Goal: Task Accomplishment & Management: Manage account settings

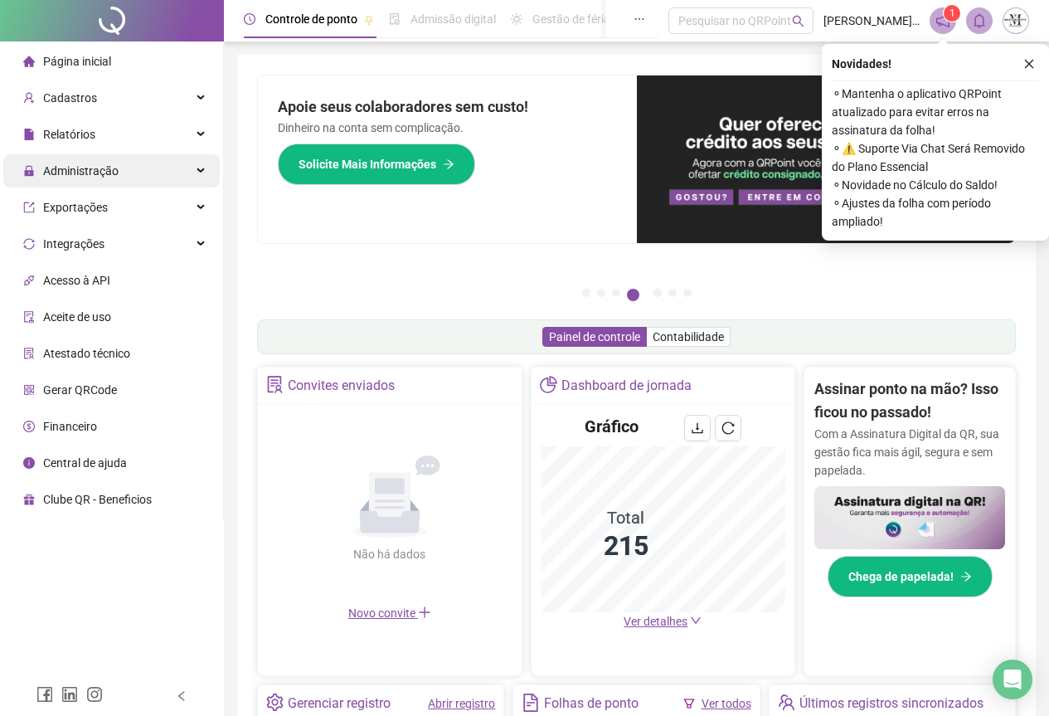
click at [48, 180] on span "Administração" at bounding box center [70, 170] width 95 height 33
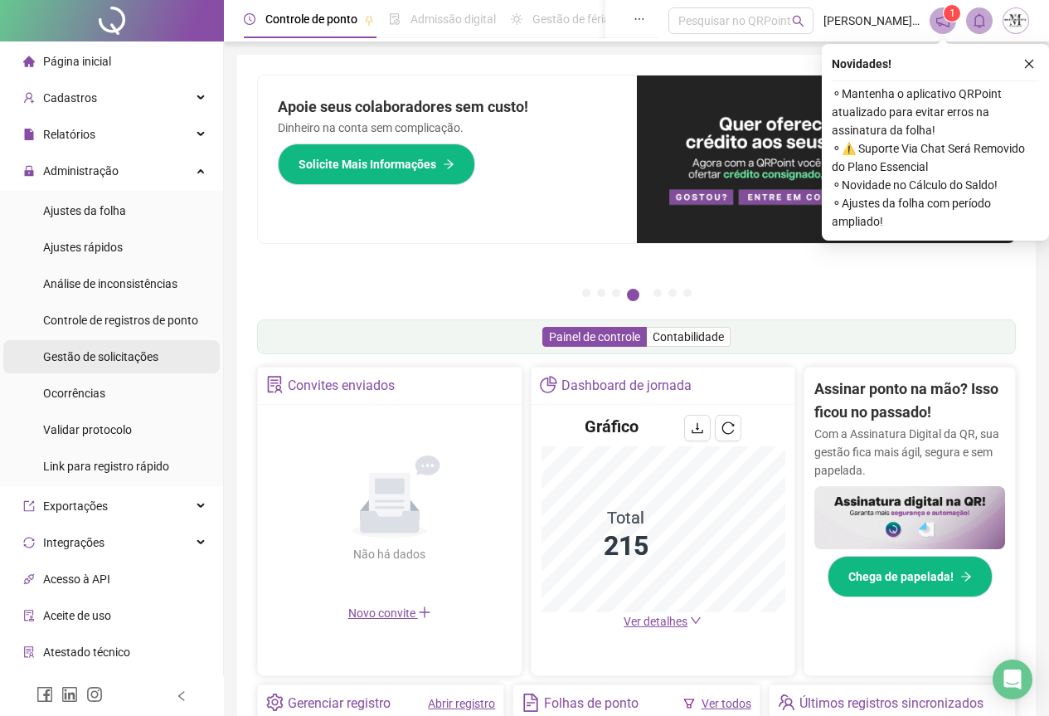
click at [85, 351] on span "Gestão de solicitações" at bounding box center [100, 356] width 115 height 13
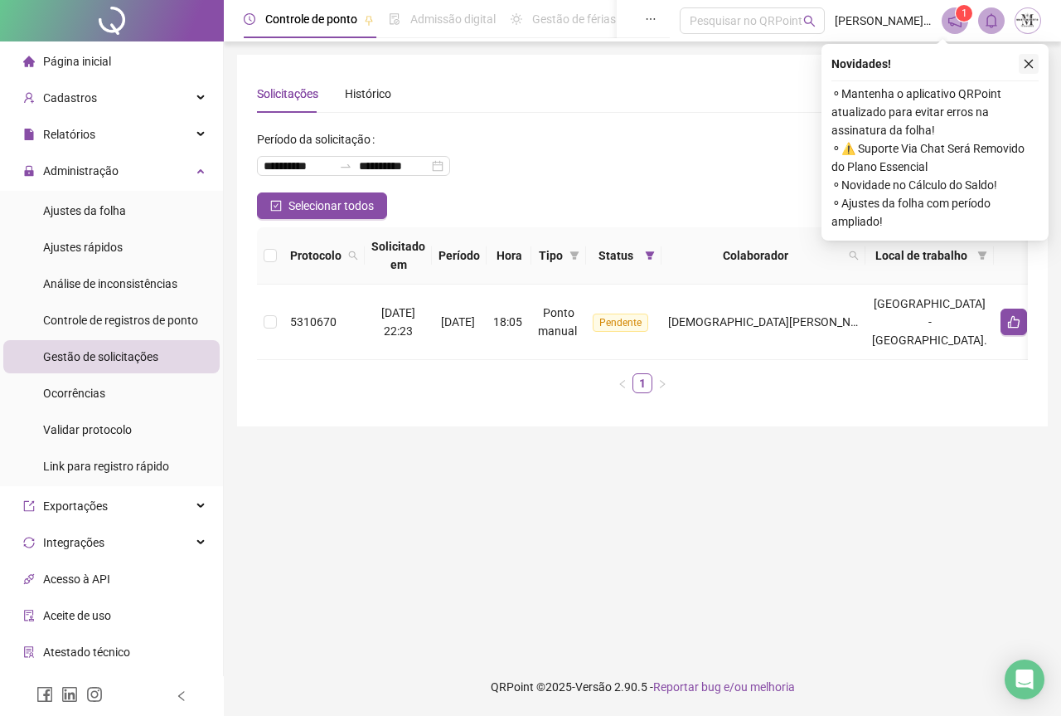
click at [1032, 61] on icon "close" at bounding box center [1029, 64] width 9 height 9
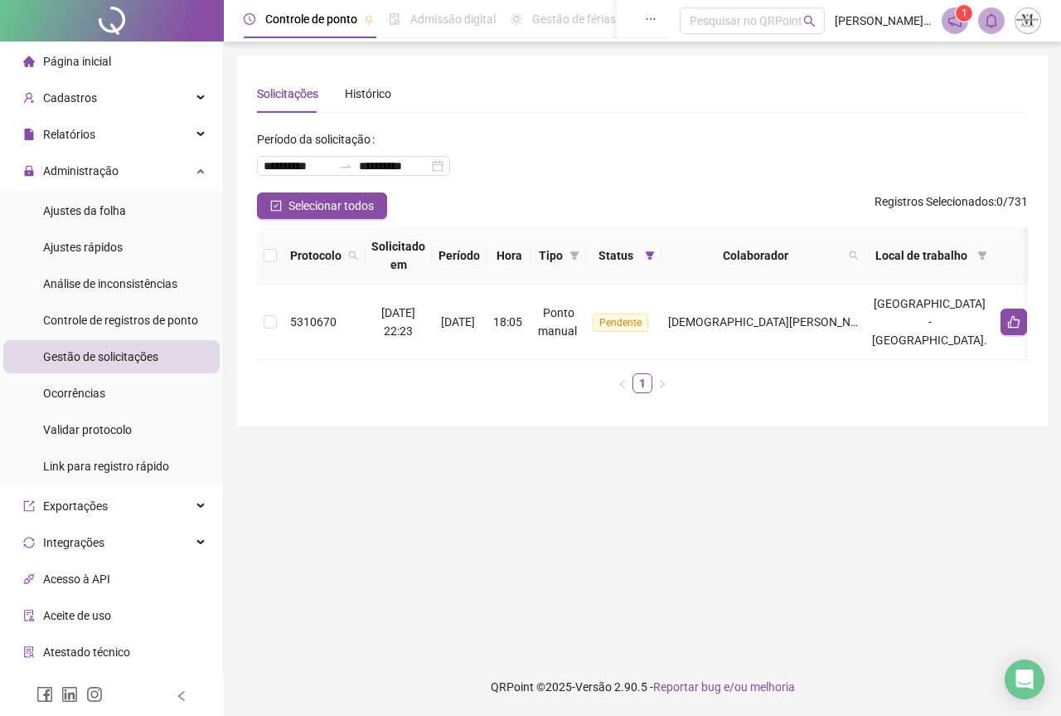
click at [89, 350] on span "Gestão de solicitações" at bounding box center [100, 356] width 115 height 13
click at [110, 26] on div at bounding box center [112, 20] width 224 height 41
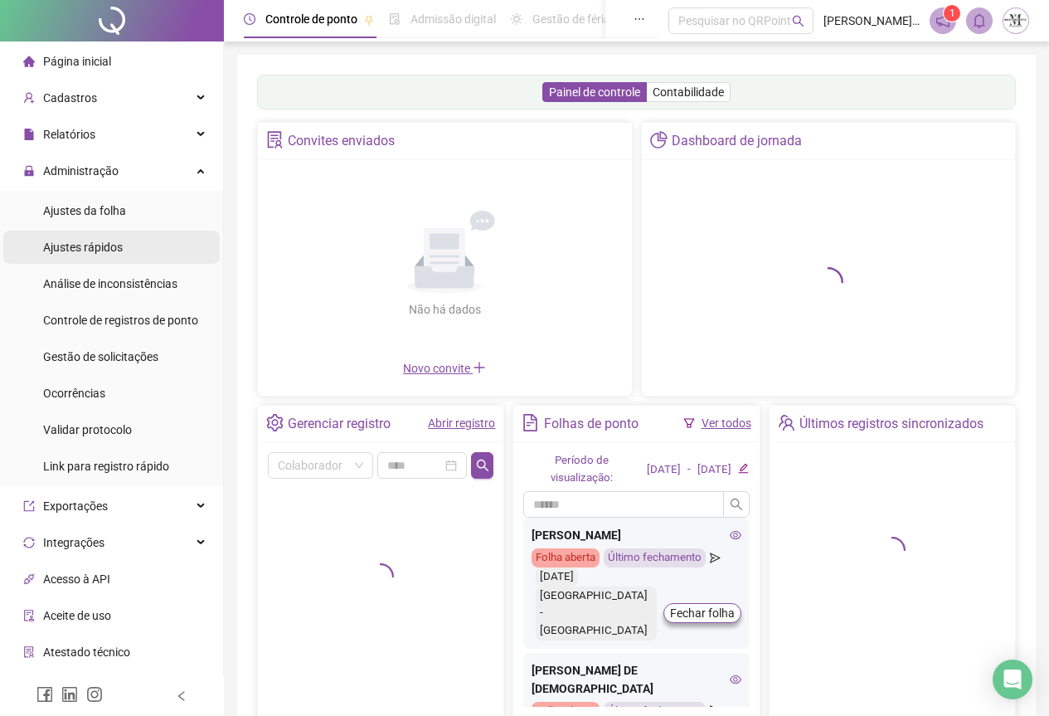
click at [85, 253] on span "Ajustes rápidos" at bounding box center [83, 246] width 80 height 13
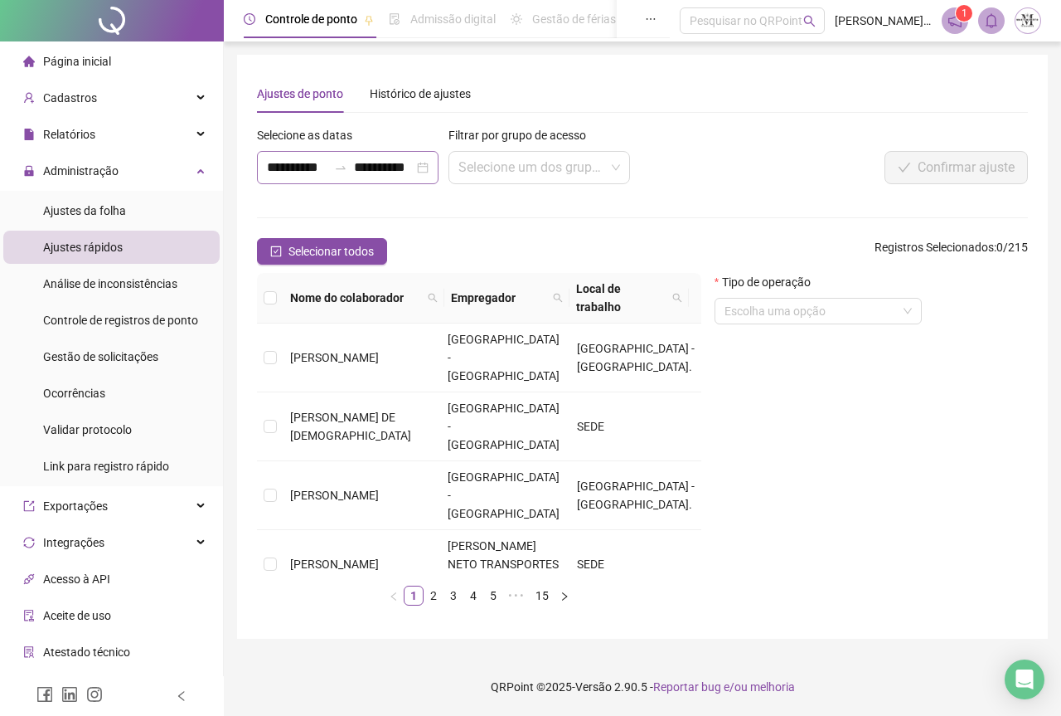
click at [349, 174] on div "**********" at bounding box center [348, 167] width 182 height 33
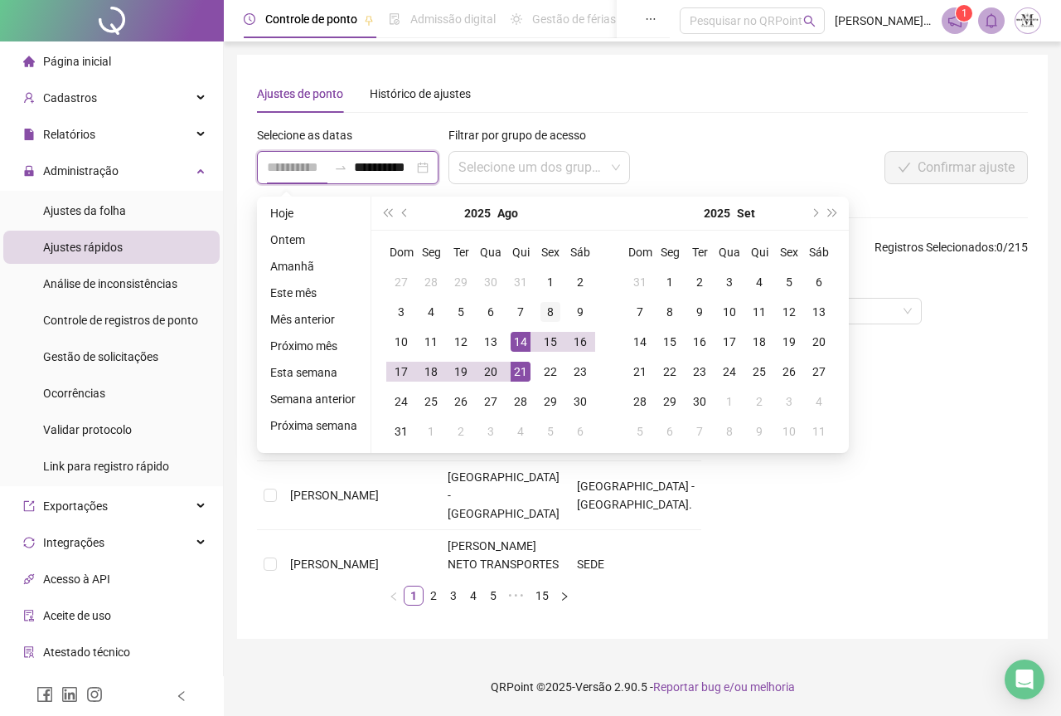
type input "**********"
click at [550, 313] on div "8" at bounding box center [551, 312] width 20 height 20
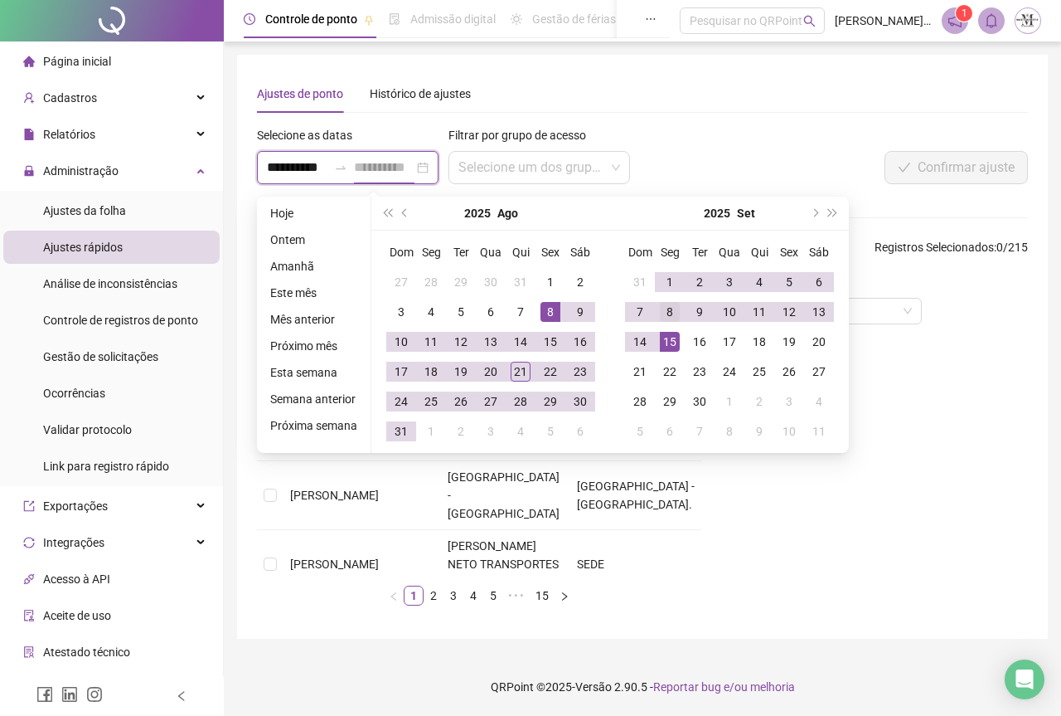
type input "**********"
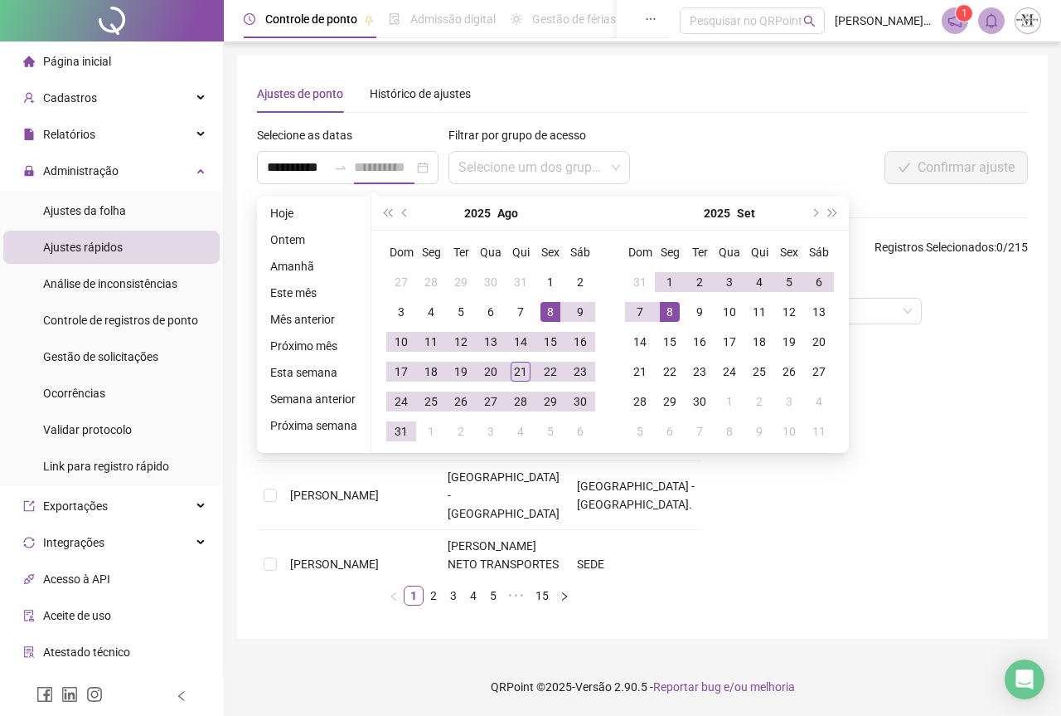
click at [665, 317] on div "8" at bounding box center [670, 312] width 20 height 20
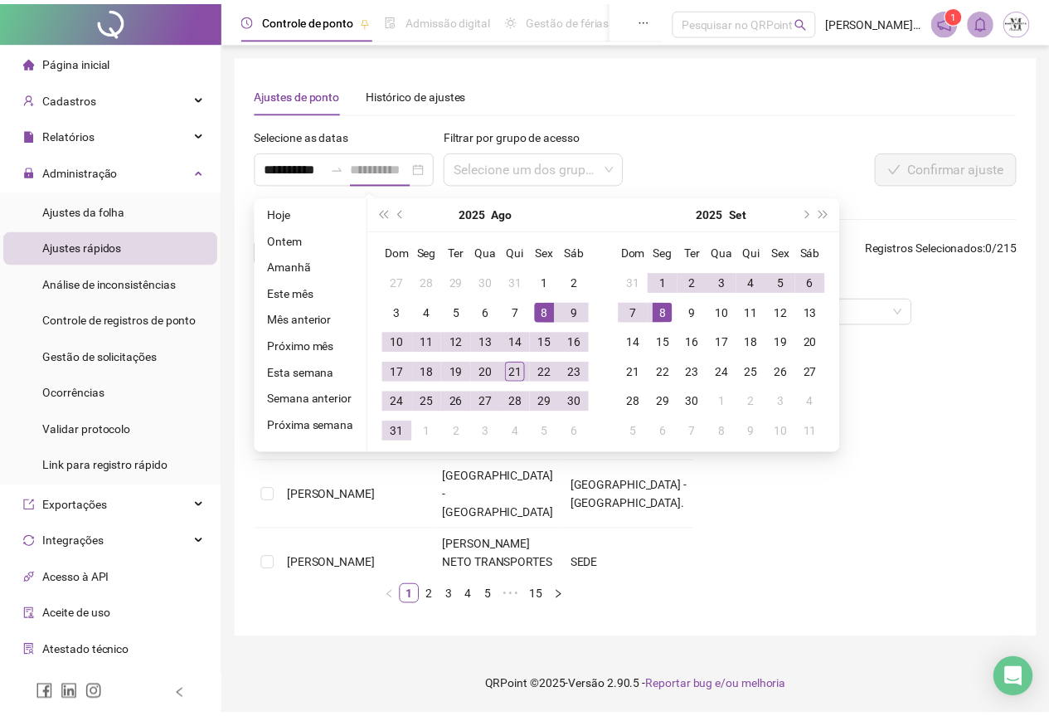
scroll to position [0, 0]
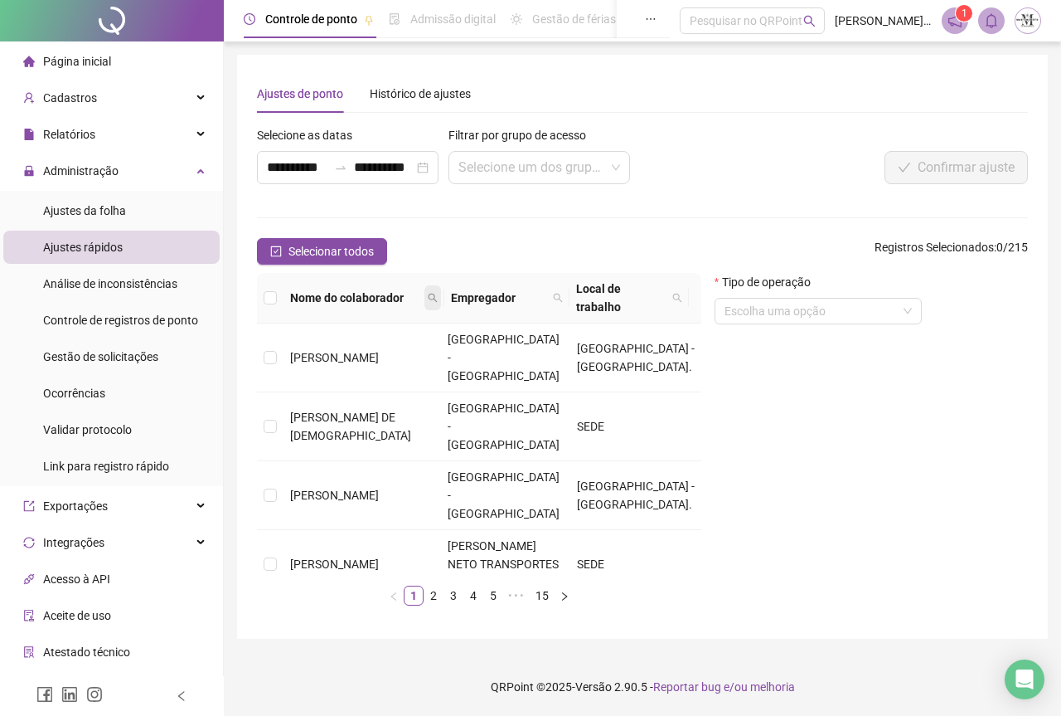
click at [430, 298] on icon "search" at bounding box center [433, 298] width 10 height 10
type input "******"
click at [342, 360] on span "Buscar" at bounding box center [331, 356] width 36 height 18
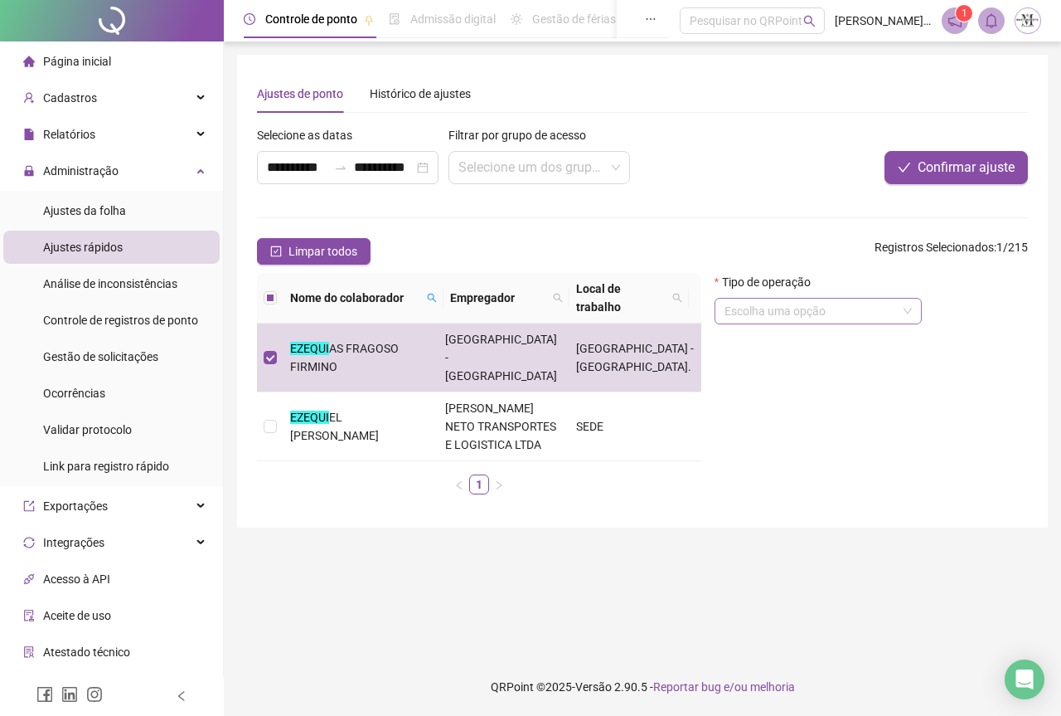
click at [867, 320] on input "search" at bounding box center [811, 311] width 172 height 25
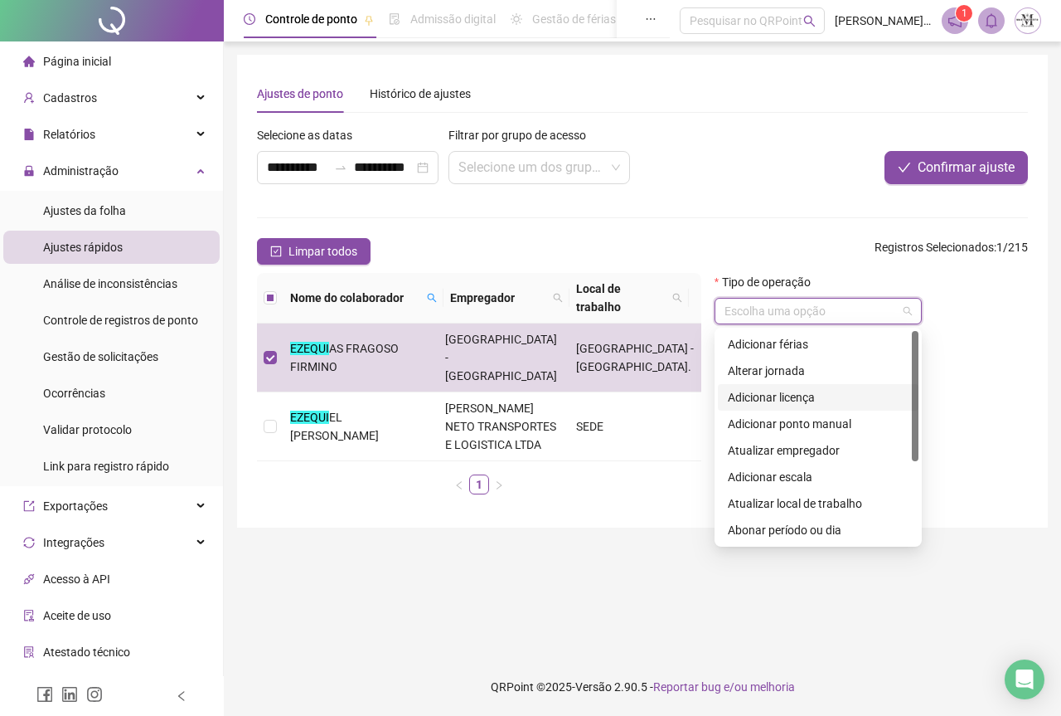
click at [776, 402] on div "Adicionar licença" at bounding box center [818, 397] width 181 height 18
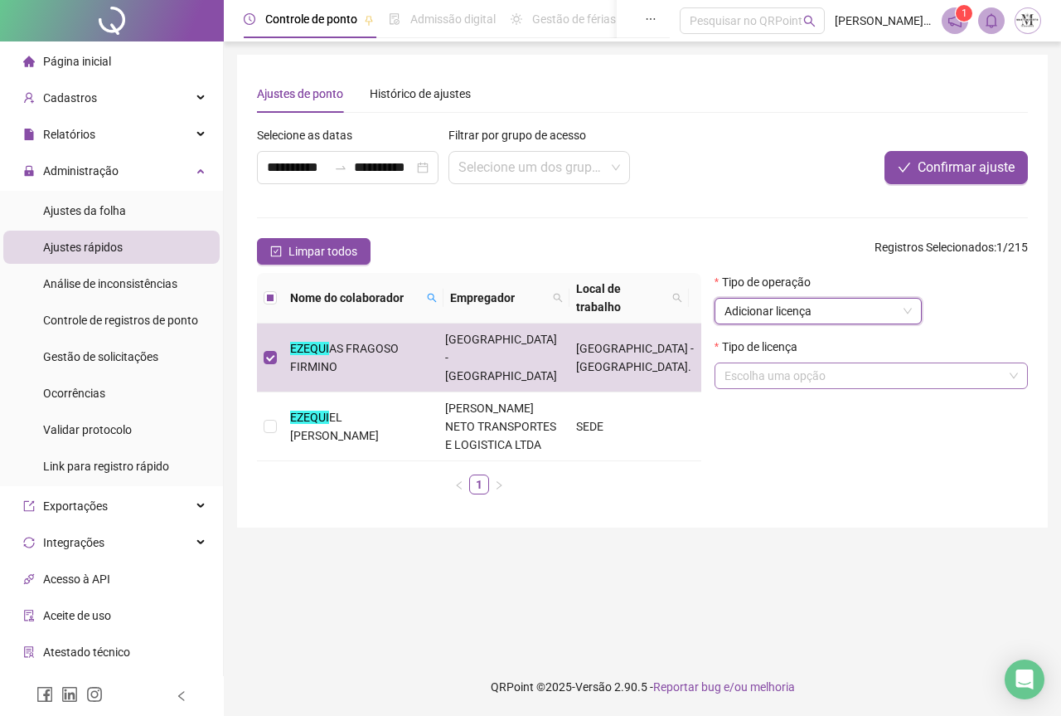
click at [788, 370] on input "search" at bounding box center [864, 375] width 279 height 25
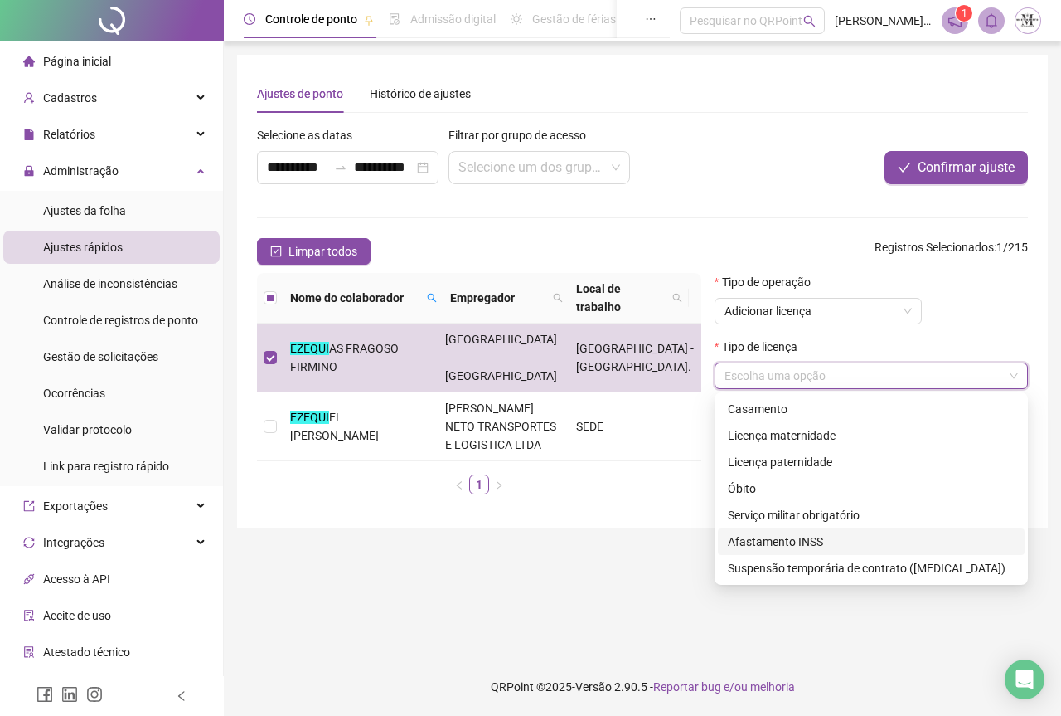
click at [776, 539] on div "Afastamento INSS" at bounding box center [871, 541] width 287 height 18
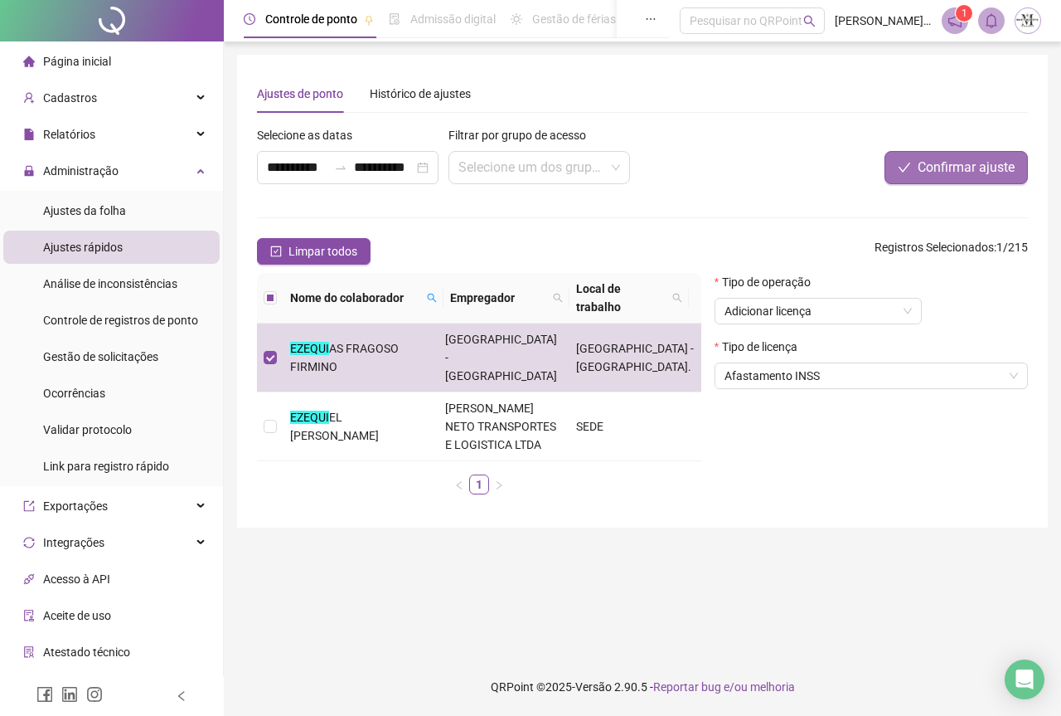
click at [954, 171] on span "Confirmar ajuste" at bounding box center [966, 168] width 97 height 20
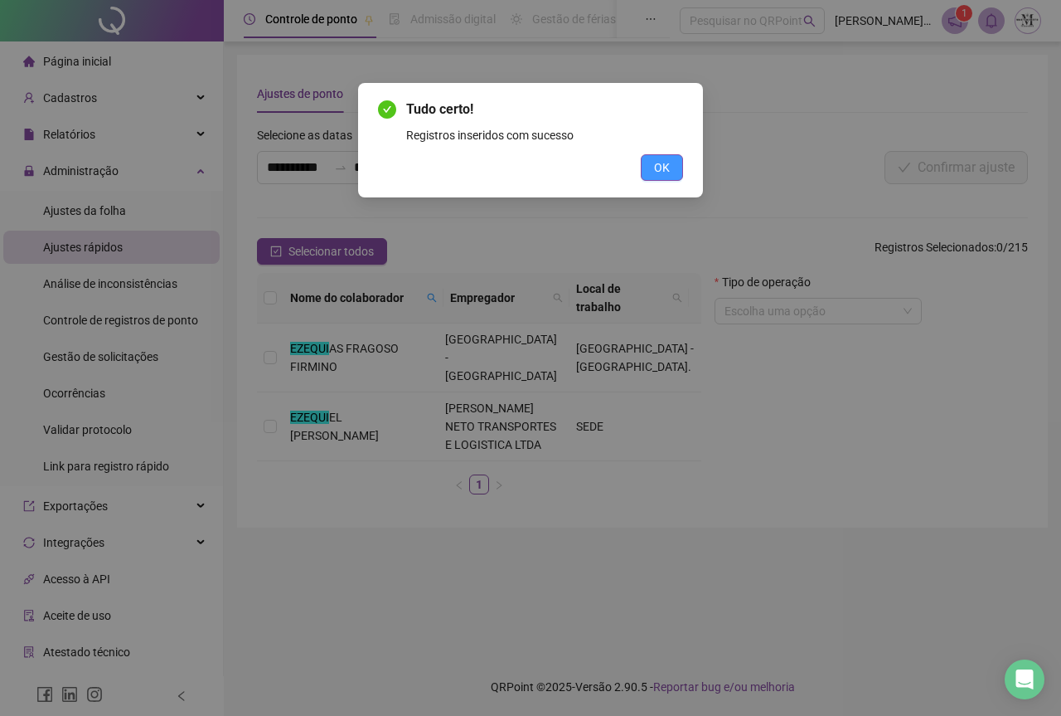
click at [663, 170] on span "OK" at bounding box center [662, 167] width 16 height 18
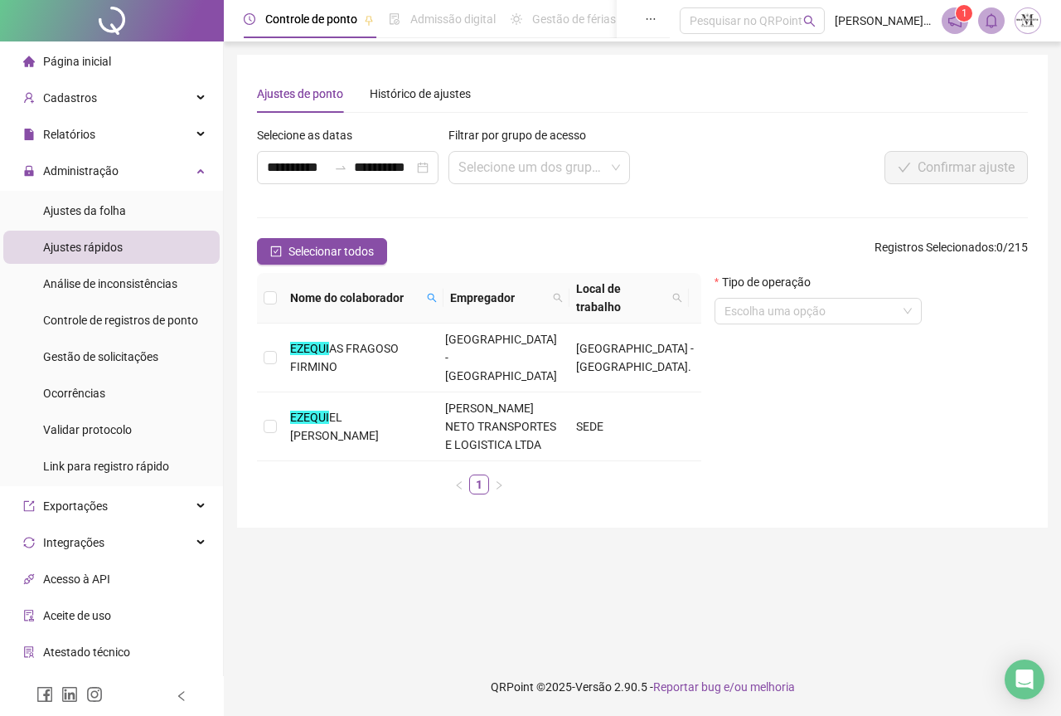
click at [96, 24] on div at bounding box center [112, 20] width 224 height 41
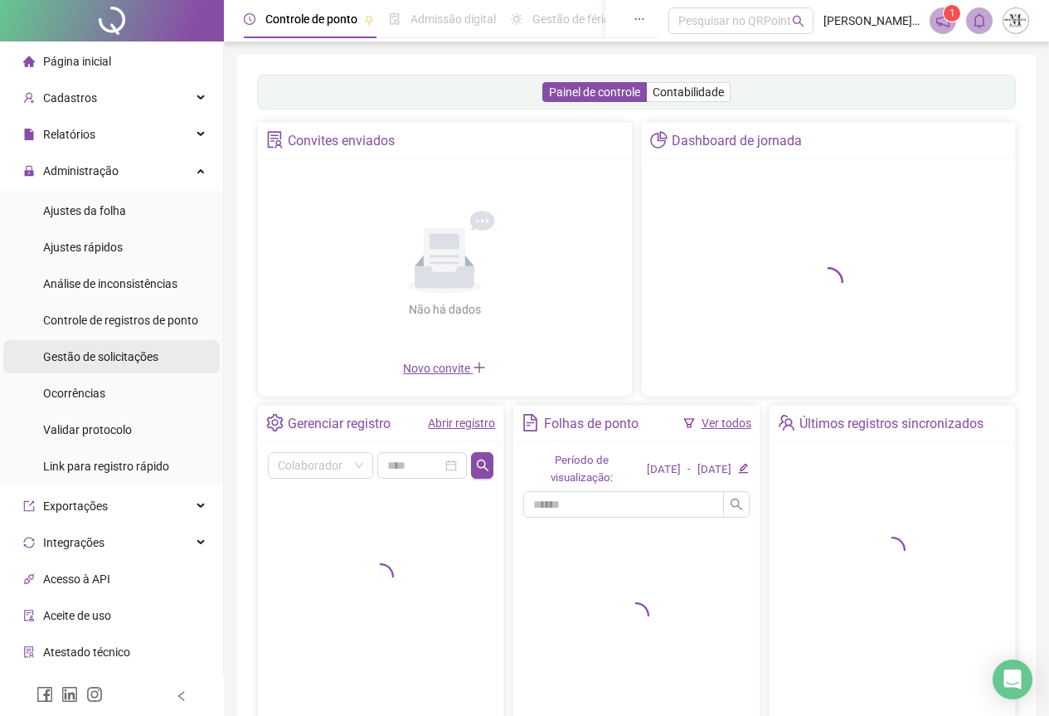
click at [133, 361] on span "Gestão de solicitações" at bounding box center [100, 356] width 115 height 13
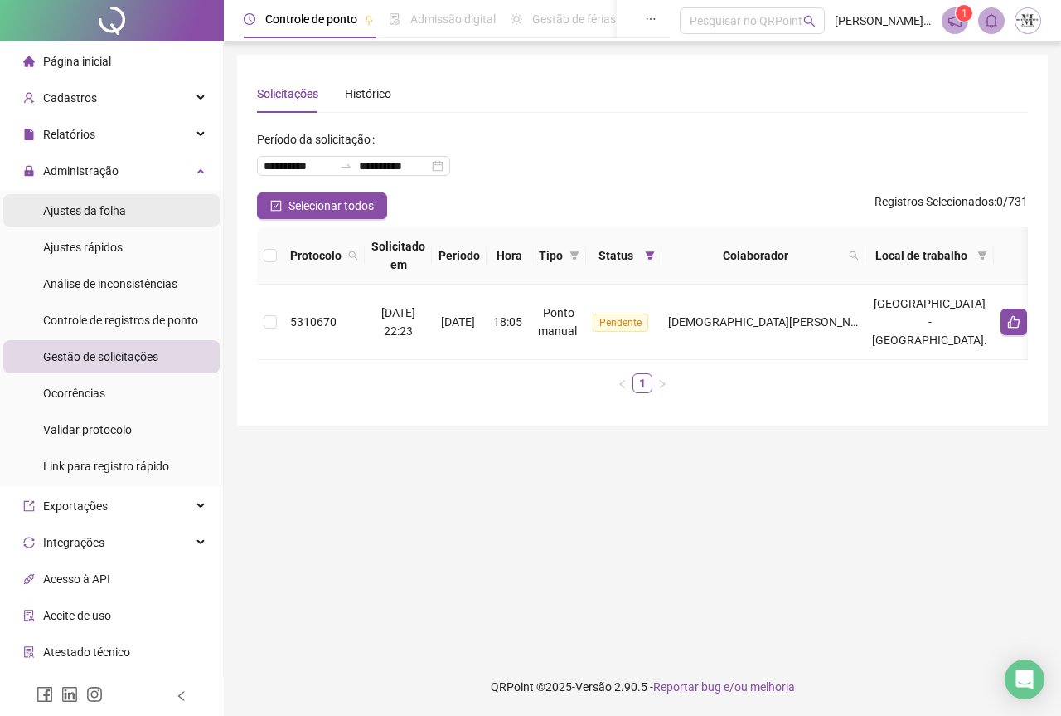
click at [85, 219] on div "Ajustes da folha" at bounding box center [84, 210] width 83 height 33
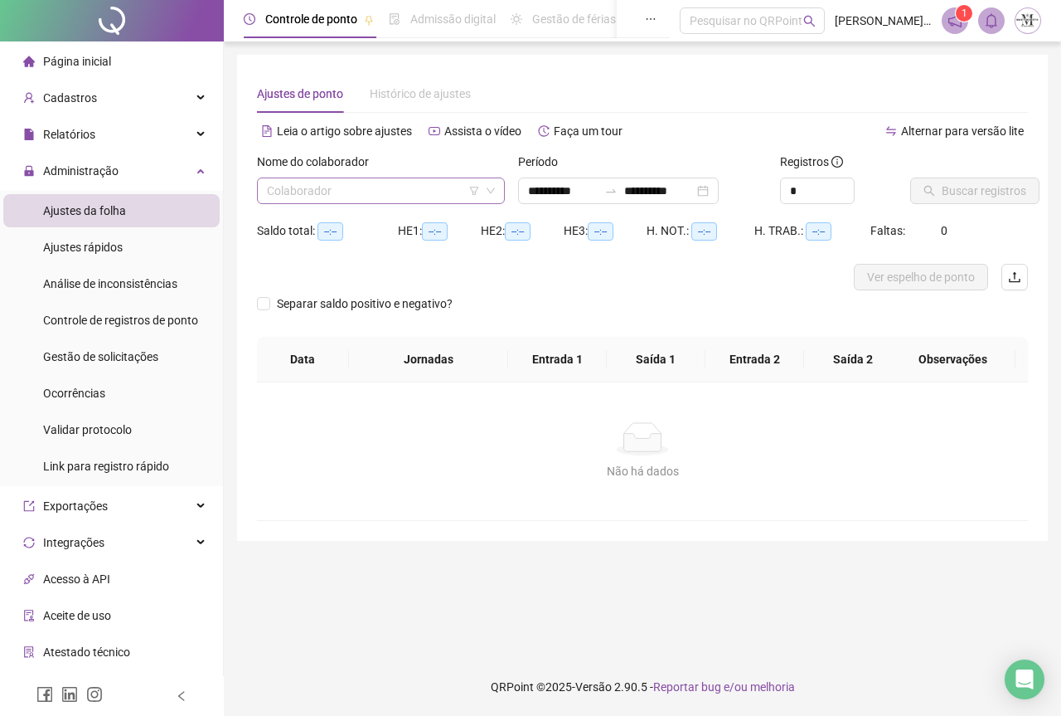
type input "**********"
click at [339, 186] on input "search" at bounding box center [373, 190] width 213 height 25
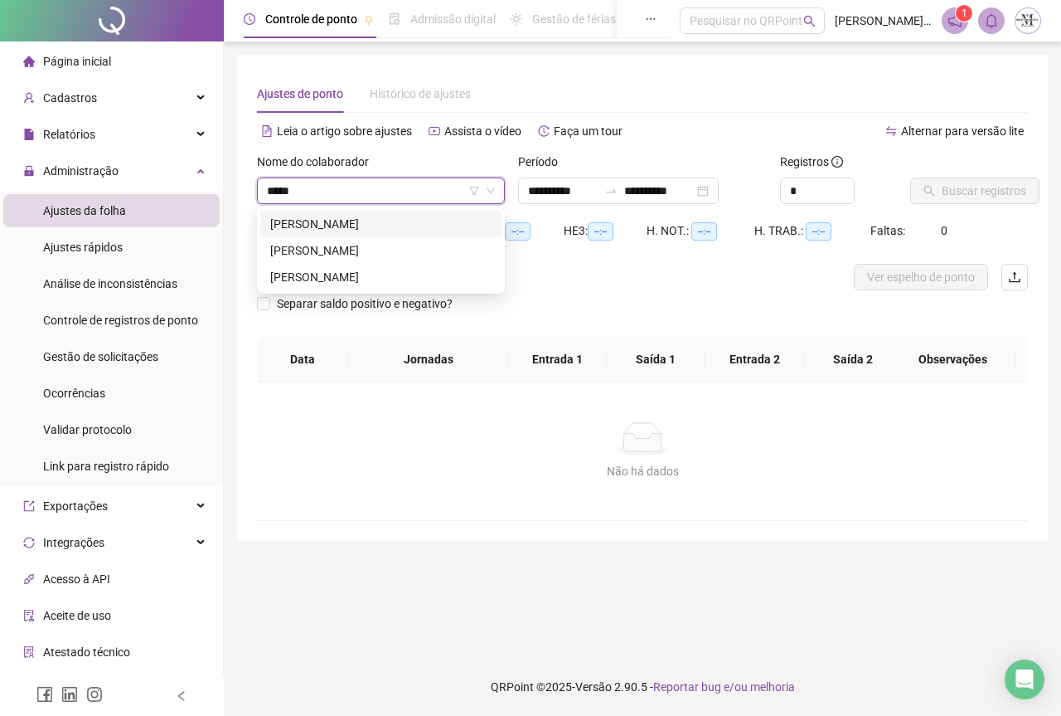
type input "******"
click at [353, 230] on div "[PERSON_NAME]" at bounding box center [380, 224] width 221 height 18
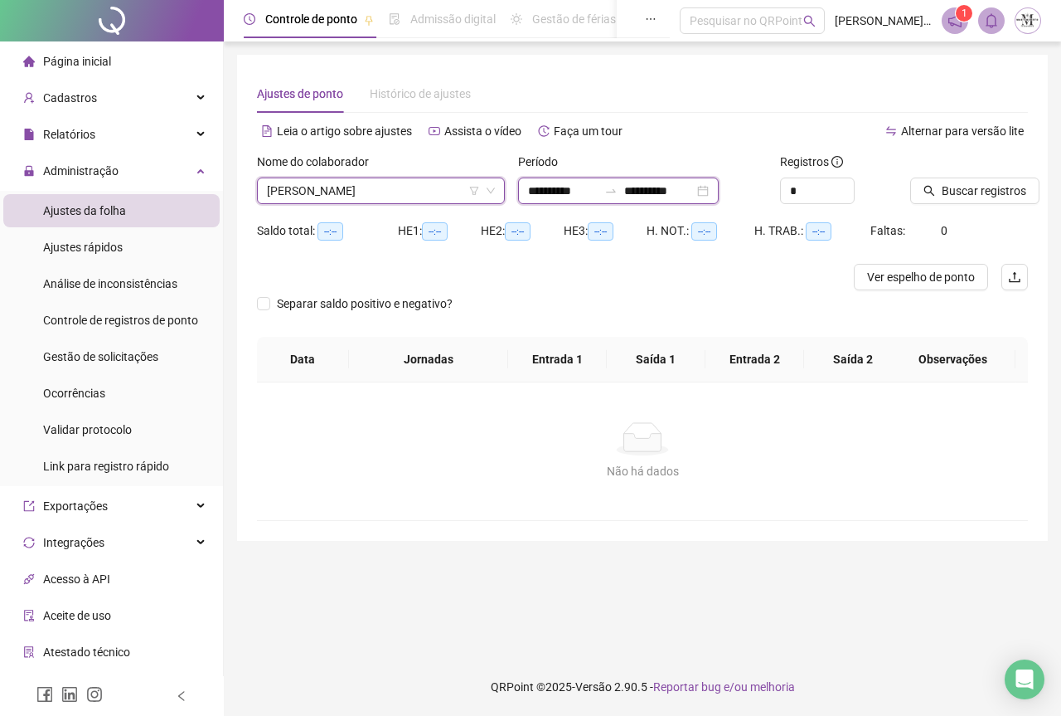
click at [663, 195] on input "**********" at bounding box center [659, 191] width 70 height 18
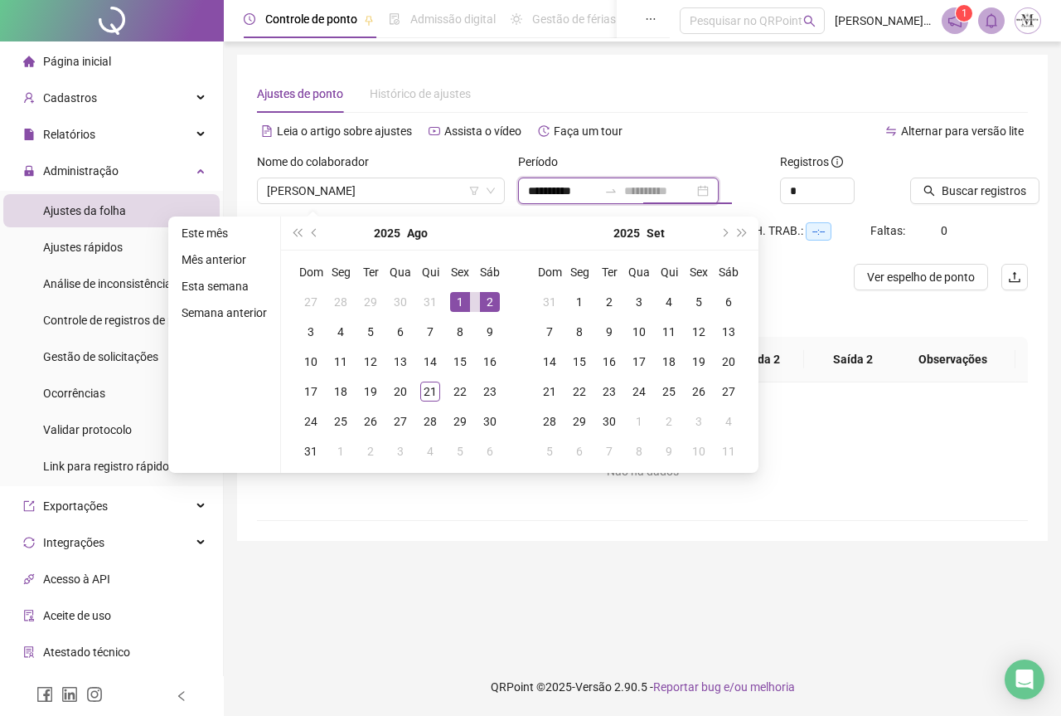
type input "**********"
click at [465, 303] on div "1" at bounding box center [460, 302] width 20 height 20
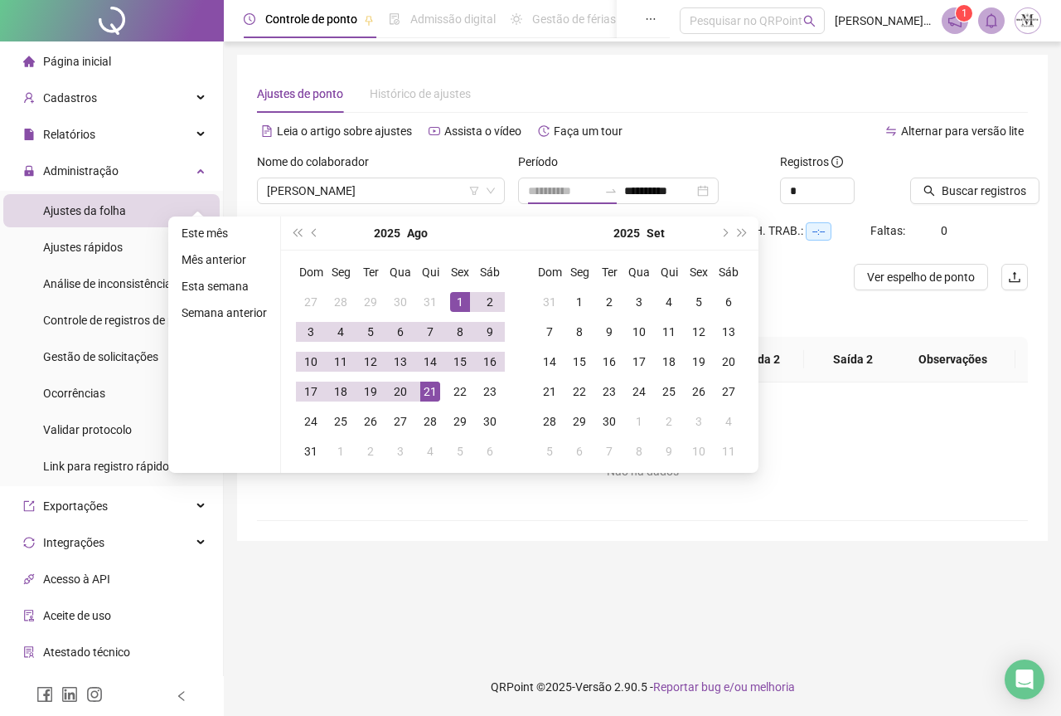
click at [429, 391] on div "21" at bounding box center [430, 391] width 20 height 20
type input "**********"
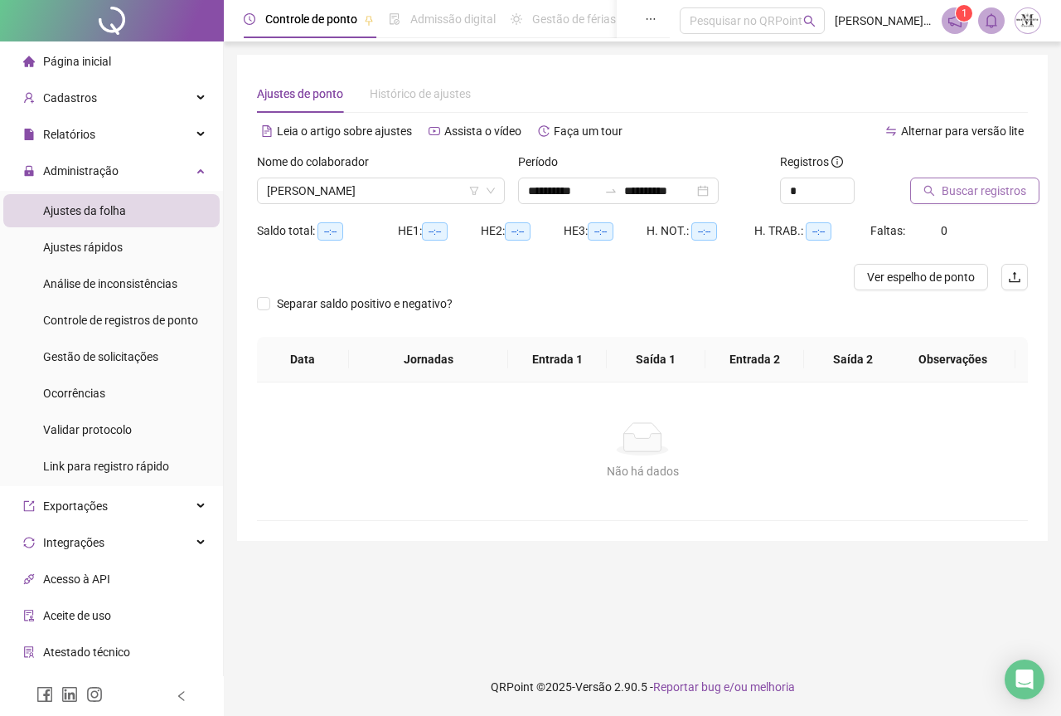
click at [947, 184] on span "Buscar registros" at bounding box center [984, 191] width 85 height 18
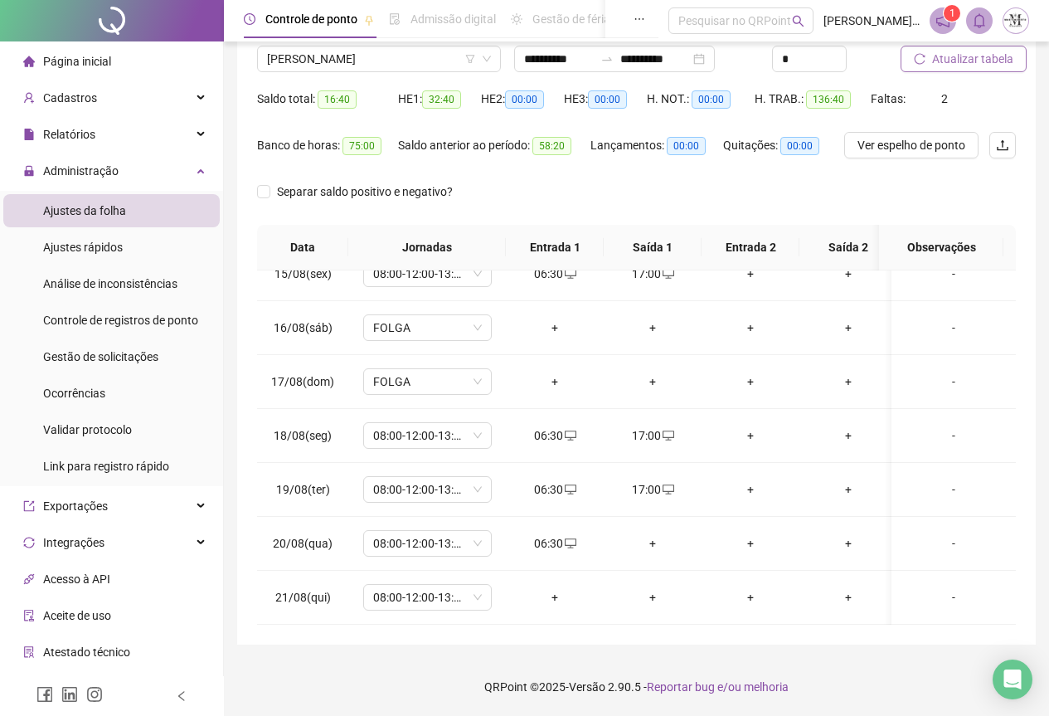
scroll to position [790, 0]
click at [954, 63] on span "Atualizar tabela" at bounding box center [972, 59] width 81 height 18
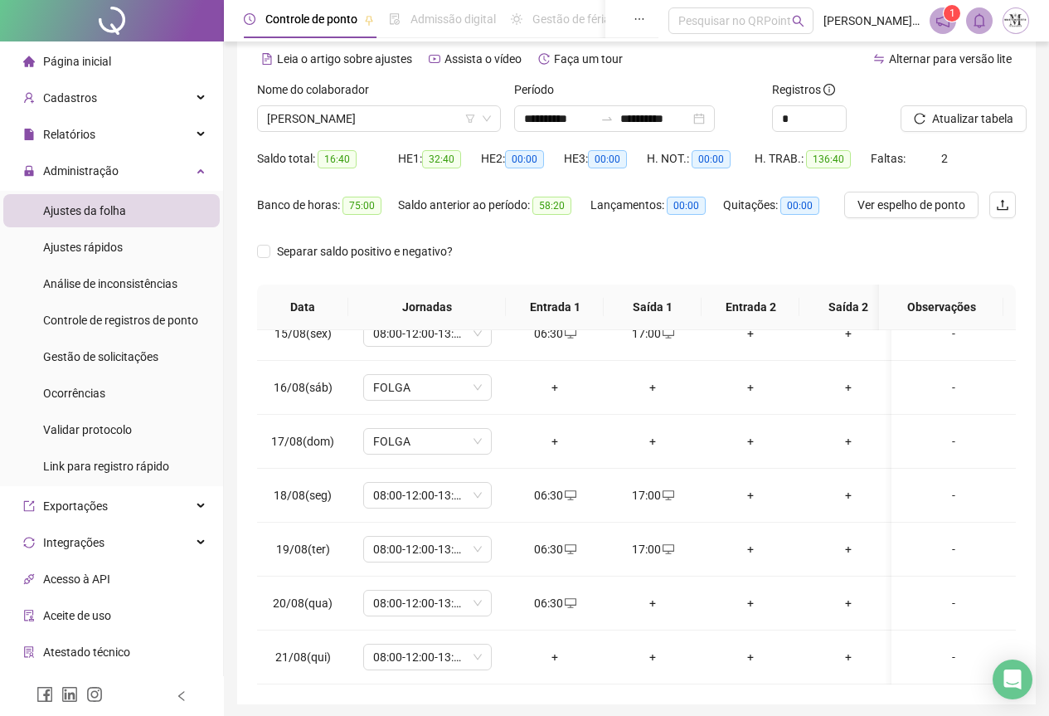
scroll to position [0, 0]
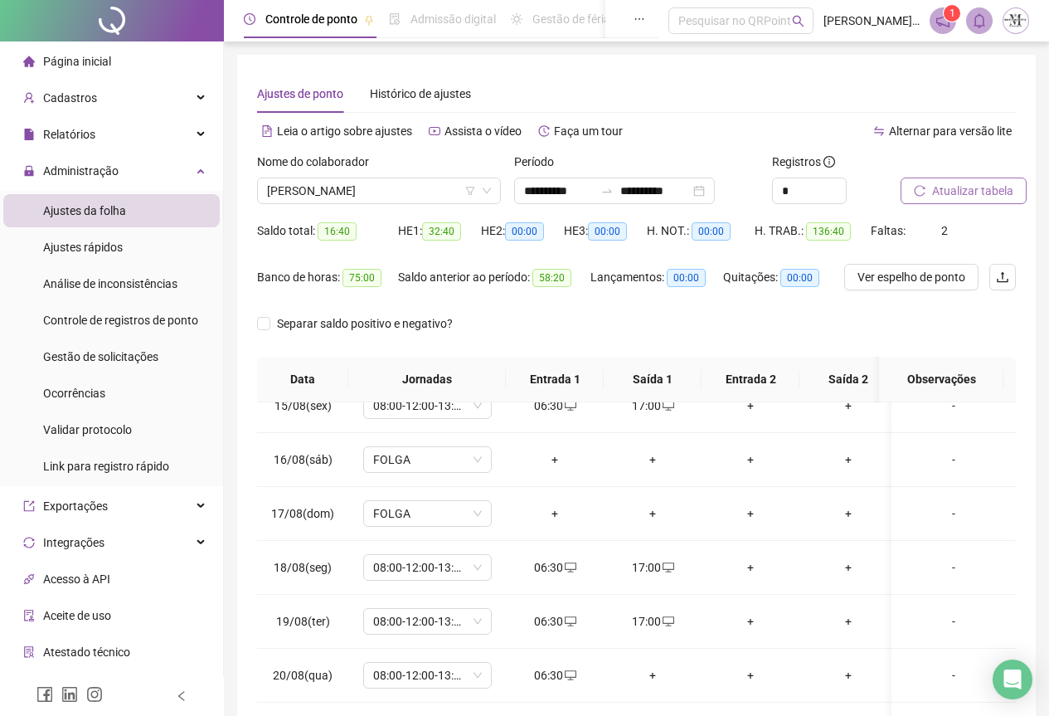
click at [949, 188] on span "Atualizar tabela" at bounding box center [972, 191] width 81 height 18
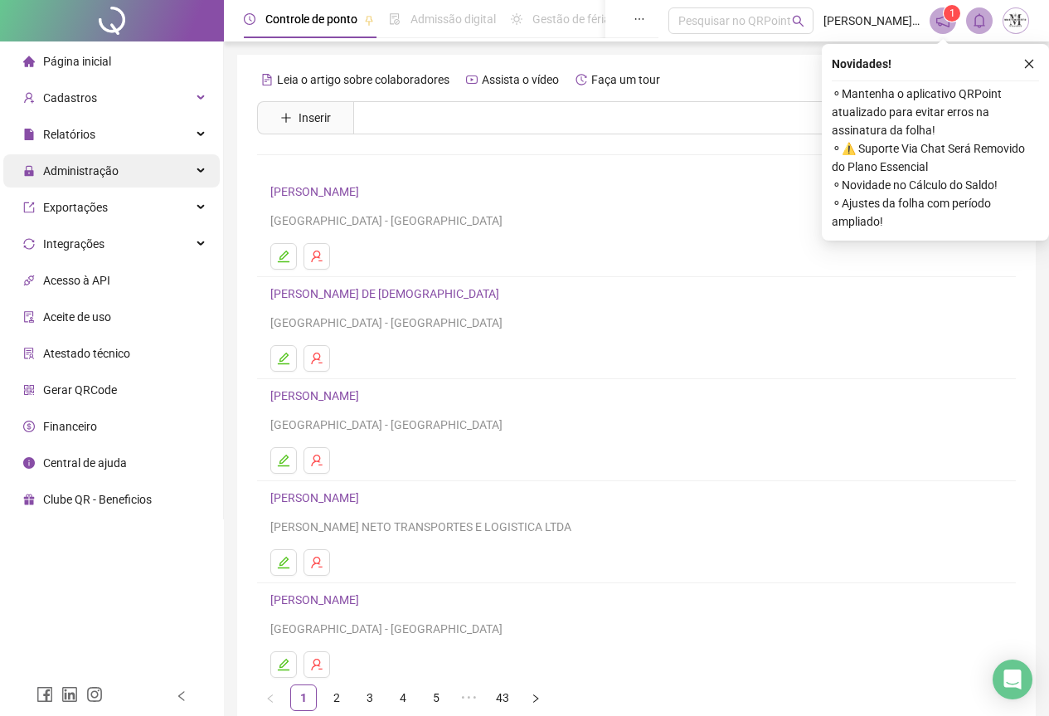
click at [64, 173] on span "Administração" at bounding box center [80, 170] width 75 height 13
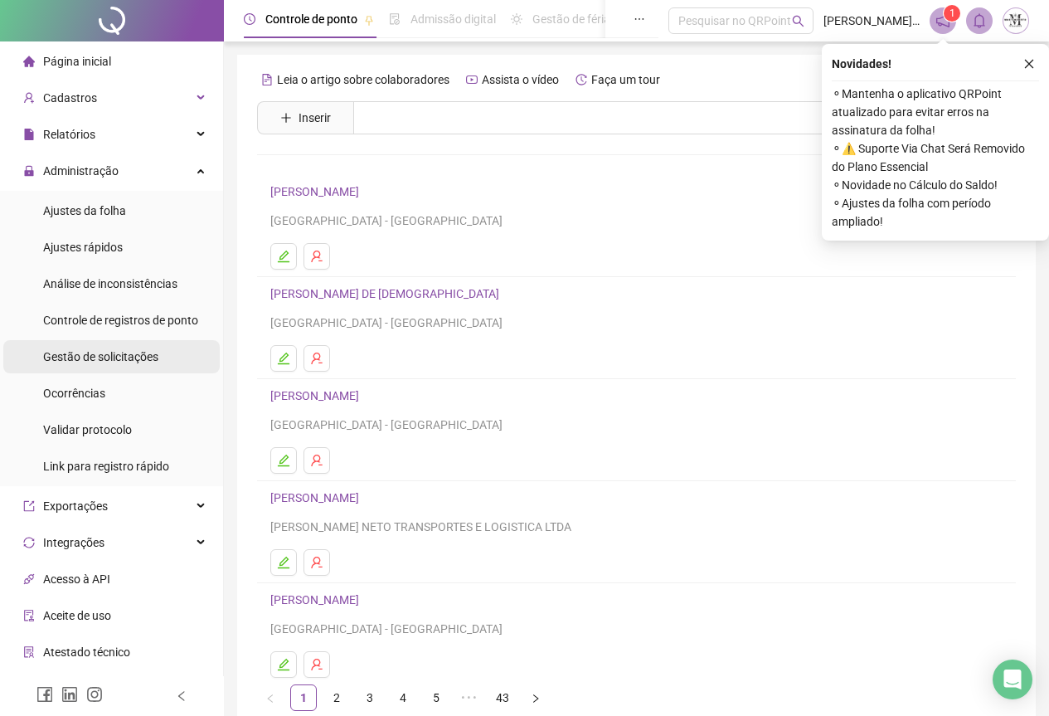
click at [74, 352] on span "Gestão de solicitações" at bounding box center [100, 356] width 115 height 13
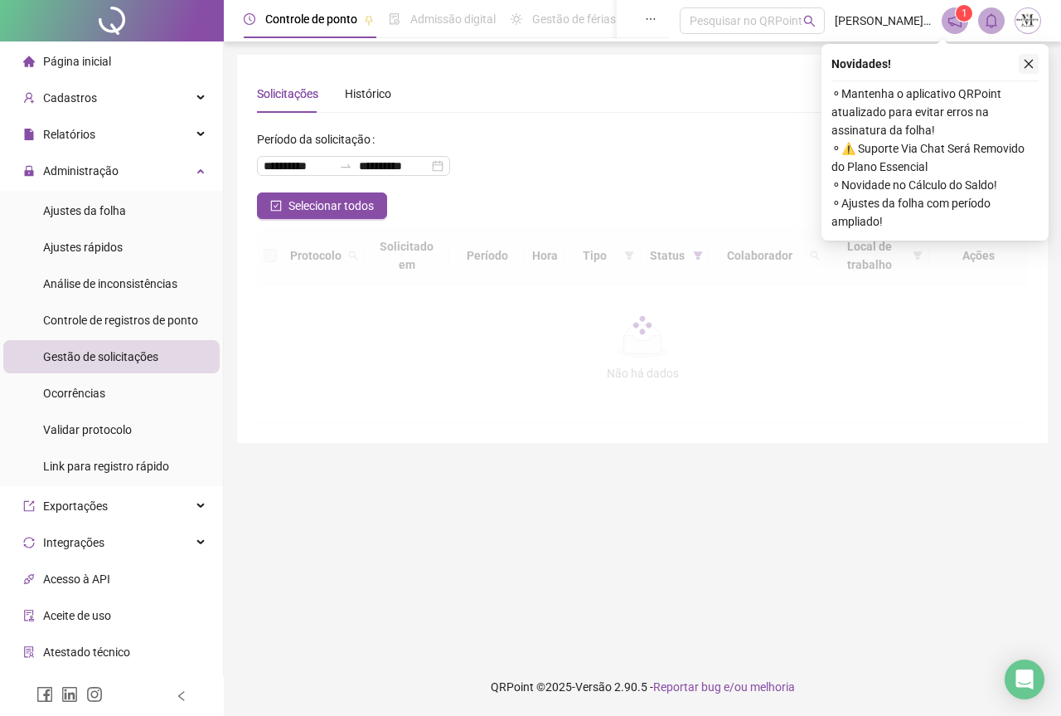
click at [1022, 64] on button "button" at bounding box center [1029, 64] width 20 height 20
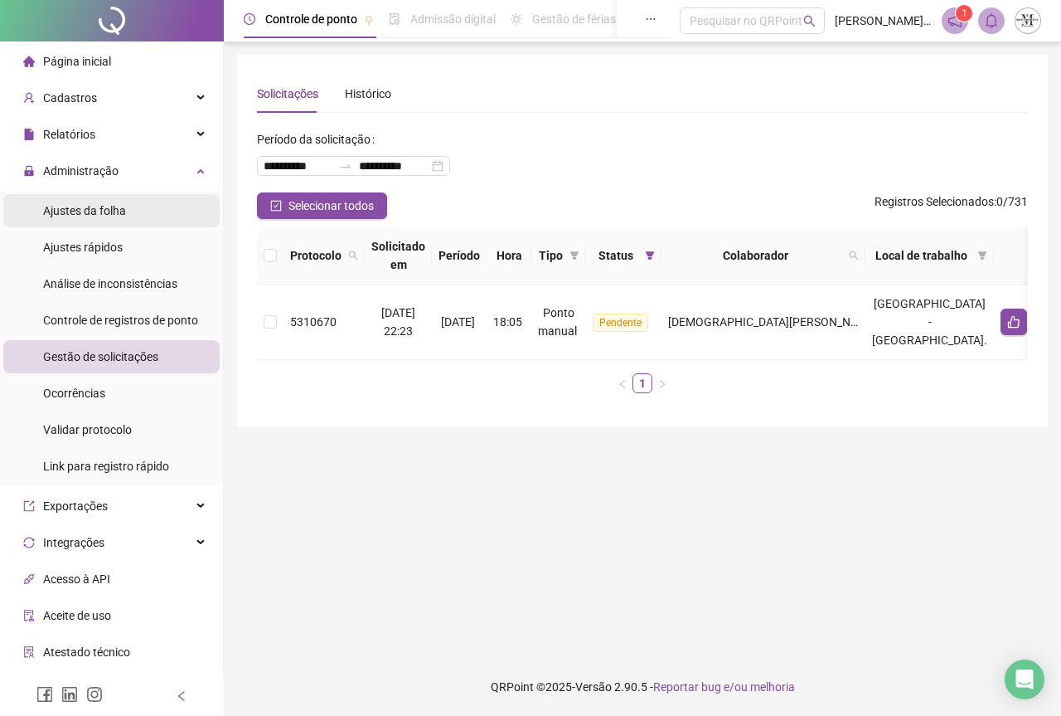
click at [79, 211] on span "Ajustes da folha" at bounding box center [84, 210] width 83 height 13
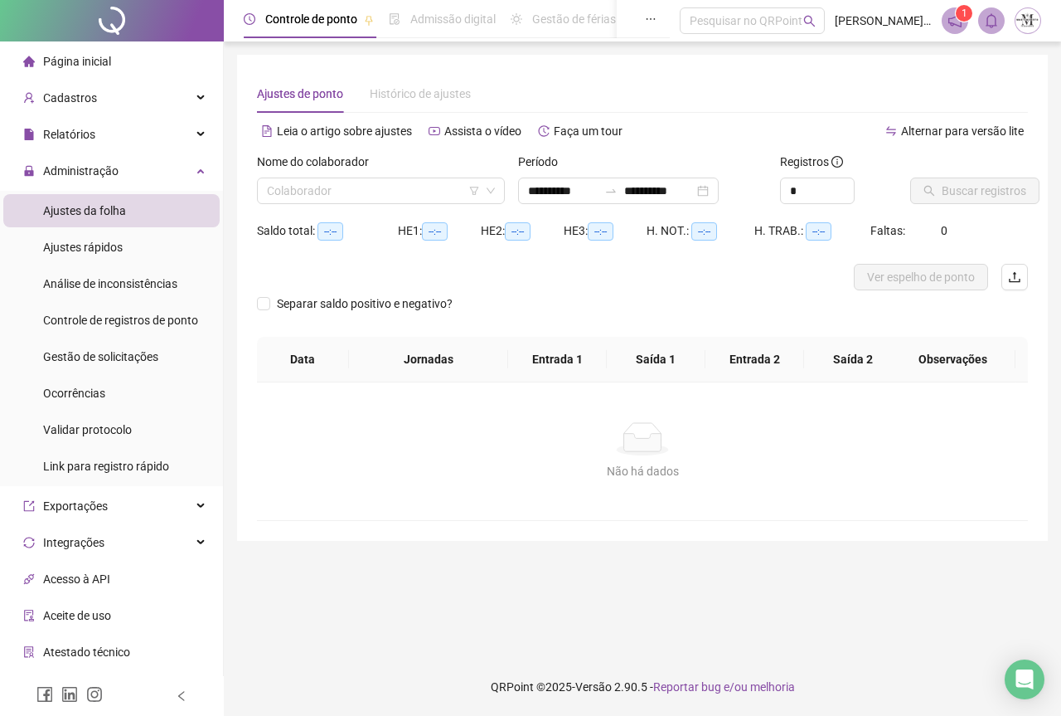
type input "**********"
click at [308, 191] on input "search" at bounding box center [373, 190] width 213 height 25
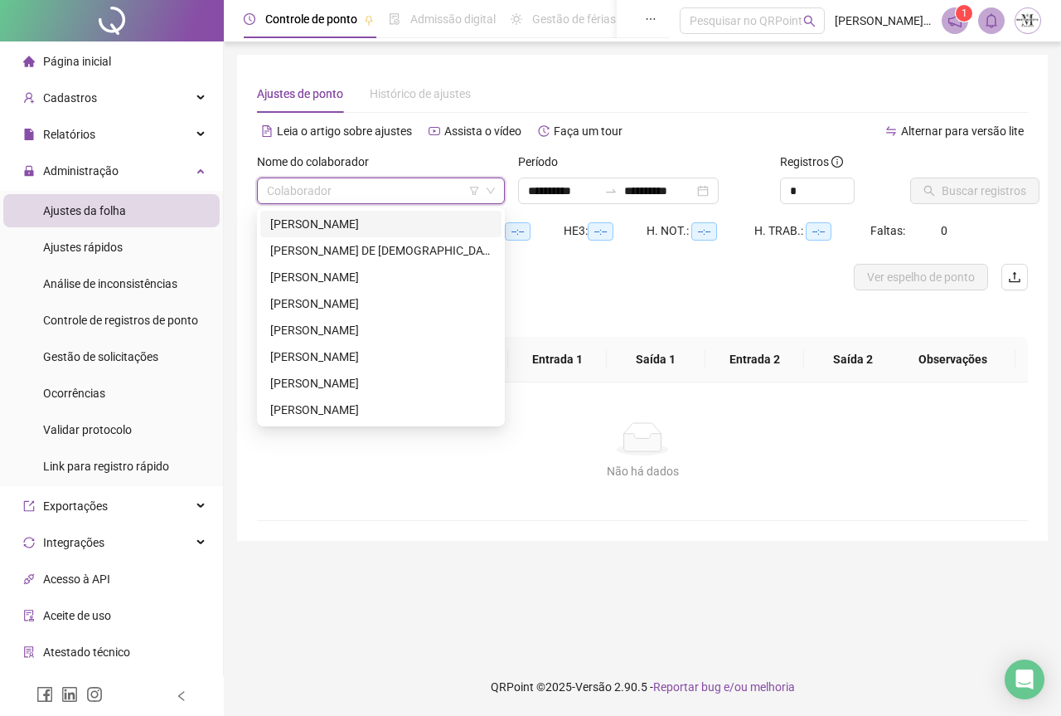
click at [327, 187] on input "search" at bounding box center [373, 190] width 213 height 25
click at [294, 192] on input "**" at bounding box center [373, 190] width 213 height 25
type input "*"
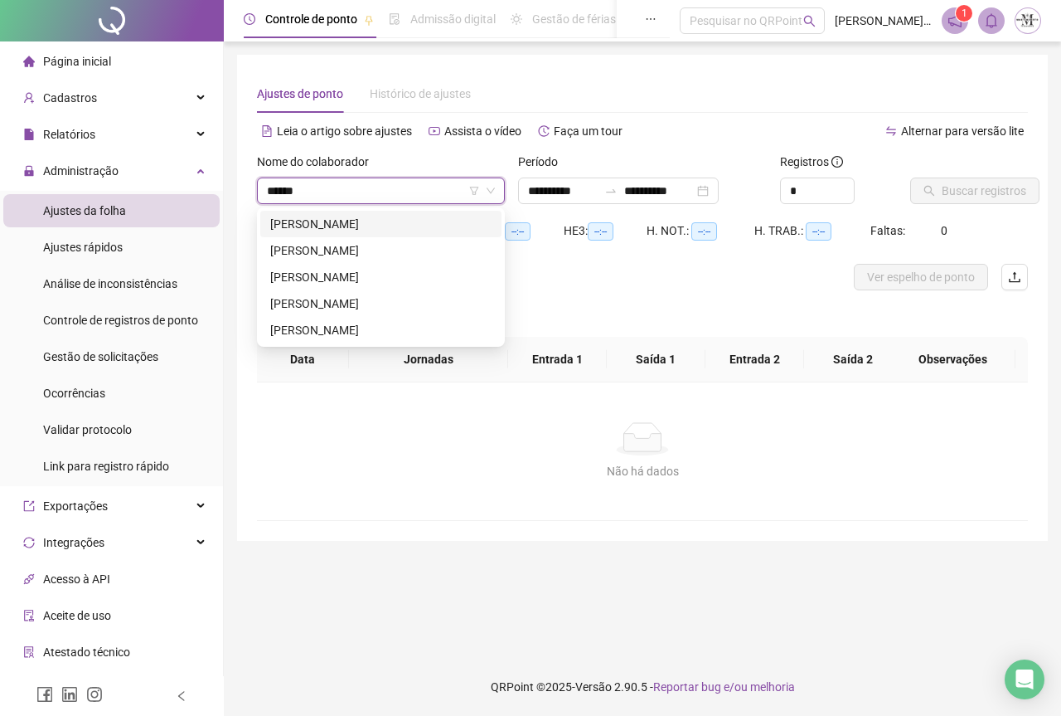
type input "*******"
click at [340, 227] on div "[PERSON_NAME]" at bounding box center [380, 224] width 221 height 18
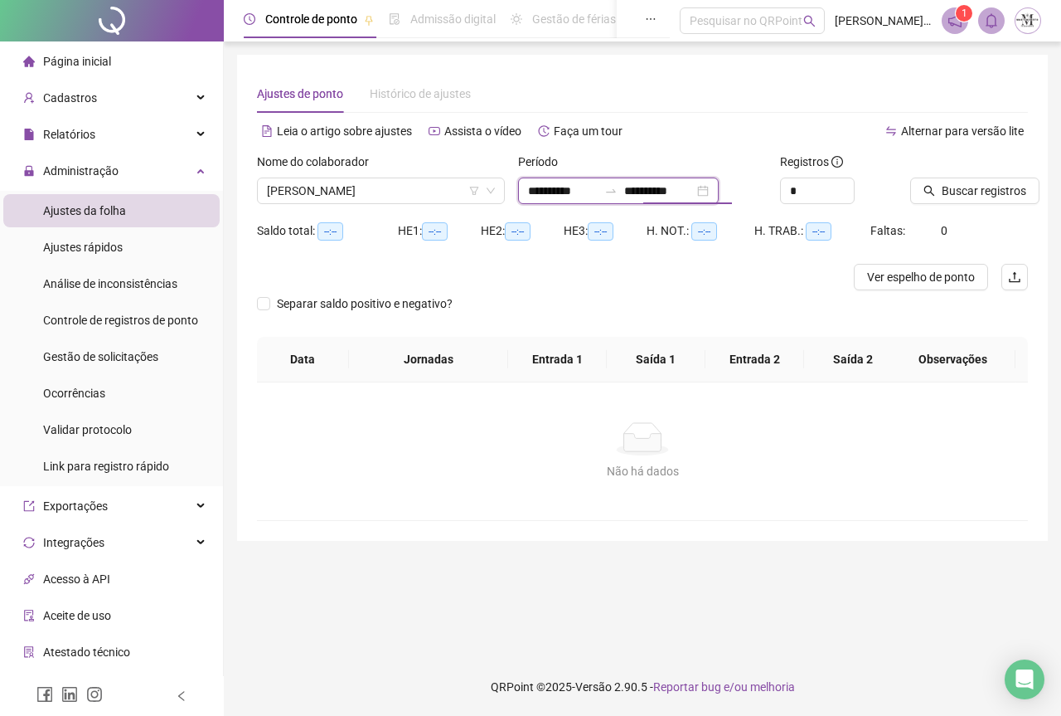
click at [674, 193] on input "**********" at bounding box center [659, 191] width 70 height 18
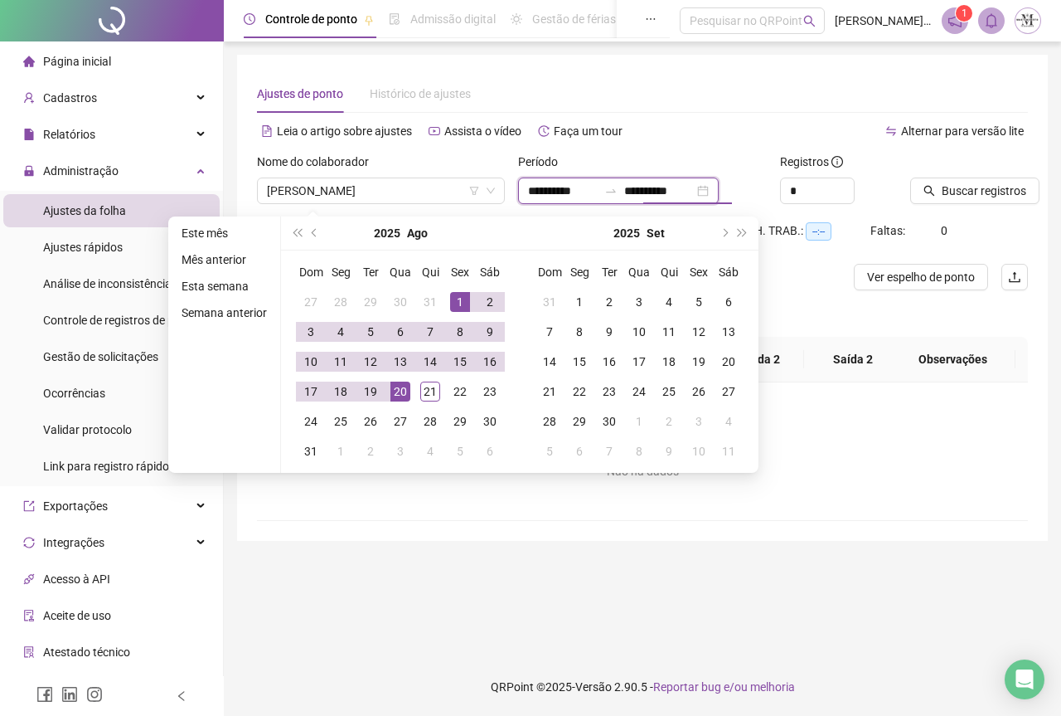
type input "**********"
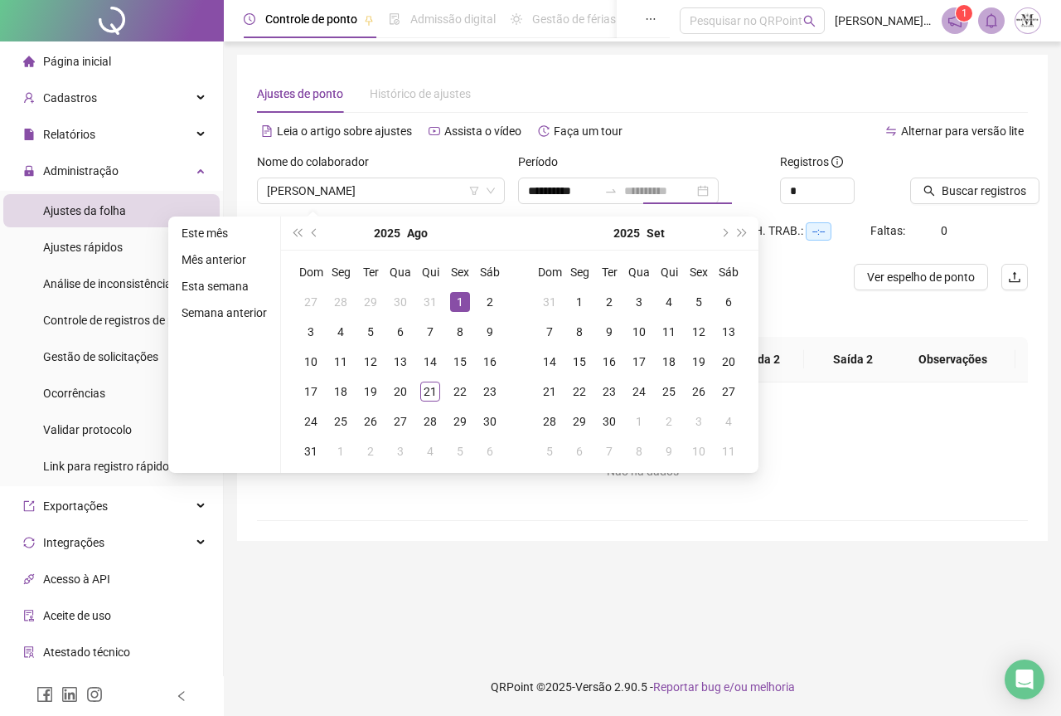
click at [457, 295] on div "1" at bounding box center [460, 302] width 20 height 20
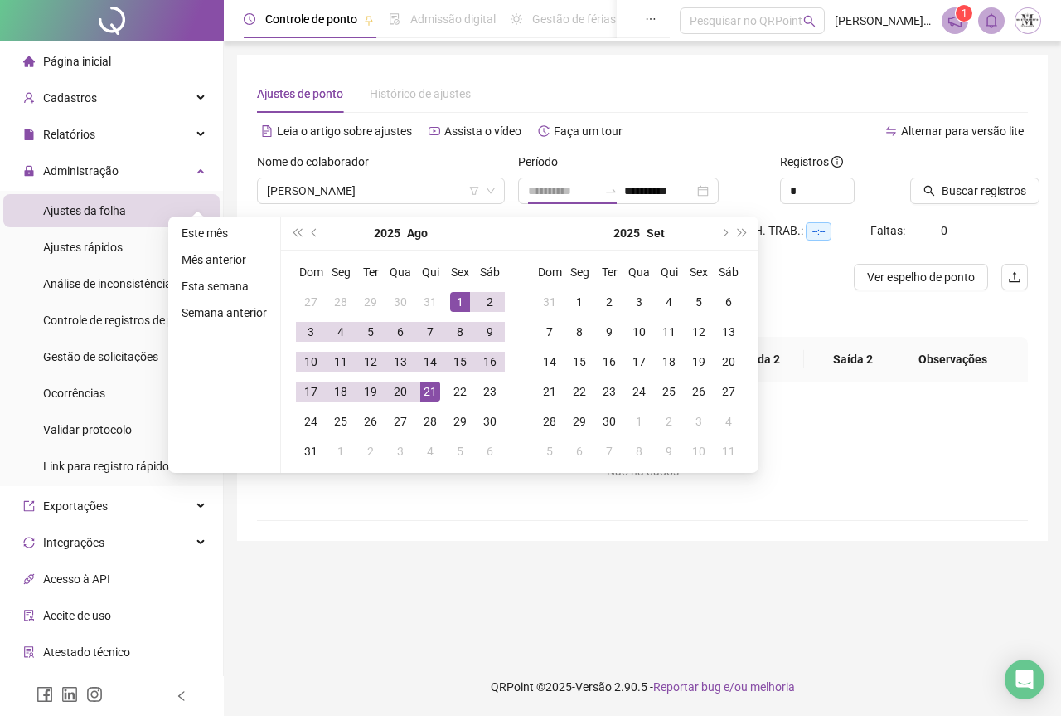
click at [429, 386] on div "21" at bounding box center [430, 391] width 20 height 20
type input "**********"
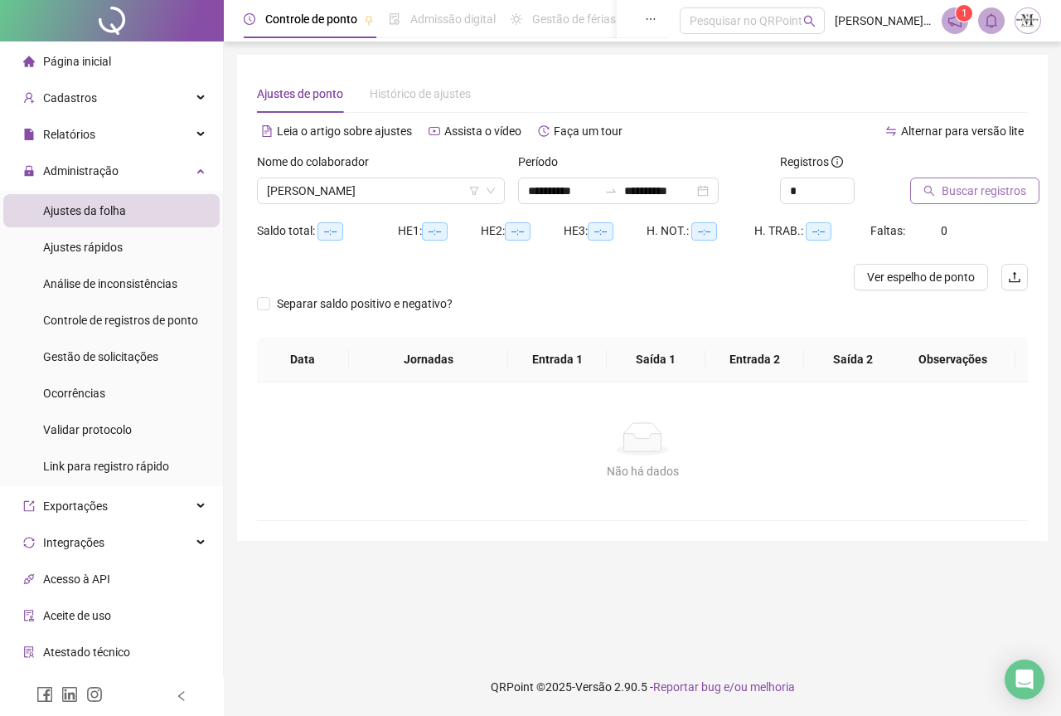
click at [981, 193] on span "Buscar registros" at bounding box center [984, 191] width 85 height 18
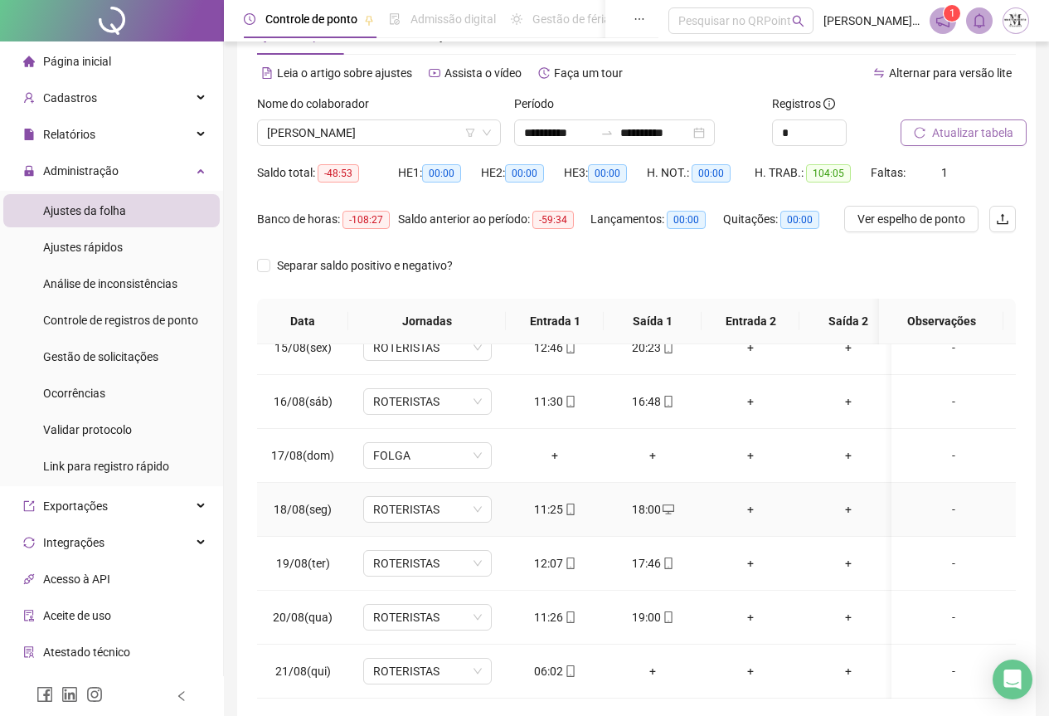
scroll to position [132, 0]
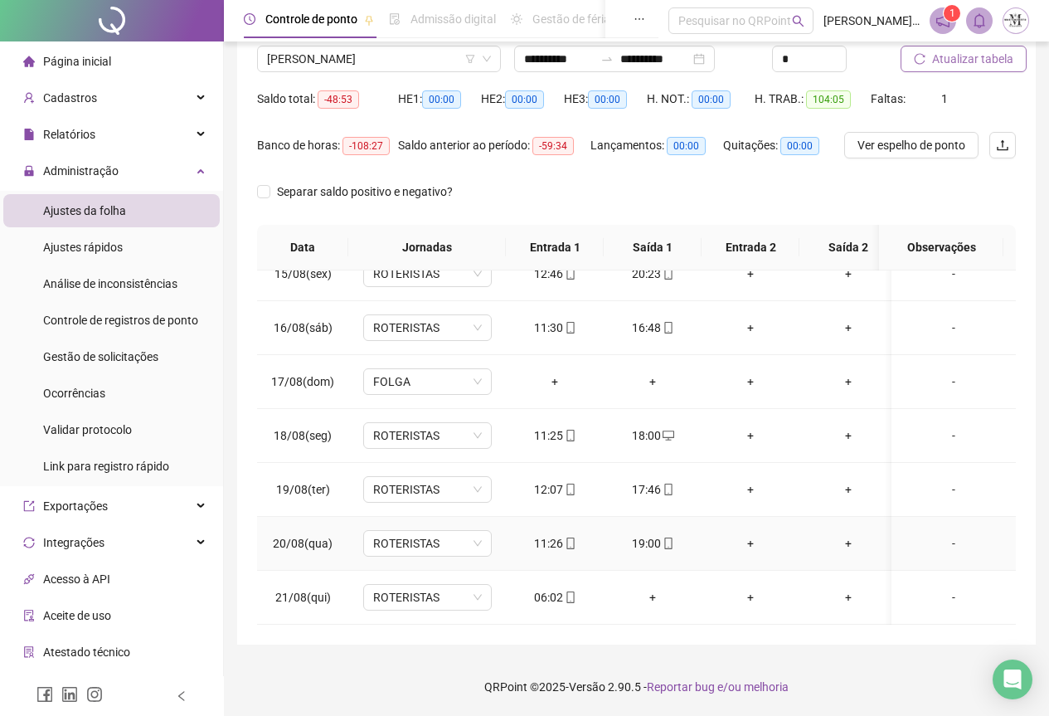
click at [666, 537] on icon "mobile" at bounding box center [667, 543] width 7 height 12
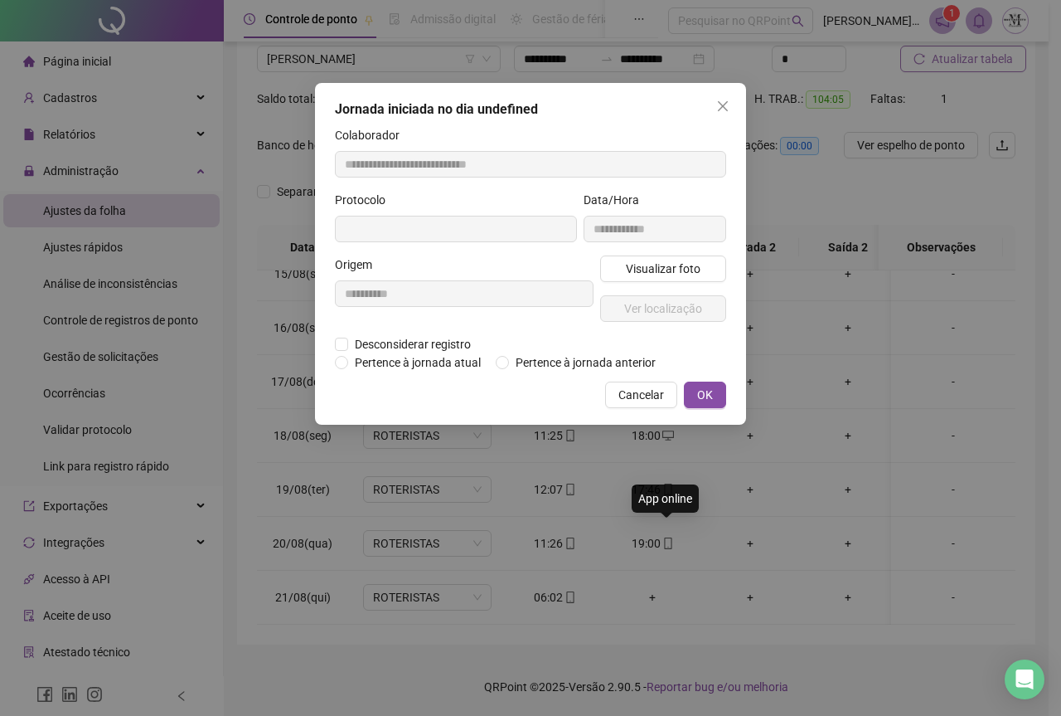
type input "**********"
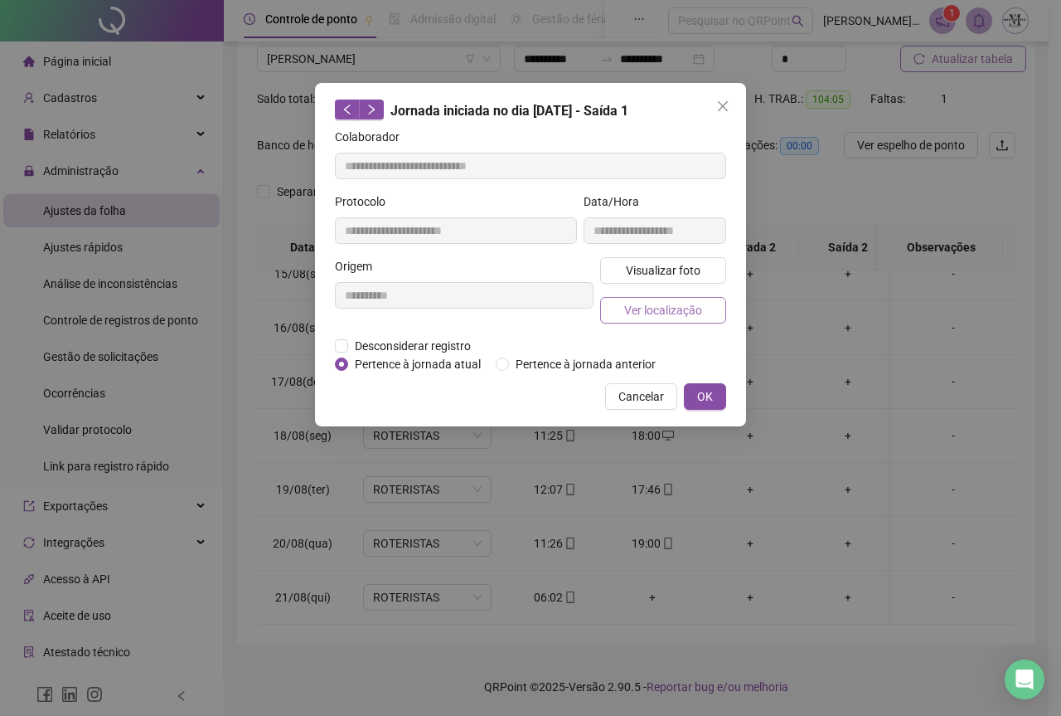
click at [658, 307] on span "Ver localização" at bounding box center [663, 310] width 78 height 18
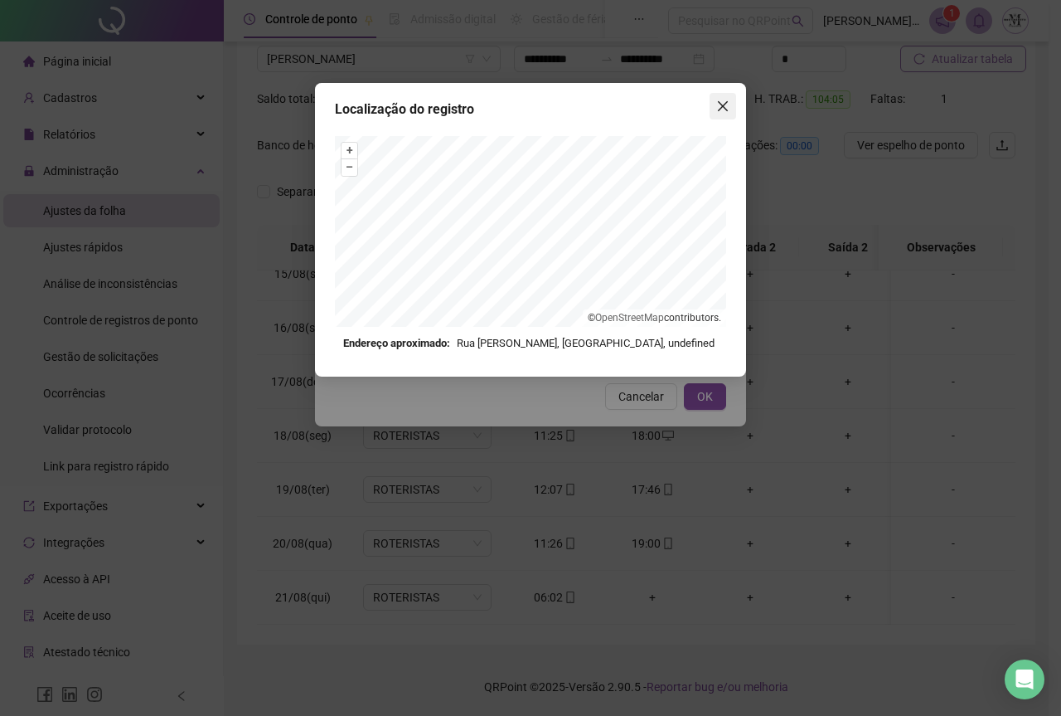
click at [729, 108] on icon "close" at bounding box center [722, 106] width 13 height 13
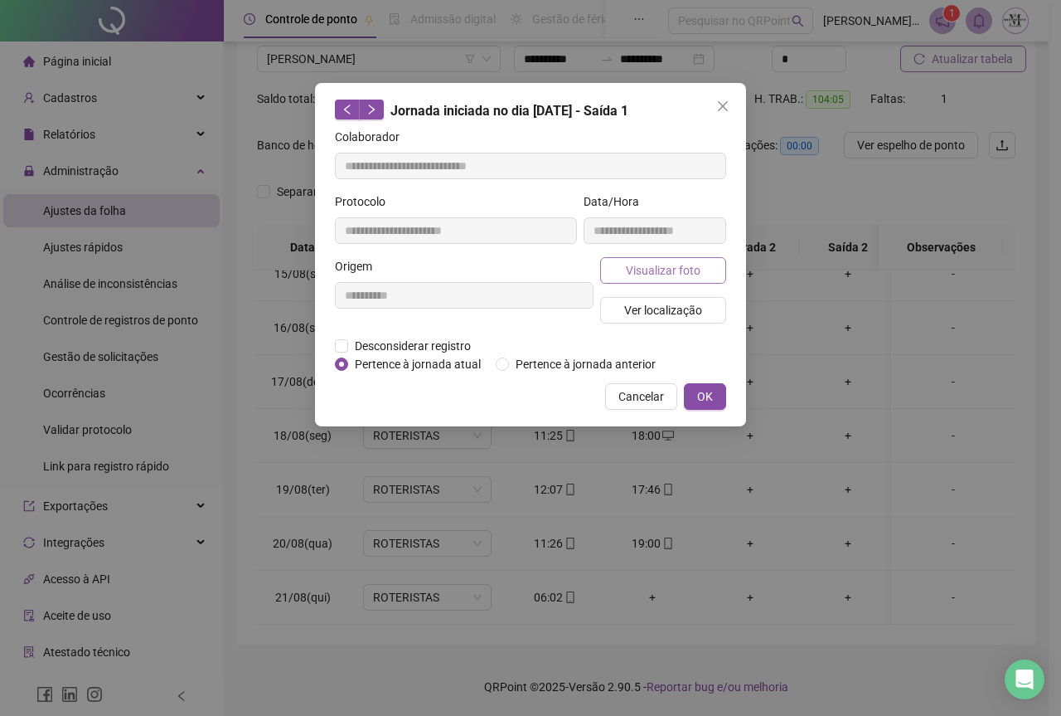
click at [646, 279] on button "Visualizar foto" at bounding box center [663, 270] width 126 height 27
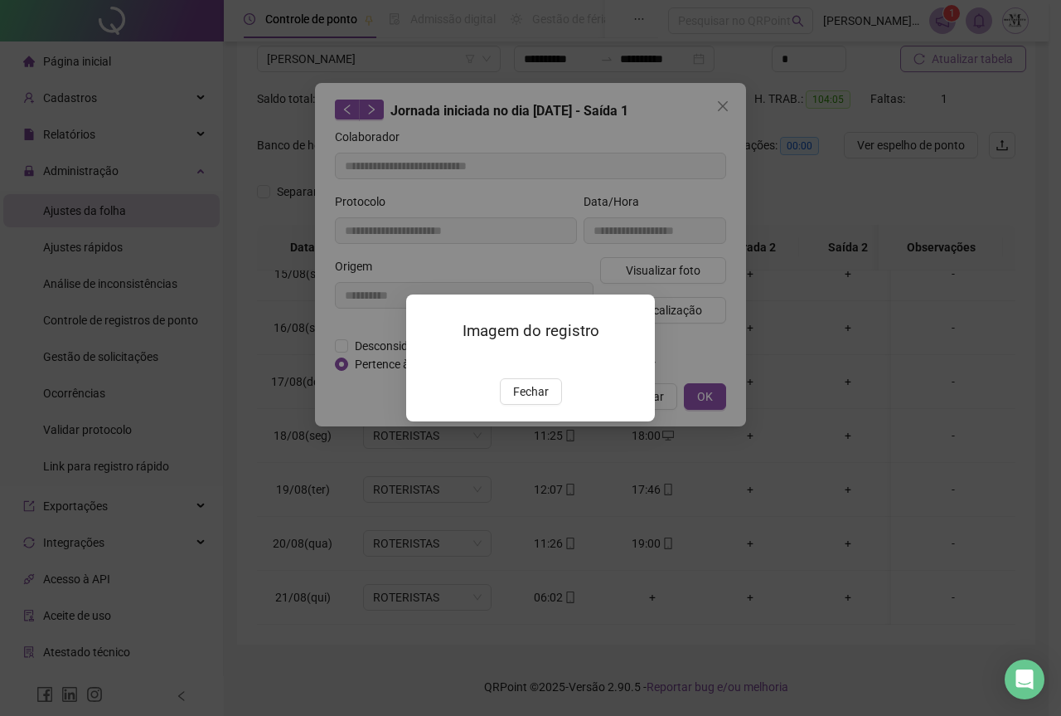
click at [426, 361] on img at bounding box center [426, 361] width 0 height 0
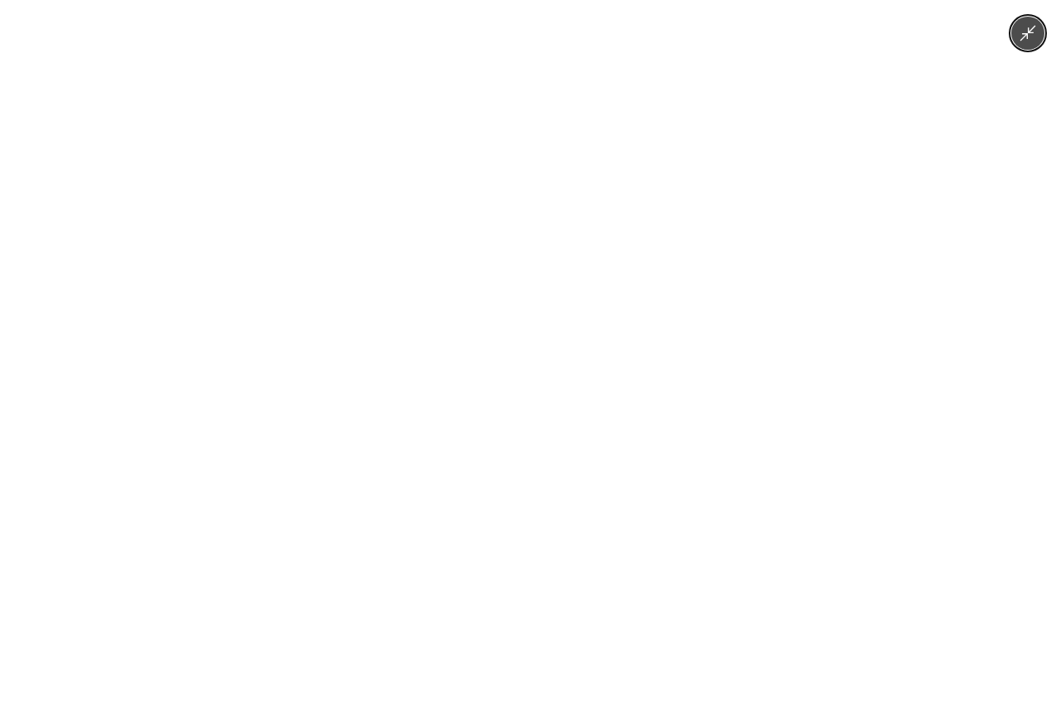
click at [1032, 36] on icon "Minimize image" at bounding box center [1028, 33] width 18 height 18
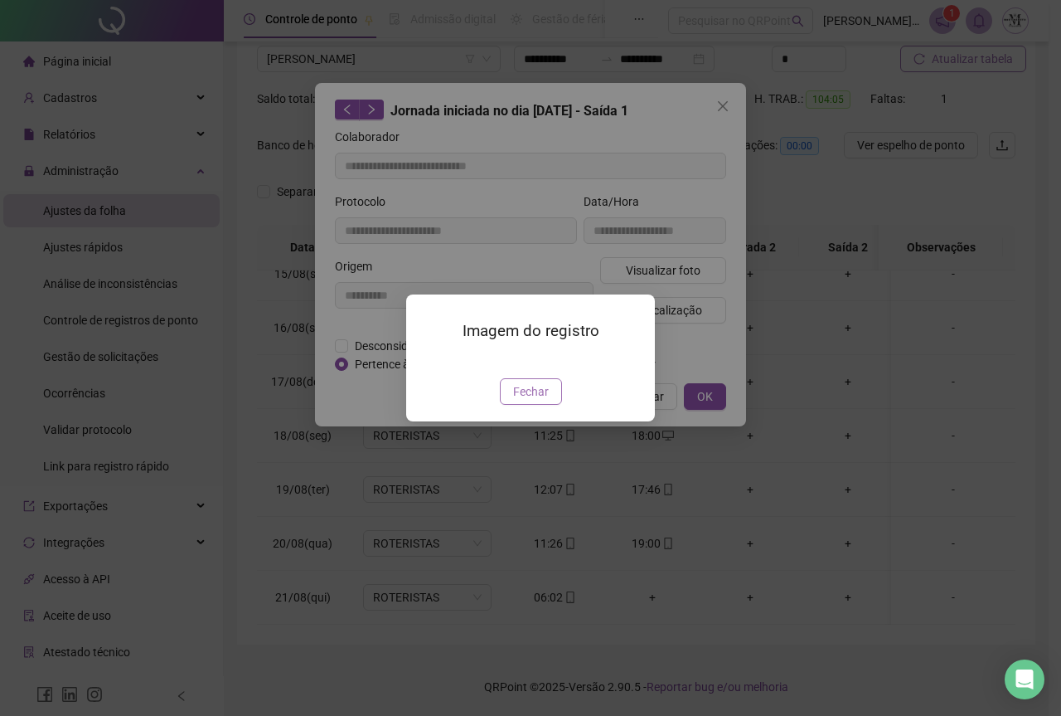
click at [504, 405] on button "Fechar" at bounding box center [531, 391] width 62 height 27
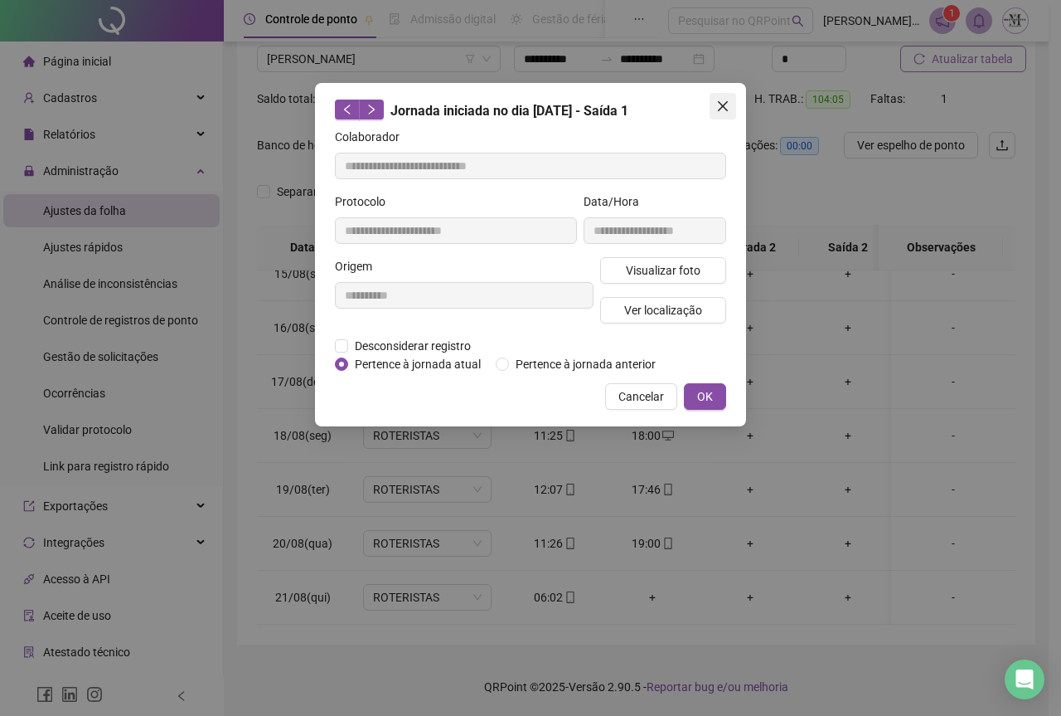
click at [718, 105] on icon "close" at bounding box center [722, 106] width 13 height 13
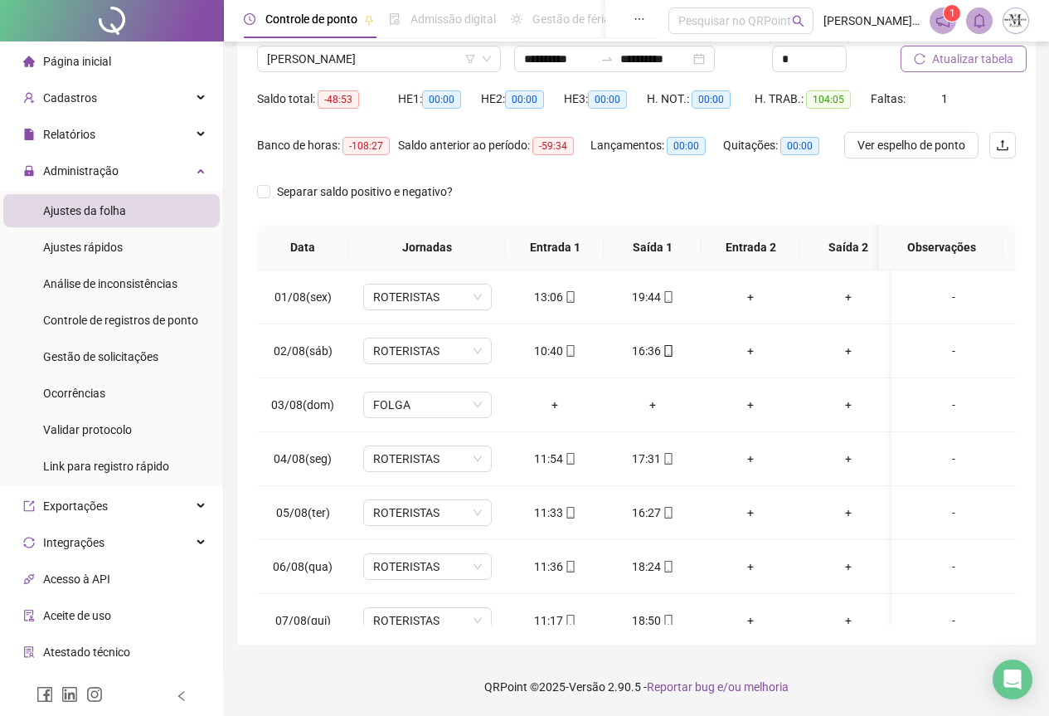
scroll to position [0, 0]
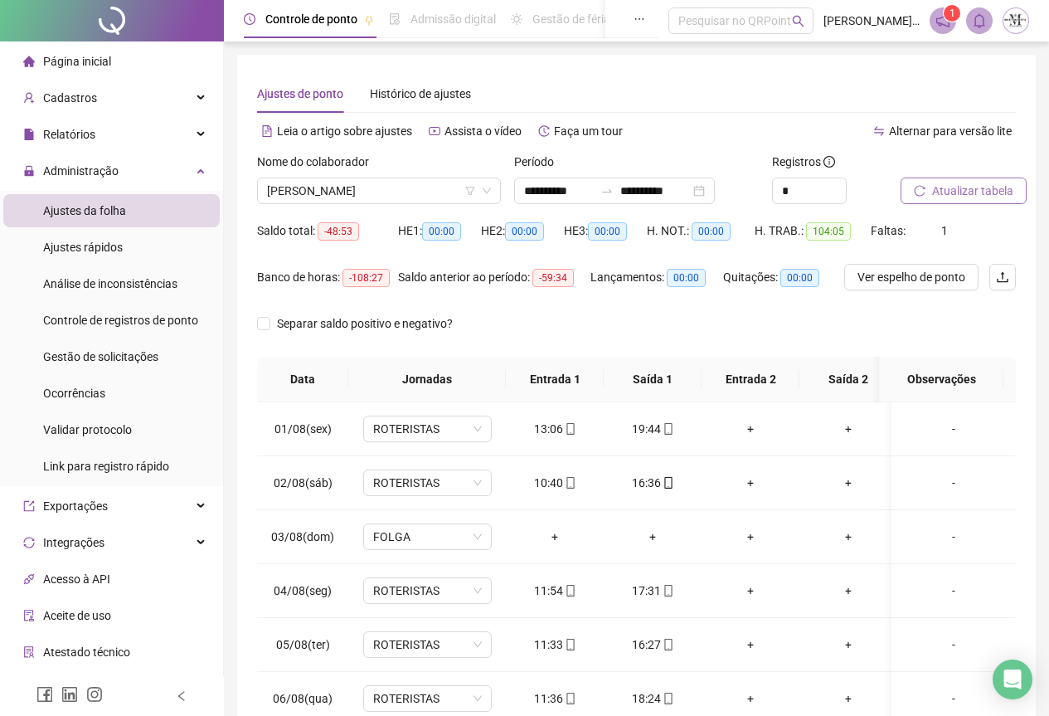
click at [103, 23] on div at bounding box center [112, 20] width 224 height 41
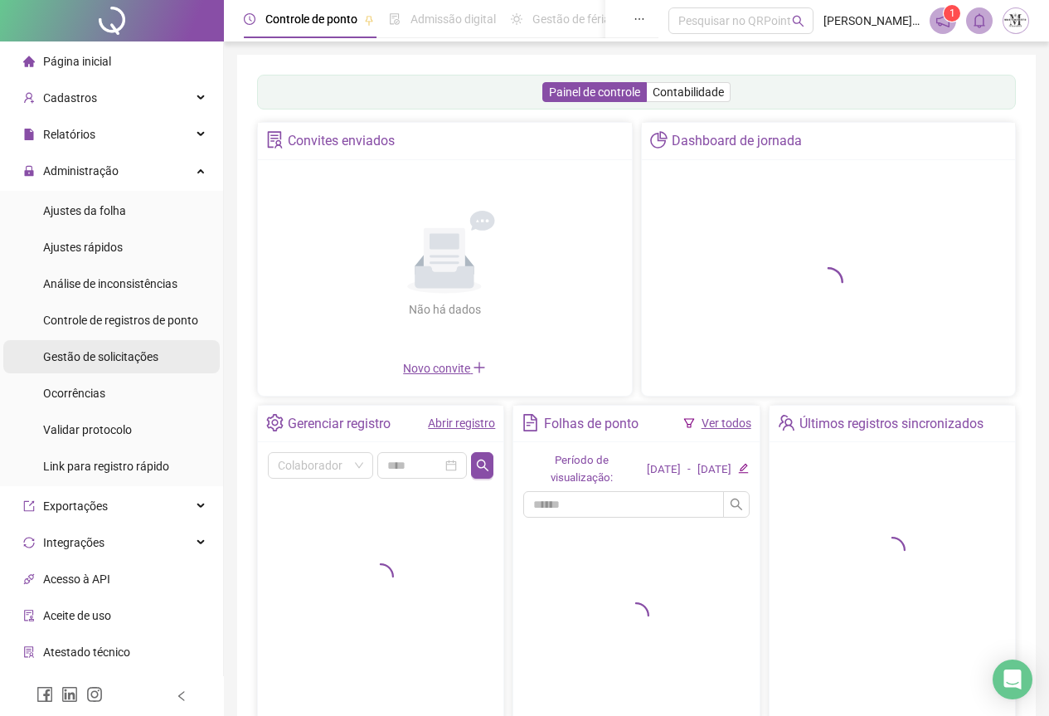
click at [107, 365] on div "Gestão de solicitações" at bounding box center [100, 356] width 115 height 33
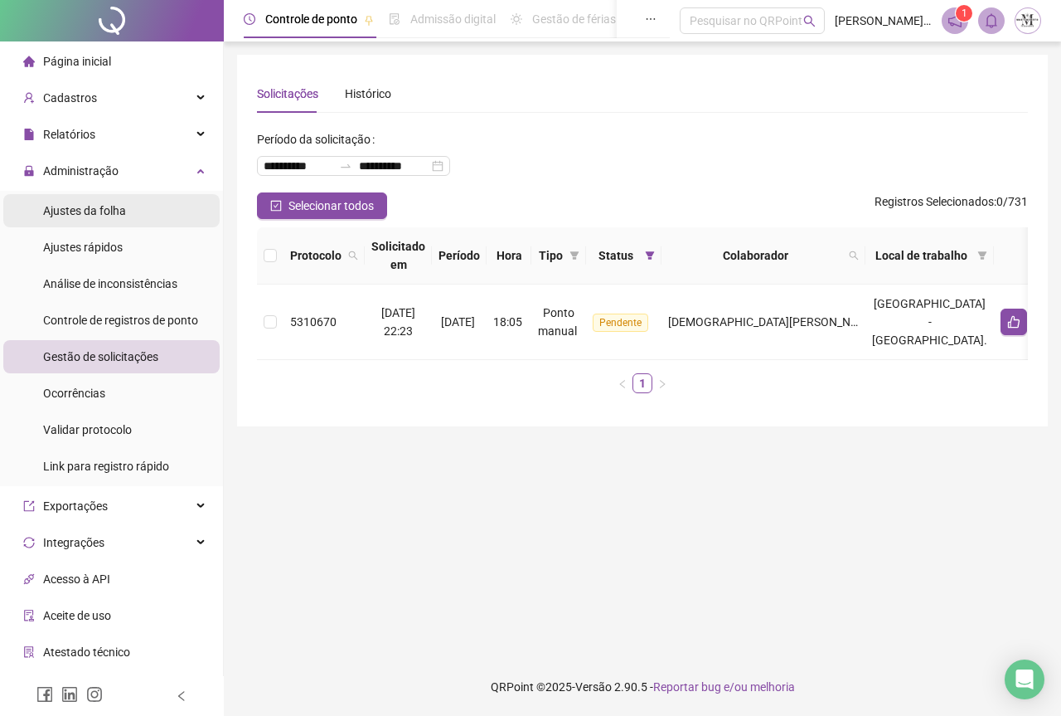
click at [71, 220] on div "Ajustes da folha" at bounding box center [84, 210] width 83 height 33
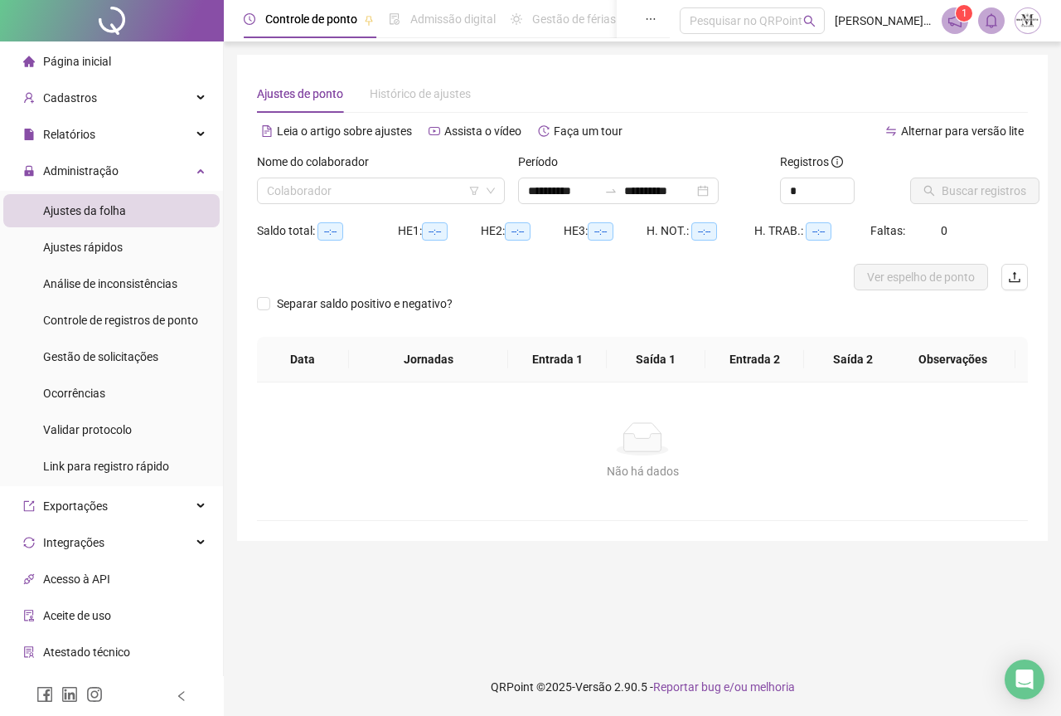
type input "**********"
click at [74, 359] on span "Gestão de solicitações" at bounding box center [100, 356] width 115 height 13
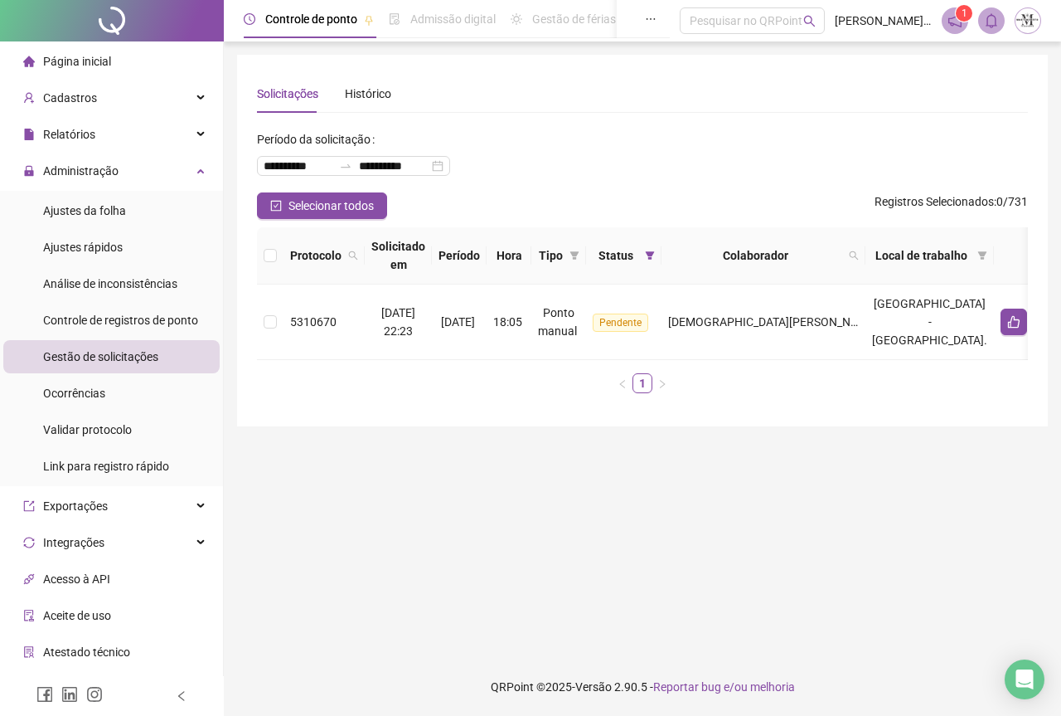
click at [93, 21] on div at bounding box center [112, 20] width 224 height 41
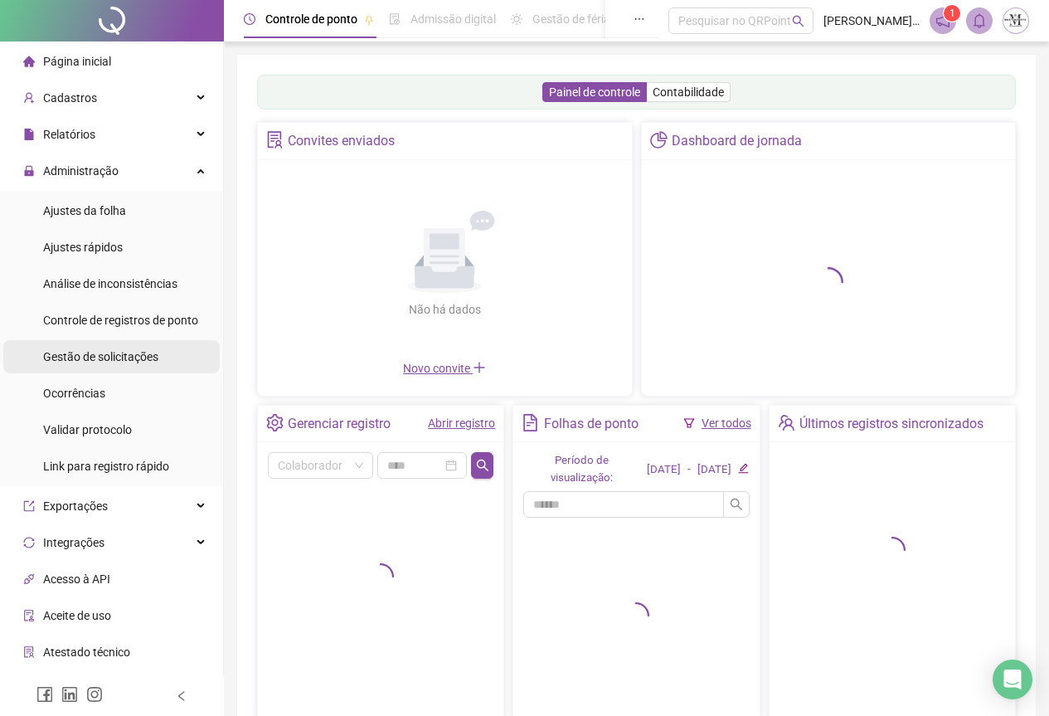
click at [91, 366] on div "Gestão de solicitações" at bounding box center [100, 356] width 115 height 33
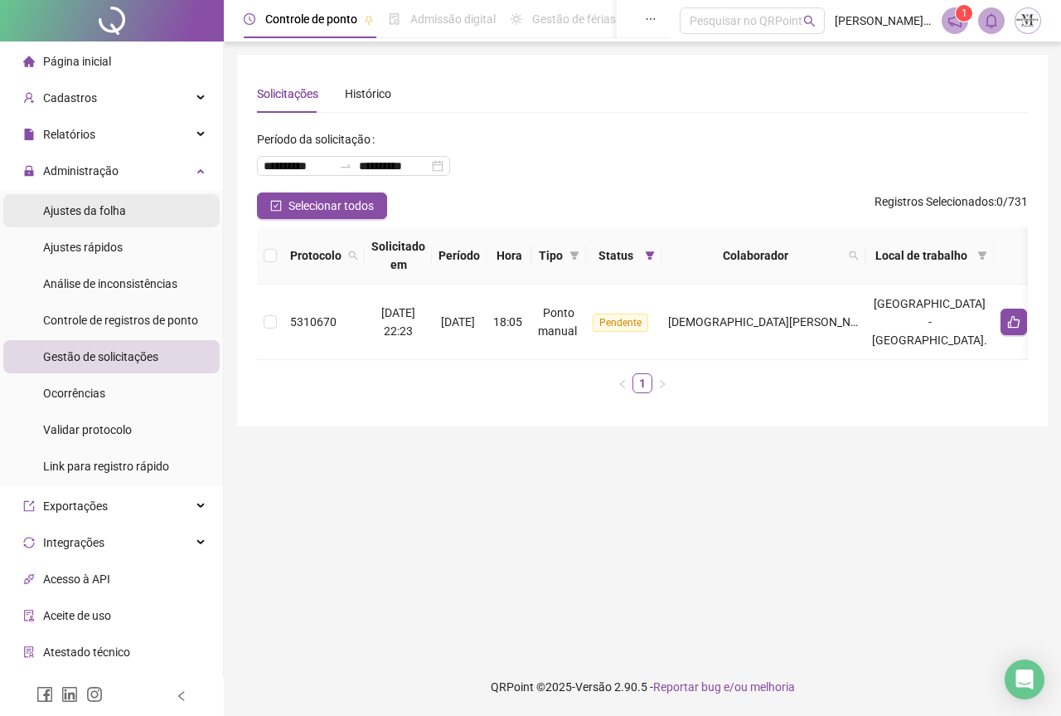
click at [67, 209] on span "Ajustes da folha" at bounding box center [84, 210] width 83 height 13
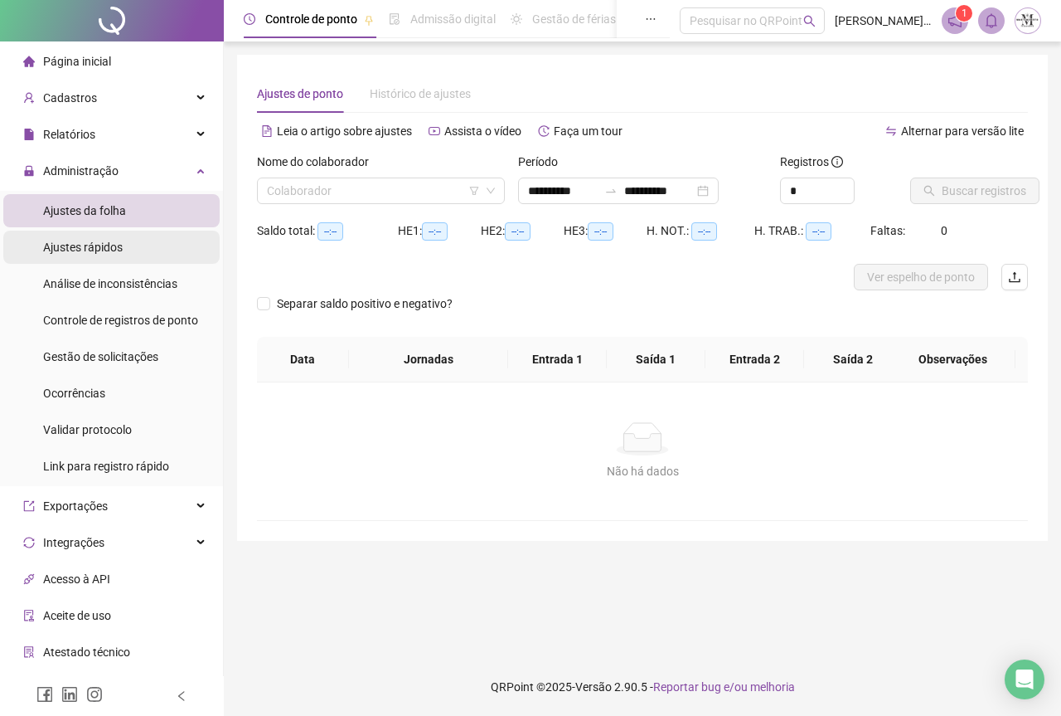
type input "**********"
click at [275, 188] on input "search" at bounding box center [373, 190] width 213 height 25
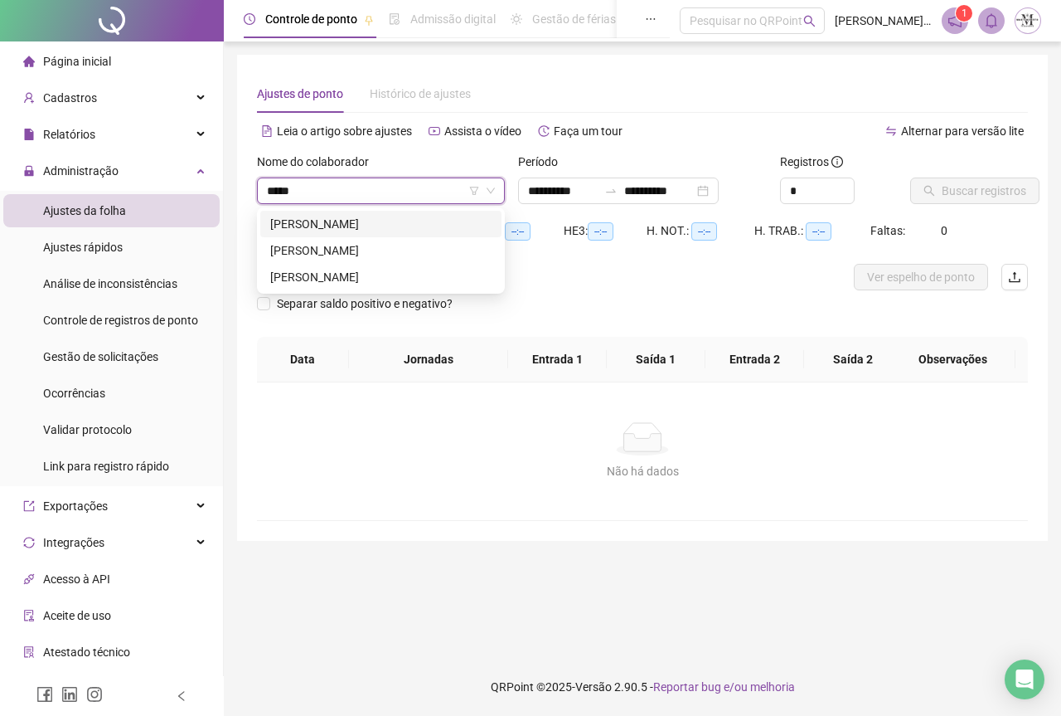
type input "******"
click at [380, 222] on div "[PERSON_NAME]" at bounding box center [380, 224] width 221 height 18
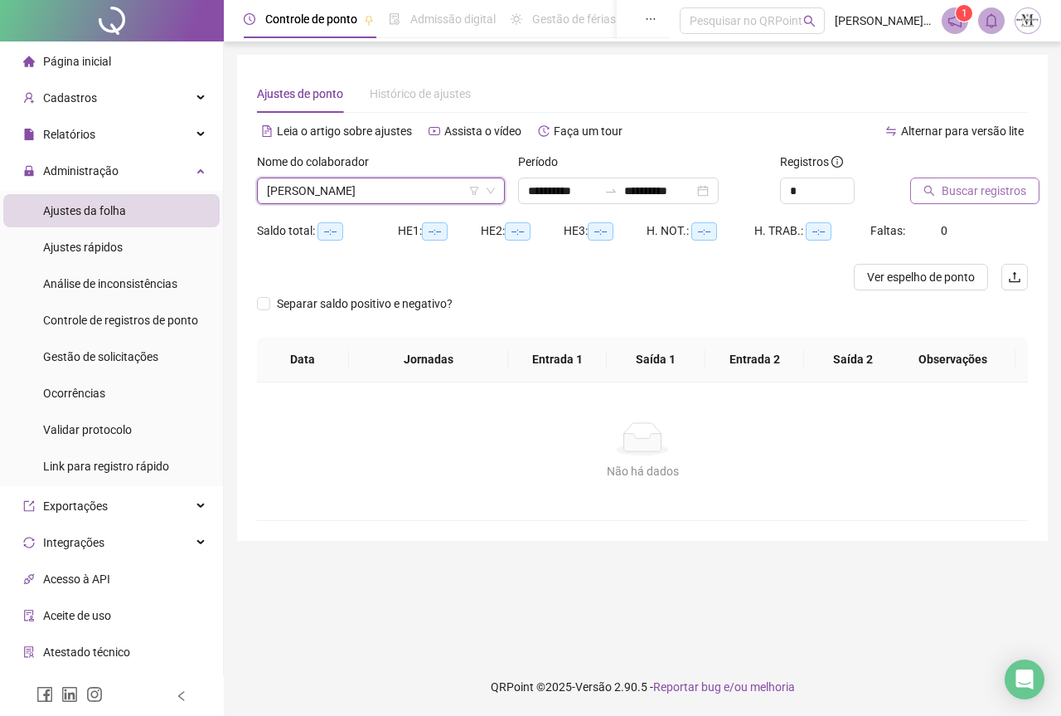
click at [978, 198] on span "Buscar registros" at bounding box center [984, 191] width 85 height 18
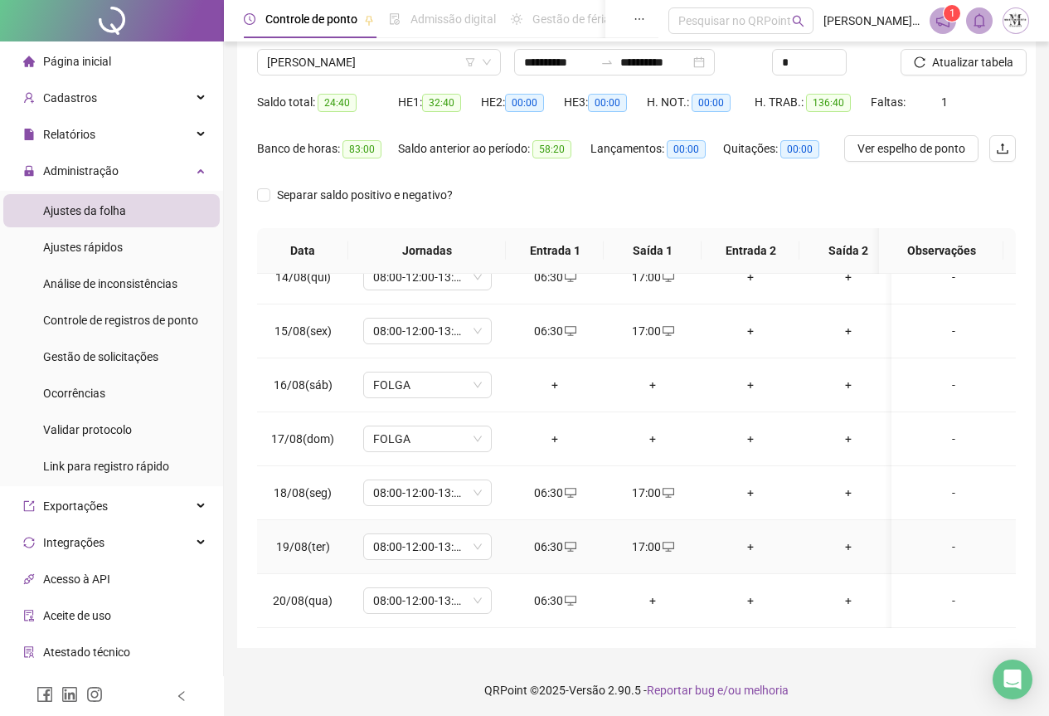
scroll to position [132, 0]
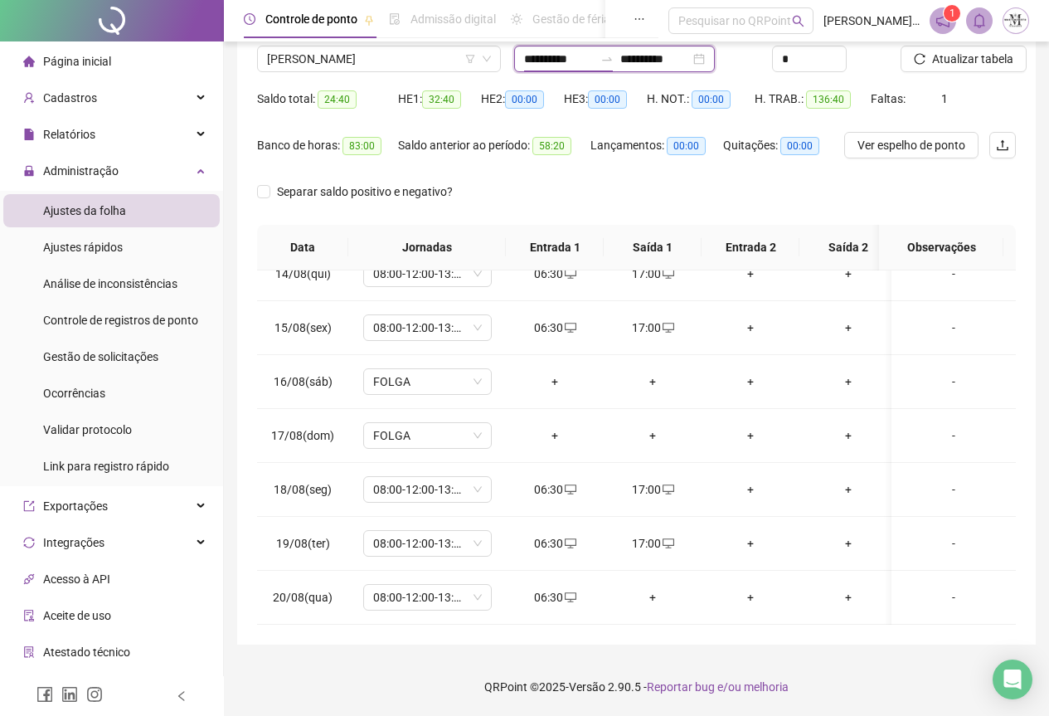
click at [594, 57] on input "**********" at bounding box center [559, 59] width 70 height 18
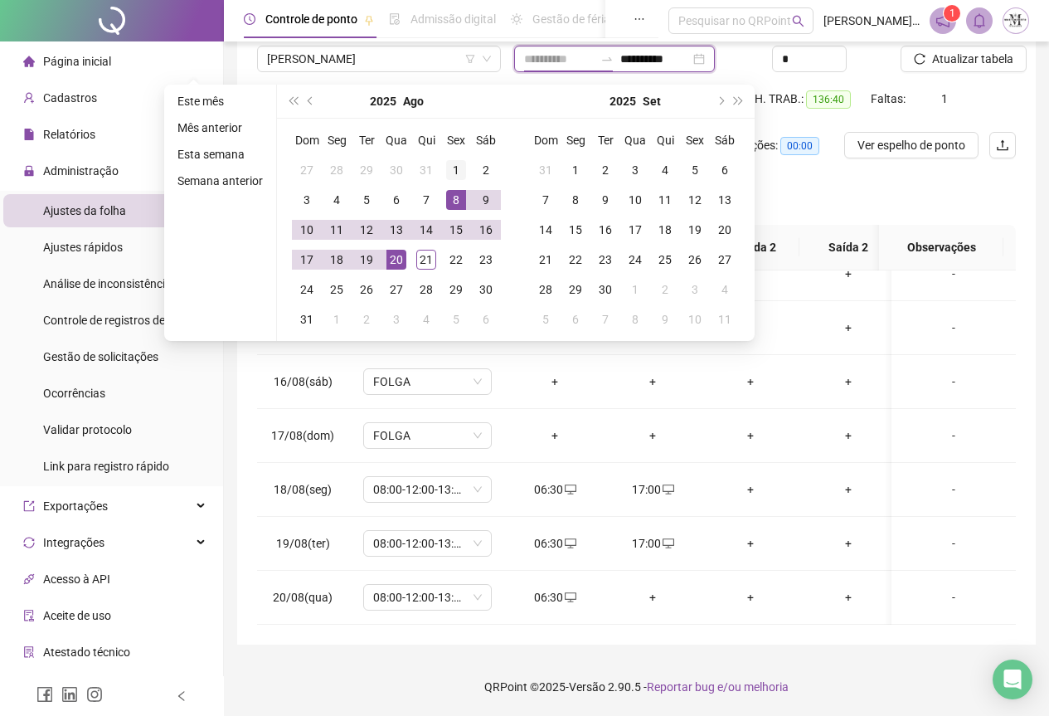
type input "**********"
click at [450, 172] on div "1" at bounding box center [456, 170] width 20 height 20
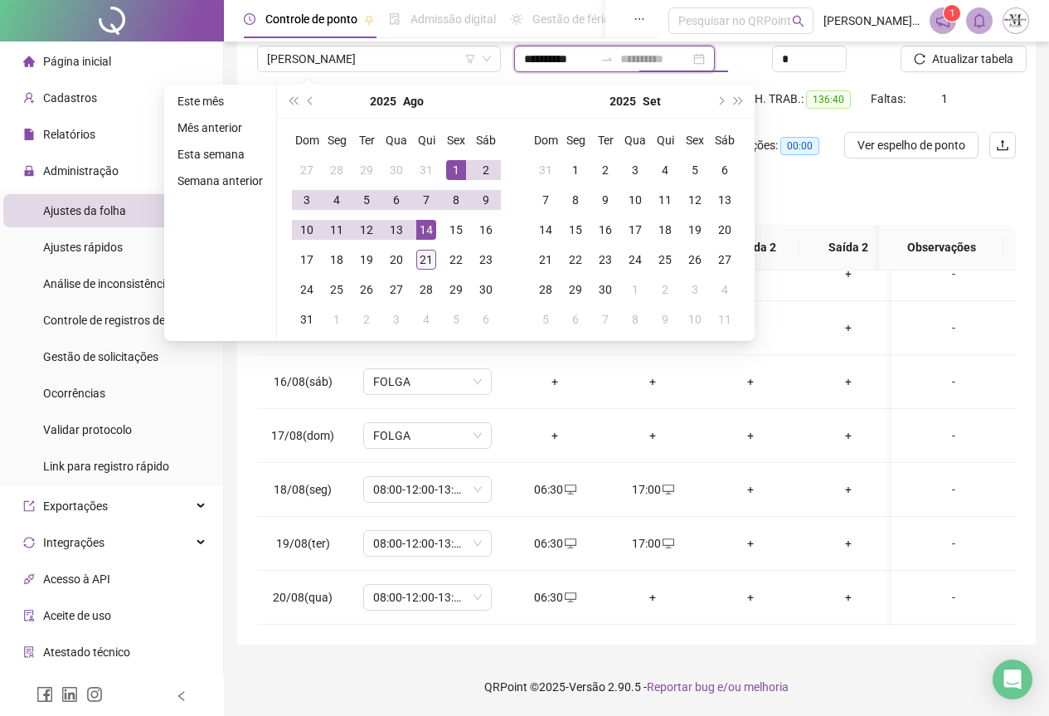
type input "**********"
click at [430, 263] on div "21" at bounding box center [426, 260] width 20 height 20
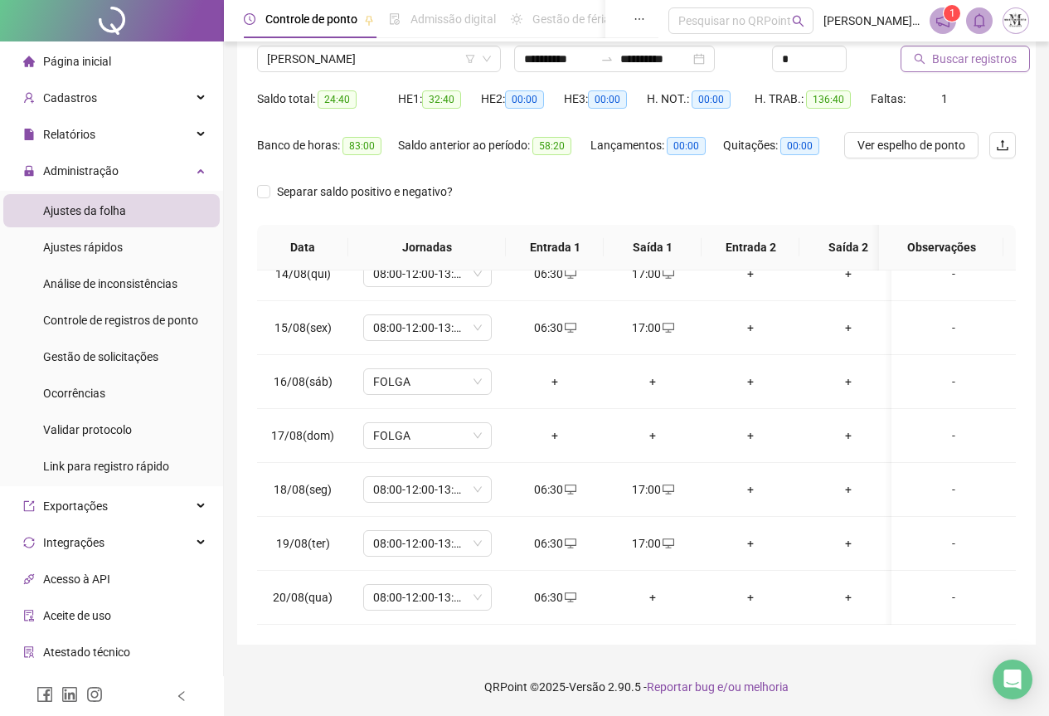
click at [943, 59] on span "Buscar registros" at bounding box center [974, 59] width 85 height 18
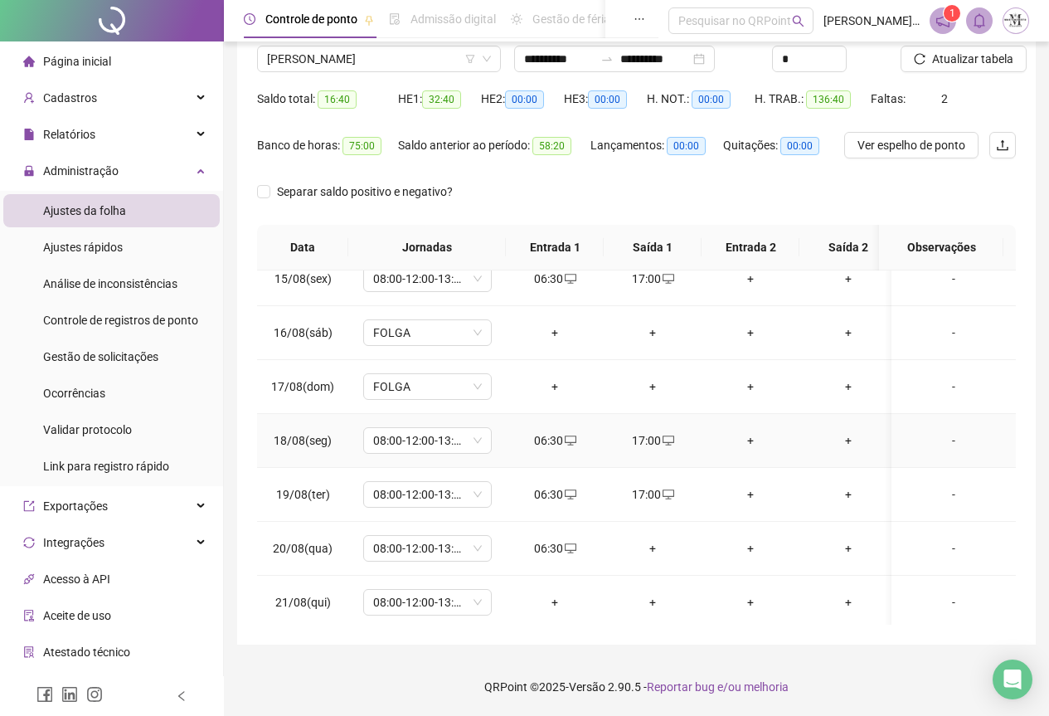
scroll to position [790, 0]
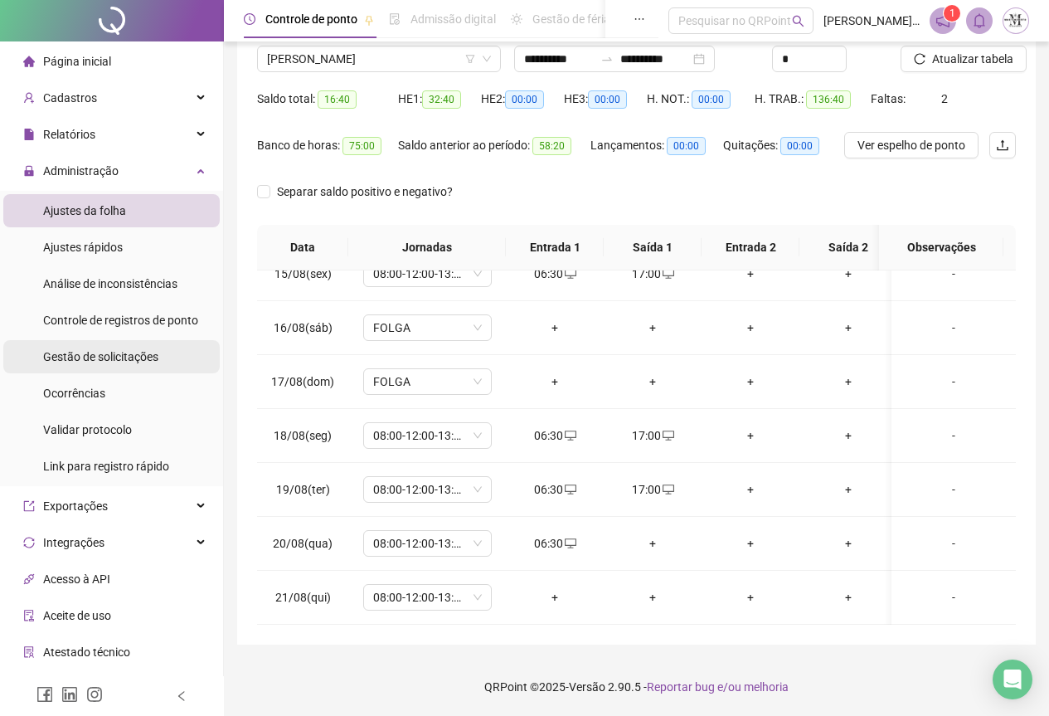
click at [99, 355] on span "Gestão de solicitações" at bounding box center [100, 356] width 115 height 13
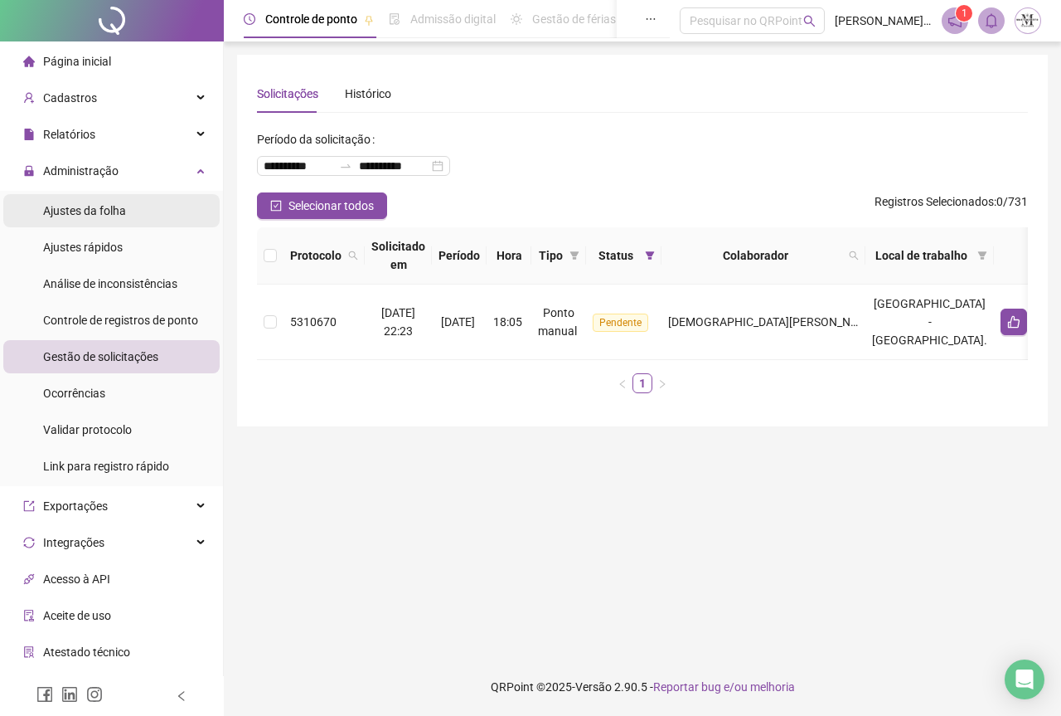
click at [76, 214] on span "Ajustes da folha" at bounding box center [84, 210] width 83 height 13
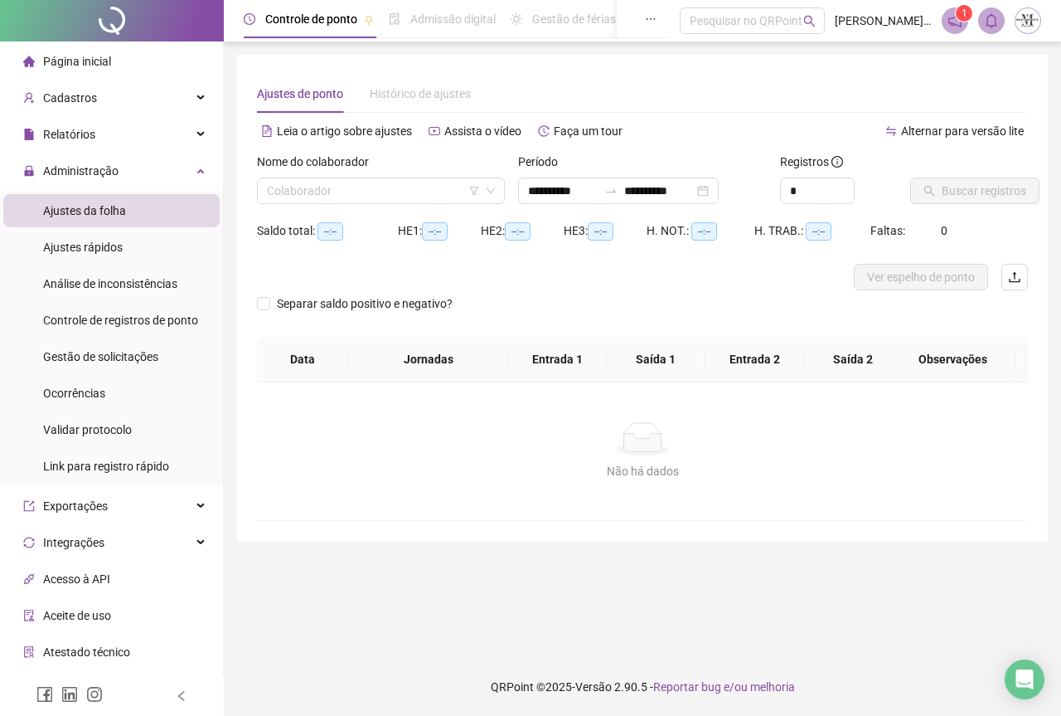
type input "**********"
click at [324, 195] on input "search" at bounding box center [373, 190] width 213 height 25
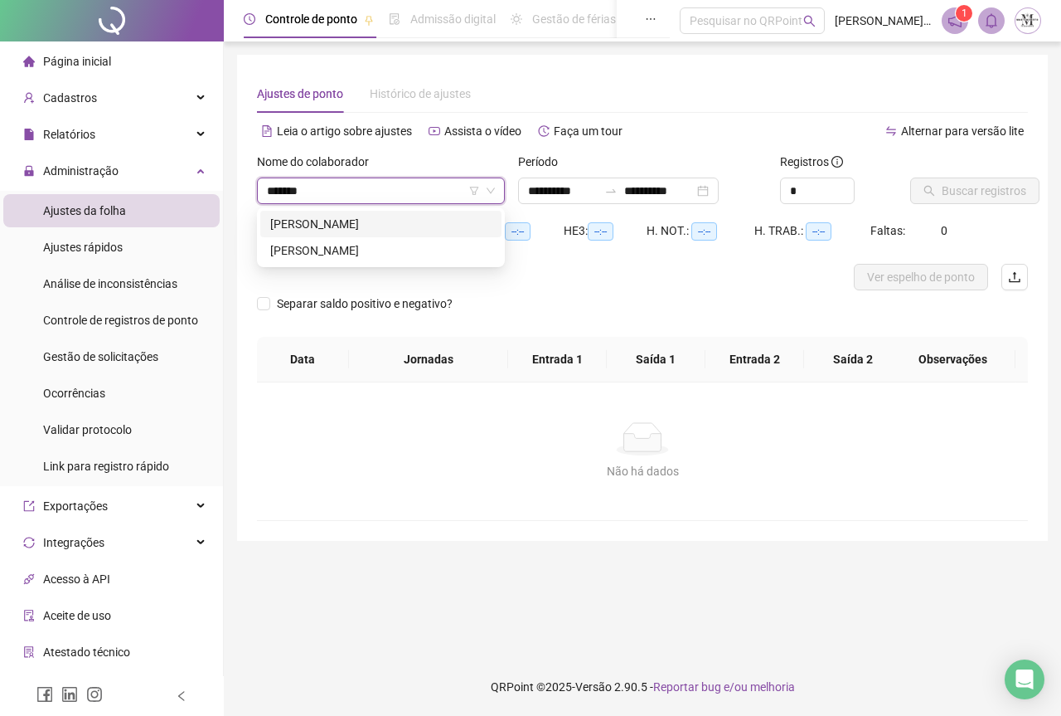
type input "********"
click at [371, 244] on div "[PERSON_NAME]" at bounding box center [380, 250] width 221 height 18
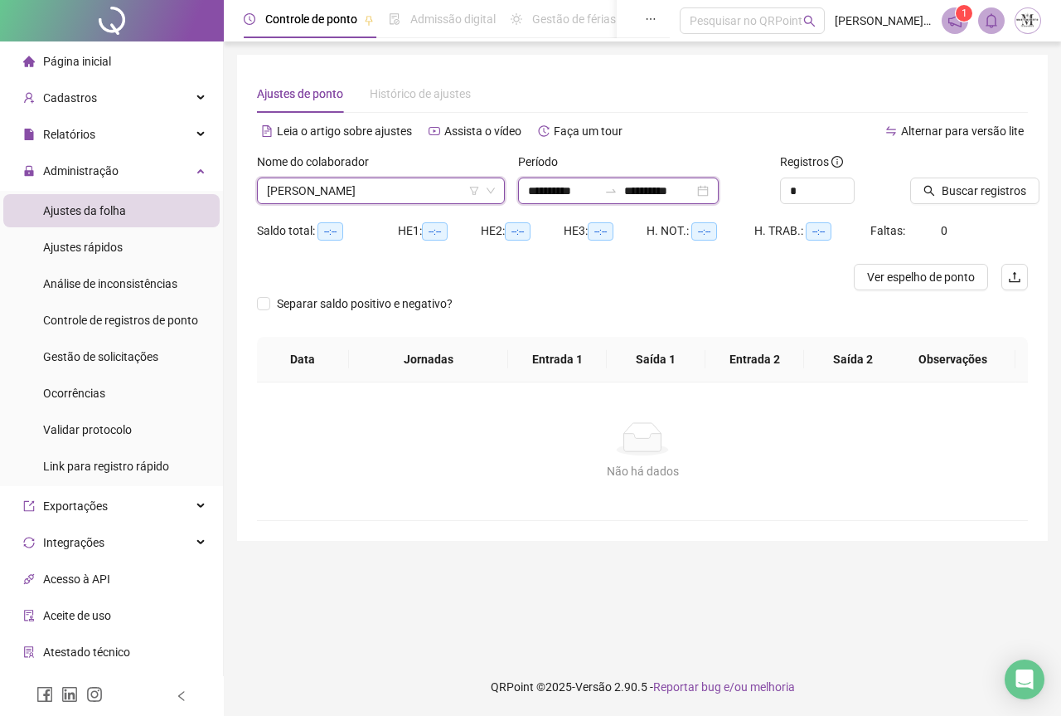
click at [687, 196] on input "**********" at bounding box center [659, 191] width 70 height 18
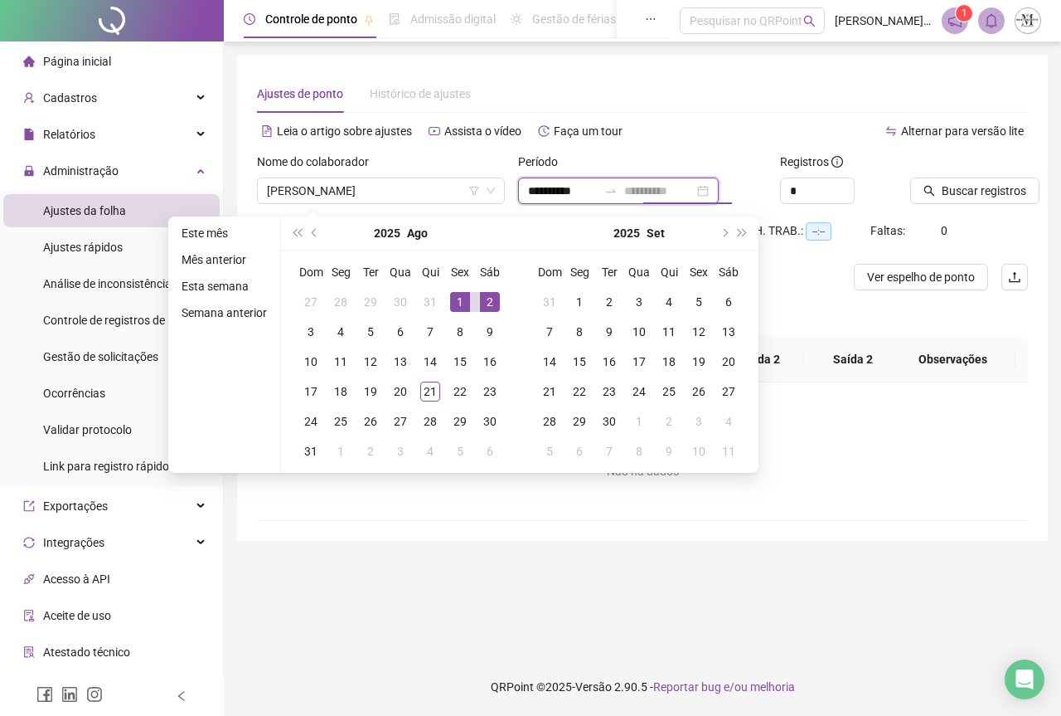
type input "**********"
click at [464, 293] on div "1" at bounding box center [460, 302] width 20 height 20
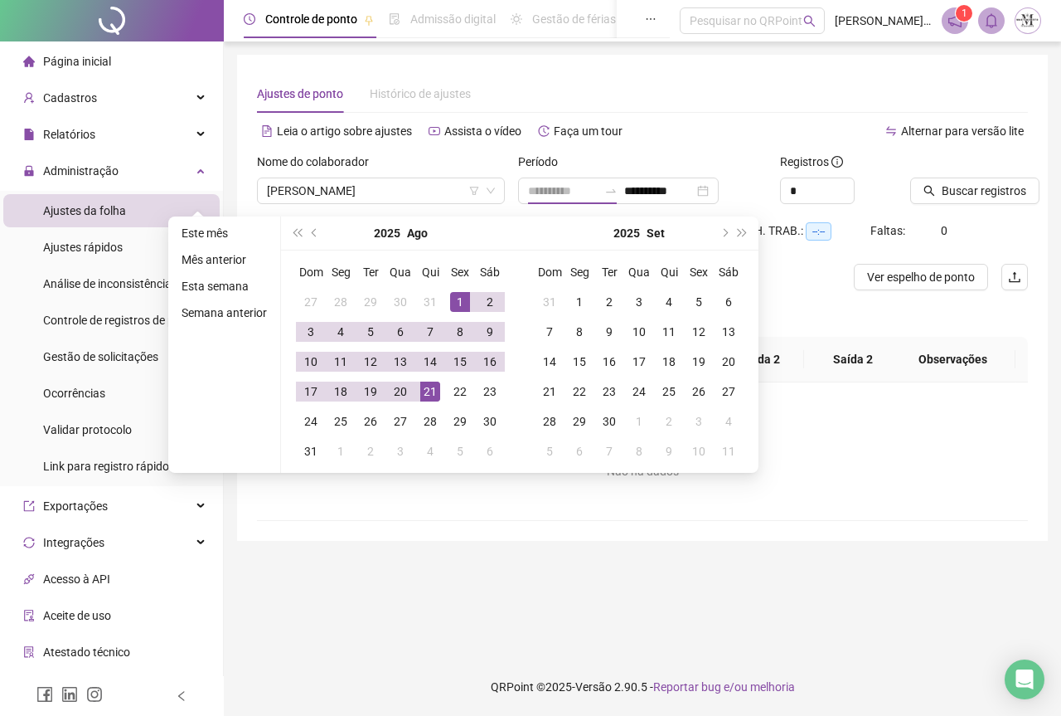
click at [427, 388] on div "21" at bounding box center [430, 391] width 20 height 20
type input "**********"
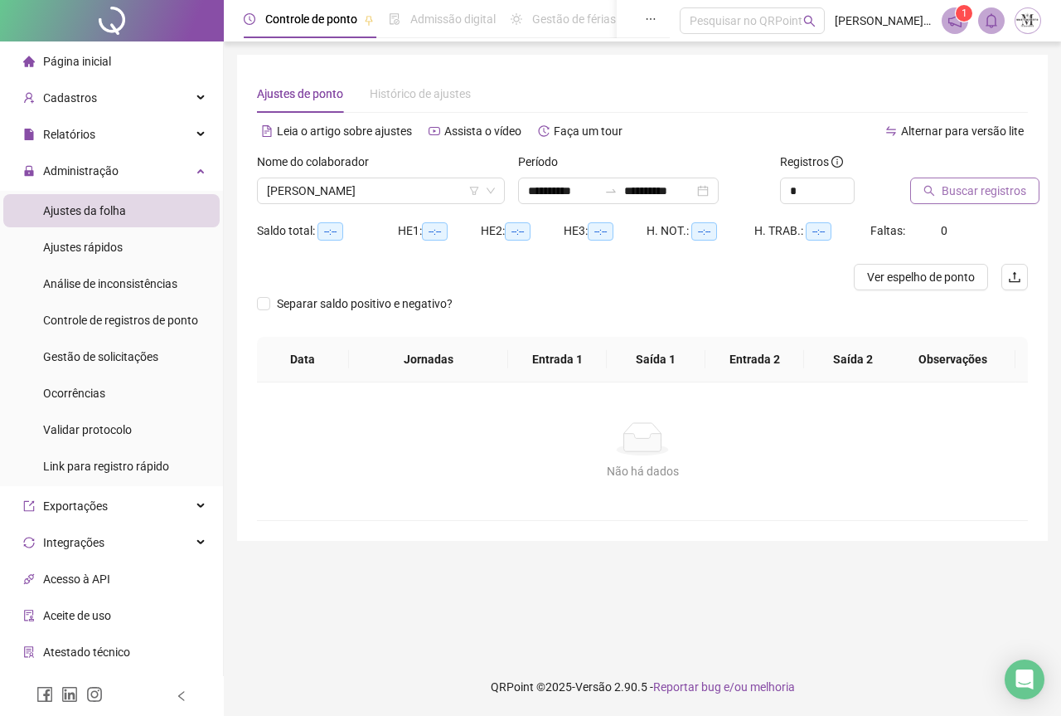
click at [969, 185] on span "Buscar registros" at bounding box center [984, 191] width 85 height 18
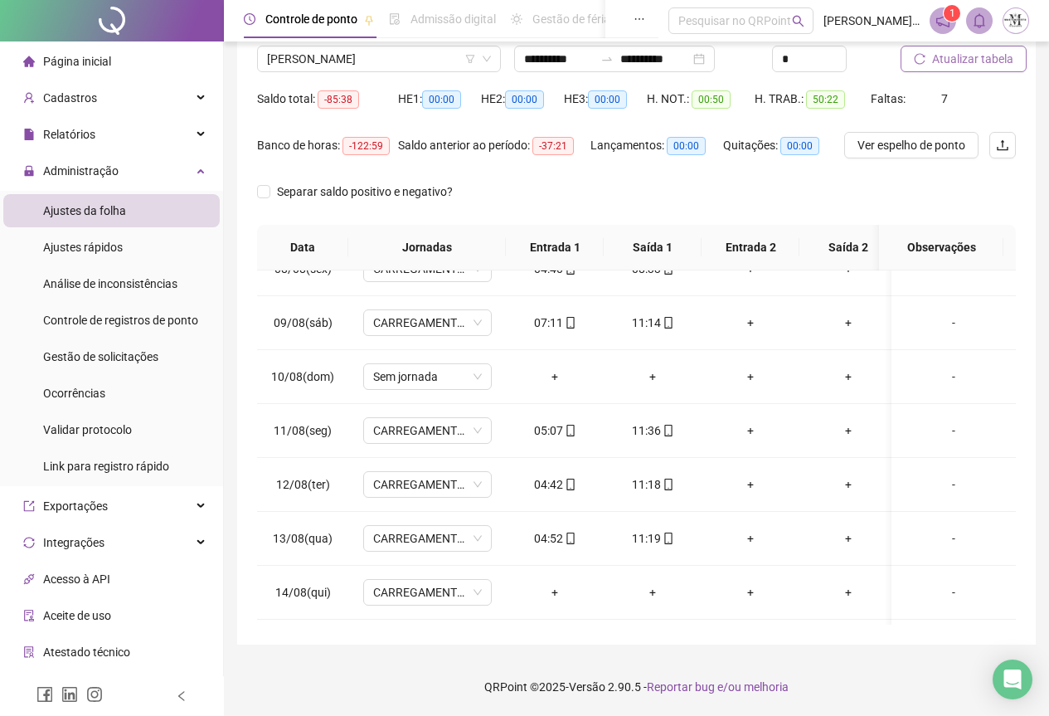
scroll to position [376, 0]
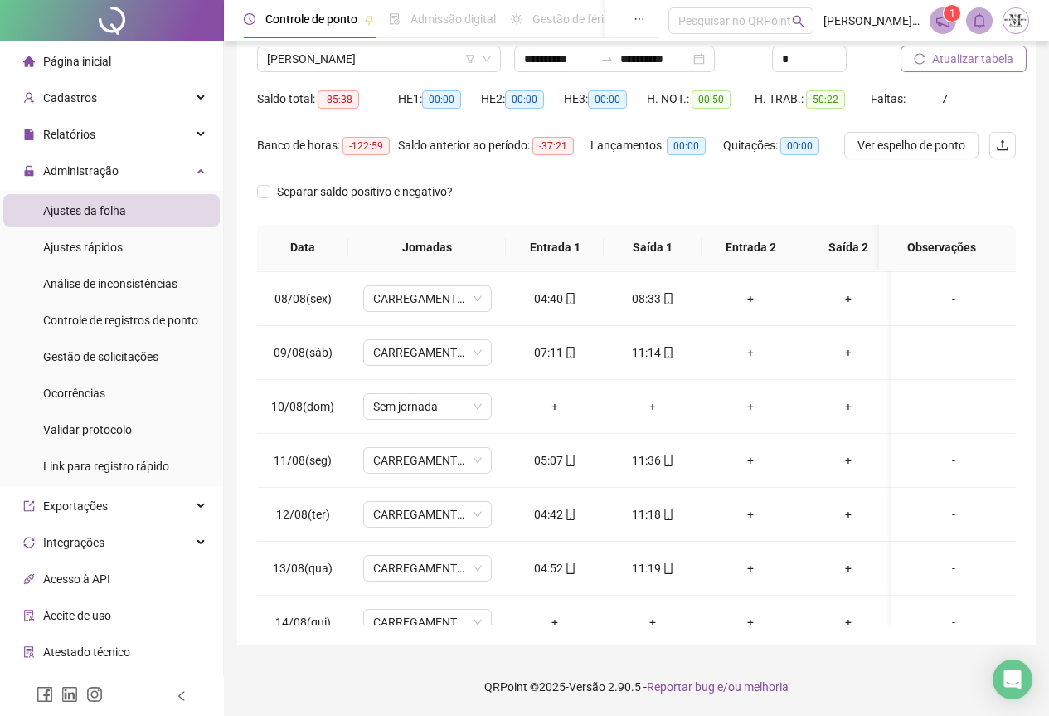
click at [958, 61] on span "Atualizar tabela" at bounding box center [972, 59] width 81 height 18
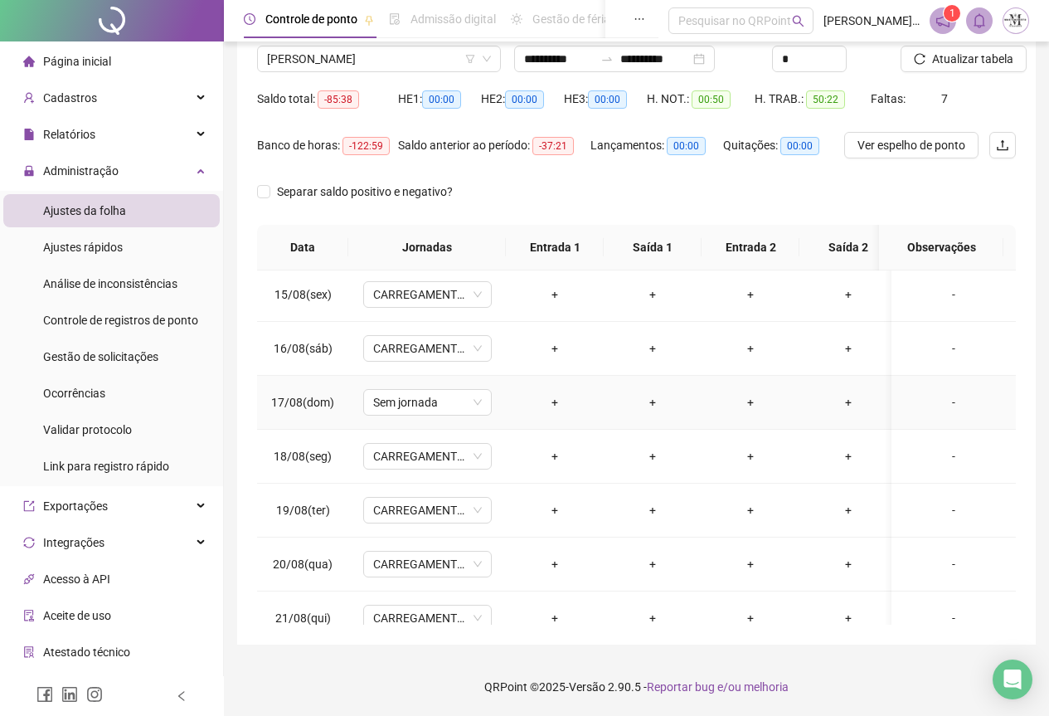
scroll to position [790, 0]
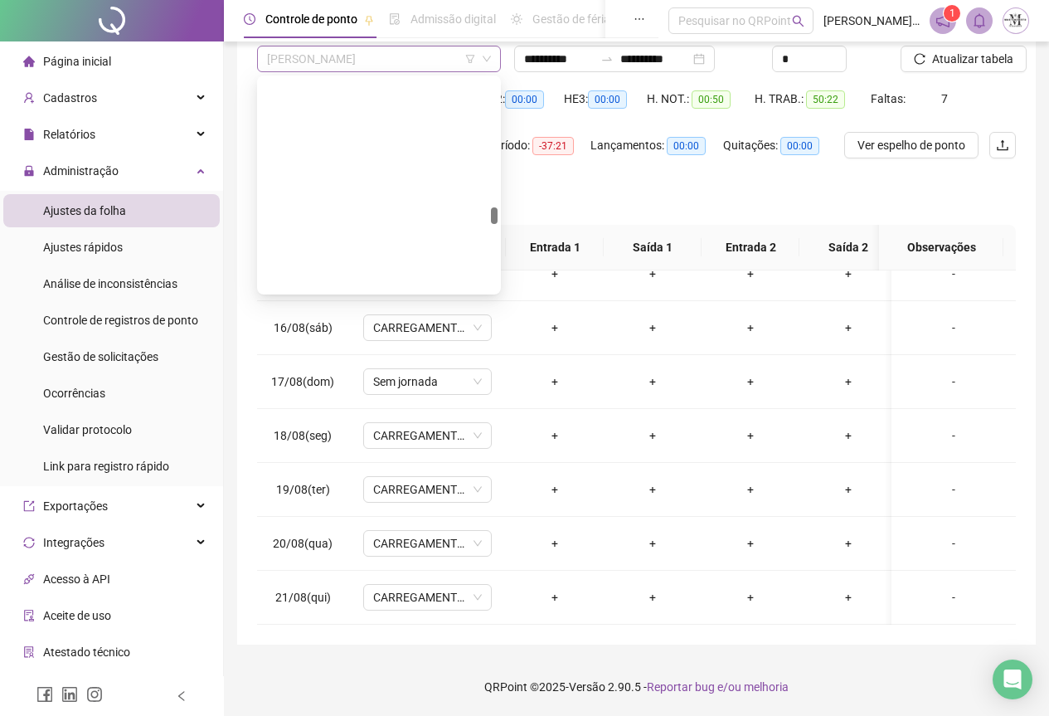
click at [329, 63] on span "[PERSON_NAME]" at bounding box center [379, 58] width 224 height 25
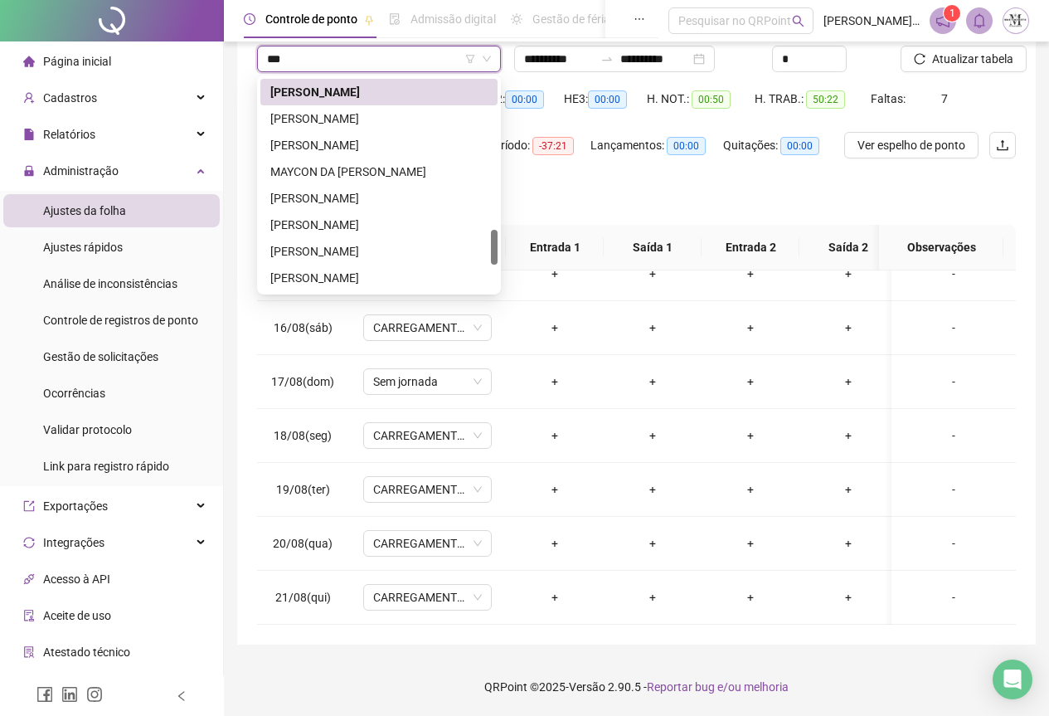
scroll to position [0, 0]
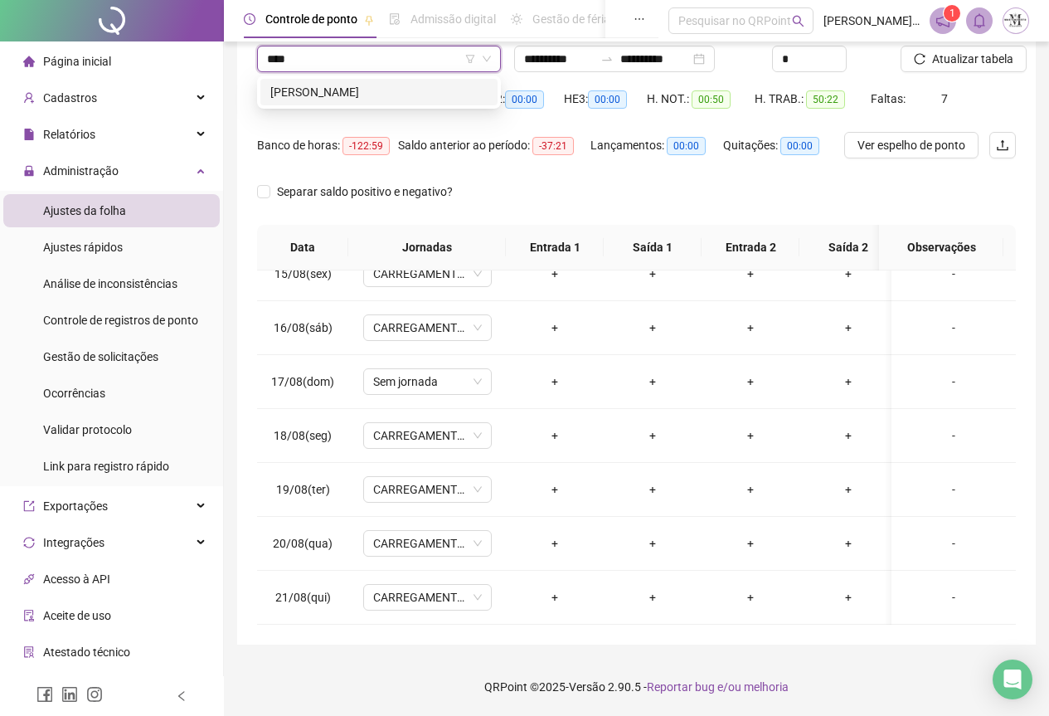
type input "*****"
click at [344, 90] on div "[PERSON_NAME]" at bounding box center [378, 92] width 217 height 18
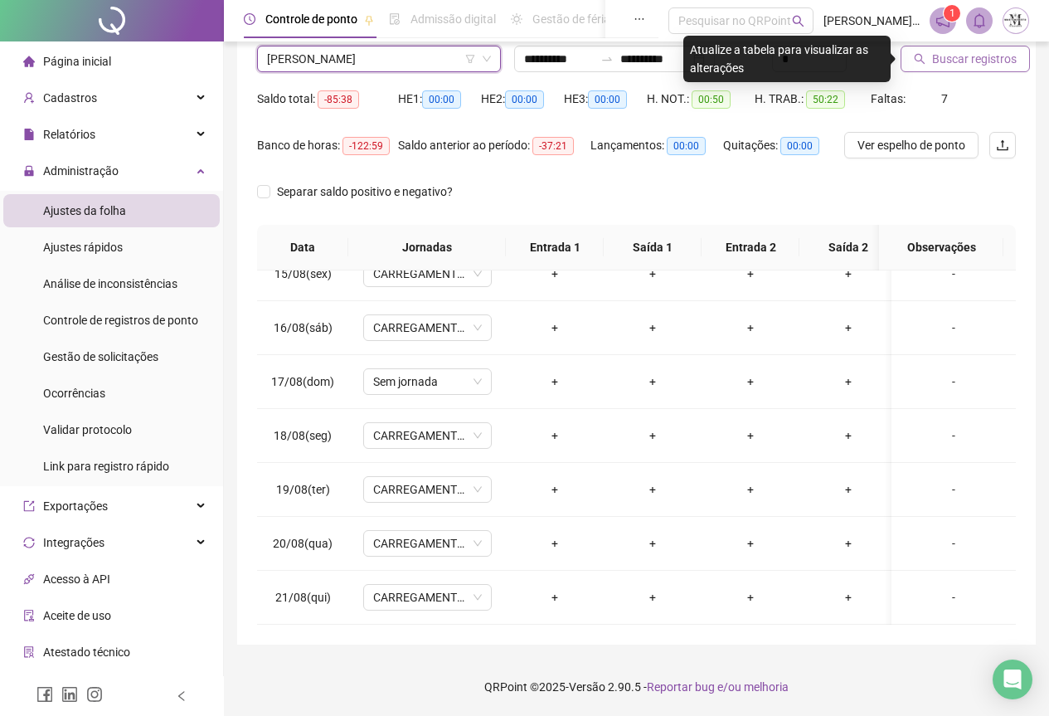
click at [949, 56] on span "Buscar registros" at bounding box center [974, 59] width 85 height 18
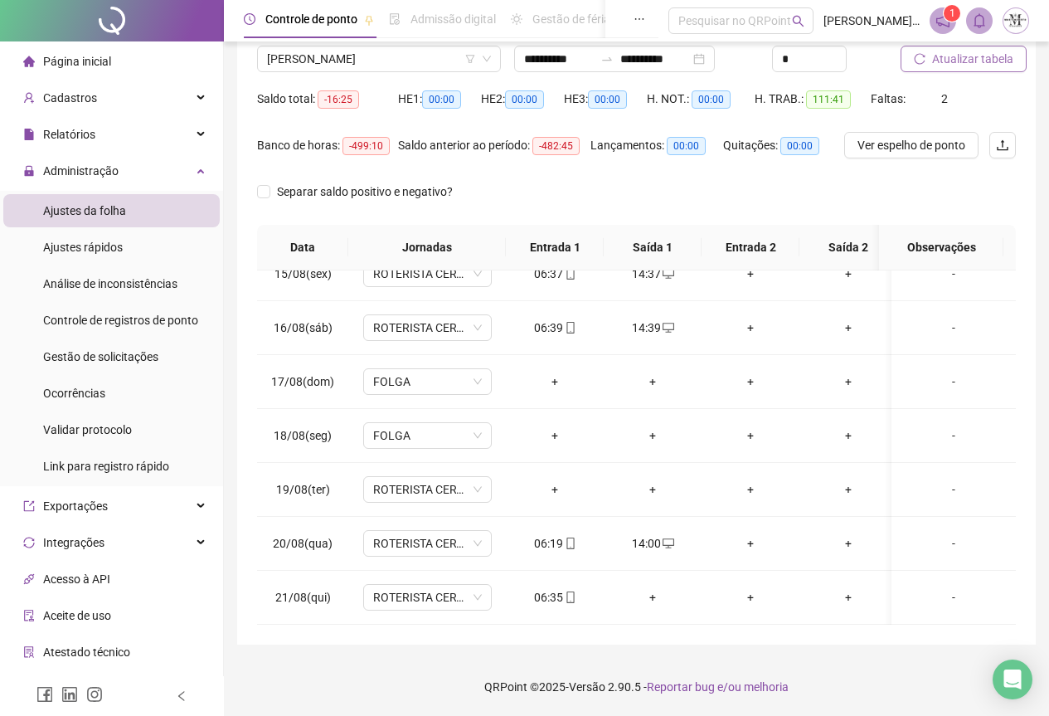
scroll to position [790, 0]
click at [294, 66] on span "[PERSON_NAME]" at bounding box center [379, 58] width 224 height 25
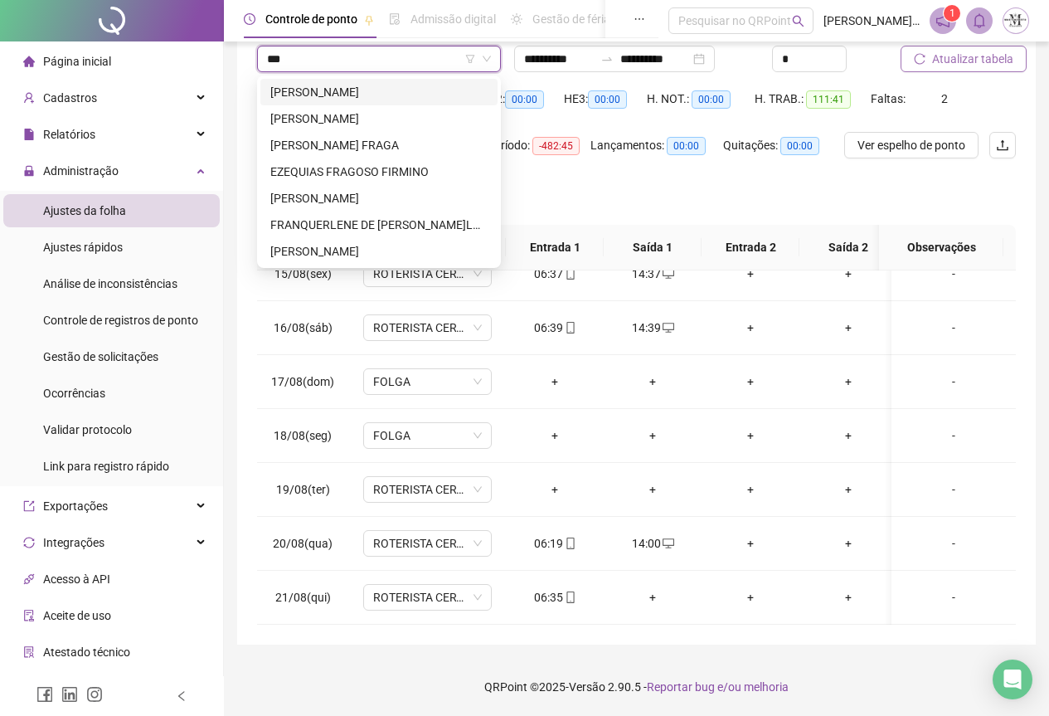
scroll to position [0, 0]
type input "****"
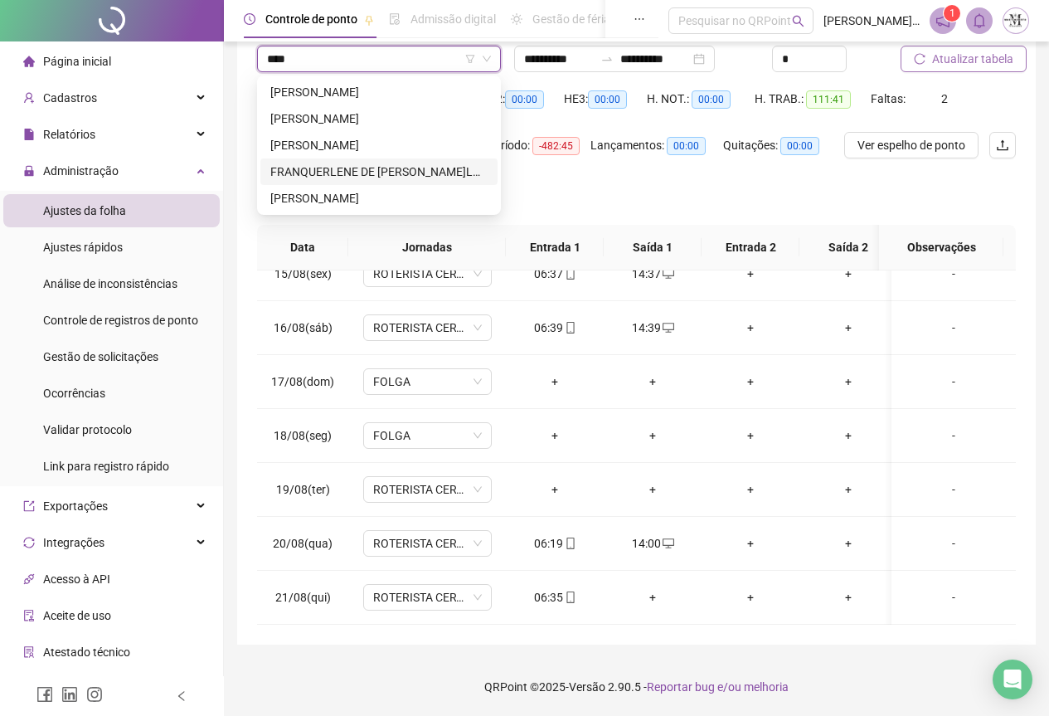
click at [367, 179] on div "FRANQUERLENE DE [PERSON_NAME]LOUZEIRO" at bounding box center [378, 172] width 217 height 18
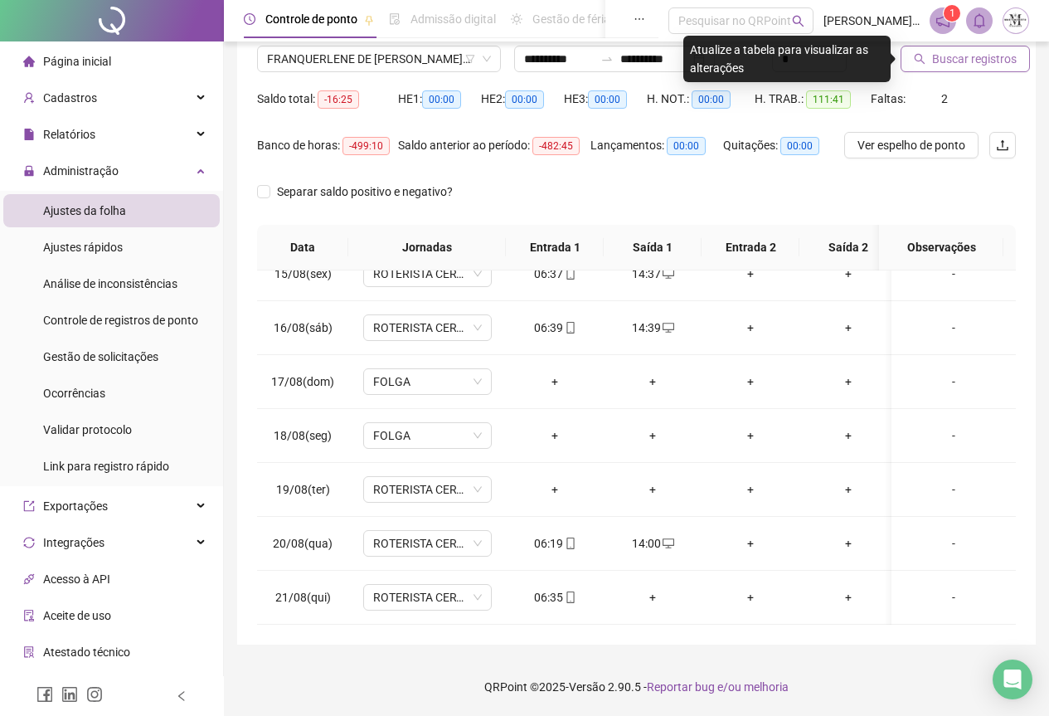
click at [952, 70] on button "Buscar registros" at bounding box center [965, 59] width 129 height 27
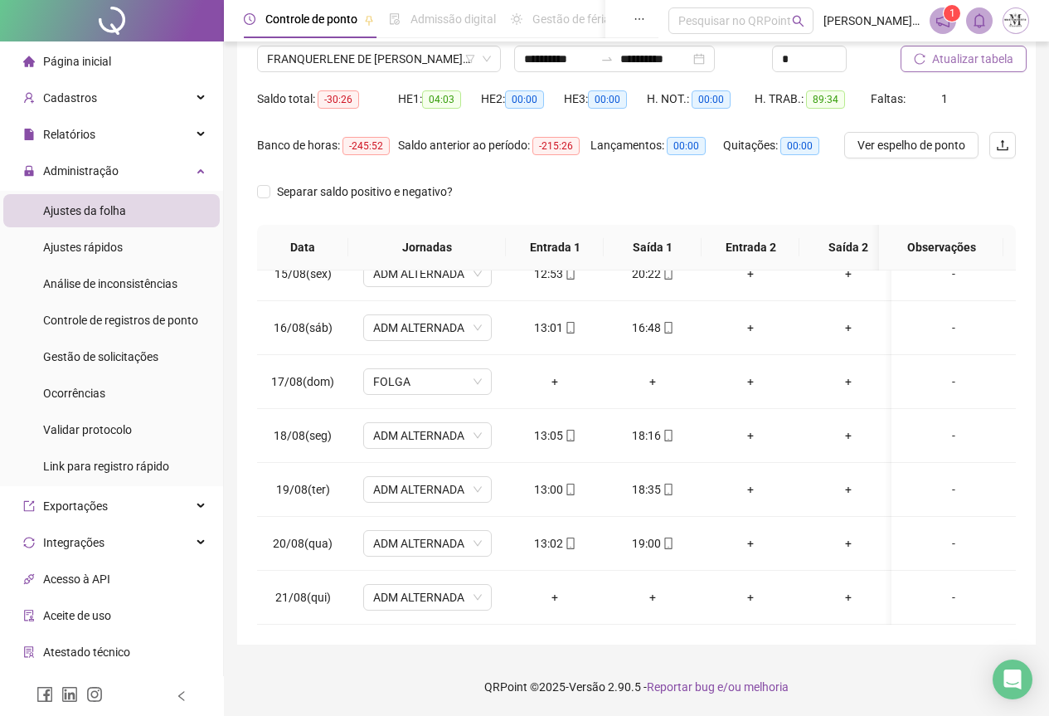
click at [950, 59] on span "Atualizar tabela" at bounding box center [972, 59] width 81 height 18
click at [551, 588] on div "+" at bounding box center [554, 597] width 71 height 18
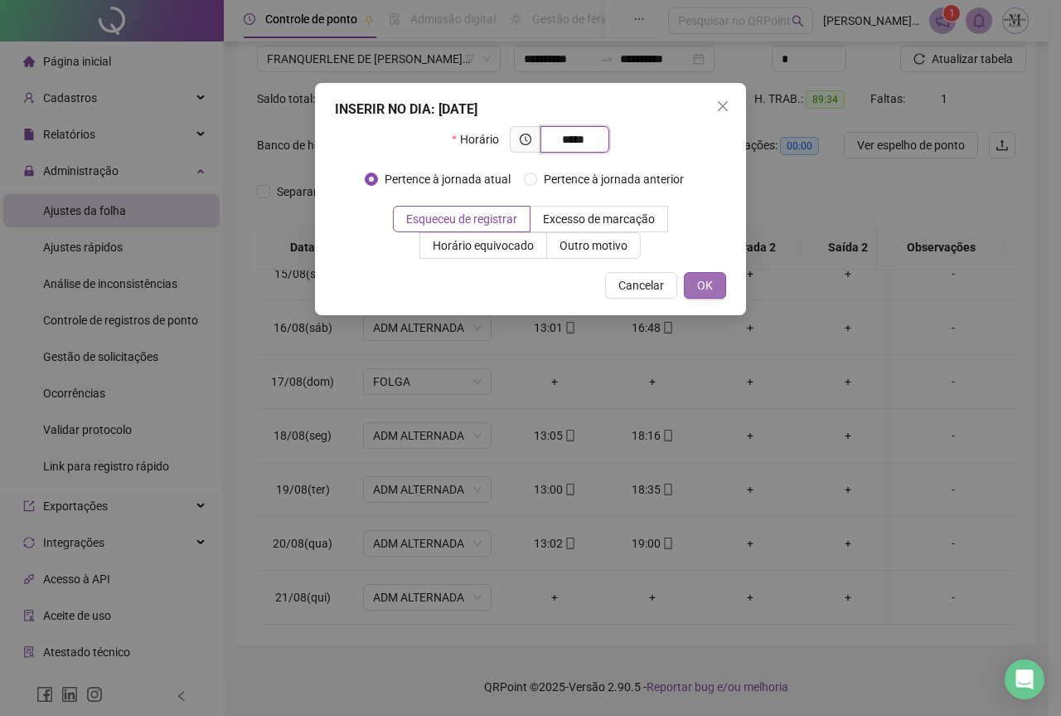
type input "*****"
click at [704, 289] on span "OK" at bounding box center [705, 285] width 16 height 18
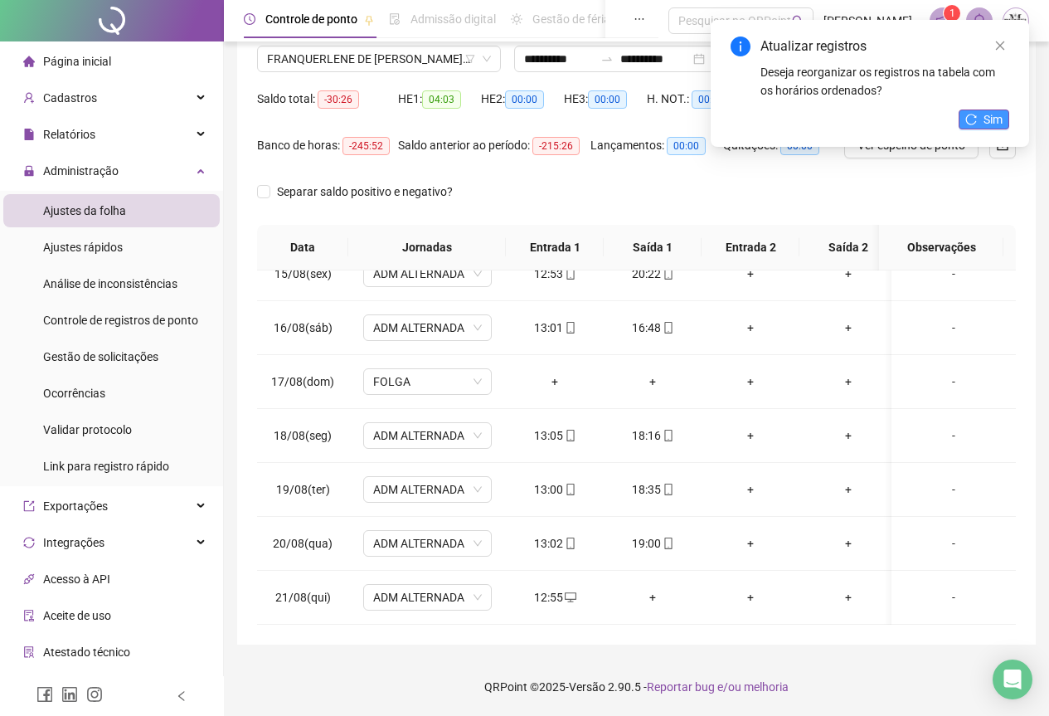
click at [992, 113] on span "Sim" at bounding box center [992, 119] width 19 height 18
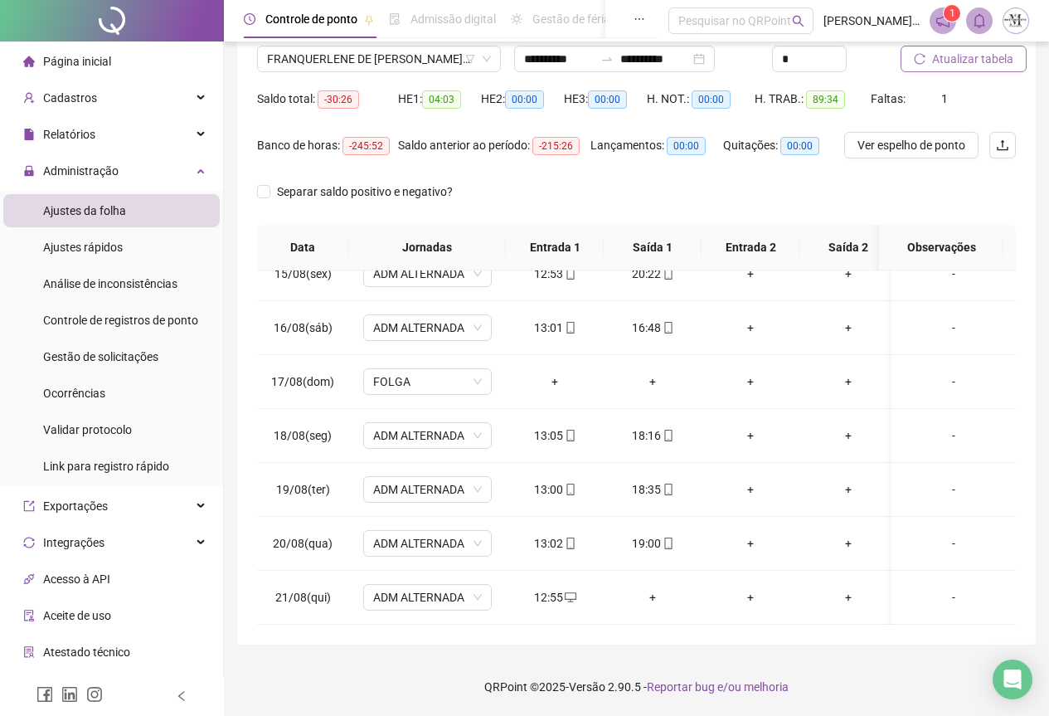
click at [954, 65] on span "Atualizar tabela" at bounding box center [972, 59] width 81 height 18
click at [116, 17] on div at bounding box center [112, 20] width 224 height 41
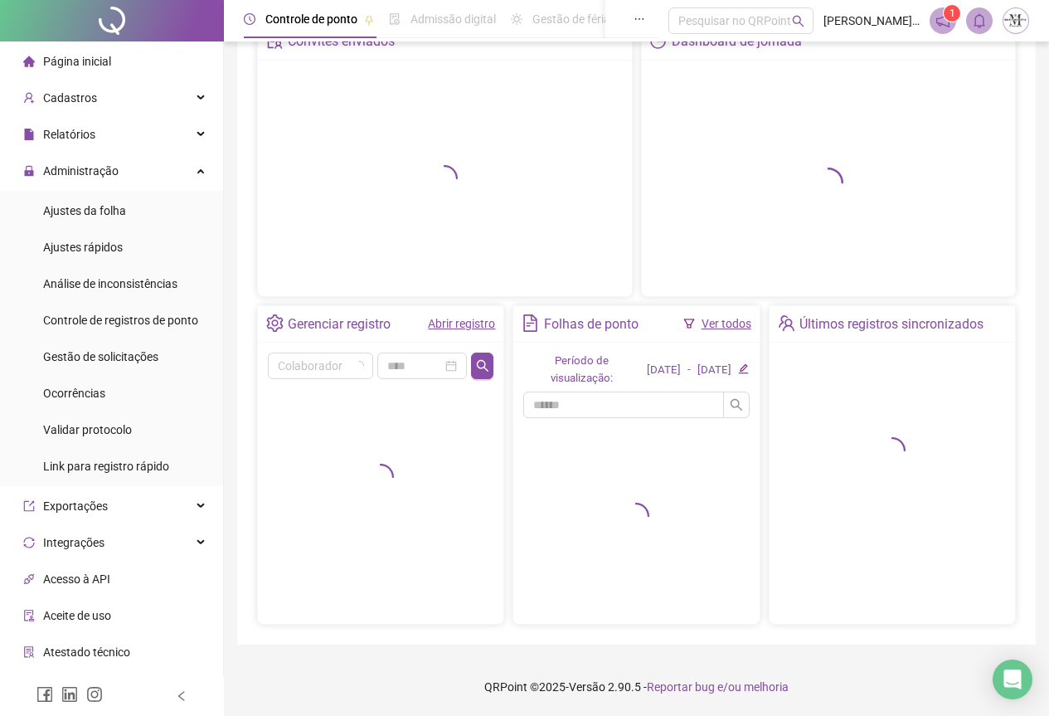
scroll to position [100, 0]
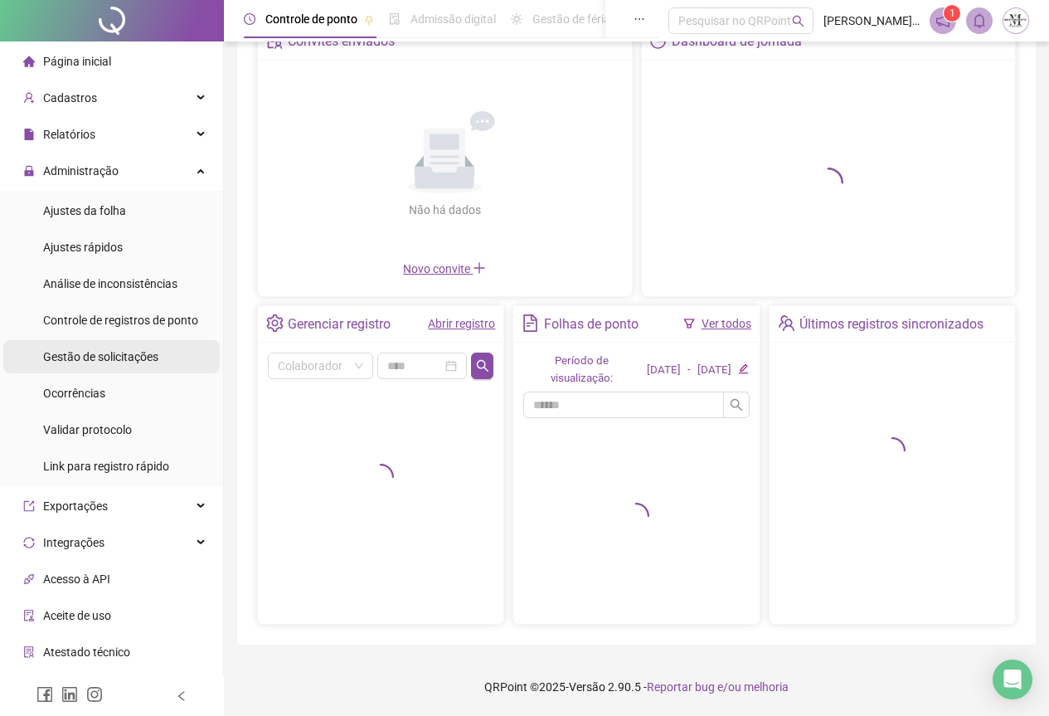
click at [83, 359] on span "Gestão de solicitações" at bounding box center [100, 356] width 115 height 13
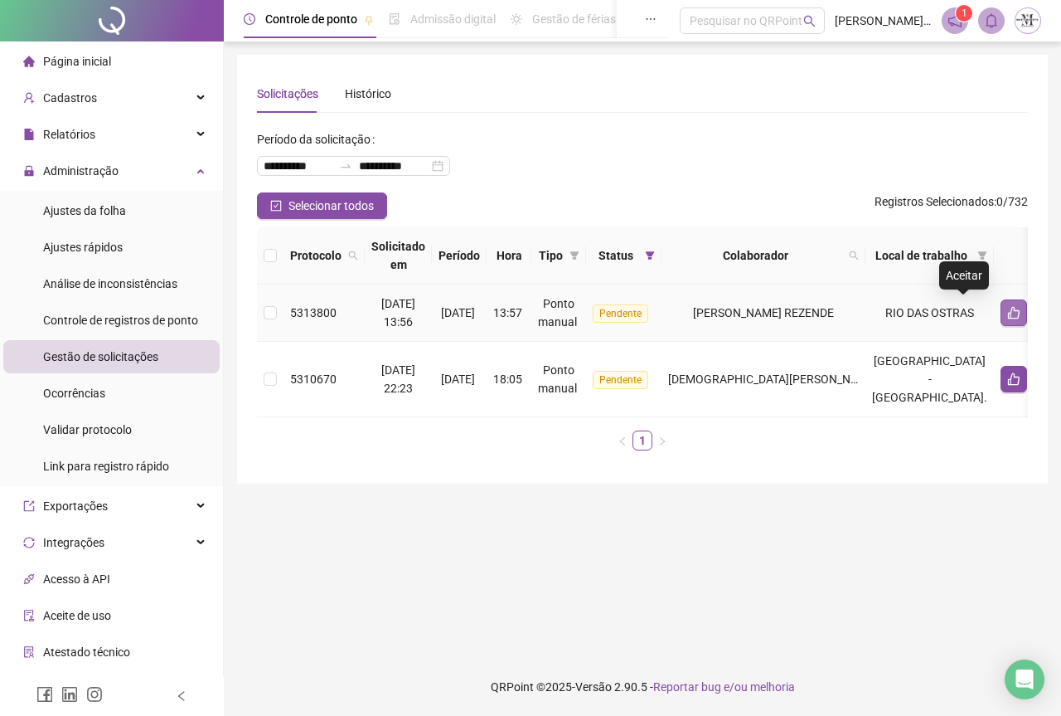
click at [1007, 316] on icon "like" at bounding box center [1013, 312] width 13 height 13
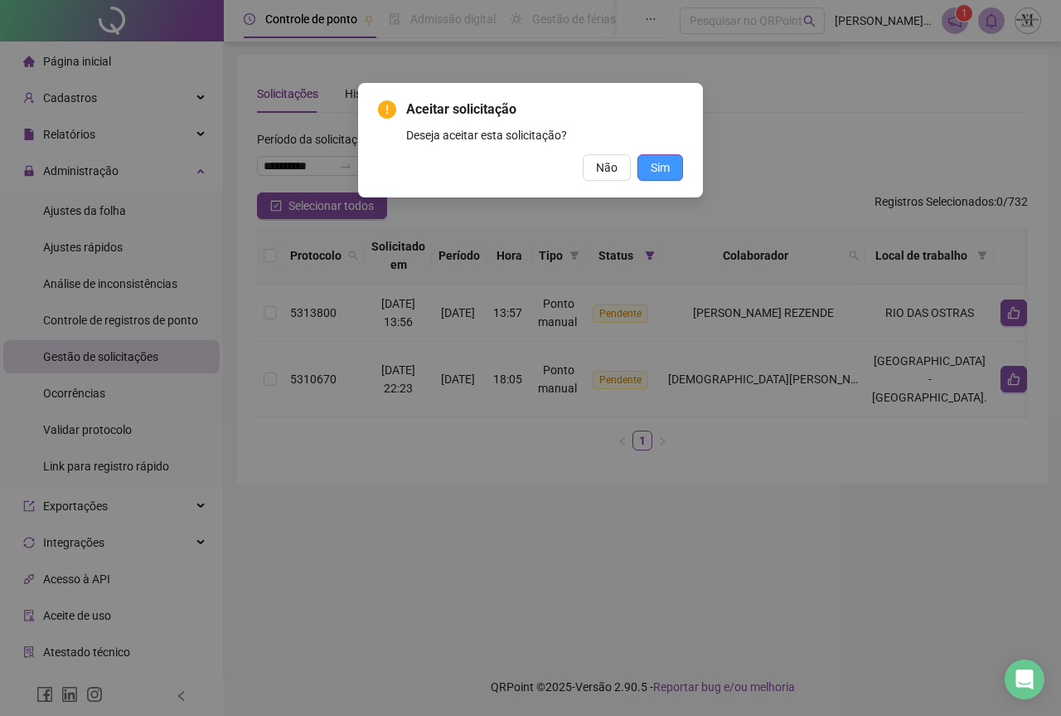
click at [663, 172] on span "Sim" at bounding box center [660, 167] width 19 height 18
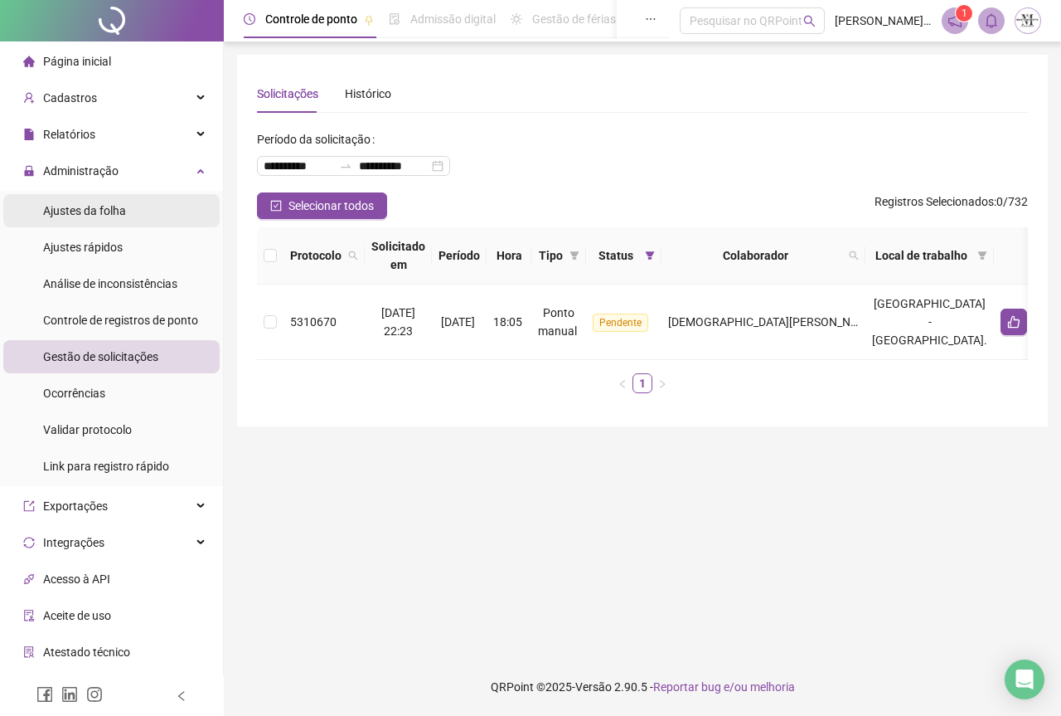
click at [61, 214] on span "Ajustes da folha" at bounding box center [84, 210] width 83 height 13
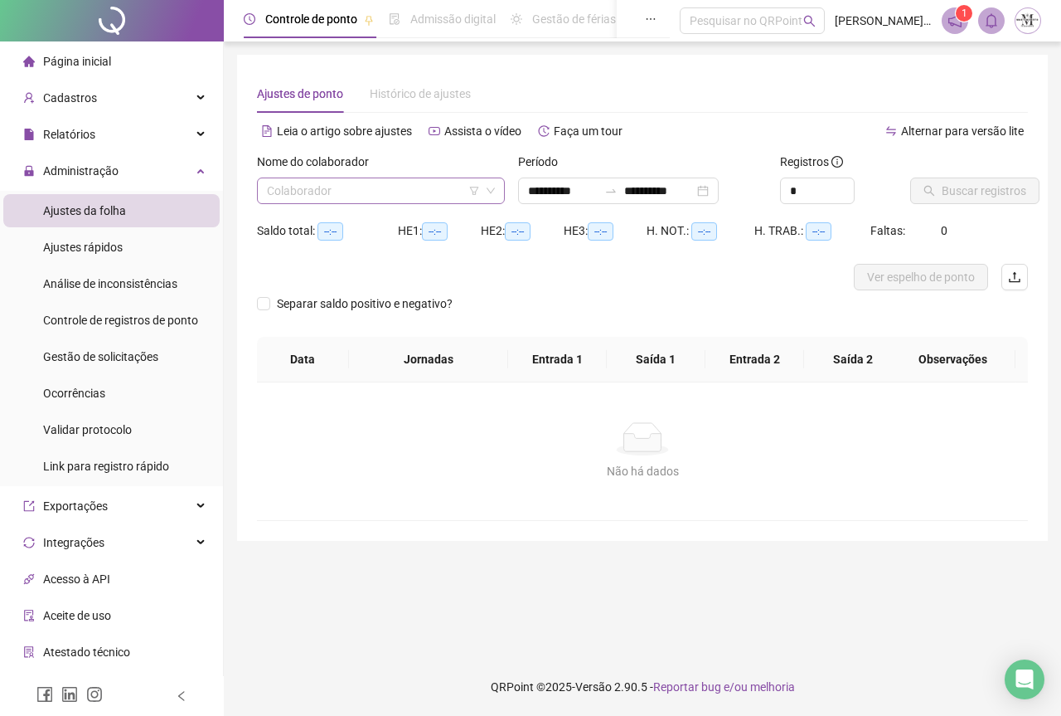
type input "**********"
click at [384, 196] on input "search" at bounding box center [373, 190] width 213 height 25
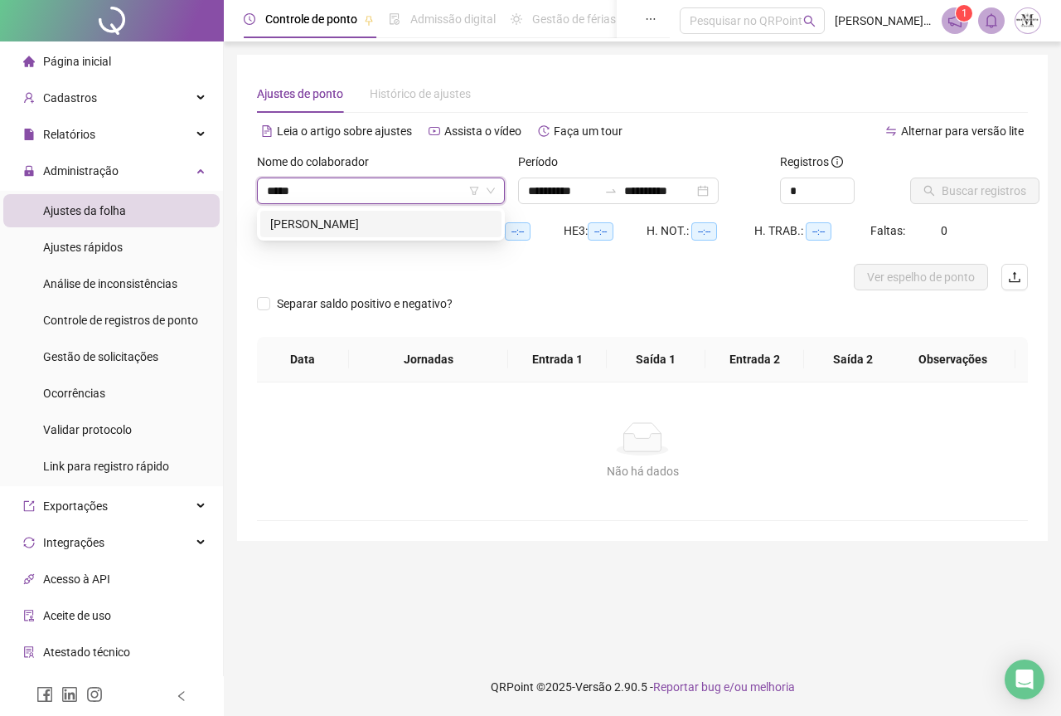
type input "******"
click at [405, 229] on div "[PERSON_NAME]" at bounding box center [380, 224] width 221 height 18
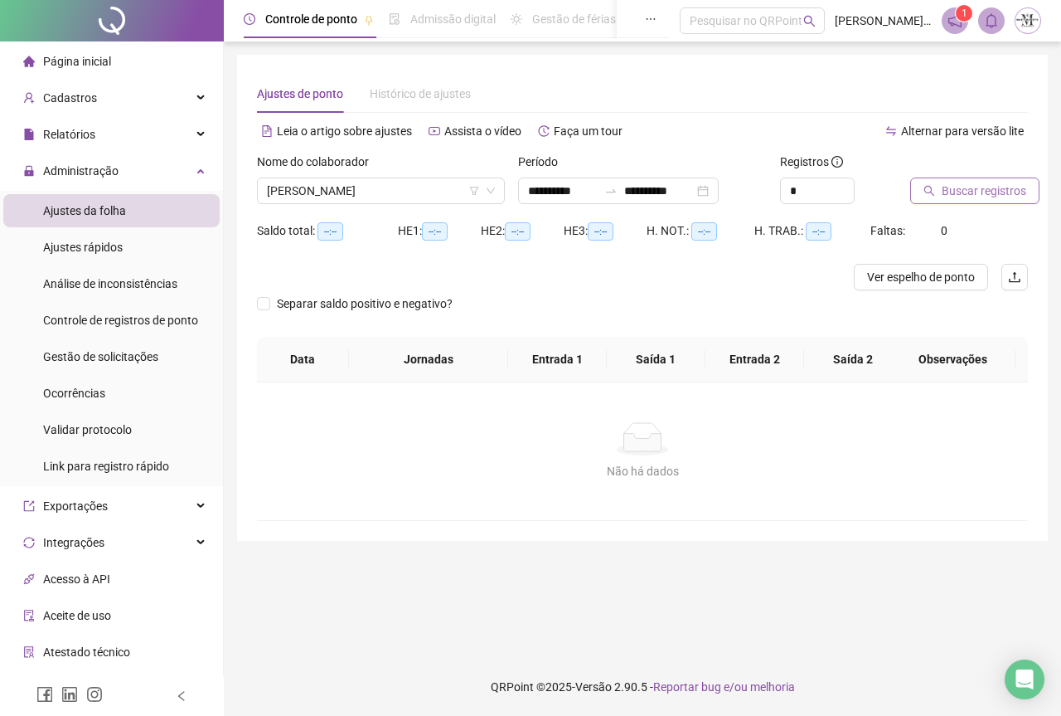
click at [963, 187] on span "Buscar registros" at bounding box center [984, 191] width 85 height 18
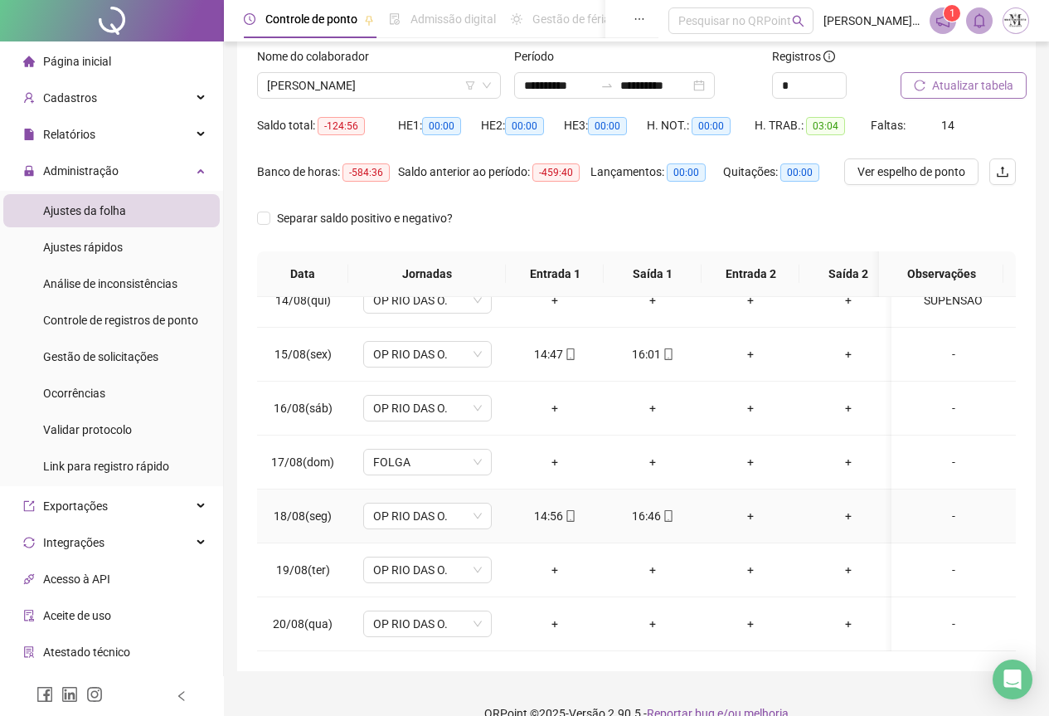
scroll to position [132, 0]
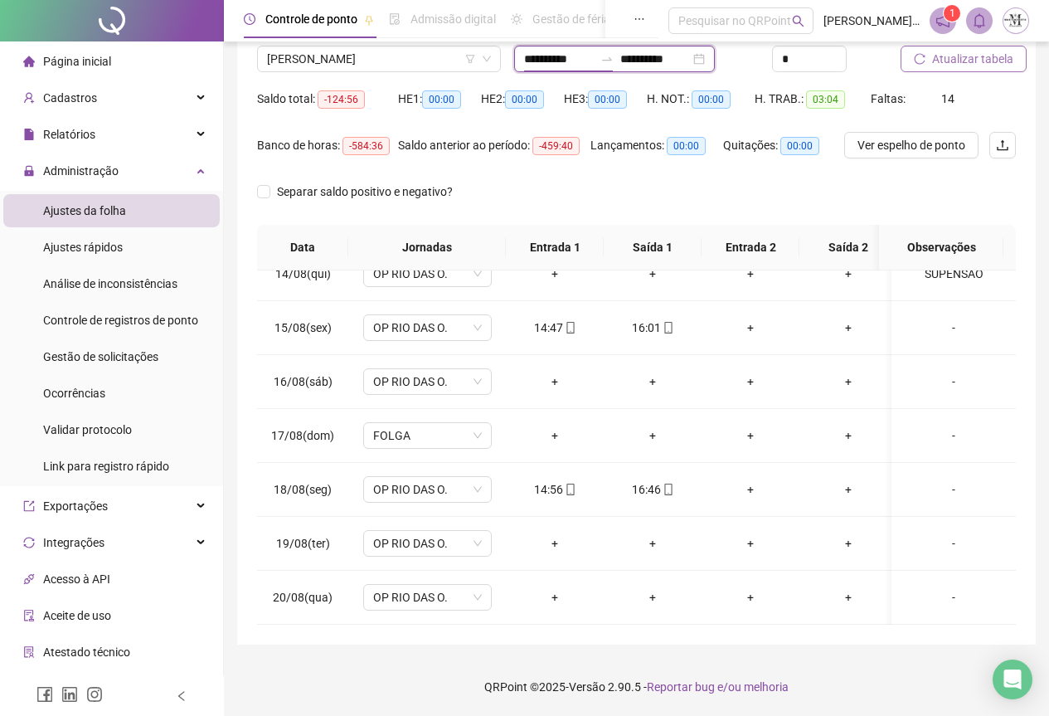
click at [556, 64] on input "**********" at bounding box center [559, 59] width 70 height 18
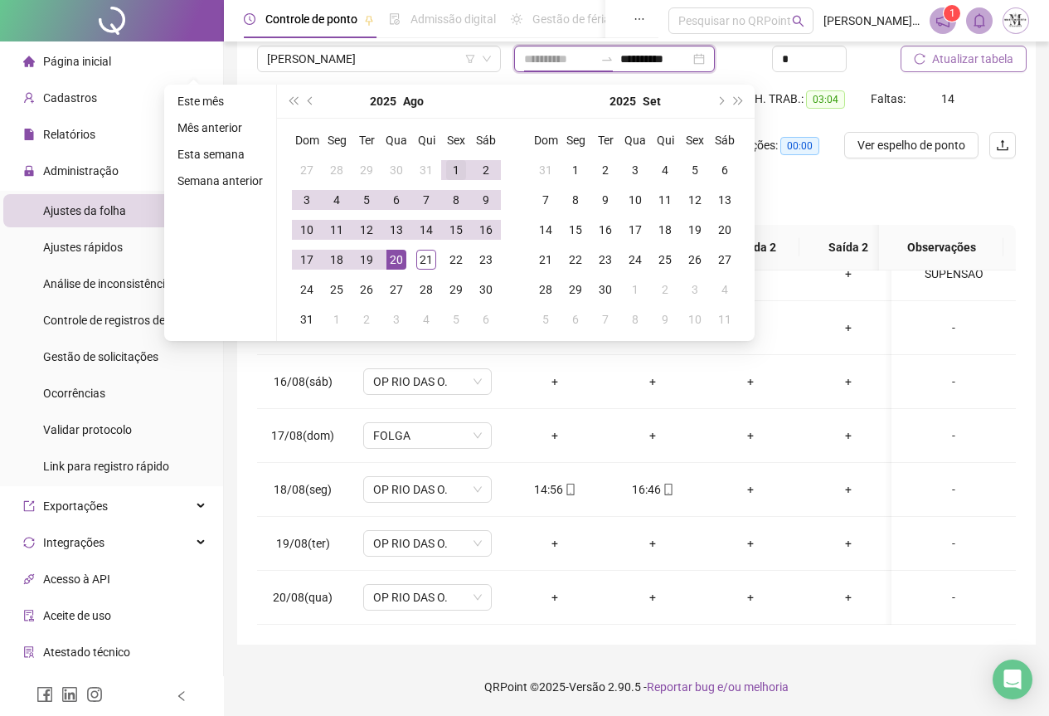
type input "**********"
click at [454, 172] on div "1" at bounding box center [456, 170] width 20 height 20
type input "**********"
click at [421, 262] on div "21" at bounding box center [426, 260] width 20 height 20
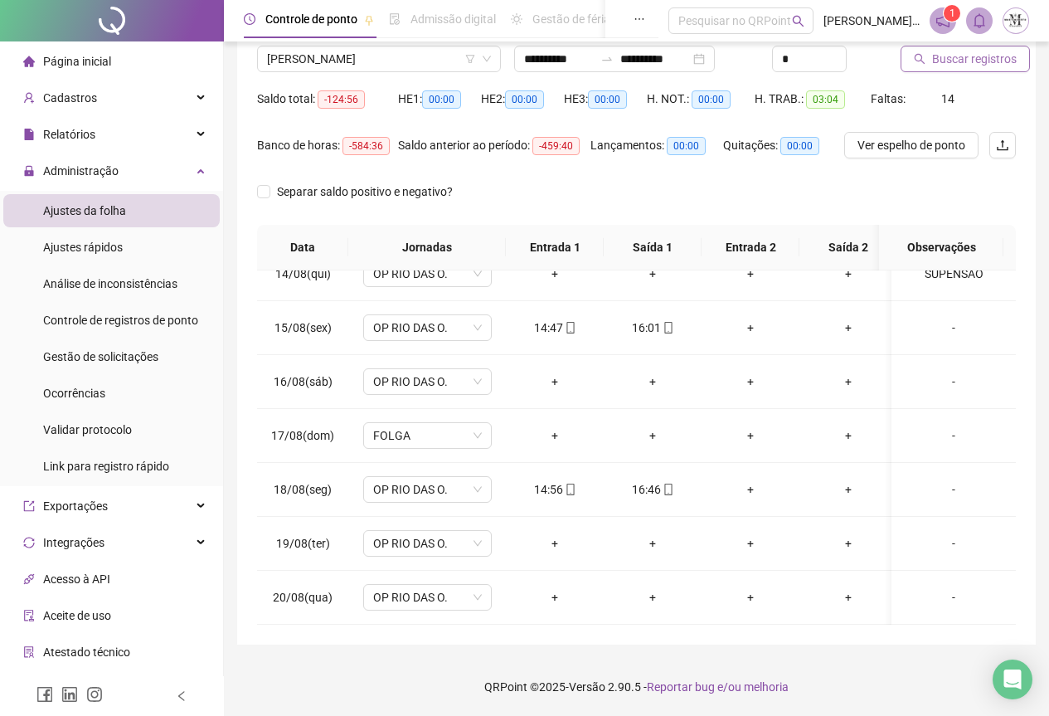
click at [962, 65] on span "Buscar registros" at bounding box center [974, 59] width 85 height 18
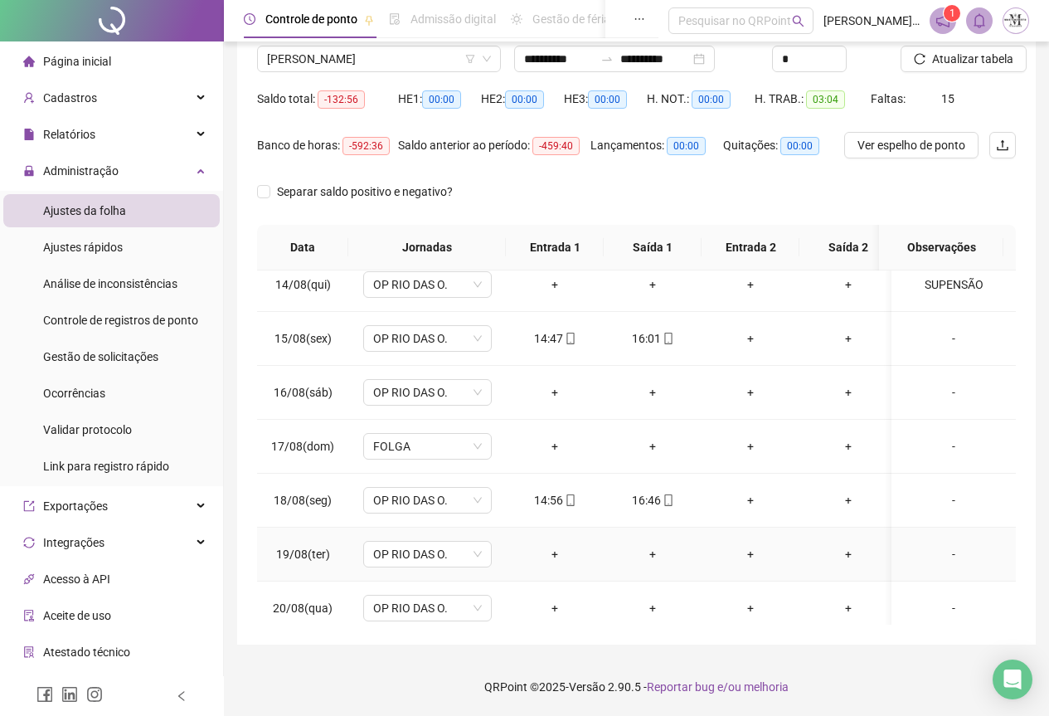
scroll to position [790, 0]
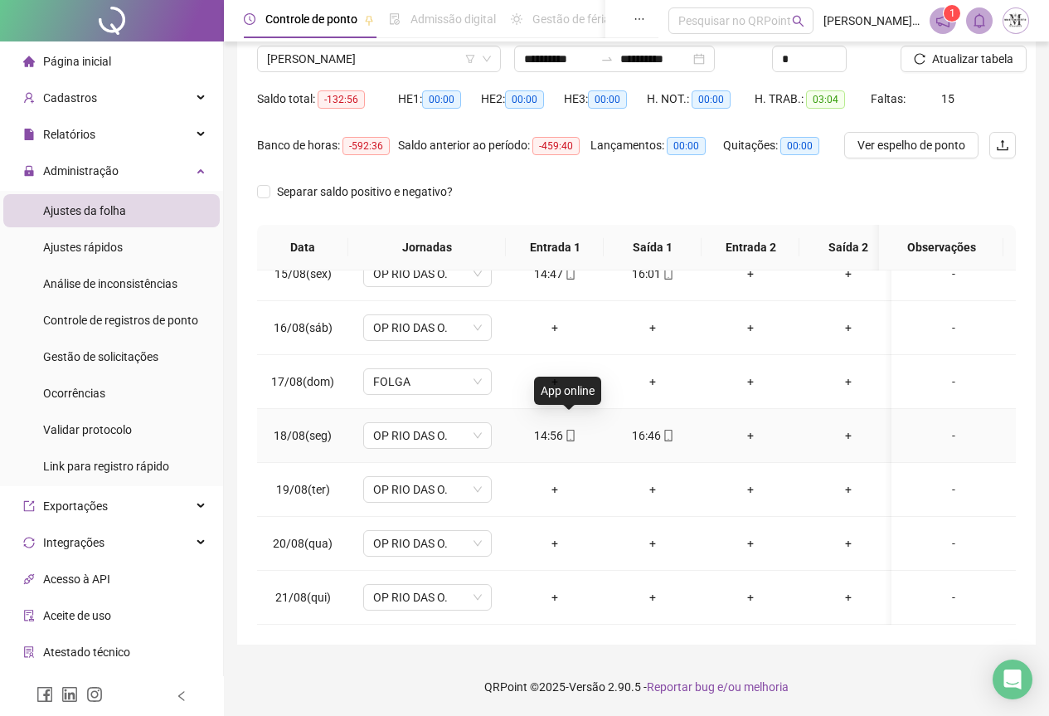
click at [568, 430] on icon "mobile" at bounding box center [571, 436] width 12 height 12
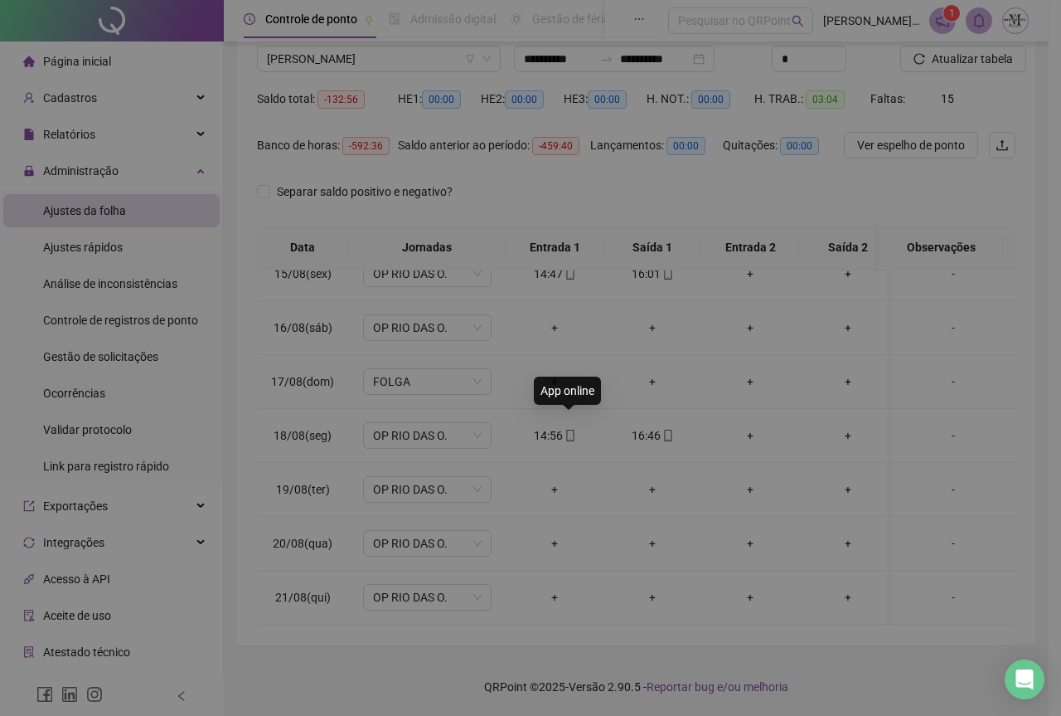
type input "**********"
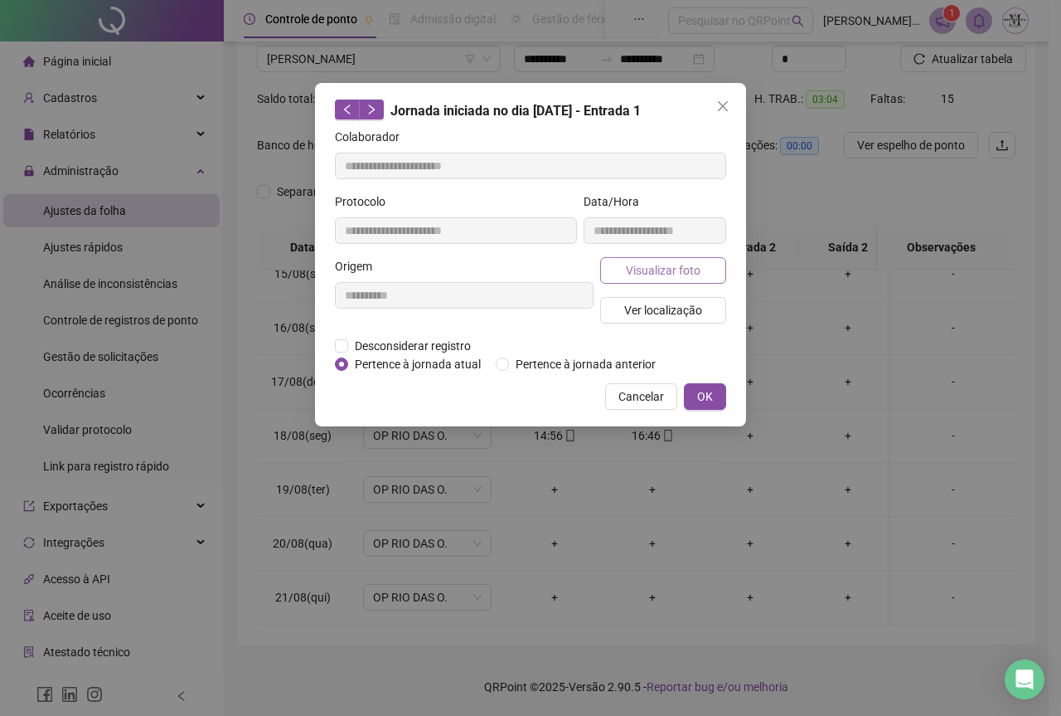
click at [636, 266] on span "Visualizar foto" at bounding box center [663, 270] width 75 height 18
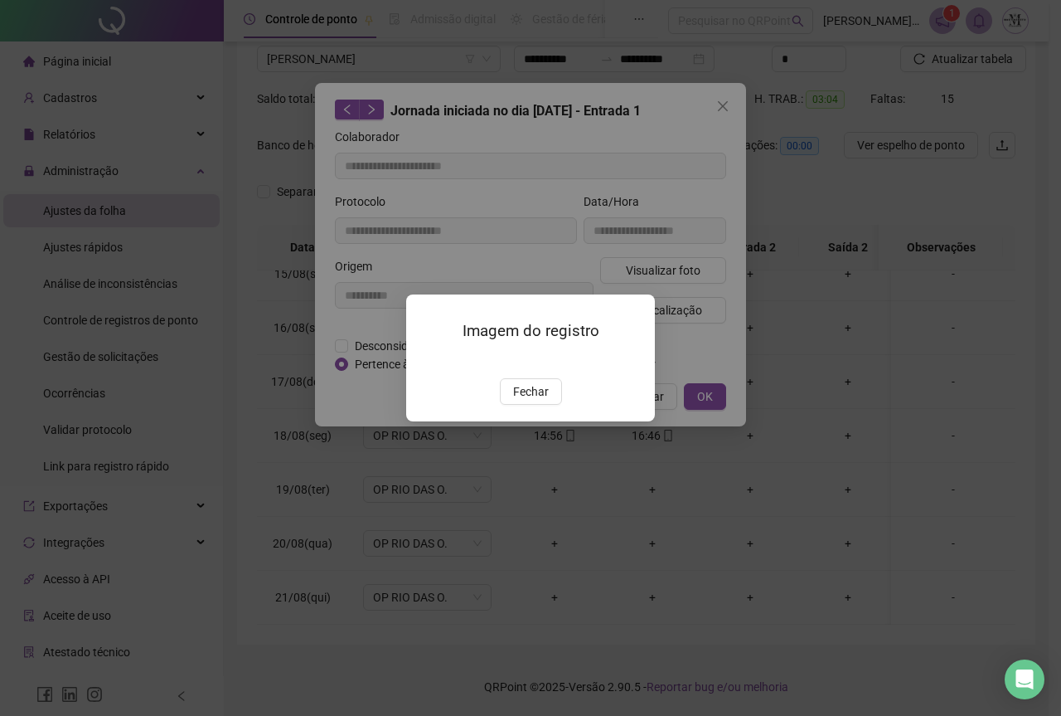
drag, startPoint x: 541, startPoint y: 384, endPoint x: 534, endPoint y: 328, distance: 56.0
click at [426, 361] on img at bounding box center [426, 361] width 0 height 0
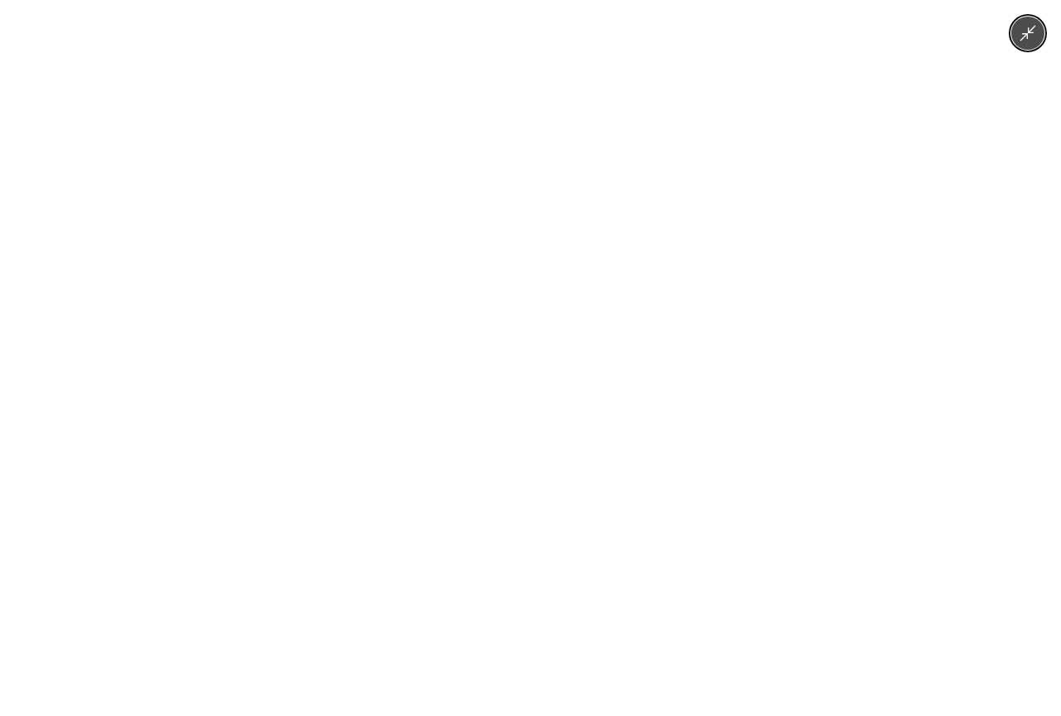
click at [534, 328] on img at bounding box center [530, 358] width 536 height 716
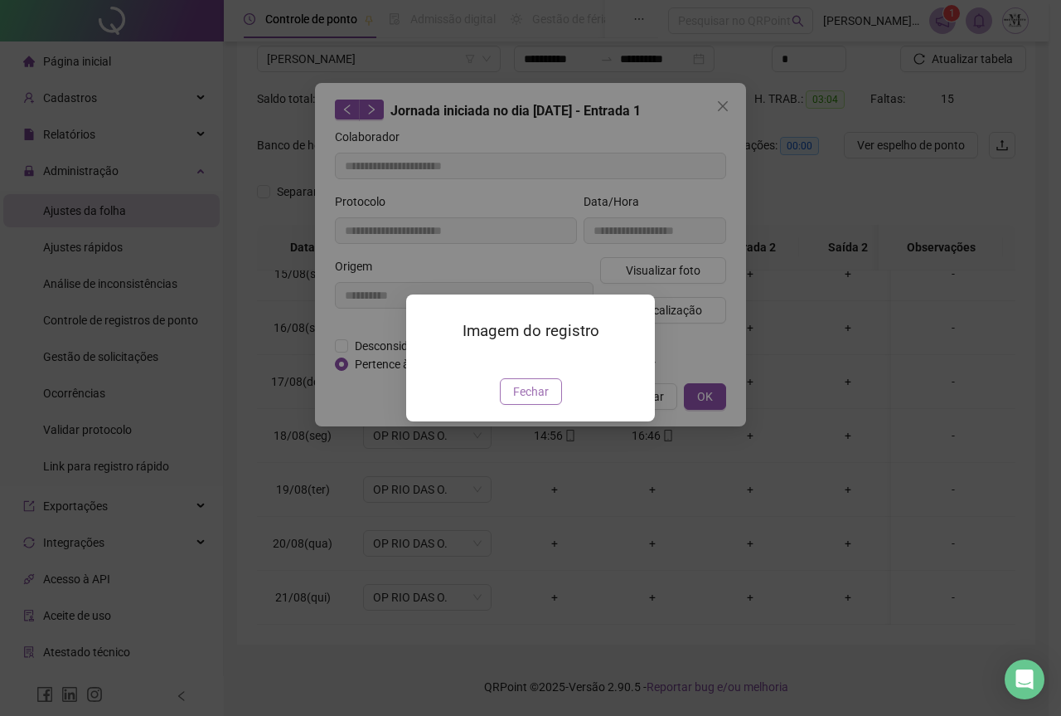
click at [529, 401] on span "Fechar" at bounding box center [531, 391] width 36 height 18
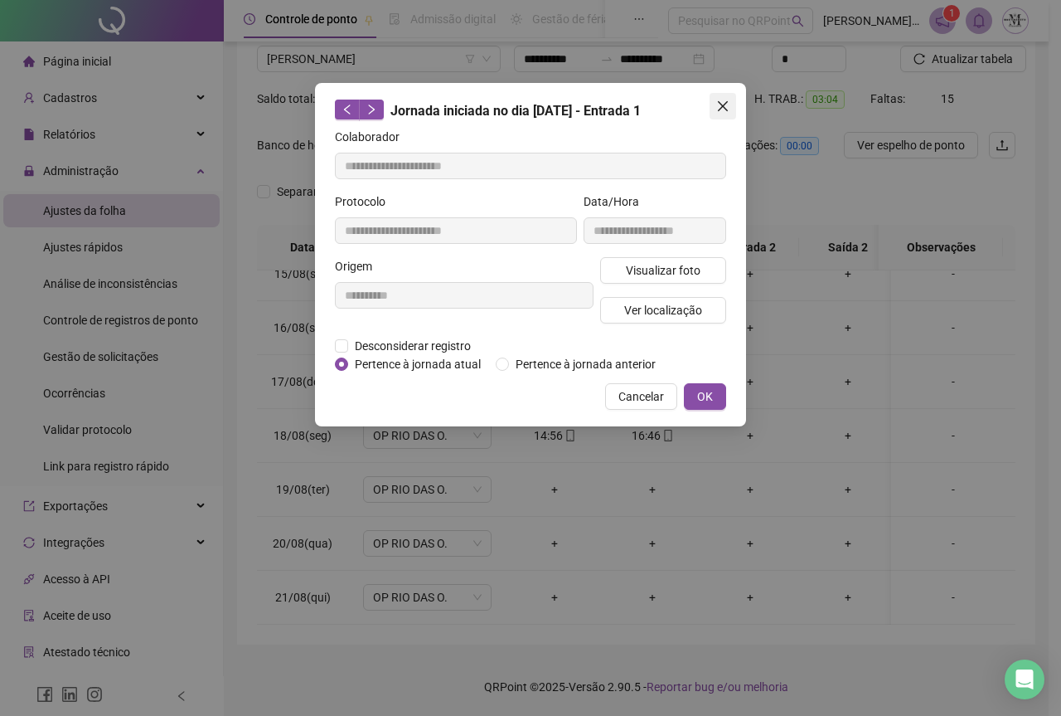
click at [721, 109] on icon "close" at bounding box center [723, 106] width 10 height 10
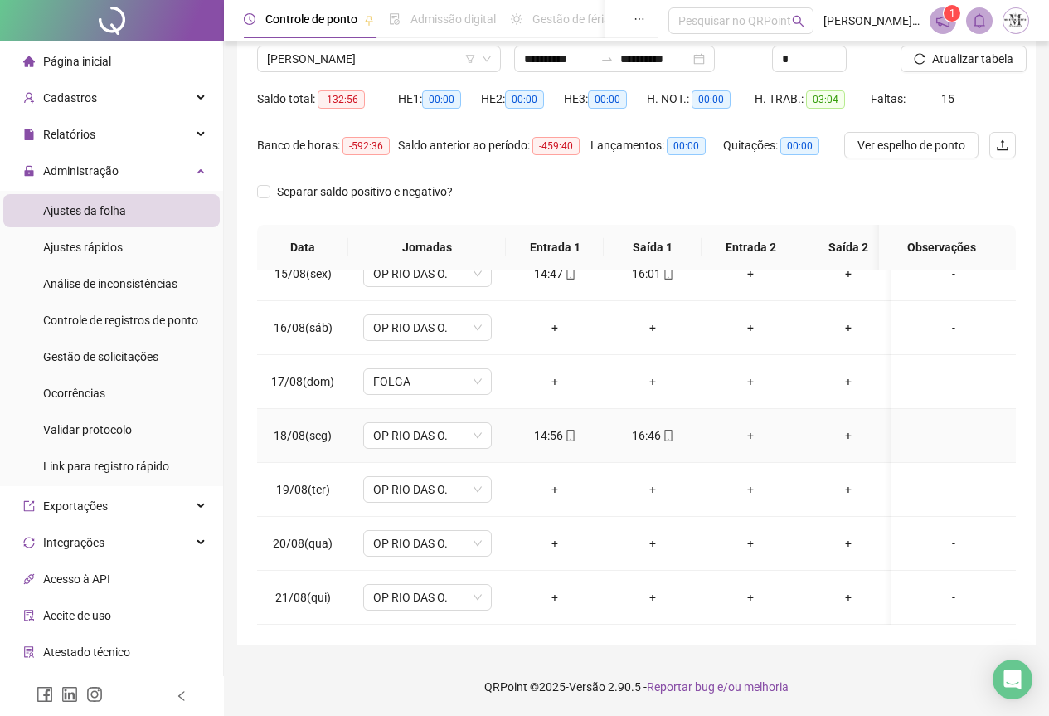
click at [669, 430] on icon "mobile" at bounding box center [669, 436] width 12 height 12
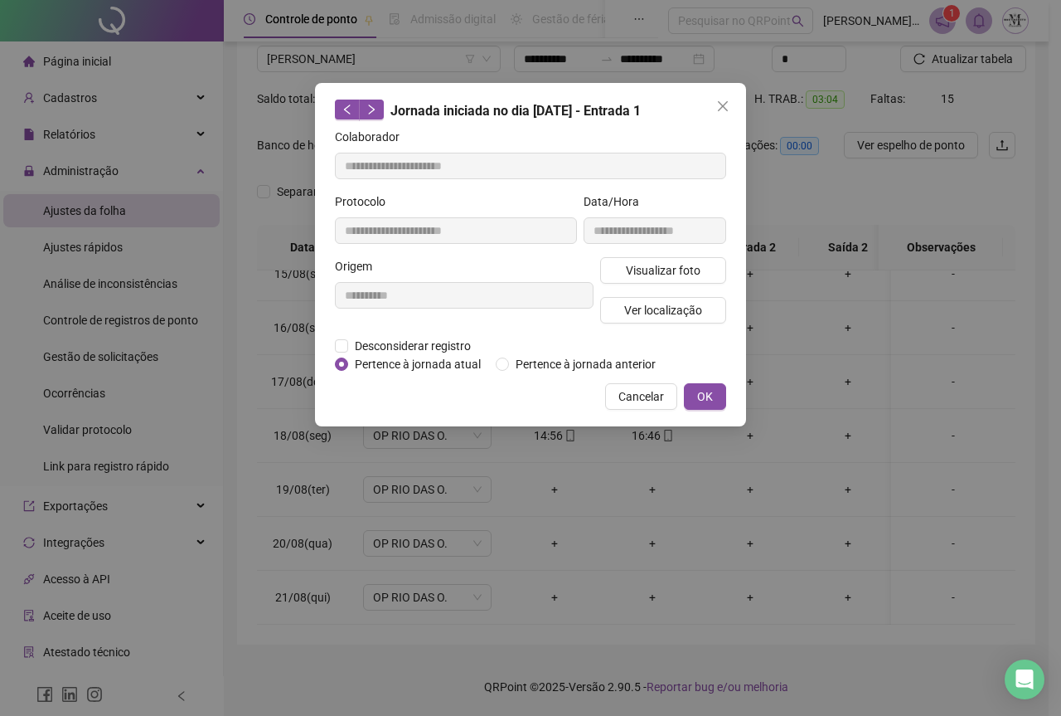
type input "**********"
click at [667, 267] on span "Visualizar foto" at bounding box center [663, 270] width 75 height 18
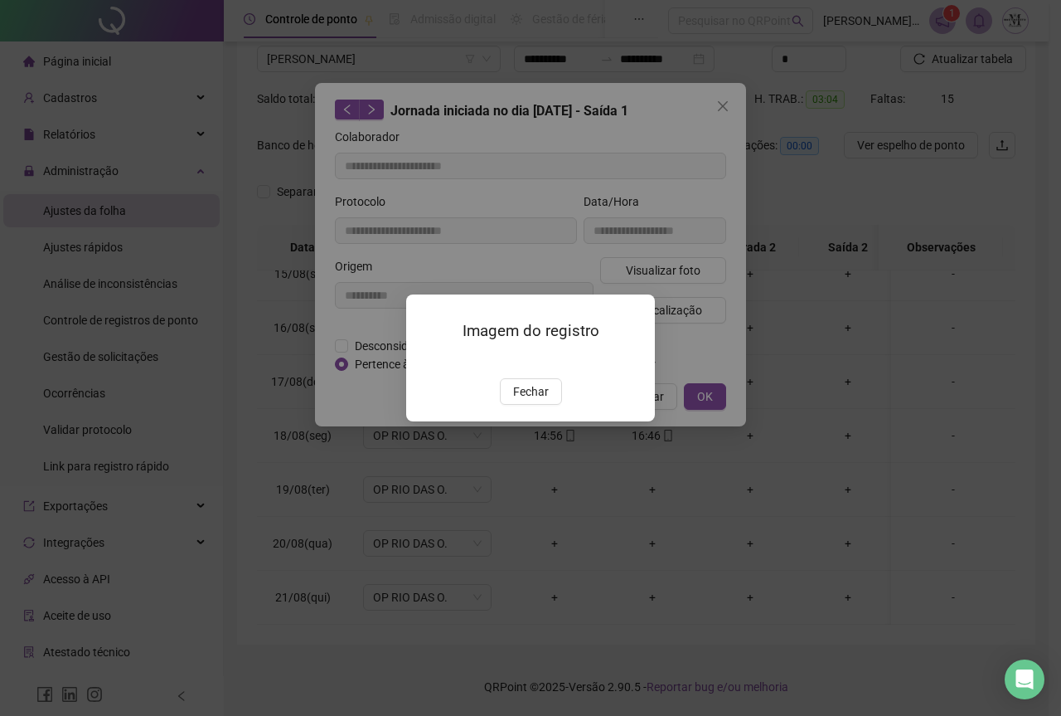
click at [426, 361] on img at bounding box center [426, 361] width 0 height 0
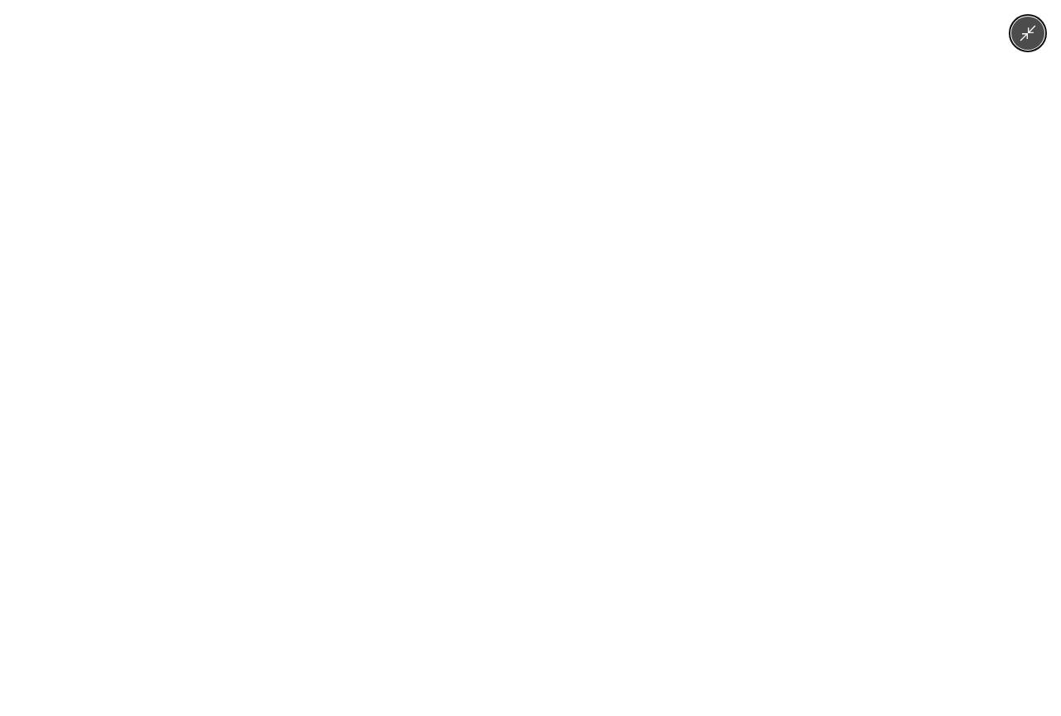
click at [638, 440] on img at bounding box center [530, 358] width 536 height 716
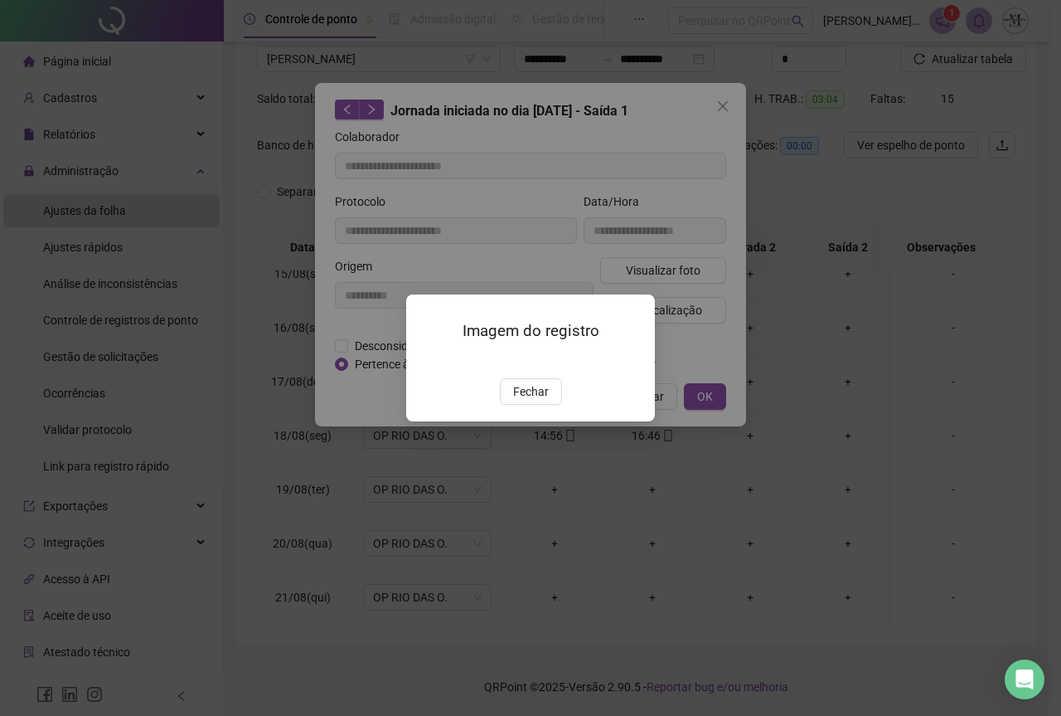
drag, startPoint x: 530, startPoint y: 492, endPoint x: 631, endPoint y: 305, distance: 212.2
click at [530, 401] on span "Fechar" at bounding box center [531, 391] width 36 height 18
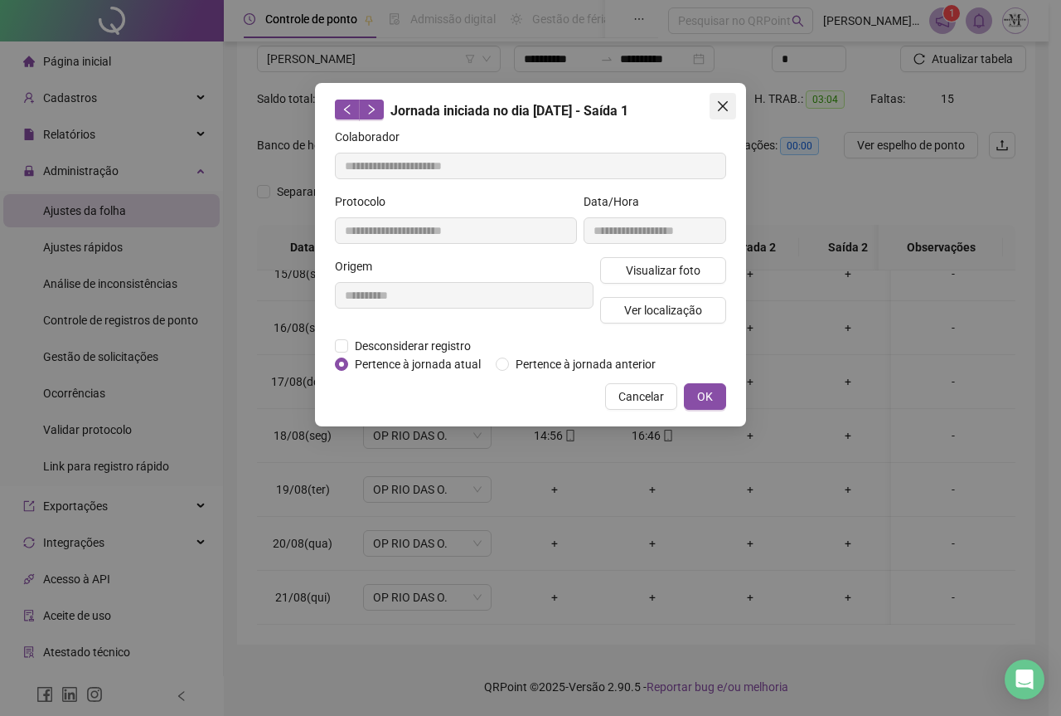
click at [718, 117] on button "Close" at bounding box center [723, 106] width 27 height 27
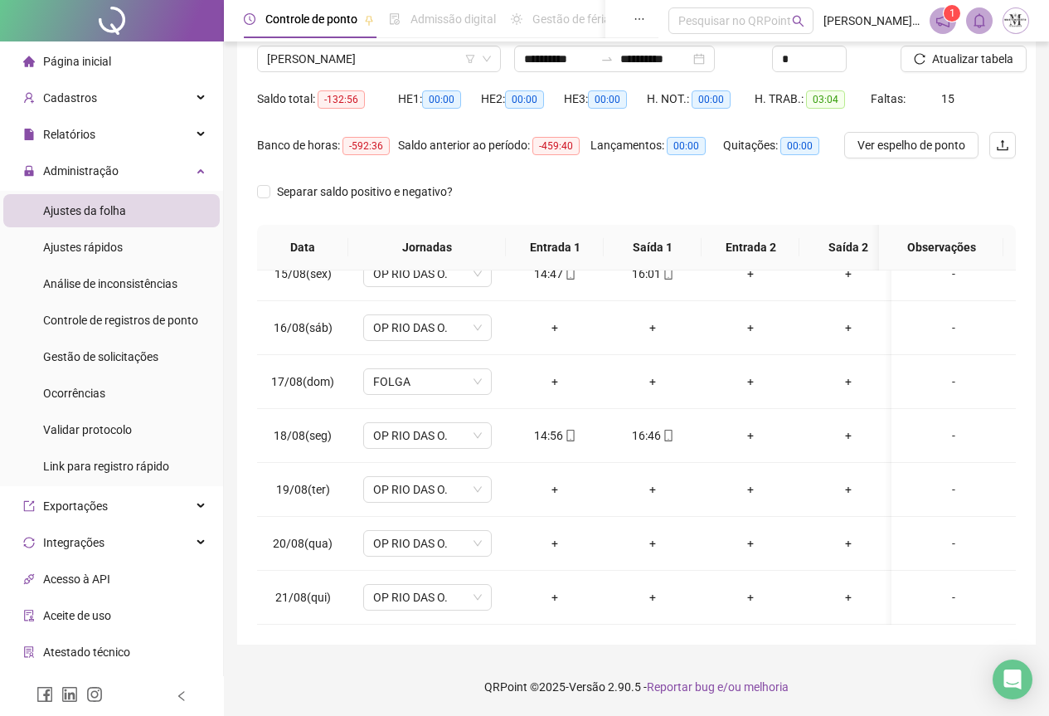
click at [109, 25] on div at bounding box center [112, 20] width 224 height 41
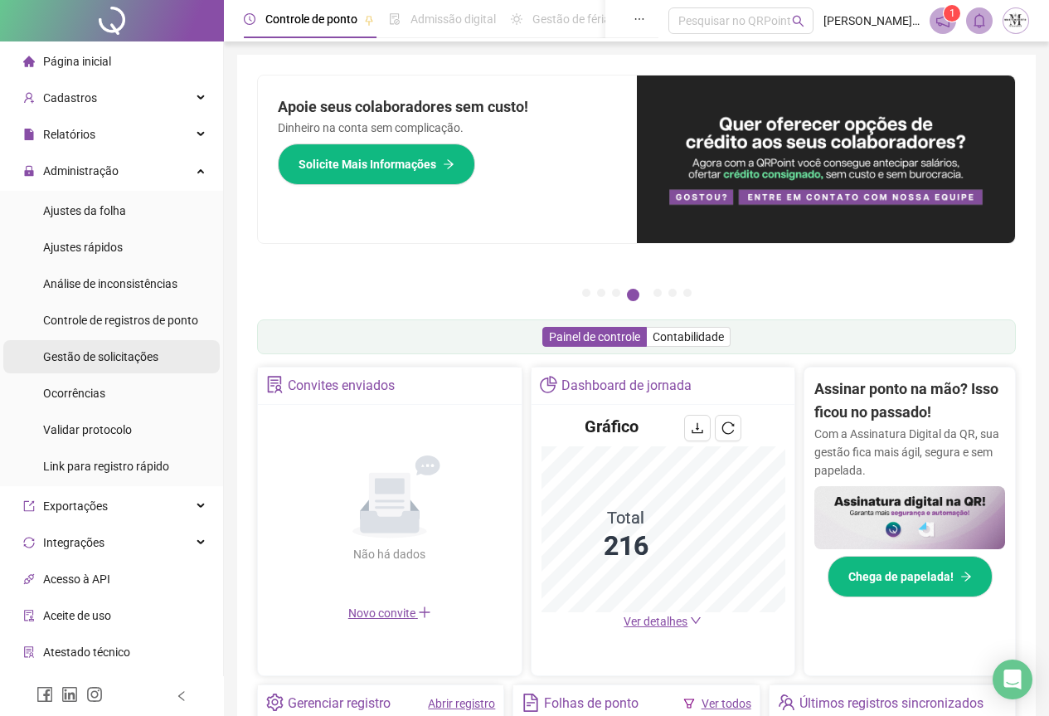
click at [65, 353] on span "Gestão de solicitações" at bounding box center [100, 356] width 115 height 13
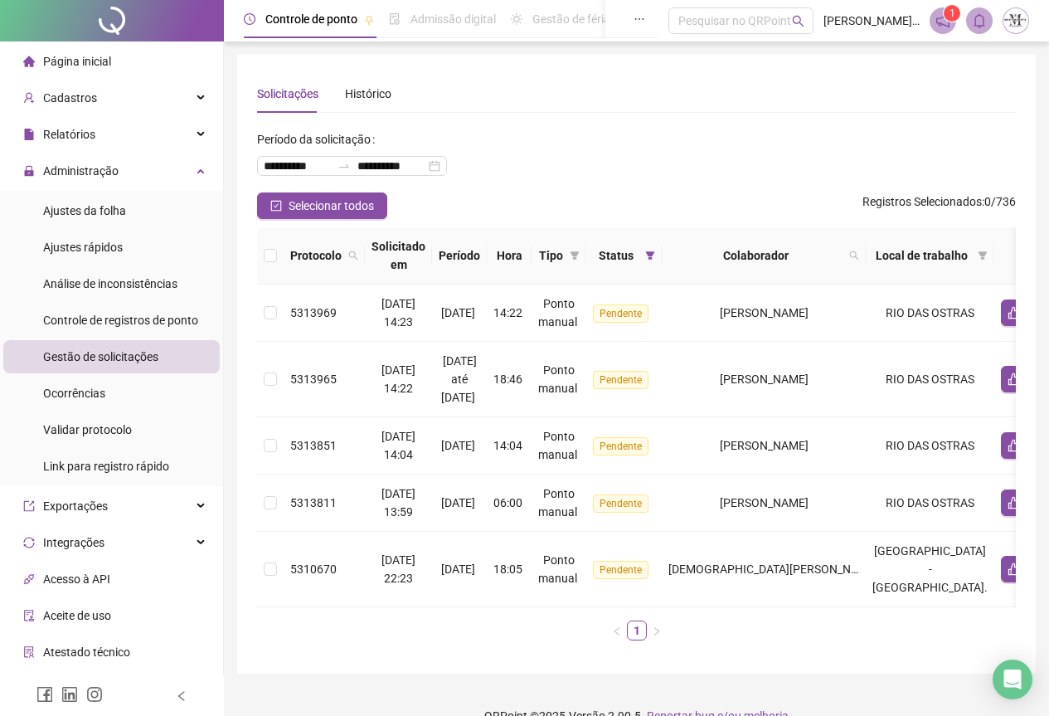
click at [94, 22] on div at bounding box center [112, 20] width 224 height 41
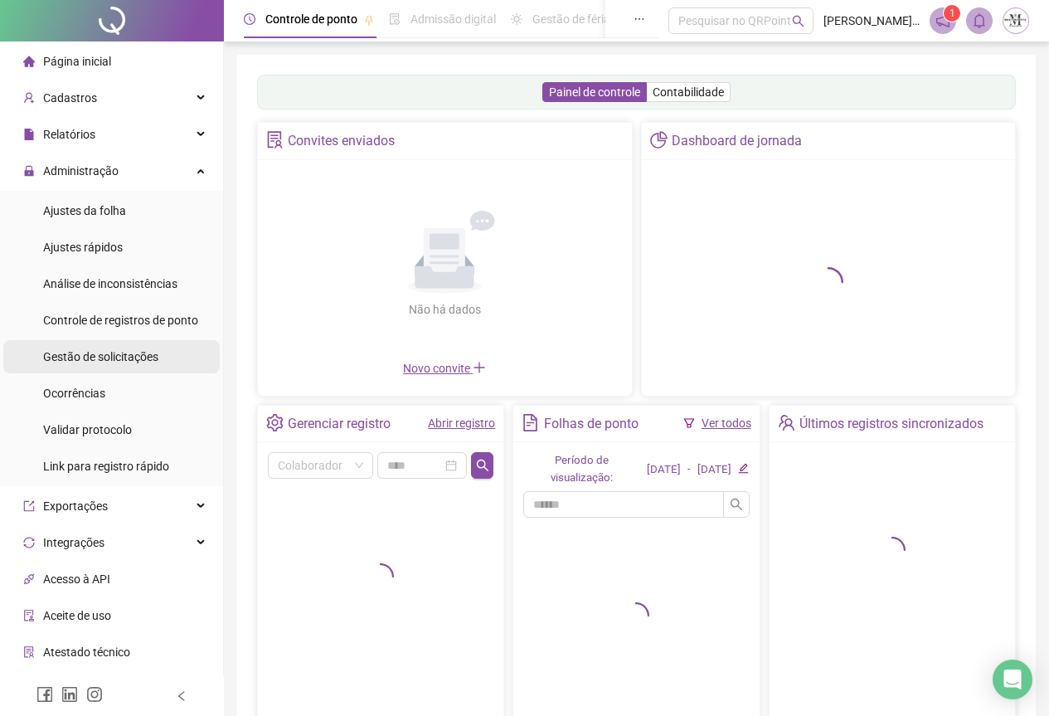
click at [93, 362] on span "Gestão de solicitações" at bounding box center [100, 356] width 115 height 13
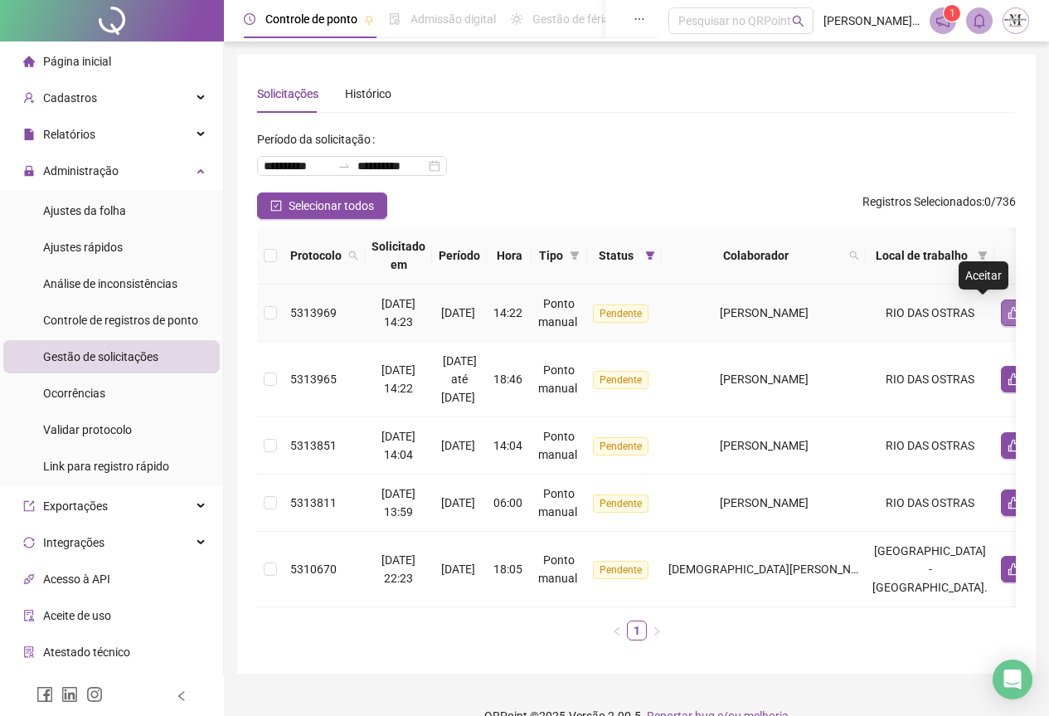
click at [1001, 320] on button "button" at bounding box center [1014, 312] width 27 height 27
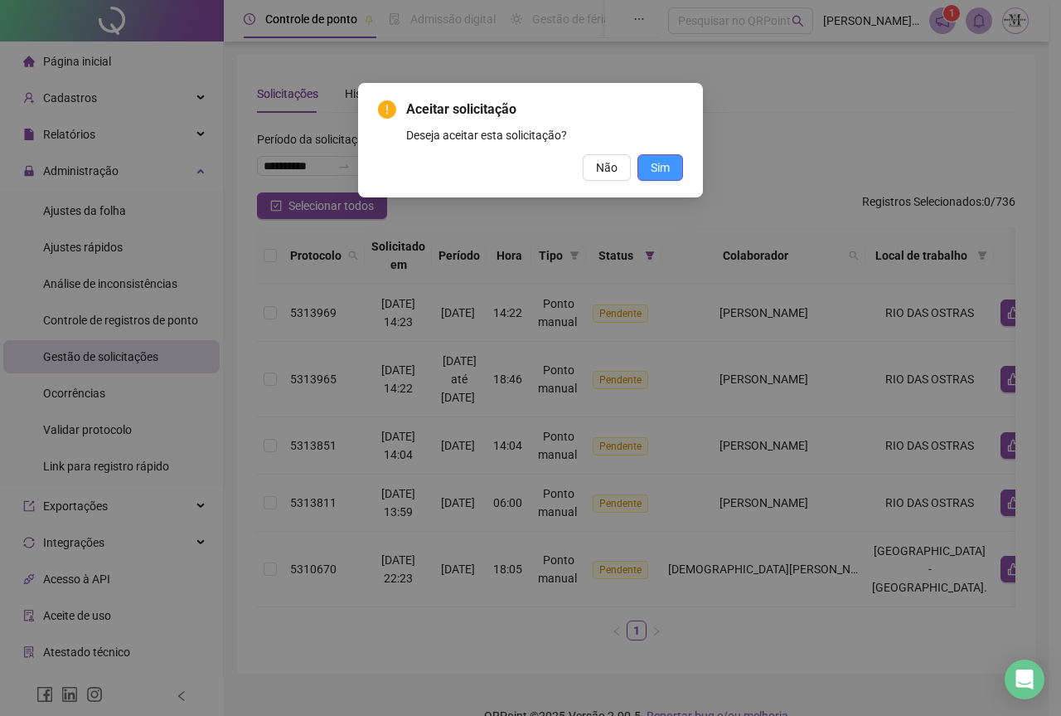
click at [668, 167] on span "Sim" at bounding box center [660, 167] width 19 height 18
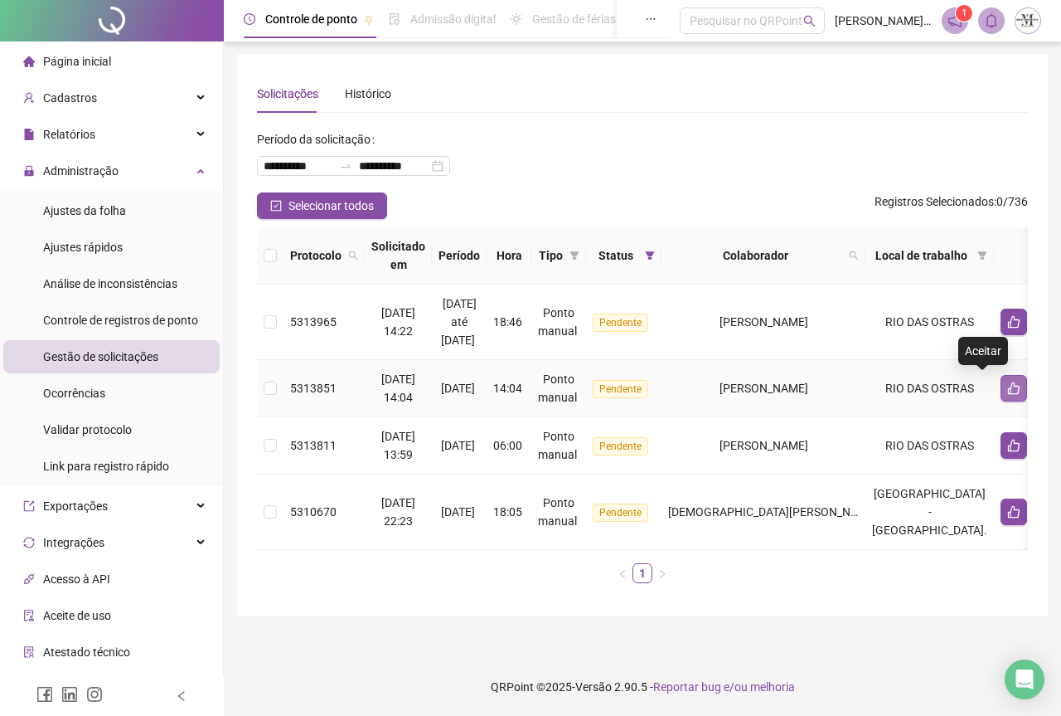
click at [1001, 395] on button "button" at bounding box center [1014, 388] width 27 height 27
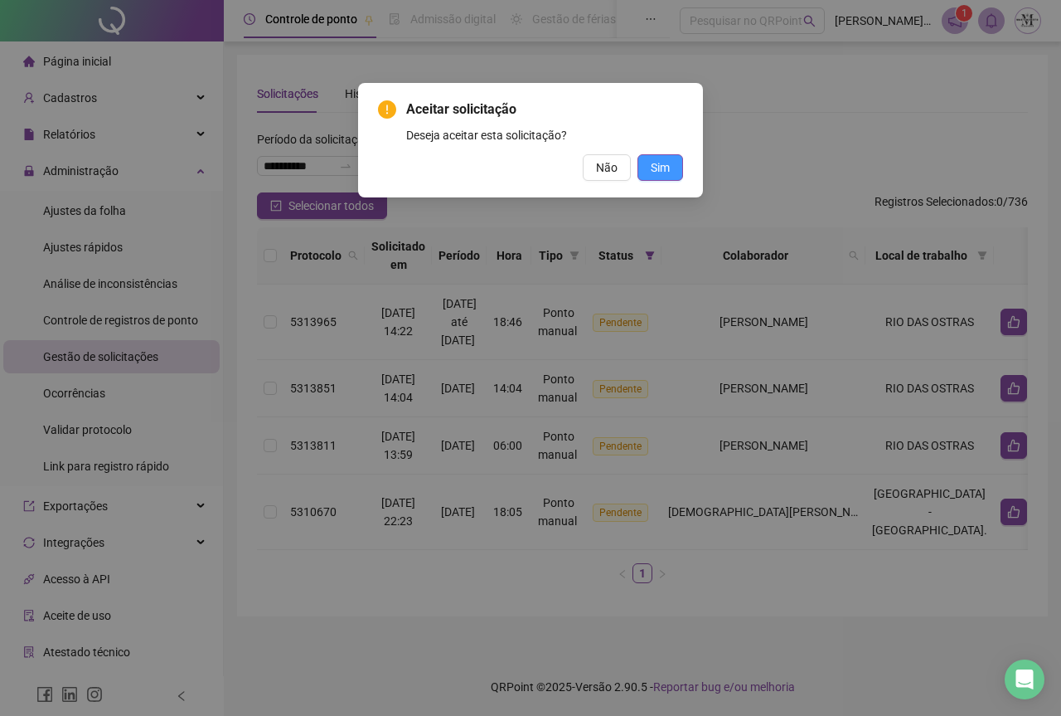
click at [679, 163] on button "Sim" at bounding box center [661, 167] width 46 height 27
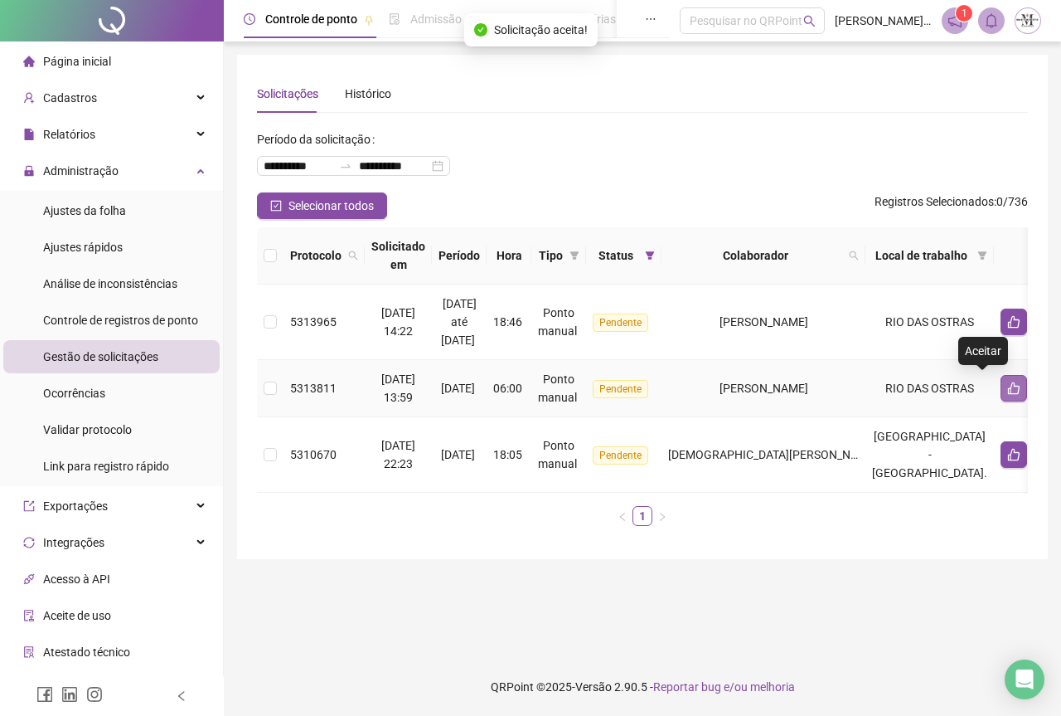
click at [1001, 396] on button "button" at bounding box center [1014, 388] width 27 height 27
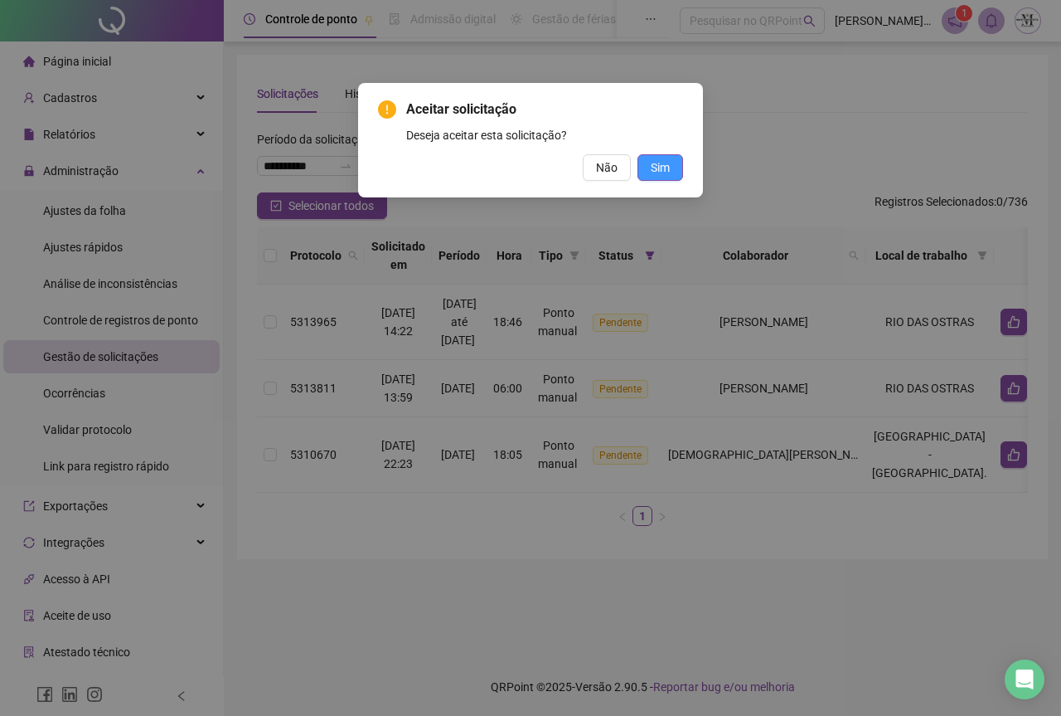
click at [682, 170] on button "Sim" at bounding box center [661, 167] width 46 height 27
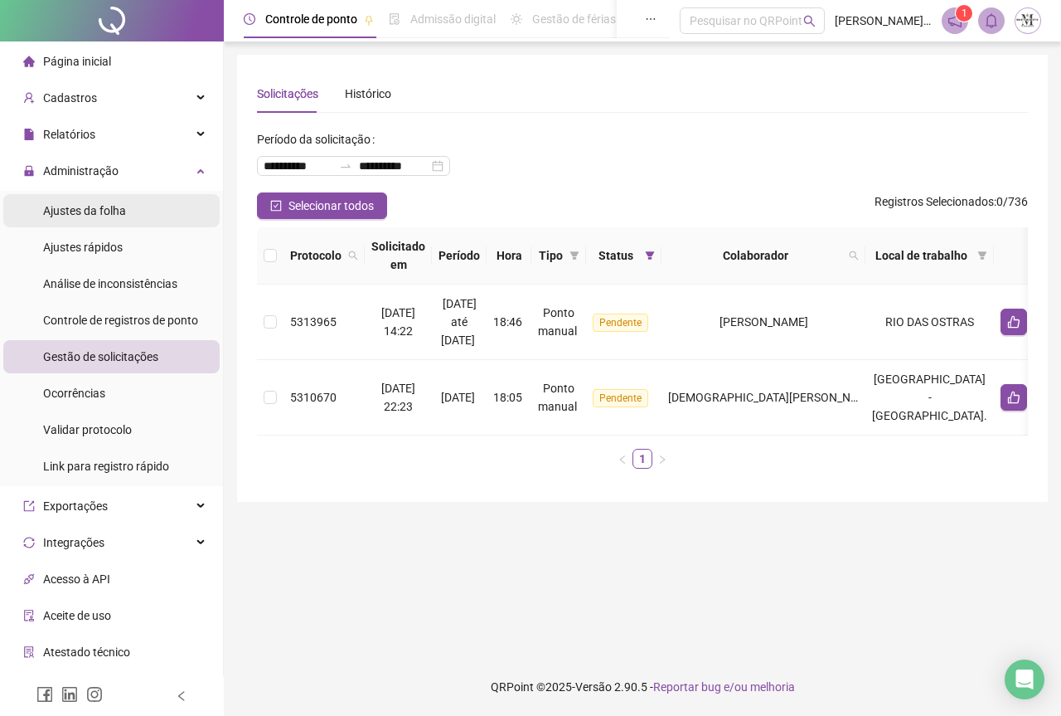
click at [69, 211] on span "Ajustes da folha" at bounding box center [84, 210] width 83 height 13
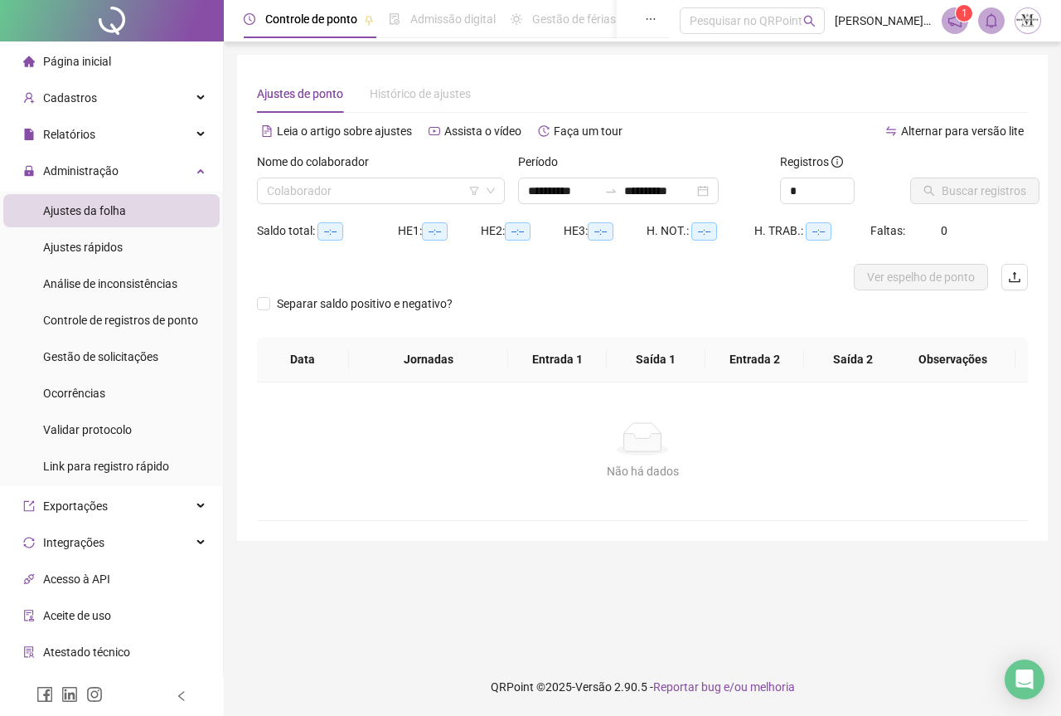
type input "**********"
click at [313, 194] on input "search" at bounding box center [373, 190] width 213 height 25
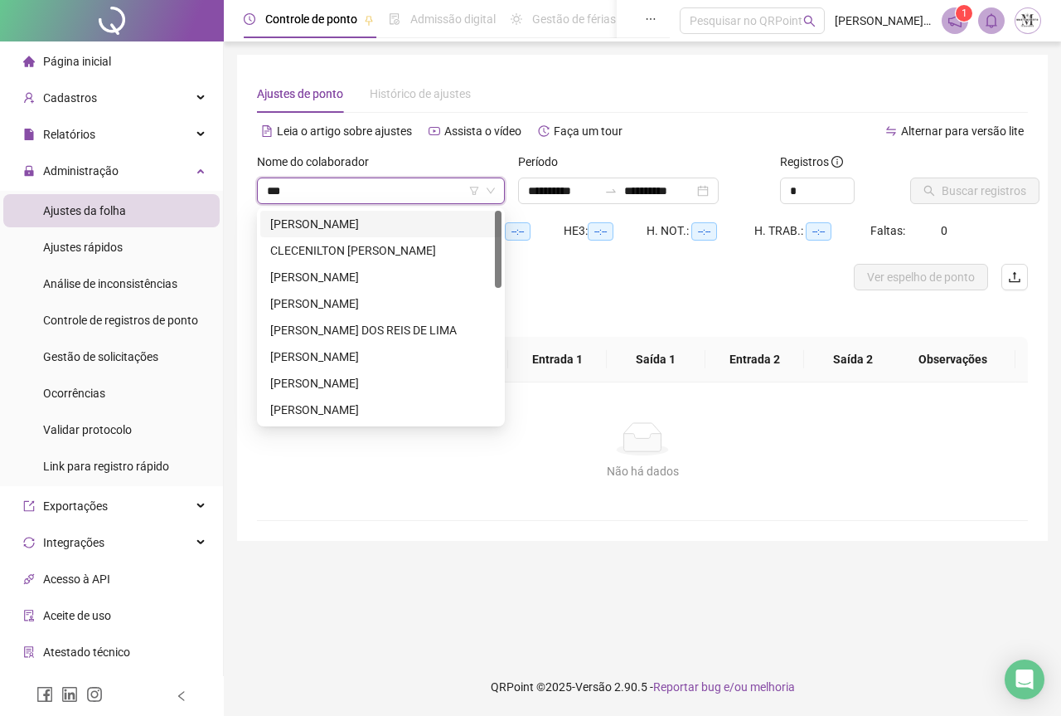
type input "****"
click at [375, 330] on div "[PERSON_NAME]" at bounding box center [380, 330] width 221 height 18
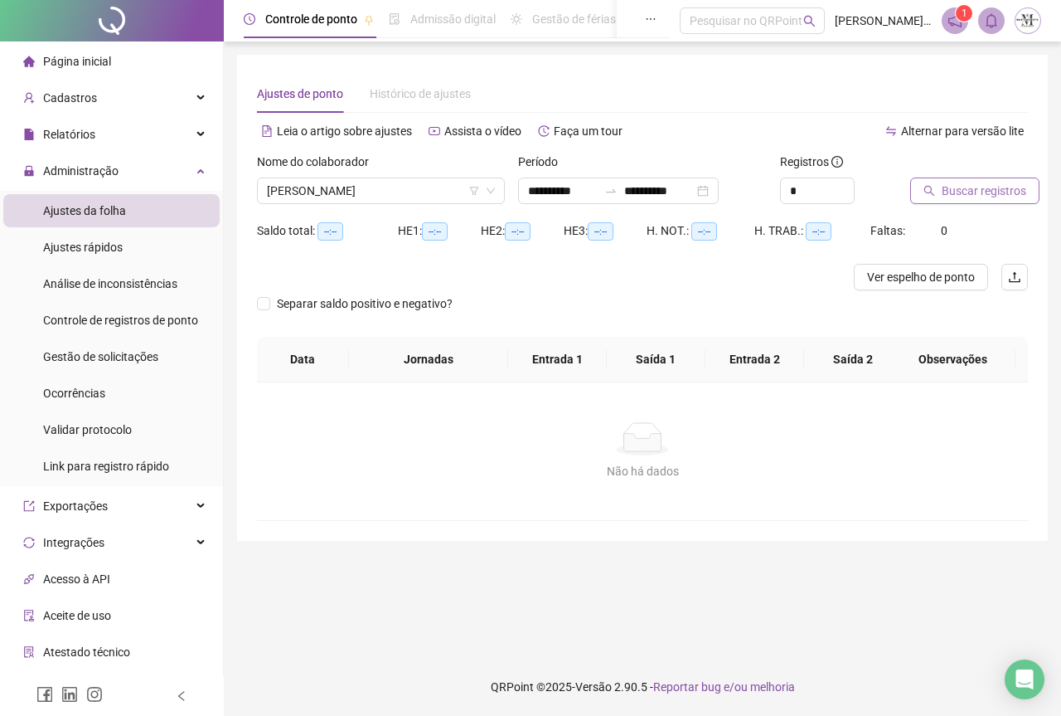
click at [954, 192] on span "Buscar registros" at bounding box center [984, 191] width 85 height 18
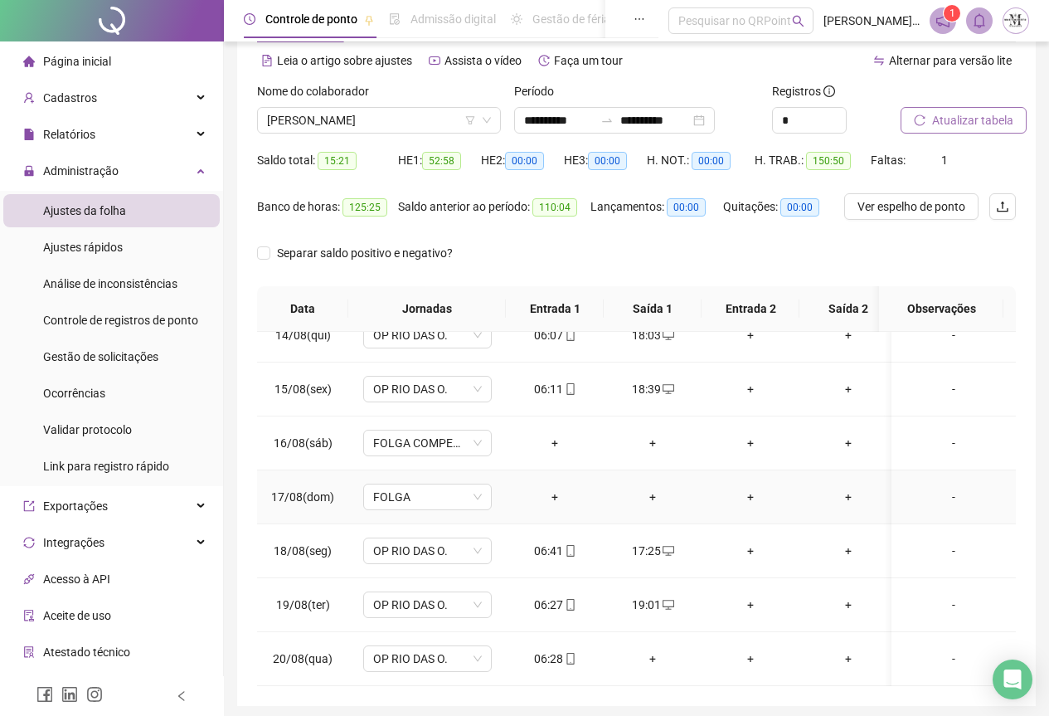
scroll to position [132, 0]
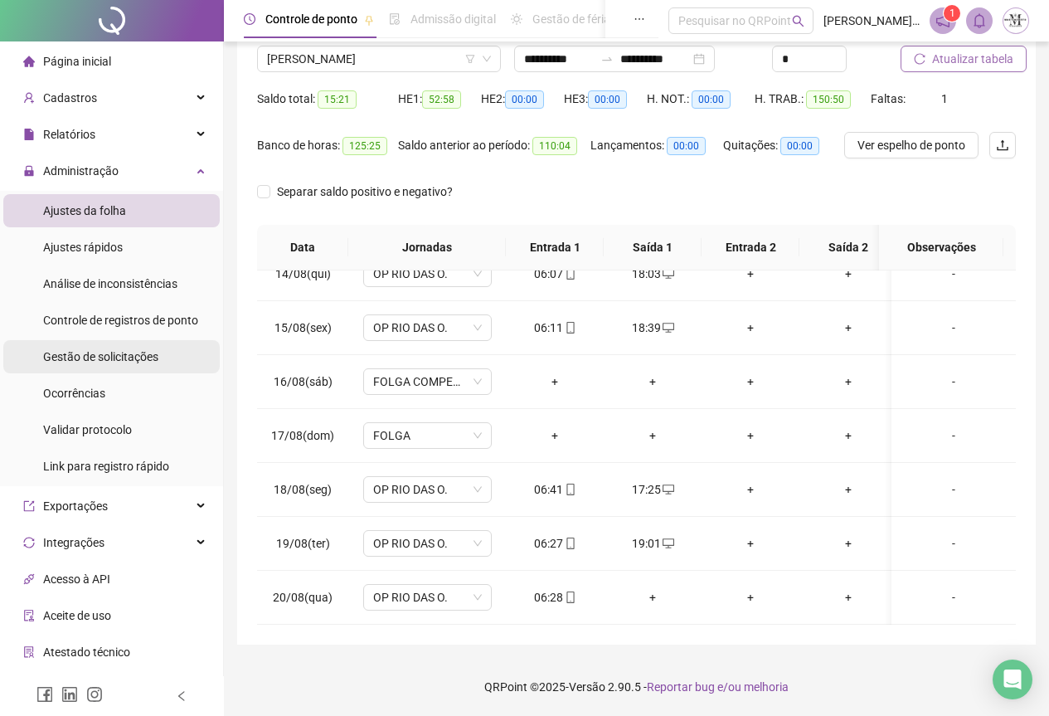
click at [94, 357] on span "Gestão de solicitações" at bounding box center [100, 356] width 115 height 13
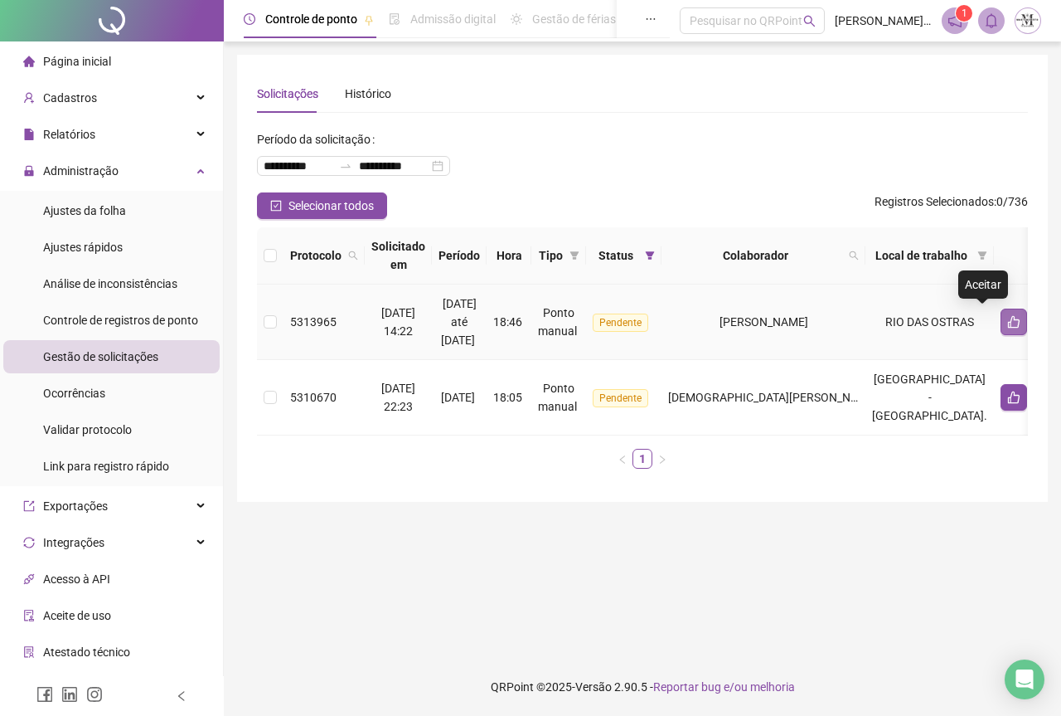
click at [1007, 321] on icon "like" at bounding box center [1013, 321] width 13 height 13
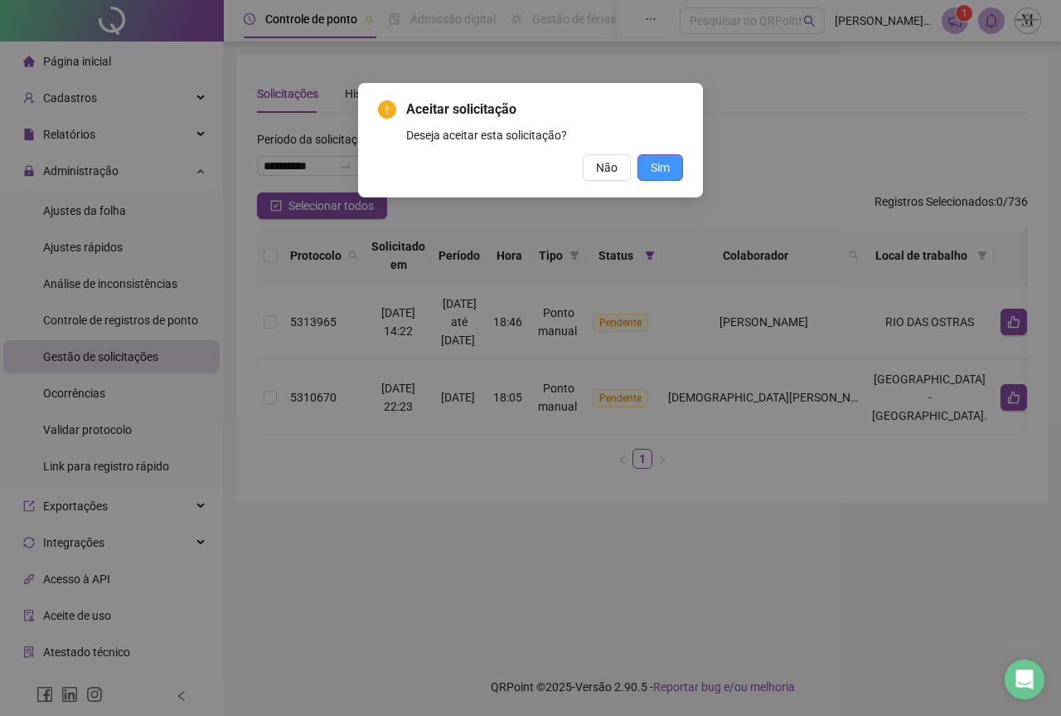
click at [666, 172] on span "Sim" at bounding box center [660, 167] width 19 height 18
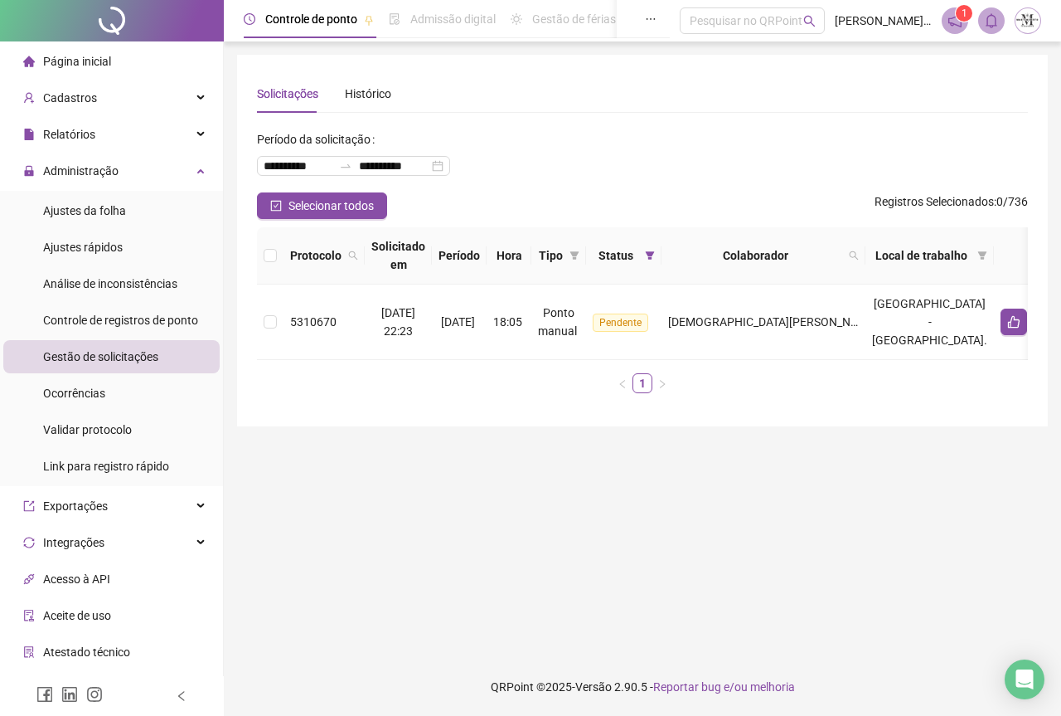
click at [112, 21] on div at bounding box center [112, 20] width 224 height 41
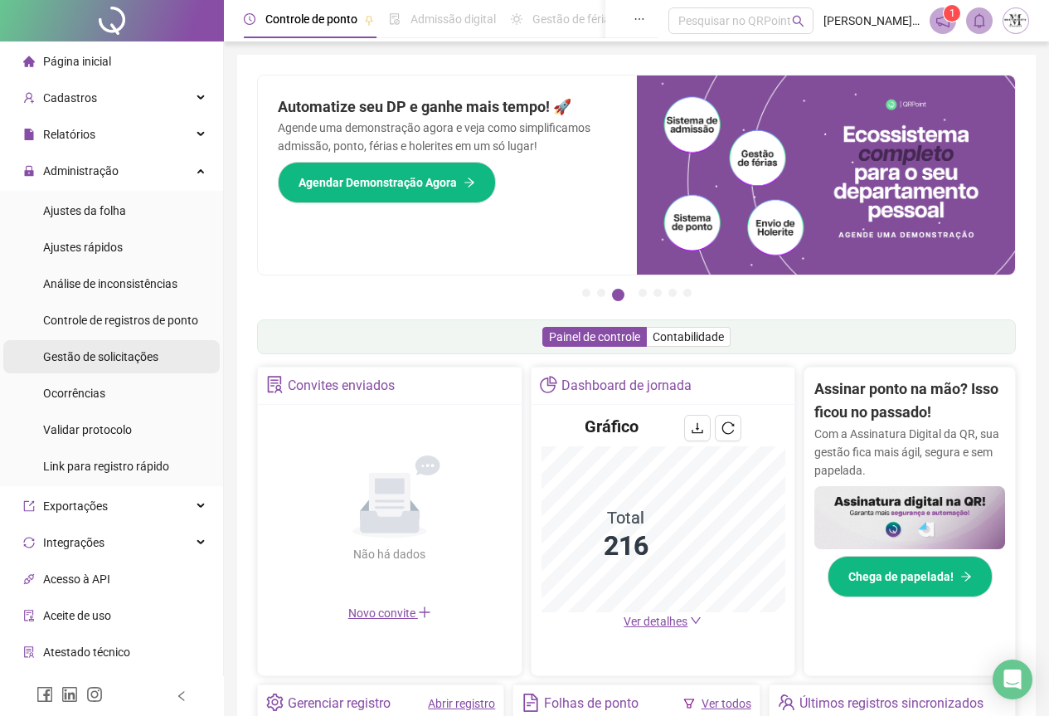
click at [70, 352] on span "Gestão de solicitações" at bounding box center [100, 356] width 115 height 13
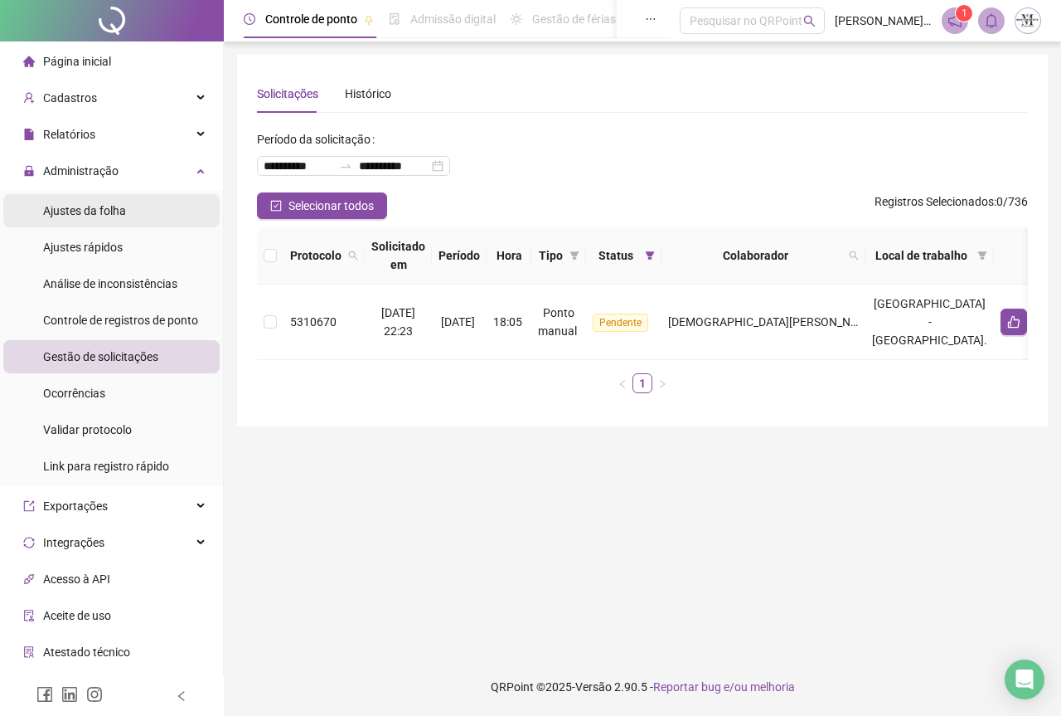
click at [83, 218] on div "Ajustes da folha" at bounding box center [84, 210] width 83 height 33
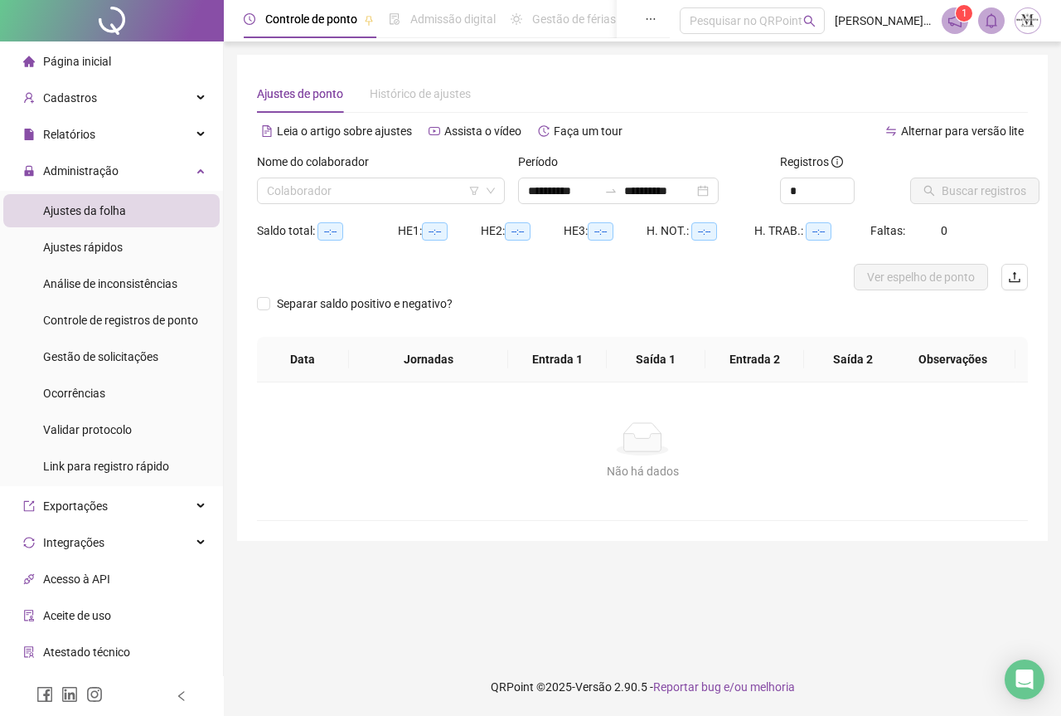
type input "**********"
click at [98, 365] on div "Gestão de solicitações" at bounding box center [100, 356] width 115 height 33
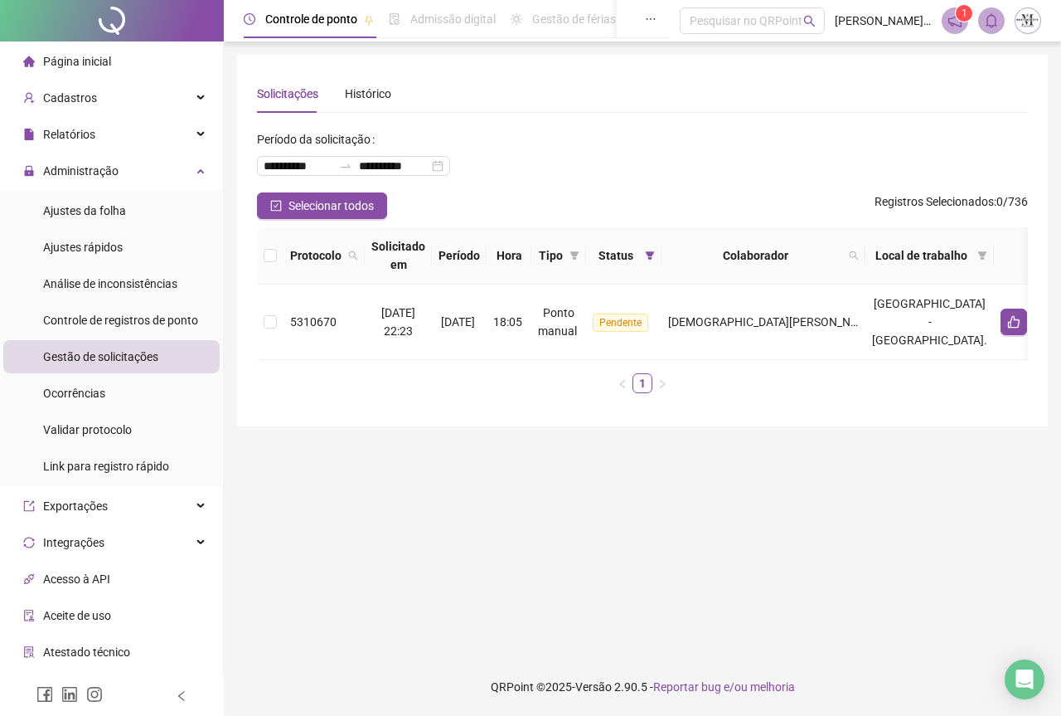
click at [115, 15] on div at bounding box center [112, 20] width 224 height 41
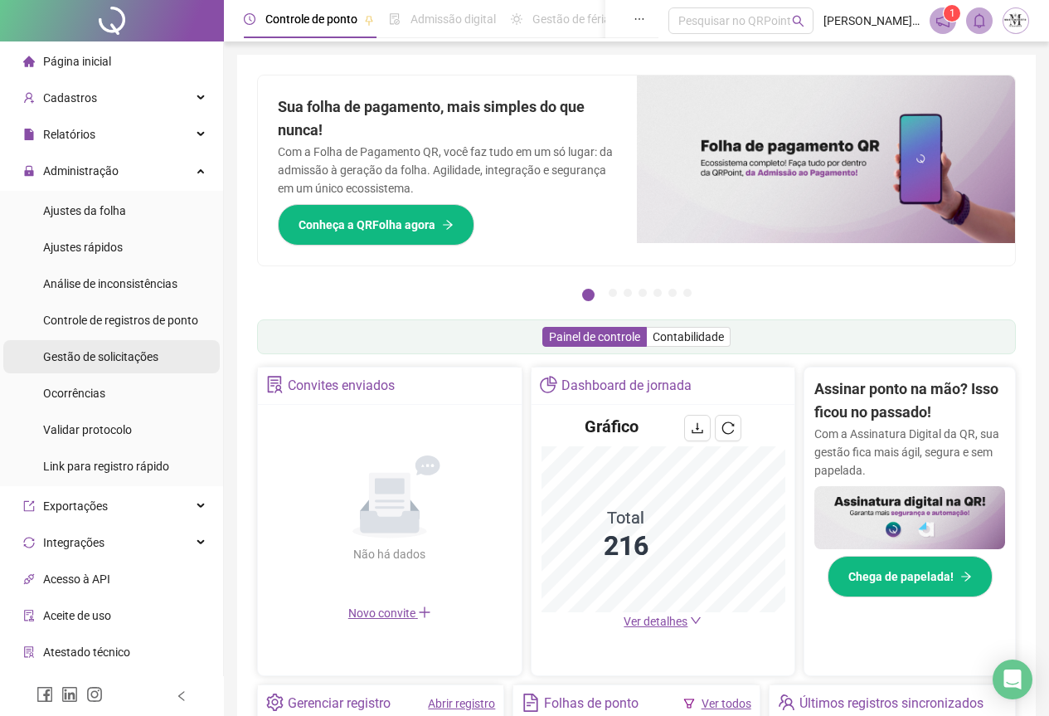
click at [69, 365] on div "Gestão de solicitações" at bounding box center [100, 356] width 115 height 33
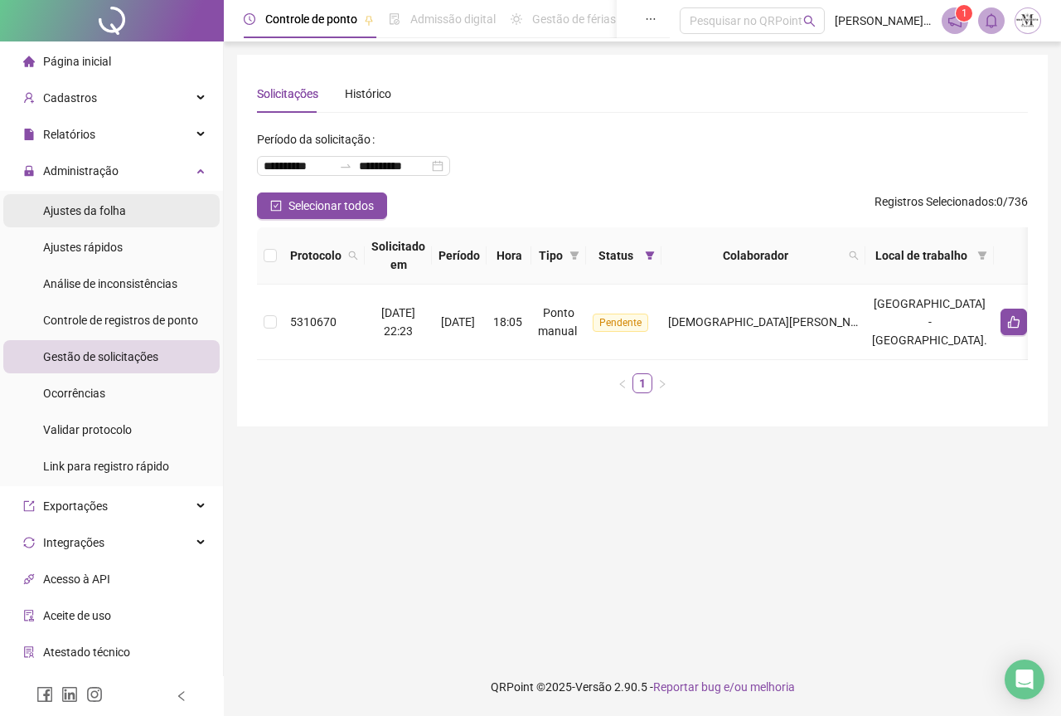
click at [78, 216] on span "Ajustes da folha" at bounding box center [84, 210] width 83 height 13
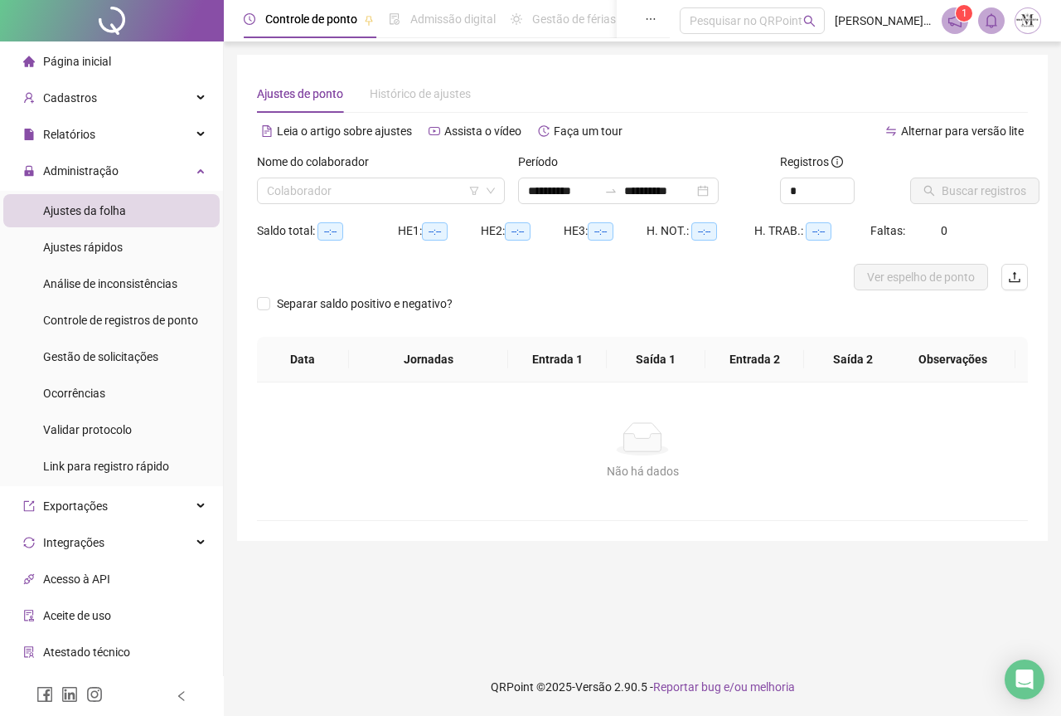
type input "**********"
click at [73, 369] on div "Gestão de solicitações" at bounding box center [100, 356] width 115 height 33
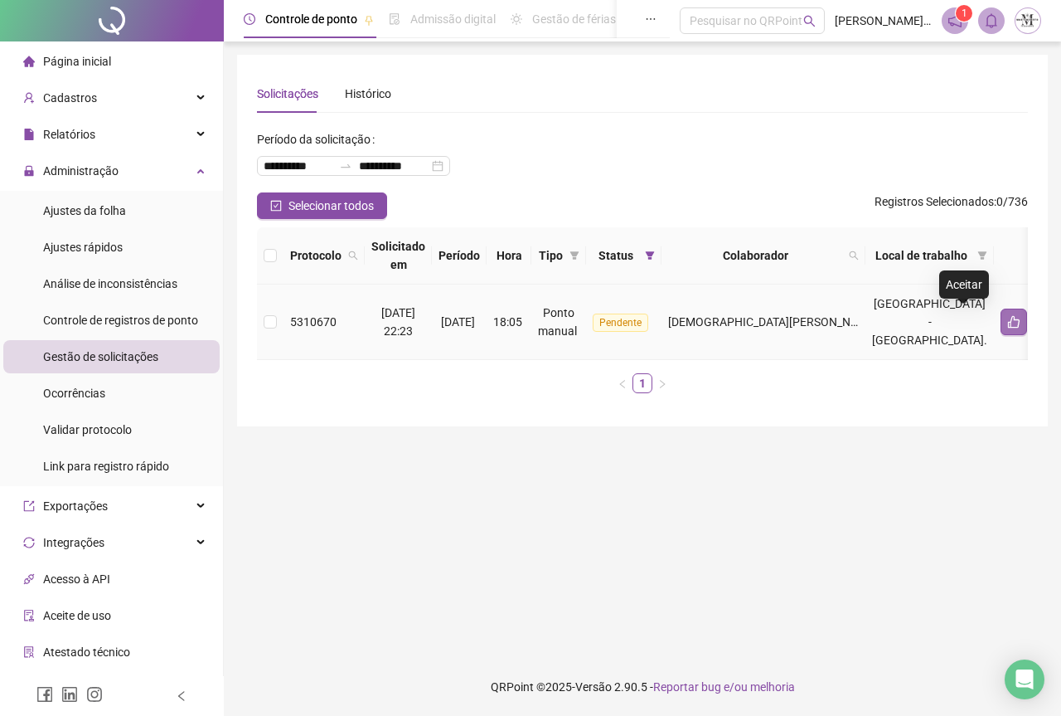
click at [1001, 330] on button "button" at bounding box center [1014, 321] width 27 height 27
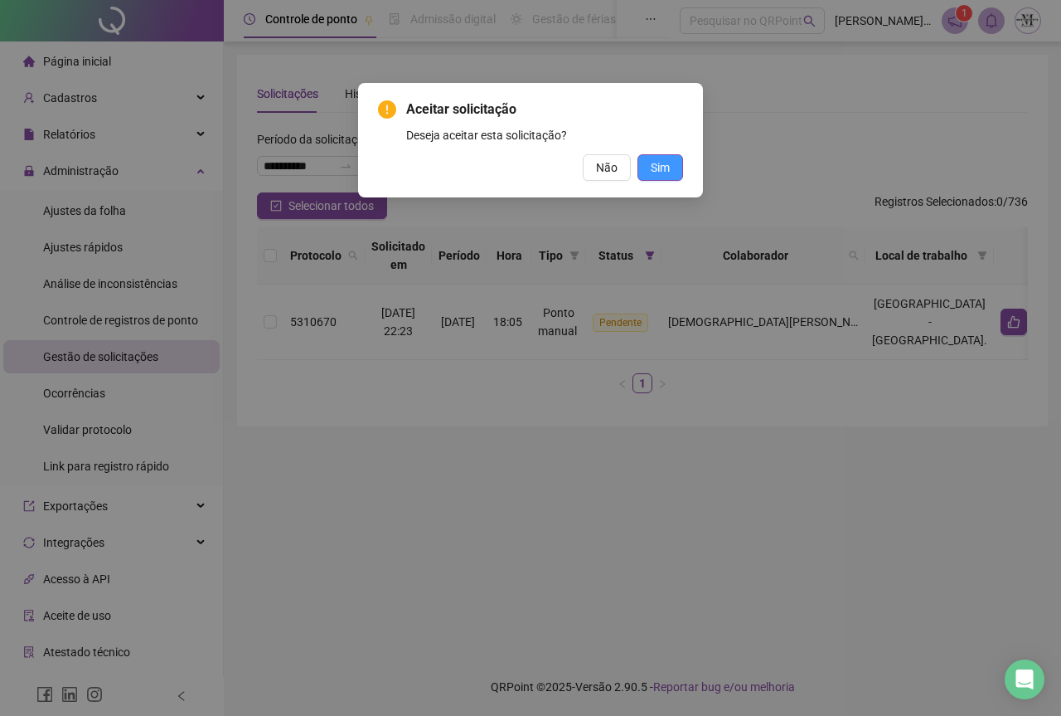
click at [672, 167] on button "Sim" at bounding box center [661, 167] width 46 height 27
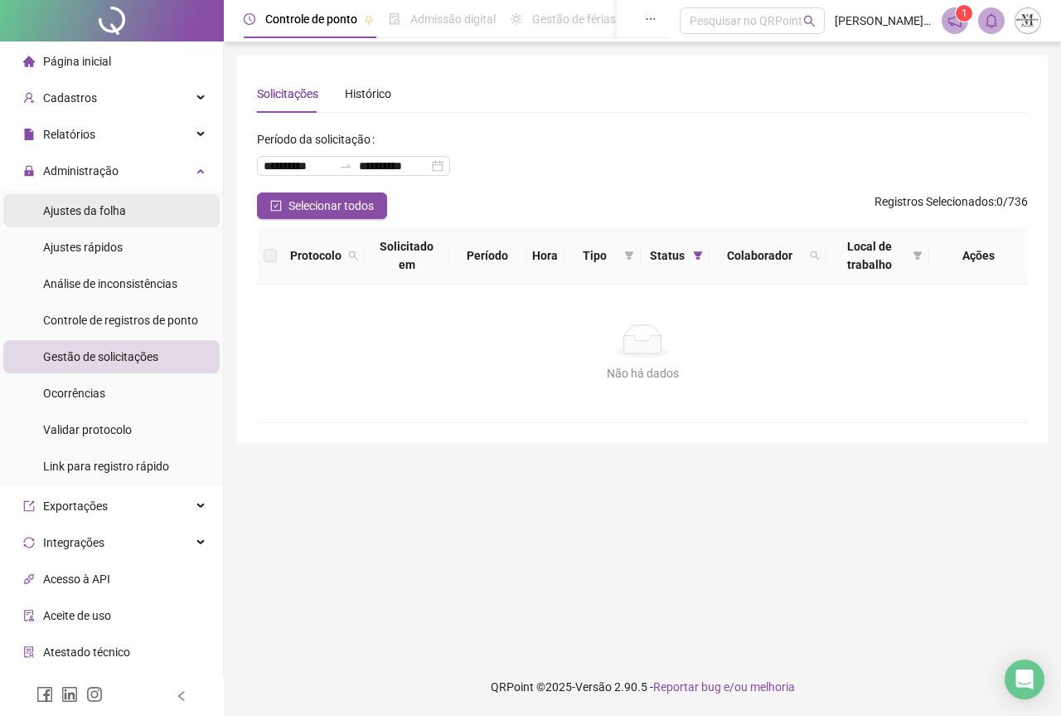
click at [81, 206] on span "Ajustes da folha" at bounding box center [84, 210] width 83 height 13
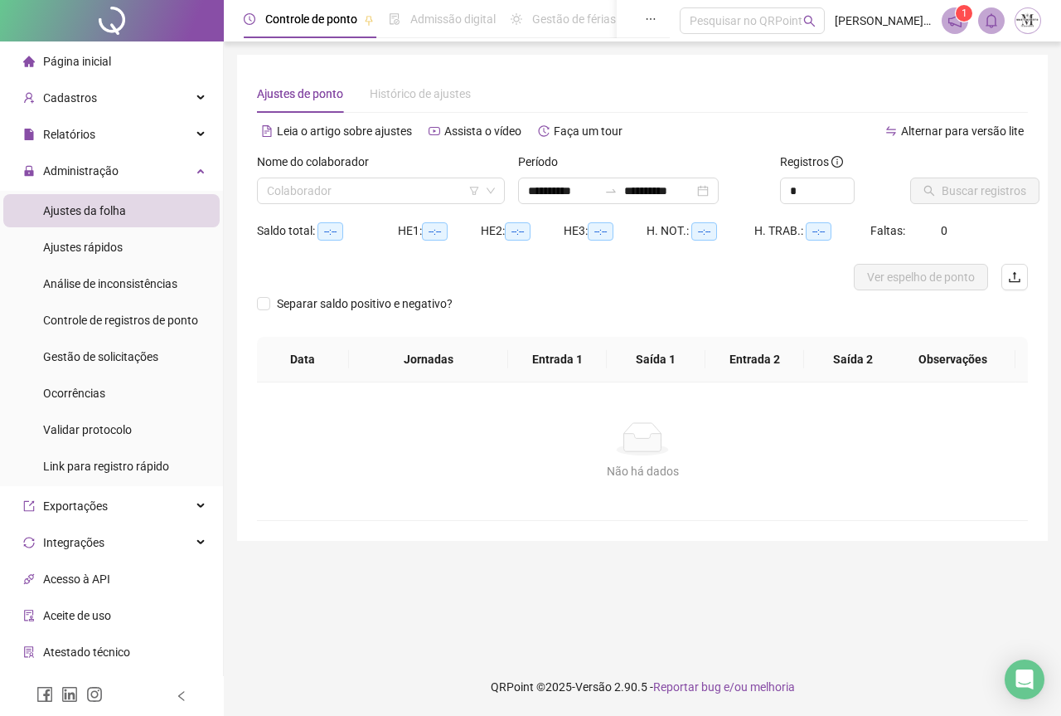
type input "**********"
click at [106, 22] on div at bounding box center [112, 20] width 224 height 41
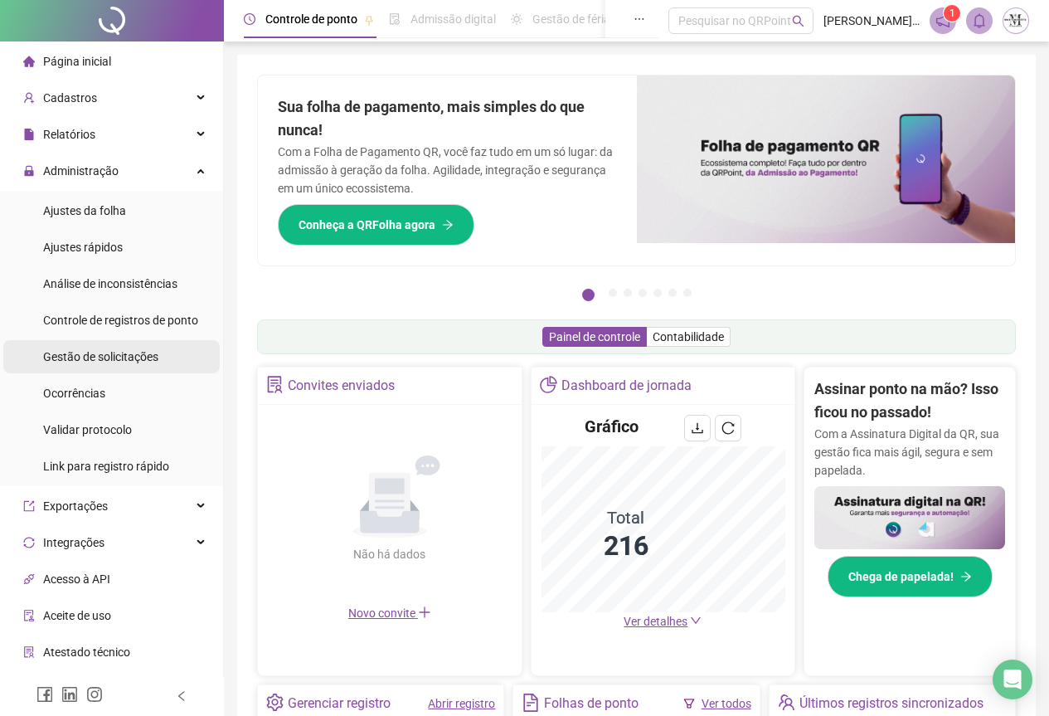
click at [93, 350] on span "Gestão de solicitações" at bounding box center [100, 356] width 115 height 13
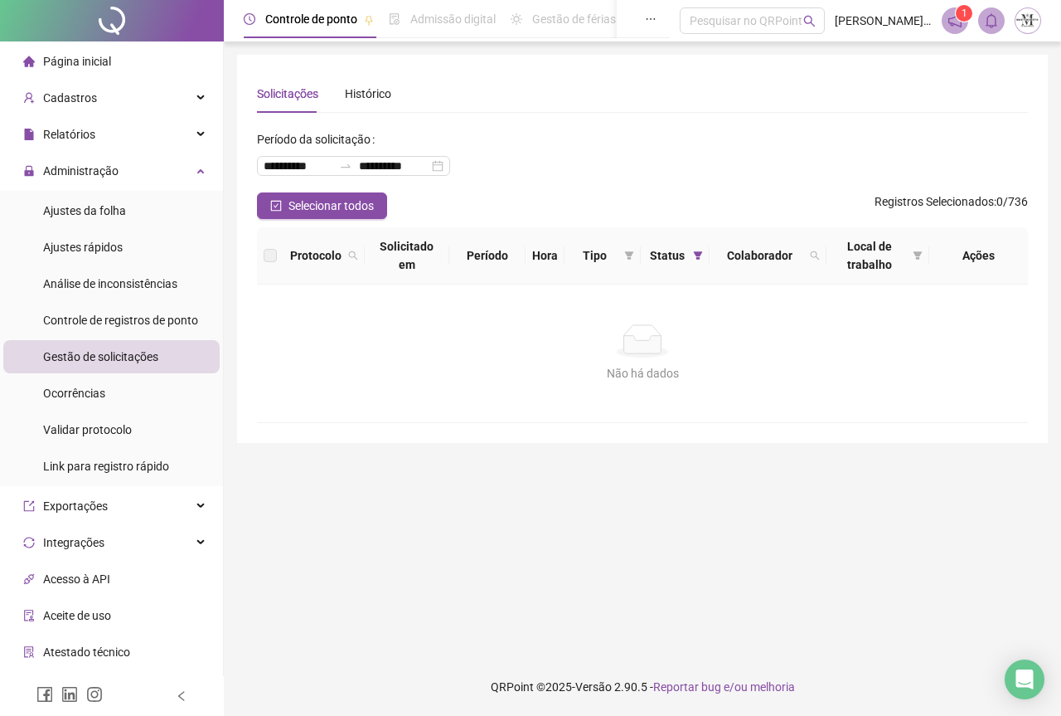
click at [105, 28] on div at bounding box center [112, 20] width 224 height 41
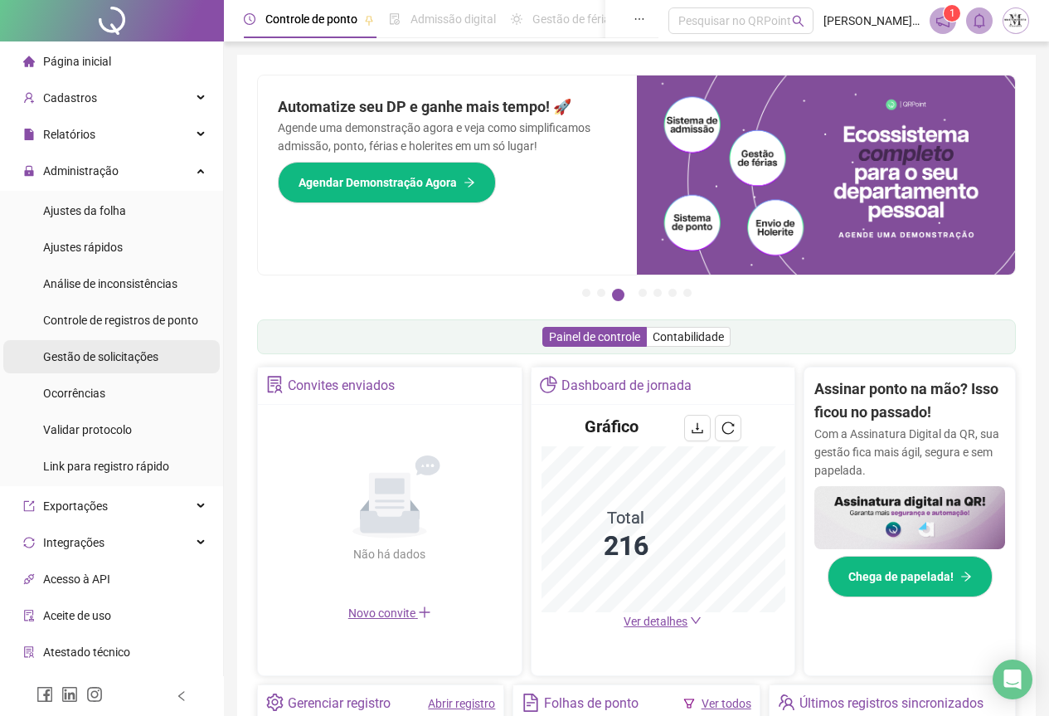
click at [90, 357] on span "Gestão de solicitações" at bounding box center [100, 356] width 115 height 13
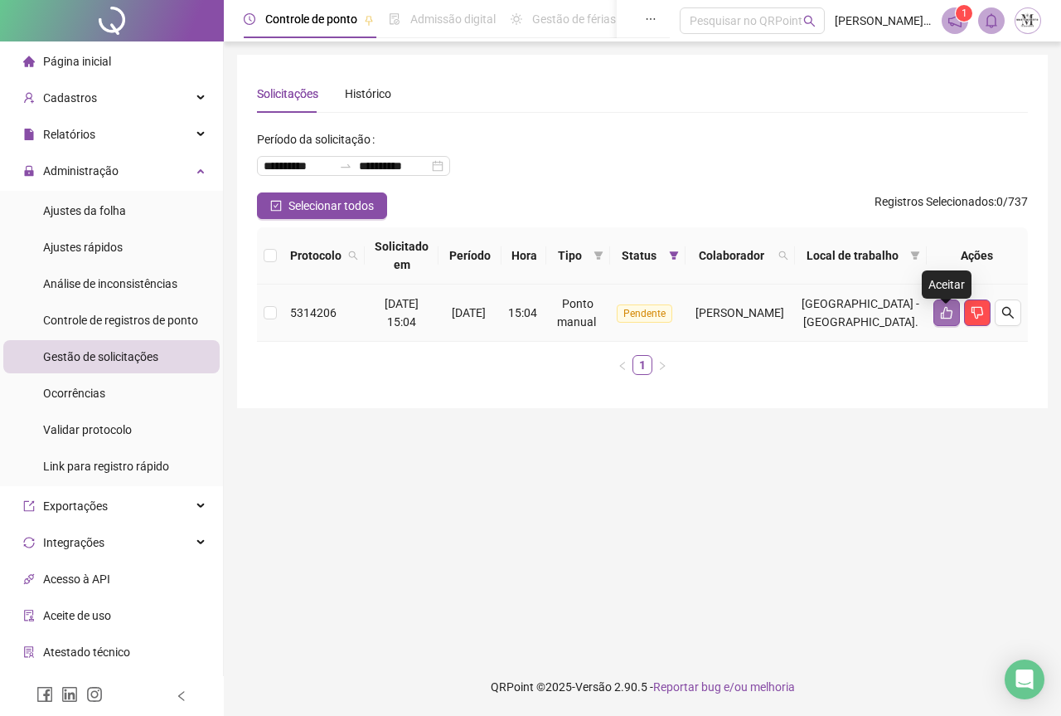
click at [940, 319] on icon "like" at bounding box center [946, 312] width 13 height 13
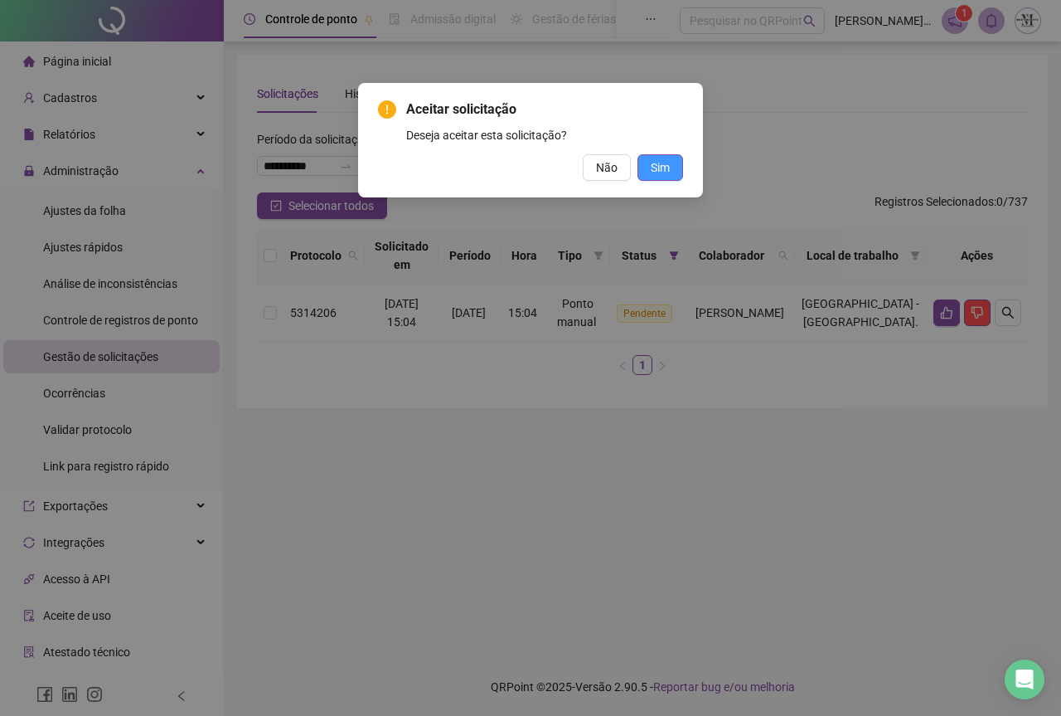
click at [656, 179] on button "Sim" at bounding box center [661, 167] width 46 height 27
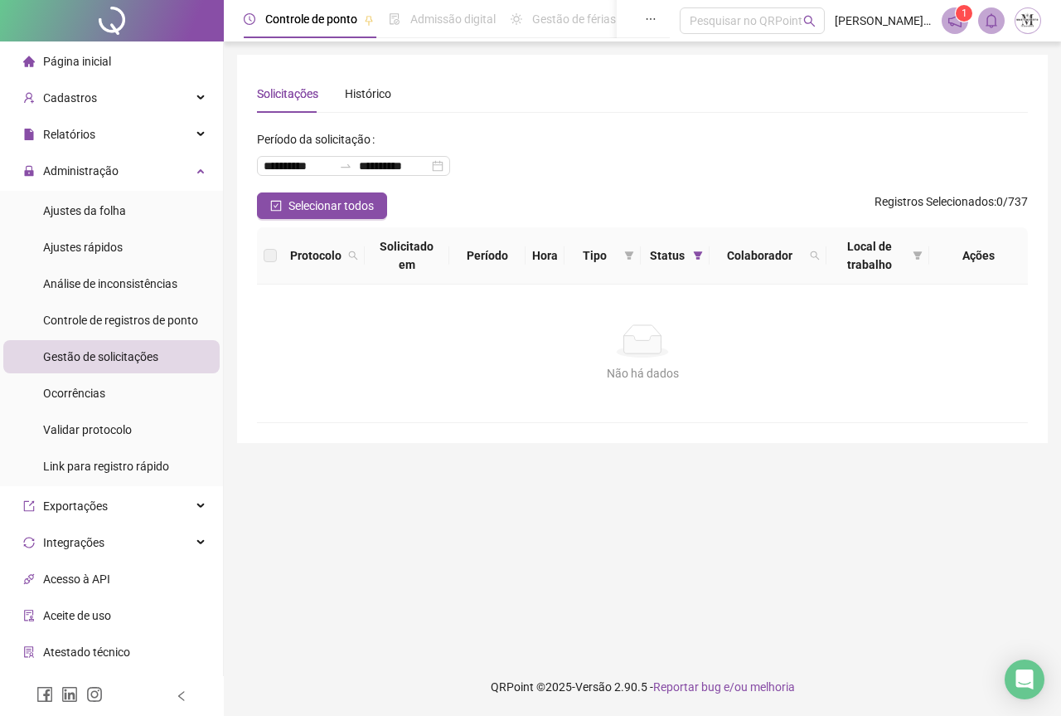
click at [101, 350] on span "Gestão de solicitações" at bounding box center [100, 356] width 115 height 13
click at [89, 216] on span "Ajustes da folha" at bounding box center [84, 210] width 83 height 13
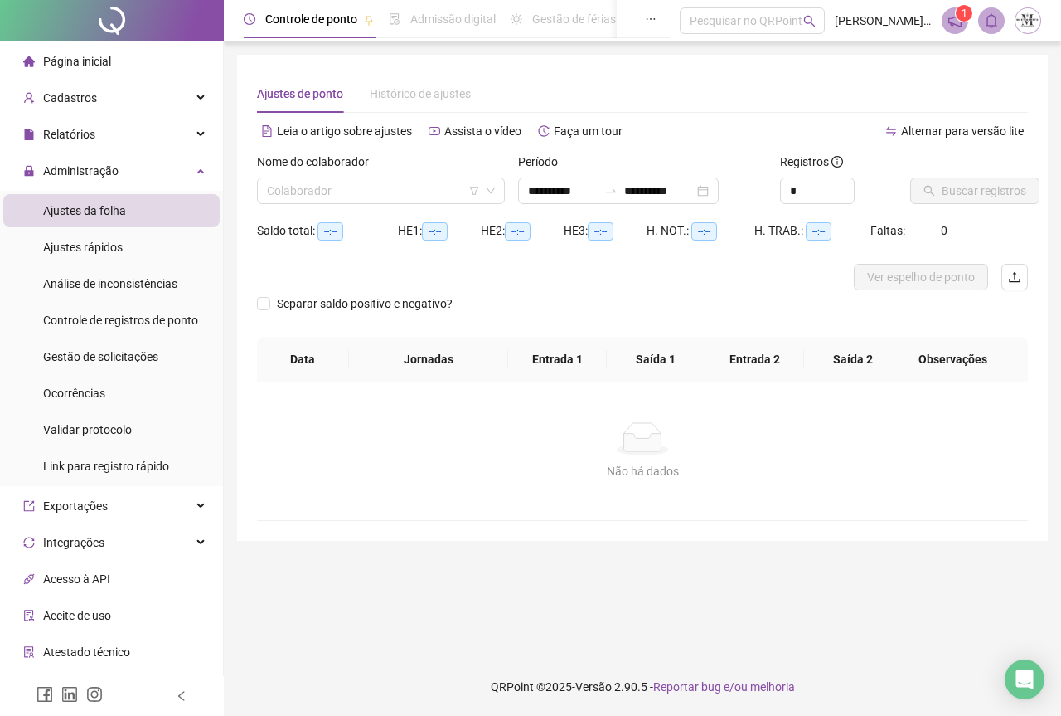
type input "**********"
click at [273, 197] on input "search" at bounding box center [373, 190] width 213 height 25
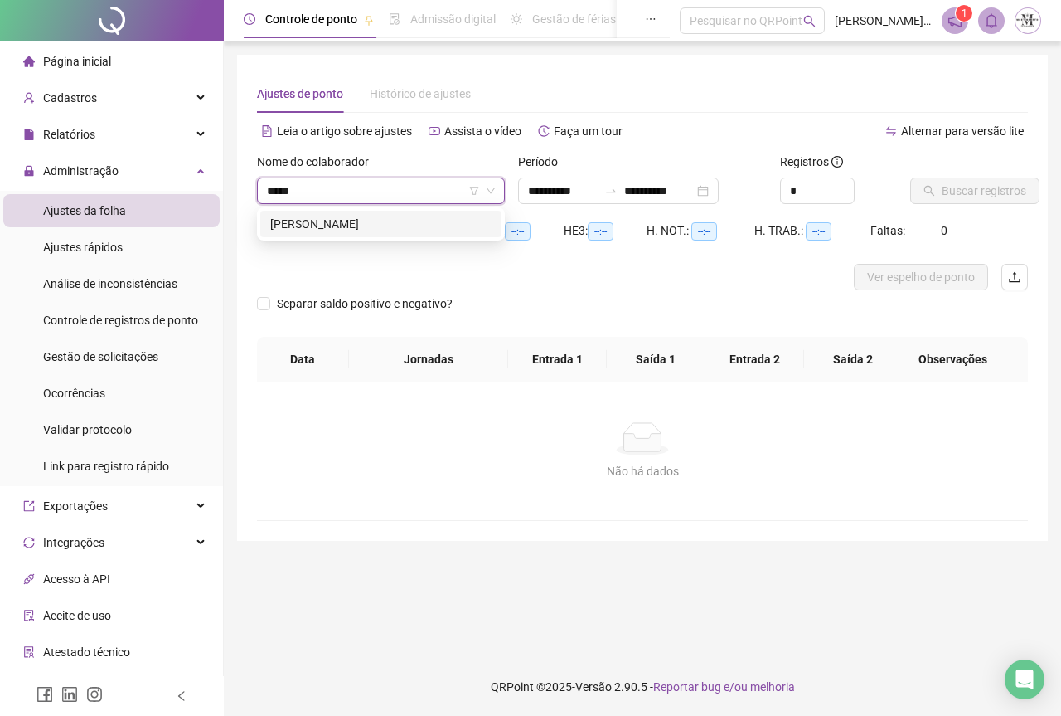
type input "******"
click at [329, 221] on div "[PERSON_NAME]" at bounding box center [380, 224] width 221 height 18
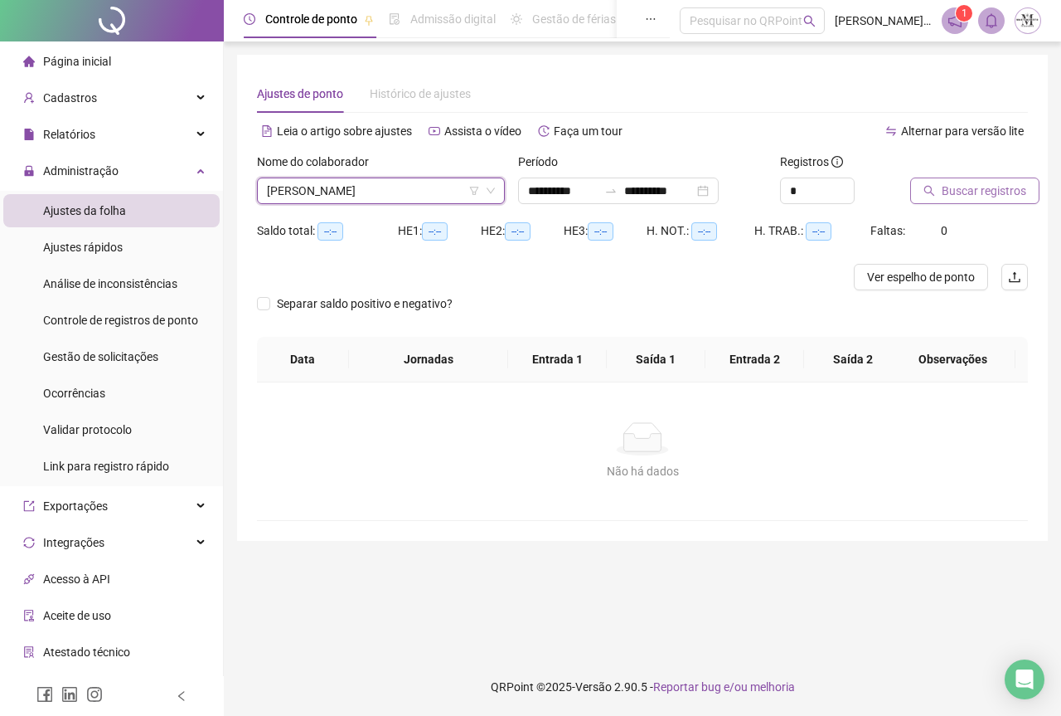
click at [942, 194] on span "Buscar registros" at bounding box center [984, 191] width 85 height 18
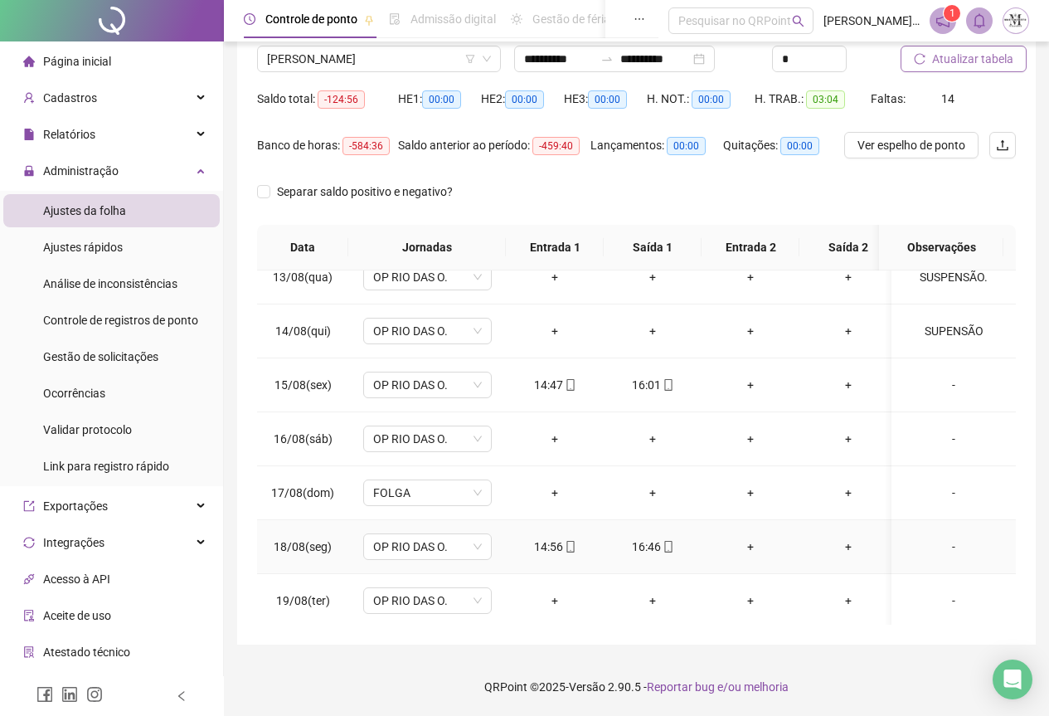
scroll to position [570, 0]
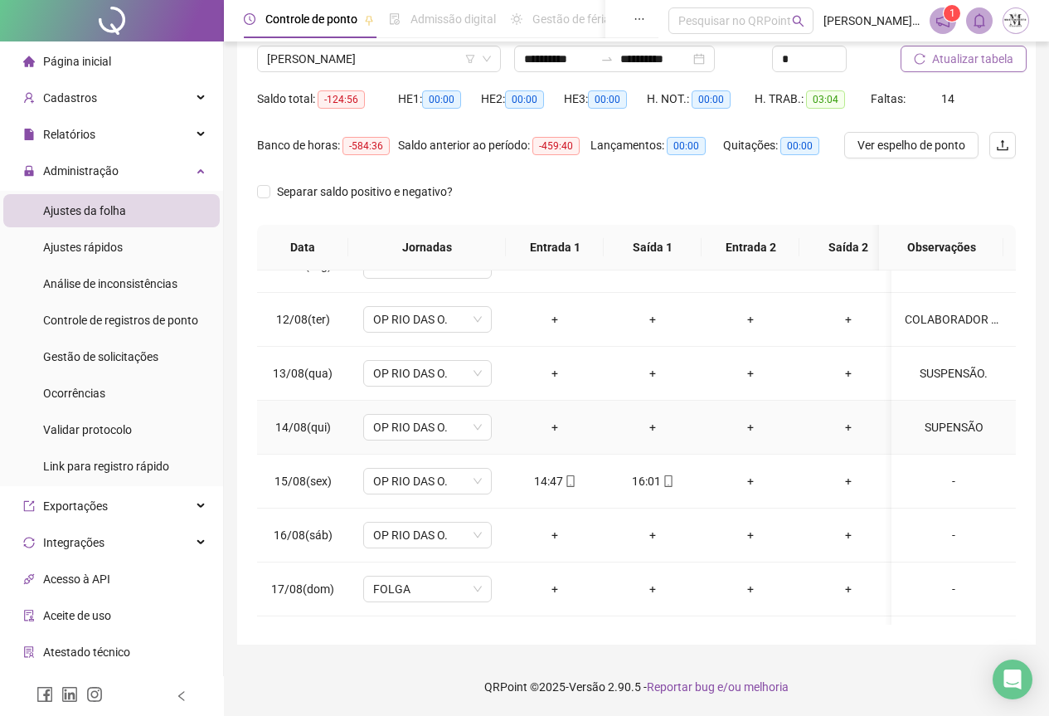
click at [935, 432] on div "SUPENSÃO" at bounding box center [954, 427] width 98 height 18
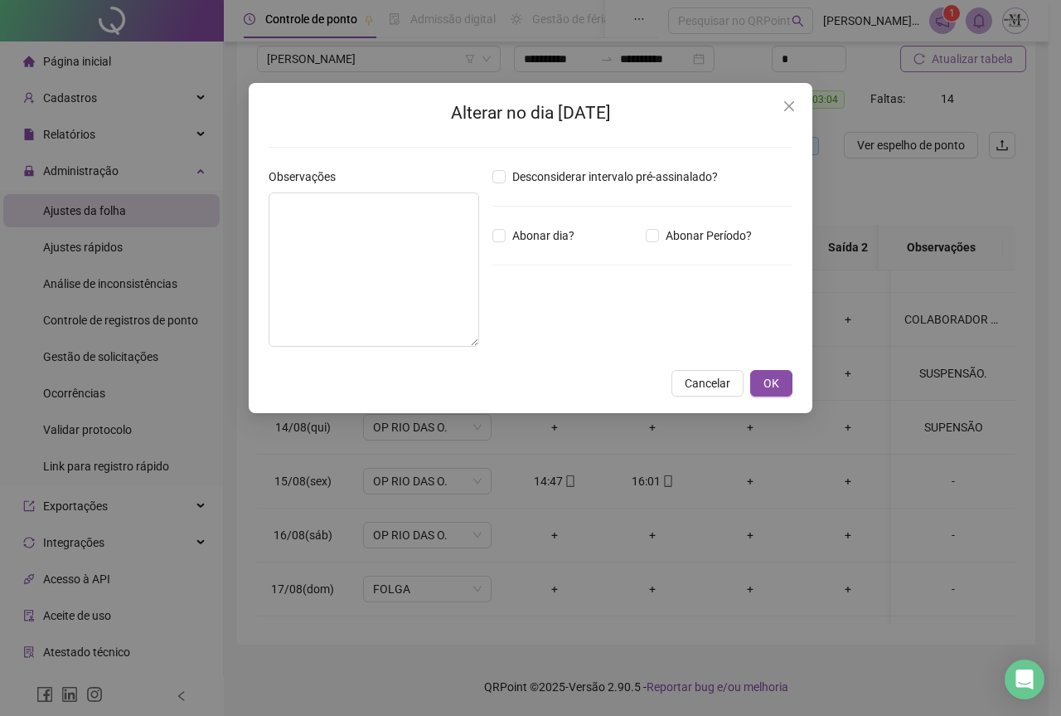
type textarea "********"
click at [771, 386] on span "OK" at bounding box center [772, 383] width 16 height 18
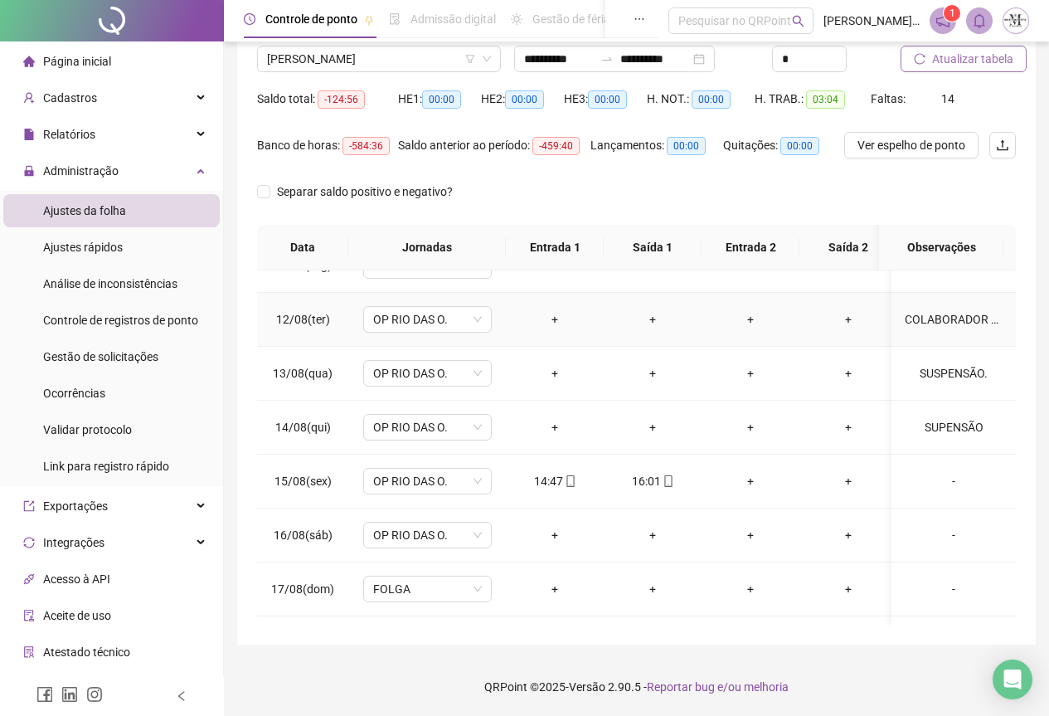
click at [926, 325] on div "COLABORADOR NÃO REGISTRA O PONTO E NÃO JUSTIFICA AS FALTAS. INFORMAÇÃO DO RESPO…" at bounding box center [954, 319] width 98 height 18
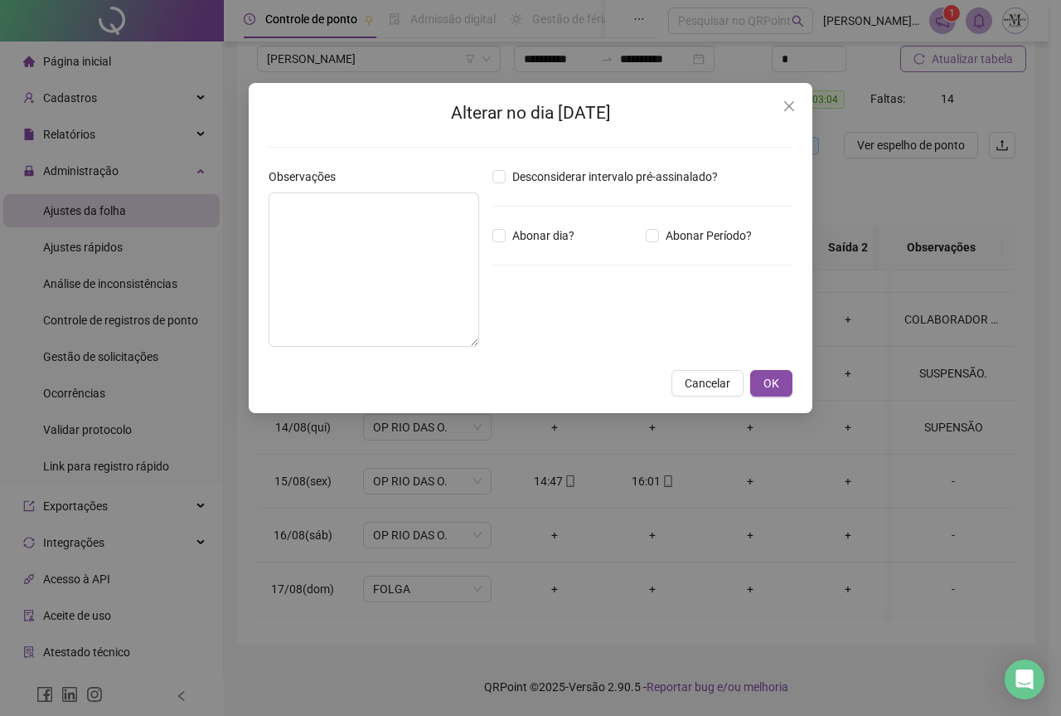
type textarea "**********"
click at [763, 392] on button "OK" at bounding box center [771, 383] width 42 height 27
click at [779, 386] on button "OK" at bounding box center [771, 383] width 42 height 27
click at [788, 110] on icon "close" at bounding box center [789, 106] width 13 height 13
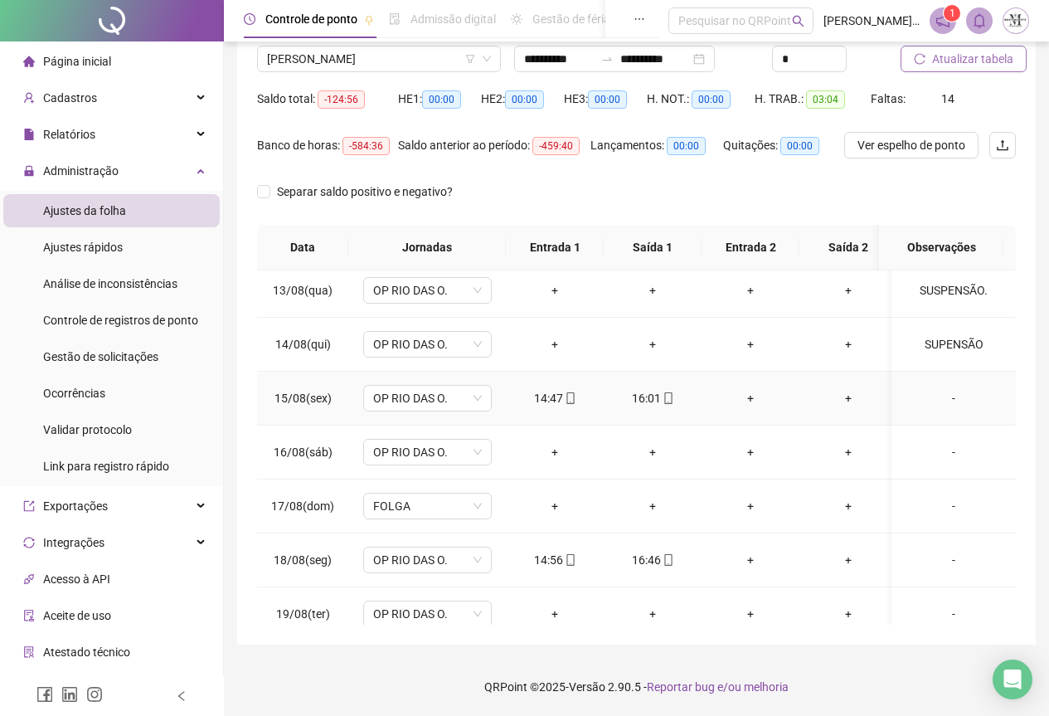
scroll to position [736, 0]
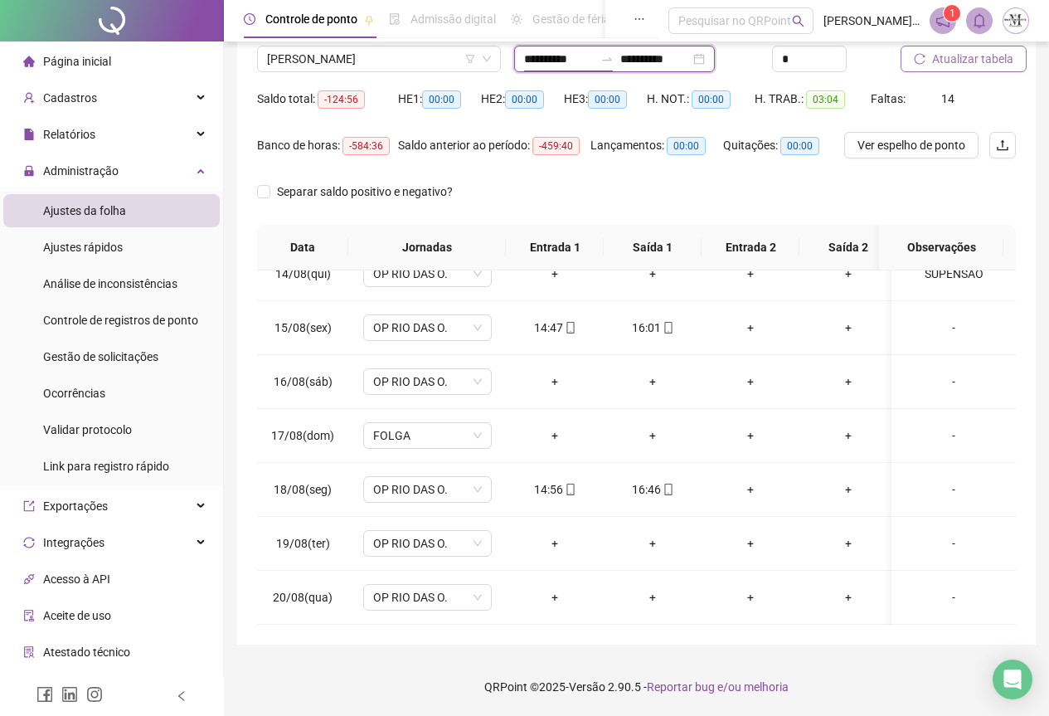
click at [570, 52] on input "**********" at bounding box center [559, 59] width 70 height 18
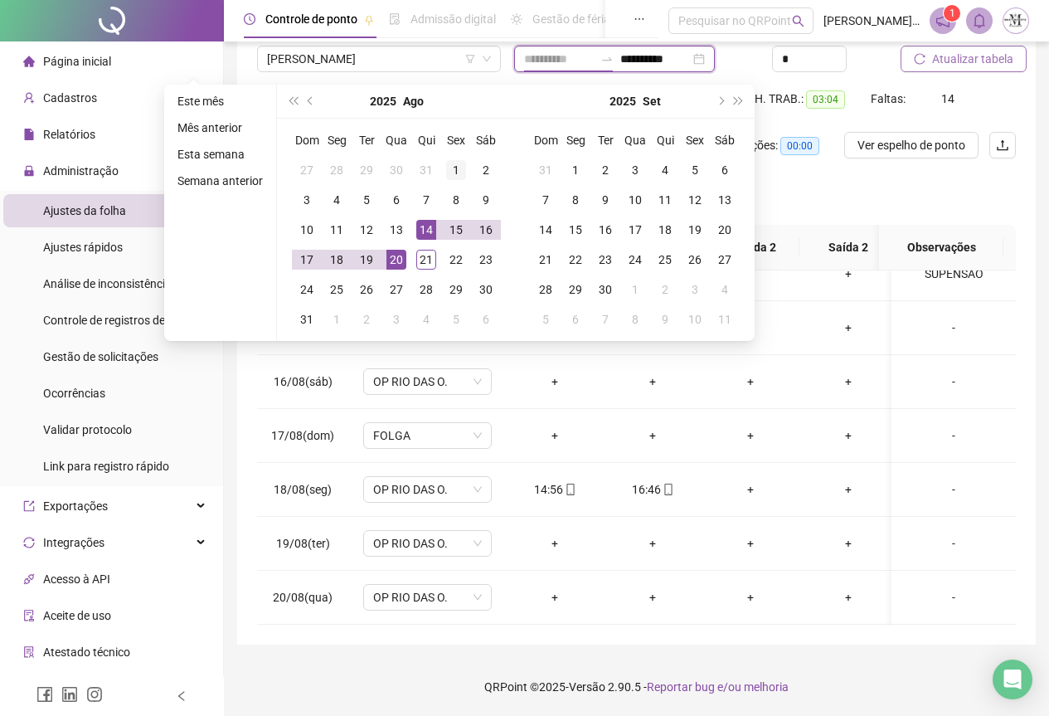
type input "**********"
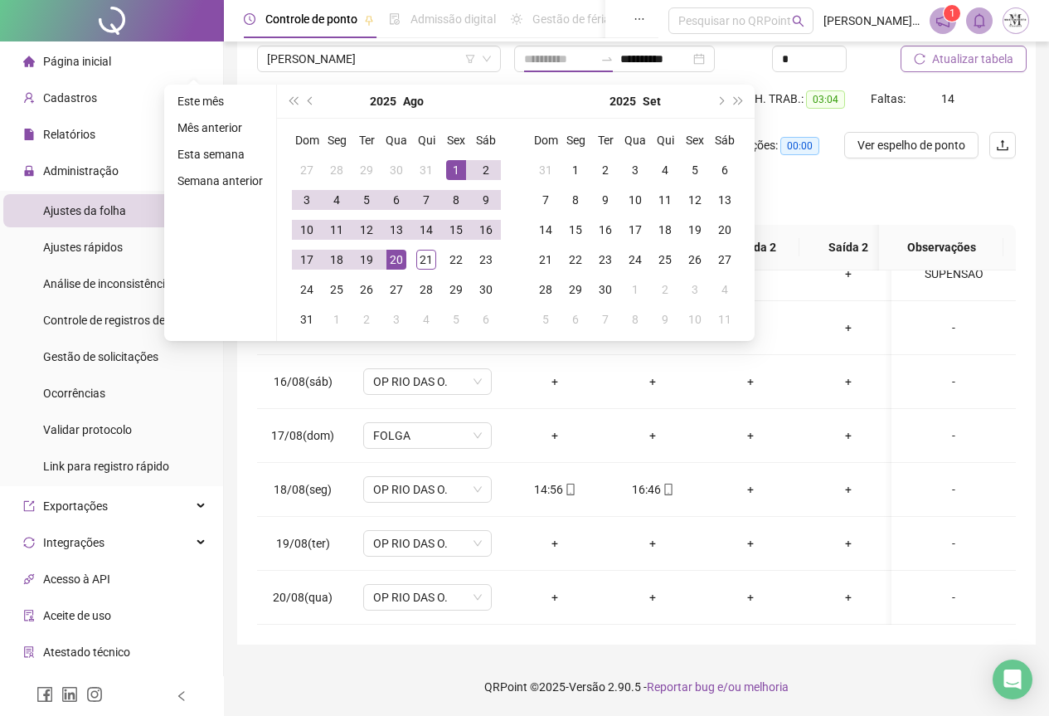
click at [461, 173] on div "1" at bounding box center [456, 170] width 20 height 20
type input "**********"
click at [427, 254] on div "21" at bounding box center [426, 260] width 20 height 20
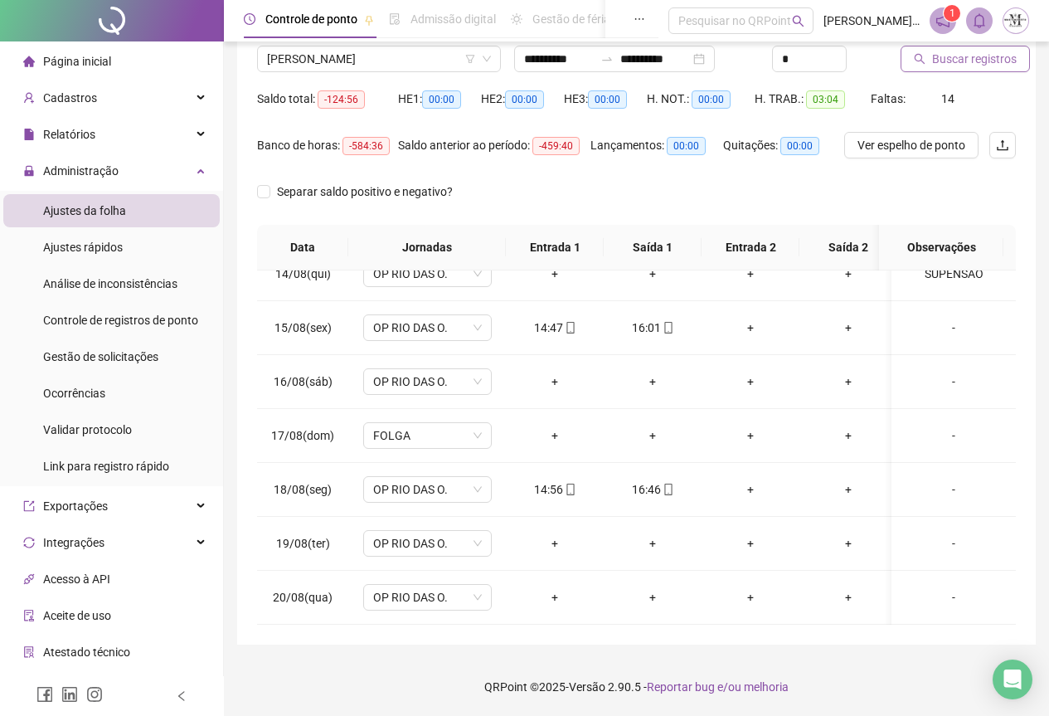
click at [963, 63] on span "Buscar registros" at bounding box center [974, 59] width 85 height 18
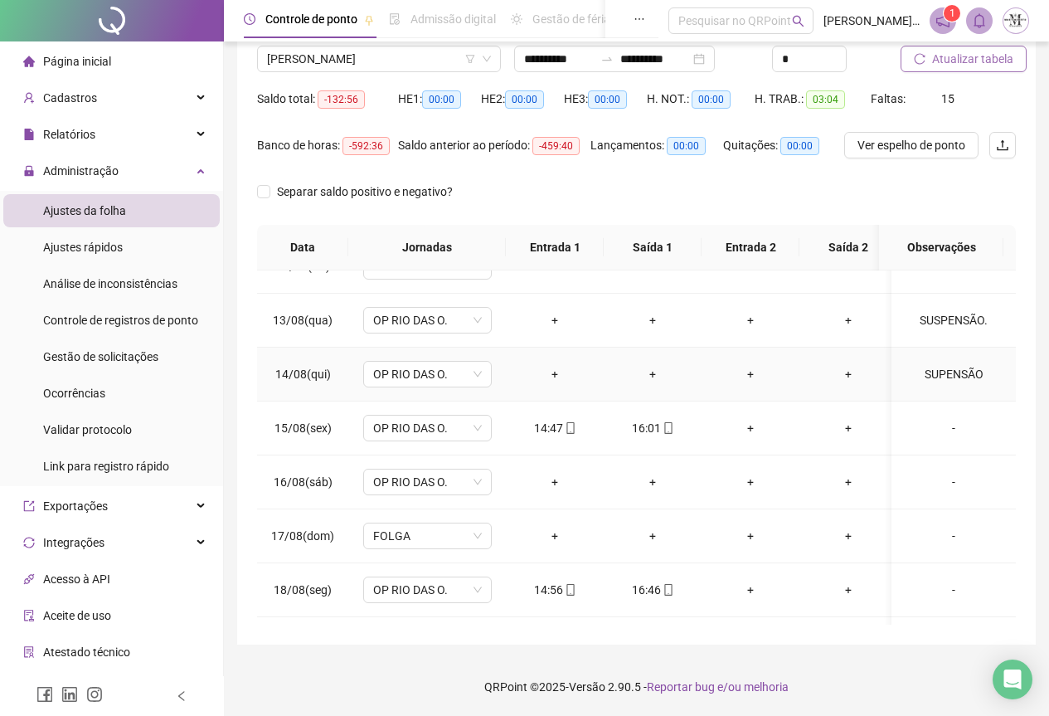
scroll to position [541, 0]
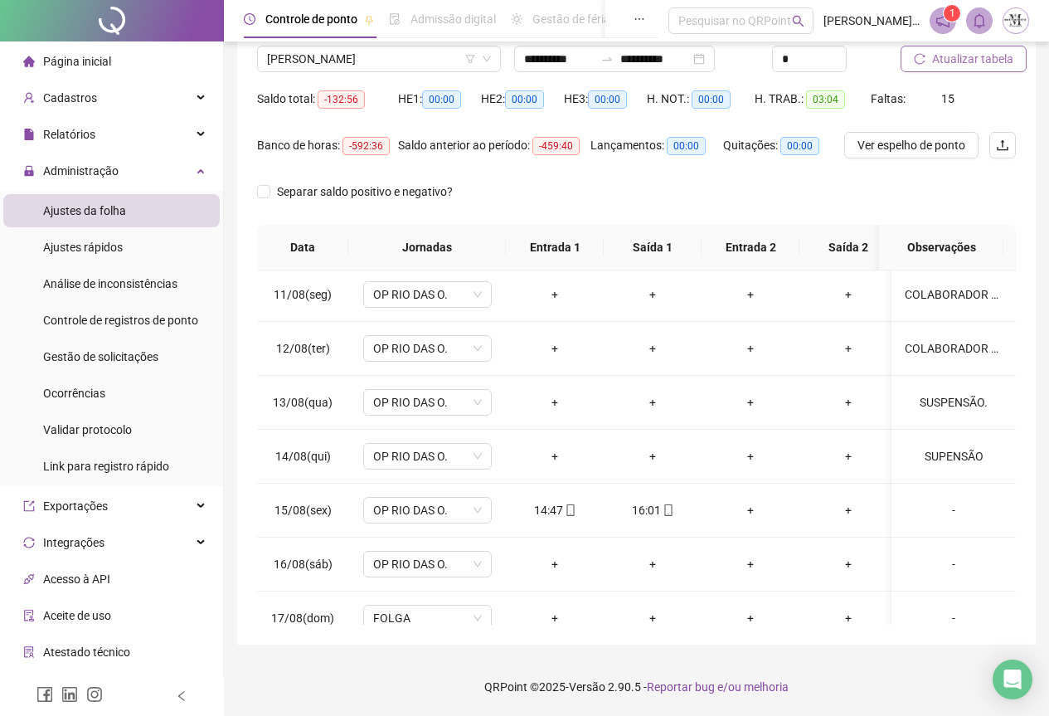
click at [950, 59] on span "Atualizar tabela" at bounding box center [972, 59] width 81 height 18
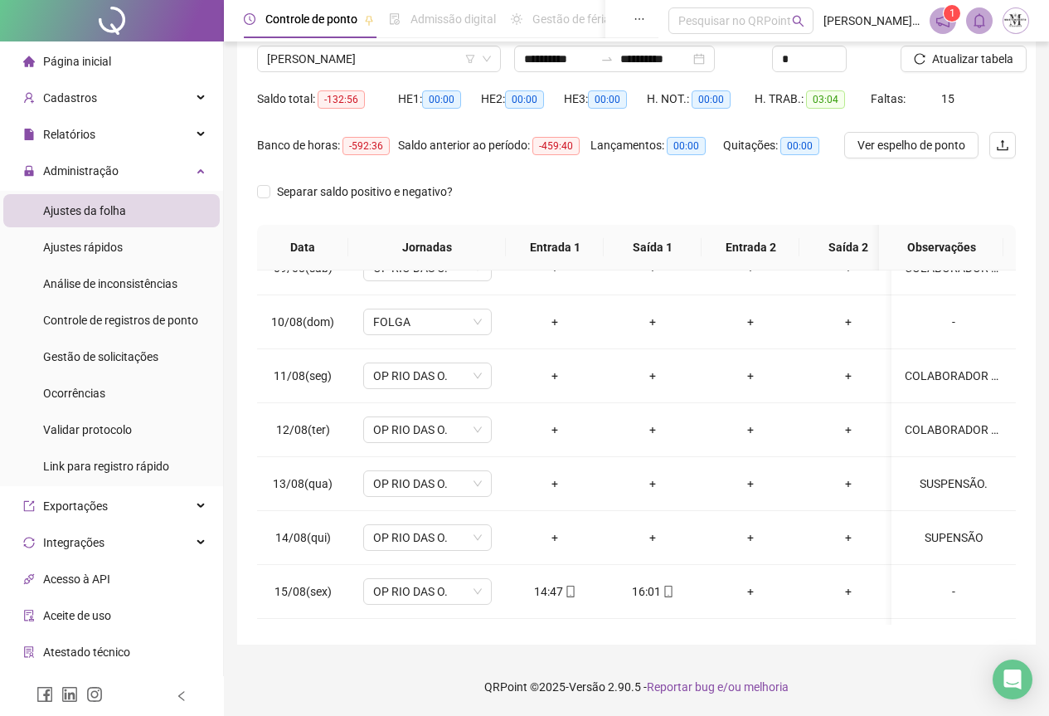
scroll to position [459, 0]
click at [354, 54] on span "[PERSON_NAME]" at bounding box center [379, 58] width 224 height 25
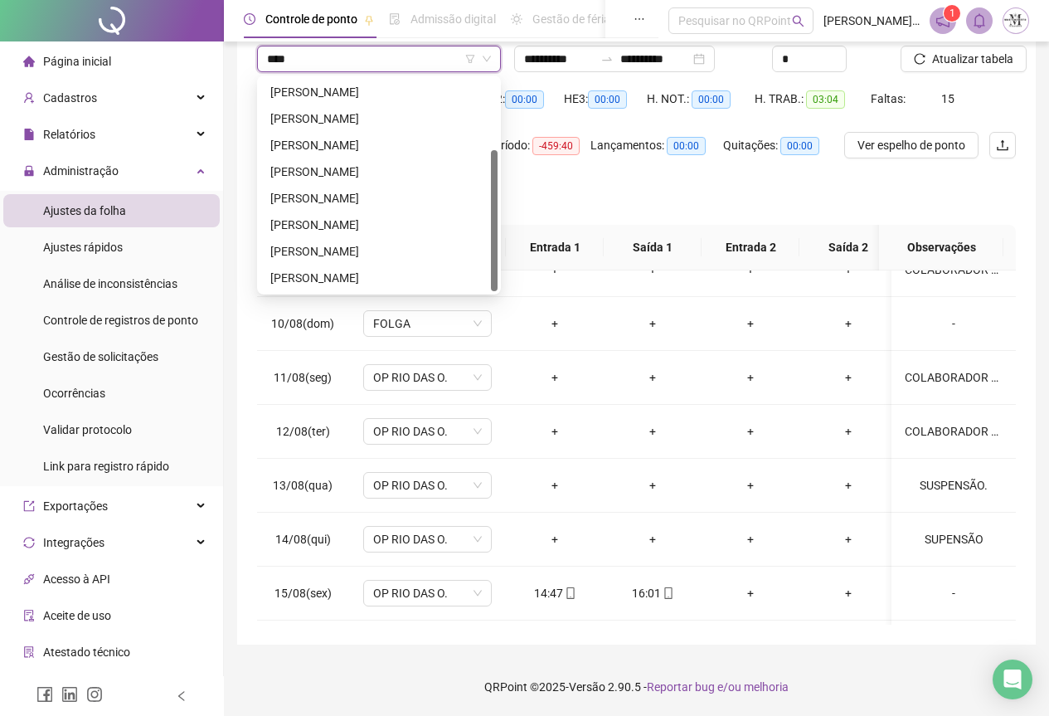
type input "*****"
click at [351, 91] on div "[PERSON_NAME]" at bounding box center [378, 92] width 217 height 18
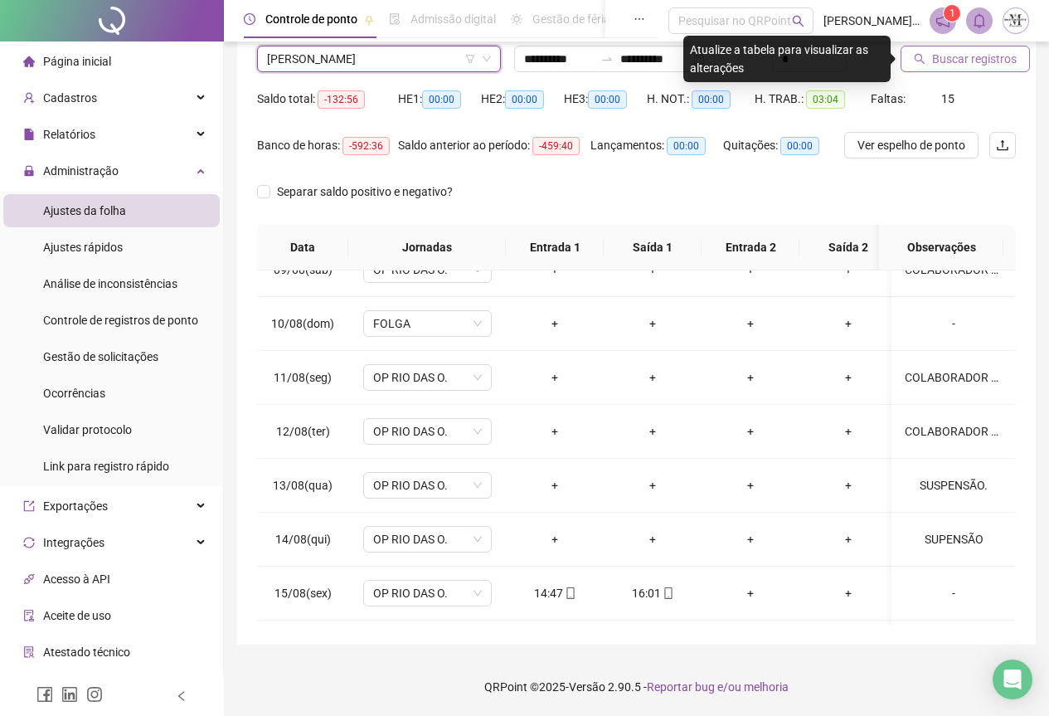
click at [949, 65] on span "Buscar registros" at bounding box center [974, 59] width 85 height 18
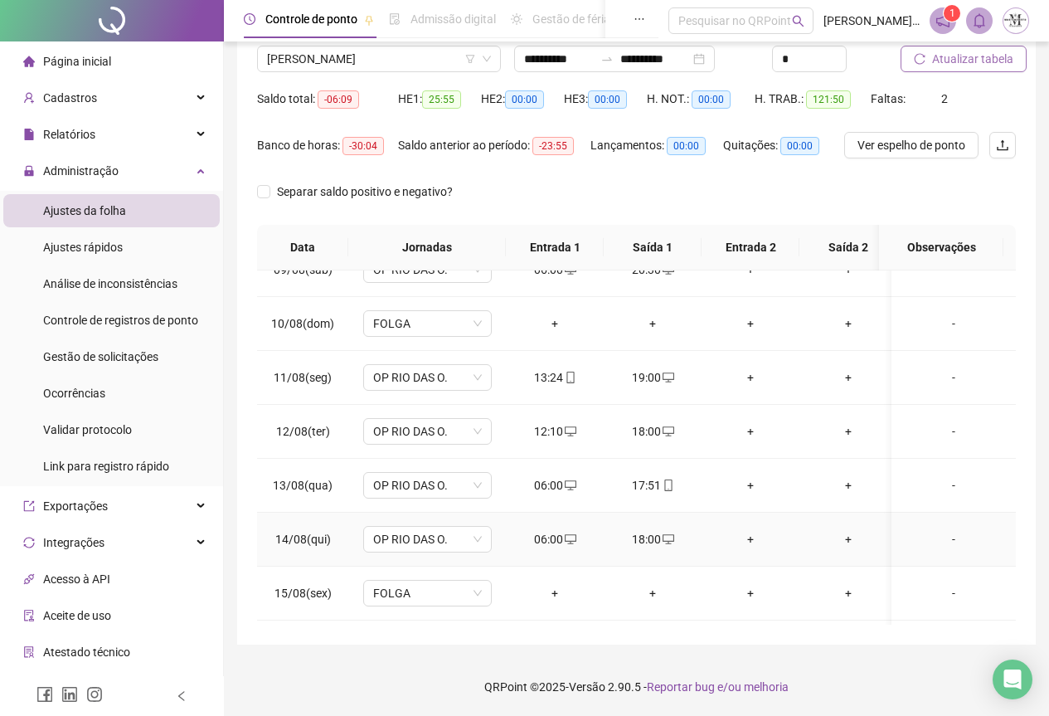
scroll to position [790, 0]
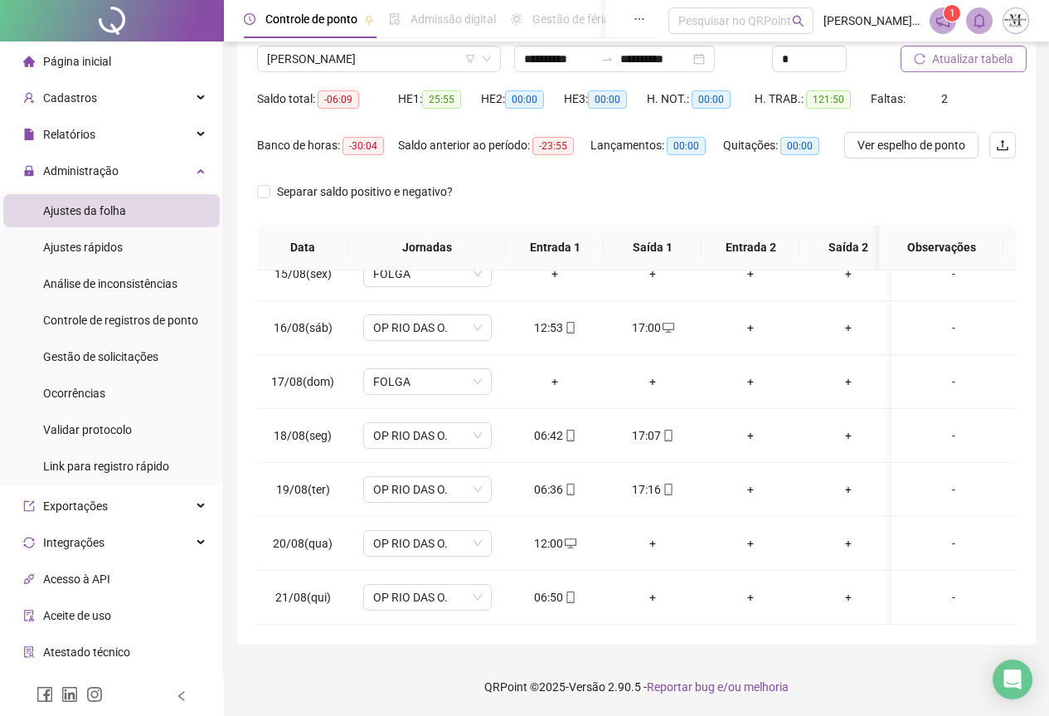
click at [961, 62] on span "Atualizar tabela" at bounding box center [972, 59] width 81 height 18
click at [345, 56] on span "[PERSON_NAME]" at bounding box center [379, 58] width 224 height 25
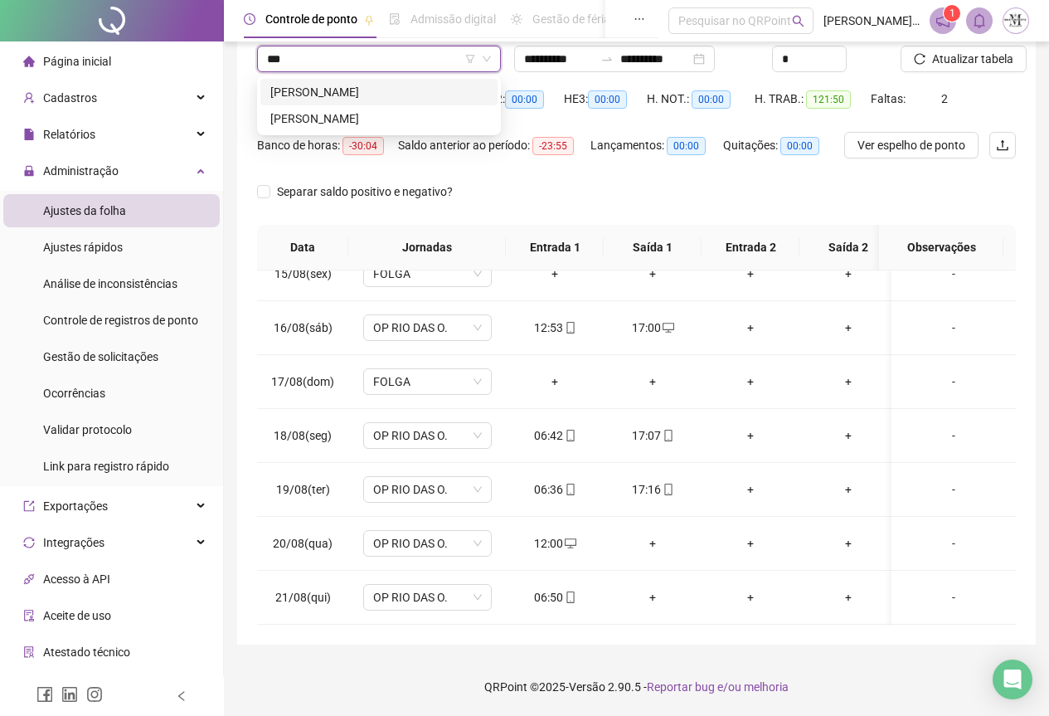
scroll to position [0, 0]
type input "******"
click at [367, 95] on div "[PERSON_NAME]" at bounding box center [378, 92] width 217 height 18
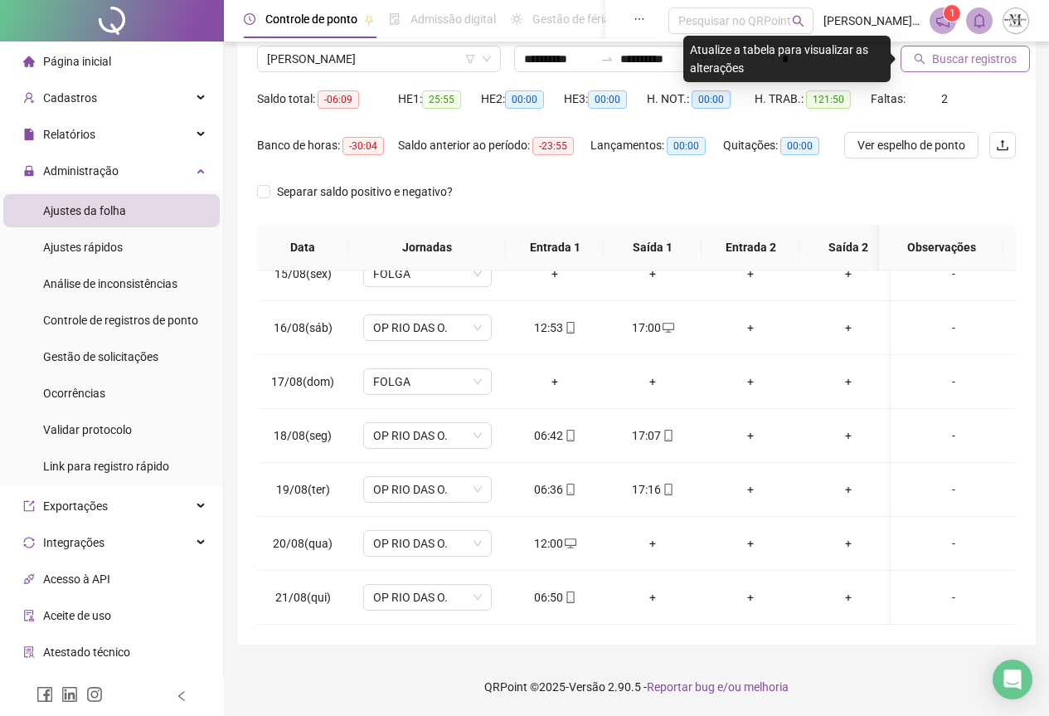
click at [944, 54] on span "Buscar registros" at bounding box center [974, 59] width 85 height 18
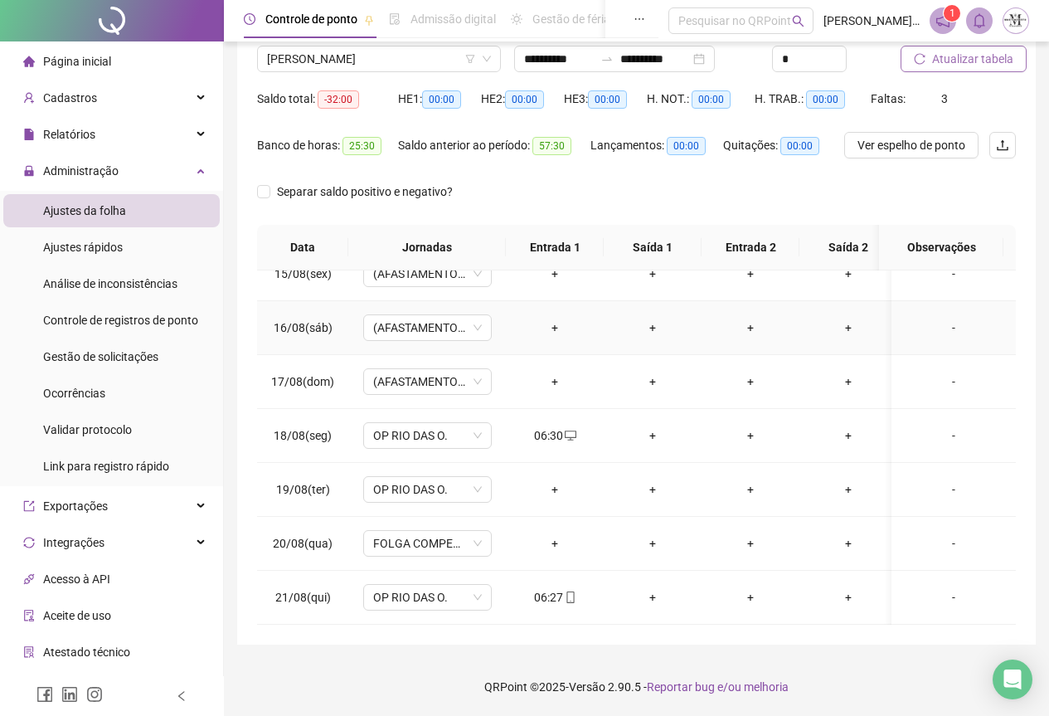
scroll to position [790, 0]
click at [573, 591] on icon "mobile" at bounding box center [569, 597] width 7 height 12
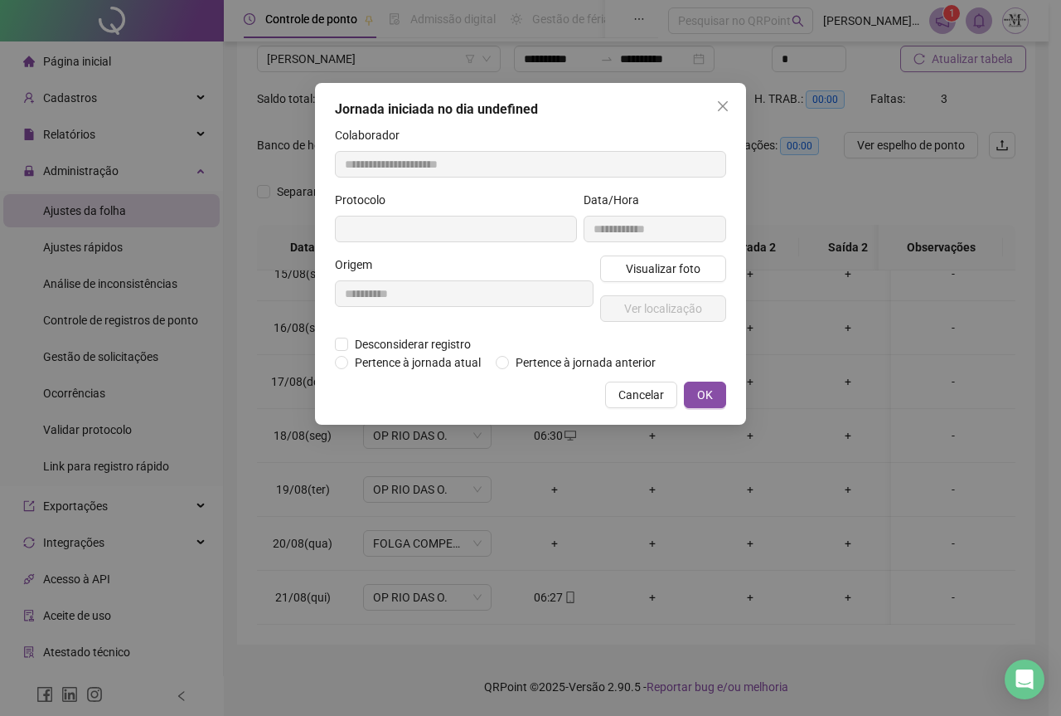
type input "**********"
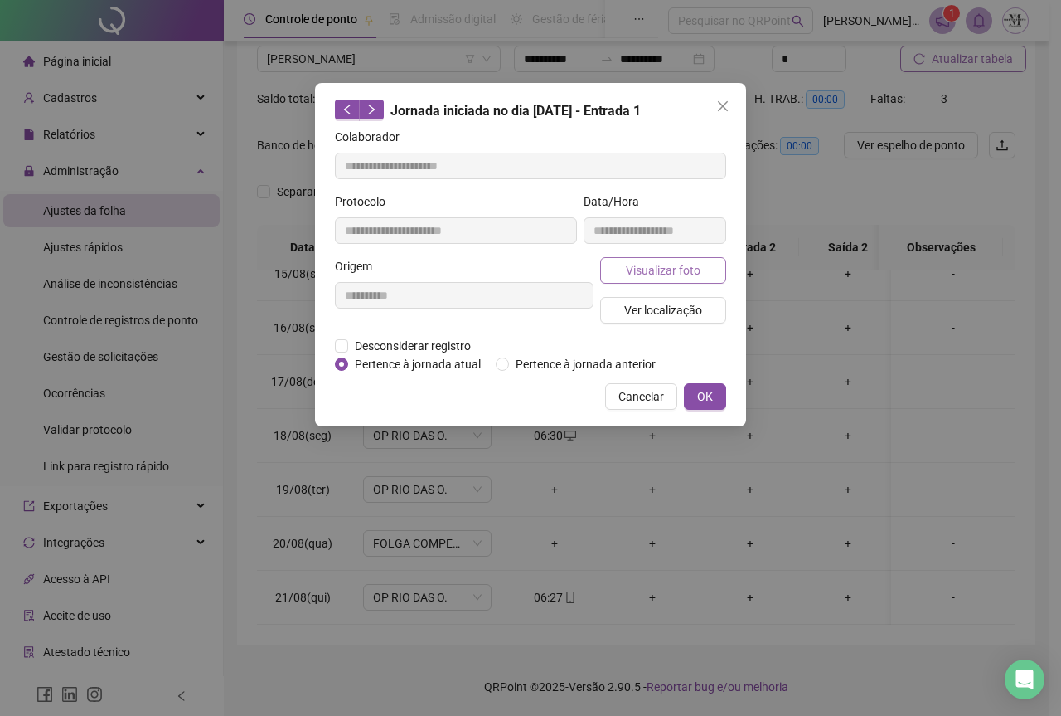
click at [657, 272] on span "Visualizar foto" at bounding box center [663, 270] width 75 height 18
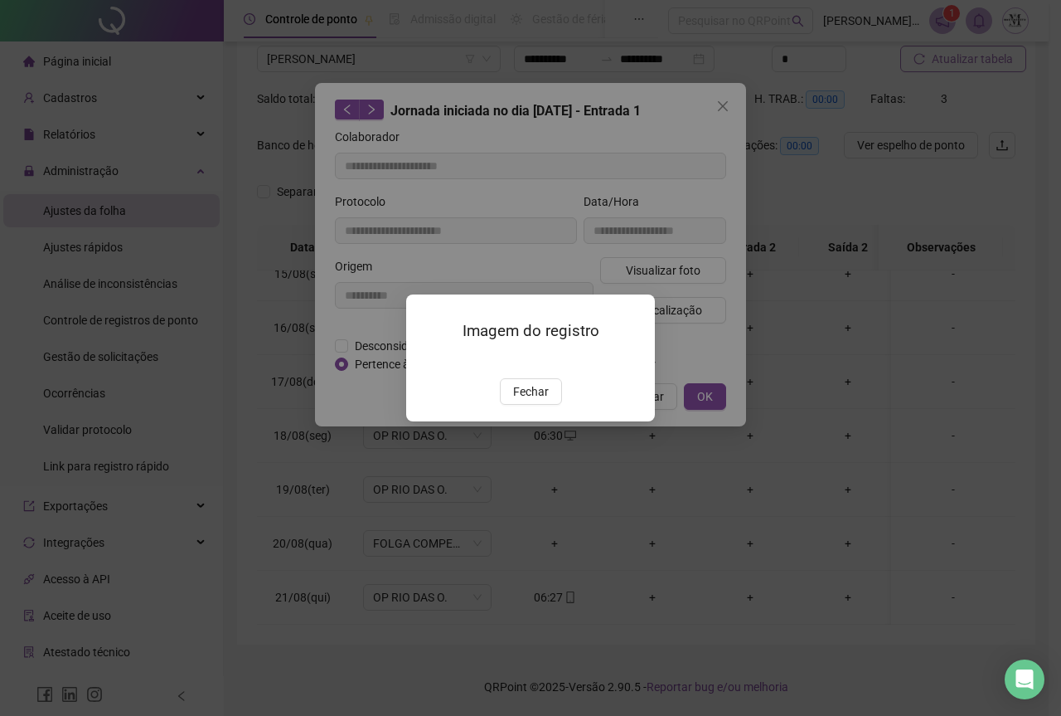
click at [426, 361] on img at bounding box center [426, 361] width 0 height 0
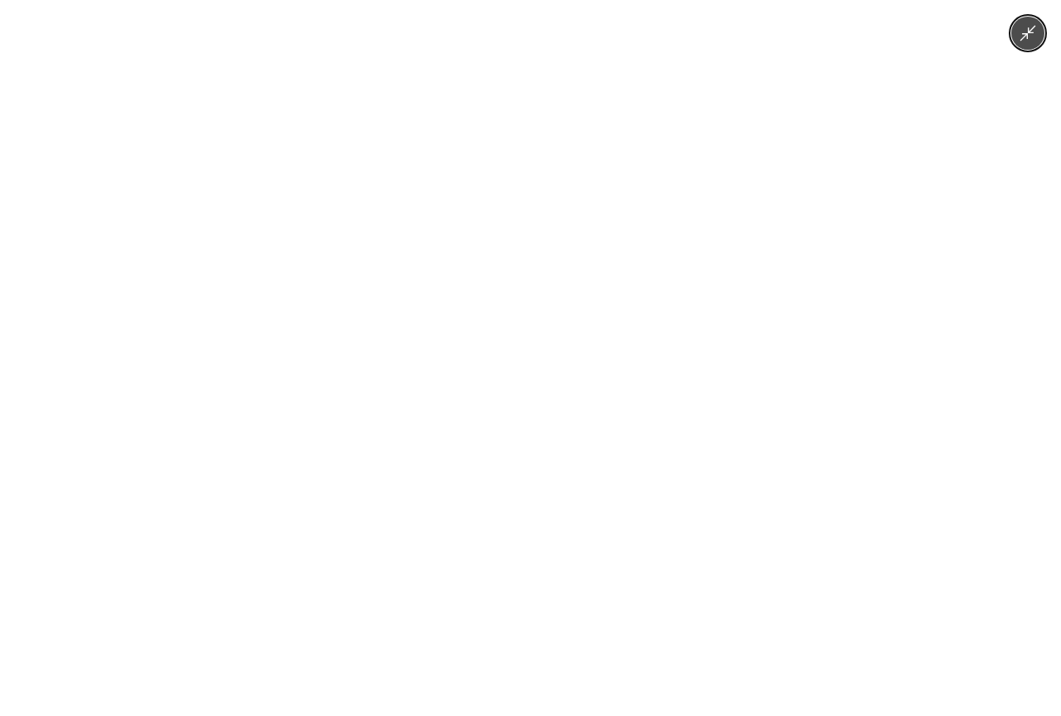
click at [1022, 34] on icon "Minimize image" at bounding box center [1028, 33] width 18 height 18
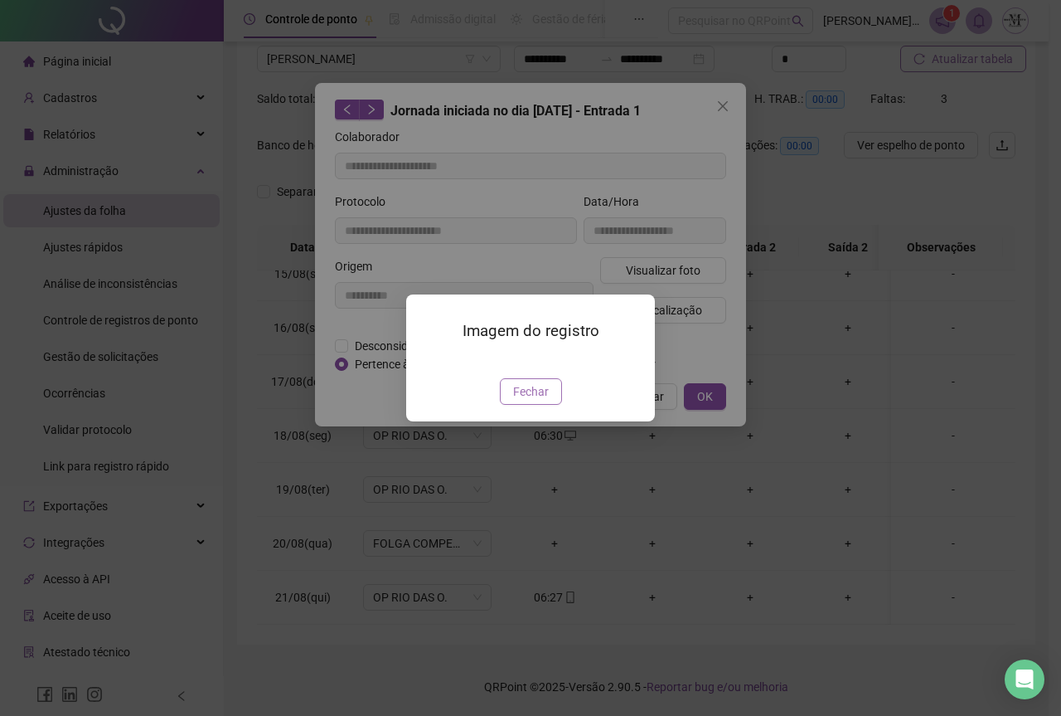
click at [545, 401] on span "Fechar" at bounding box center [531, 391] width 36 height 18
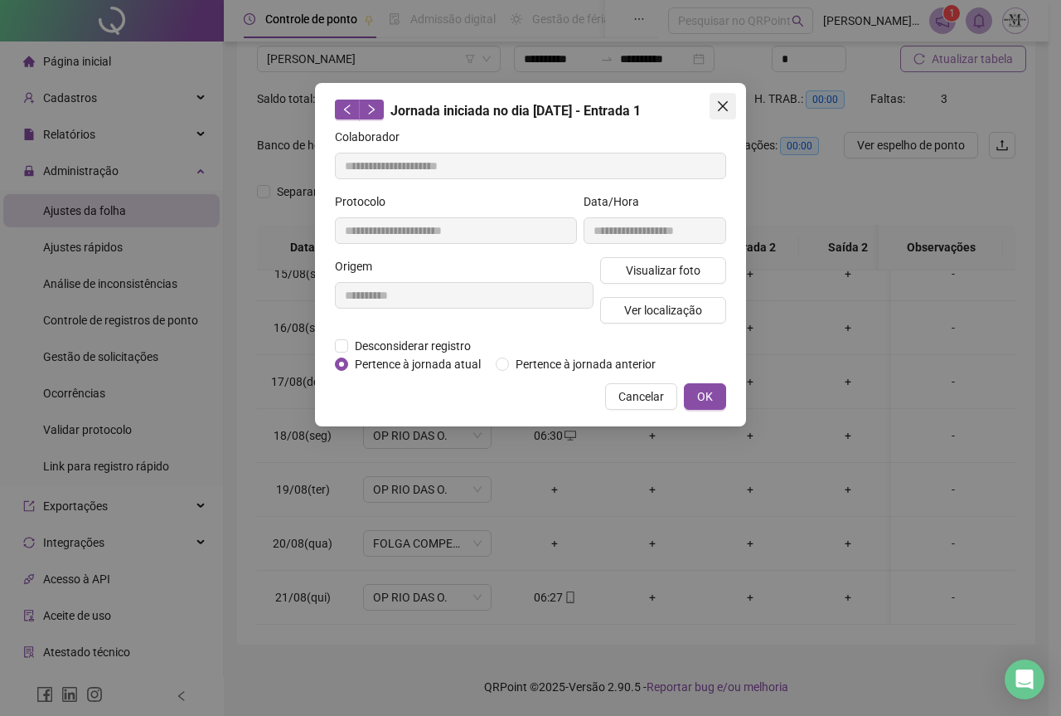
click at [722, 112] on icon "close" at bounding box center [722, 106] width 13 height 13
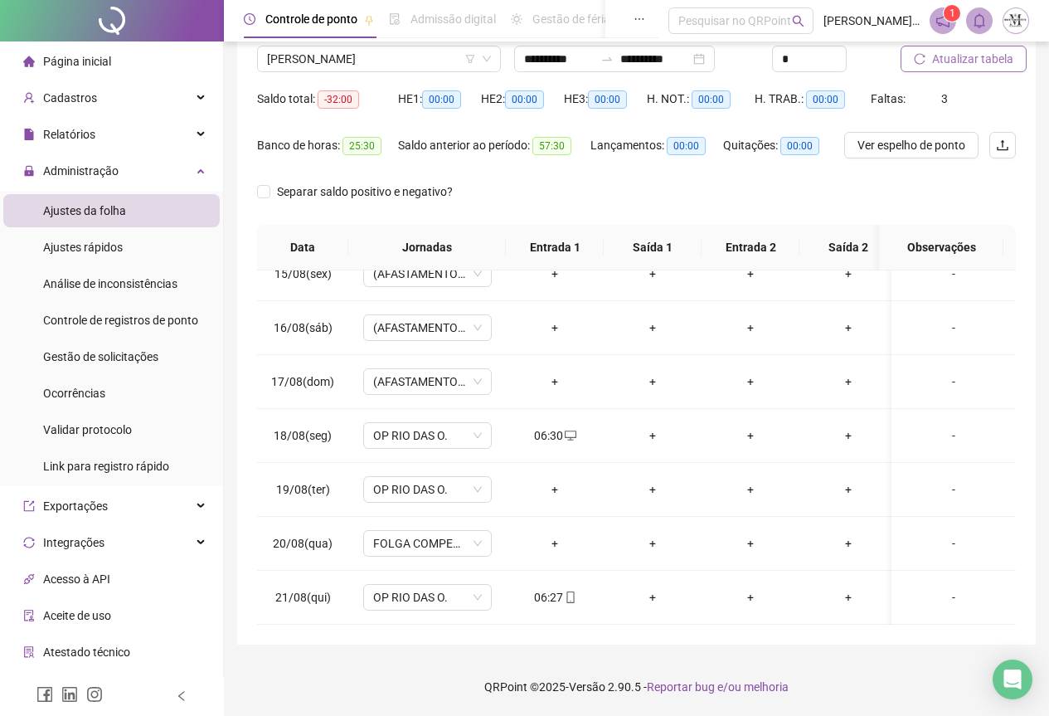
click at [951, 62] on span "Atualizar tabela" at bounding box center [972, 59] width 81 height 18
click at [346, 58] on span "[PERSON_NAME]" at bounding box center [379, 58] width 224 height 25
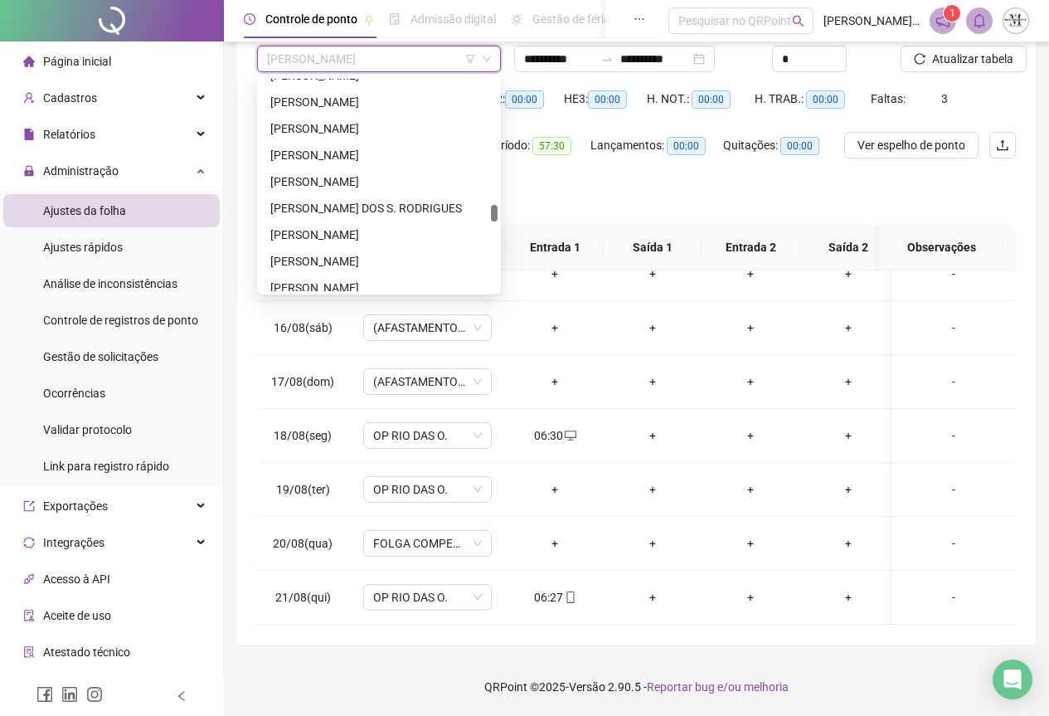
scroll to position [3629, 0]
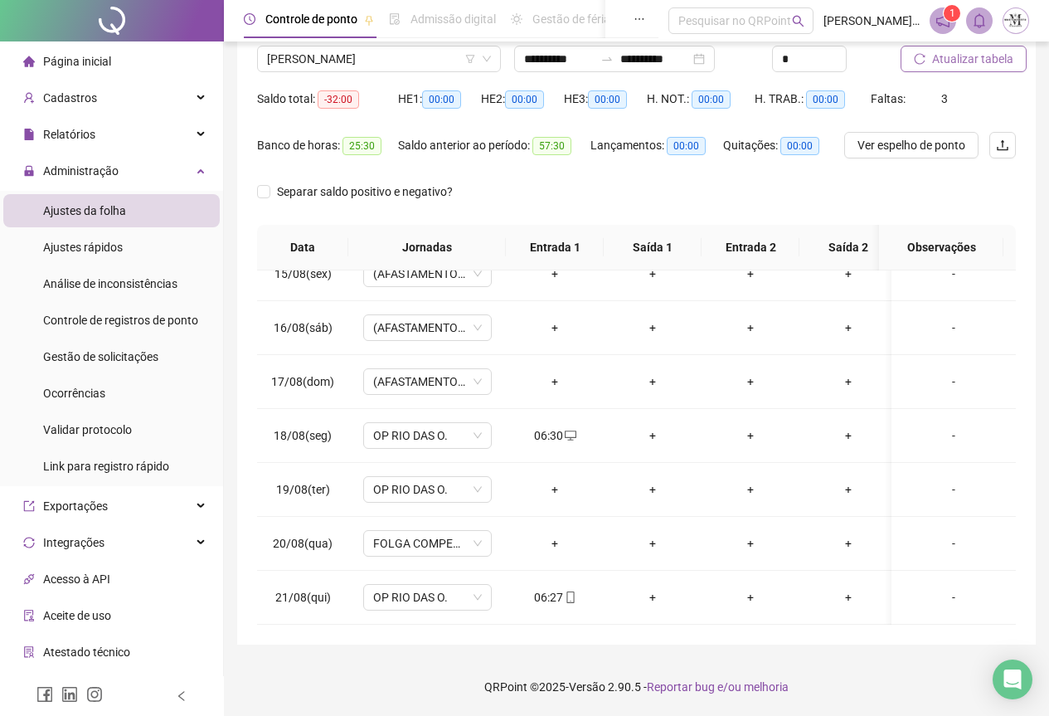
click at [934, 63] on span "Atualizar tabela" at bounding box center [972, 59] width 81 height 18
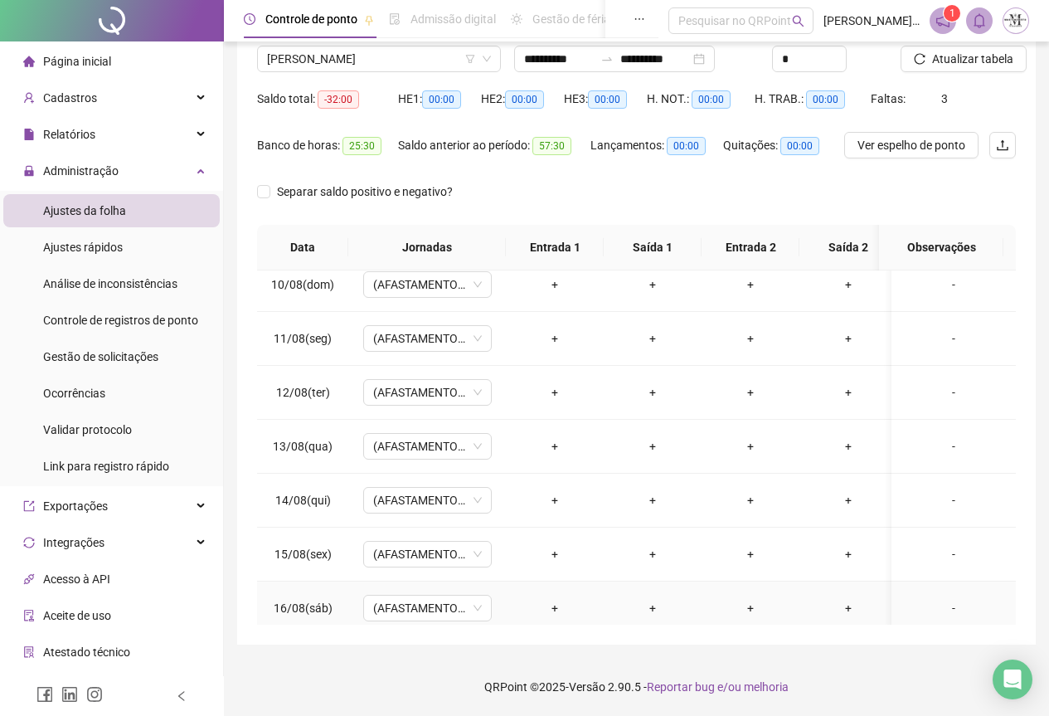
scroll to position [790, 0]
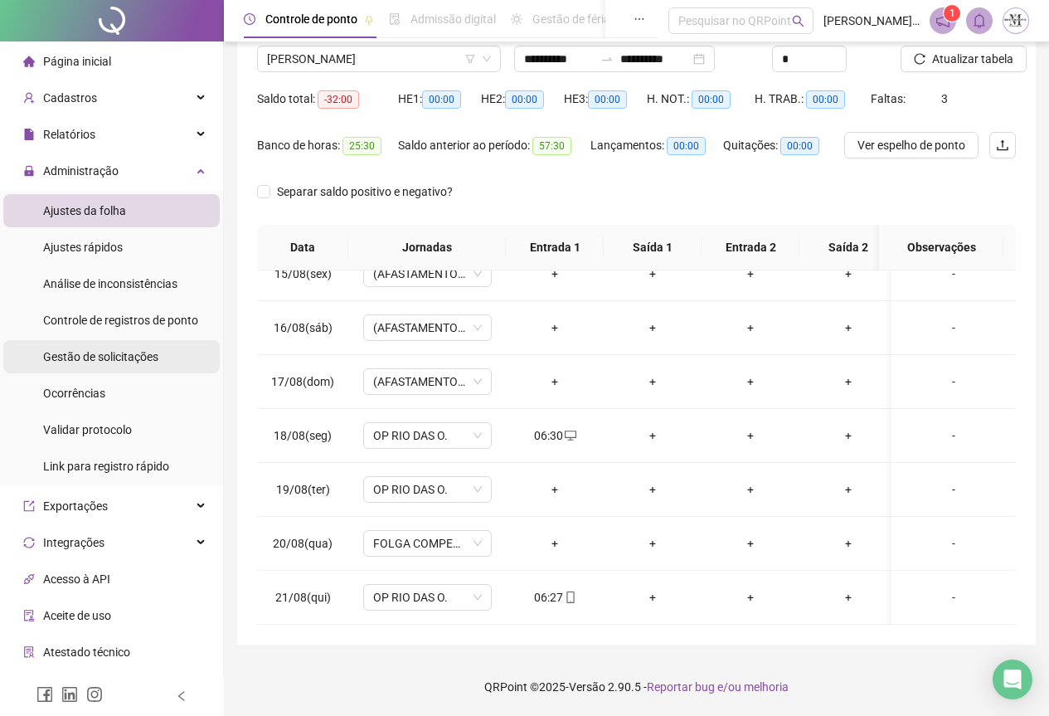
click at [129, 370] on div "Gestão de solicitações" at bounding box center [100, 356] width 115 height 33
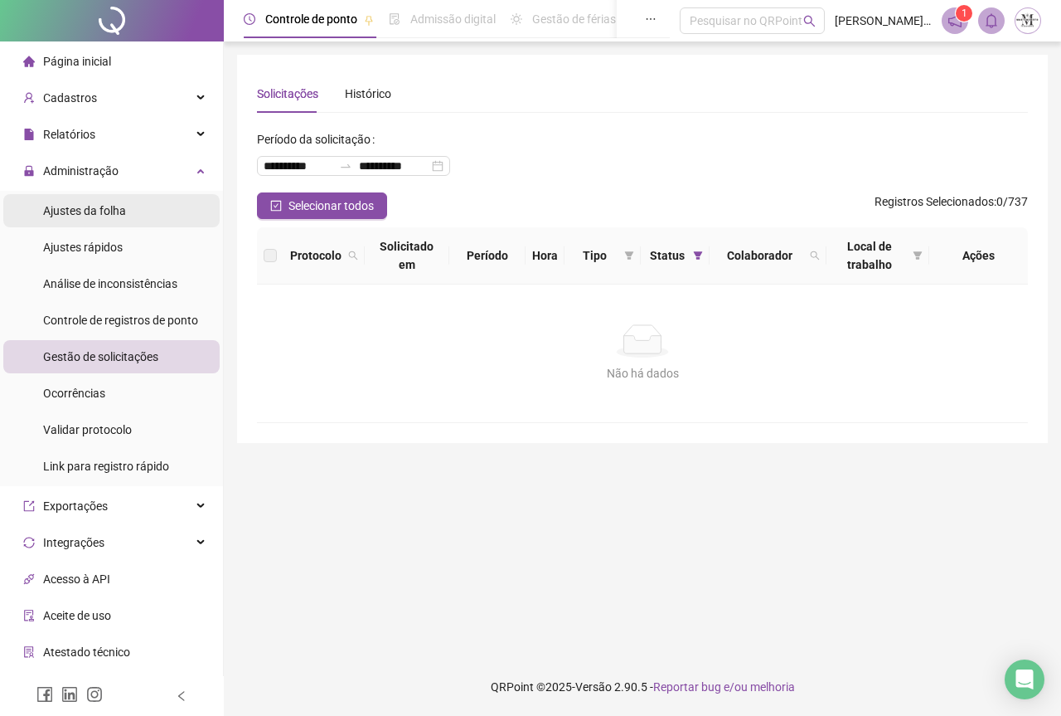
click at [87, 213] on span "Ajustes da folha" at bounding box center [84, 210] width 83 height 13
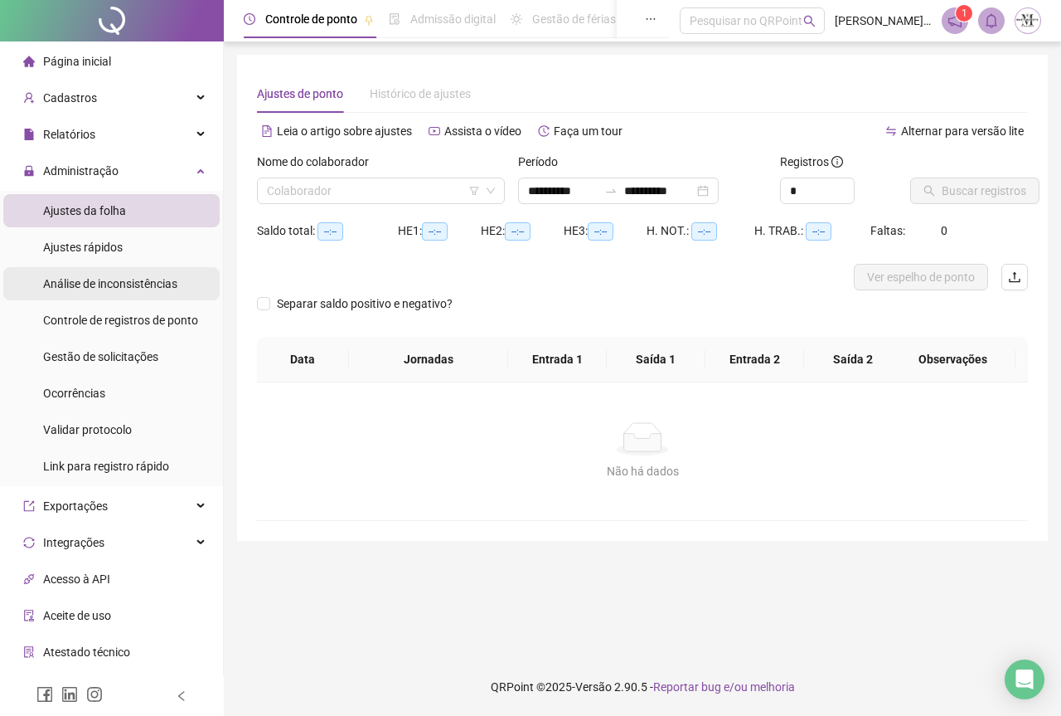
type input "**********"
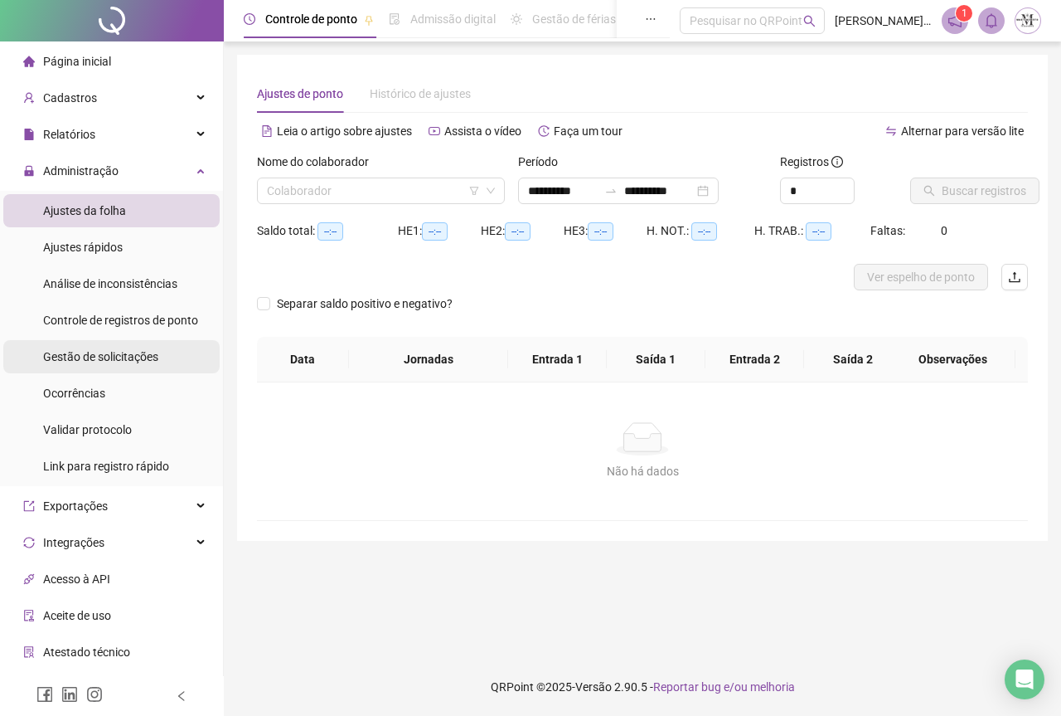
click at [71, 365] on div "Gestão de solicitações" at bounding box center [100, 356] width 115 height 33
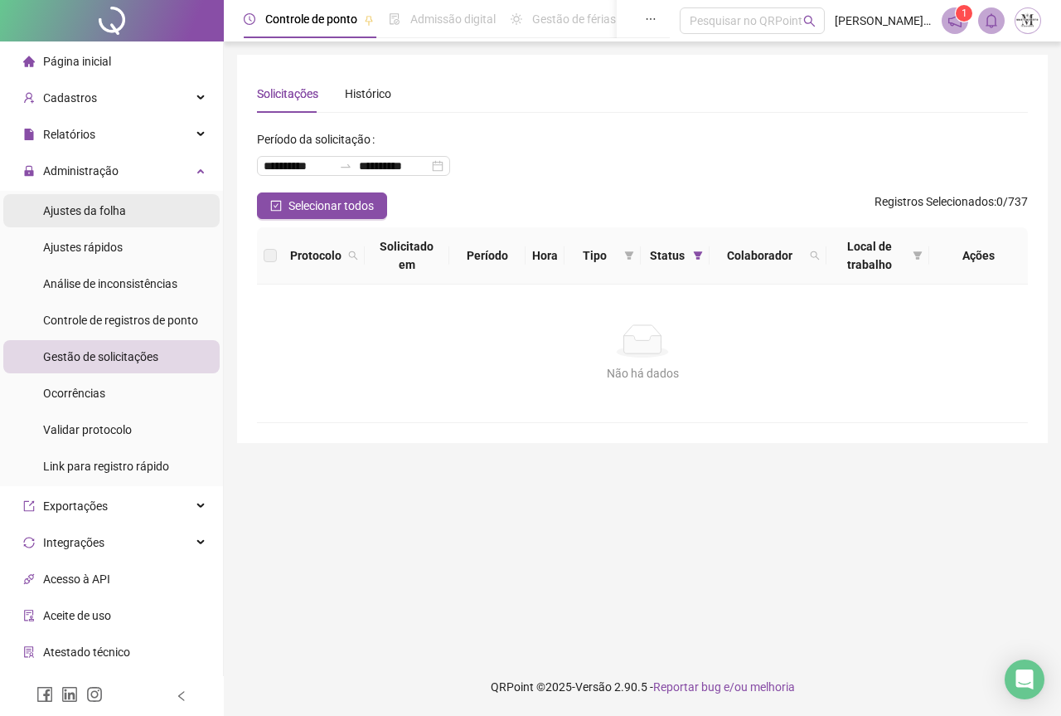
click at [74, 213] on span "Ajustes da folha" at bounding box center [84, 210] width 83 height 13
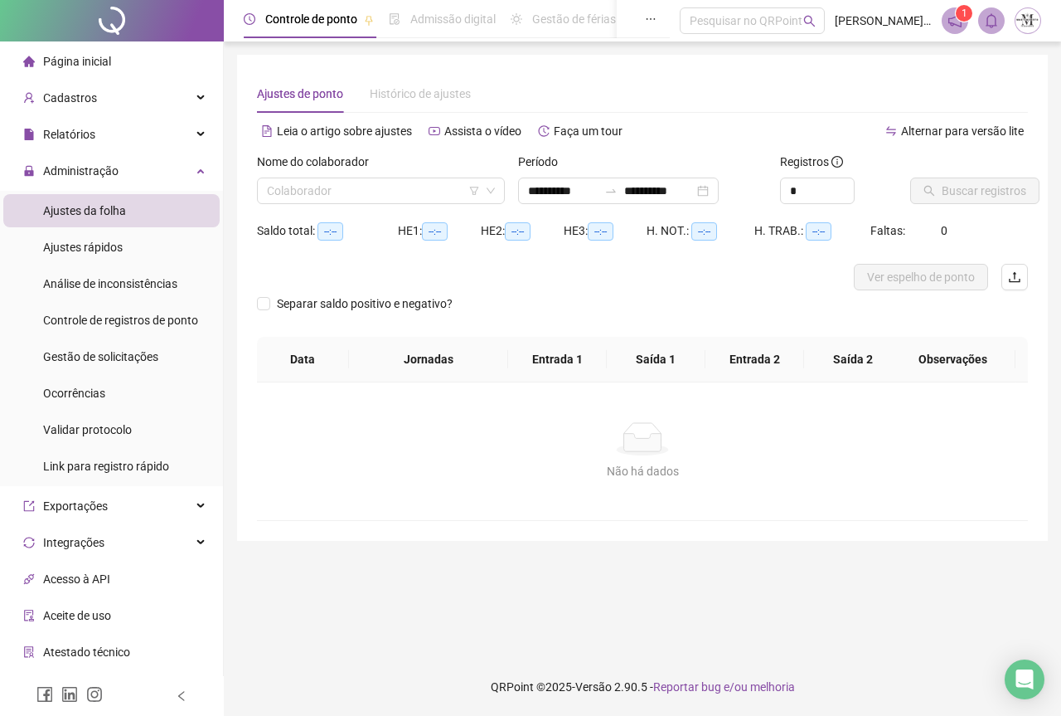
type input "**********"
click at [328, 192] on input "search" at bounding box center [373, 190] width 213 height 25
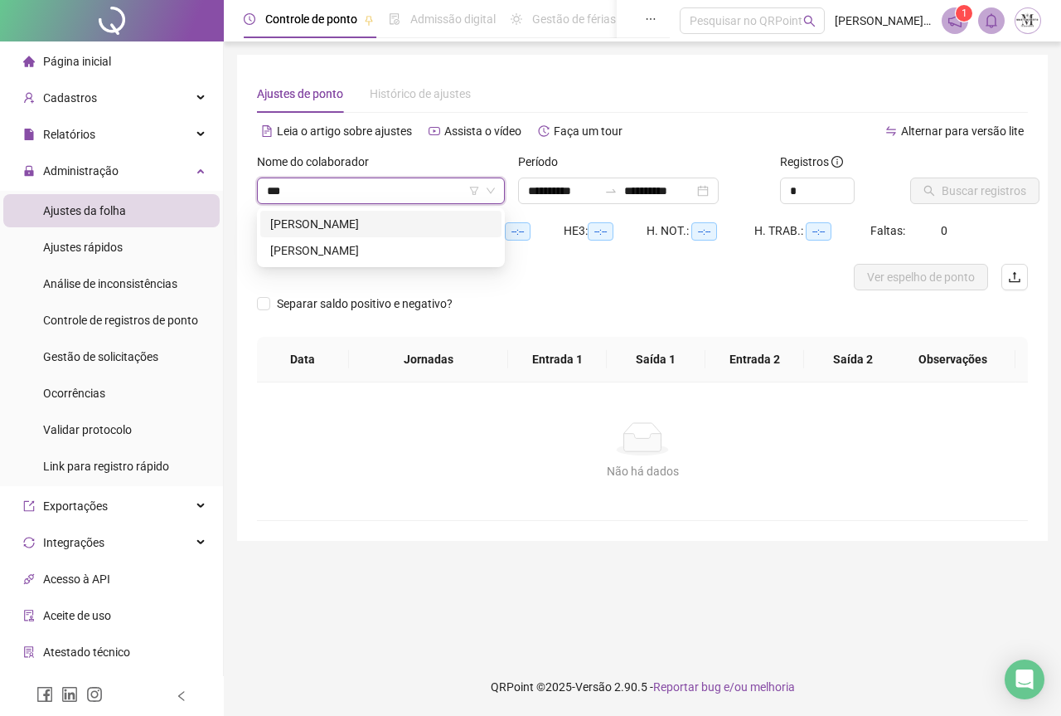
type input "***"
click at [290, 192] on input "search" at bounding box center [373, 190] width 213 height 25
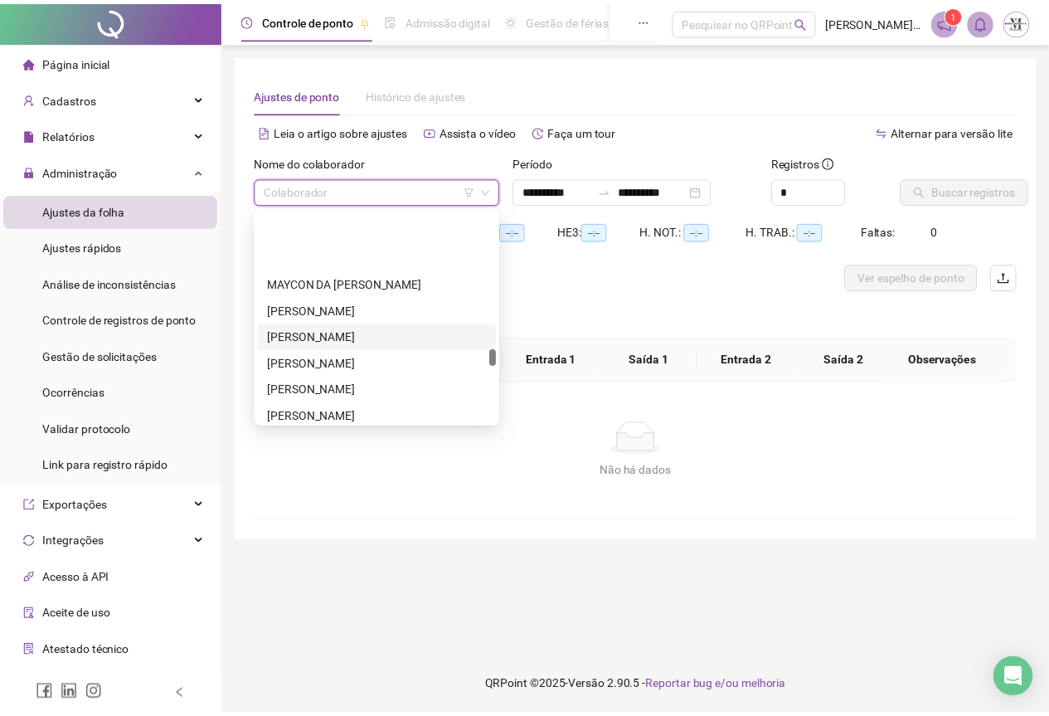
scroll to position [3897, 0]
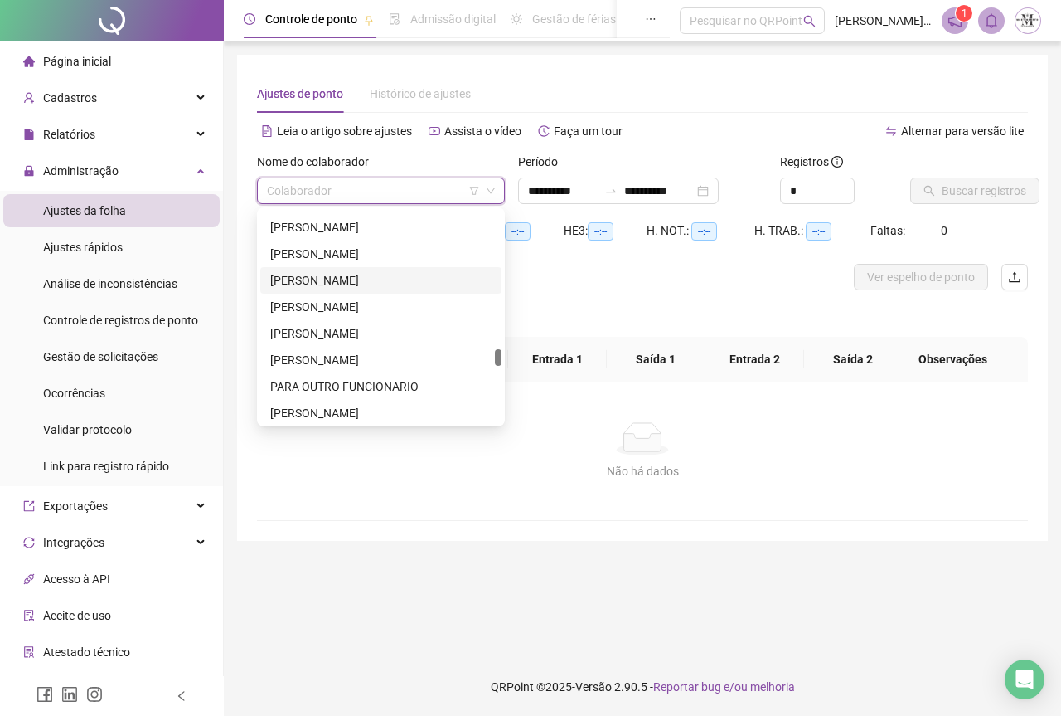
click at [386, 279] on div "[PERSON_NAME]" at bounding box center [380, 280] width 221 height 18
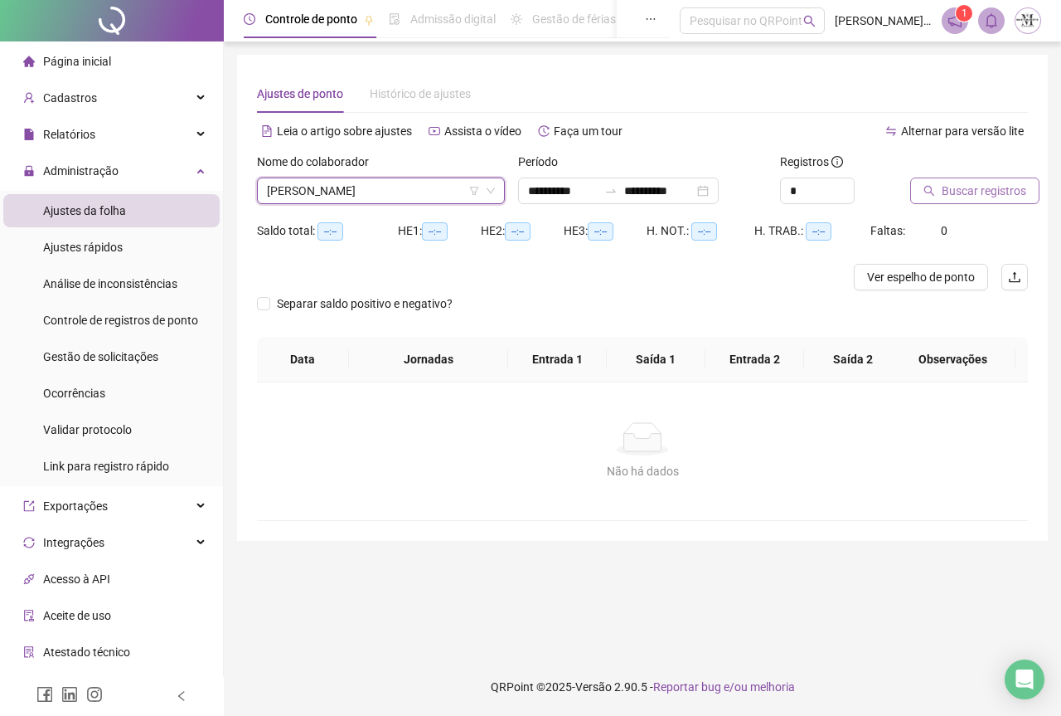
click at [960, 187] on span "Buscar registros" at bounding box center [984, 191] width 85 height 18
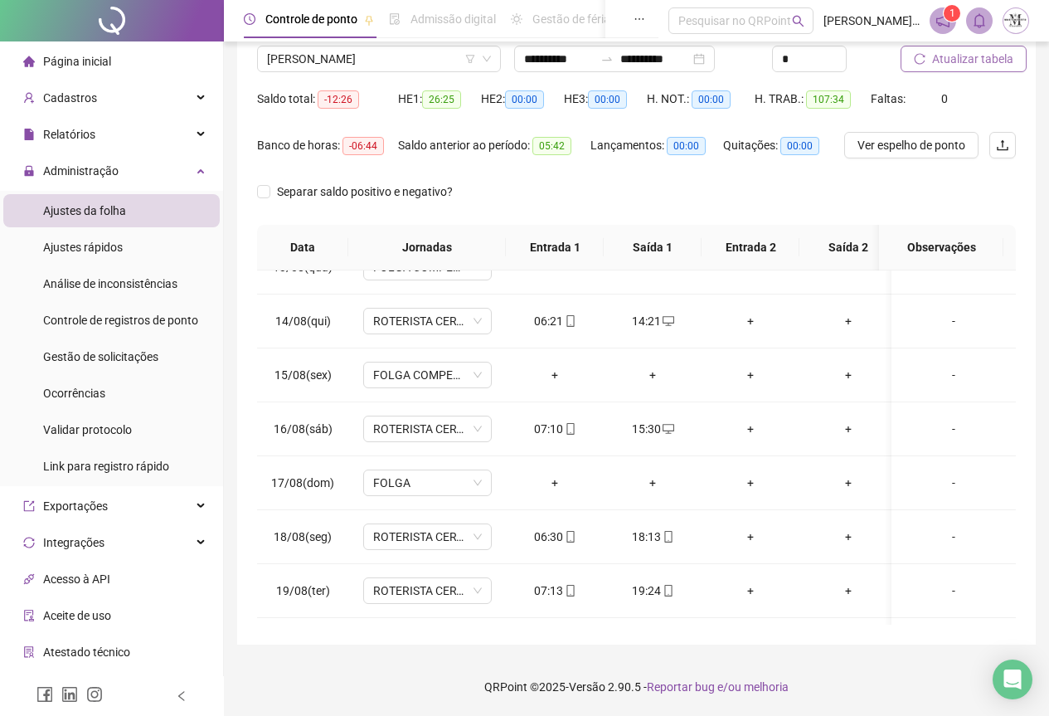
scroll to position [736, 0]
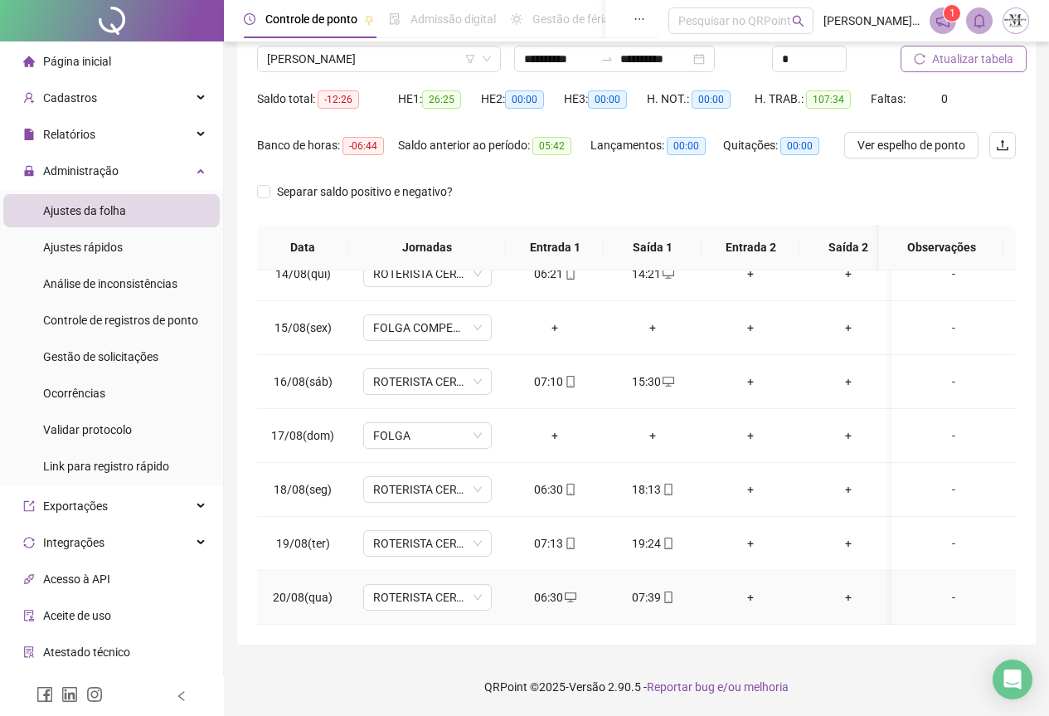
click at [551, 588] on div "06:30" at bounding box center [554, 597] width 71 height 18
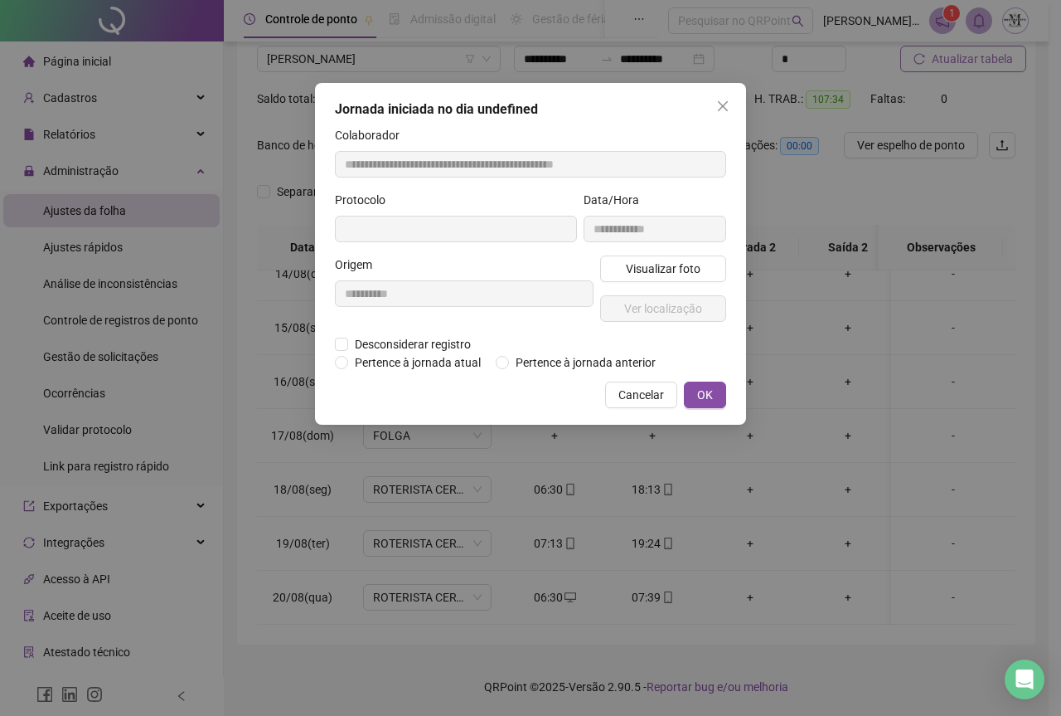
type input "**********"
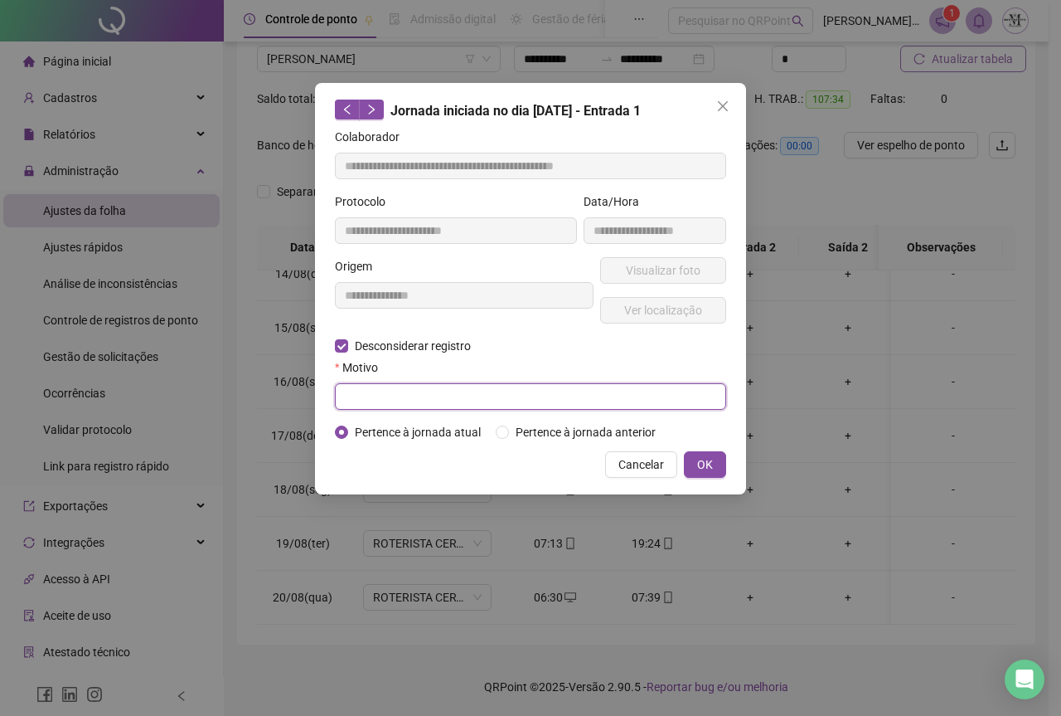
click at [373, 401] on input "text" at bounding box center [530, 396] width 391 height 27
type input "*********"
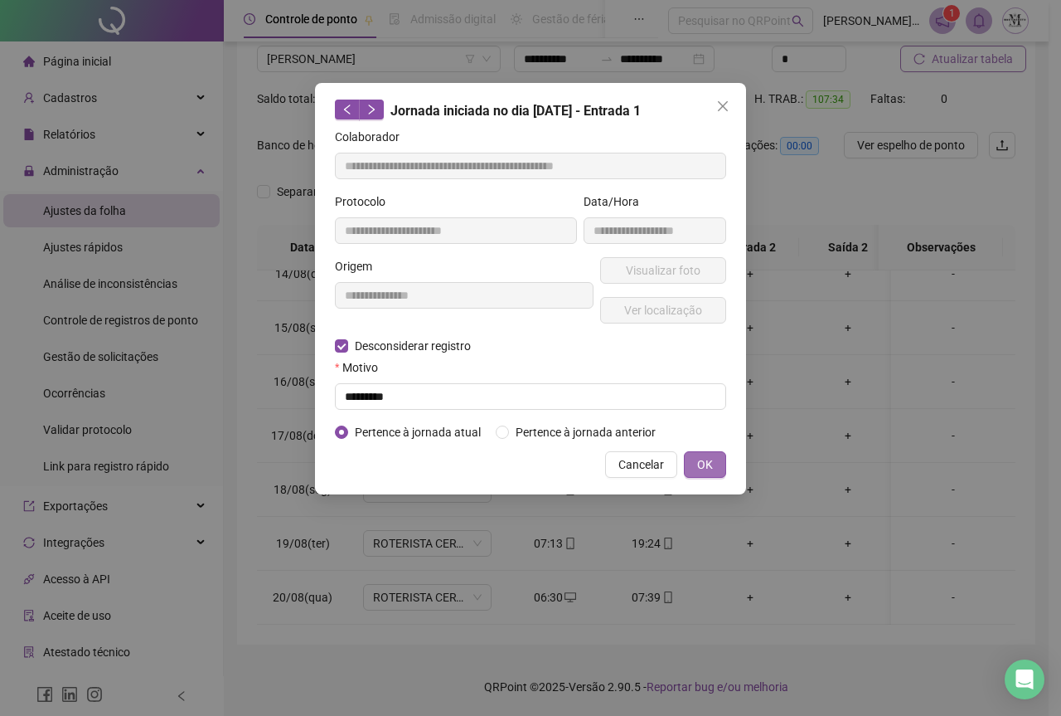
click at [702, 462] on span "OK" at bounding box center [705, 464] width 16 height 18
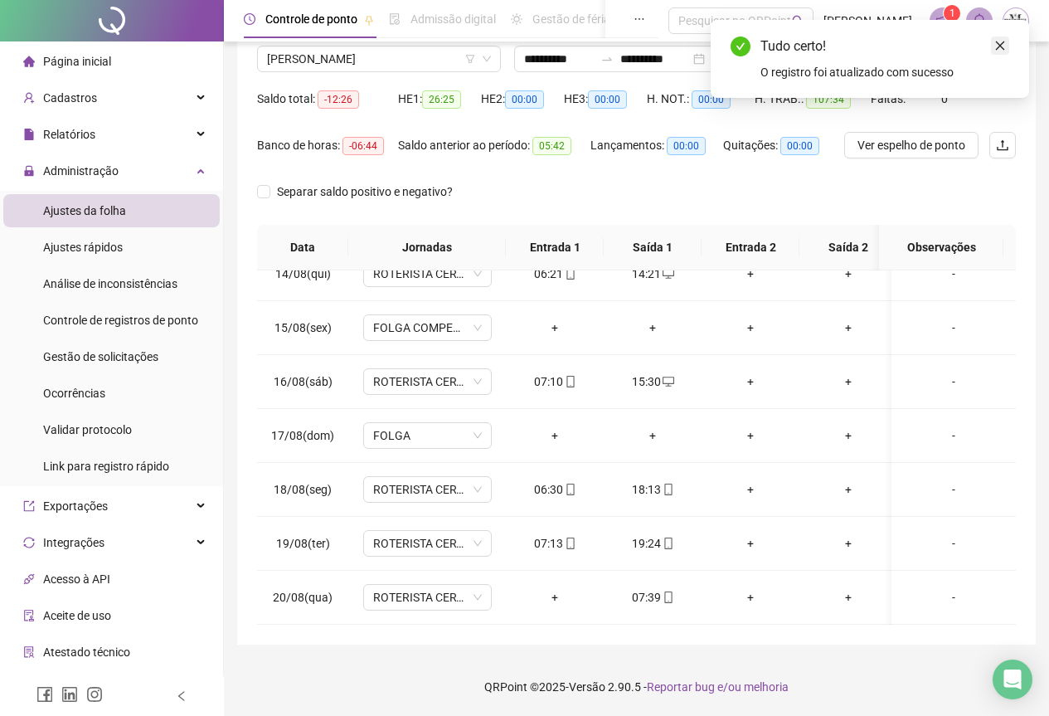
click at [999, 48] on icon "close" at bounding box center [1000, 46] width 12 height 12
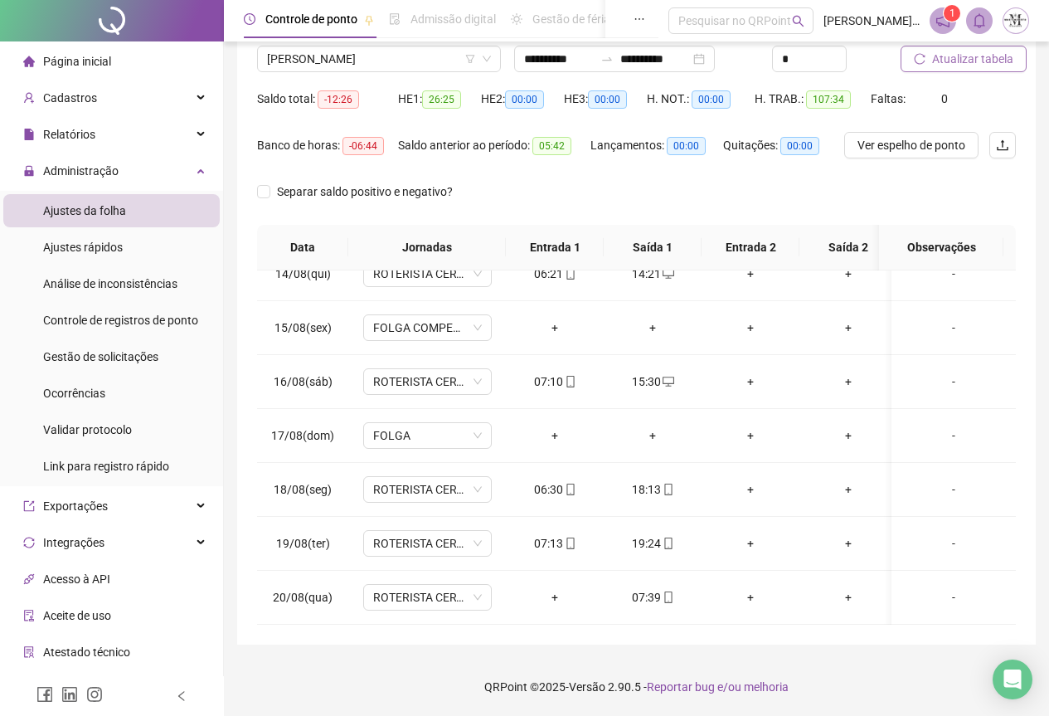
click at [971, 56] on span "Atualizar tabela" at bounding box center [972, 59] width 81 height 18
click at [965, 65] on span "Atualizar tabela" at bounding box center [972, 59] width 81 height 18
click at [971, 57] on span "Atualizar tabela" at bounding box center [972, 59] width 81 height 18
click at [80, 365] on div "Gestão de solicitações" at bounding box center [100, 356] width 115 height 33
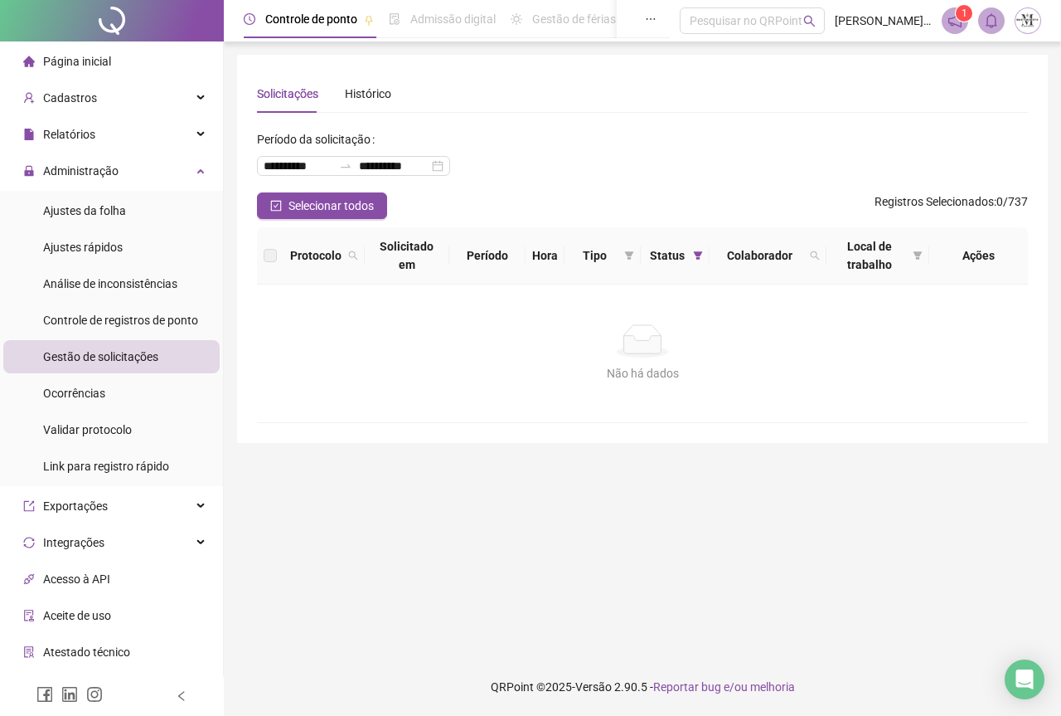
click at [114, 19] on div at bounding box center [112, 20] width 224 height 41
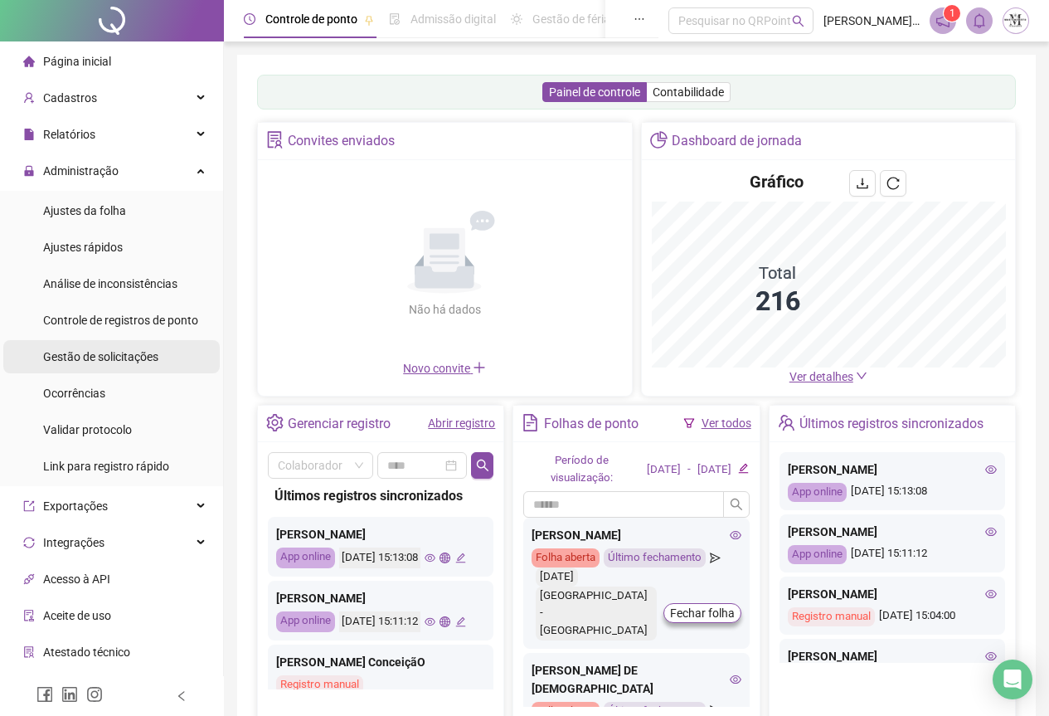
click at [95, 354] on span "Gestão de solicitações" at bounding box center [100, 356] width 115 height 13
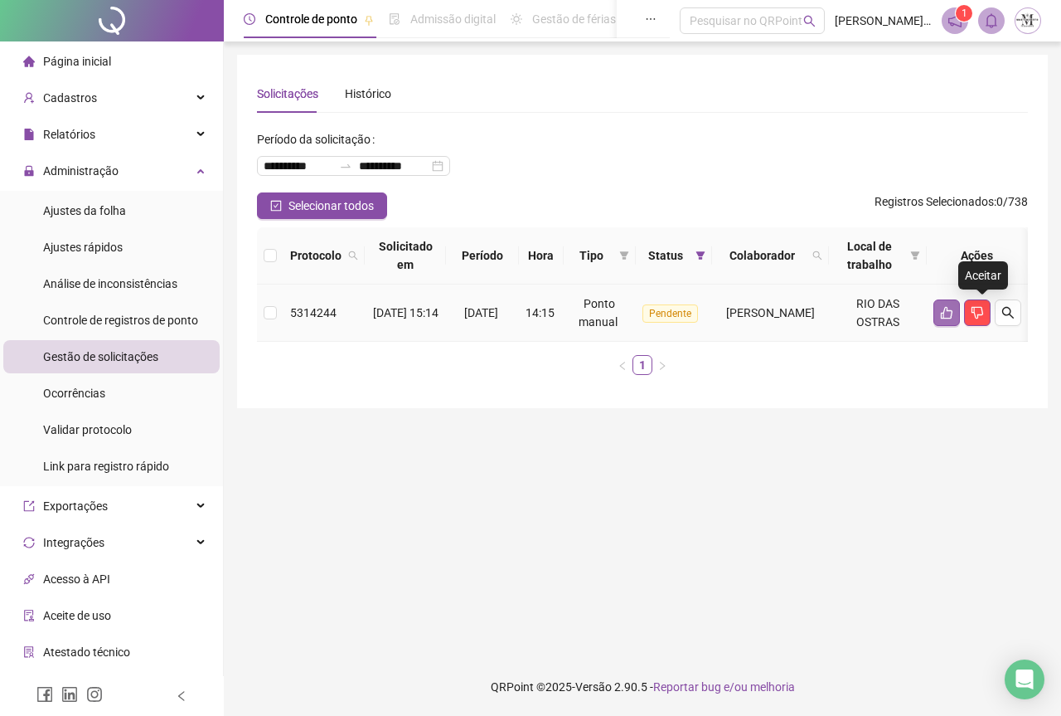
click at [953, 318] on icon "like" at bounding box center [947, 313] width 12 height 12
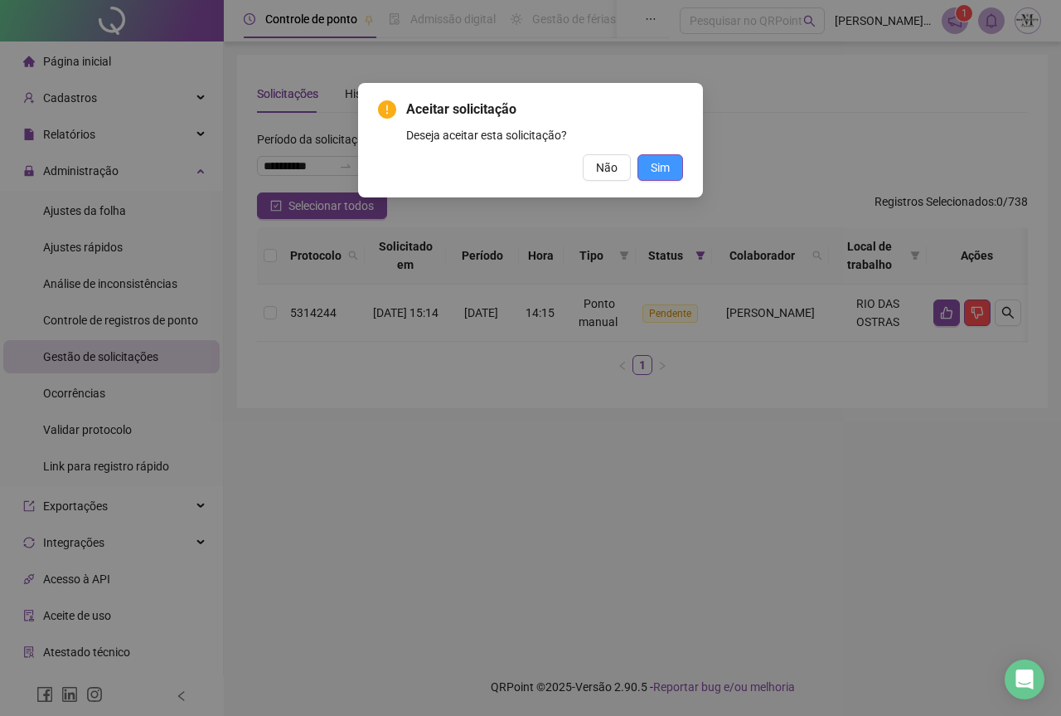
click at [663, 161] on span "Sim" at bounding box center [660, 167] width 19 height 18
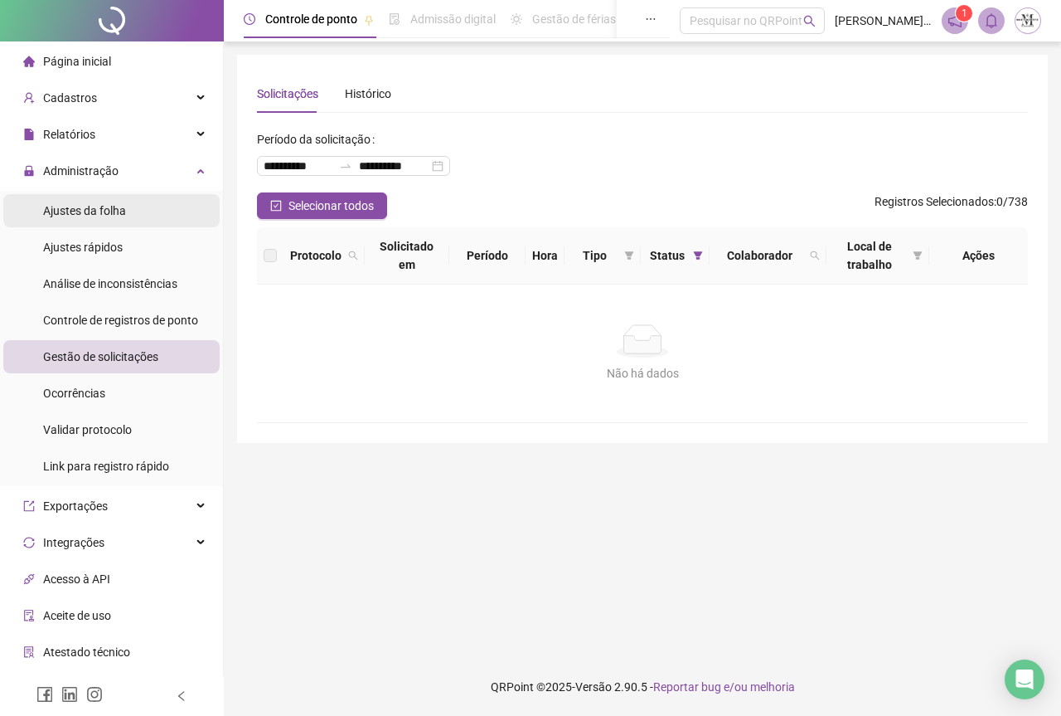
click at [61, 214] on span "Ajustes da folha" at bounding box center [84, 210] width 83 height 13
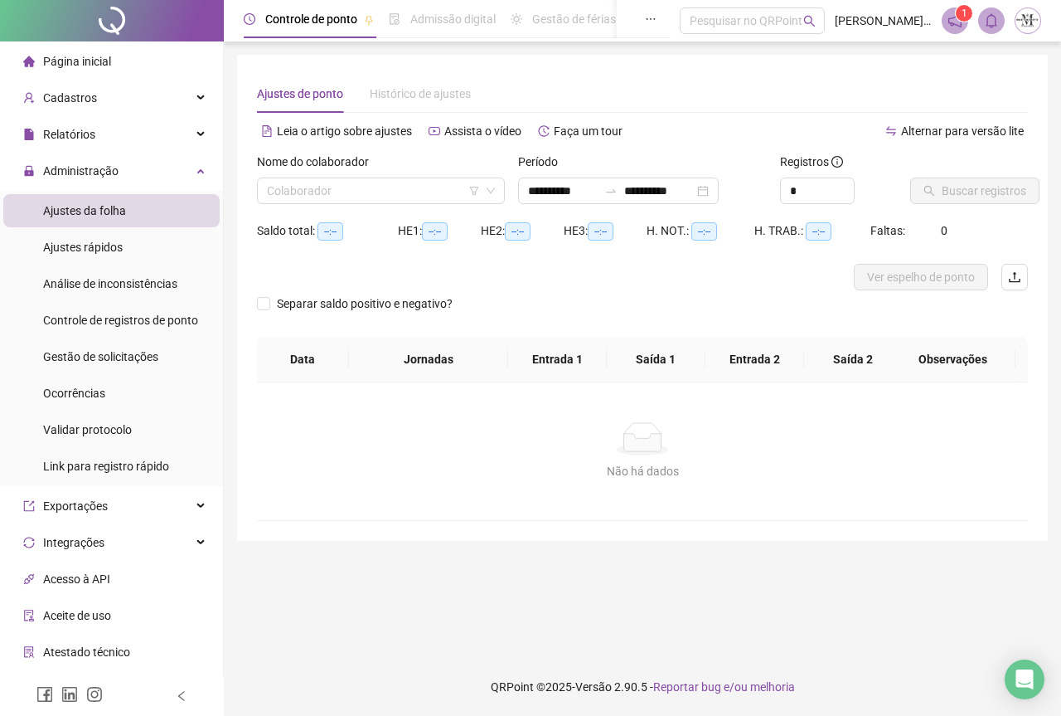
type input "**********"
click at [313, 206] on div "Nome do colaborador Colaborador" at bounding box center [380, 185] width 261 height 65
click at [284, 196] on input "search" at bounding box center [373, 190] width 213 height 25
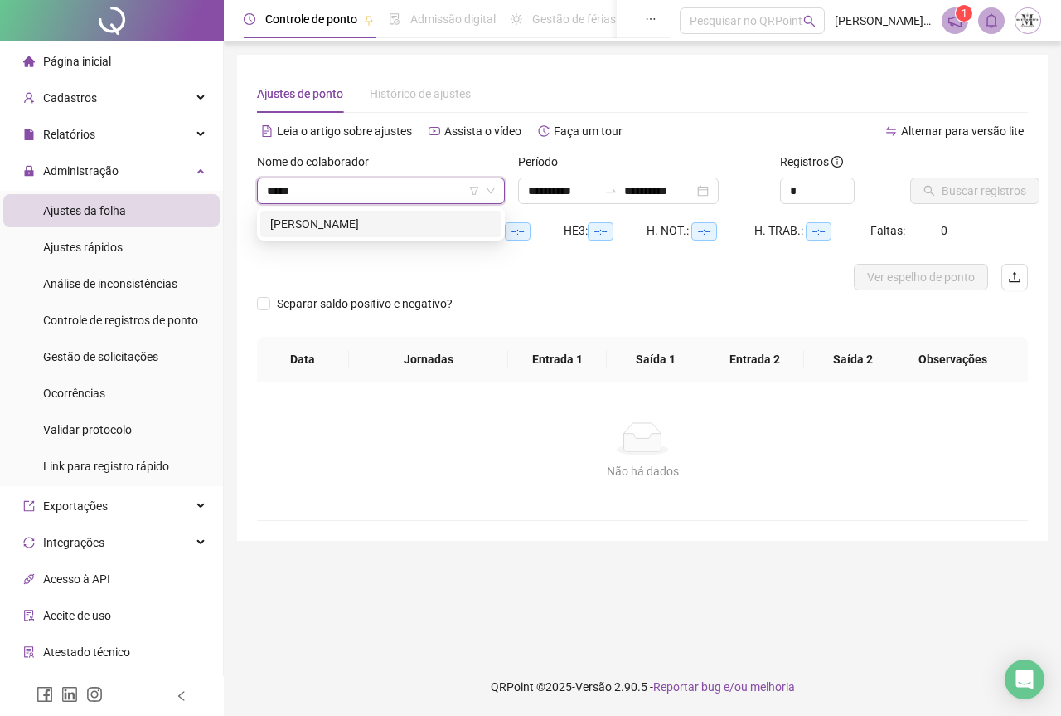
type input "******"
click at [344, 226] on div "[PERSON_NAME]" at bounding box center [380, 224] width 221 height 18
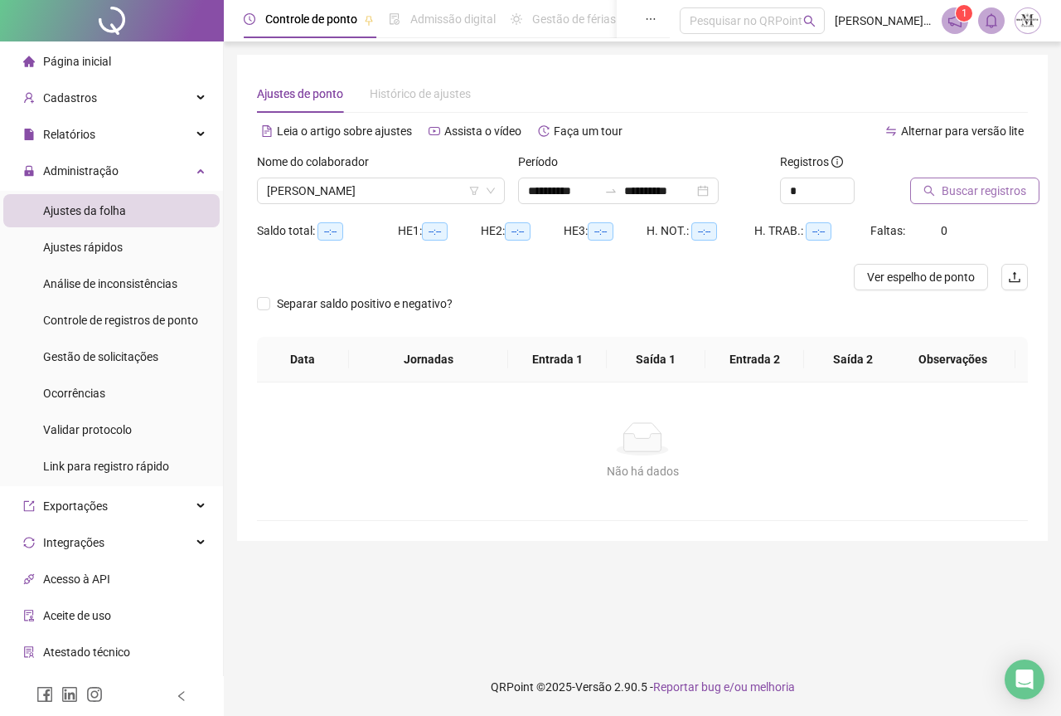
click at [938, 192] on button "Buscar registros" at bounding box center [974, 190] width 129 height 27
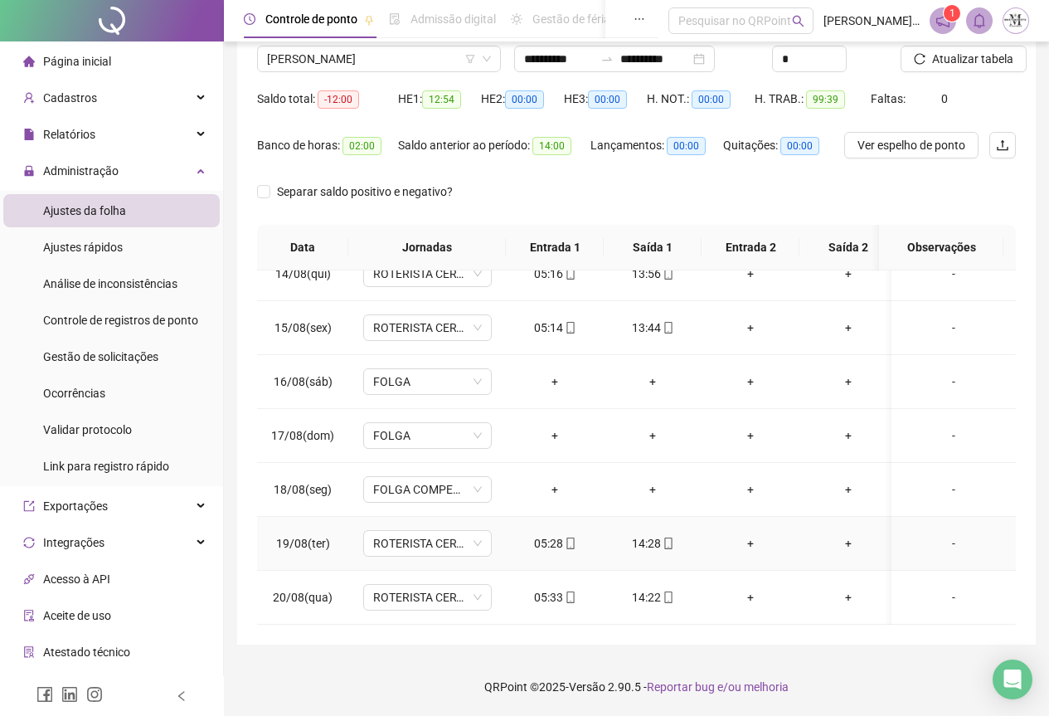
scroll to position [736, 0]
click at [562, 61] on input "**********" at bounding box center [559, 59] width 70 height 18
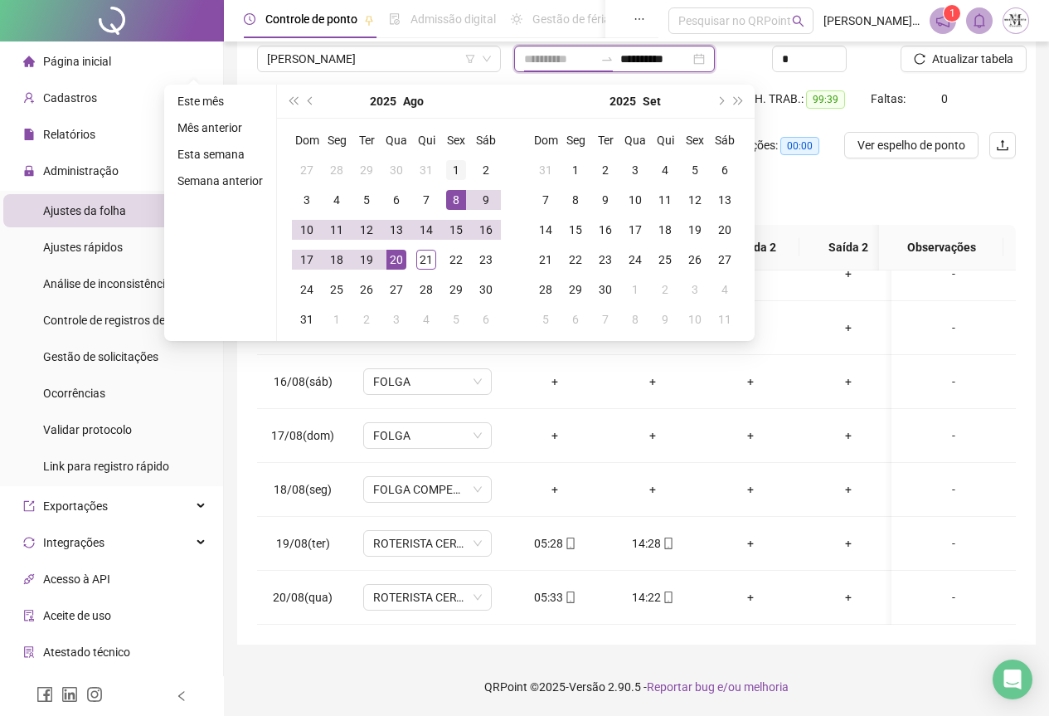
type input "**********"
click at [455, 172] on div "1" at bounding box center [456, 170] width 20 height 20
type input "**********"
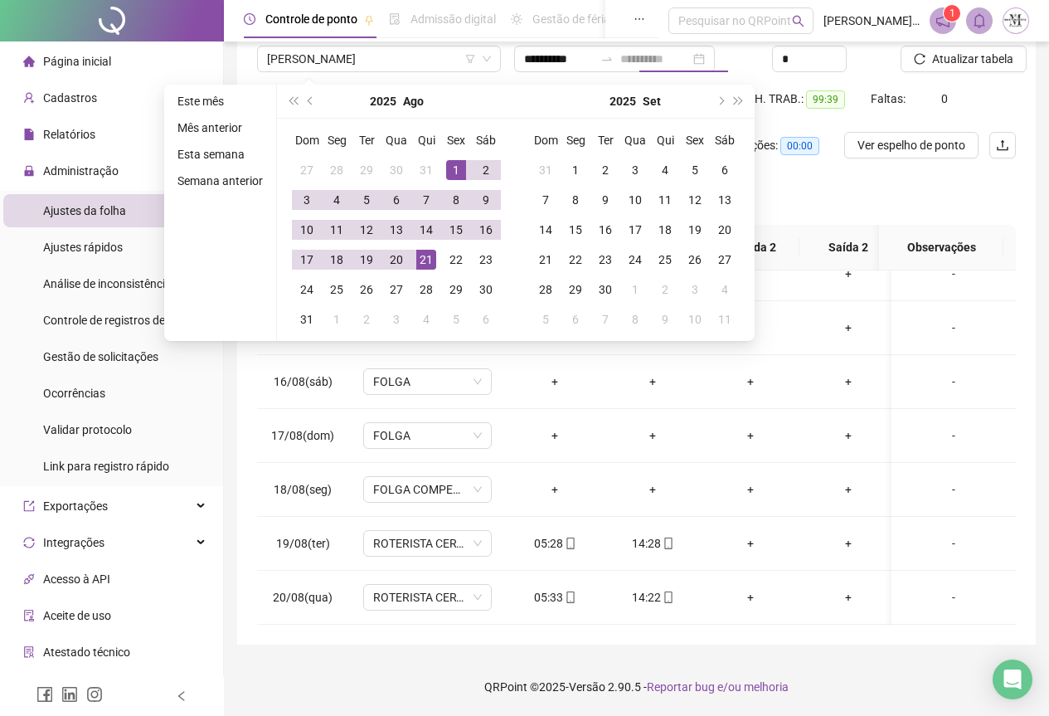
click at [428, 260] on div "21" at bounding box center [426, 260] width 20 height 20
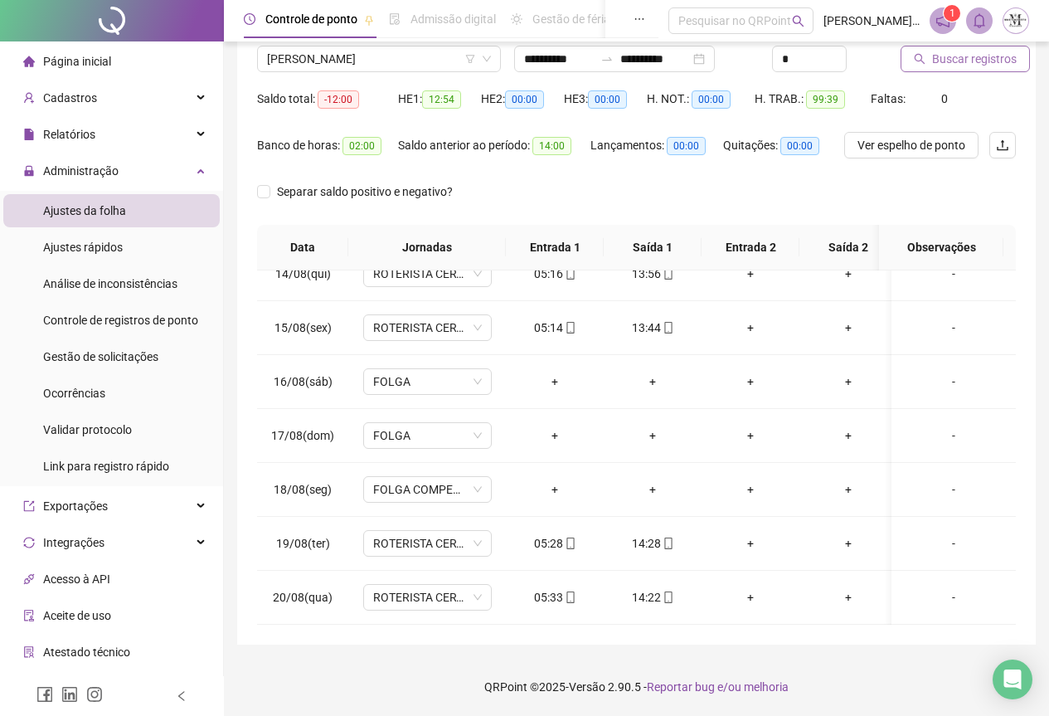
click at [945, 61] on span "Buscar registros" at bounding box center [974, 59] width 85 height 18
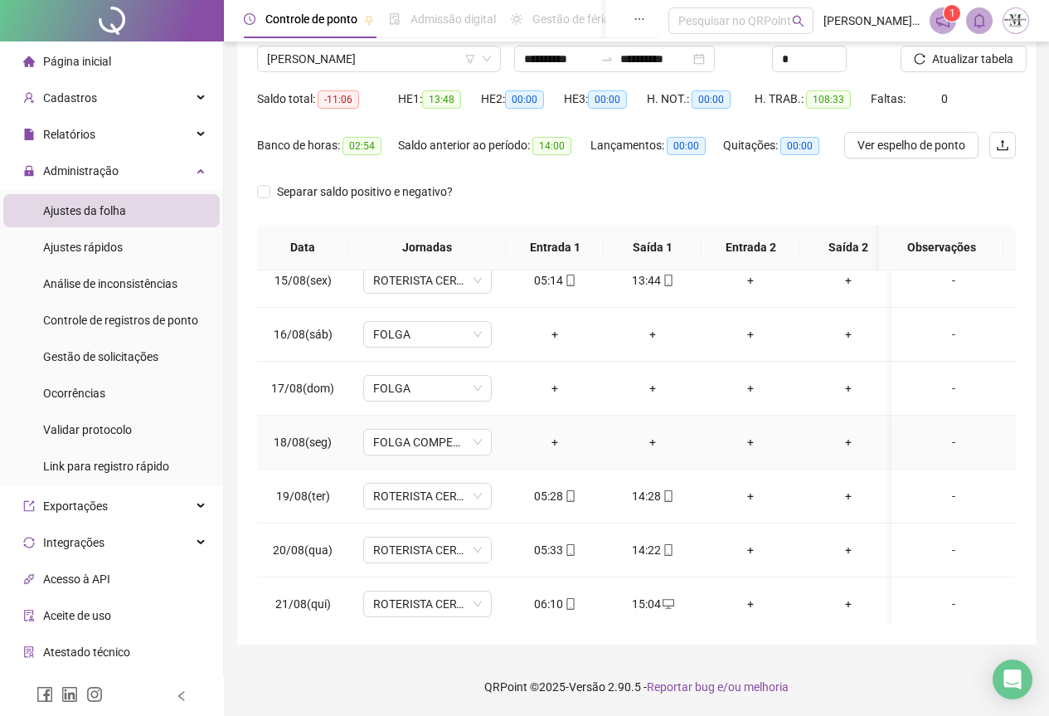
scroll to position [790, 0]
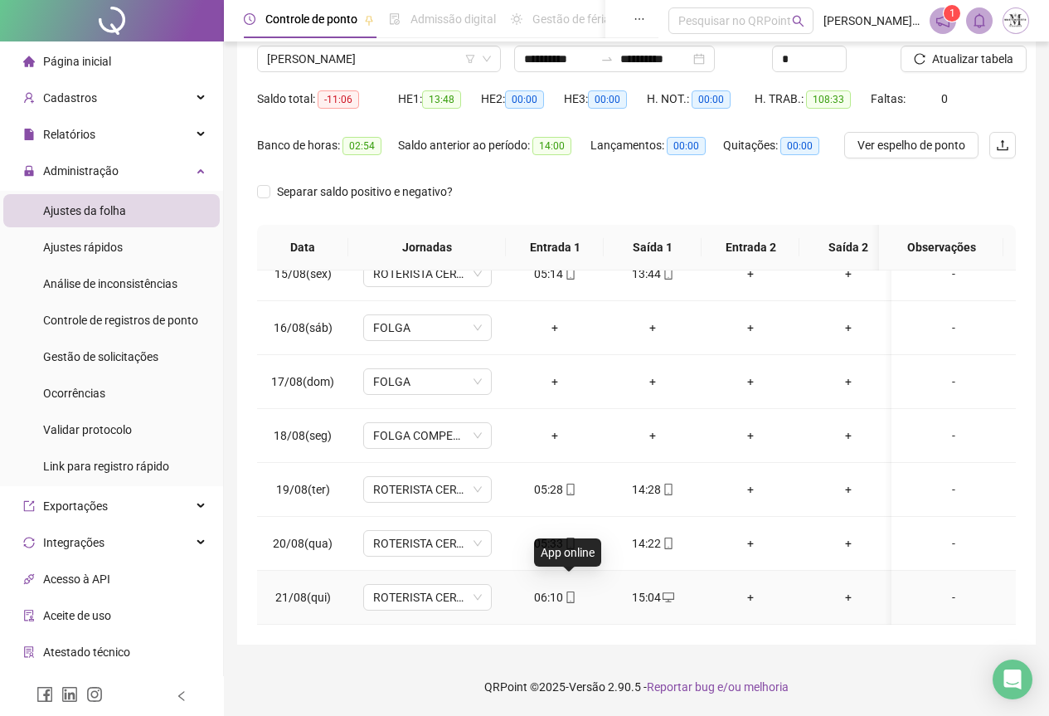
click at [573, 591] on icon "mobile" at bounding box center [569, 597] width 7 height 12
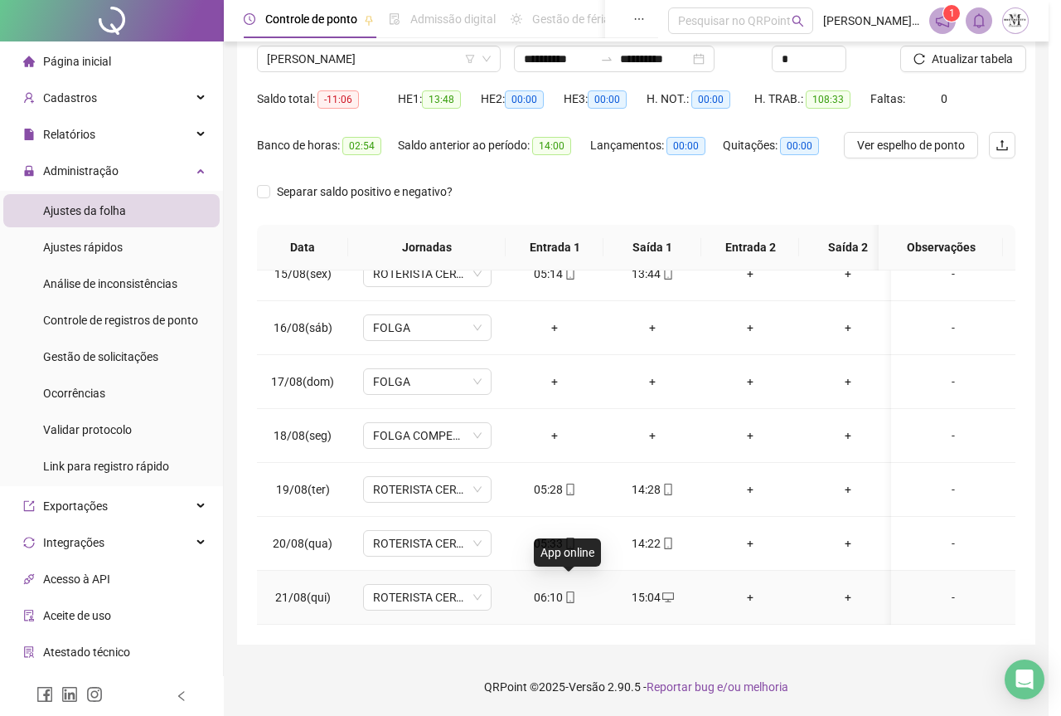
type input "**********"
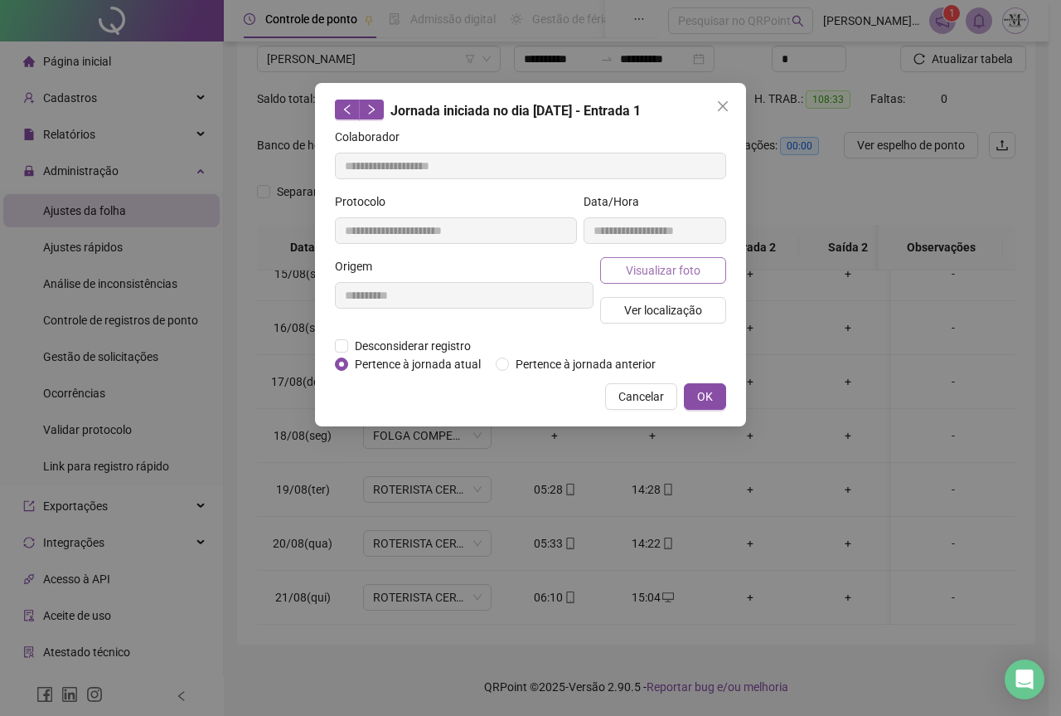
click at [648, 274] on span "Visualizar foto" at bounding box center [663, 270] width 75 height 18
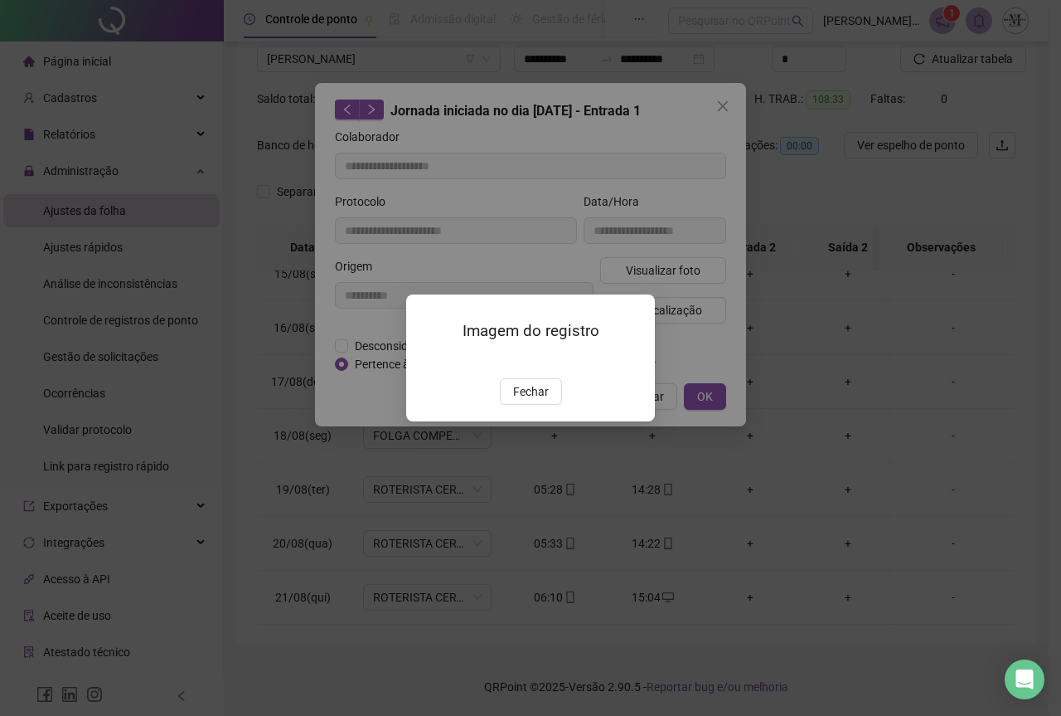
drag, startPoint x: 541, startPoint y: 335, endPoint x: 536, endPoint y: 303, distance: 31.8
click at [426, 361] on img at bounding box center [426, 361] width 0 height 0
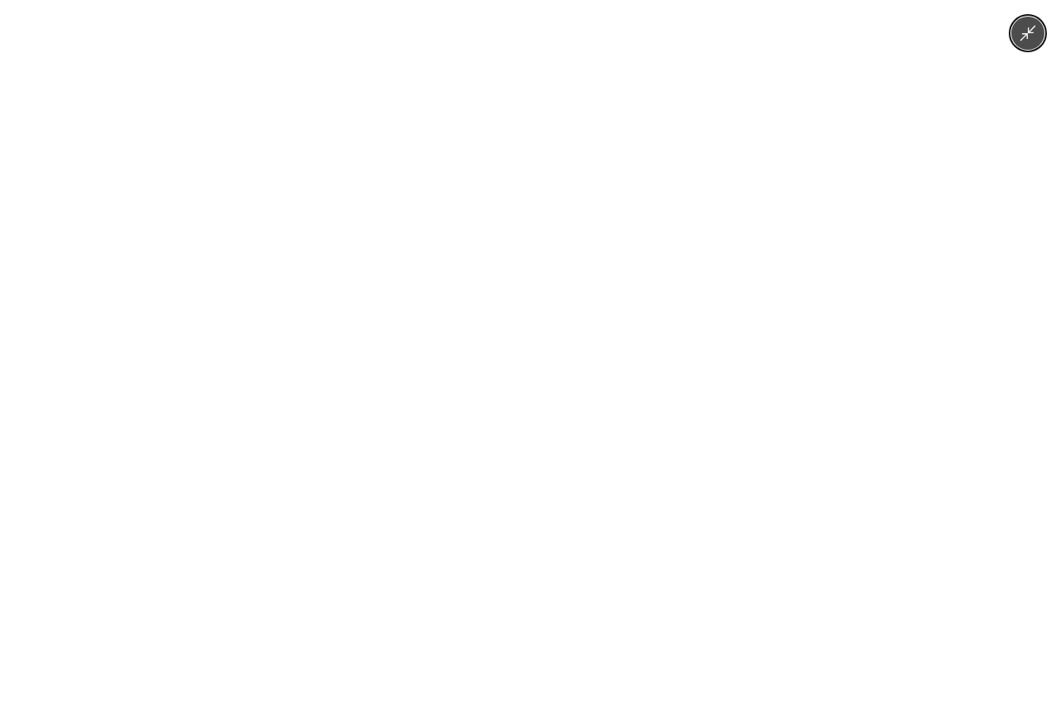
click at [536, 302] on img at bounding box center [530, 358] width 536 height 716
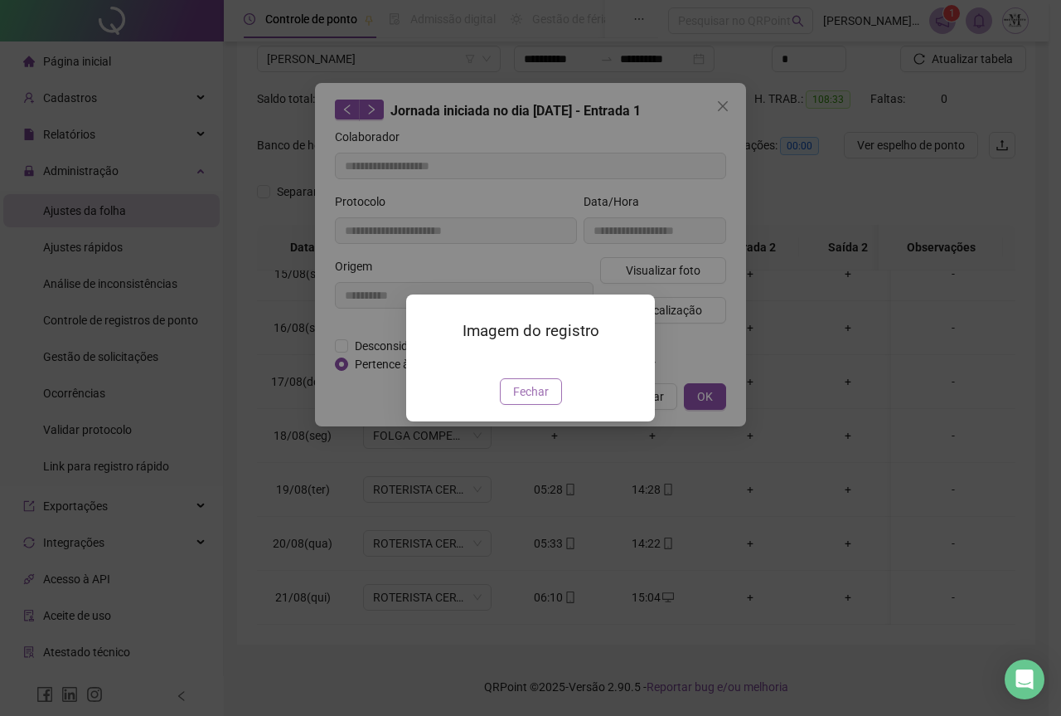
click at [540, 405] on button "Fechar" at bounding box center [531, 391] width 62 height 27
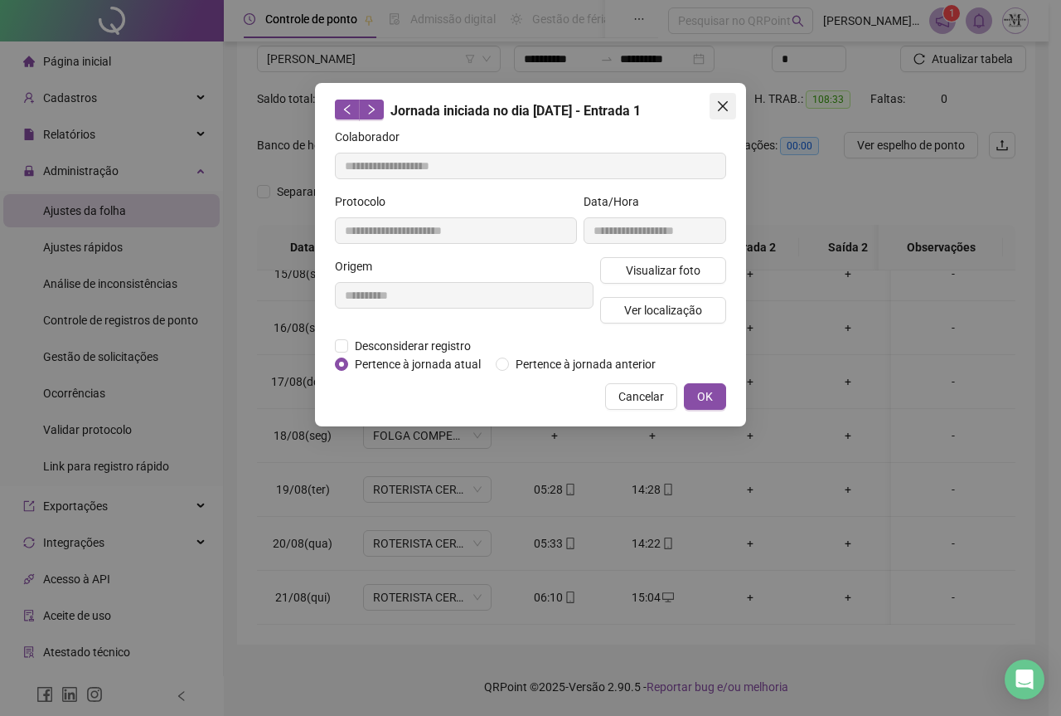
click at [722, 109] on icon "close" at bounding box center [722, 106] width 13 height 13
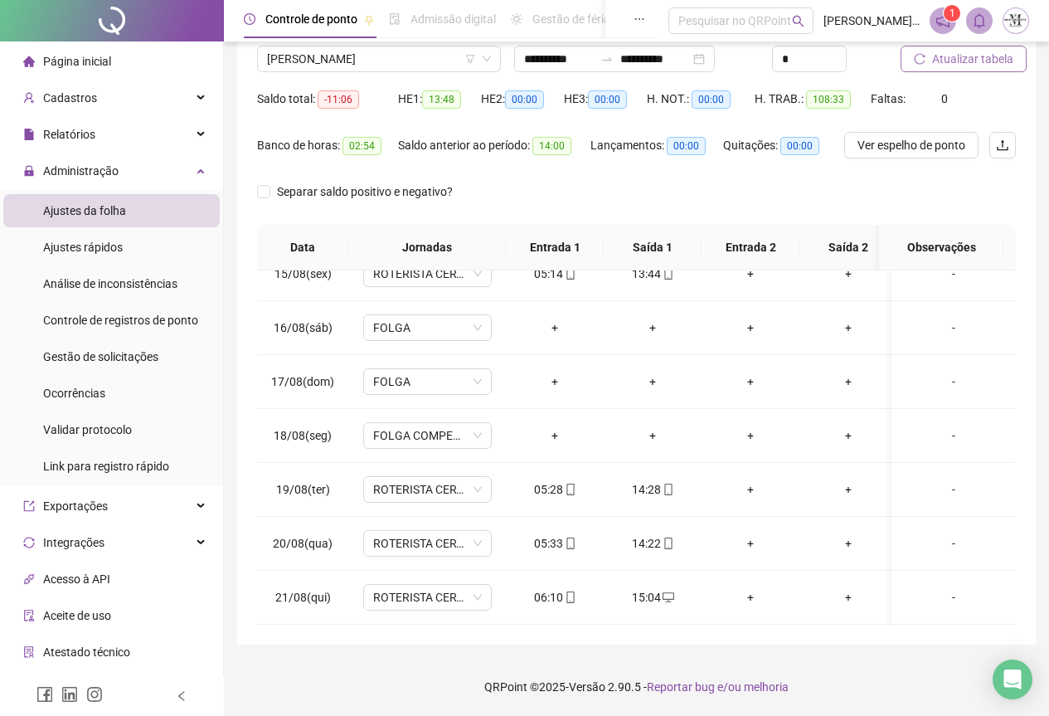
click at [941, 58] on span "Atualizar tabela" at bounding box center [972, 59] width 81 height 18
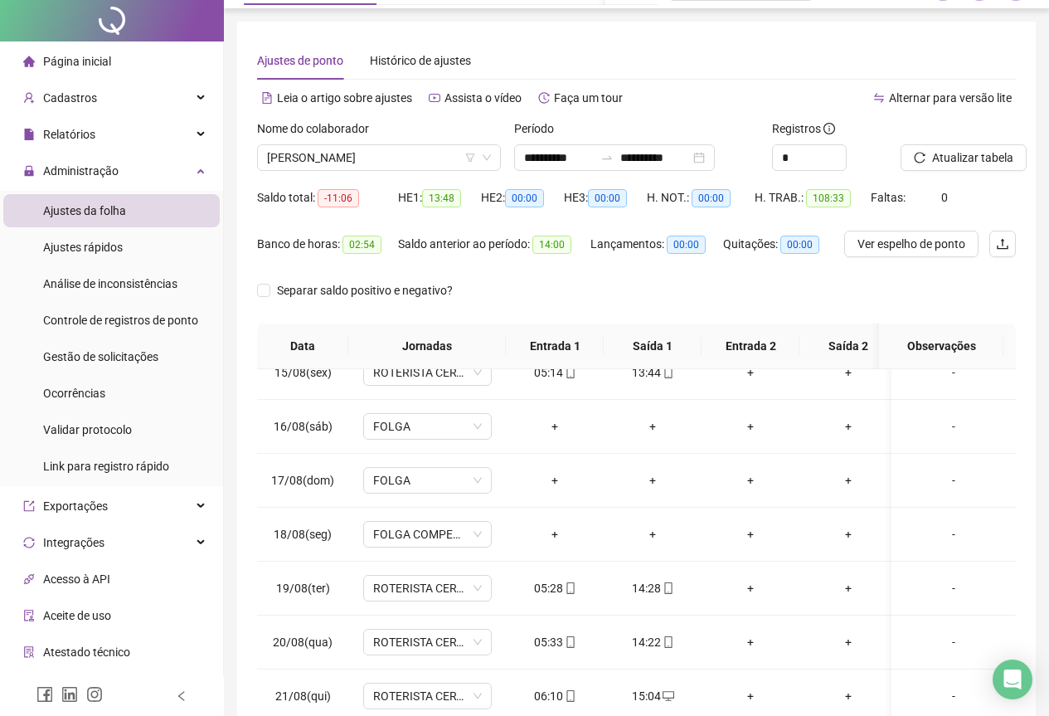
scroll to position [0, 0]
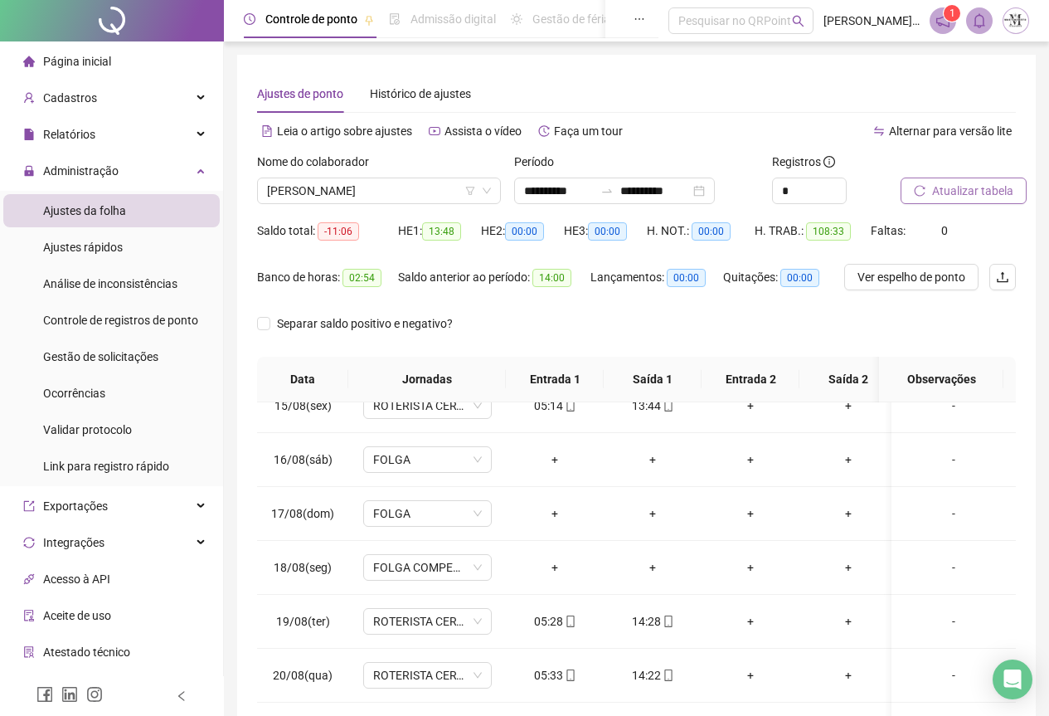
click at [983, 189] on span "Atualizar tabela" at bounding box center [972, 191] width 81 height 18
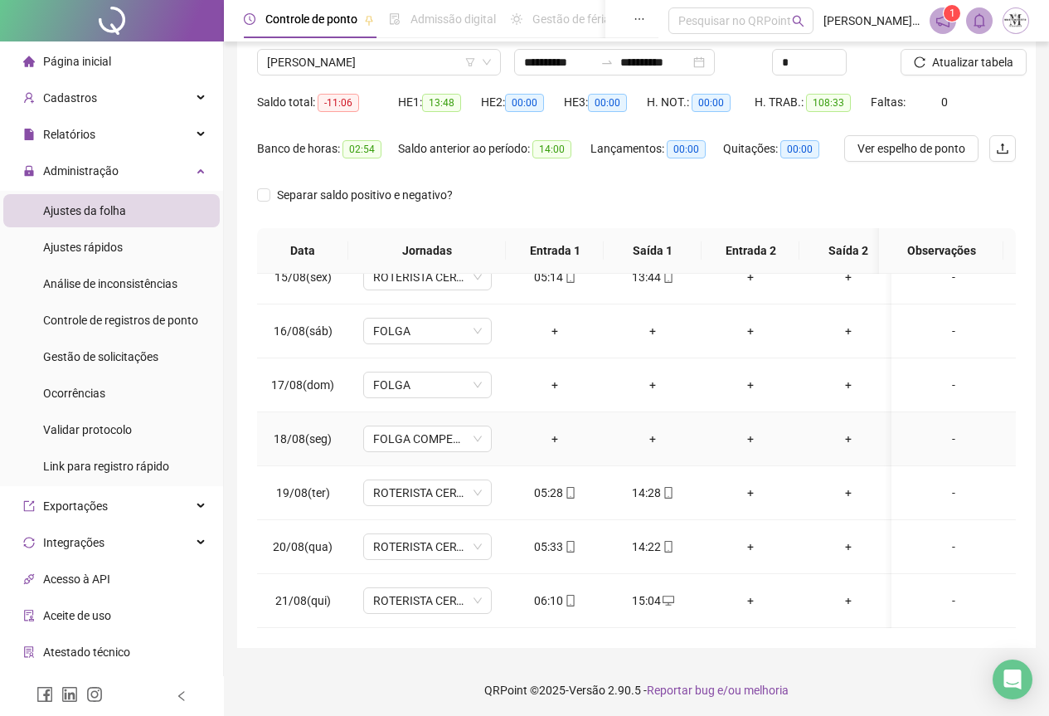
scroll to position [132, 0]
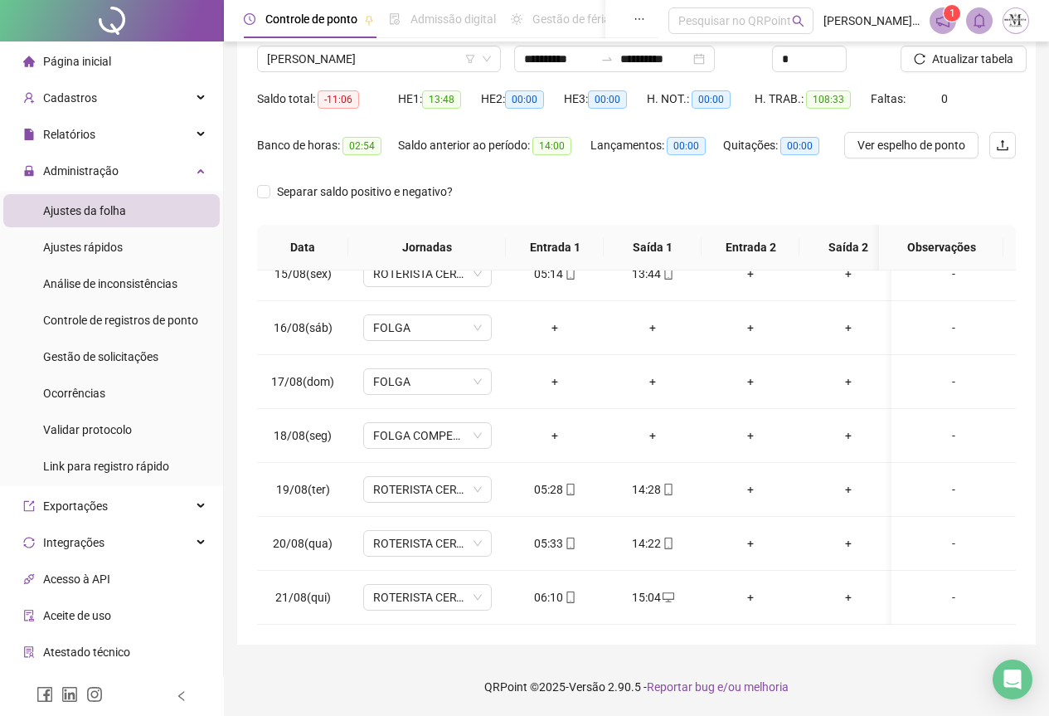
click at [90, 32] on div at bounding box center [112, 20] width 224 height 41
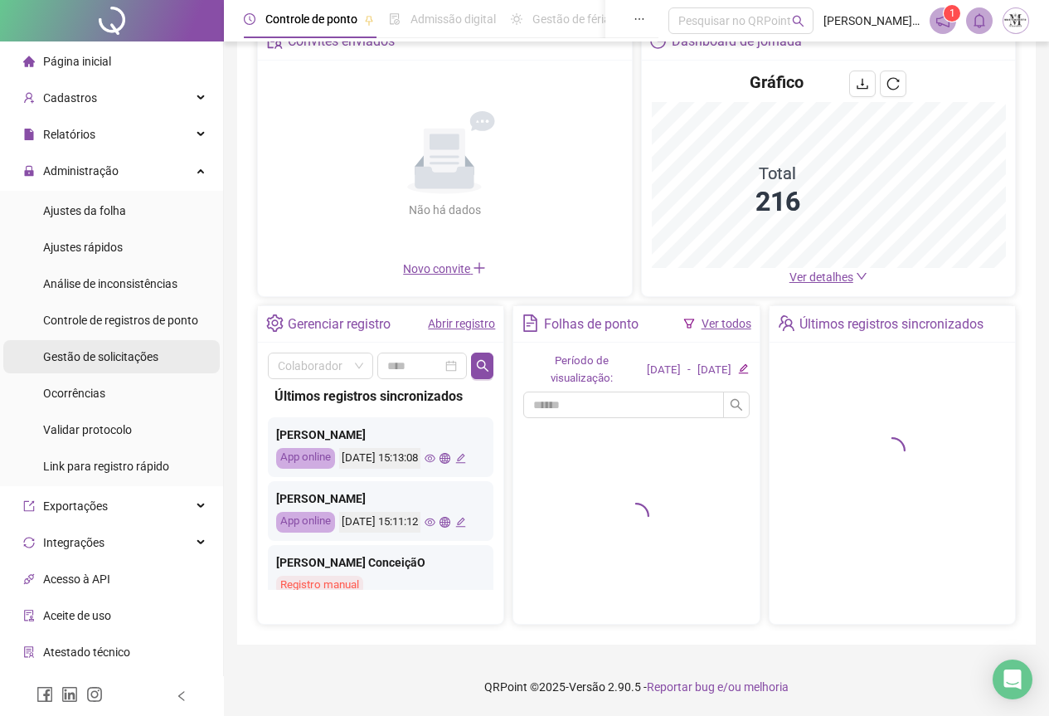
scroll to position [101, 0]
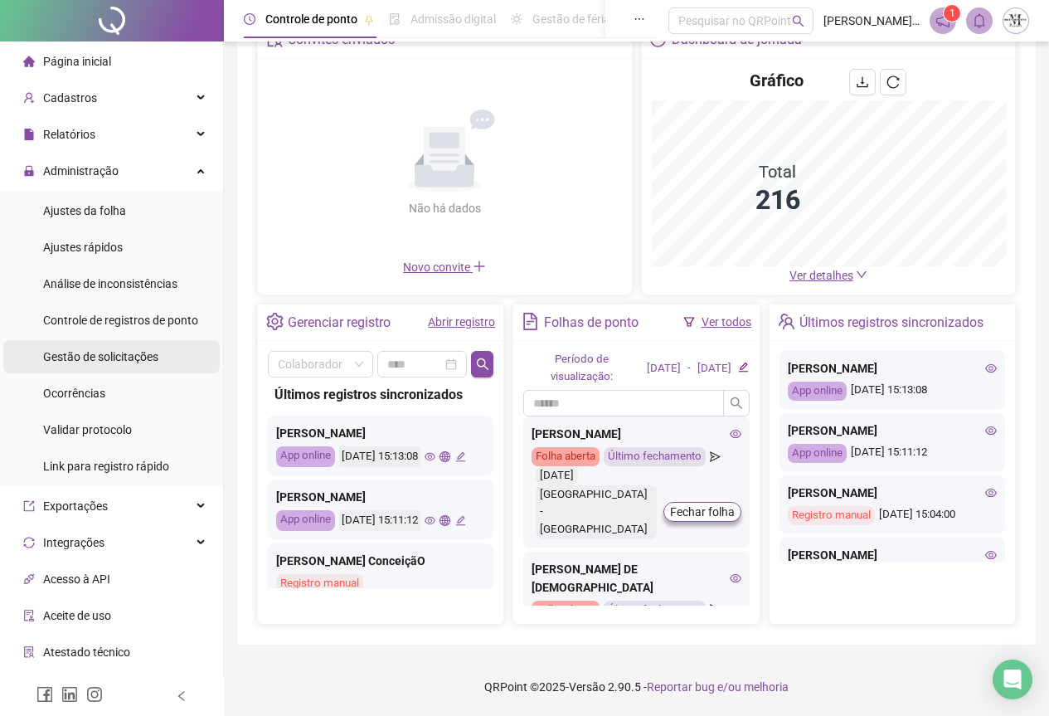
click at [120, 357] on span "Gestão de solicitações" at bounding box center [100, 356] width 115 height 13
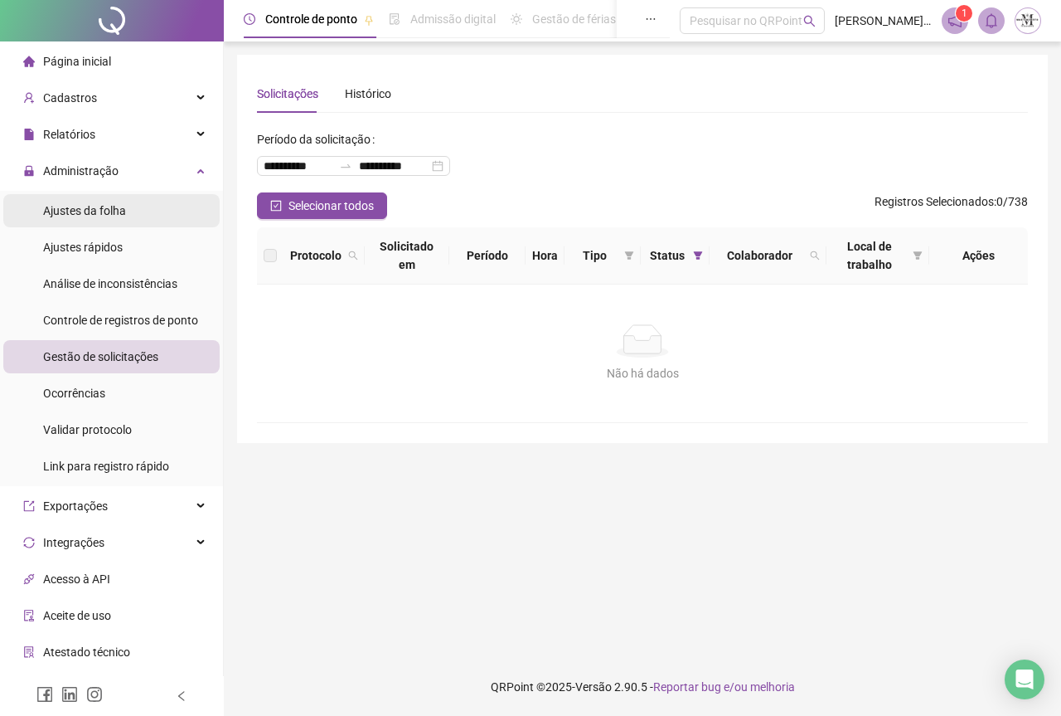
click at [88, 221] on div "Ajustes da folha" at bounding box center [84, 210] width 83 height 33
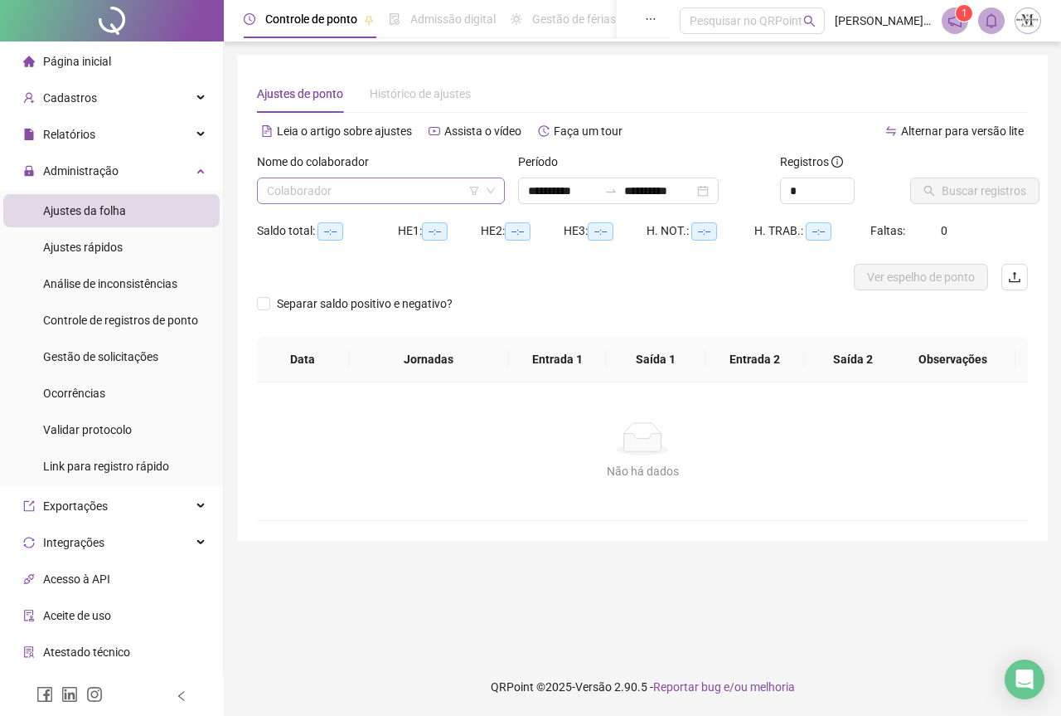
click at [347, 192] on input "search" at bounding box center [373, 190] width 213 height 25
type input "**********"
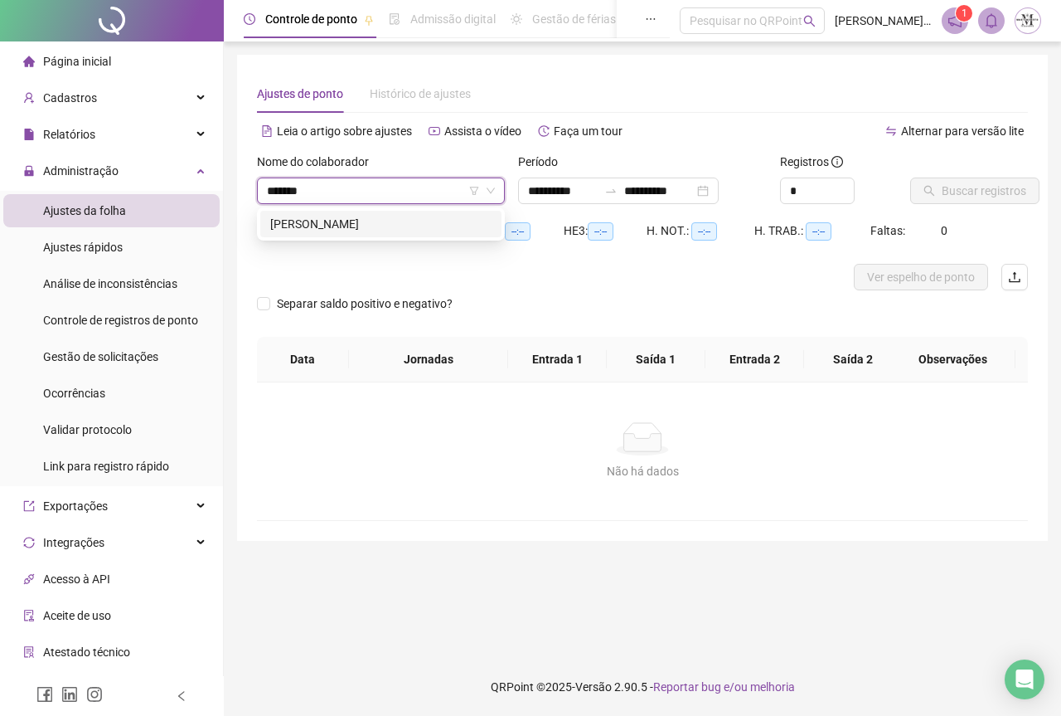
type input "********"
click at [375, 229] on div "[PERSON_NAME]" at bounding box center [380, 224] width 221 height 18
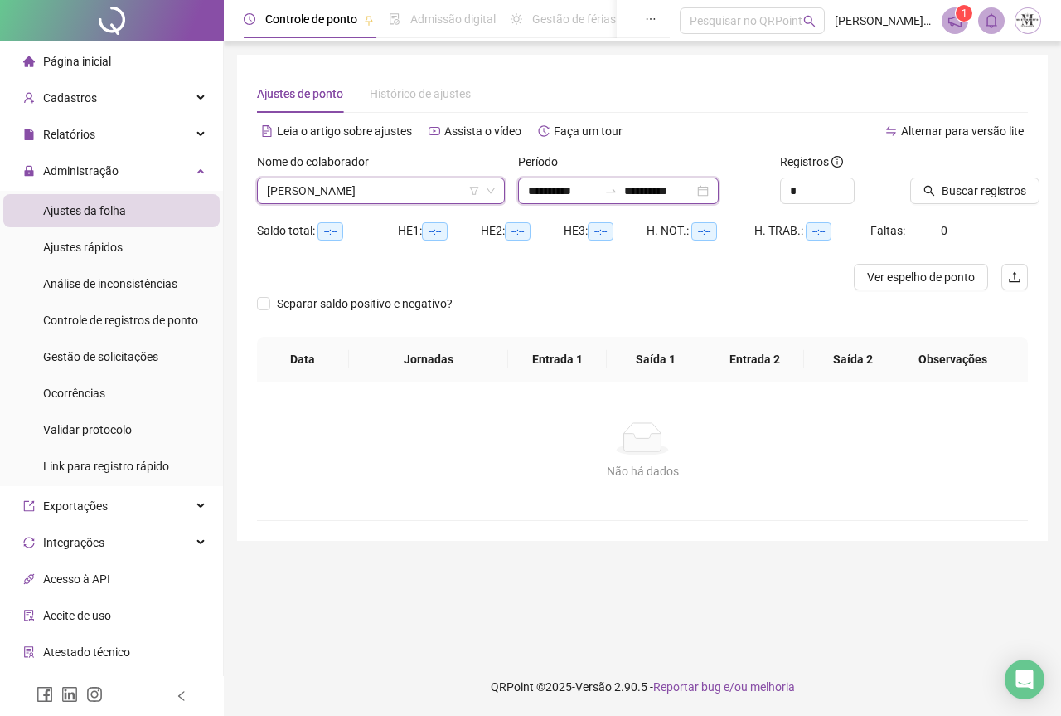
click at [687, 193] on input "**********" at bounding box center [659, 191] width 70 height 18
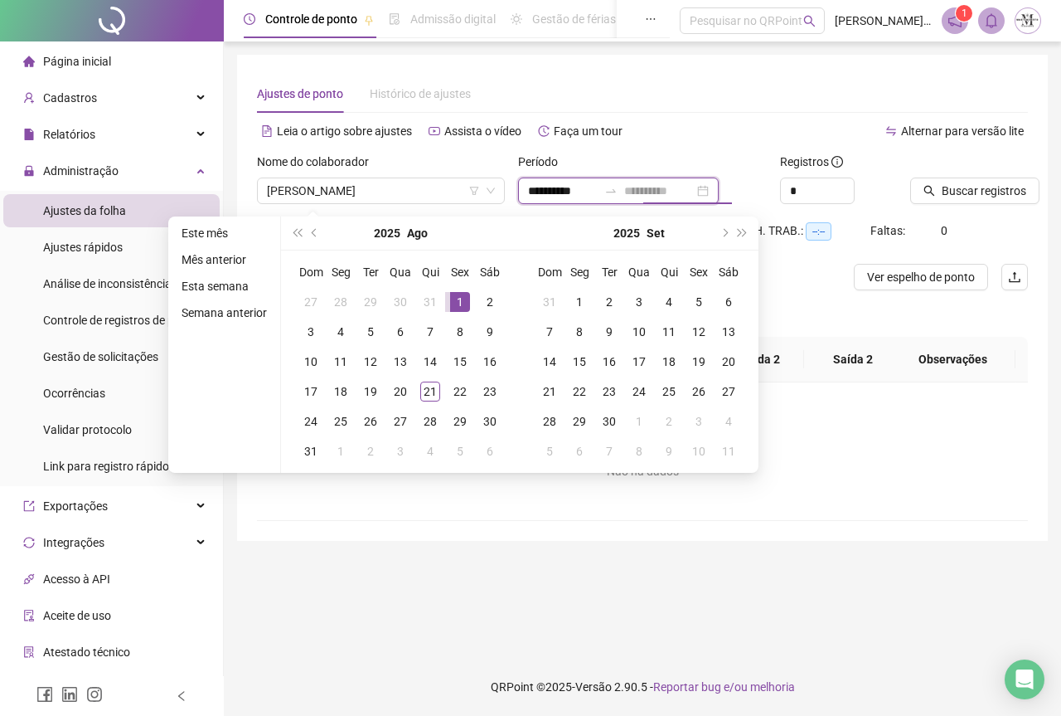
type input "**********"
click at [455, 306] on div "1" at bounding box center [460, 302] width 20 height 20
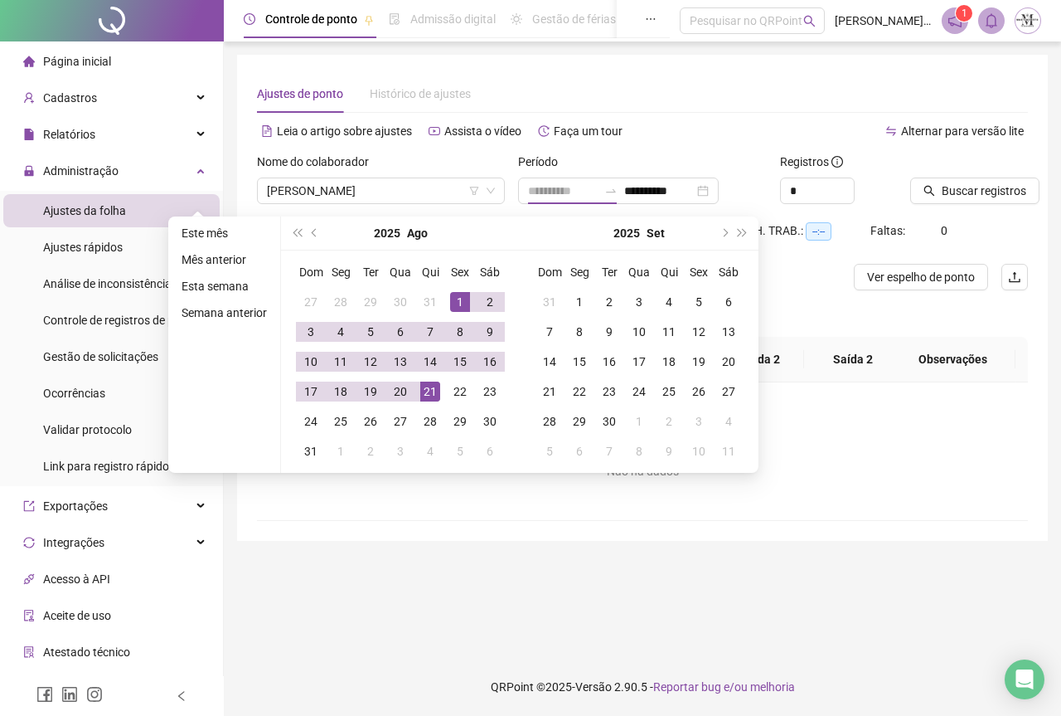
click at [431, 391] on div "21" at bounding box center [430, 391] width 20 height 20
type input "**********"
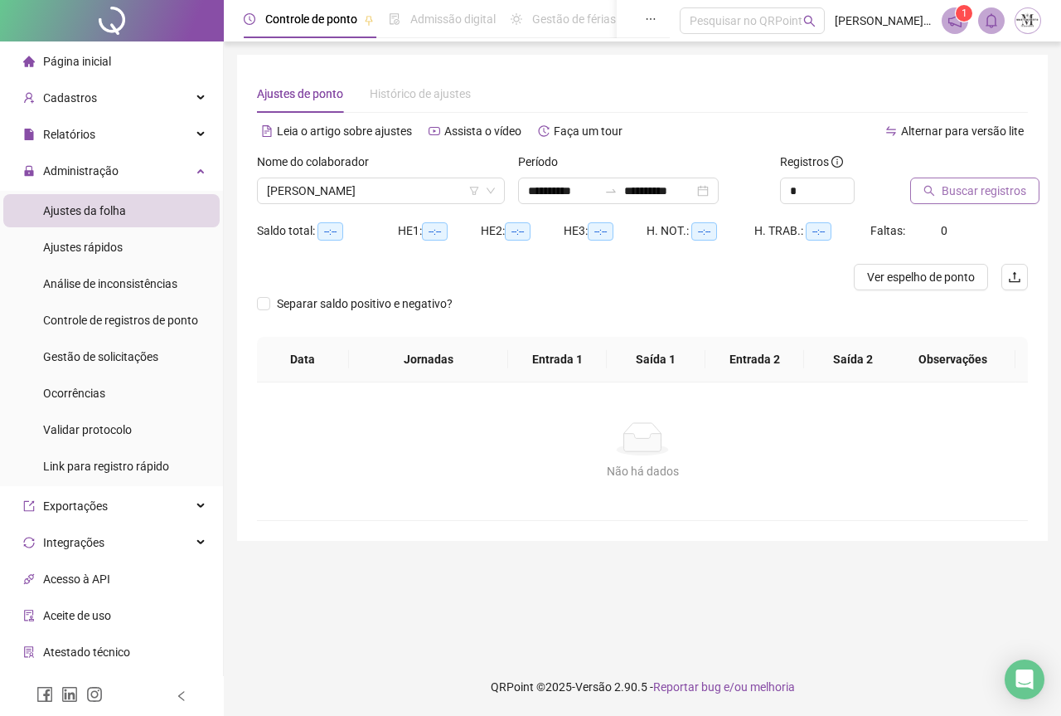
click at [951, 189] on span "Buscar registros" at bounding box center [984, 191] width 85 height 18
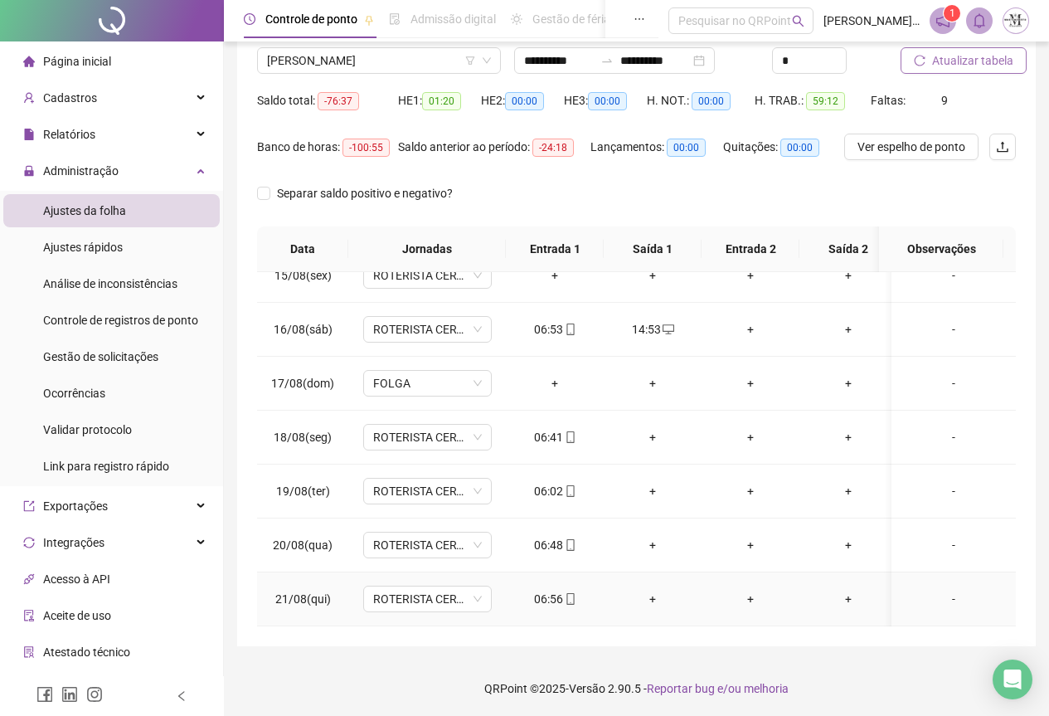
scroll to position [132, 0]
click at [950, 56] on span "Atualizar tabela" at bounding box center [972, 59] width 81 height 18
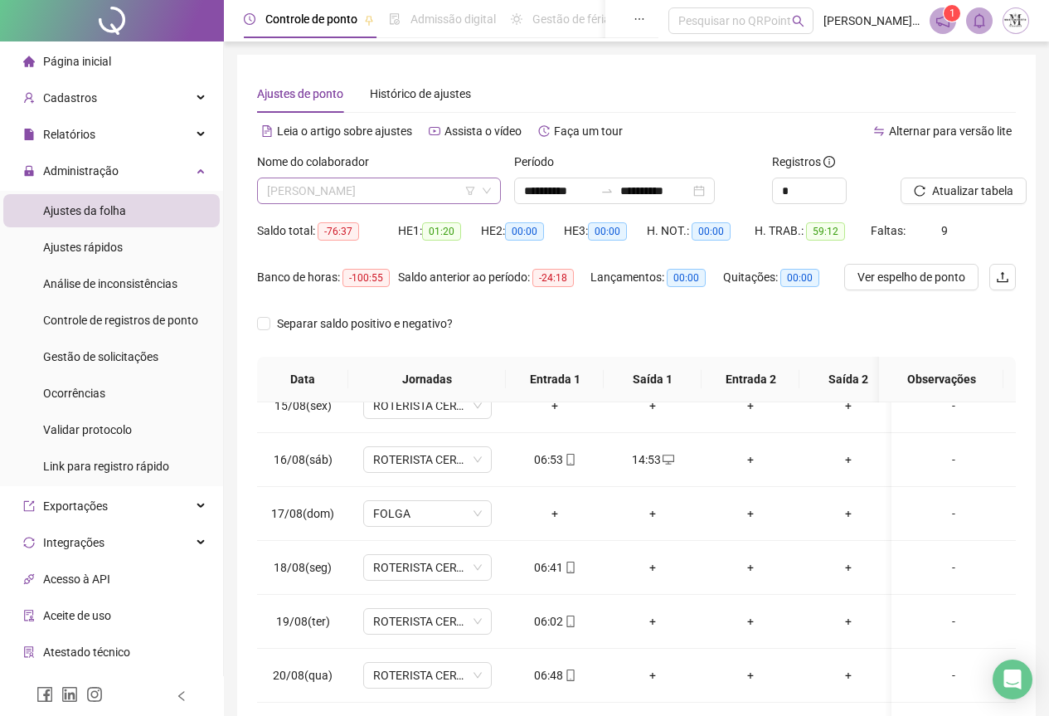
scroll to position [2202, 0]
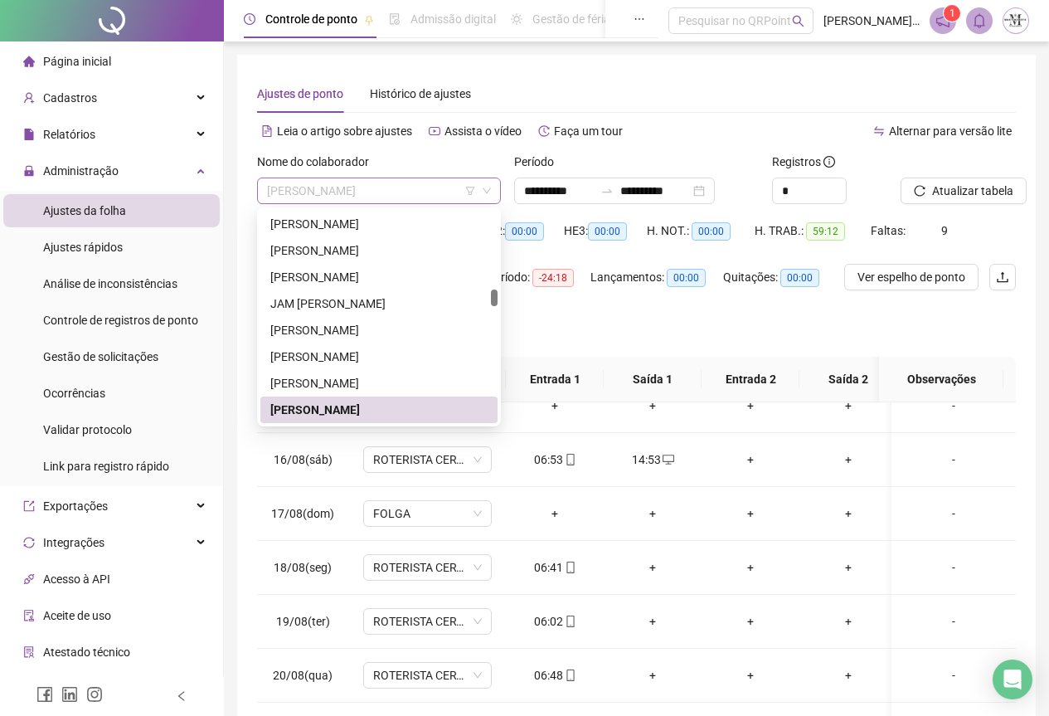
drag, startPoint x: 403, startPoint y: 192, endPoint x: 265, endPoint y: 184, distance: 137.9
click at [265, 184] on div "[PERSON_NAME]" at bounding box center [379, 190] width 244 height 27
click at [616, 487] on td "+" at bounding box center [653, 514] width 98 height 54
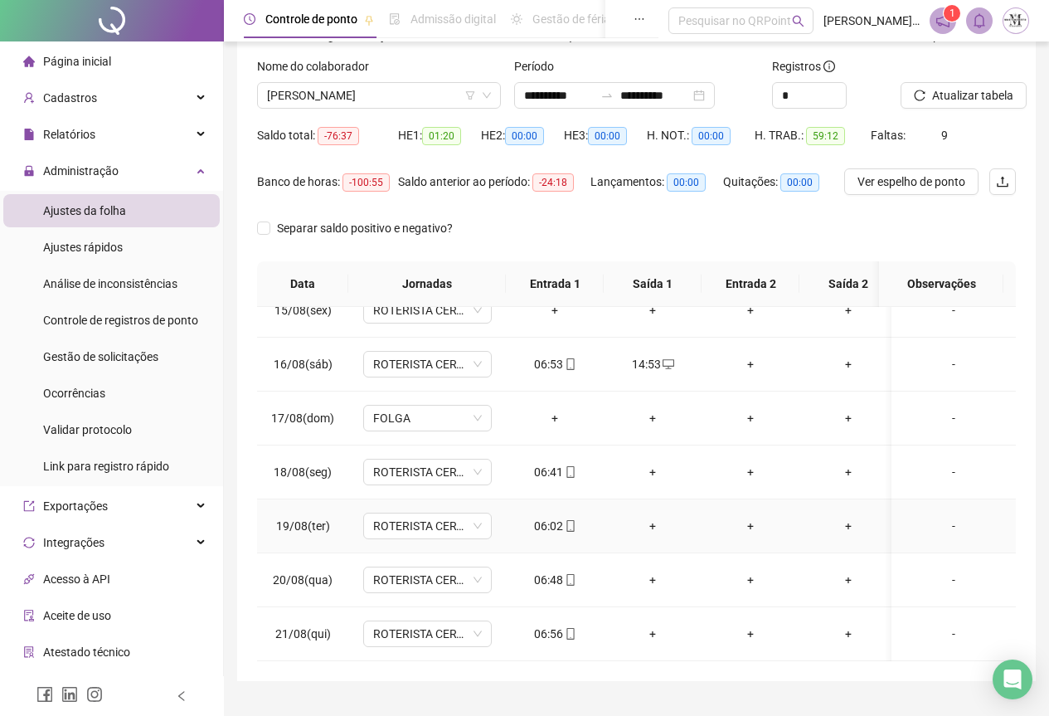
scroll to position [132, 0]
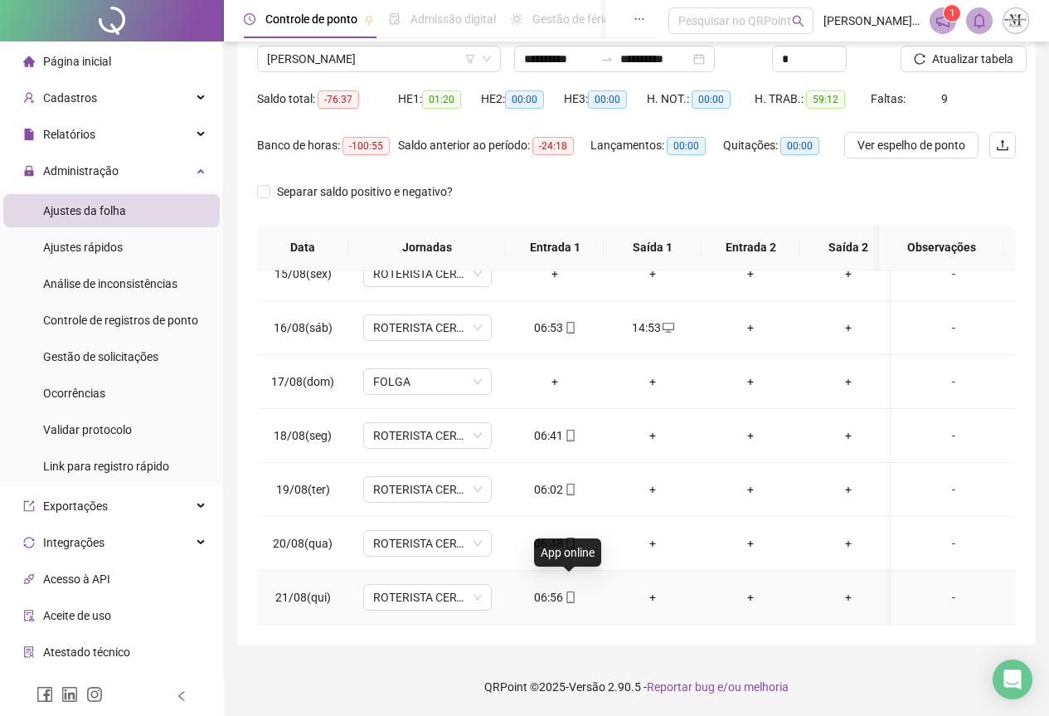
click at [573, 591] on icon "mobile" at bounding box center [569, 597] width 7 height 12
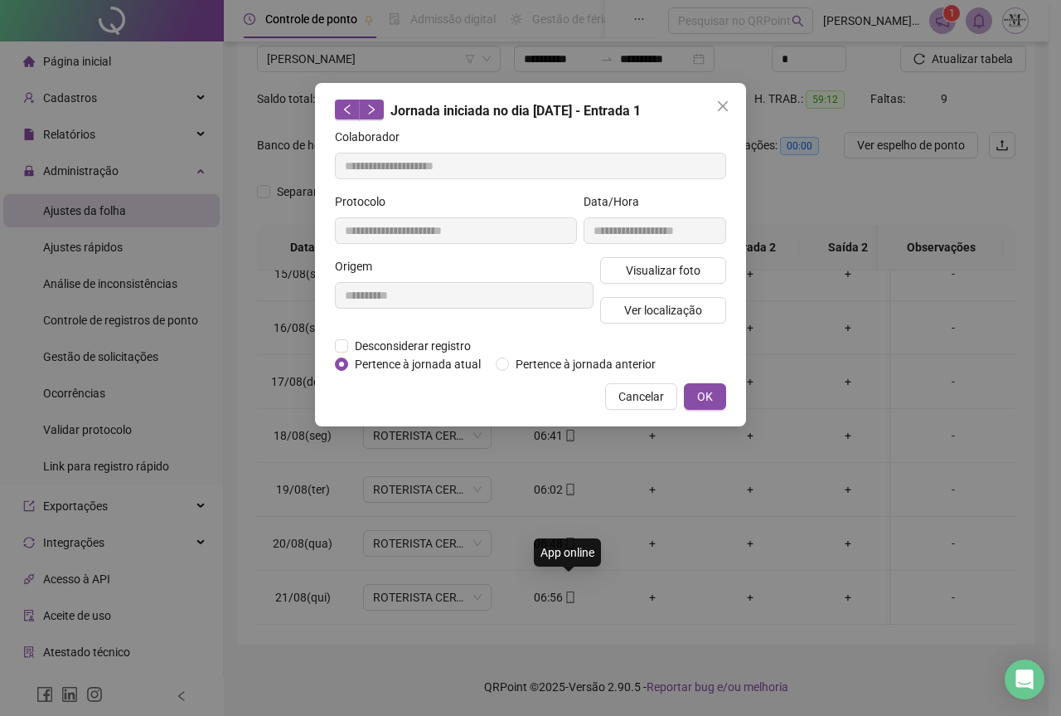
type input "**********"
click at [661, 269] on span "Visualizar foto" at bounding box center [663, 270] width 75 height 18
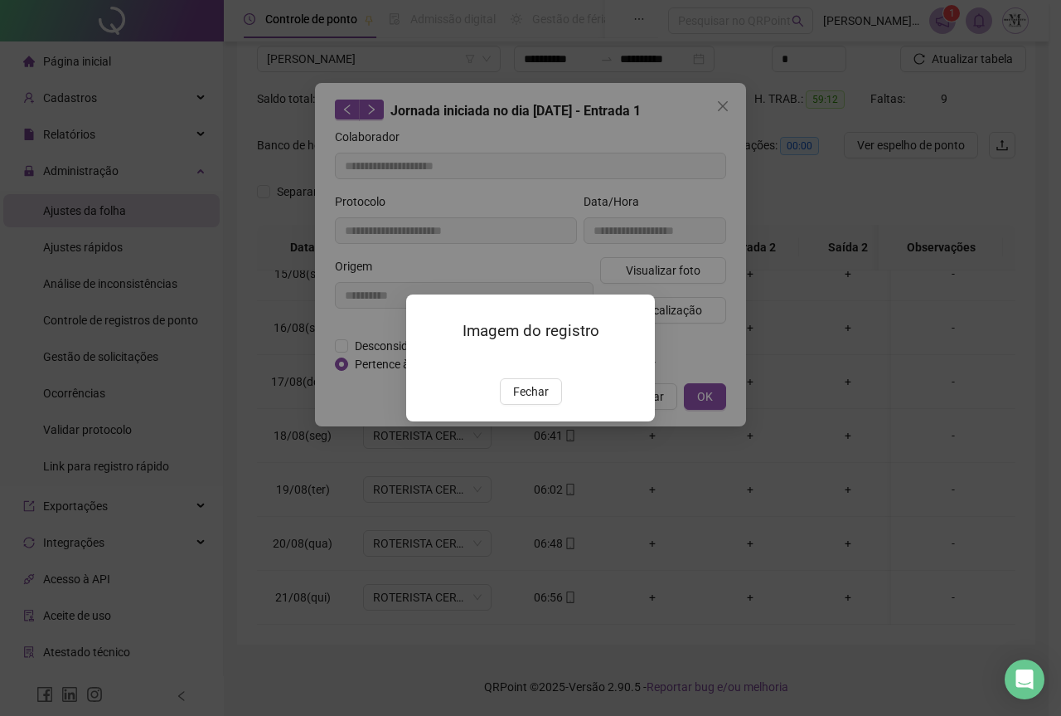
click at [426, 361] on img at bounding box center [426, 361] width 0 height 0
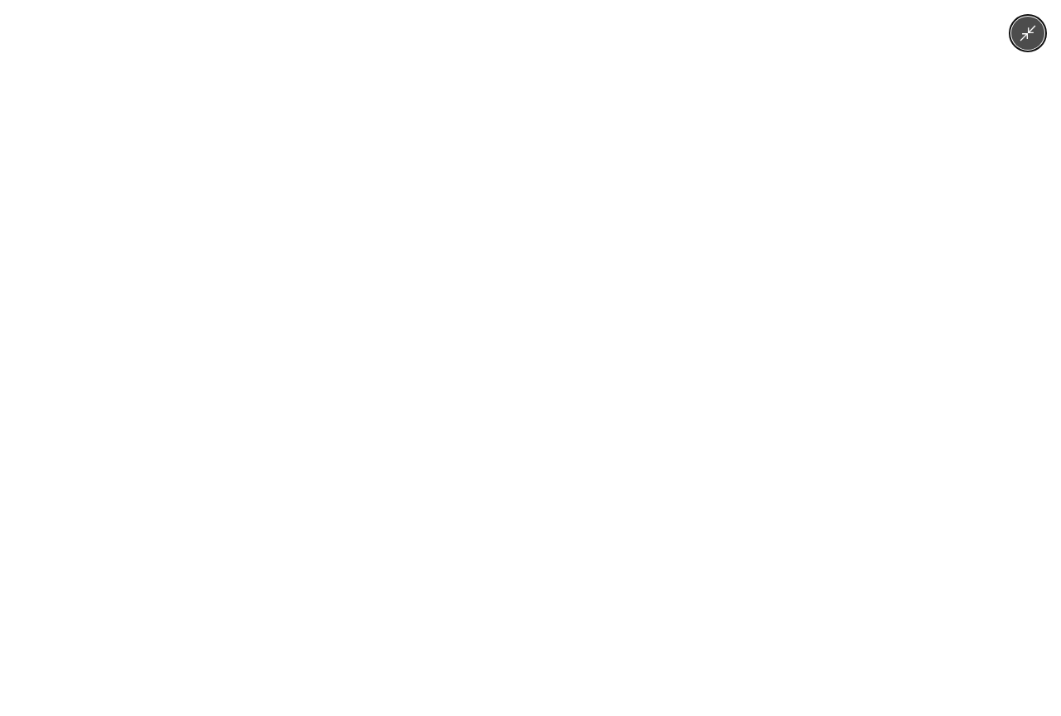
click at [545, 408] on img at bounding box center [530, 358] width 536 height 716
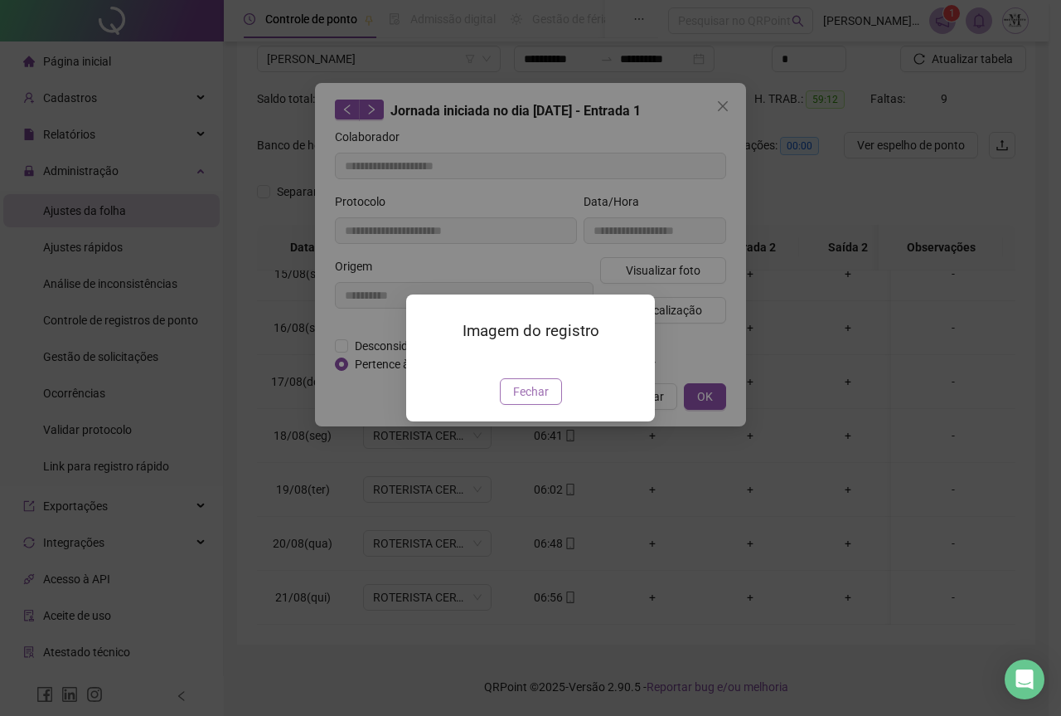
click at [526, 401] on span "Fechar" at bounding box center [531, 391] width 36 height 18
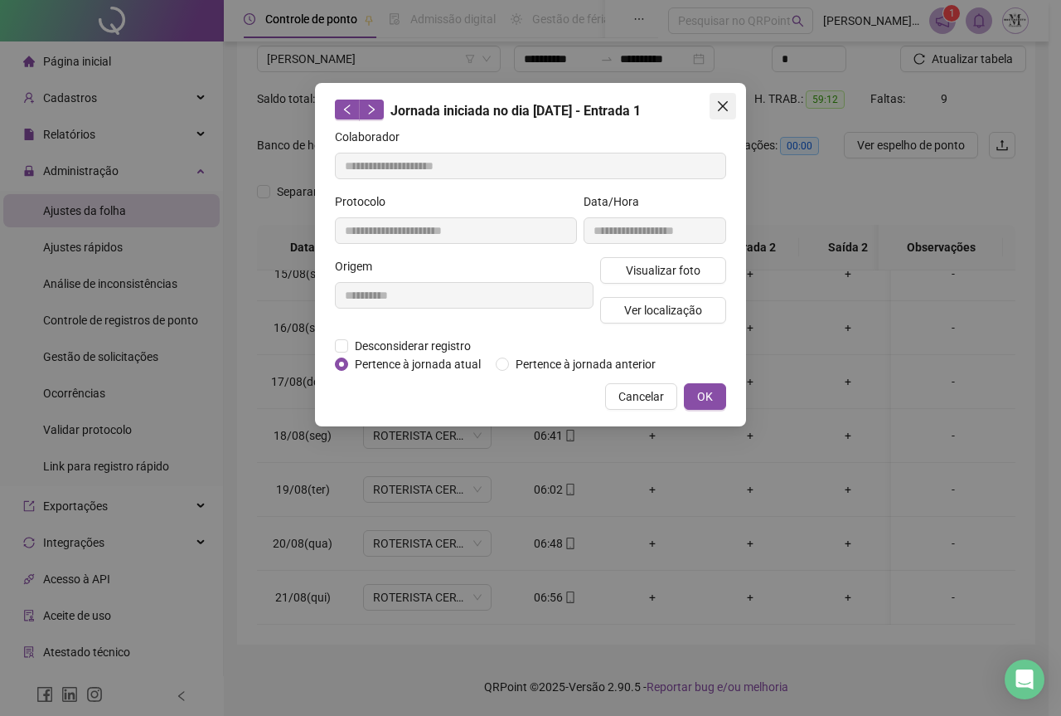
click at [721, 113] on button "Close" at bounding box center [723, 106] width 27 height 27
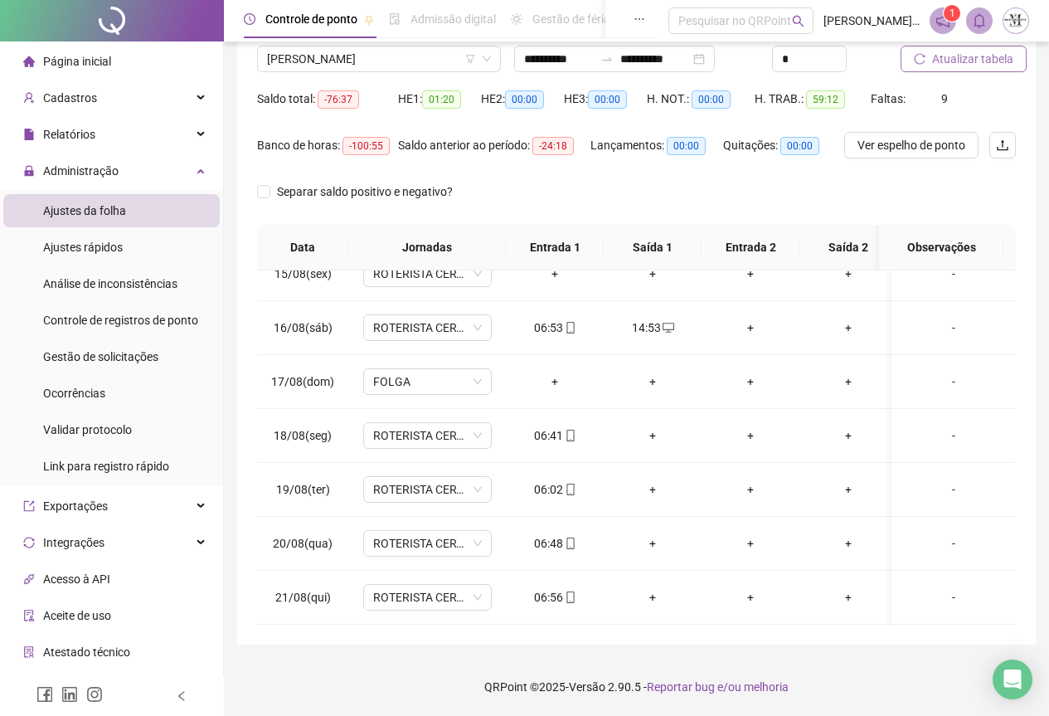
click at [933, 60] on span "Atualizar tabela" at bounding box center [972, 59] width 81 height 18
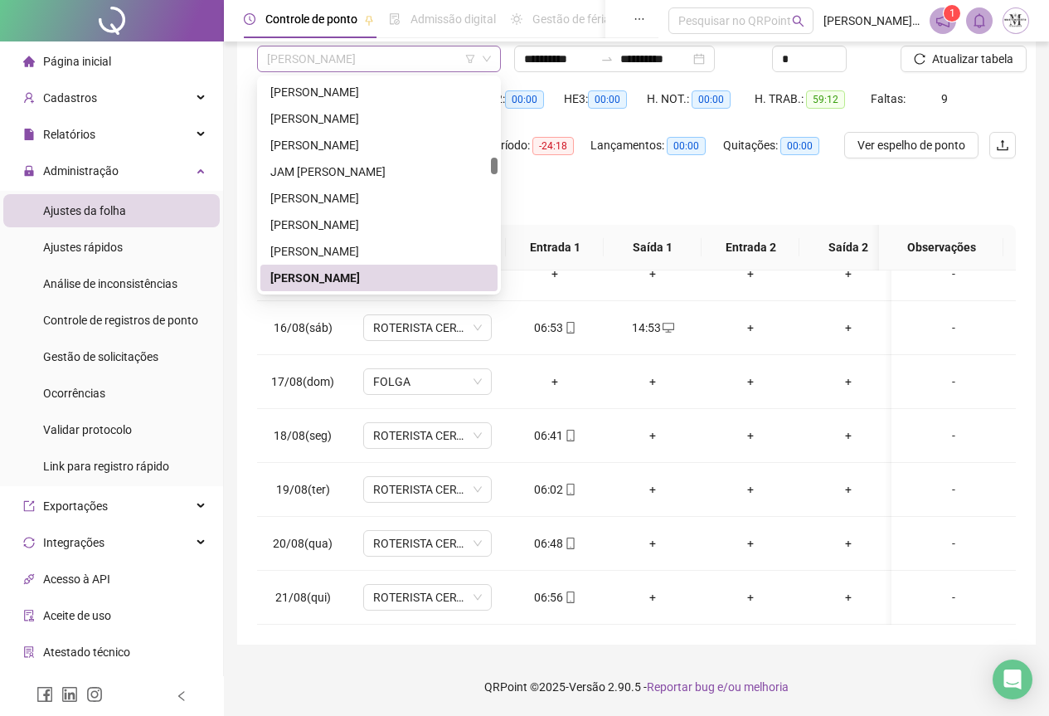
click at [408, 67] on span "[PERSON_NAME]" at bounding box center [379, 58] width 224 height 25
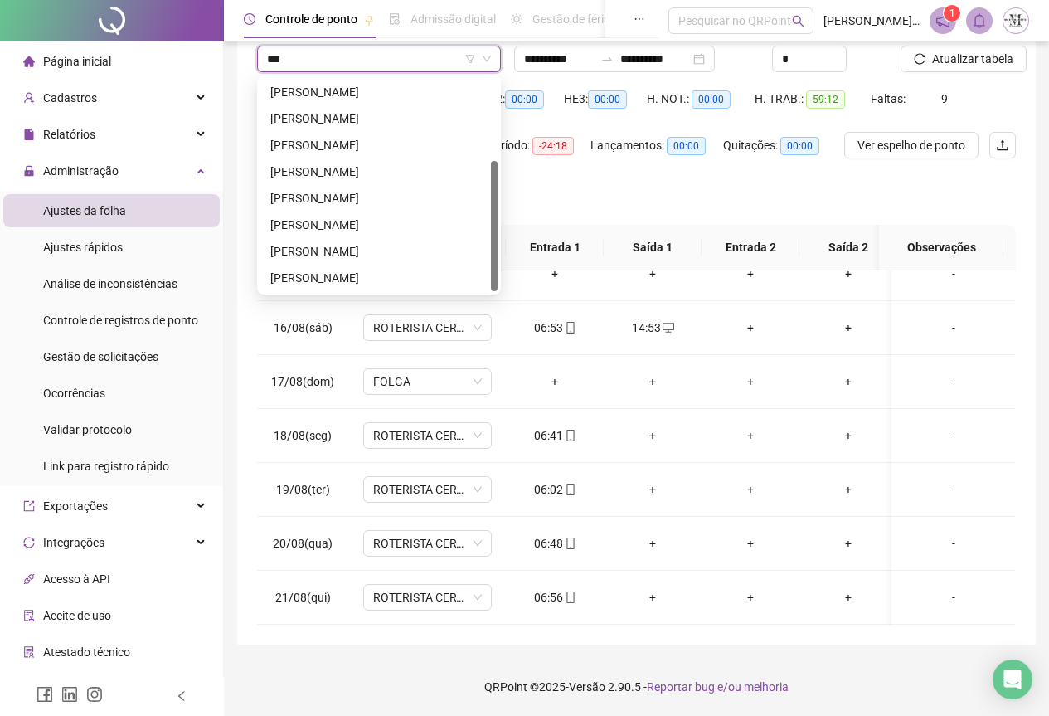
scroll to position [0, 0]
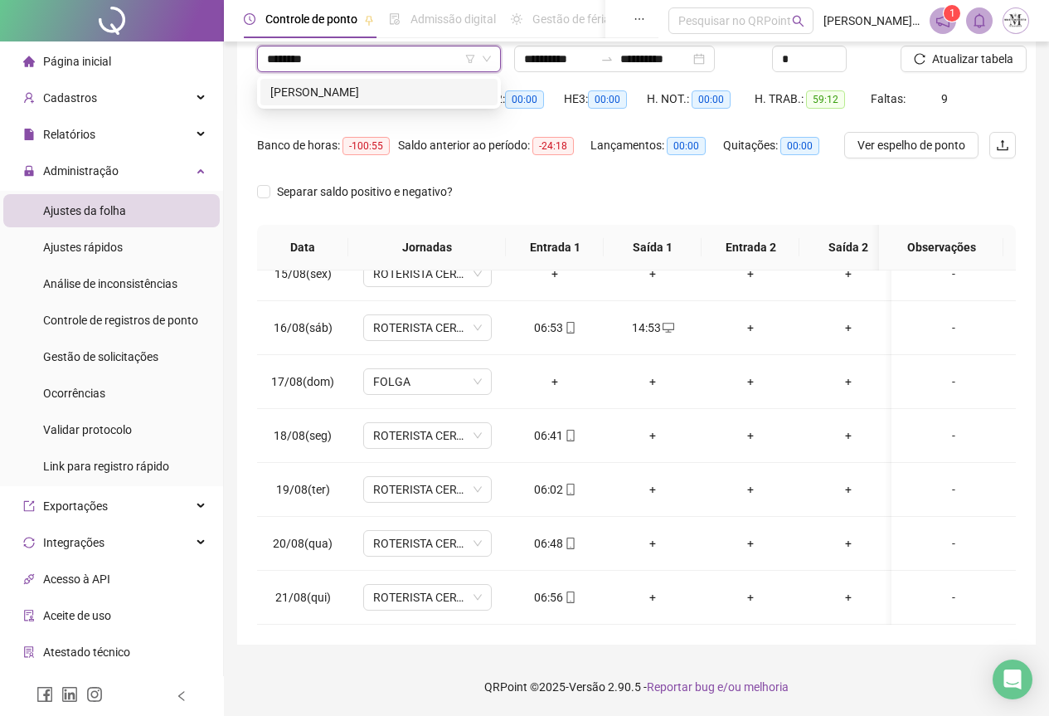
type input "*********"
click at [371, 94] on div "[PERSON_NAME]" at bounding box center [378, 92] width 217 height 18
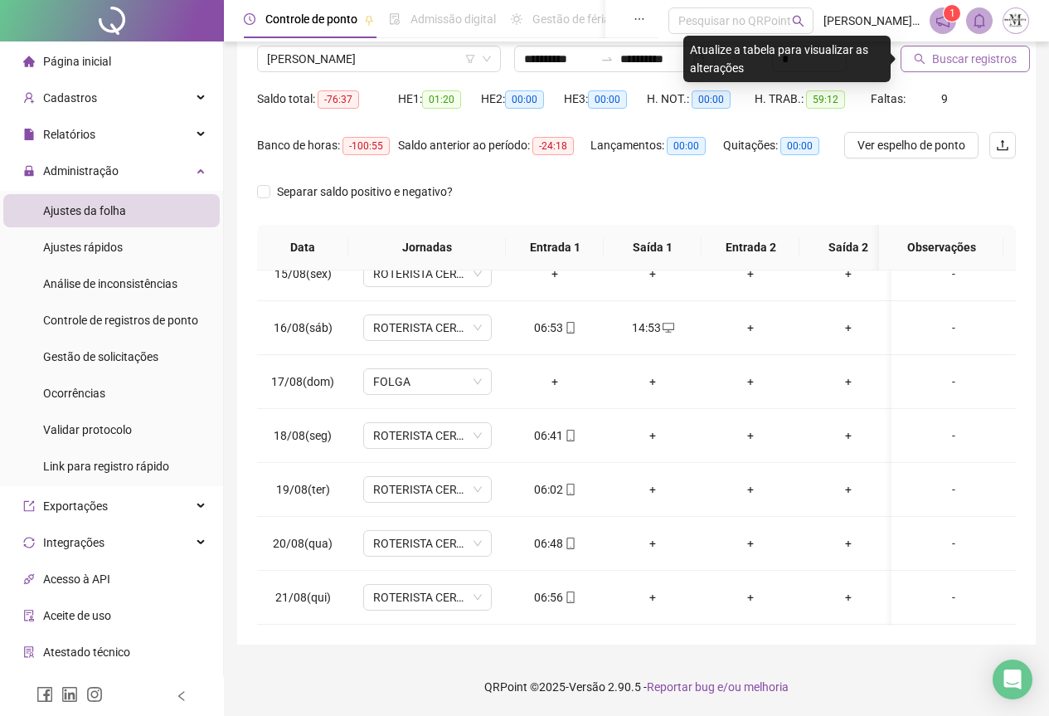
click at [954, 59] on span "Buscar registros" at bounding box center [974, 59] width 85 height 18
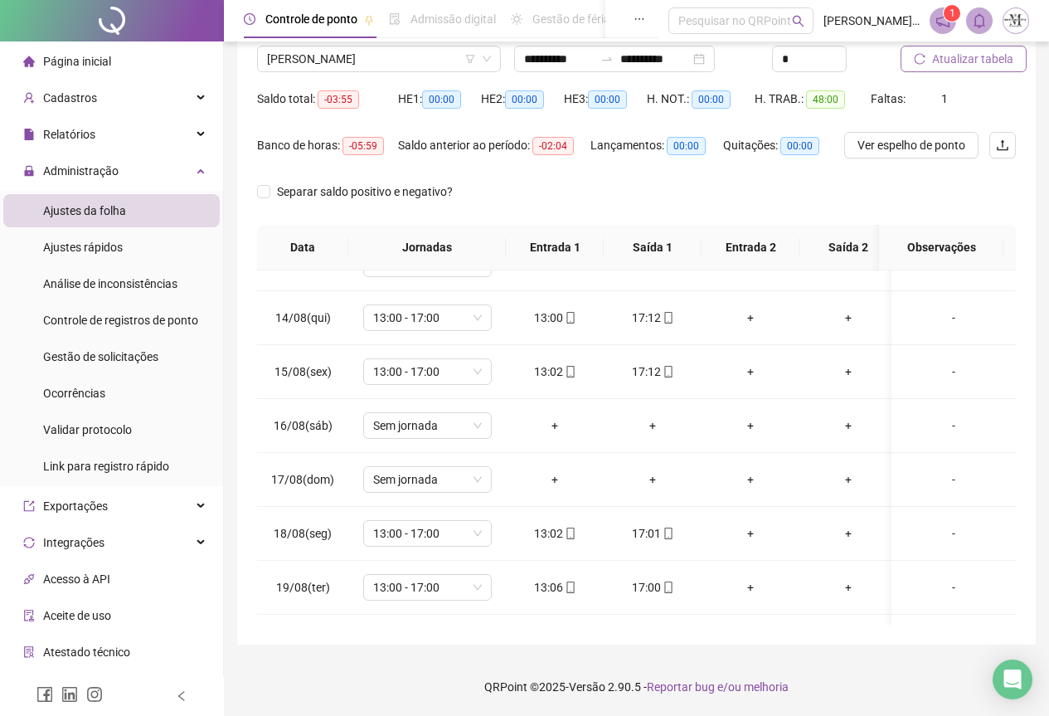
scroll to position [790, 0]
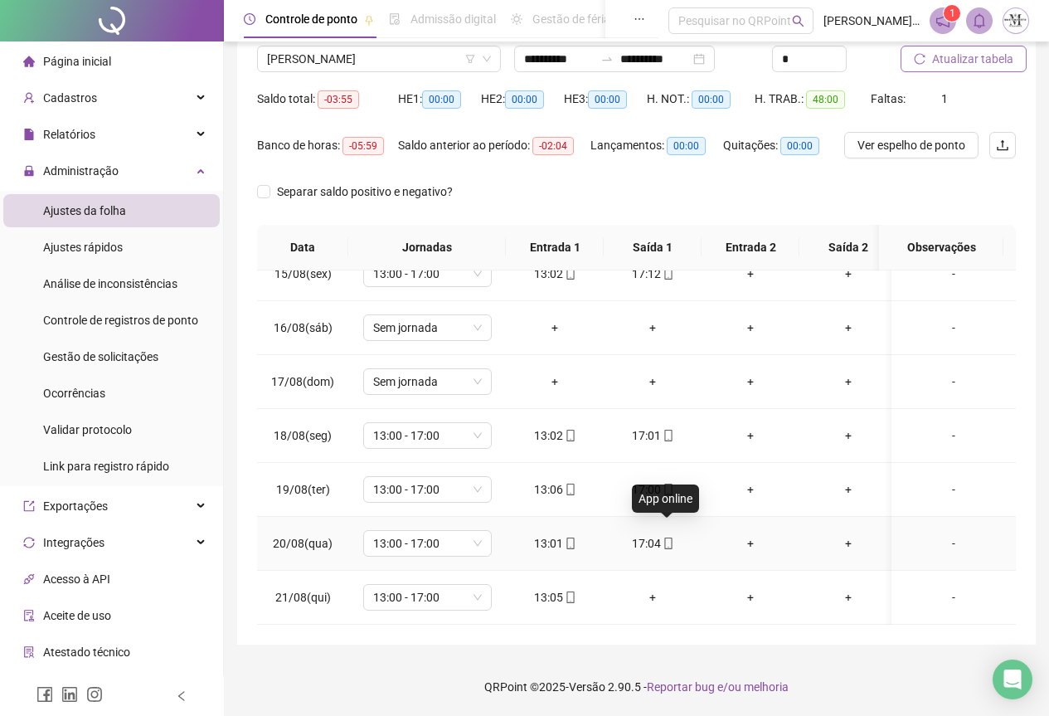
click at [671, 537] on icon "mobile" at bounding box center [667, 543] width 7 height 12
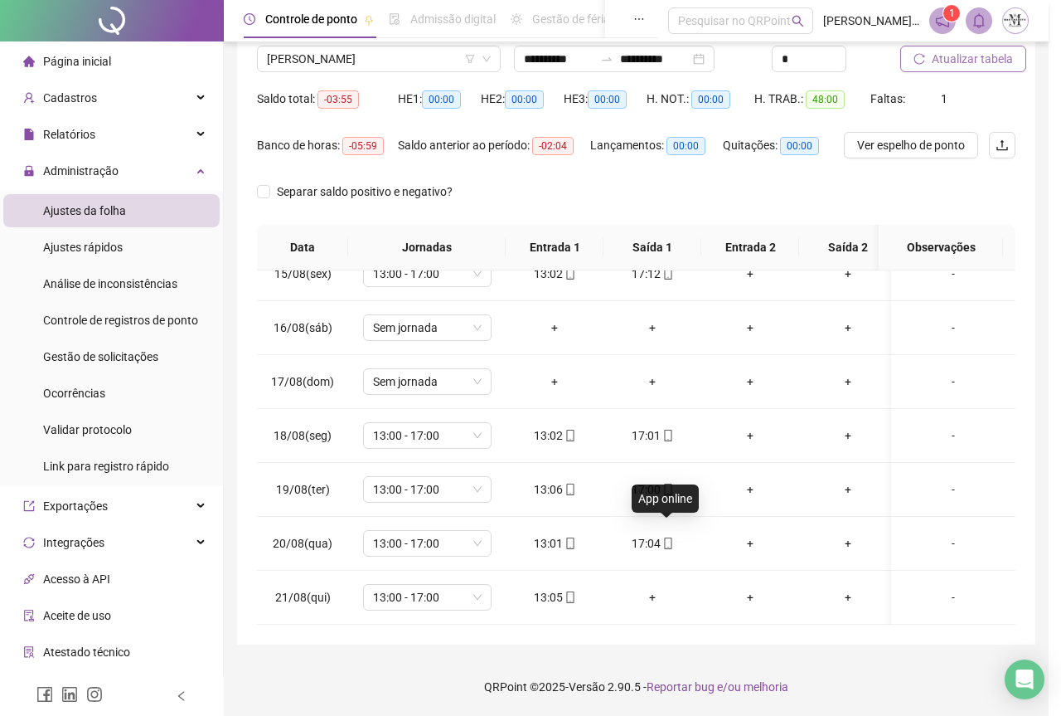
type input "**********"
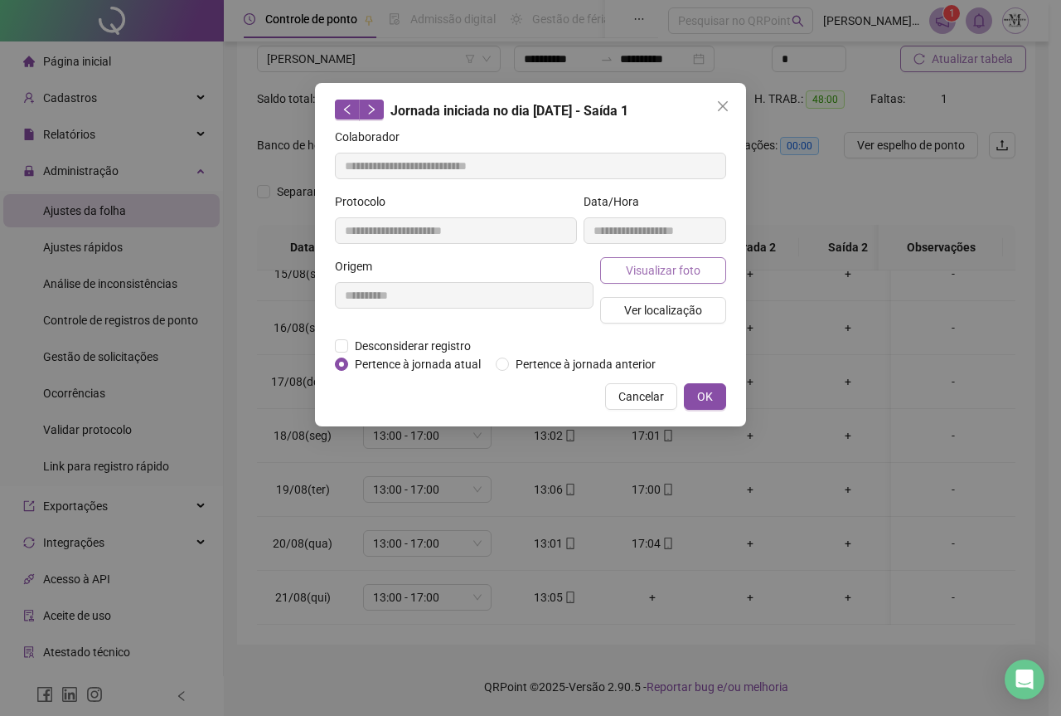
click at [662, 279] on button "Visualizar foto" at bounding box center [663, 270] width 126 height 27
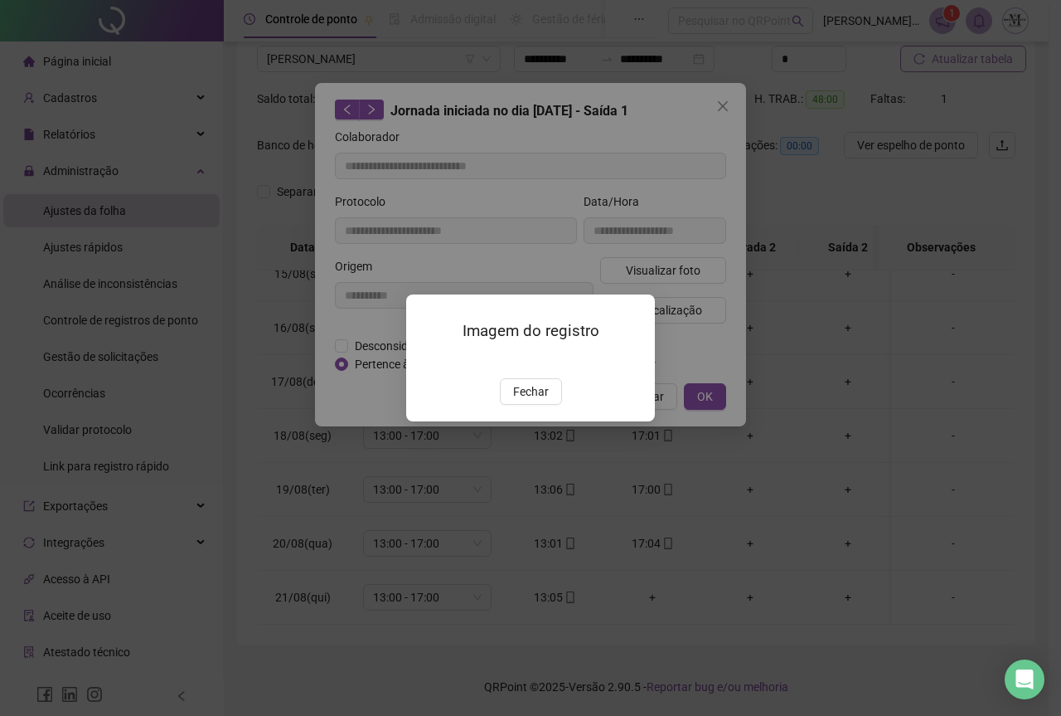
click at [426, 361] on img at bounding box center [426, 361] width 0 height 0
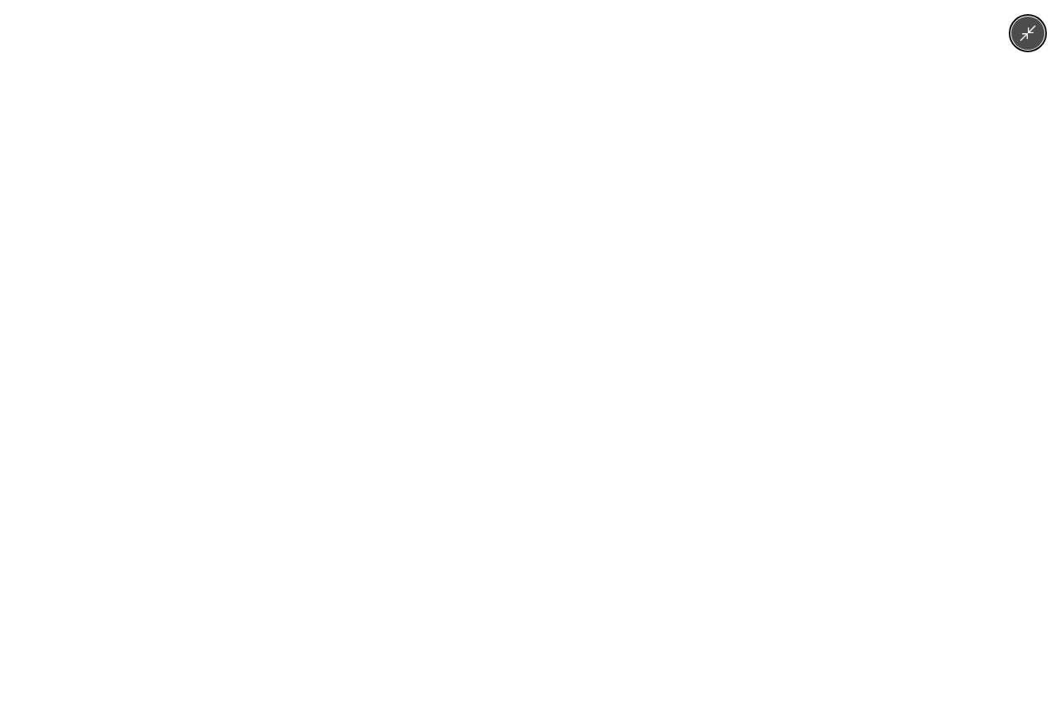
click at [547, 309] on img at bounding box center [530, 358] width 536 height 716
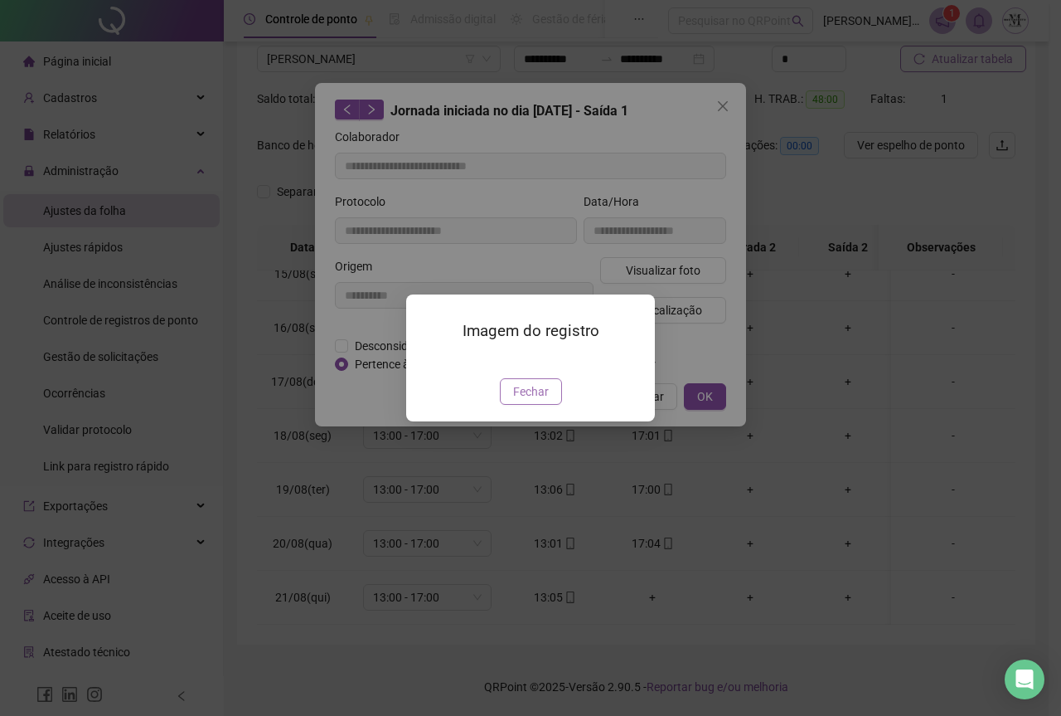
click at [523, 401] on span "Fechar" at bounding box center [531, 391] width 36 height 18
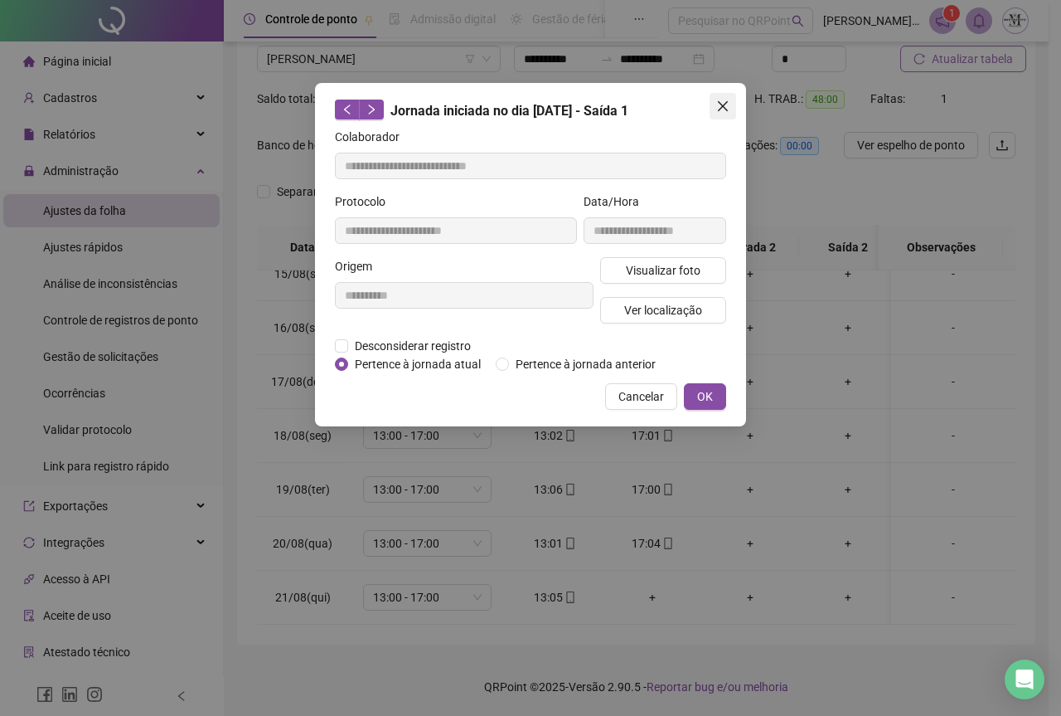
click at [720, 110] on icon "close" at bounding box center [723, 106] width 10 height 10
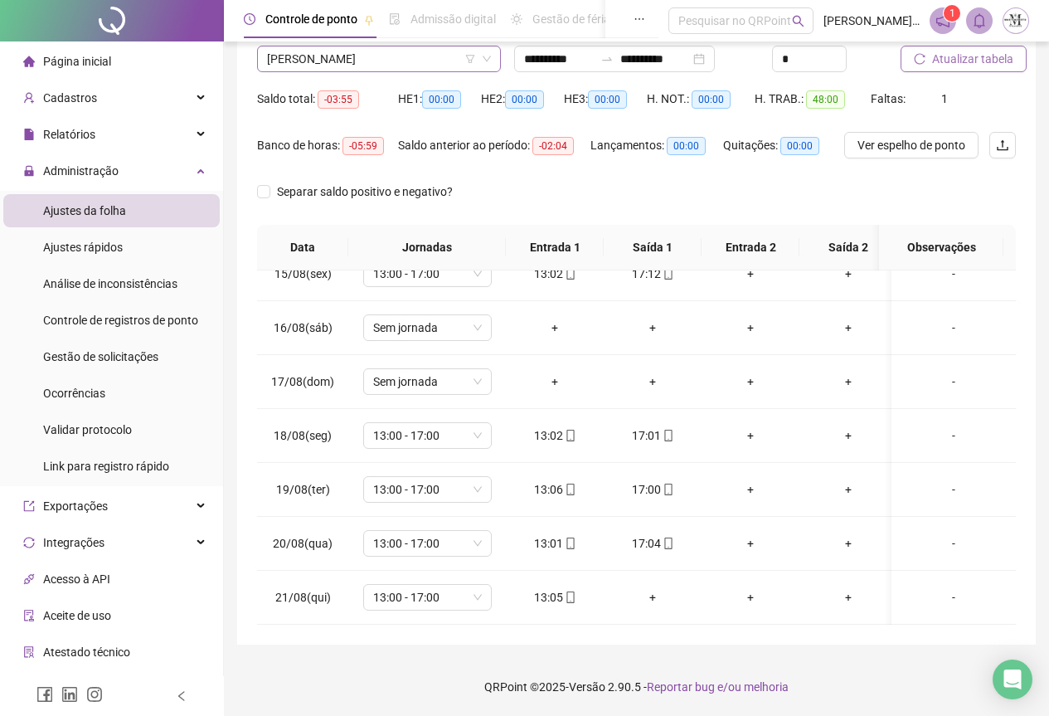
click at [340, 54] on span "[PERSON_NAME]" at bounding box center [379, 58] width 224 height 25
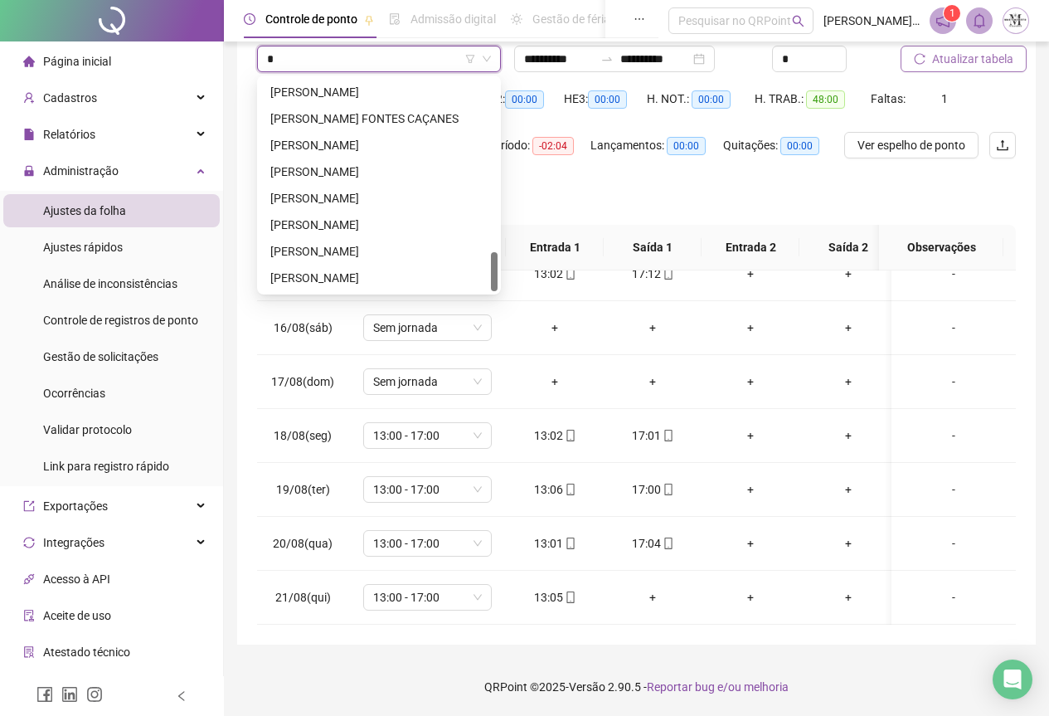
type input "**"
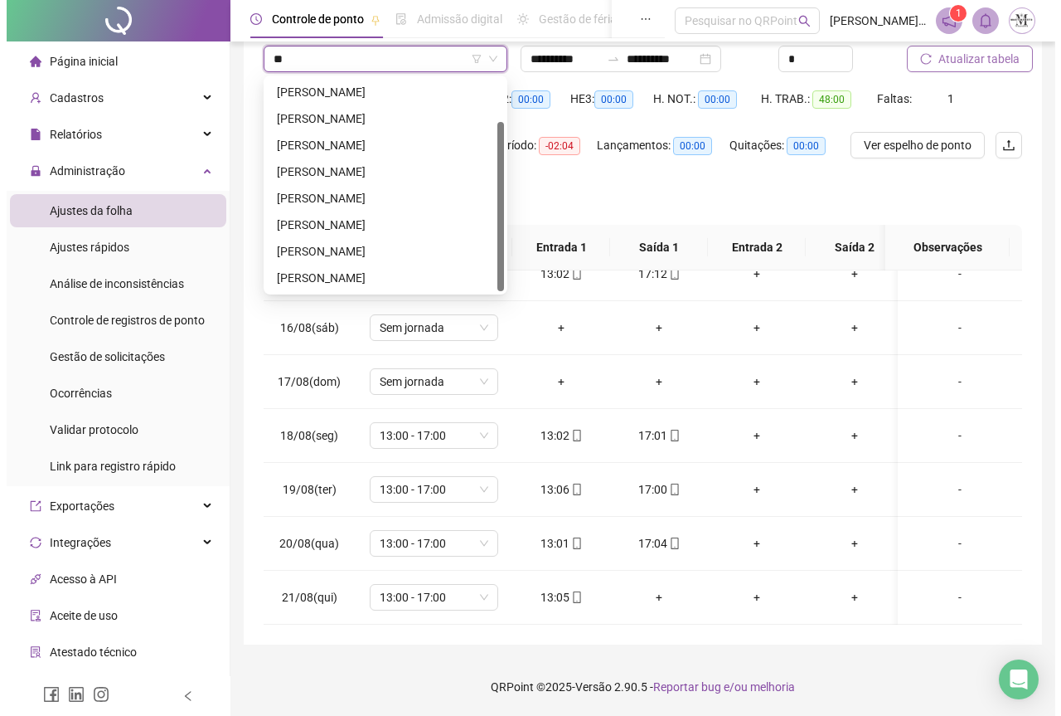
scroll to position [53, 0]
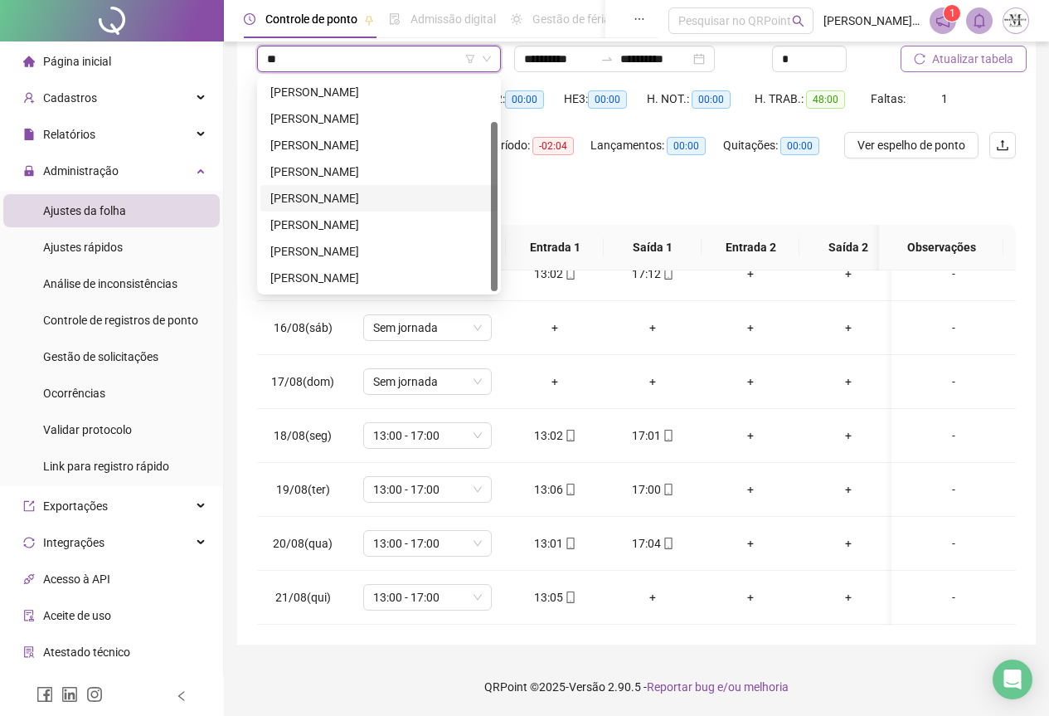
click at [368, 200] on div "[PERSON_NAME]" at bounding box center [378, 198] width 217 height 18
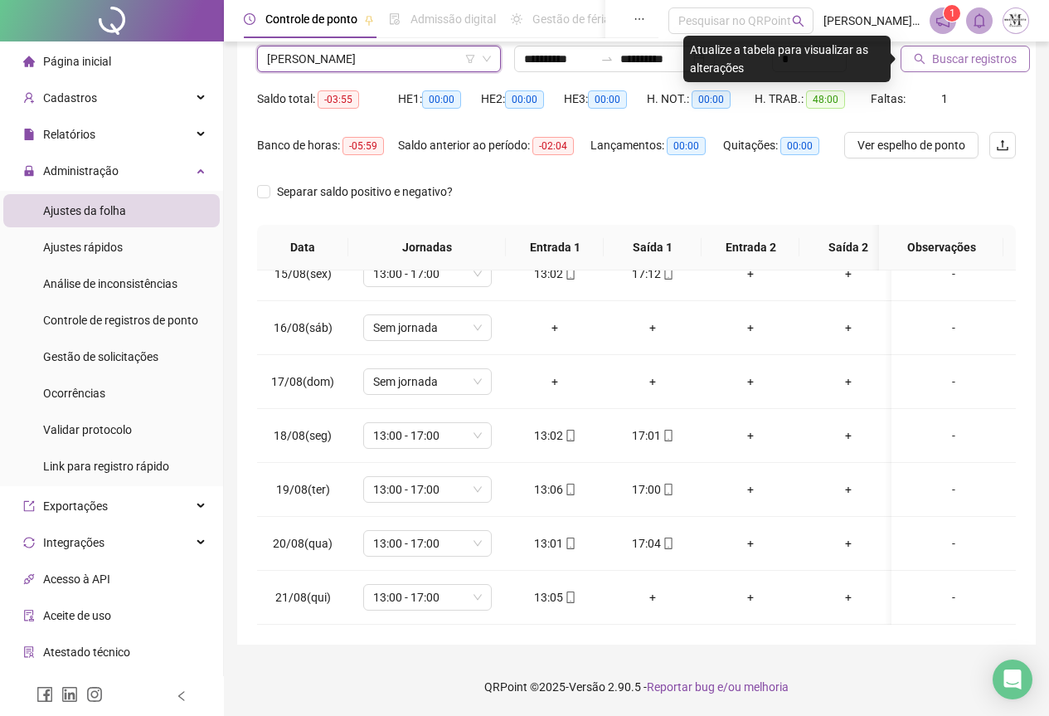
click at [953, 57] on span "Buscar registros" at bounding box center [974, 59] width 85 height 18
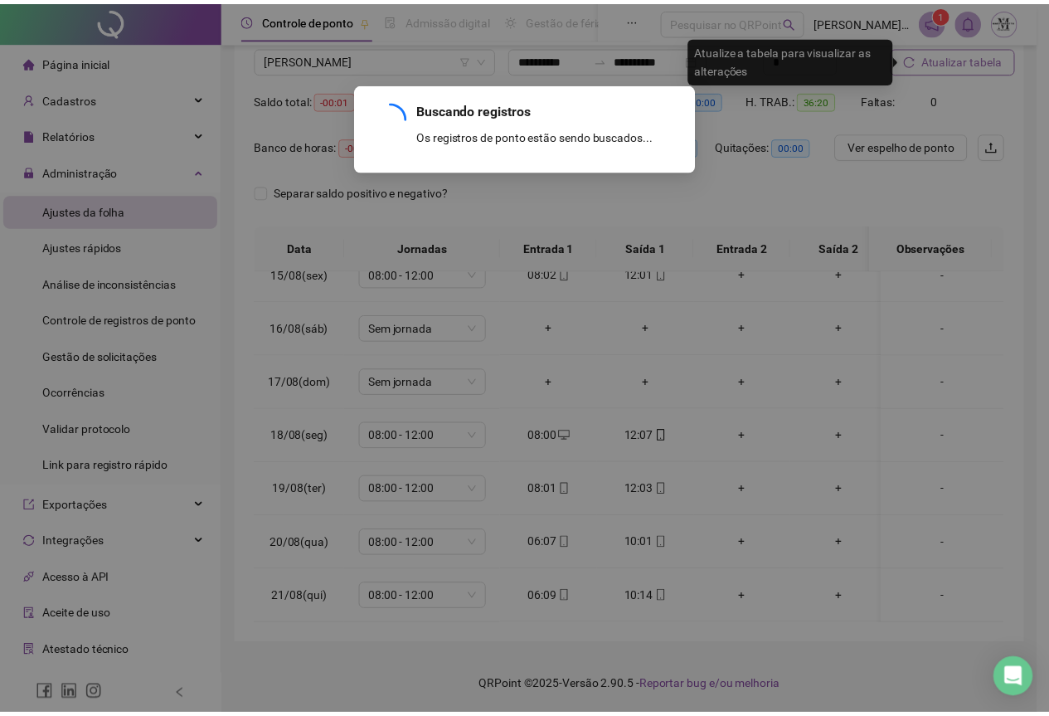
scroll to position [251, 0]
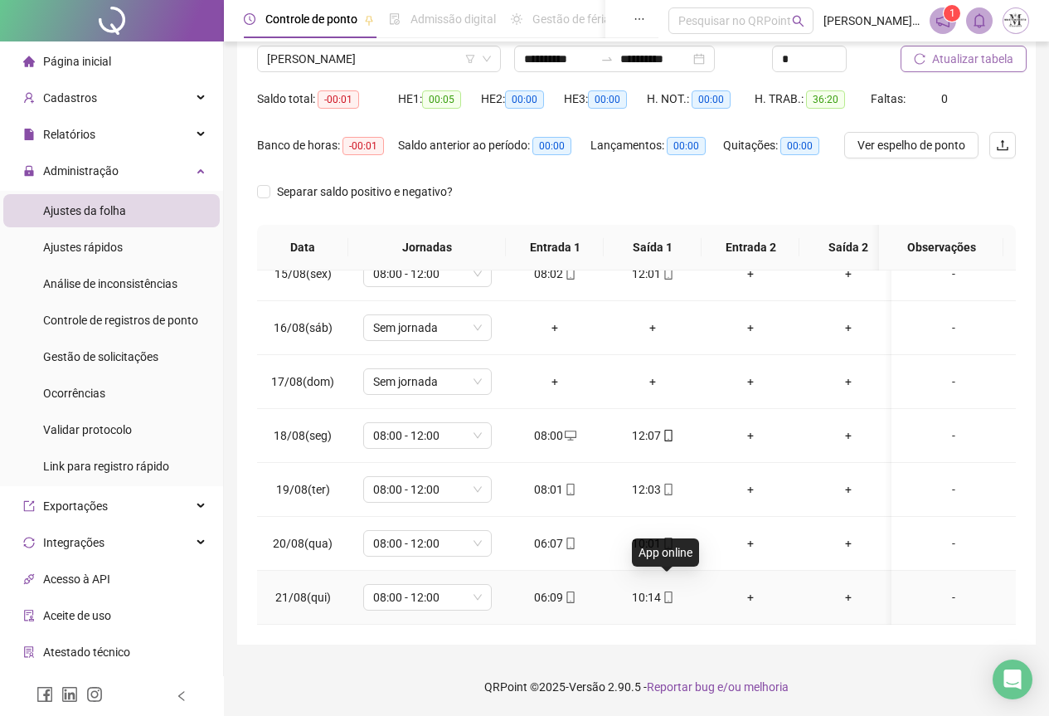
click at [668, 590] on span at bounding box center [667, 596] width 13 height 13
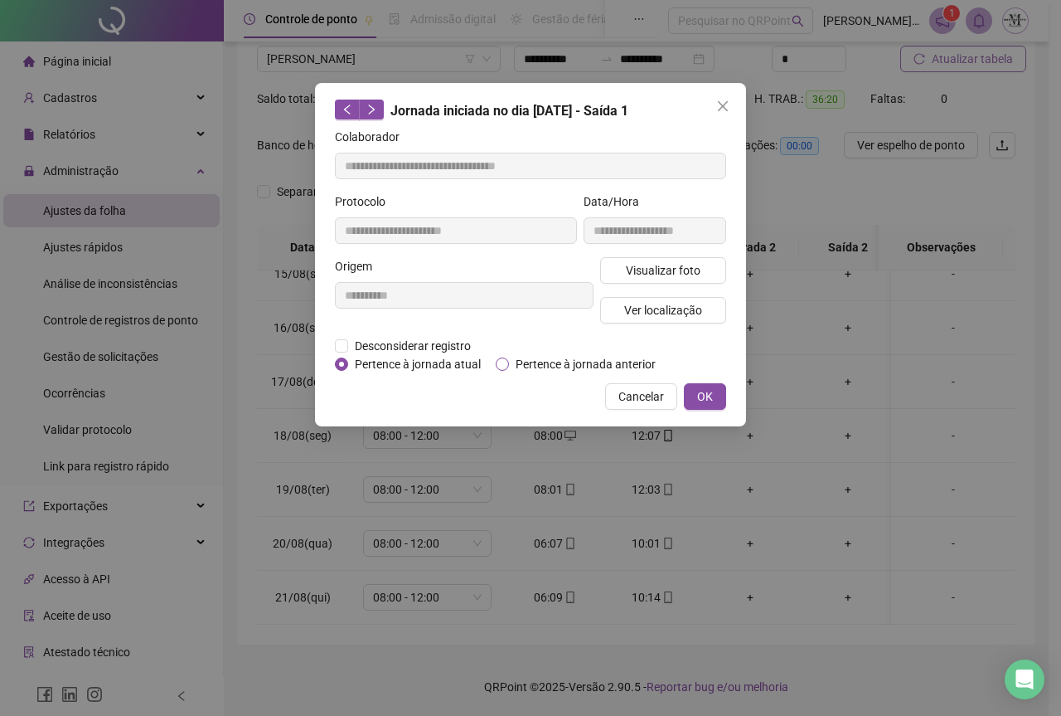
type input "**********"
click at [647, 271] on span "Visualizar foto" at bounding box center [663, 270] width 75 height 18
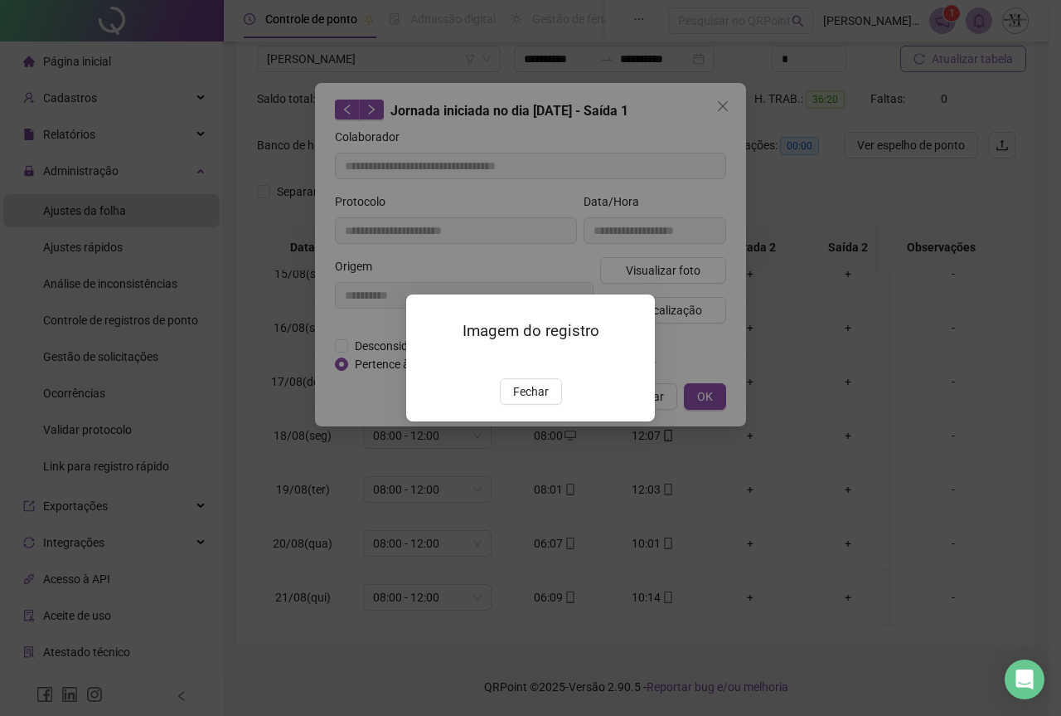
click at [426, 361] on img at bounding box center [426, 361] width 0 height 0
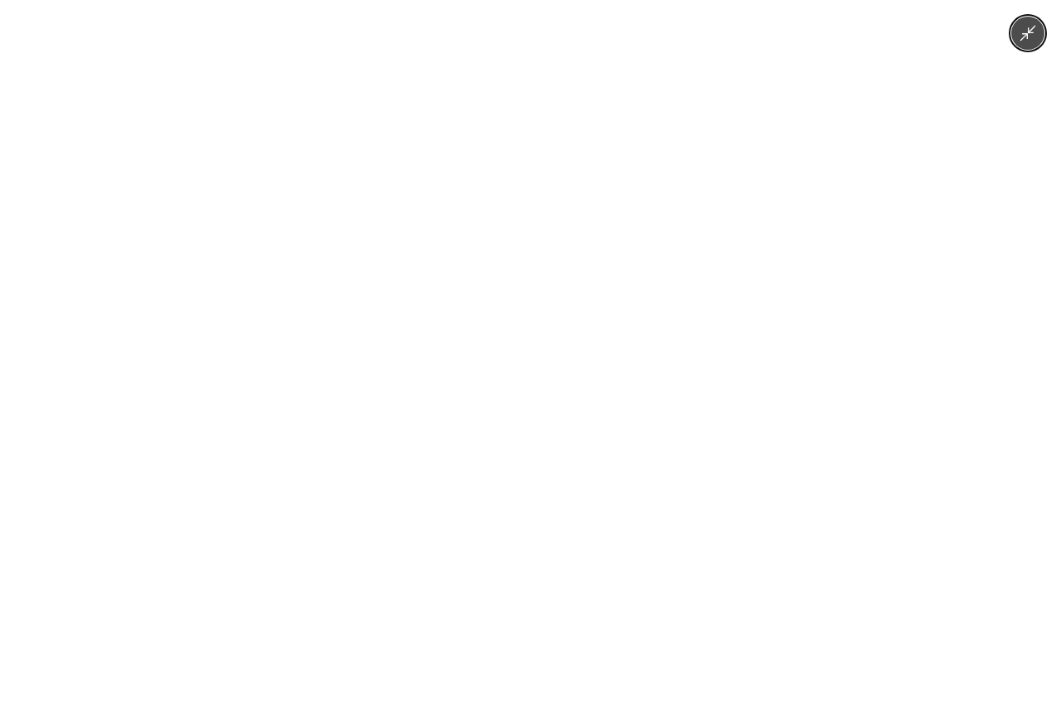
click at [501, 336] on img at bounding box center [530, 358] width 331 height 716
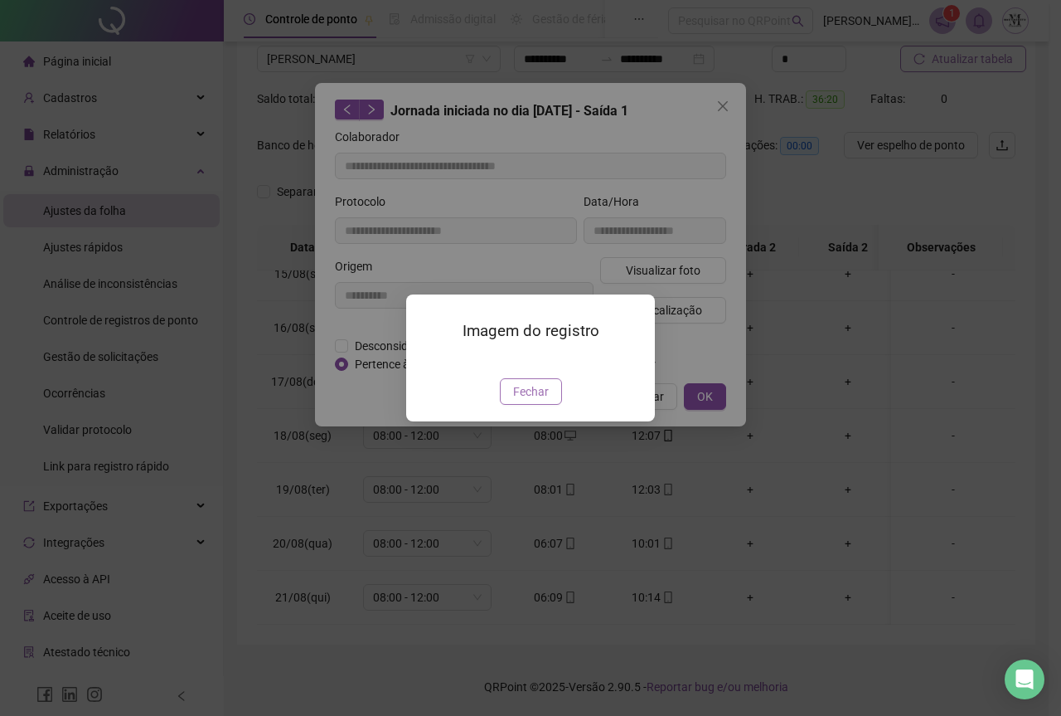
click at [531, 401] on span "Fechar" at bounding box center [531, 391] width 36 height 18
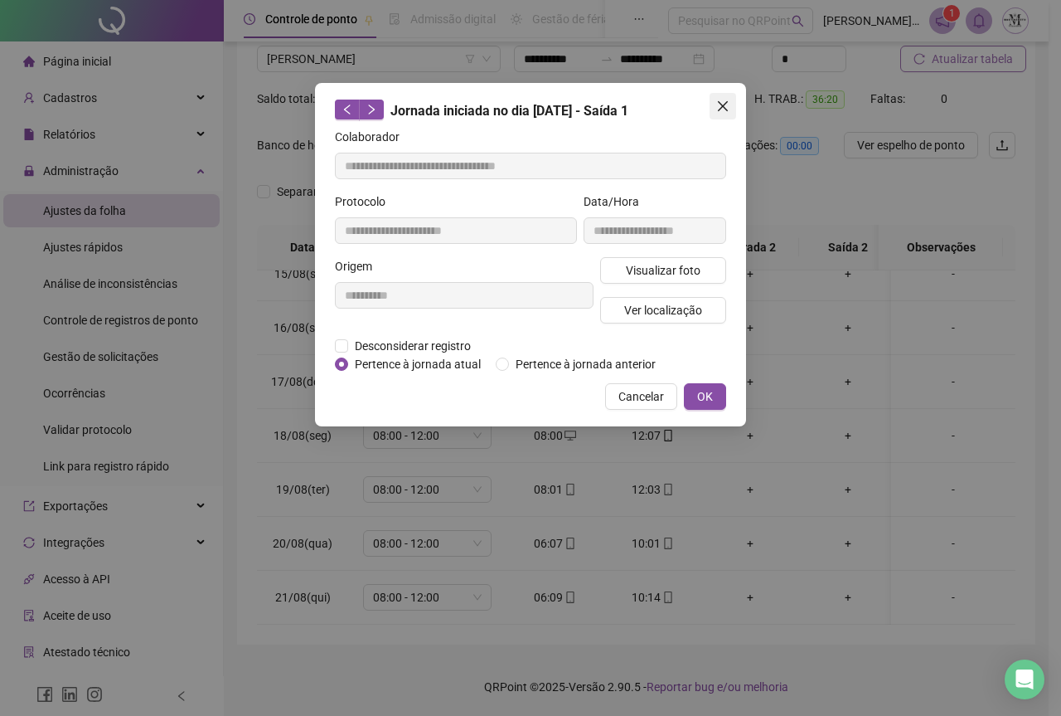
click at [722, 111] on icon "close" at bounding box center [722, 106] width 13 height 13
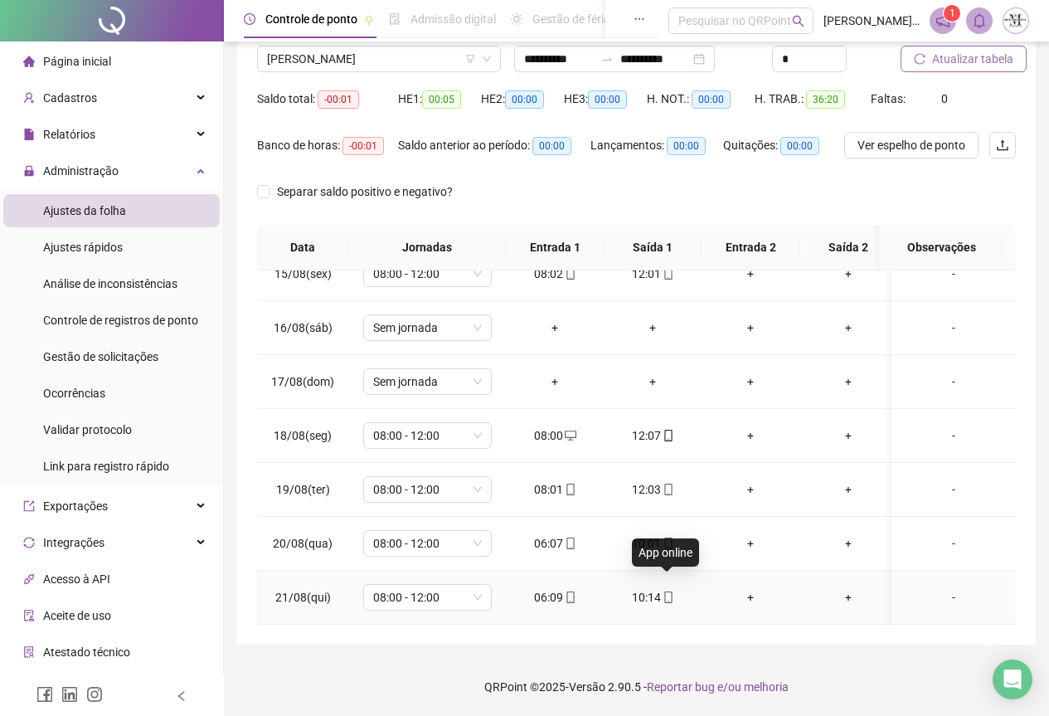
click at [668, 591] on icon "mobile" at bounding box center [669, 597] width 12 height 12
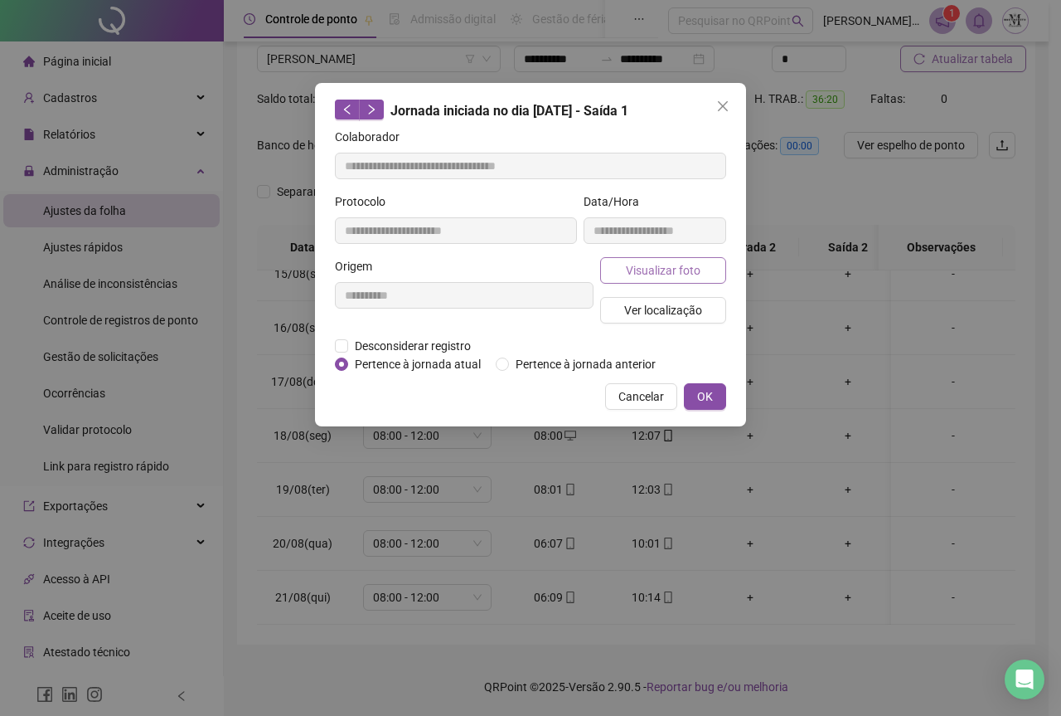
click at [670, 265] on span "Visualizar foto" at bounding box center [663, 270] width 75 height 18
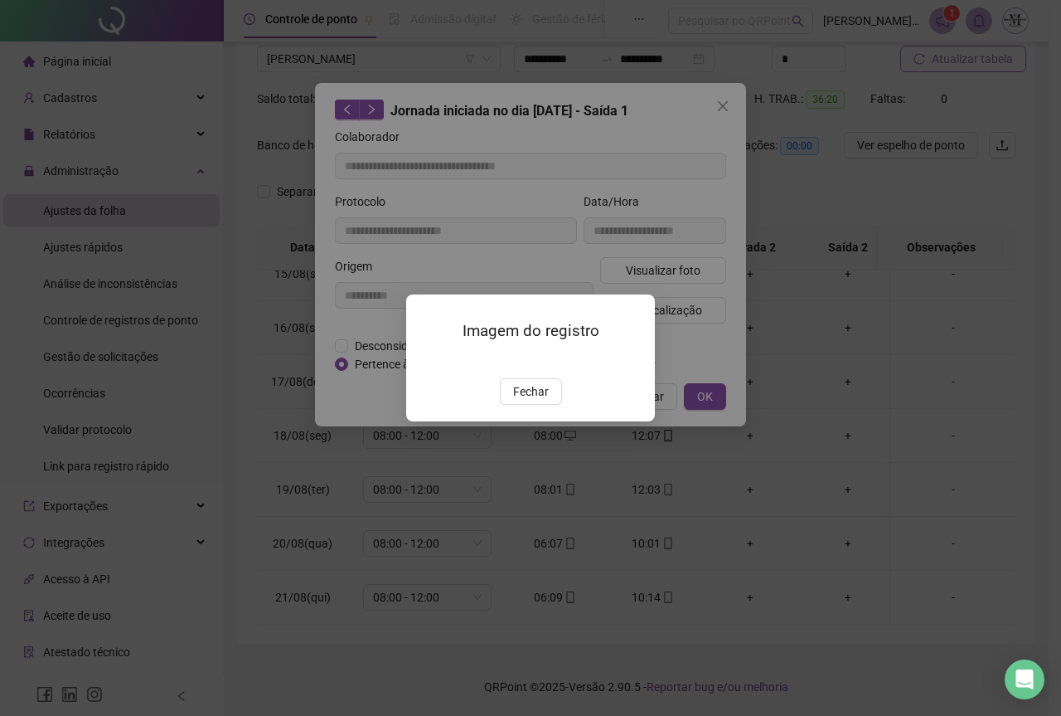
click at [542, 368] on div at bounding box center [530, 359] width 209 height 18
click at [529, 401] on span "Fechar" at bounding box center [531, 391] width 36 height 18
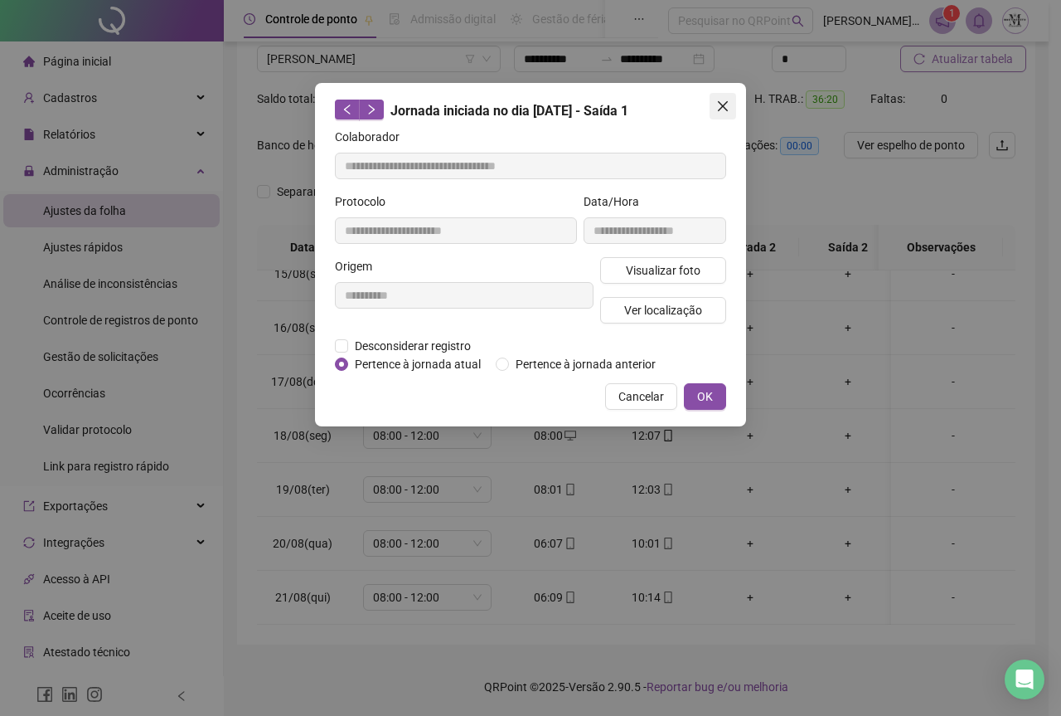
click at [719, 111] on icon "close" at bounding box center [723, 106] width 10 height 10
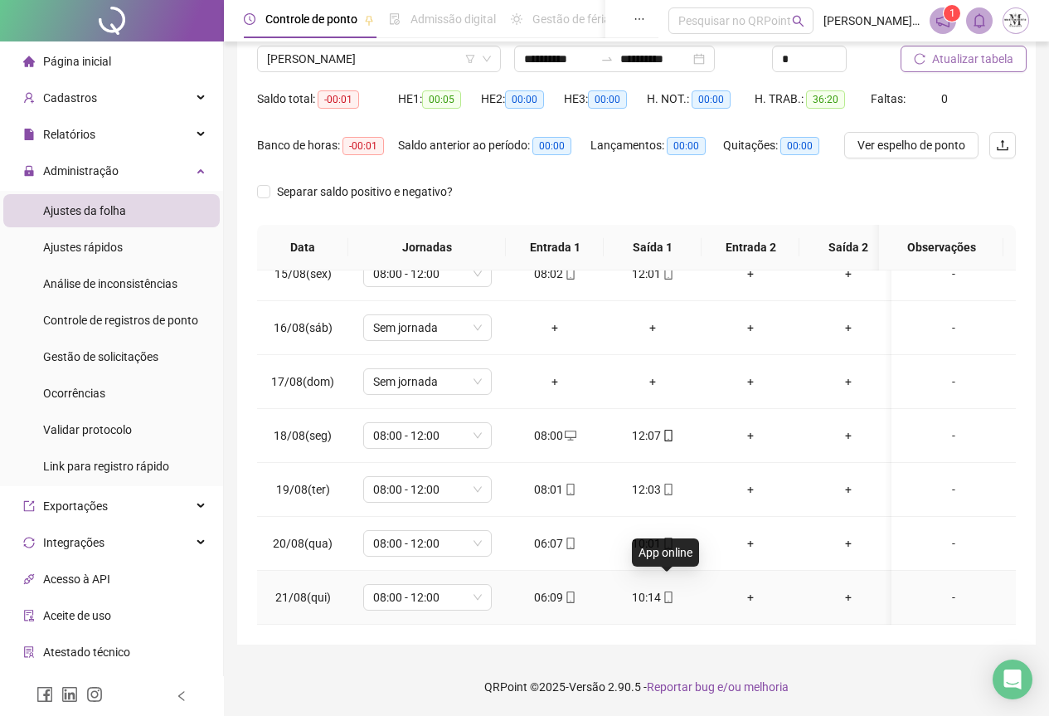
click at [670, 591] on icon "mobile" at bounding box center [669, 597] width 12 height 12
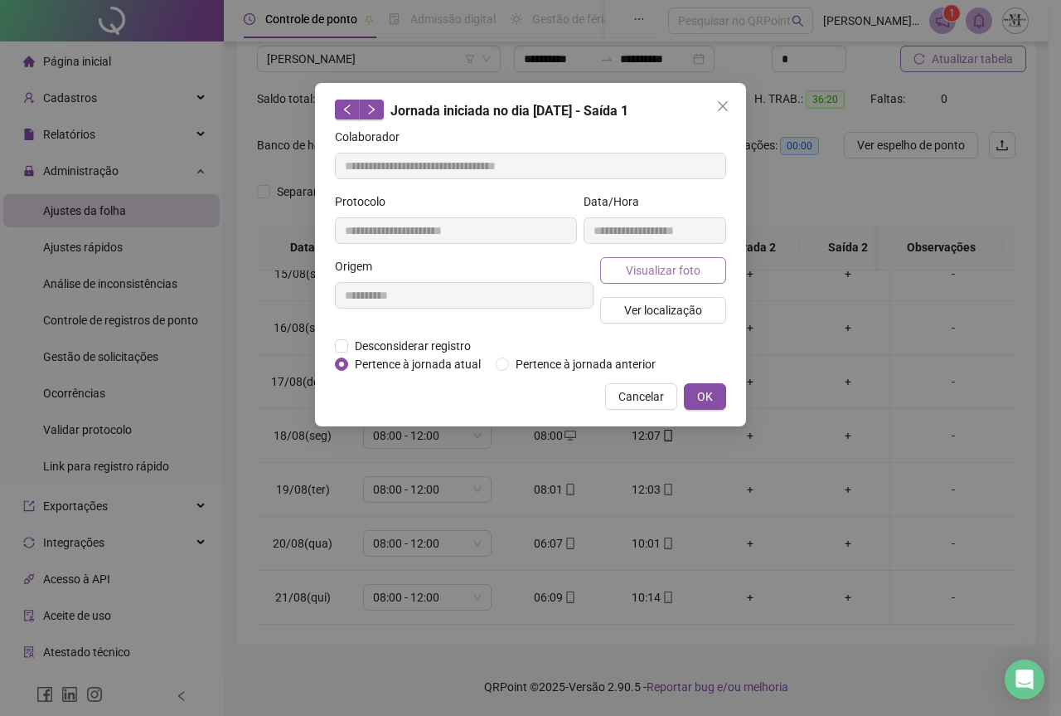
click at [653, 275] on span "Visualizar foto" at bounding box center [663, 270] width 75 height 18
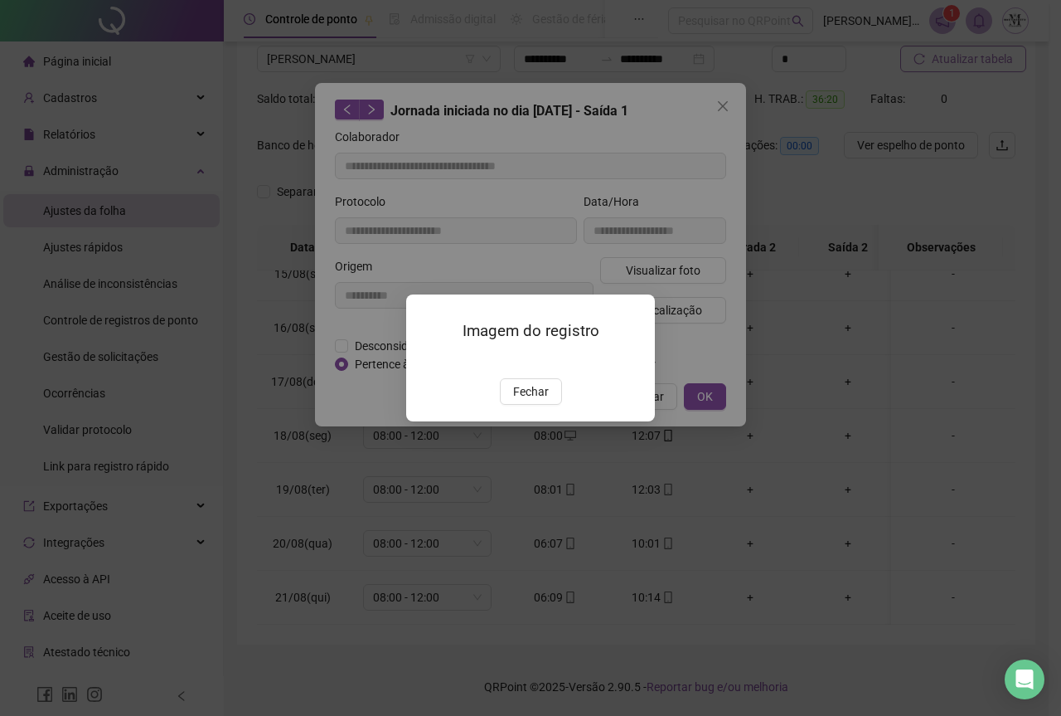
click at [426, 361] on img at bounding box center [426, 361] width 0 height 0
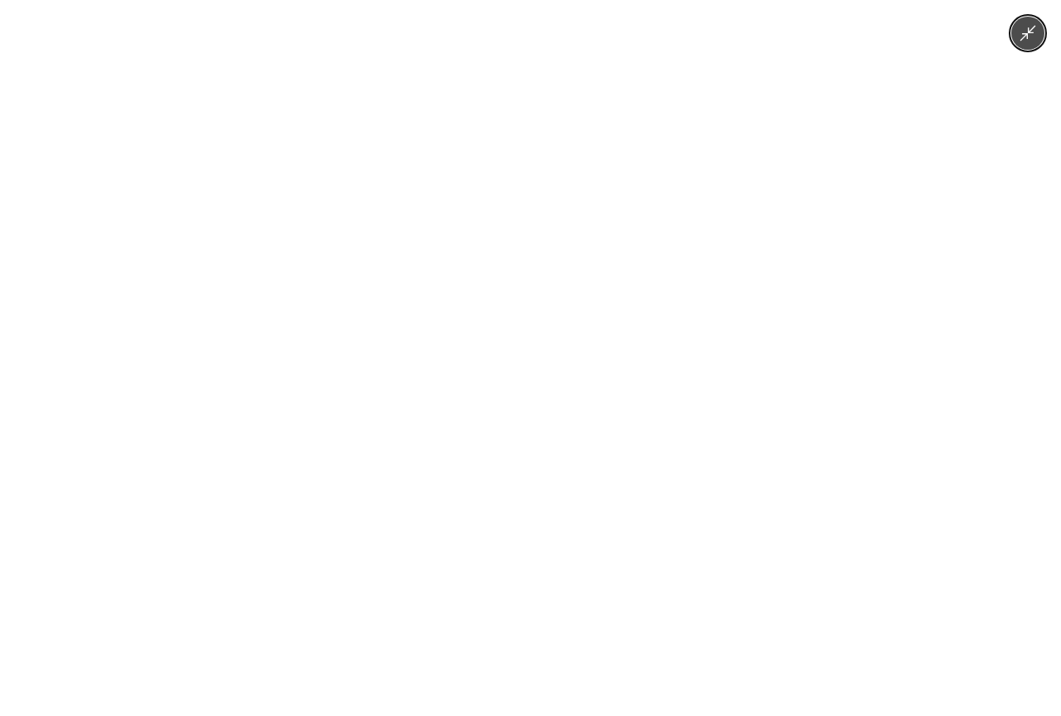
click at [480, 387] on img at bounding box center [530, 358] width 331 height 716
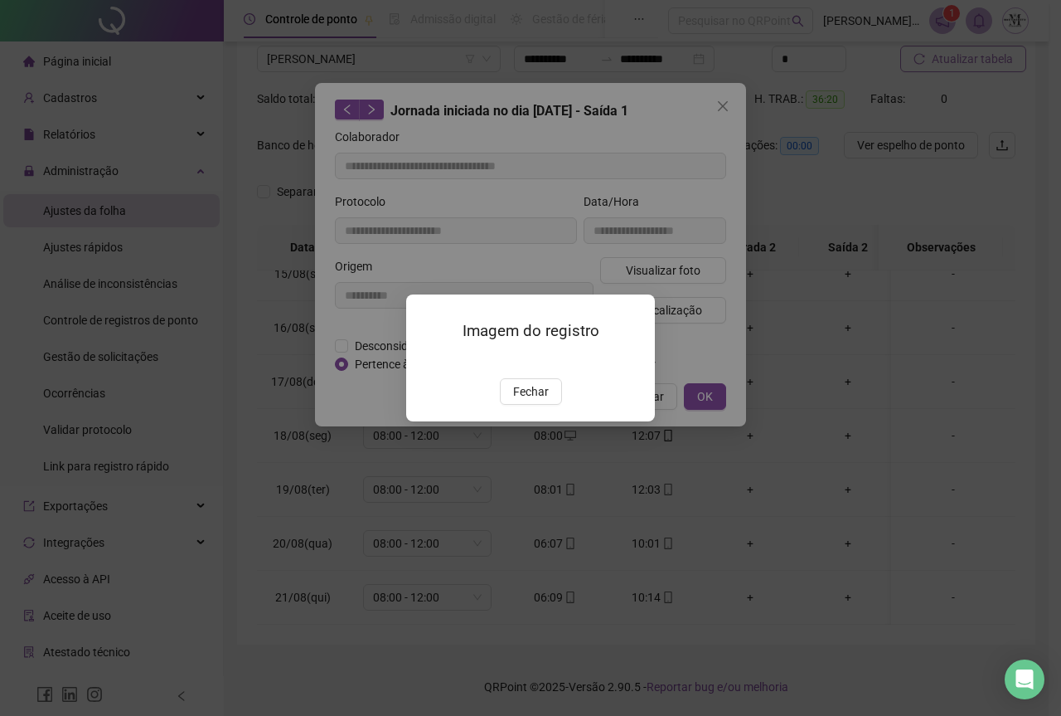
drag, startPoint x: 522, startPoint y: 493, endPoint x: 661, endPoint y: 315, distance: 225.7
click at [524, 401] on span "Fechar" at bounding box center [531, 391] width 36 height 18
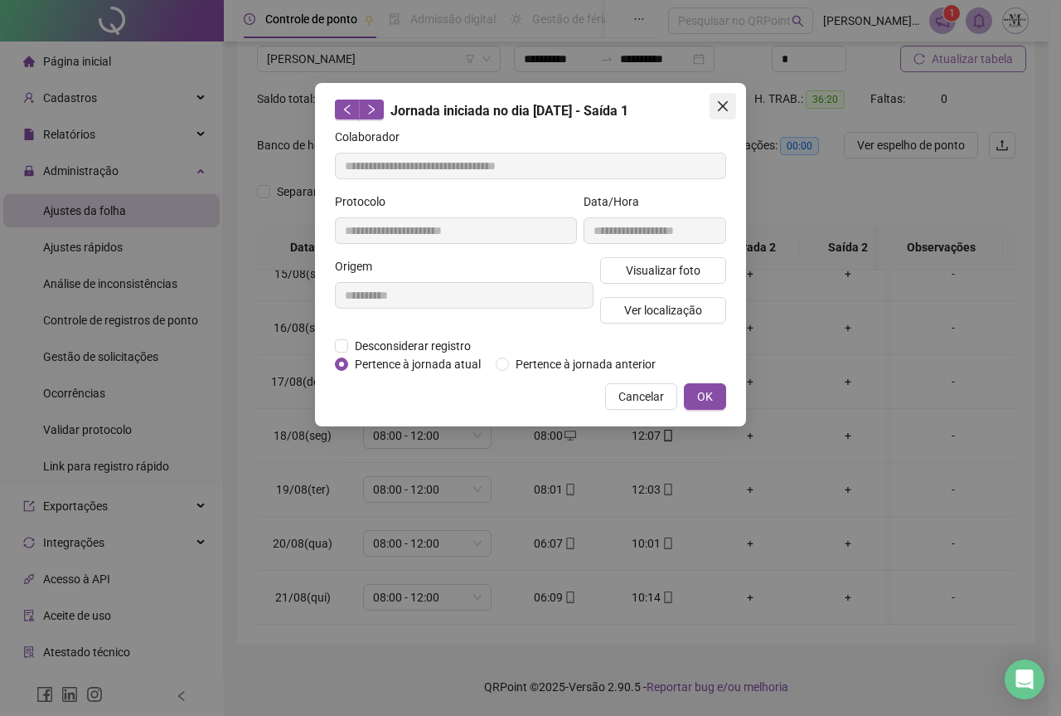
click at [731, 105] on span "Close" at bounding box center [723, 106] width 27 height 13
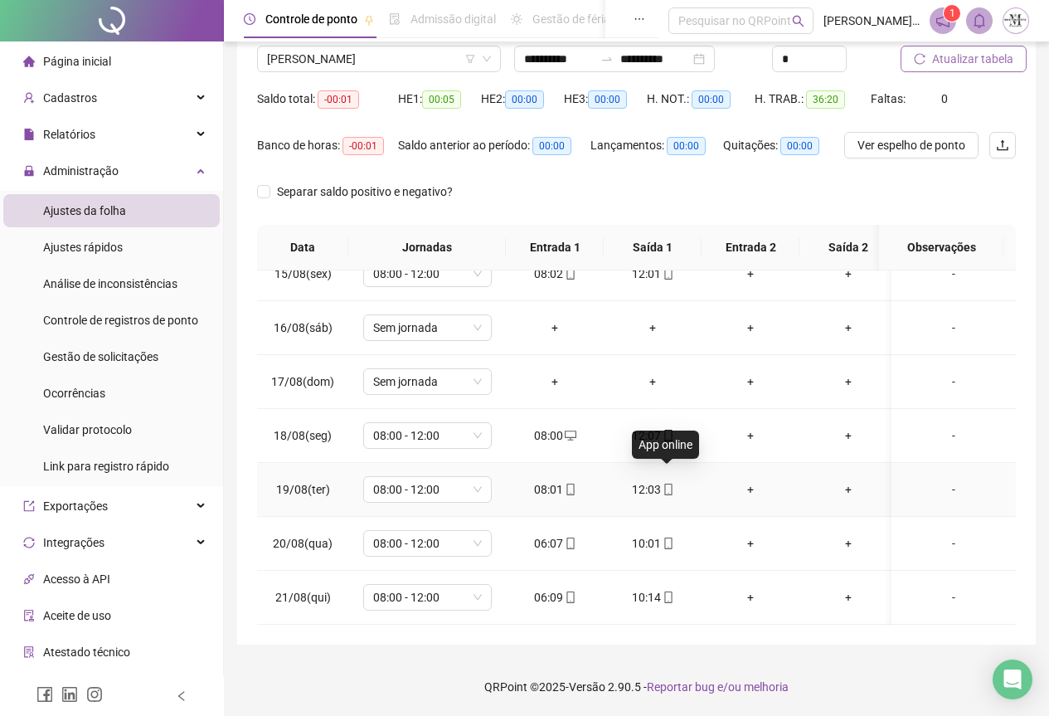
click at [670, 483] on icon "mobile" at bounding box center [669, 489] width 12 height 12
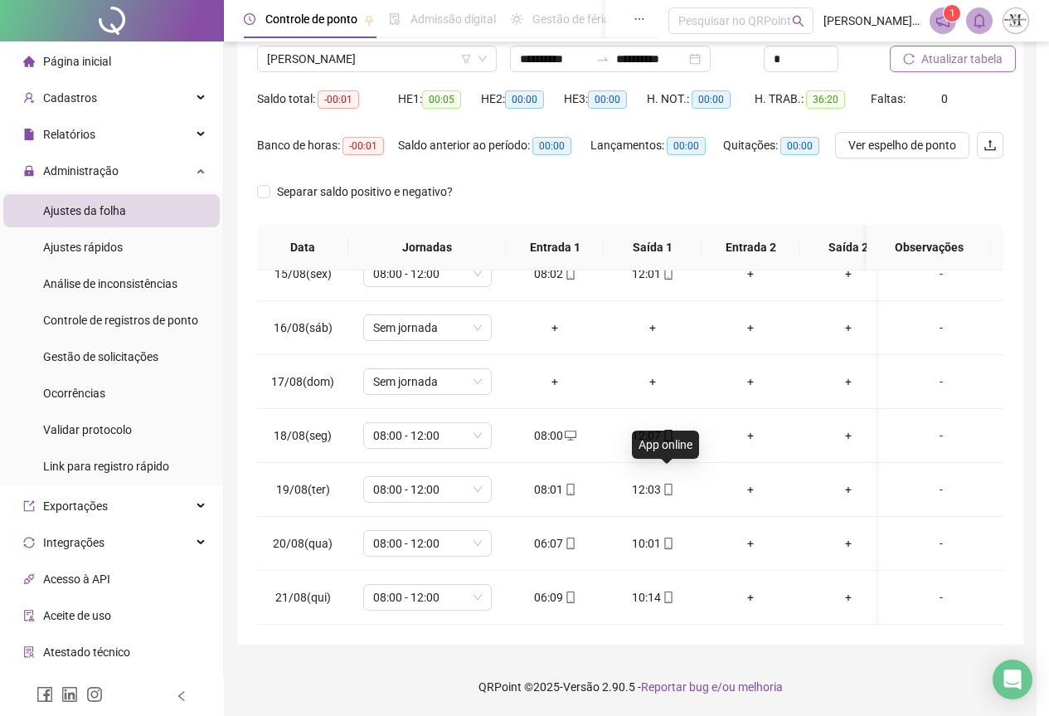
type input "**********"
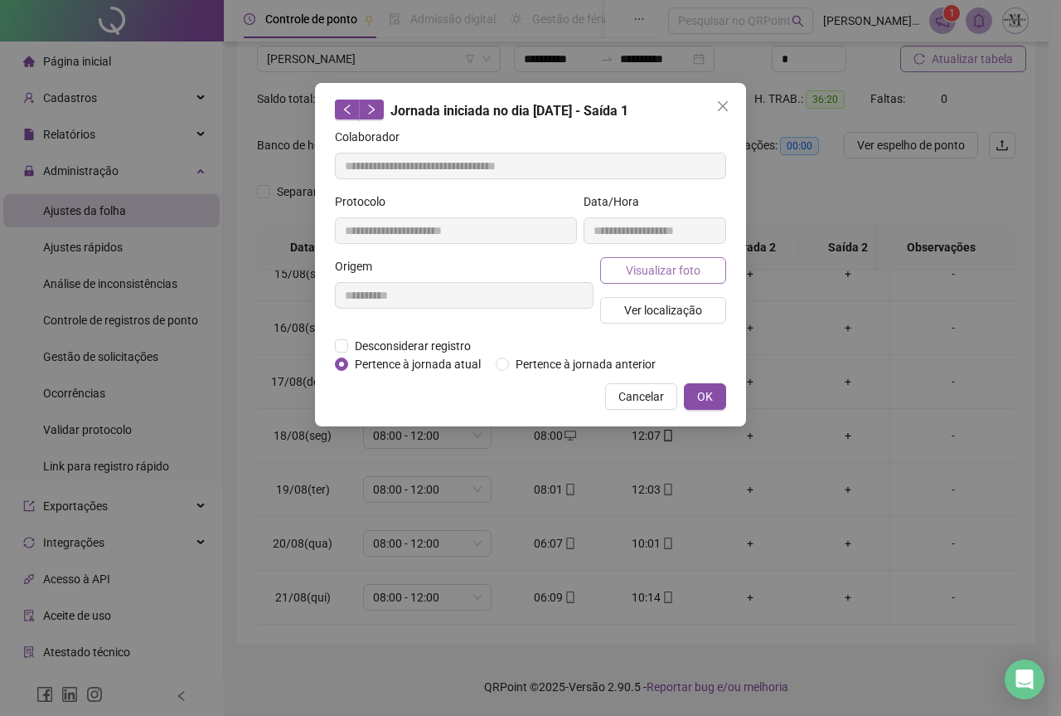
click at [638, 270] on span "Visualizar foto" at bounding box center [663, 270] width 75 height 18
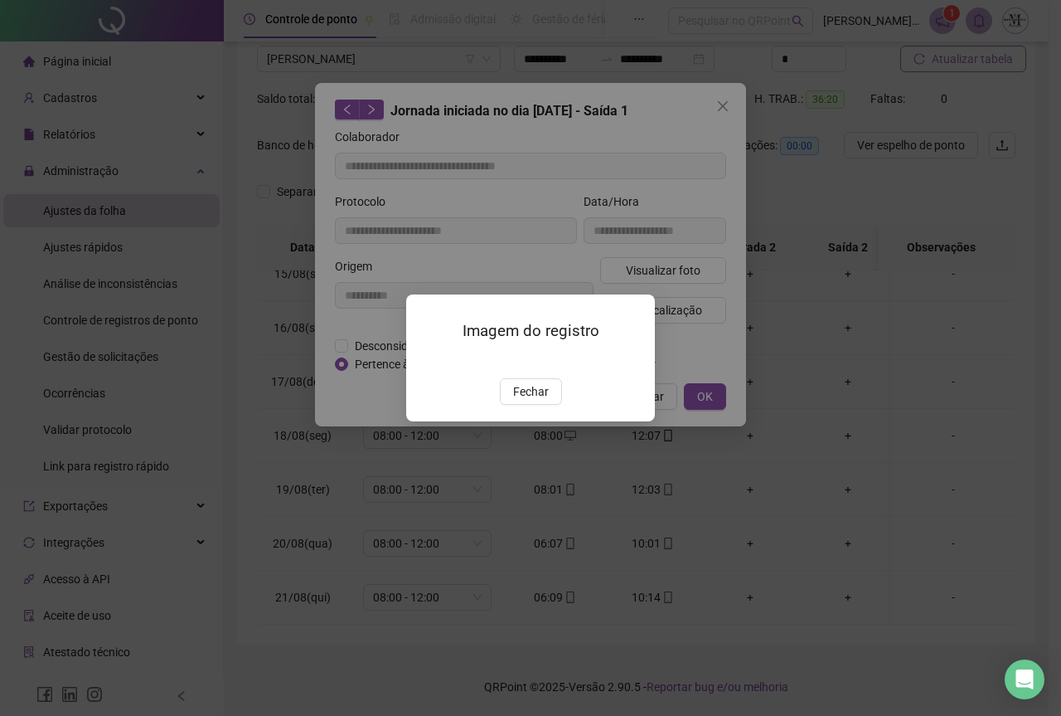
click at [426, 361] on img at bounding box center [426, 361] width 0 height 0
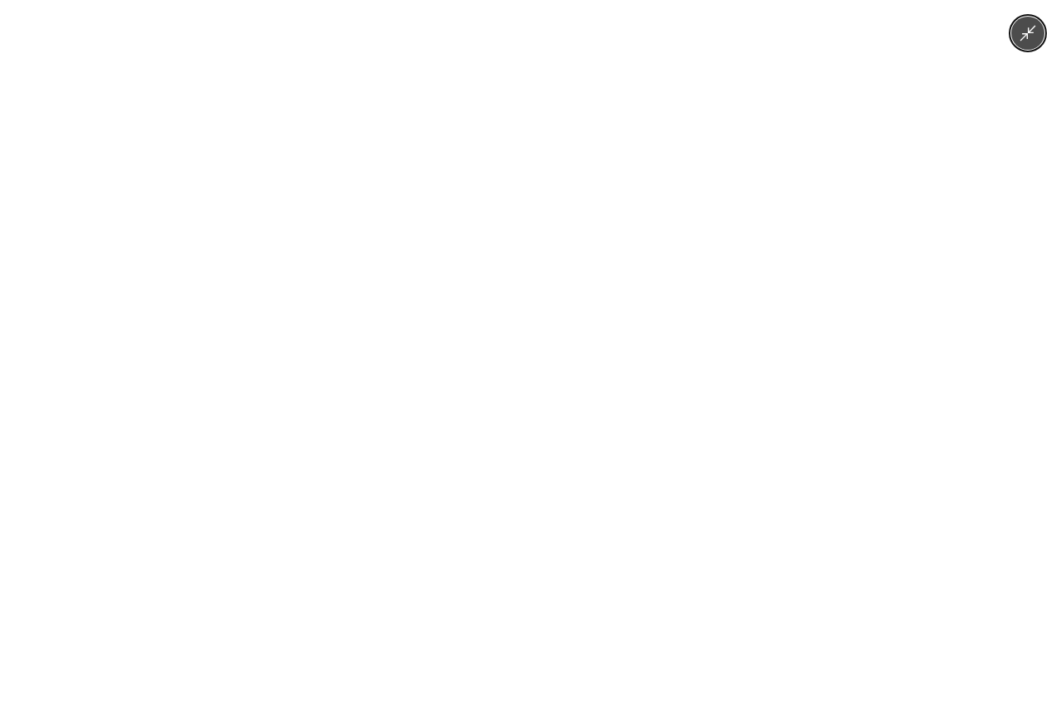
click at [525, 469] on img at bounding box center [530, 358] width 331 height 716
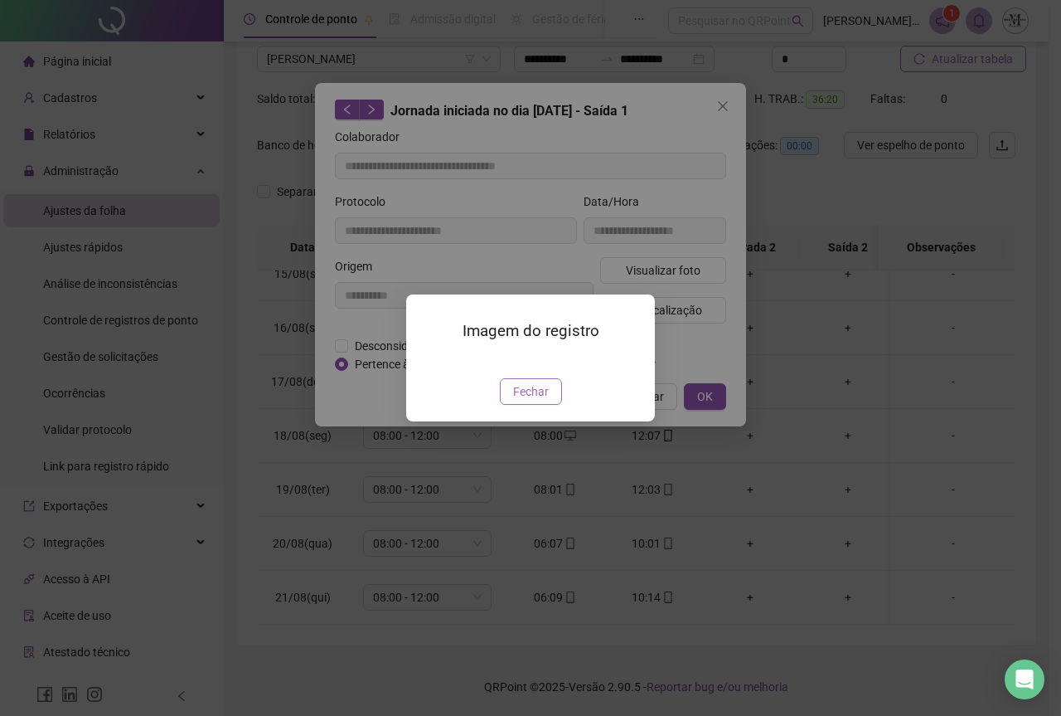
click at [541, 401] on span "Fechar" at bounding box center [531, 391] width 36 height 18
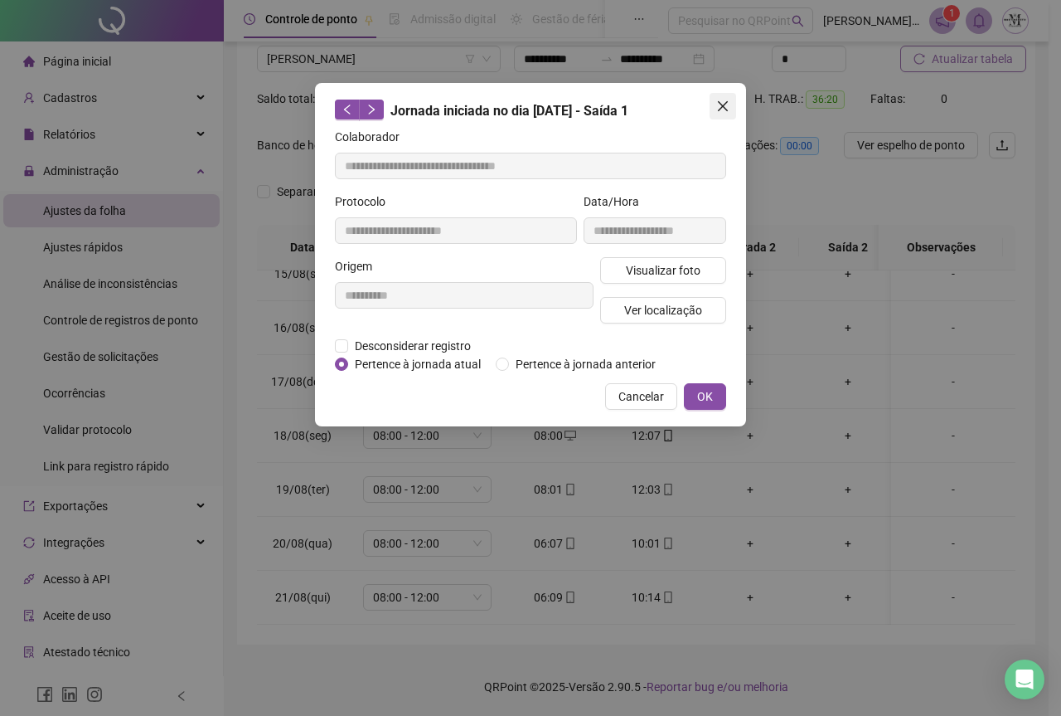
click at [718, 100] on icon "close" at bounding box center [722, 106] width 13 height 13
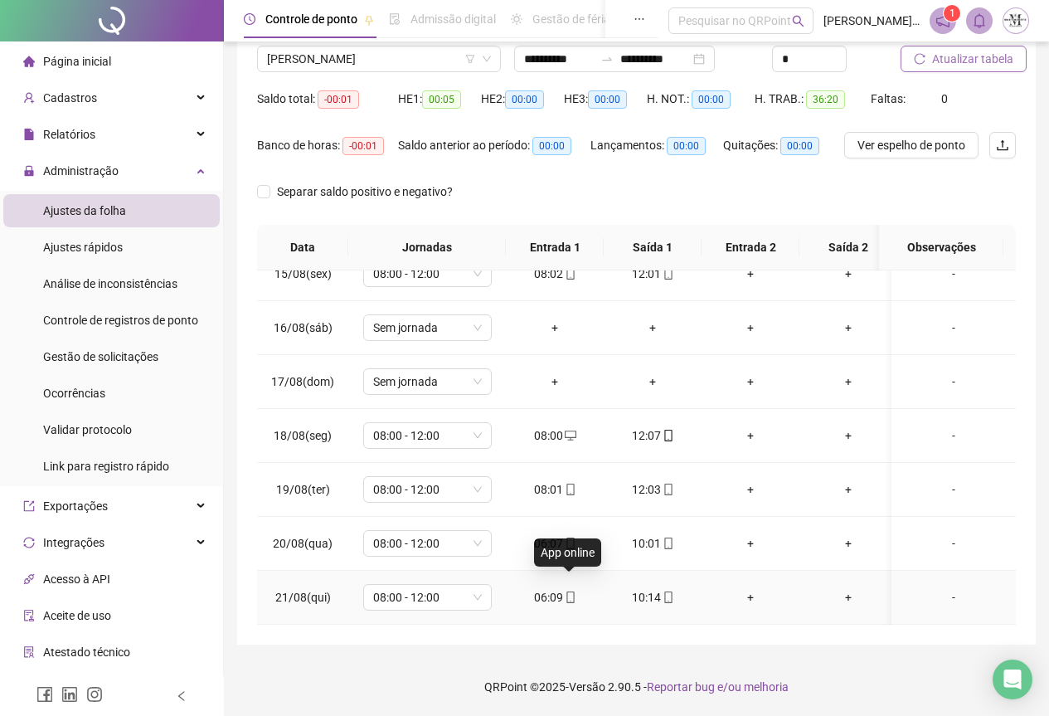
click at [570, 591] on icon "mobile" at bounding box center [569, 597] width 7 height 12
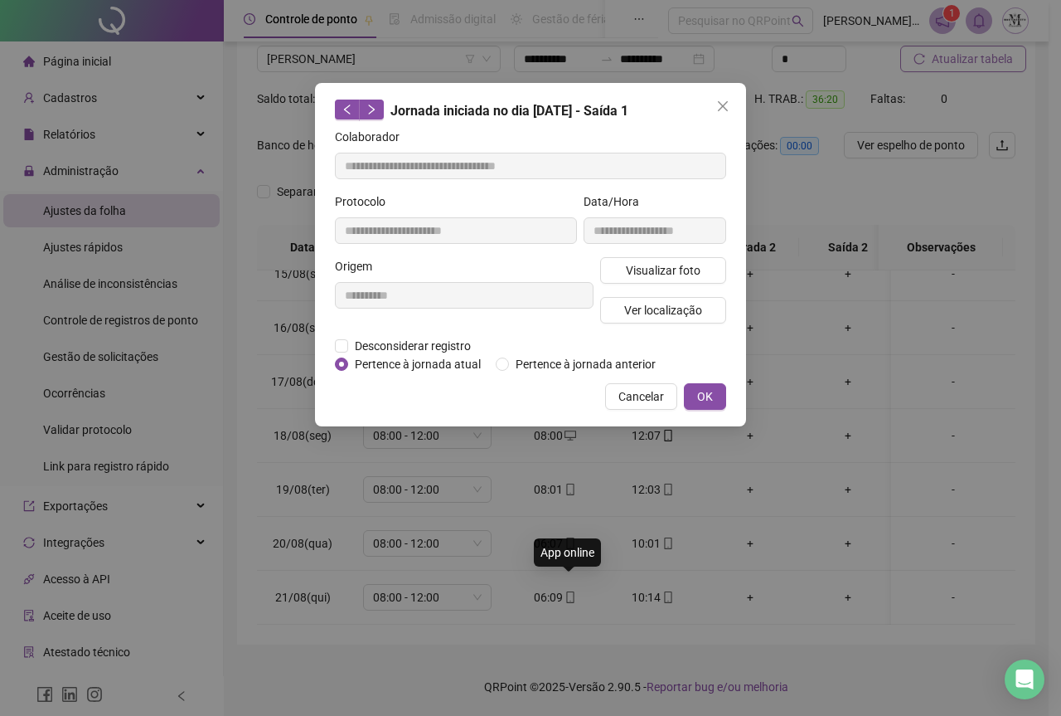
type input "**********"
click at [647, 272] on span "Visualizar foto" at bounding box center [663, 270] width 75 height 18
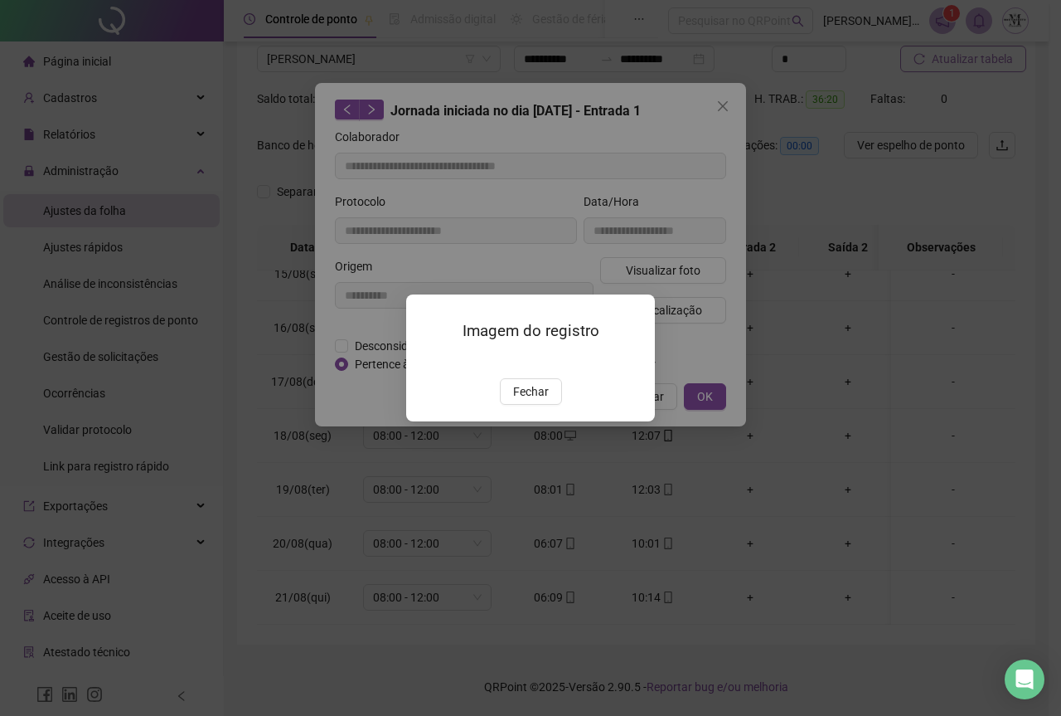
drag, startPoint x: 500, startPoint y: 346, endPoint x: 514, endPoint y: 317, distance: 32.3
click at [426, 361] on img at bounding box center [426, 361] width 0 height 0
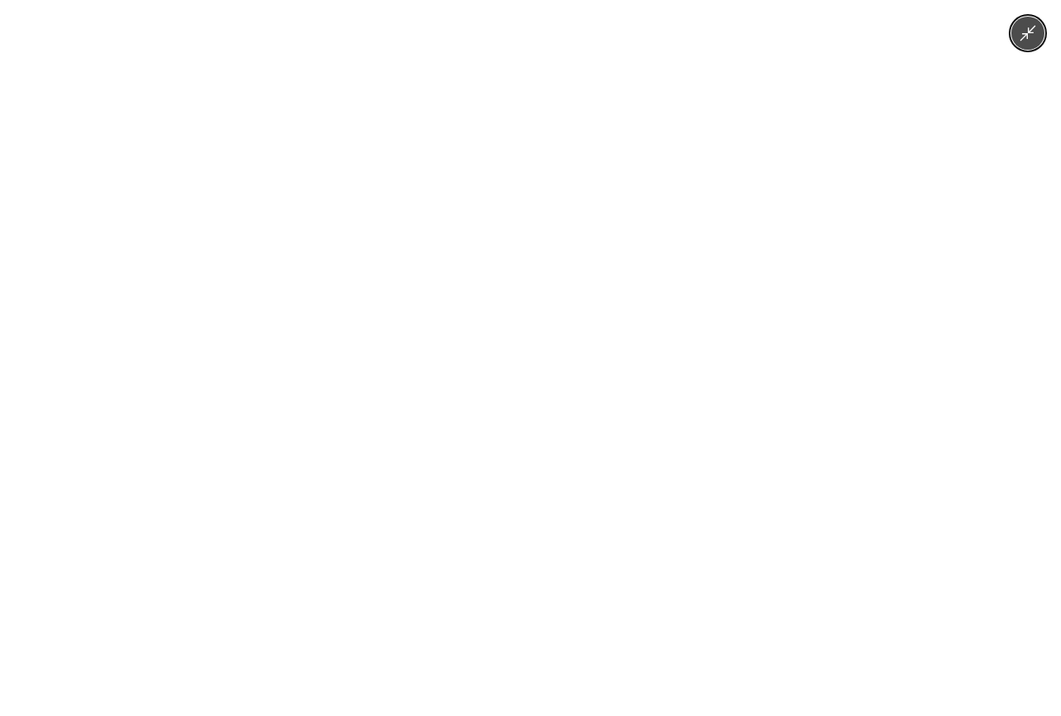
click at [517, 269] on img at bounding box center [530, 358] width 331 height 716
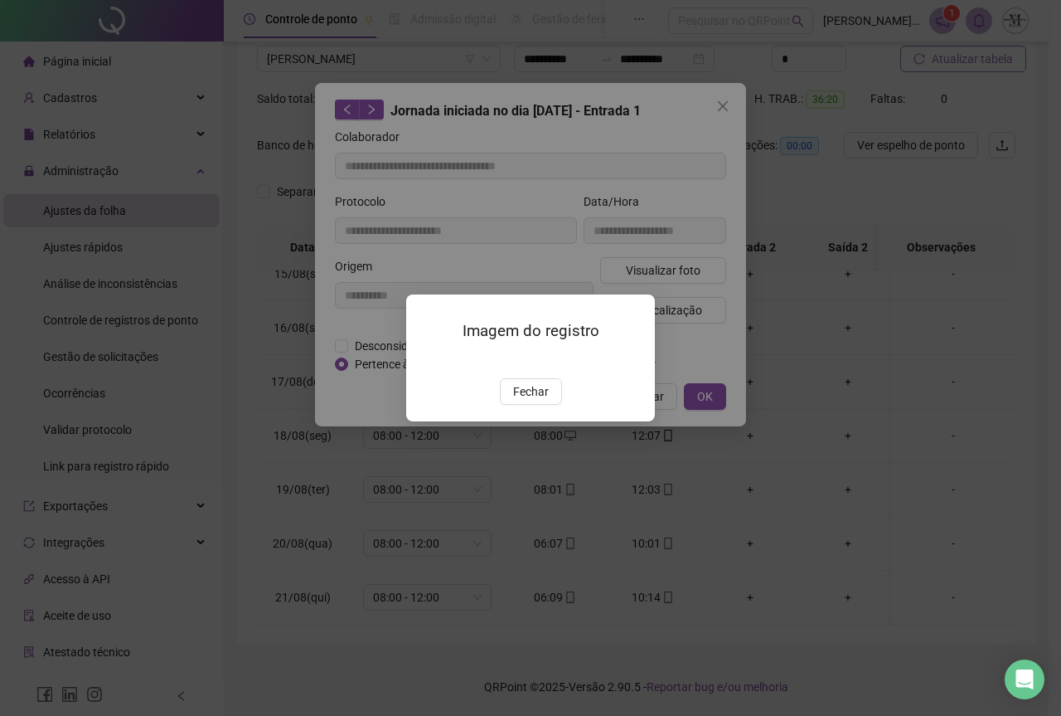
click at [426, 361] on img at bounding box center [426, 361] width 0 height 0
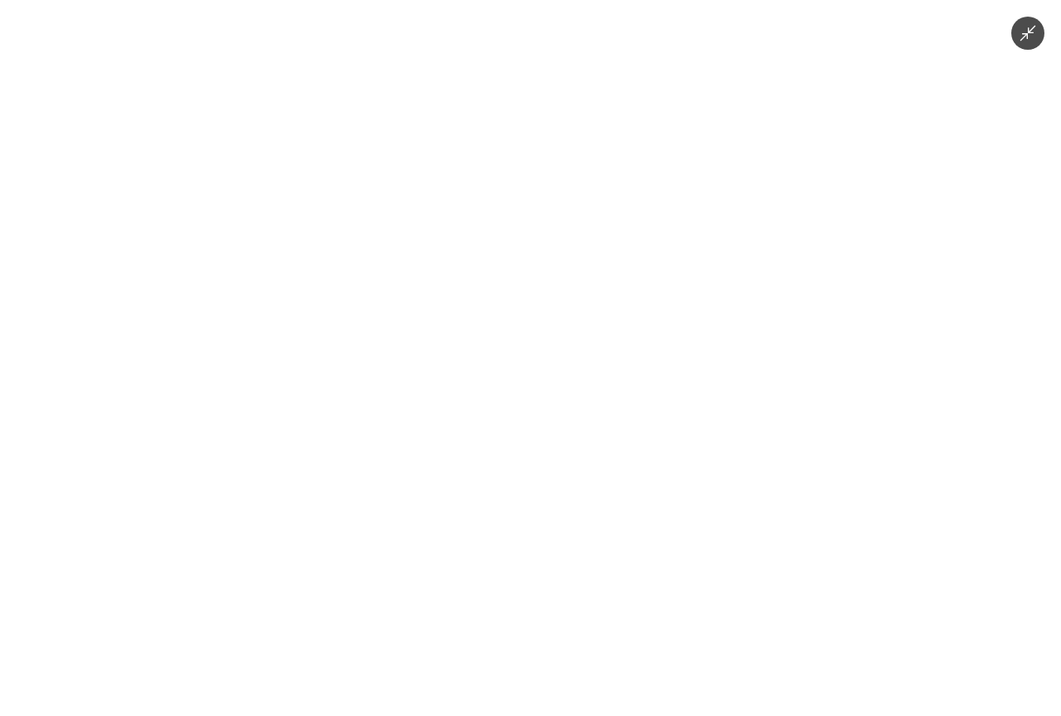
click at [506, 319] on img at bounding box center [530, 358] width 331 height 716
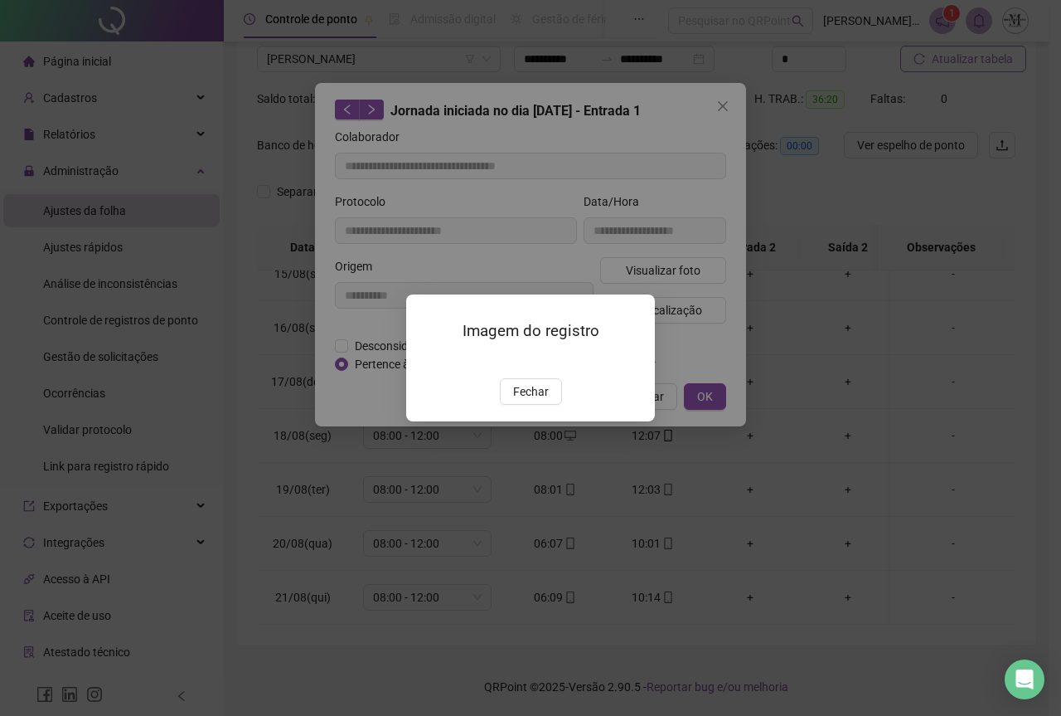
click at [426, 361] on img at bounding box center [426, 361] width 0 height 0
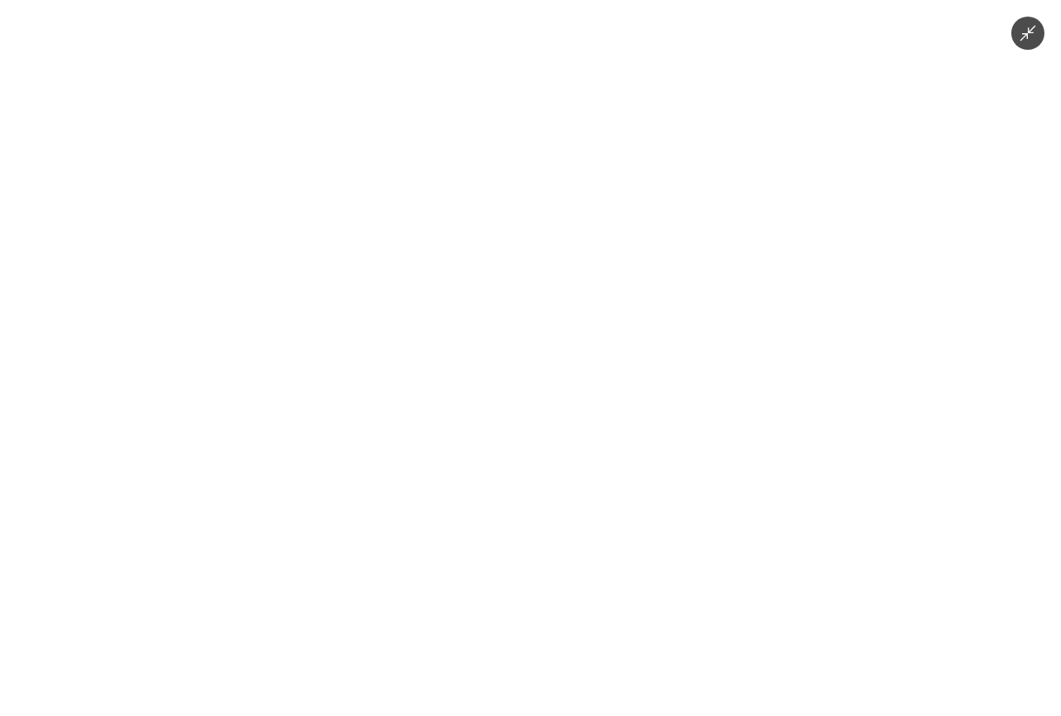
click at [1026, 40] on icon "Minimize image" at bounding box center [1028, 33] width 18 height 18
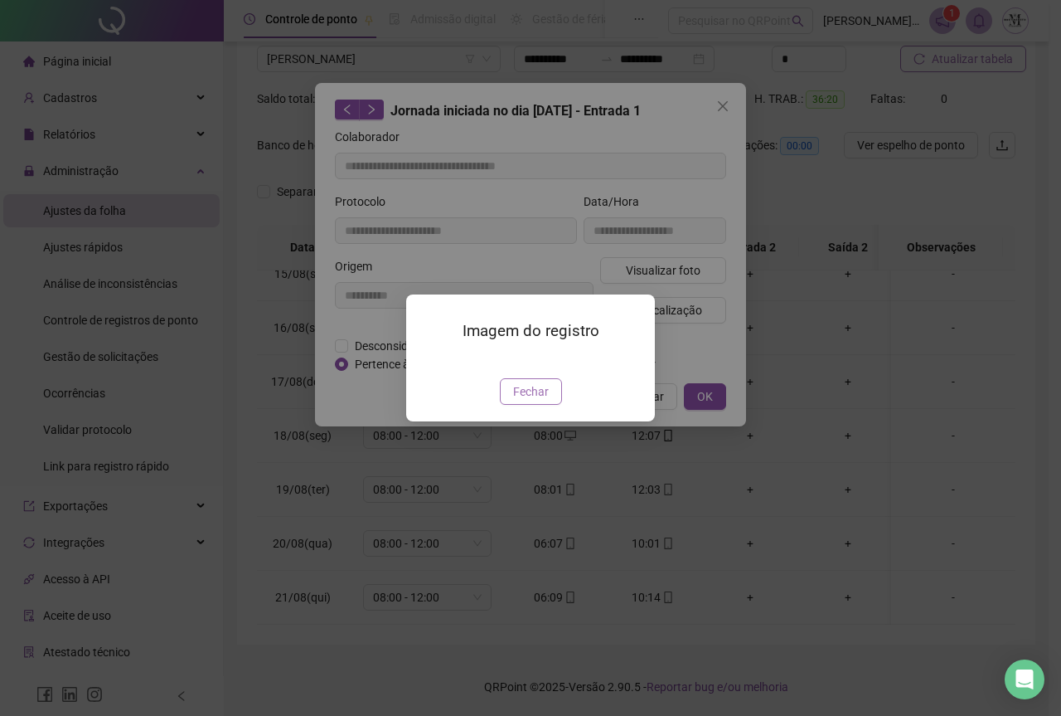
click at [548, 405] on button "Fechar" at bounding box center [531, 391] width 62 height 27
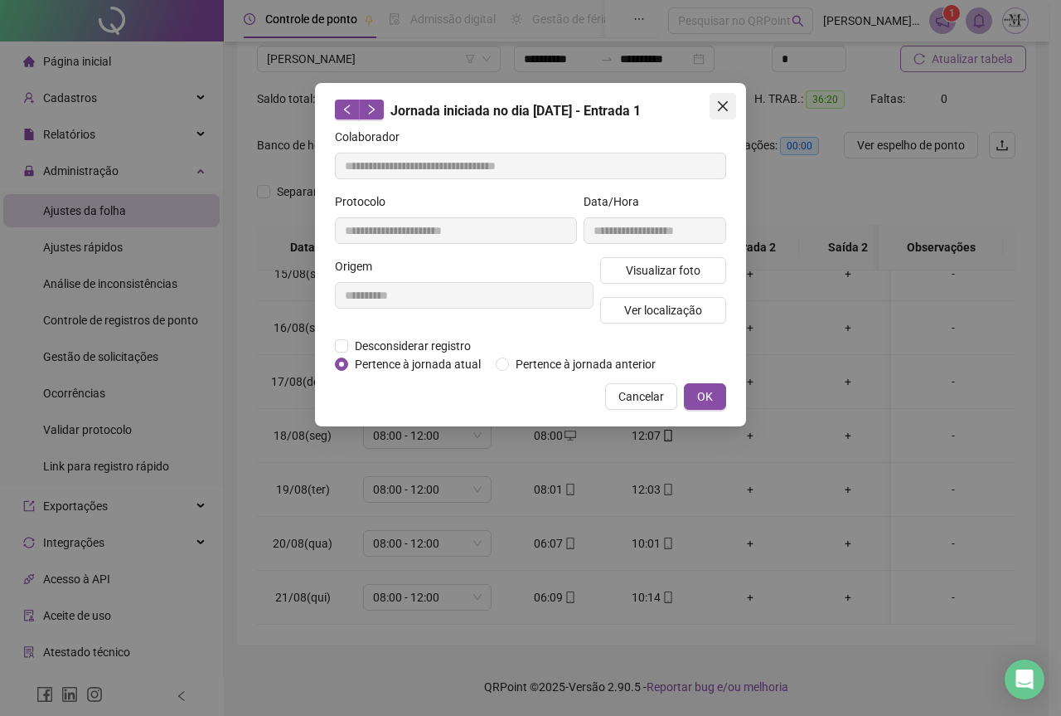
click at [730, 107] on span "Close" at bounding box center [723, 106] width 27 height 13
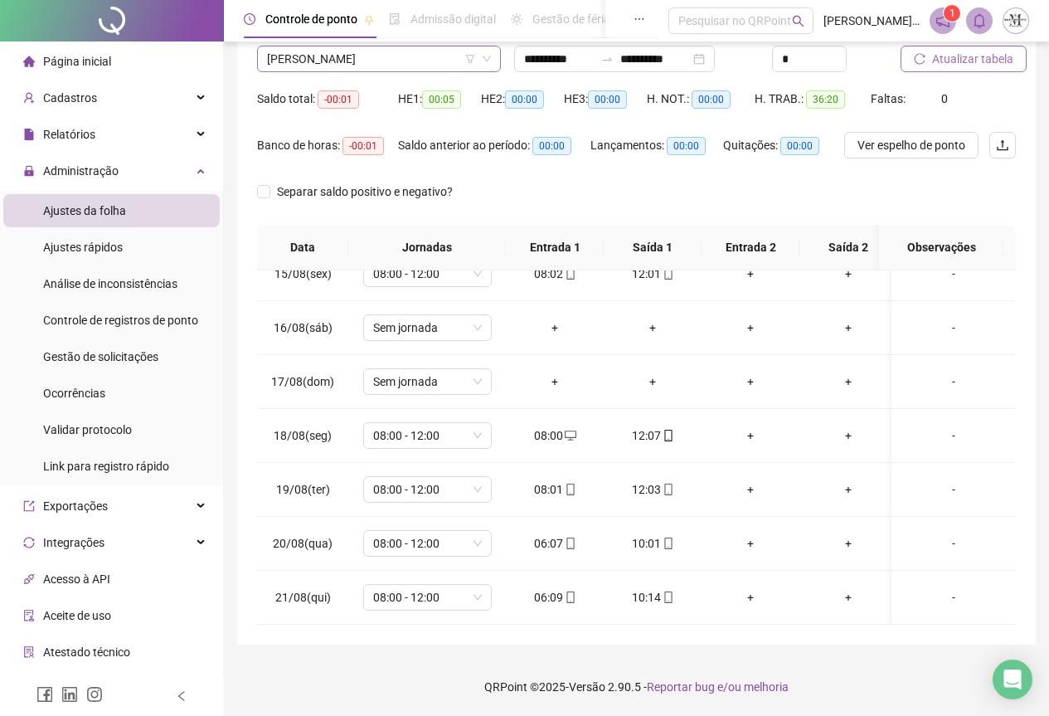
click at [382, 63] on span "[PERSON_NAME]" at bounding box center [379, 58] width 224 height 25
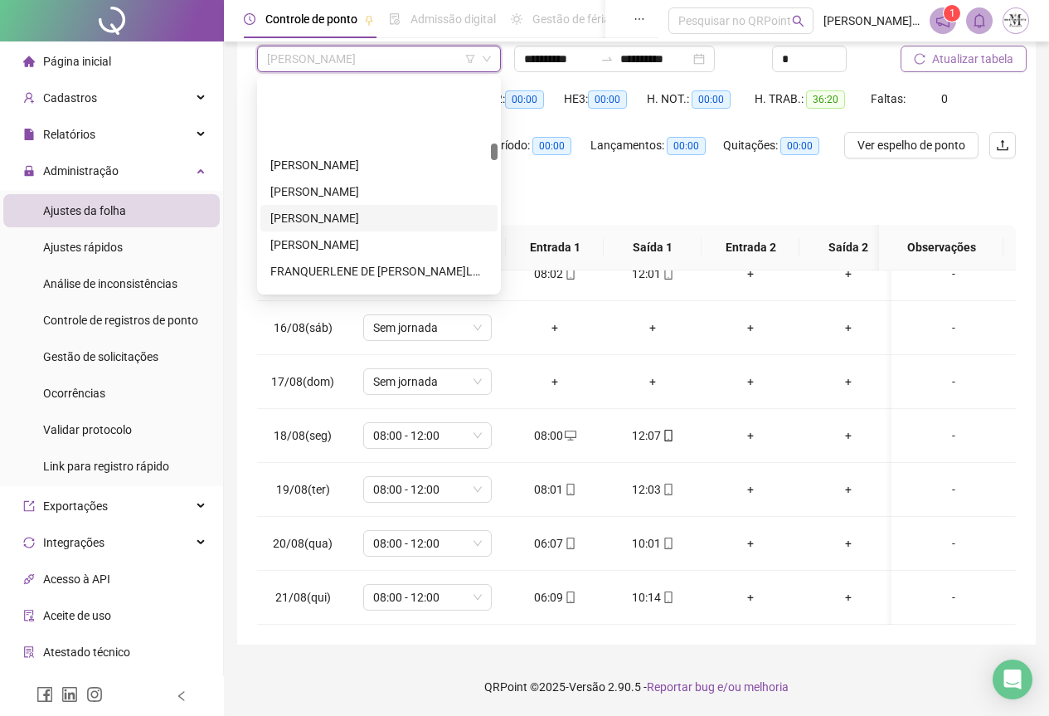
scroll to position [1897, 0]
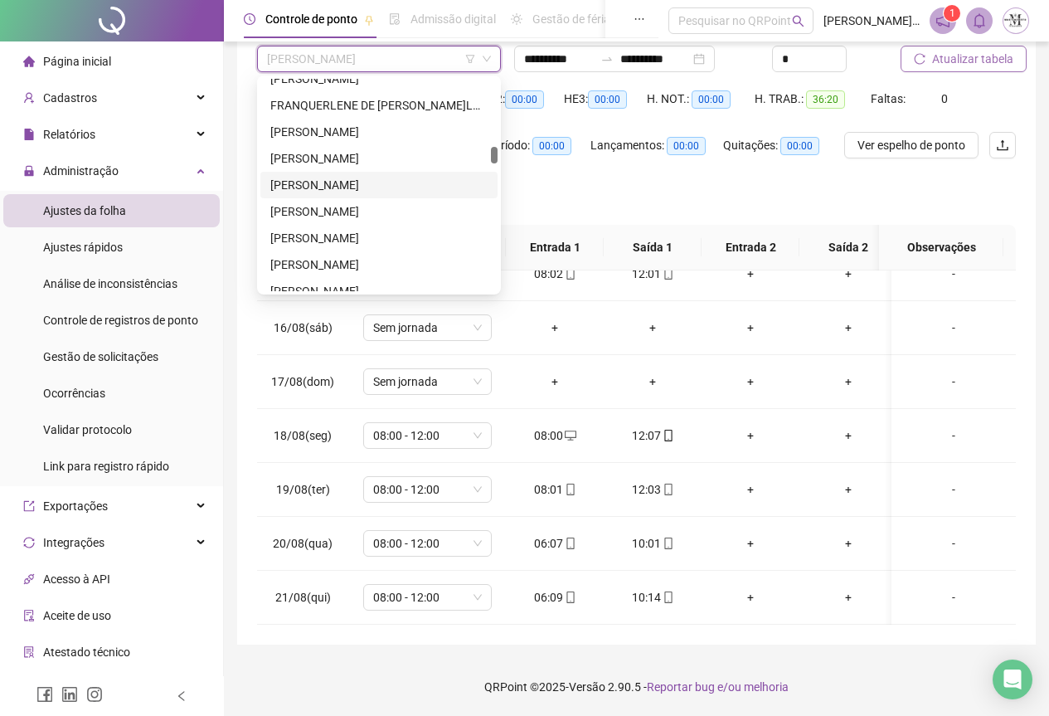
click at [332, 182] on div "[PERSON_NAME]" at bounding box center [378, 185] width 217 height 18
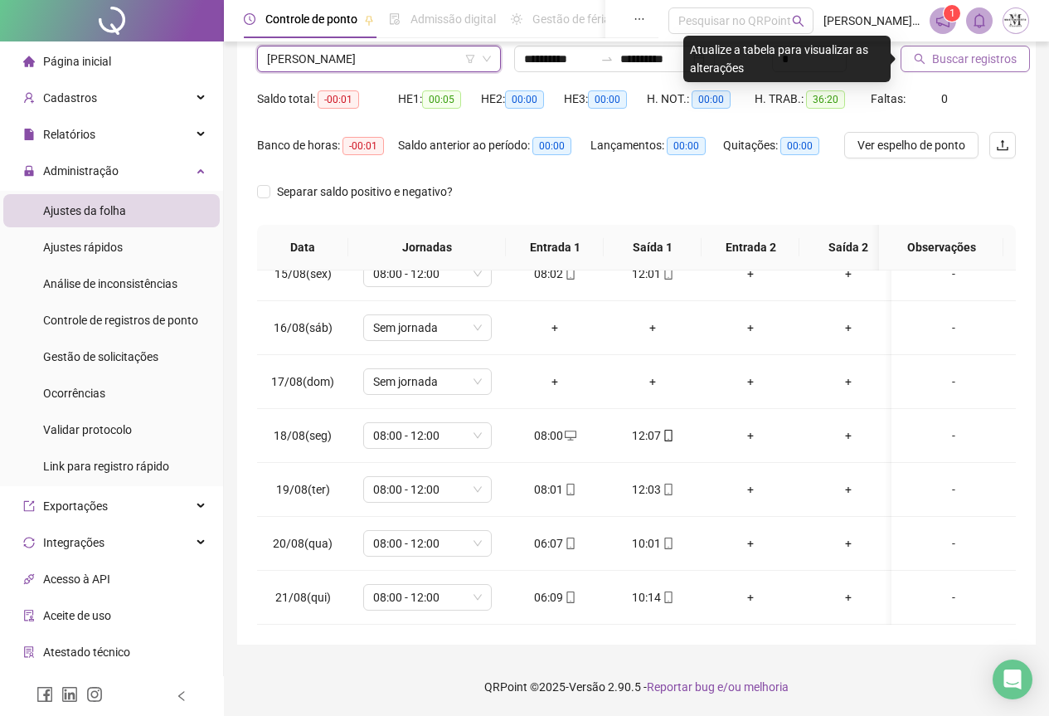
click at [955, 61] on span "Buscar registros" at bounding box center [974, 59] width 85 height 18
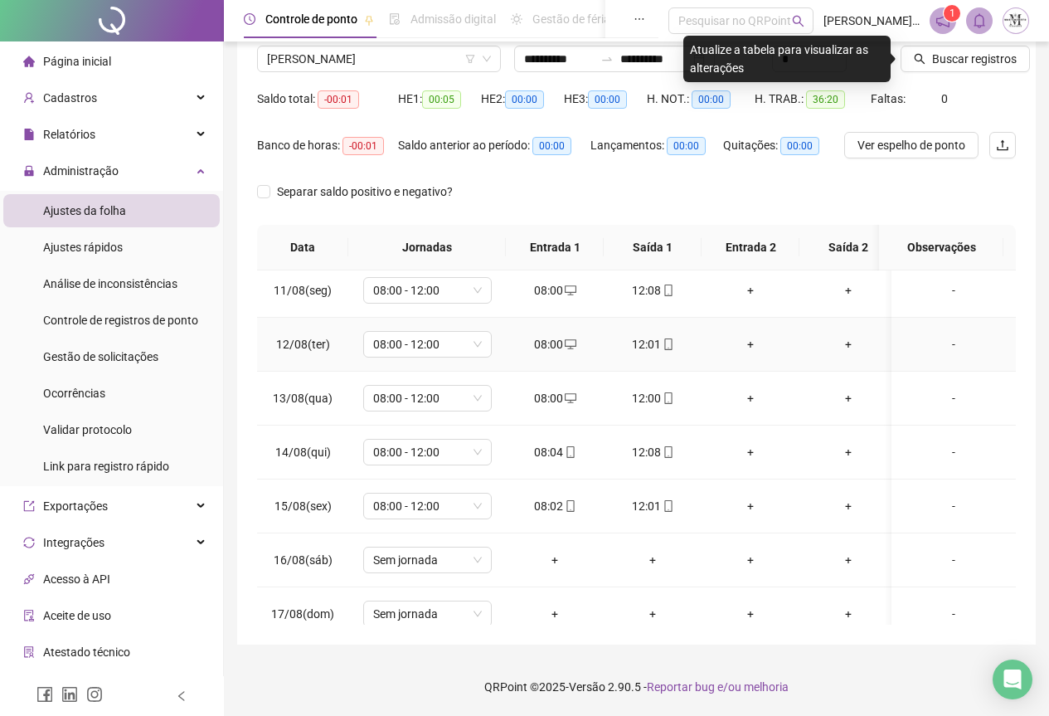
scroll to position [2, 0]
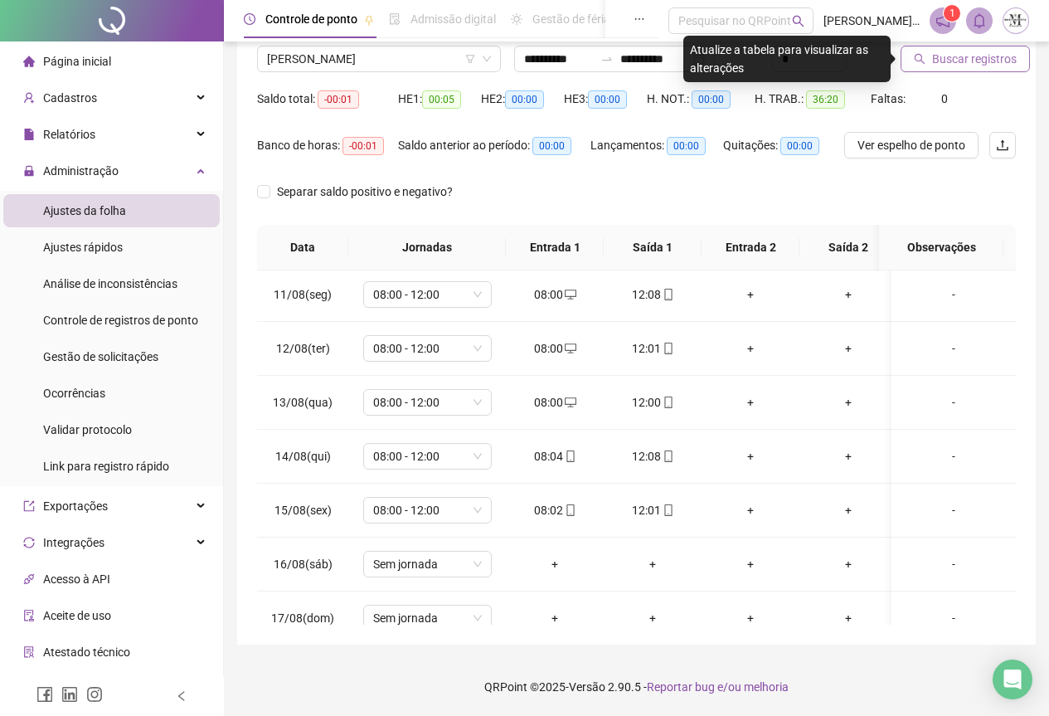
drag, startPoint x: 965, startPoint y: 58, endPoint x: 935, endPoint y: 58, distance: 29.9
click at [965, 58] on span "Buscar registros" at bounding box center [974, 59] width 85 height 18
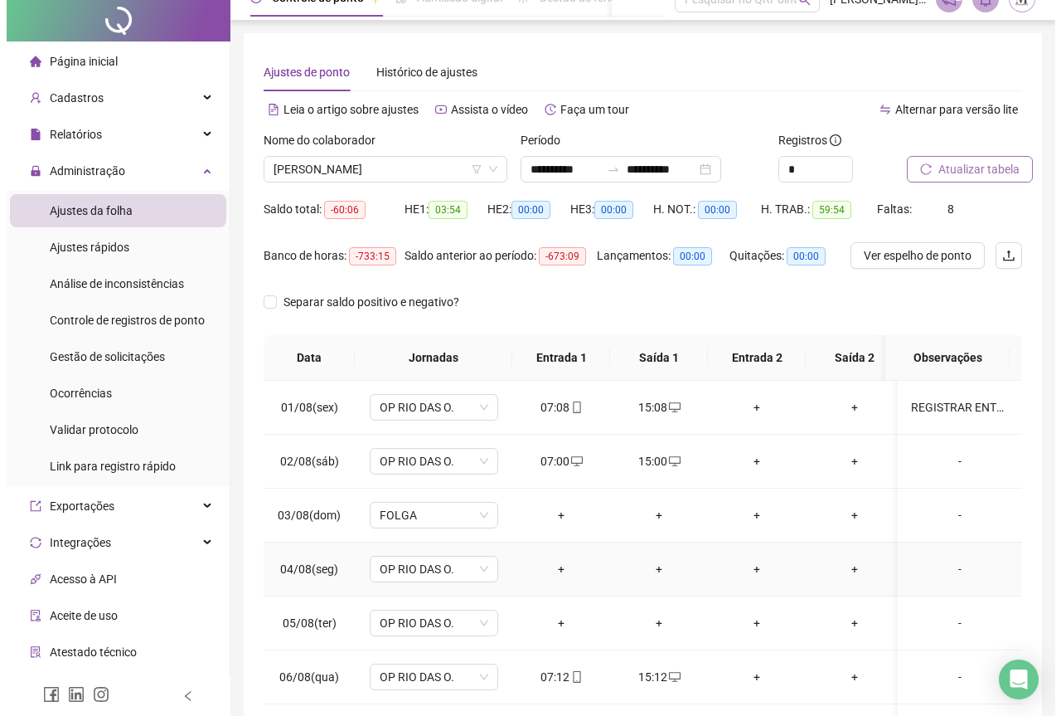
scroll to position [0, 0]
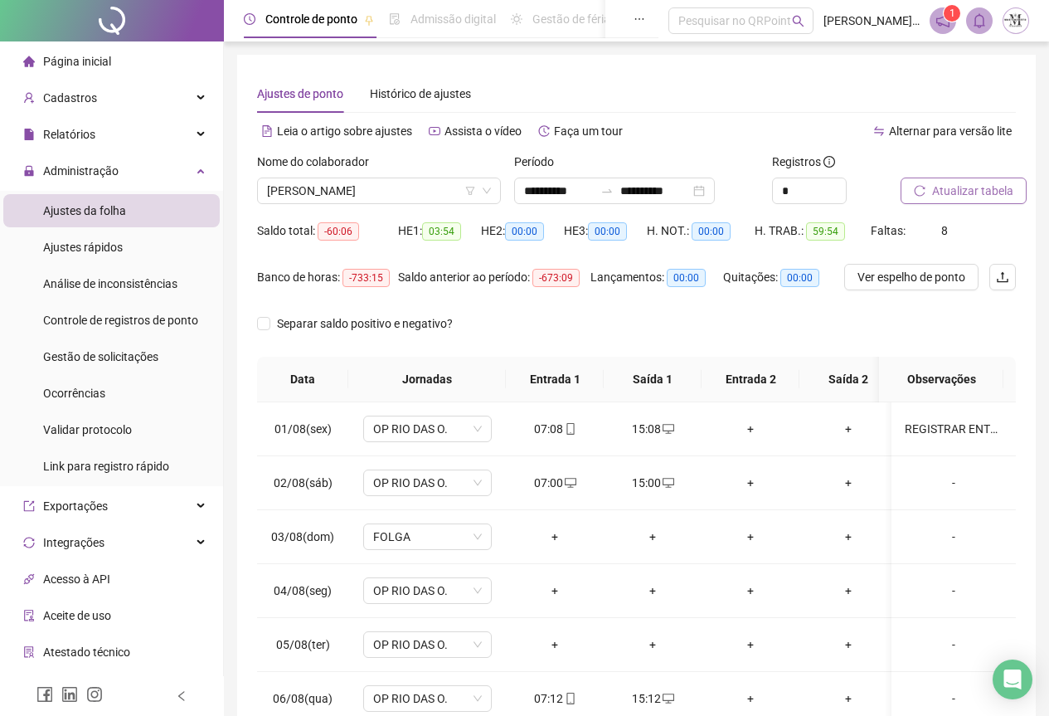
click at [93, 373] on ul "Ajustes da folha Ajustes rápidos Análise de inconsistências Controle de registr…" at bounding box center [111, 338] width 223 height 295
click at [93, 366] on div "Gestão de solicitações" at bounding box center [100, 356] width 115 height 33
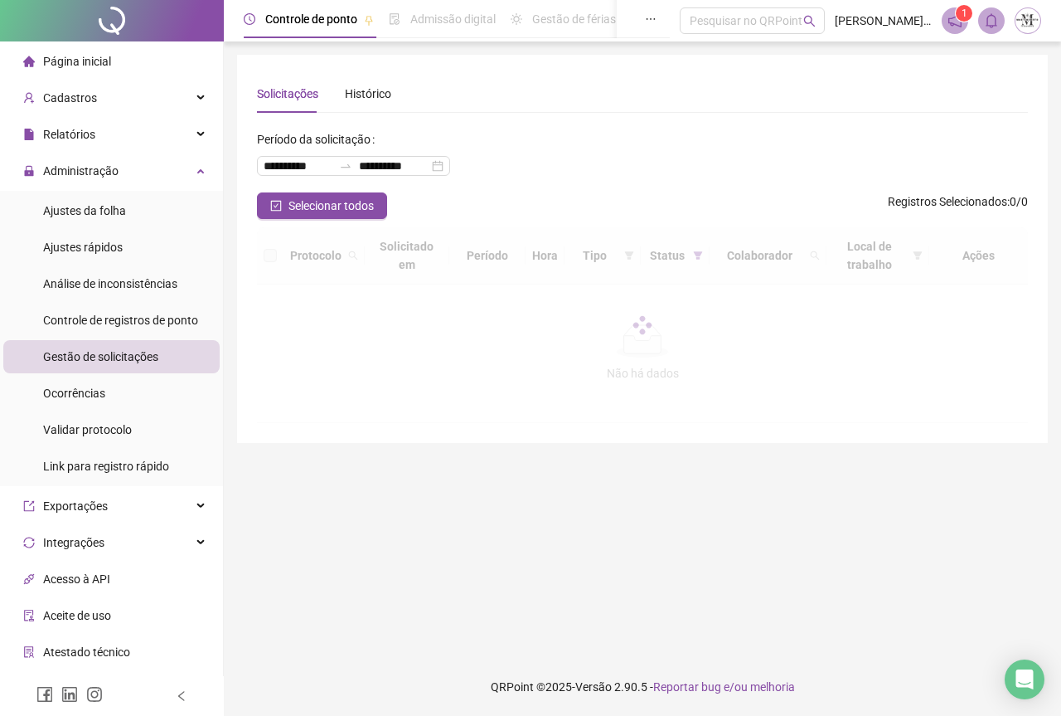
click at [121, 17] on div at bounding box center [112, 20] width 224 height 41
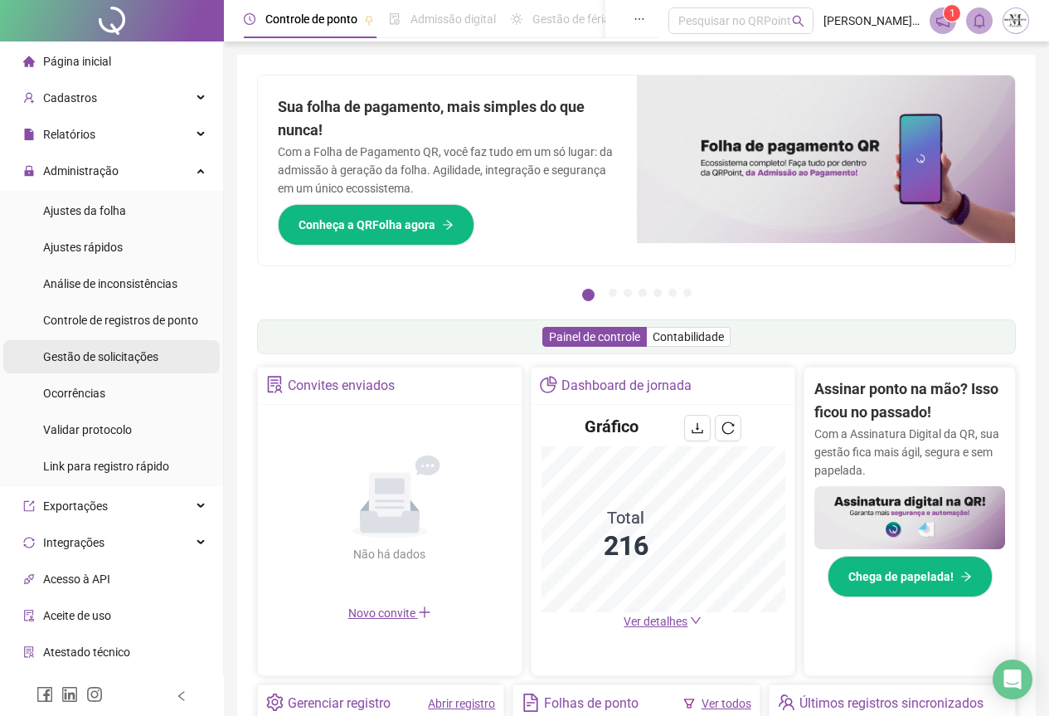
click at [129, 358] on span "Gestão de solicitações" at bounding box center [100, 356] width 115 height 13
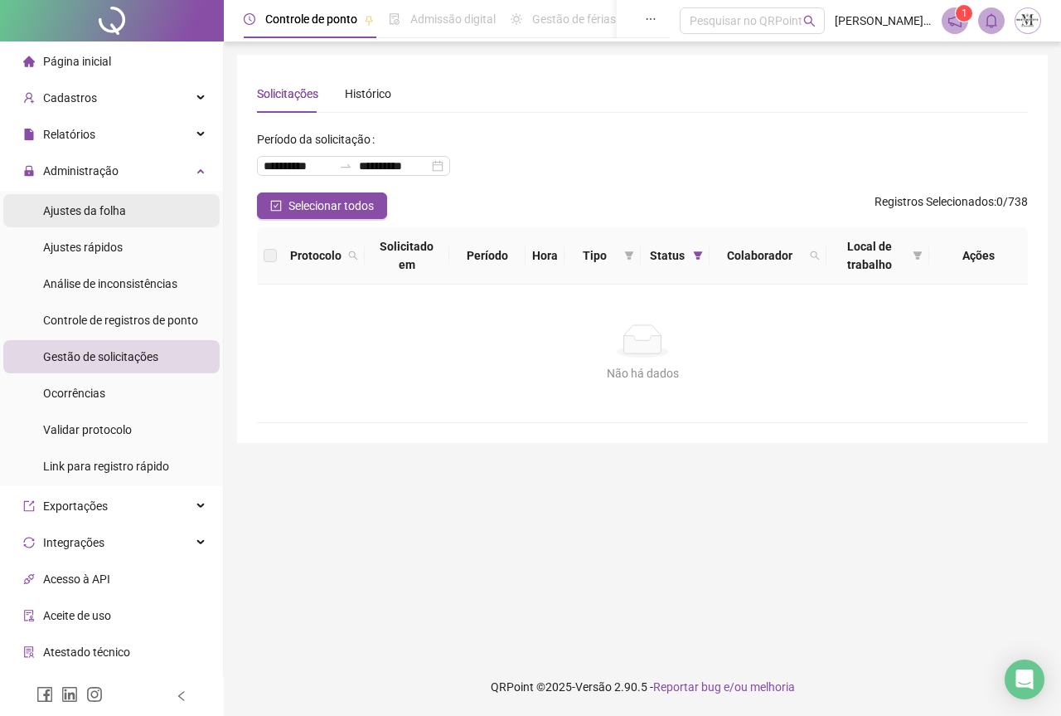
click at [80, 211] on span "Ajustes da folha" at bounding box center [84, 210] width 83 height 13
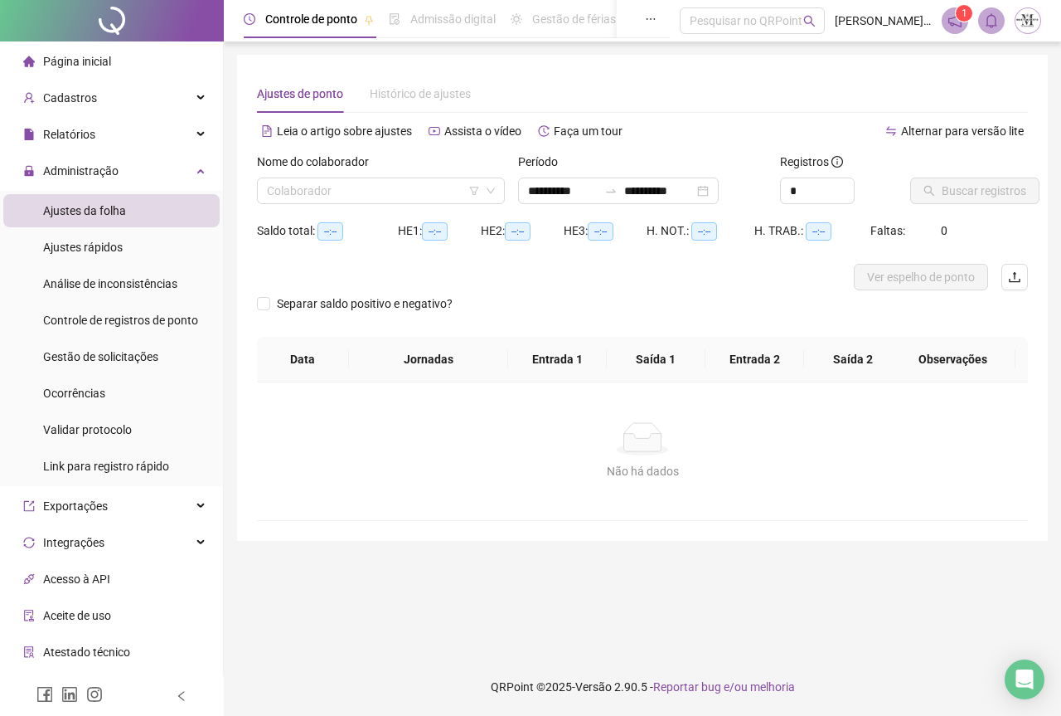
type input "**********"
click at [313, 198] on input "search" at bounding box center [373, 190] width 213 height 25
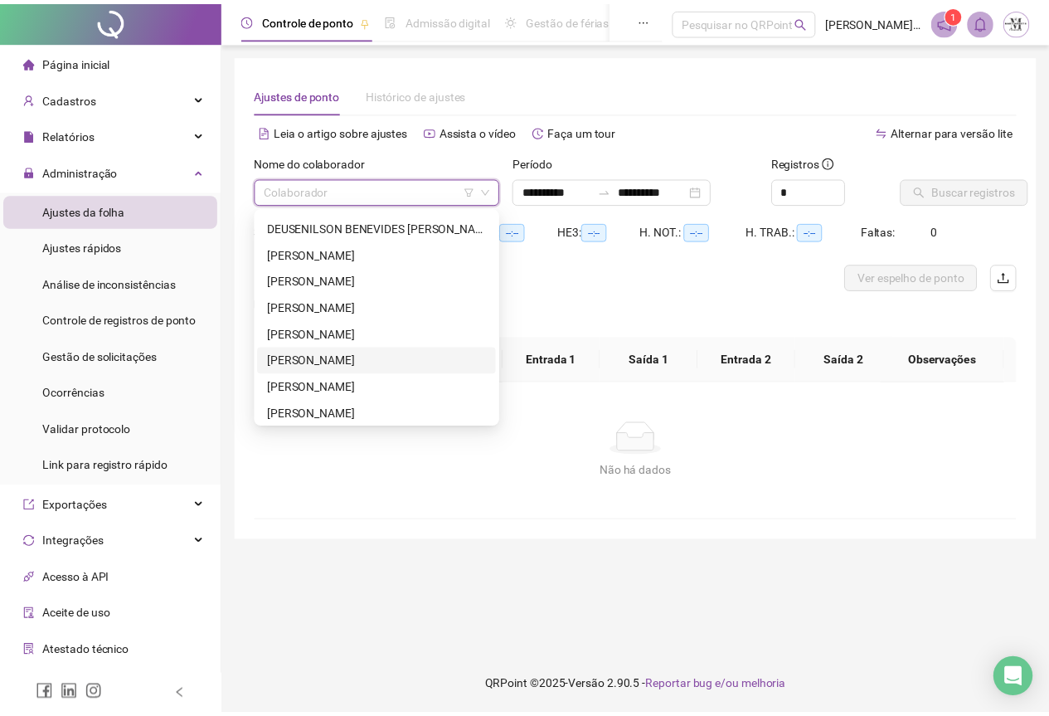
scroll to position [1327, 0]
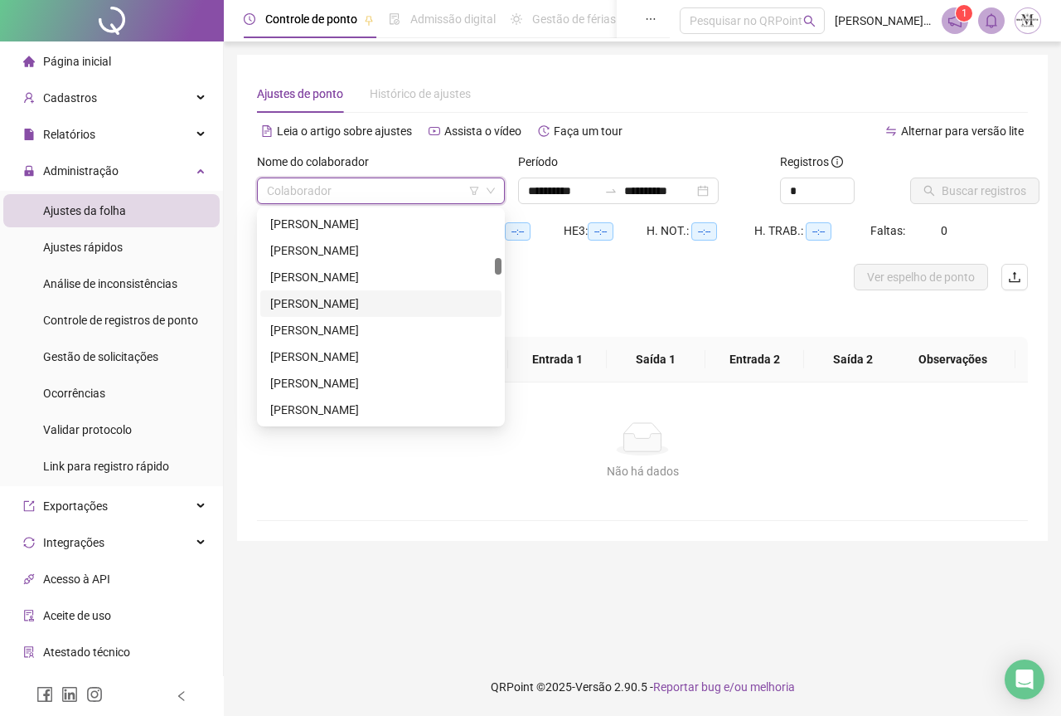
click at [409, 306] on div "[PERSON_NAME]" at bounding box center [380, 303] width 221 height 18
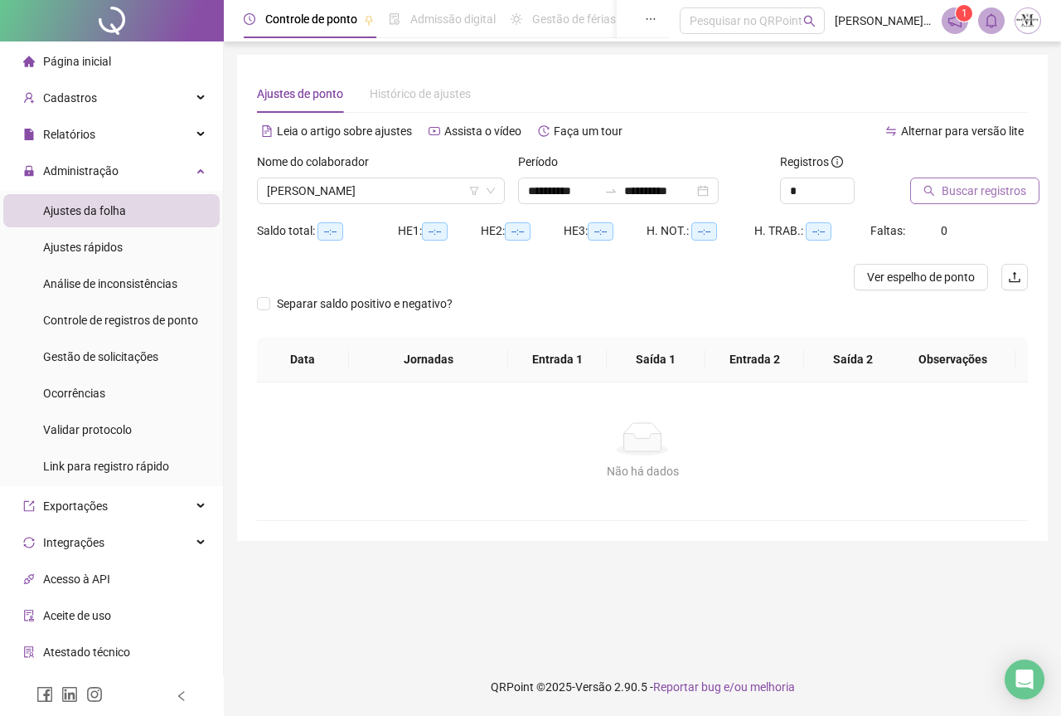
click at [972, 182] on span "Buscar registros" at bounding box center [984, 191] width 85 height 18
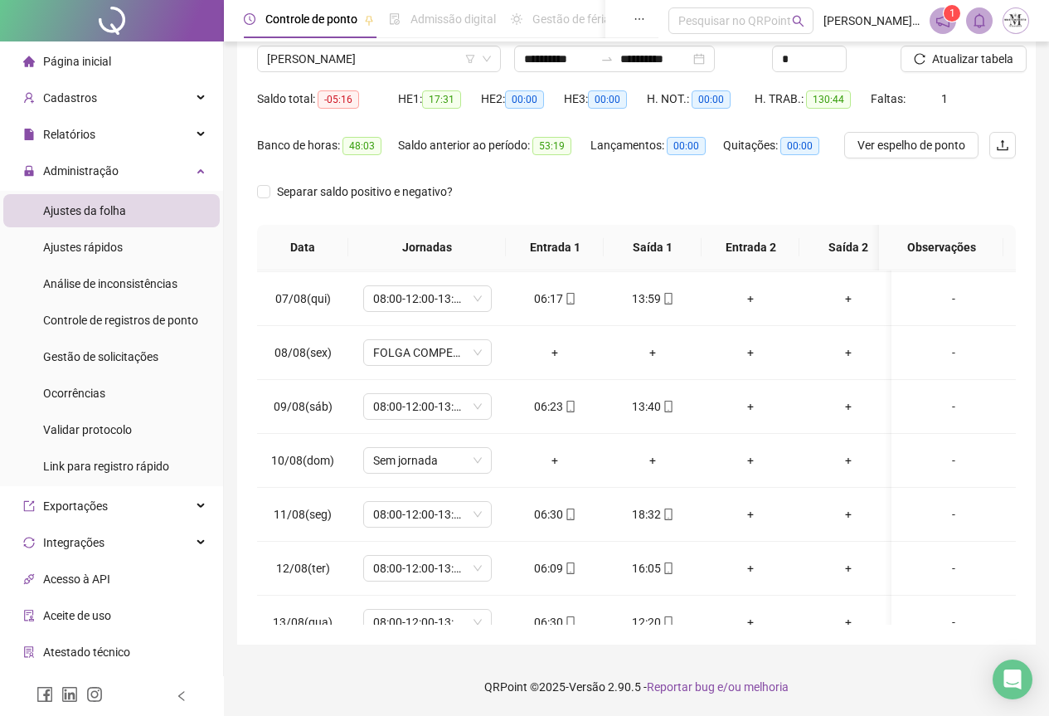
scroll to position [0, 0]
click at [379, 66] on span "[PERSON_NAME]" at bounding box center [379, 58] width 224 height 25
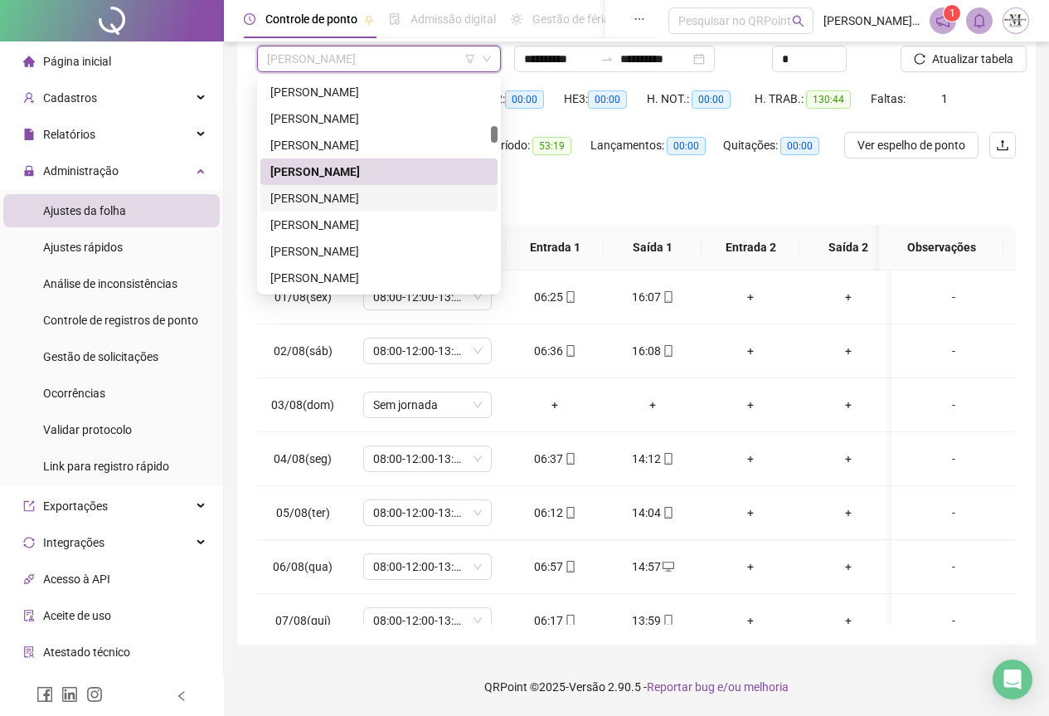
click at [341, 189] on div "[PERSON_NAME]" at bounding box center [378, 198] width 217 height 18
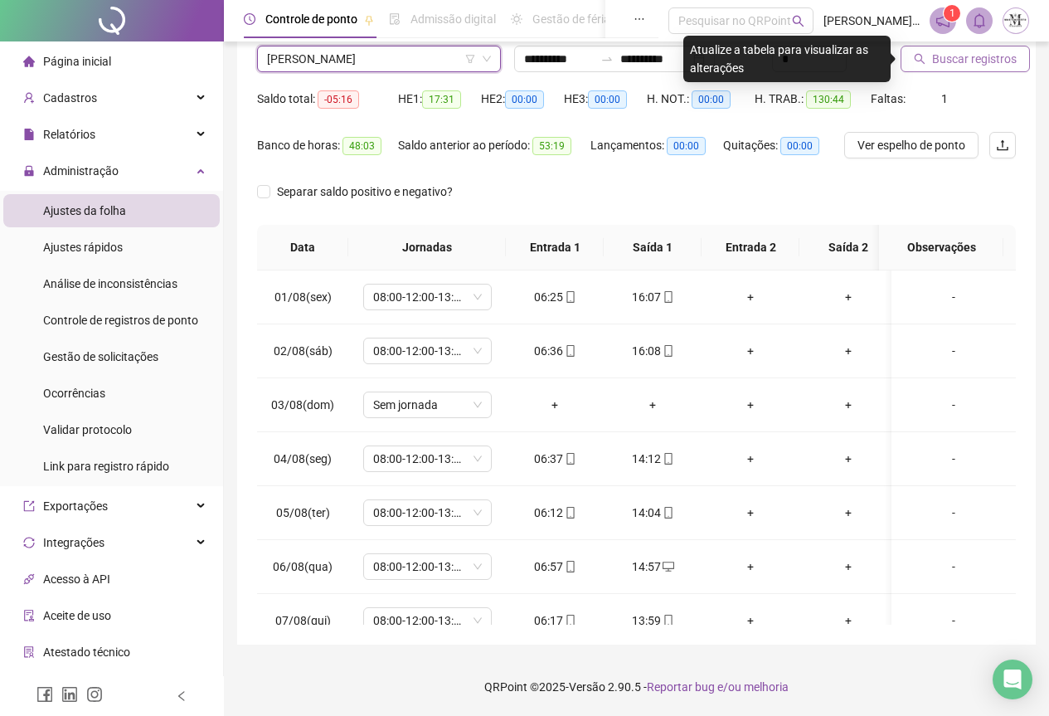
click at [957, 62] on span "Buscar registros" at bounding box center [974, 59] width 85 height 18
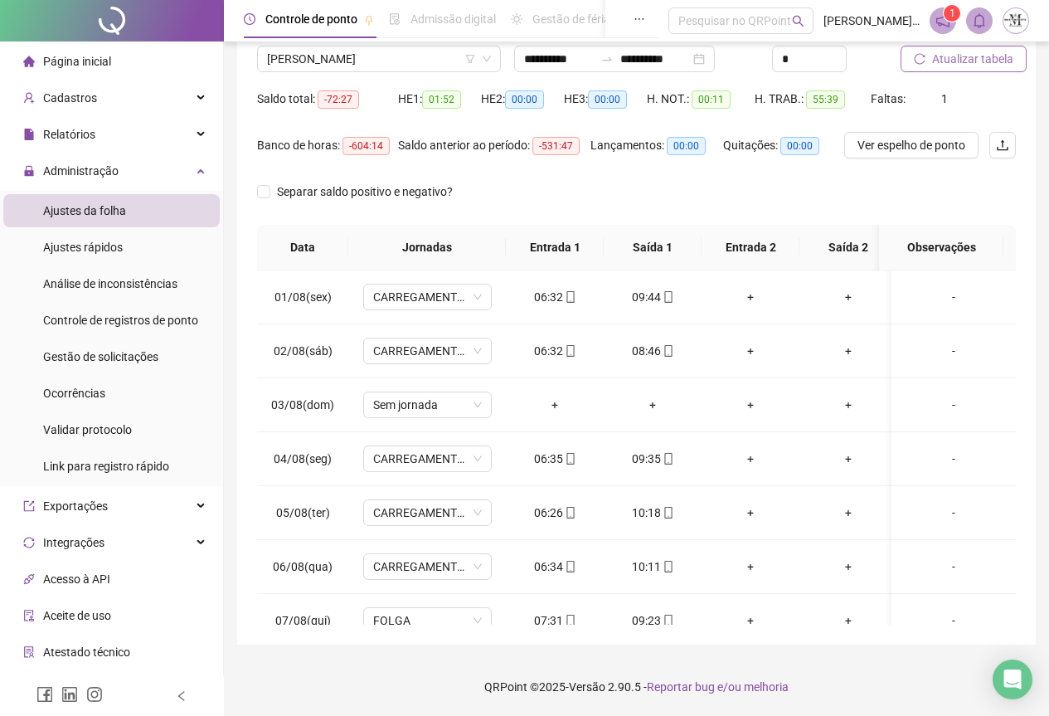
click at [982, 67] on span "Atualizar tabela" at bounding box center [972, 59] width 81 height 18
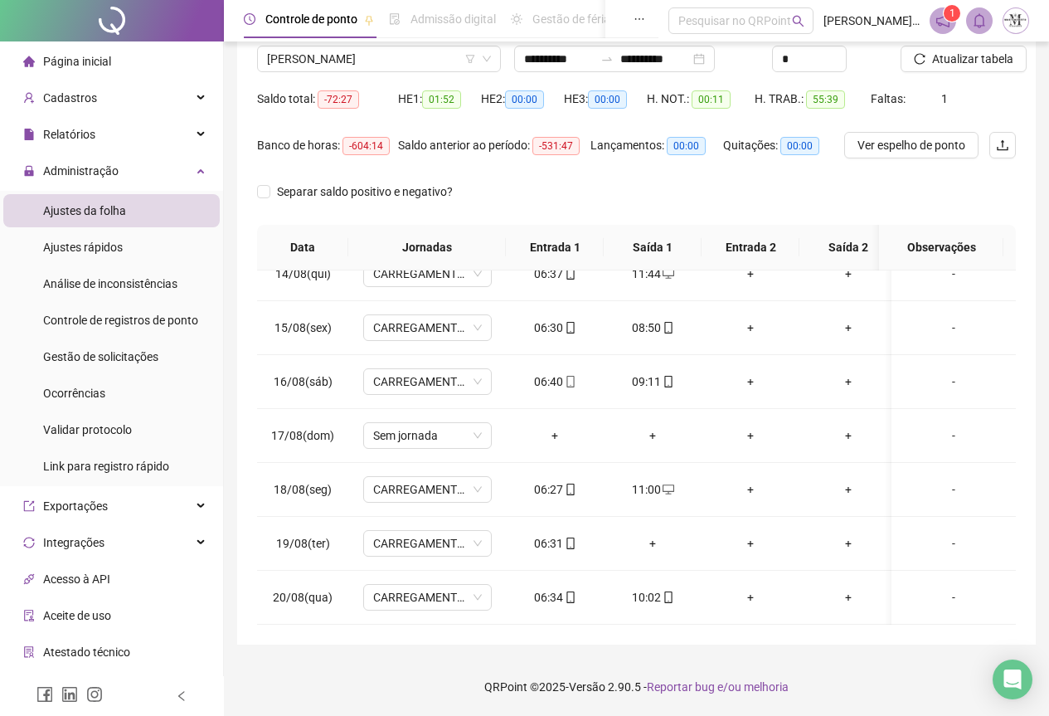
scroll to position [736, 0]
click at [651, 536] on div "+" at bounding box center [652, 543] width 71 height 18
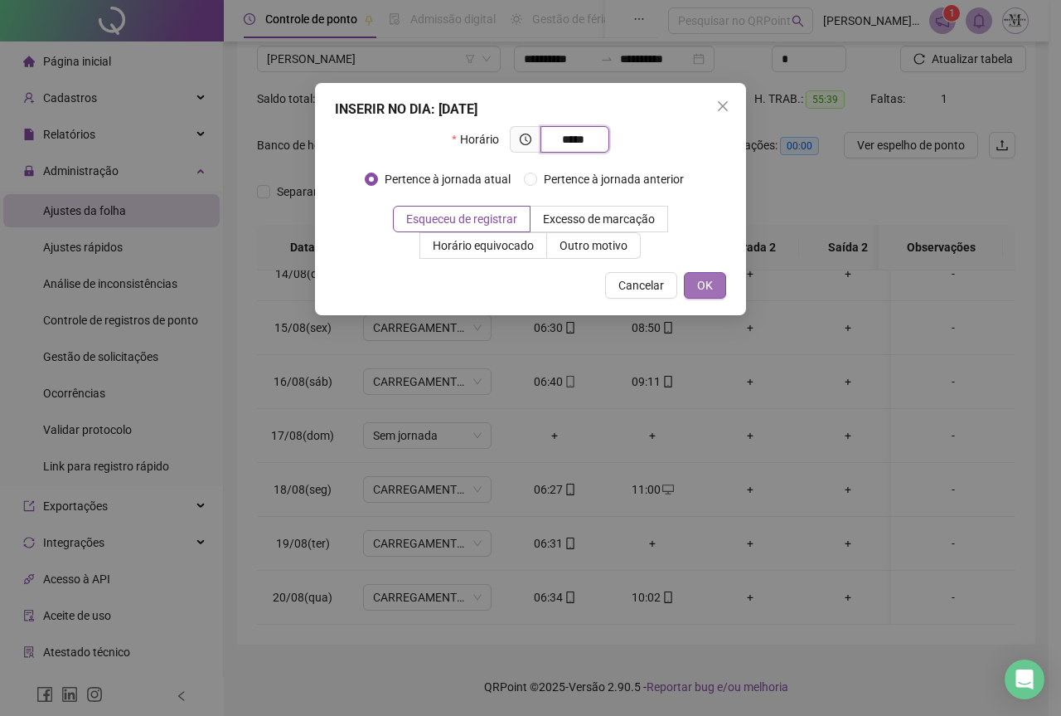
type input "*****"
click at [702, 285] on span "OK" at bounding box center [705, 285] width 16 height 18
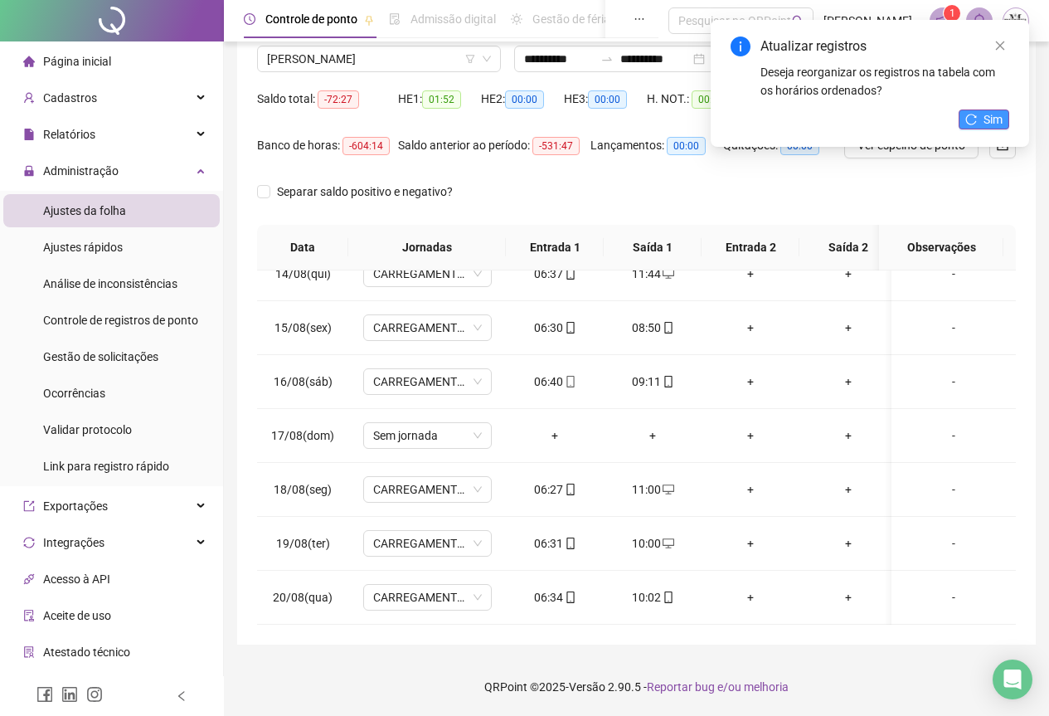
click at [992, 116] on span "Sim" at bounding box center [992, 119] width 19 height 18
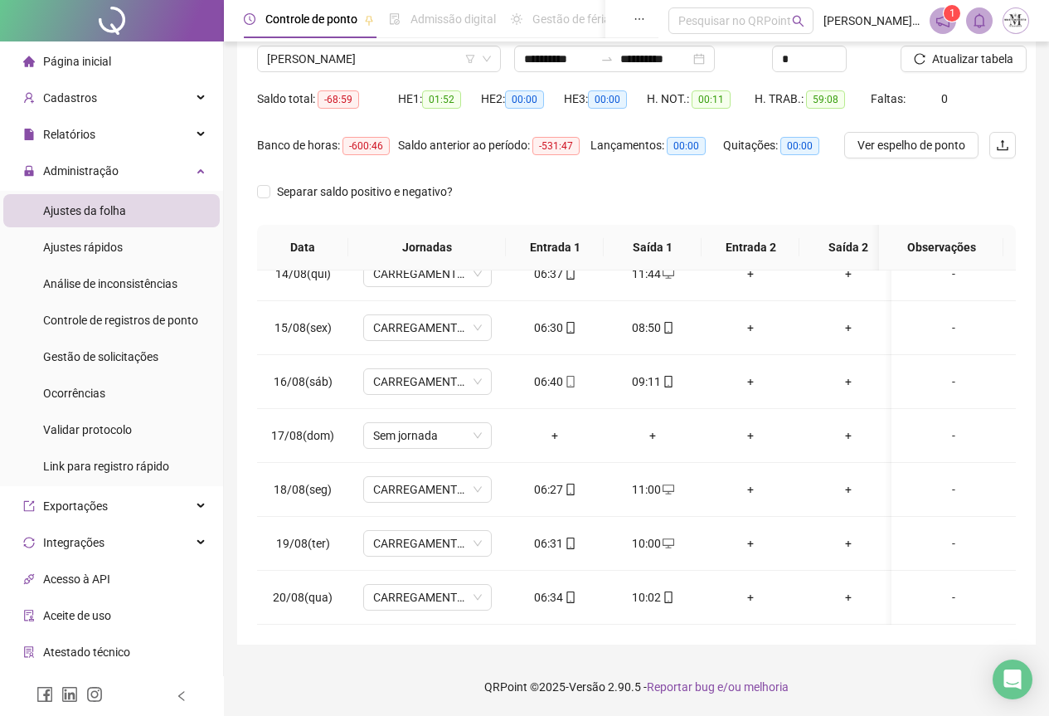
click at [952, 59] on span "Atualizar tabela" at bounding box center [972, 59] width 81 height 18
click at [544, 57] on input "**********" at bounding box center [559, 59] width 70 height 18
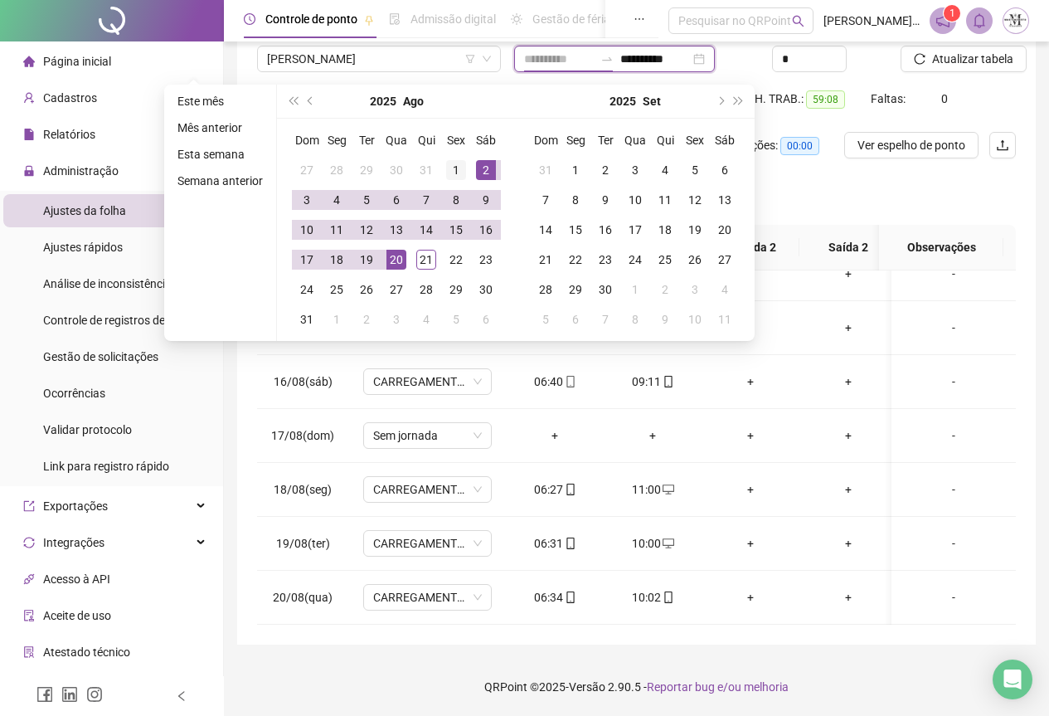
type input "**********"
click at [454, 174] on div "1" at bounding box center [456, 170] width 20 height 20
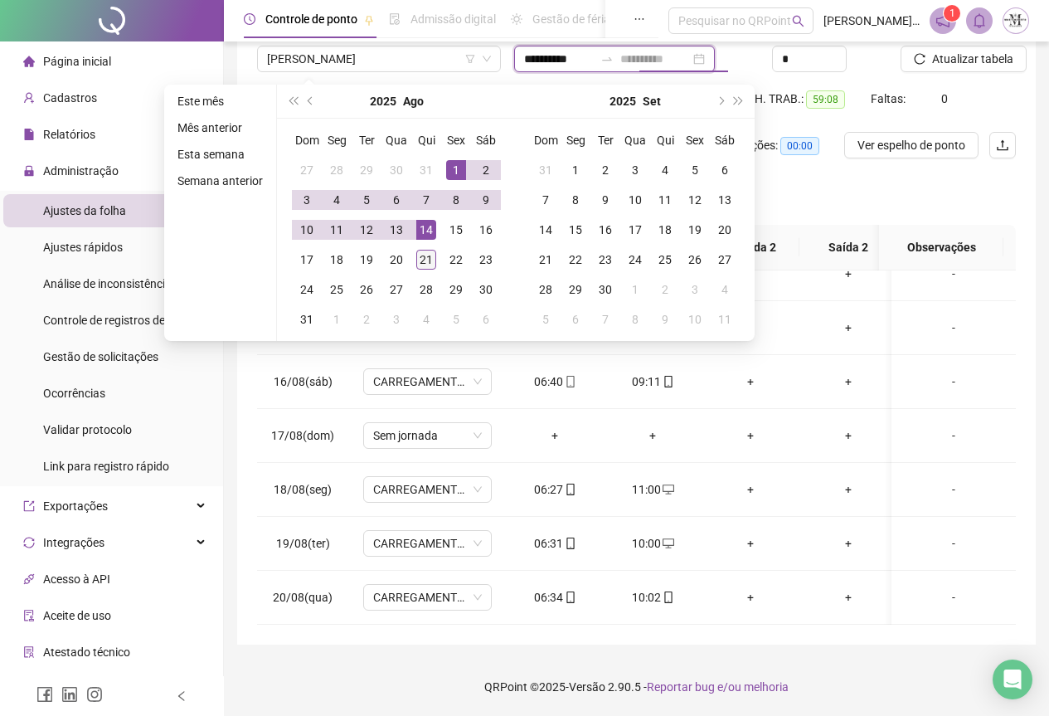
type input "**********"
click at [431, 250] on div "21" at bounding box center [426, 260] width 20 height 20
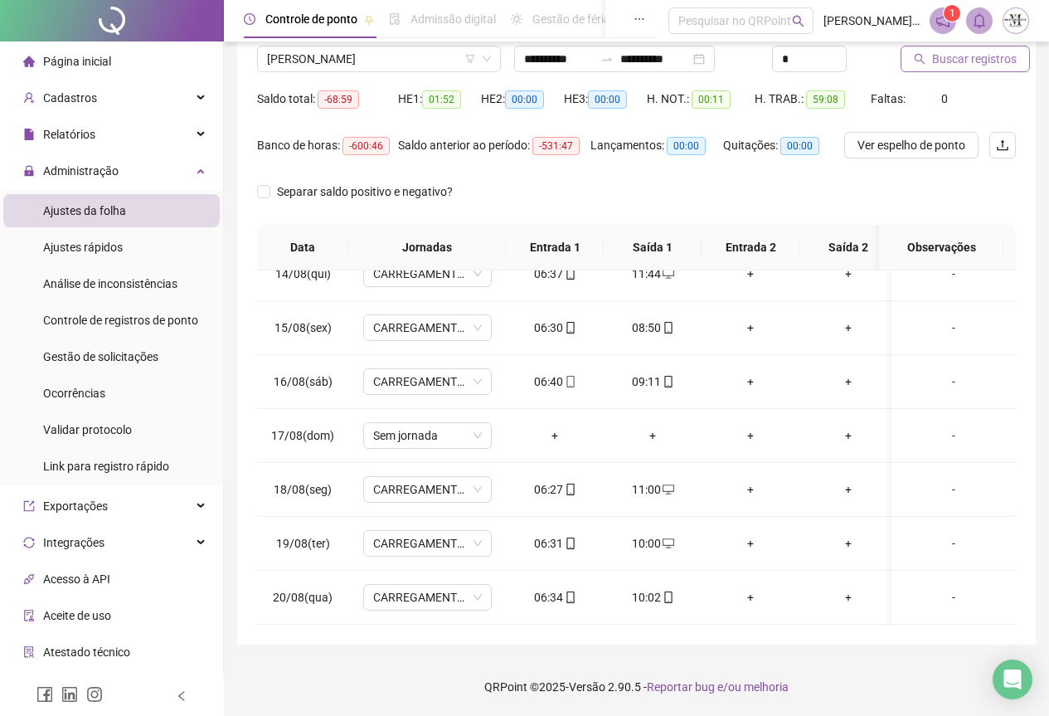
click at [941, 62] on span "Buscar registros" at bounding box center [974, 59] width 85 height 18
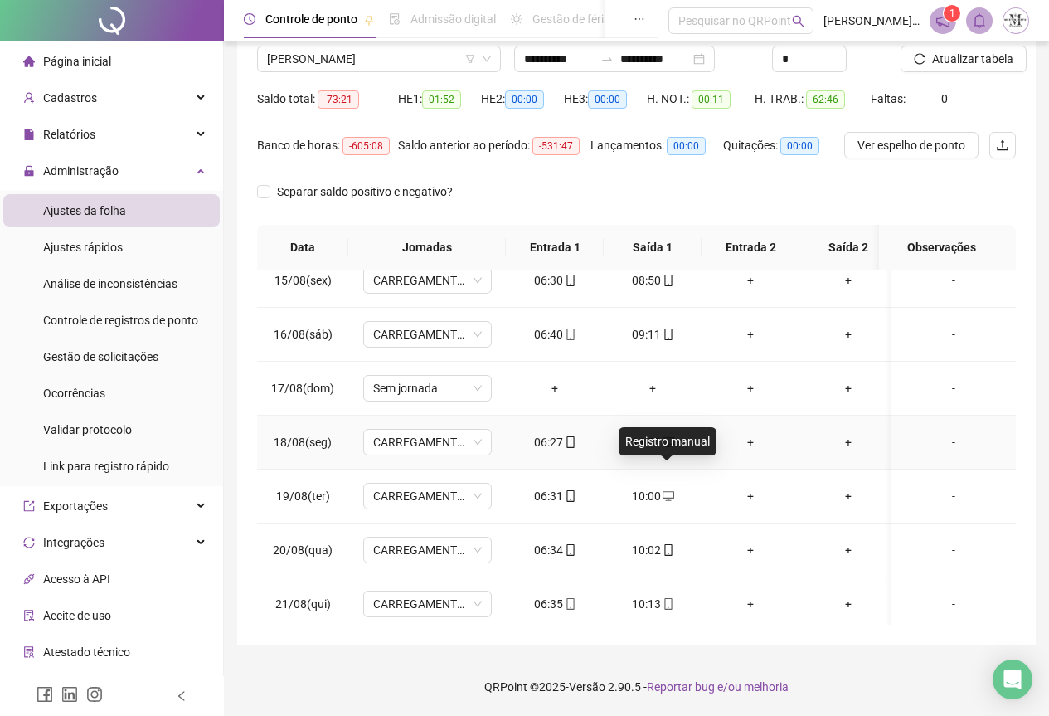
scroll to position [790, 0]
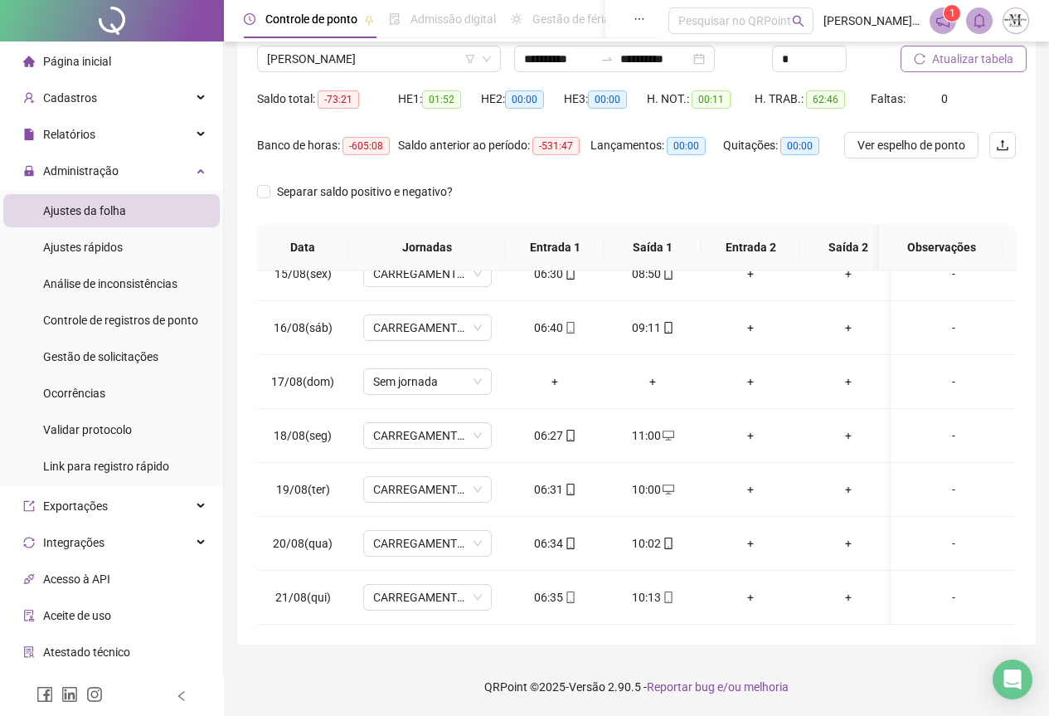
click at [959, 61] on span "Atualizar tabela" at bounding box center [972, 59] width 81 height 18
click at [326, 64] on span "[PERSON_NAME]" at bounding box center [379, 58] width 224 height 25
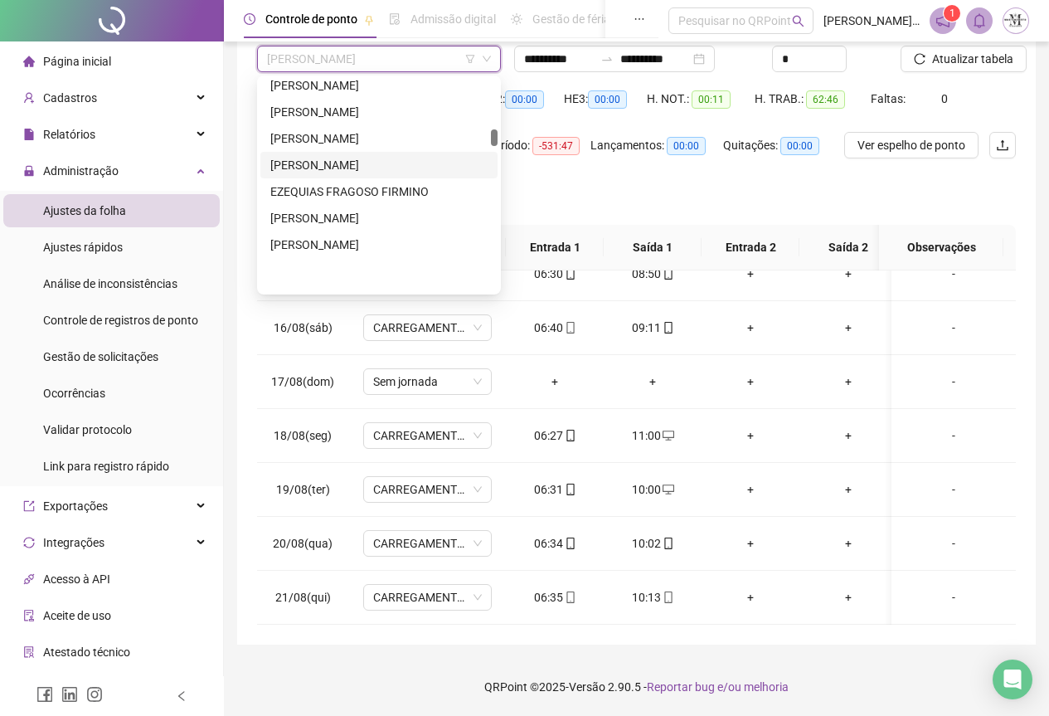
scroll to position [1410, 0]
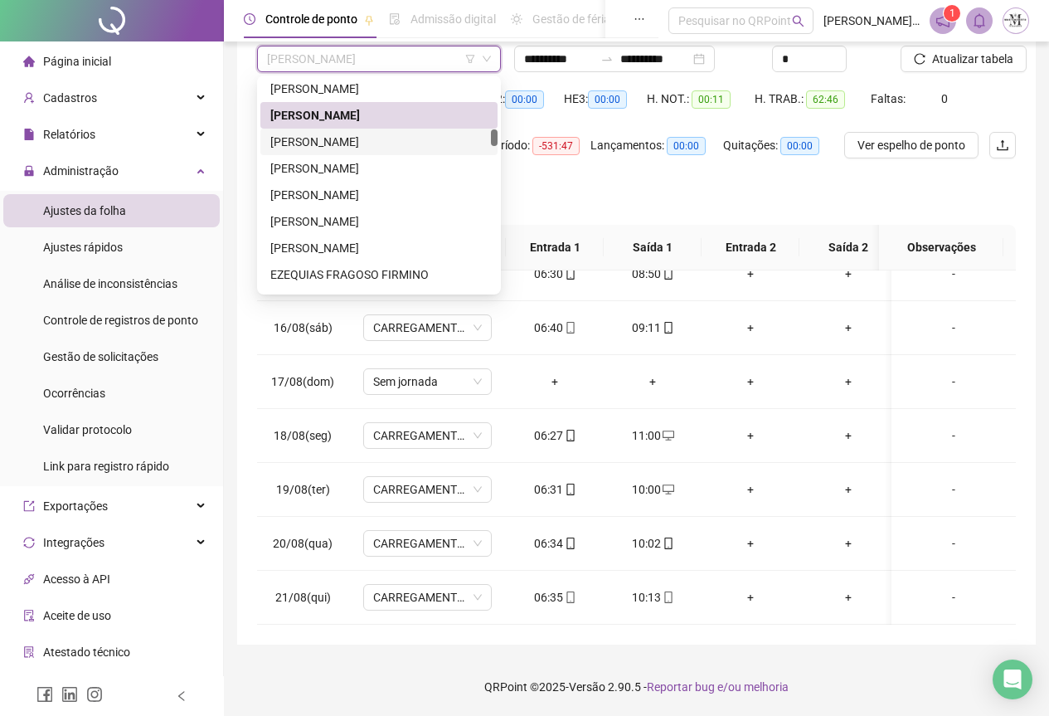
click at [342, 147] on div "[PERSON_NAME]" at bounding box center [378, 142] width 217 height 18
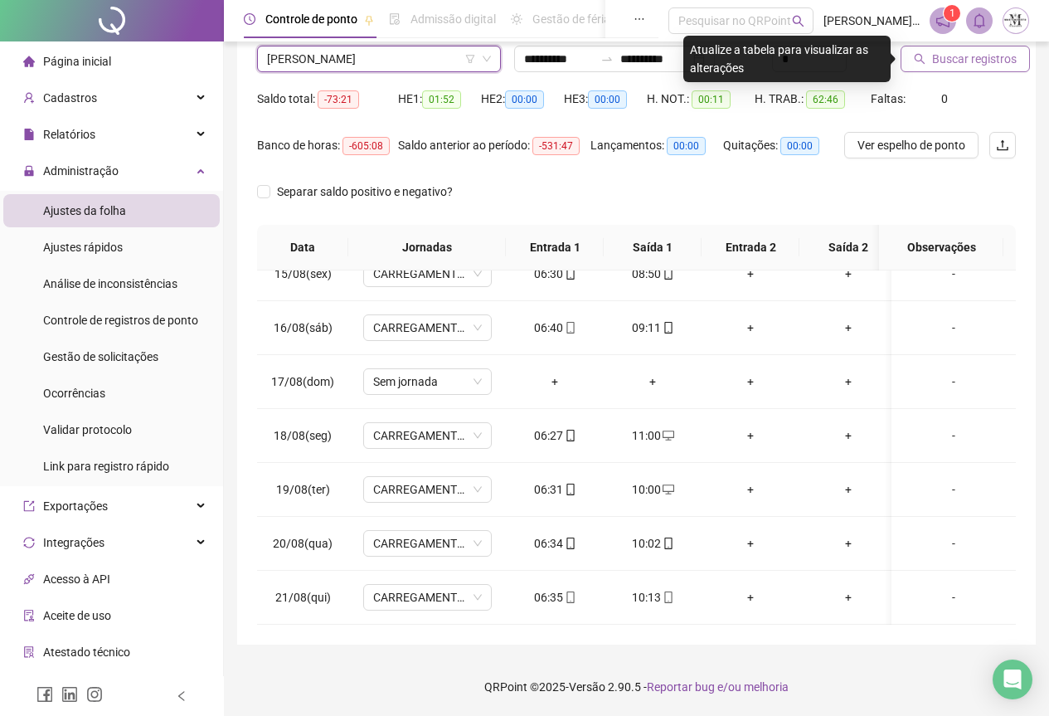
click at [948, 56] on span "Buscar registros" at bounding box center [974, 59] width 85 height 18
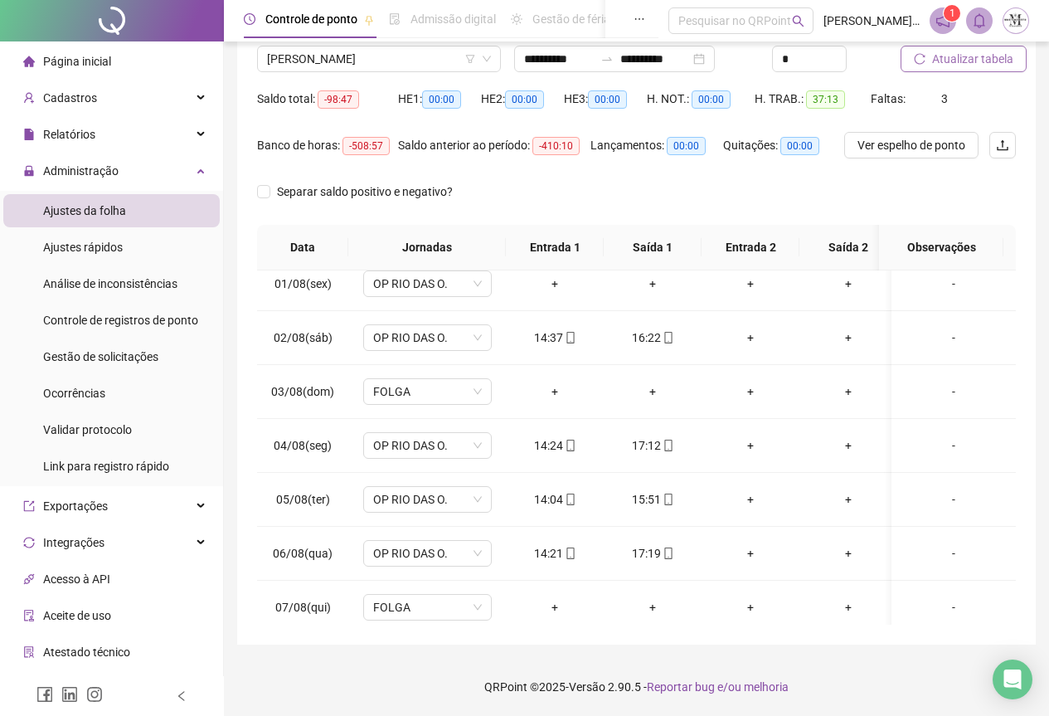
scroll to position [0, 0]
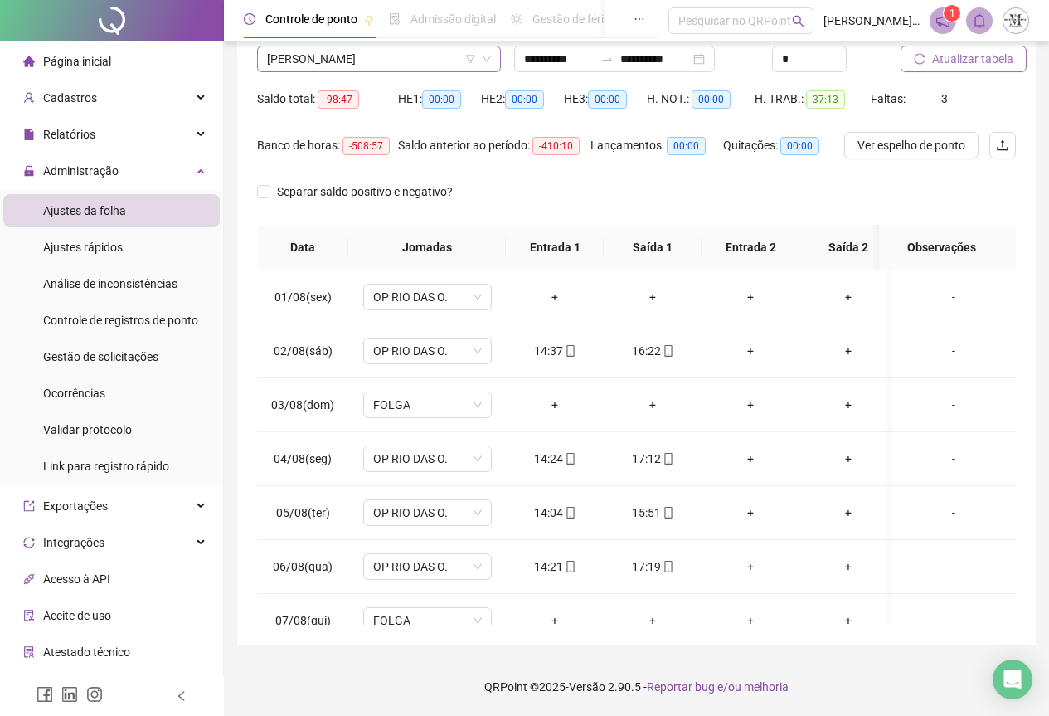
click at [377, 67] on span "[PERSON_NAME]" at bounding box center [379, 58] width 224 height 25
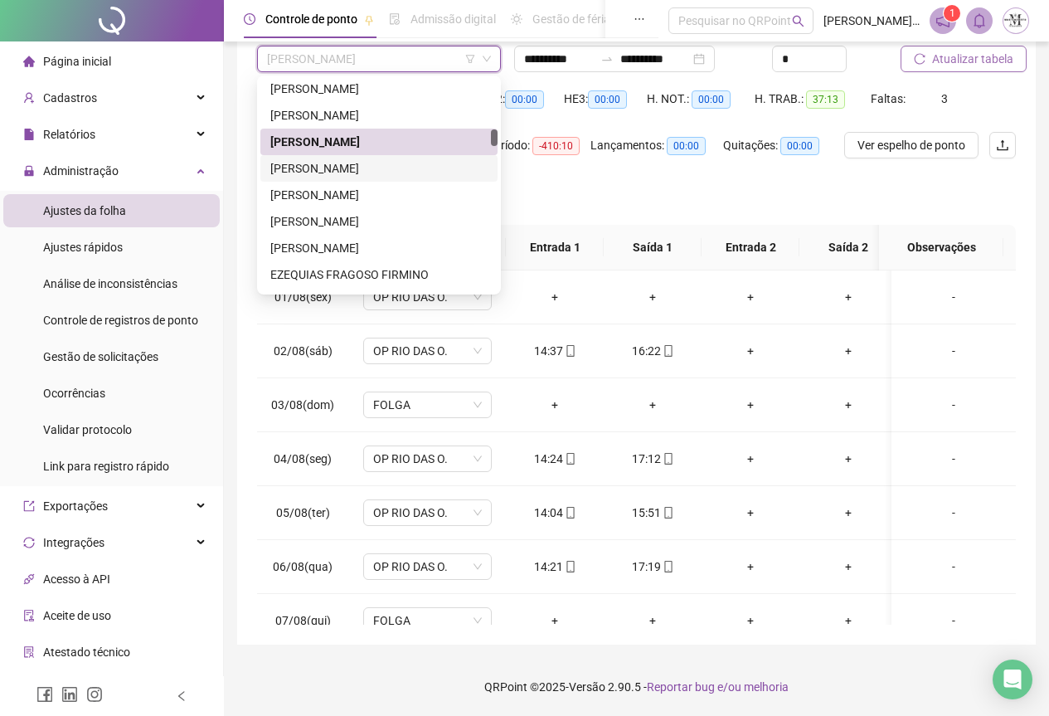
click at [375, 175] on div "[PERSON_NAME]" at bounding box center [378, 168] width 217 height 18
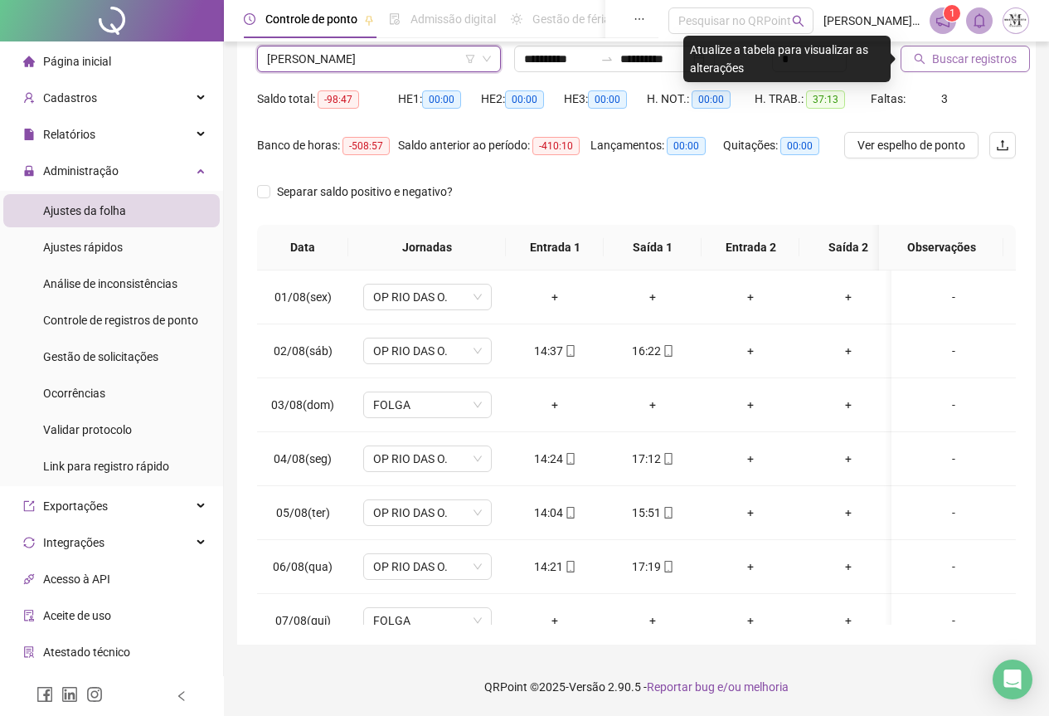
click at [944, 58] on span "Buscar registros" at bounding box center [974, 59] width 85 height 18
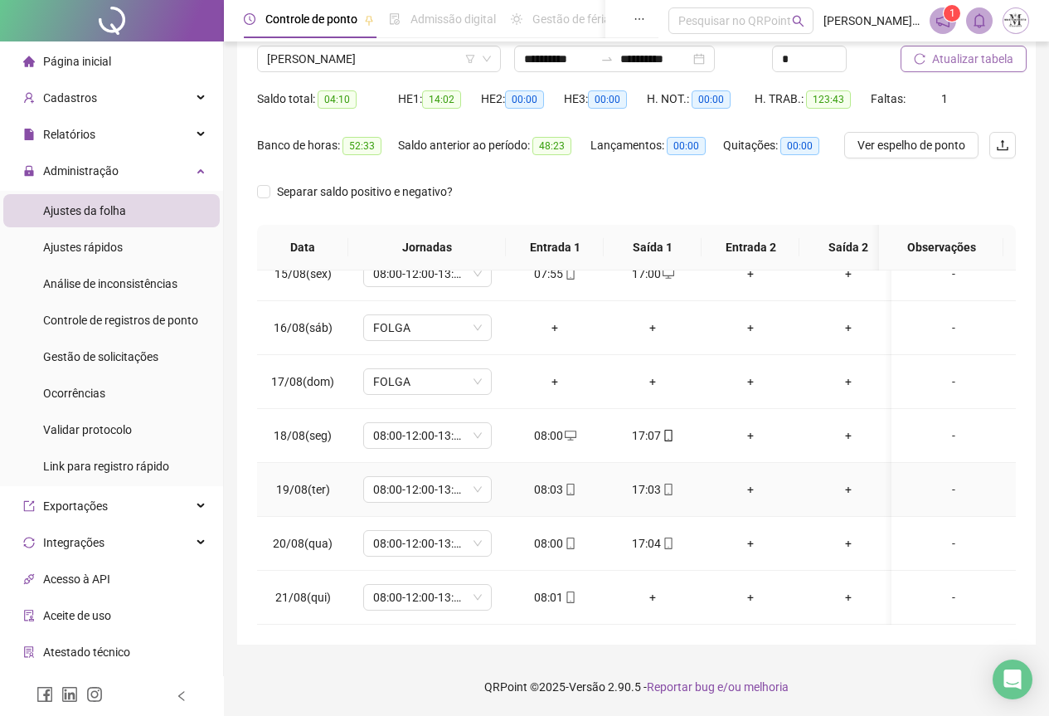
scroll to position [790, 0]
click at [575, 591] on icon "mobile" at bounding box center [571, 597] width 12 height 12
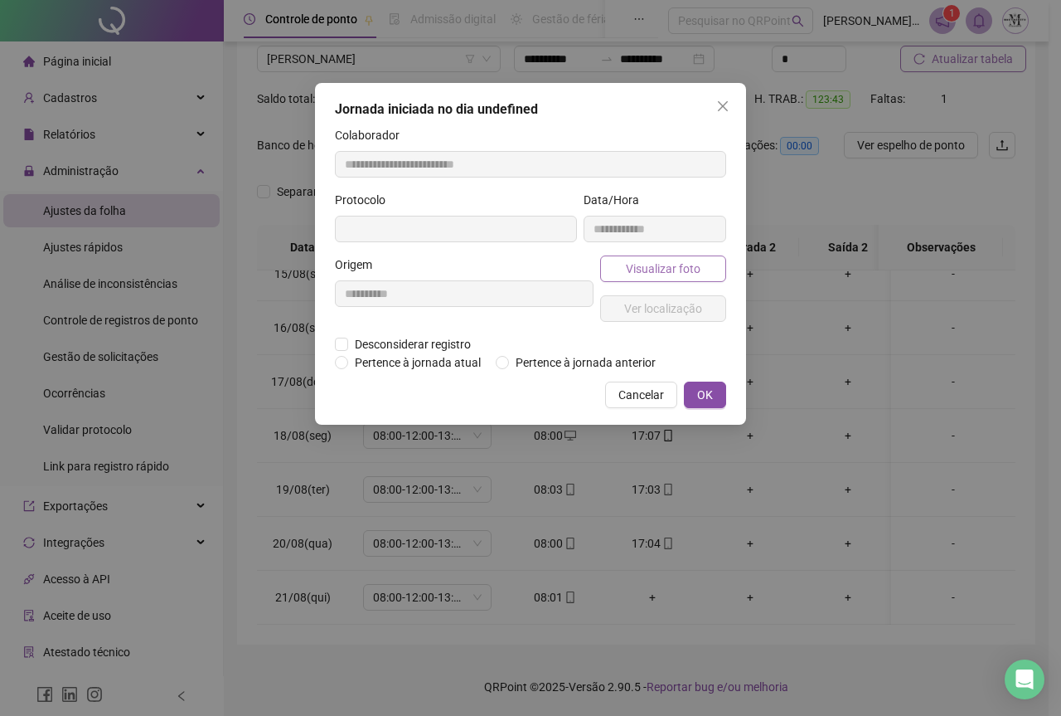
click at [663, 280] on button "Visualizar foto" at bounding box center [663, 268] width 126 height 27
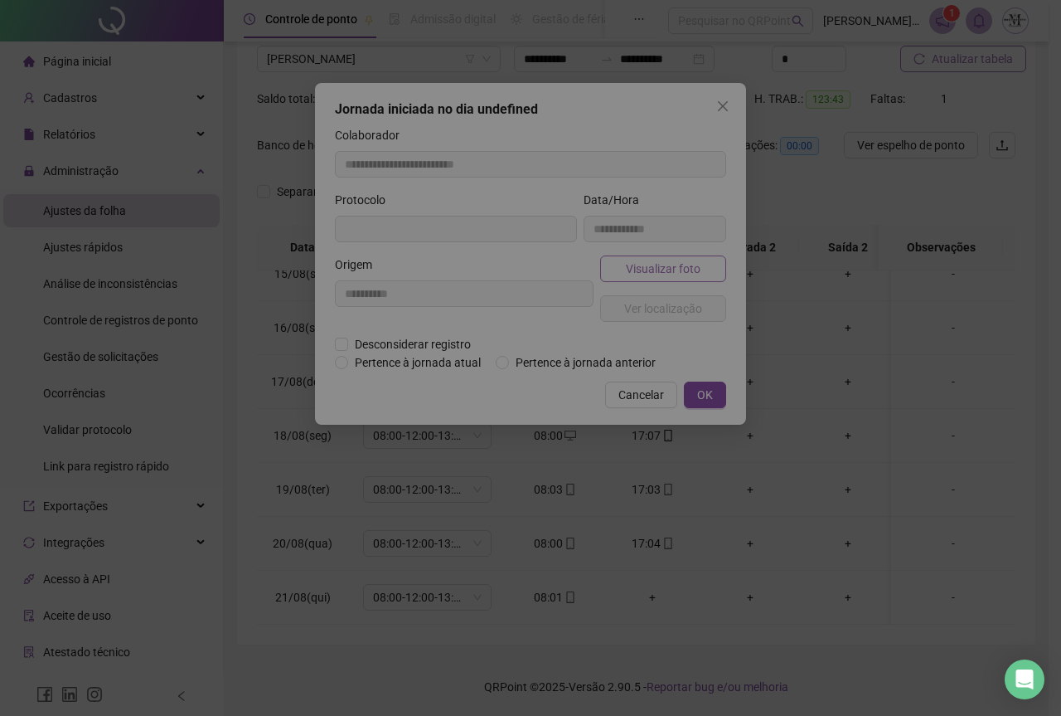
type input "**********"
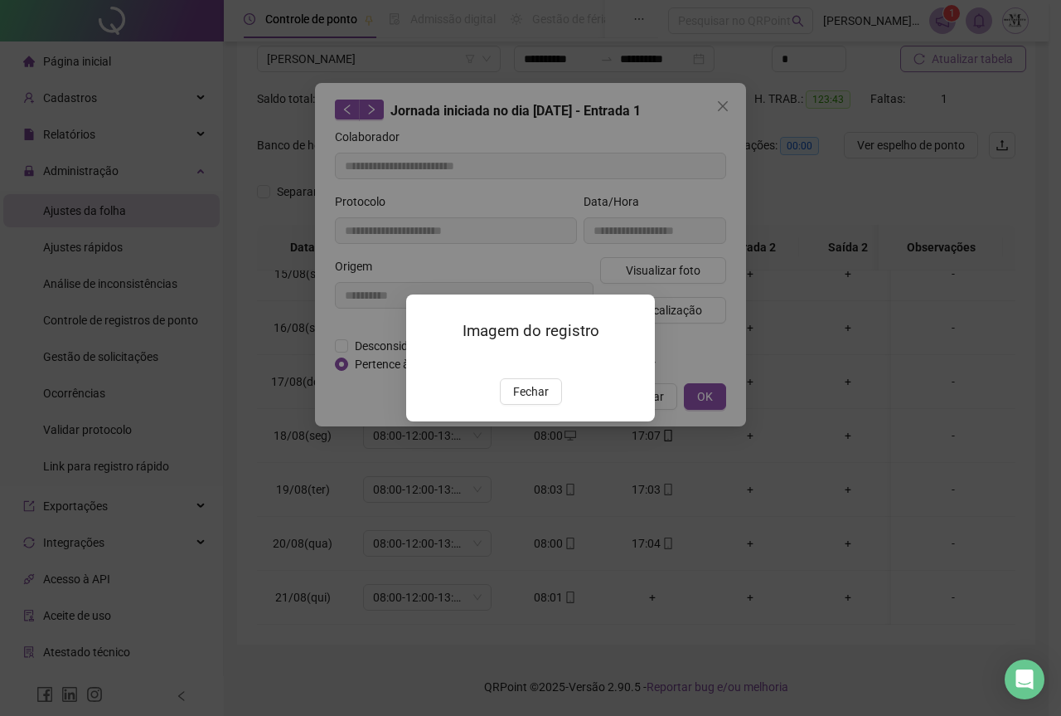
click at [426, 361] on img at bounding box center [426, 361] width 0 height 0
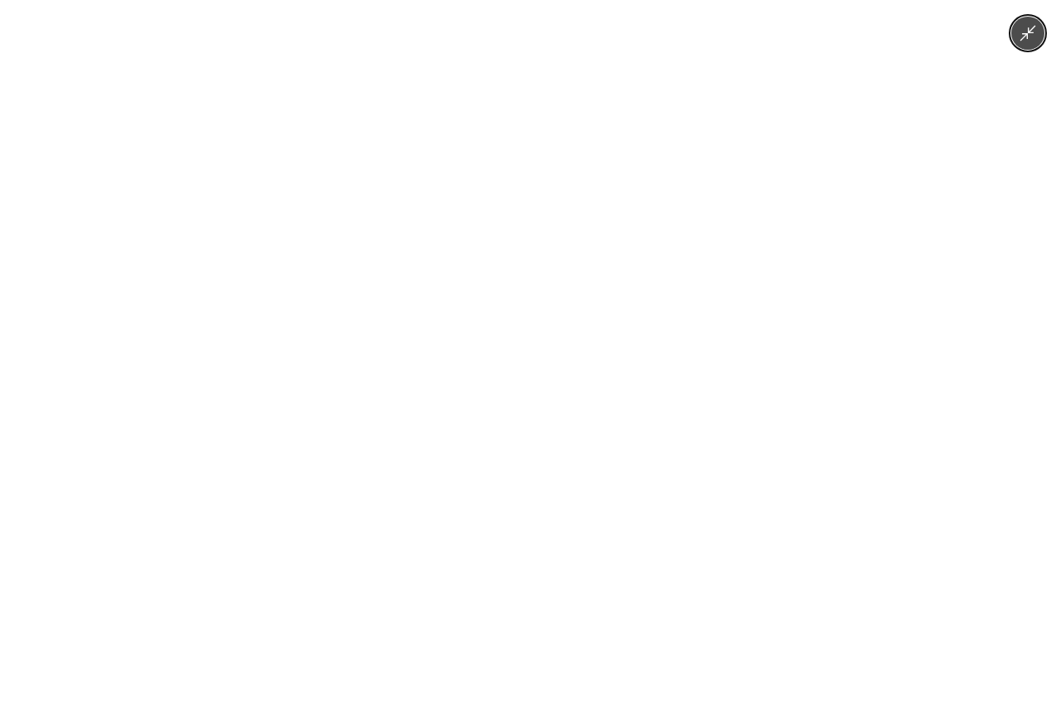
click at [1030, 33] on icon "Minimize image" at bounding box center [1029, 34] width 16 height 16
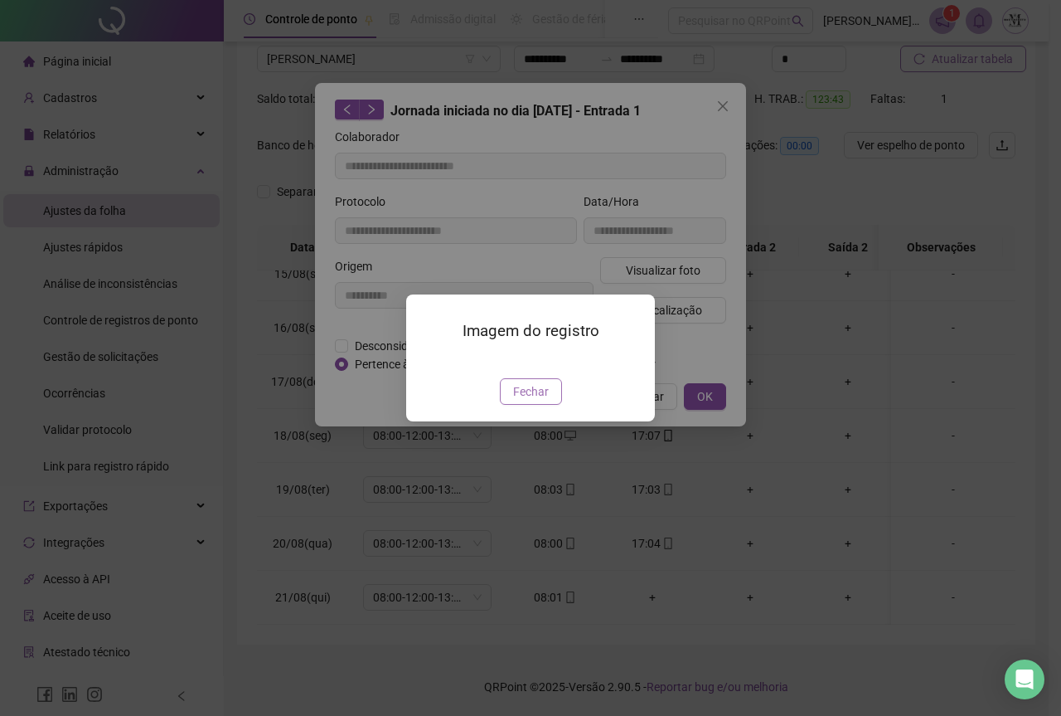
click at [526, 401] on span "Fechar" at bounding box center [531, 391] width 36 height 18
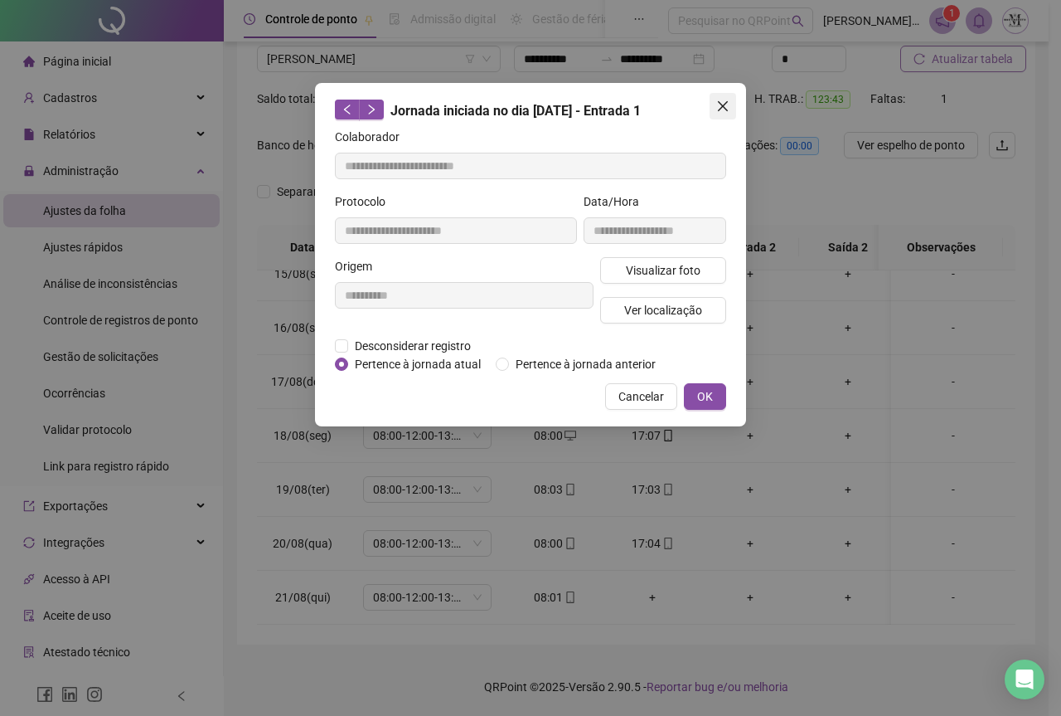
click at [722, 106] on icon "close" at bounding box center [723, 106] width 10 height 10
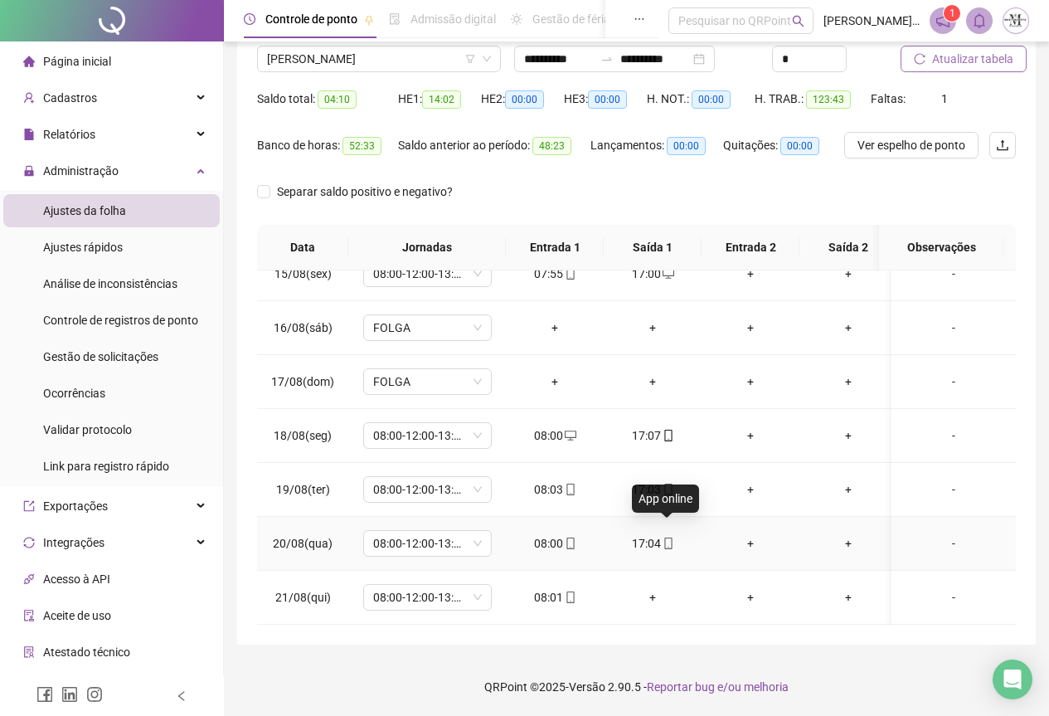
click at [668, 537] on icon "mobile" at bounding box center [669, 543] width 12 height 12
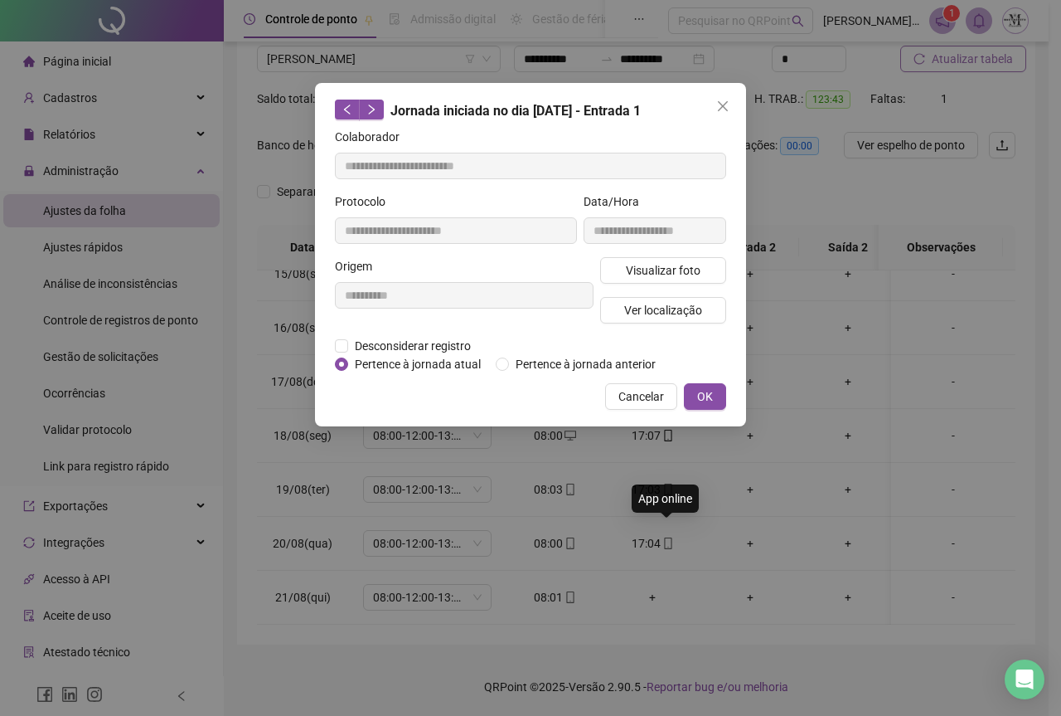
type input "**********"
click at [695, 272] on span "Visualizar foto" at bounding box center [663, 270] width 75 height 18
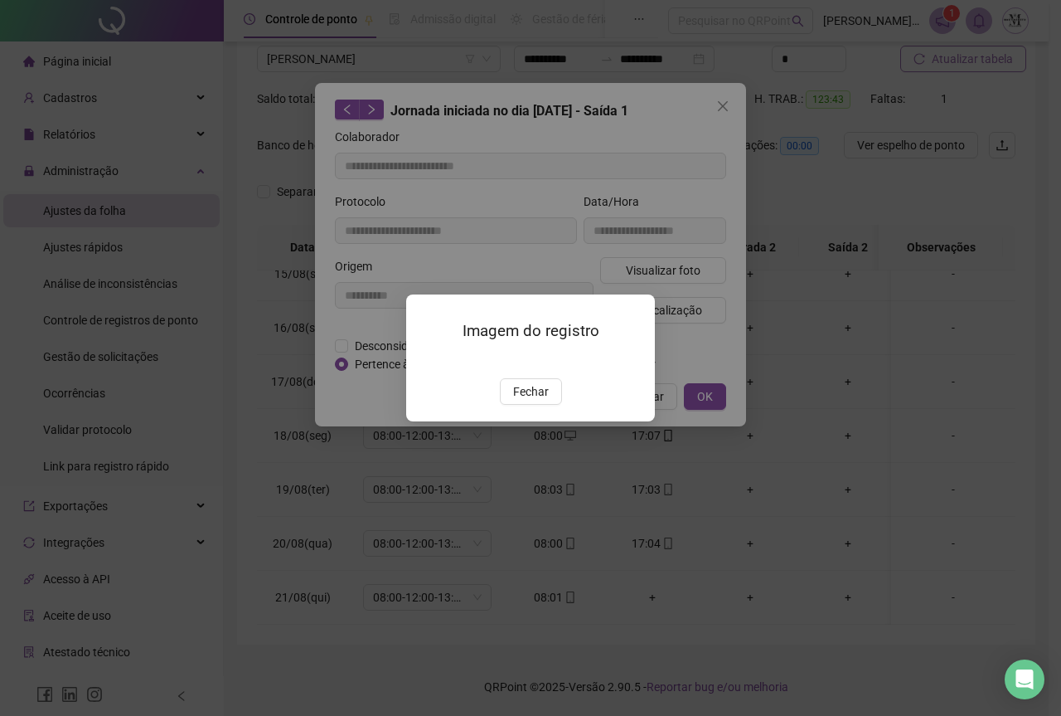
click at [426, 361] on img at bounding box center [426, 361] width 0 height 0
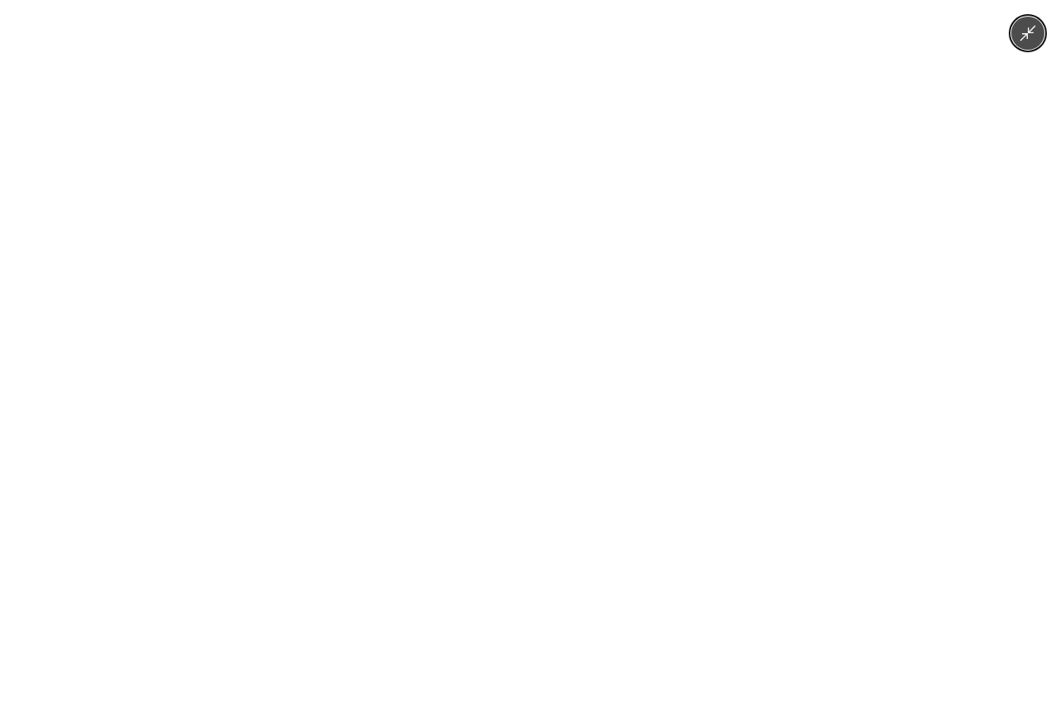
click at [1027, 35] on icon "Minimize image" at bounding box center [1029, 34] width 16 height 16
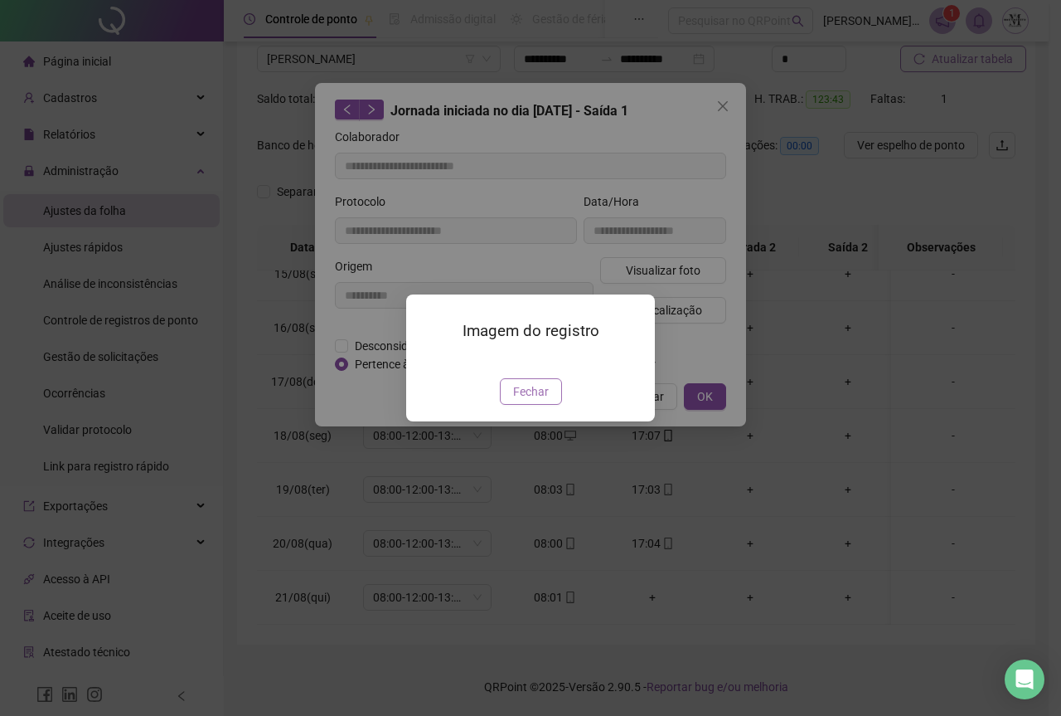
click at [547, 401] on span "Fechar" at bounding box center [531, 391] width 36 height 18
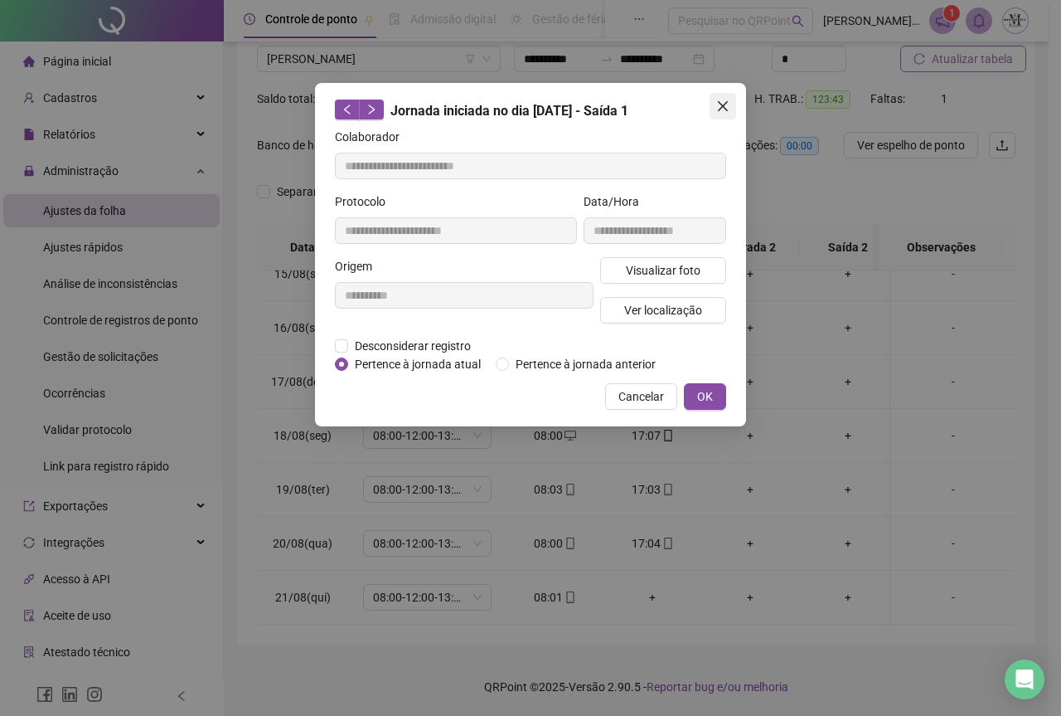
click at [723, 108] on icon "close" at bounding box center [722, 106] width 13 height 13
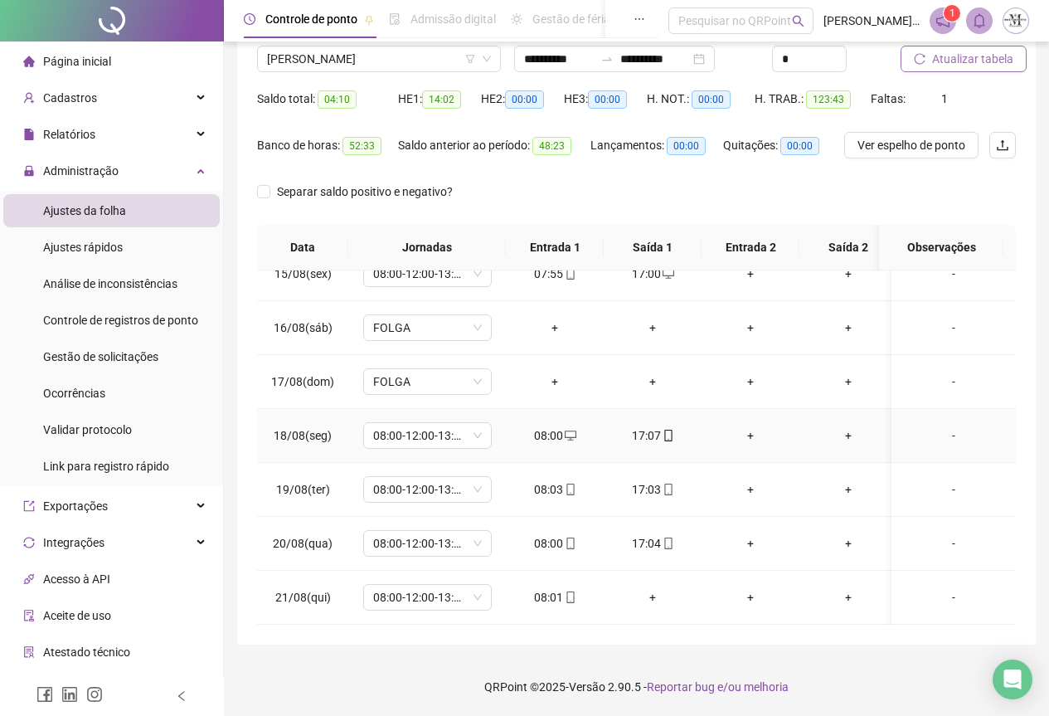
click at [667, 430] on icon "mobile" at bounding box center [669, 436] width 12 height 12
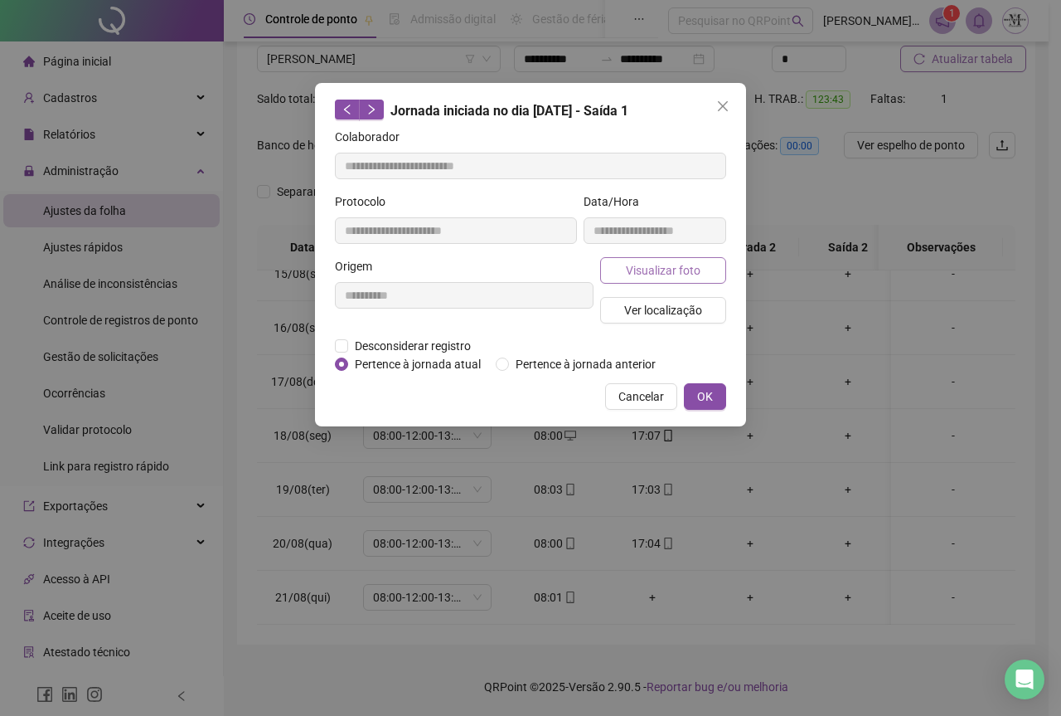
type input "**********"
click at [698, 270] on span "Visualizar foto" at bounding box center [663, 270] width 75 height 18
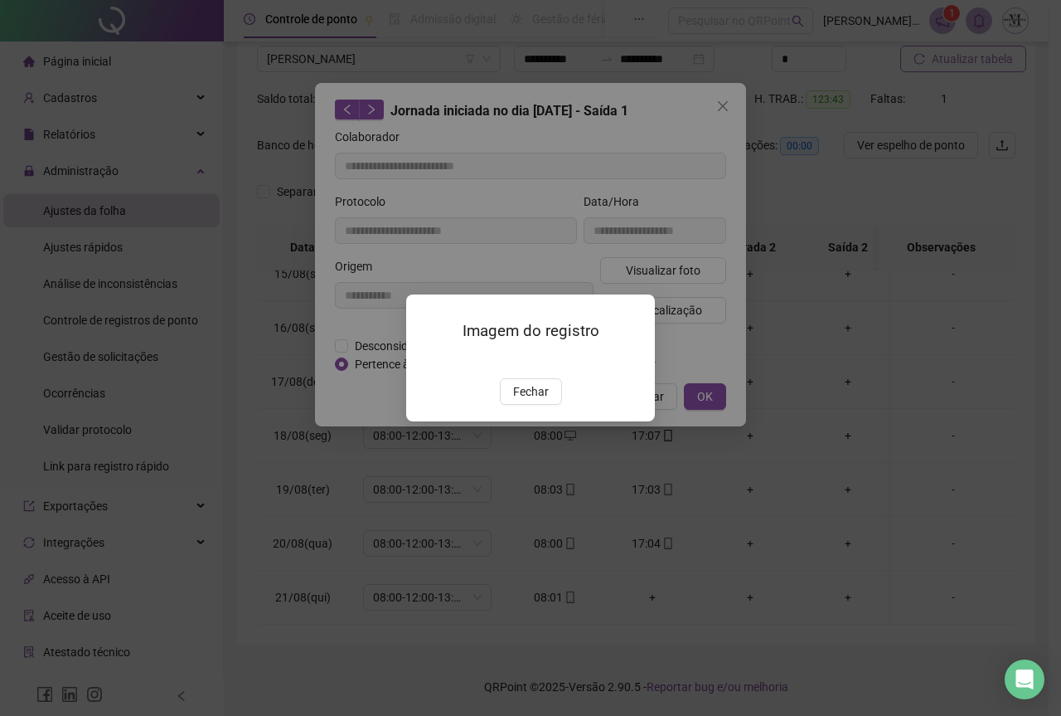
click at [426, 361] on img at bounding box center [426, 361] width 0 height 0
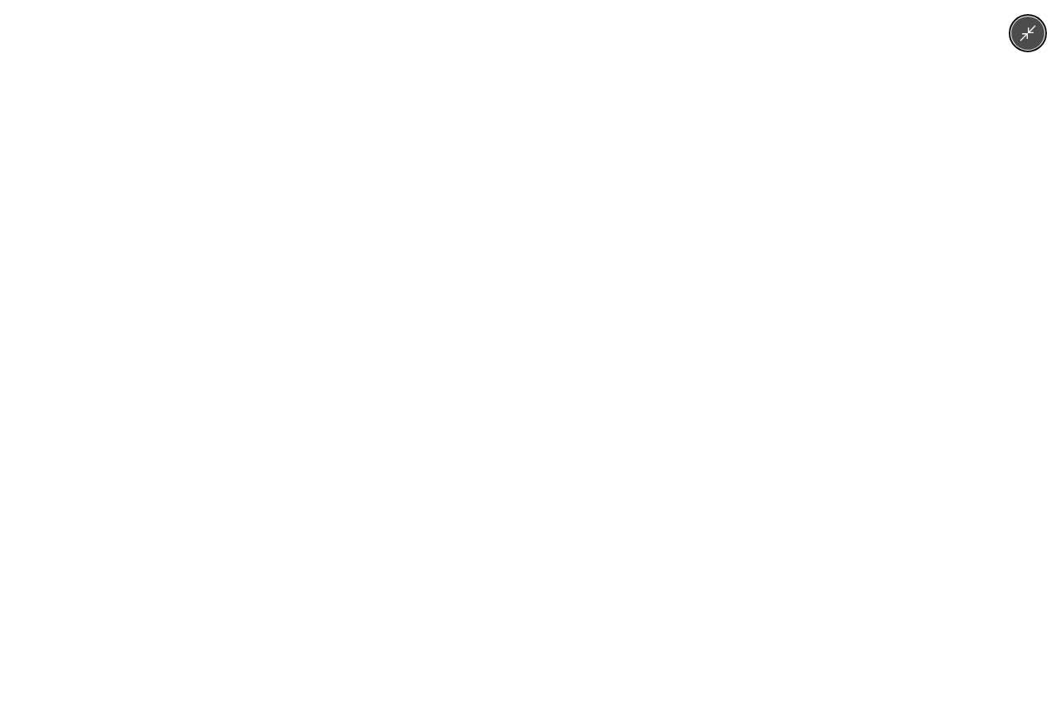
click at [1023, 38] on icon "Minimize image" at bounding box center [1029, 34] width 16 height 16
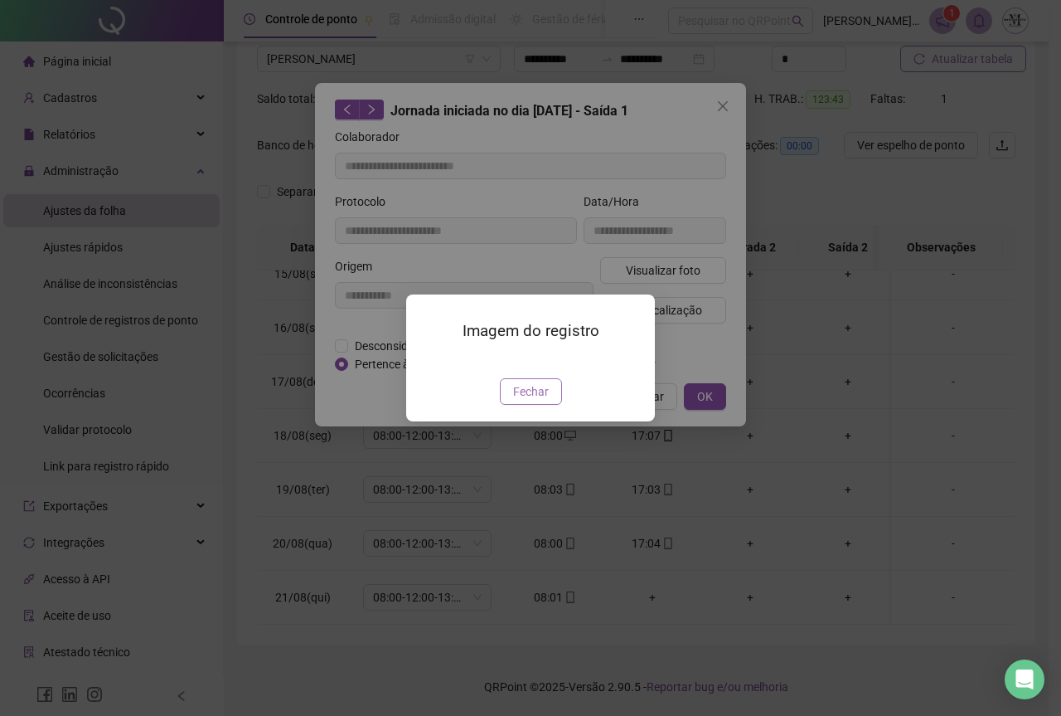
click at [513, 401] on span "Fechar" at bounding box center [531, 391] width 36 height 18
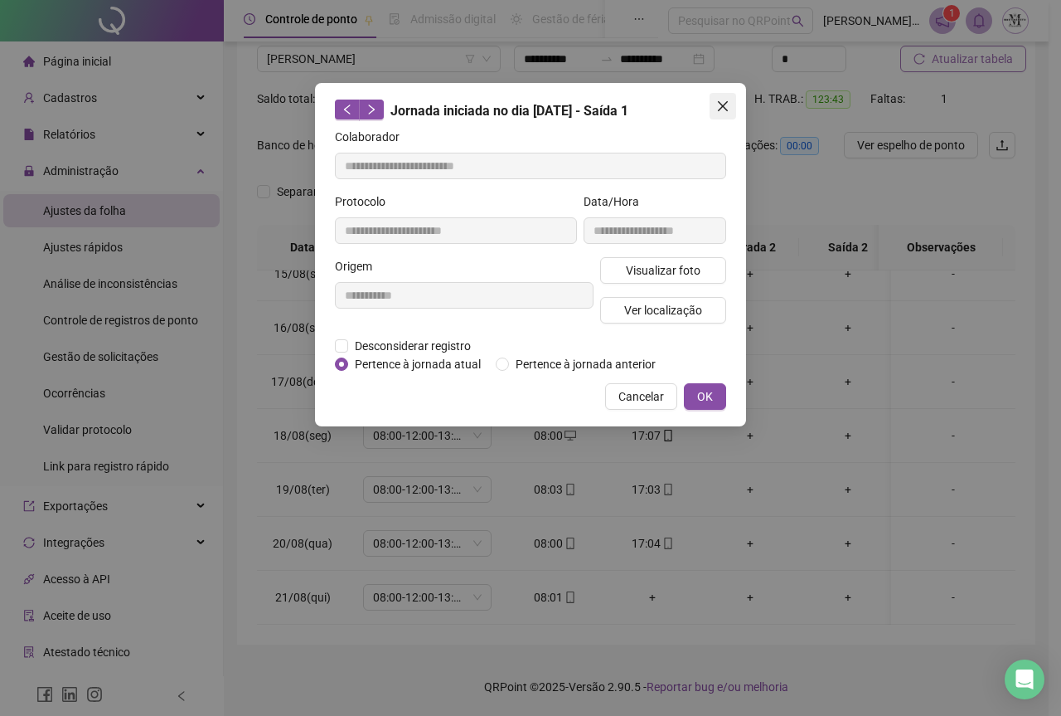
click at [713, 103] on span "Close" at bounding box center [723, 106] width 27 height 13
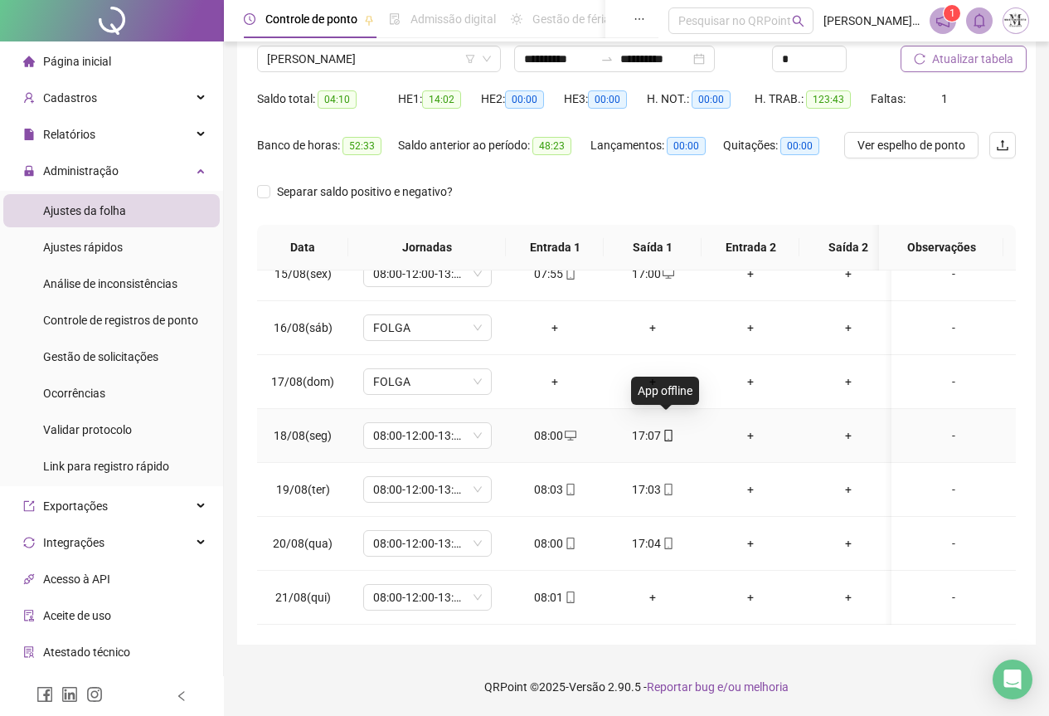
click at [667, 430] on icon "mobile" at bounding box center [669, 436] width 12 height 12
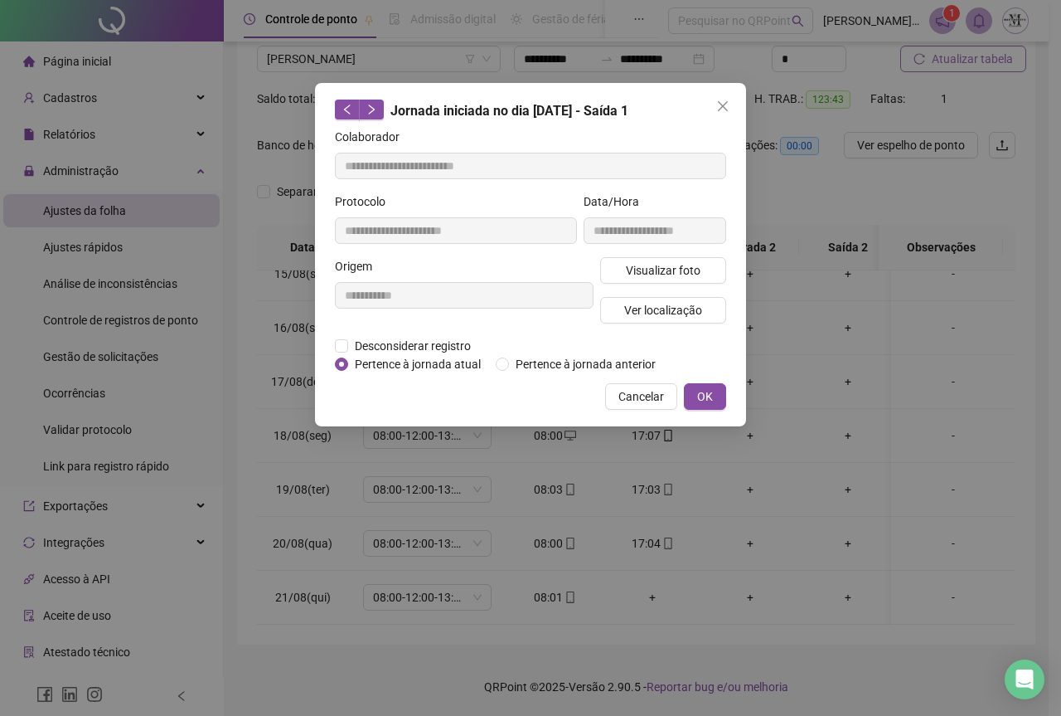
click at [794, 427] on div "**********" at bounding box center [530, 358] width 1061 height 716
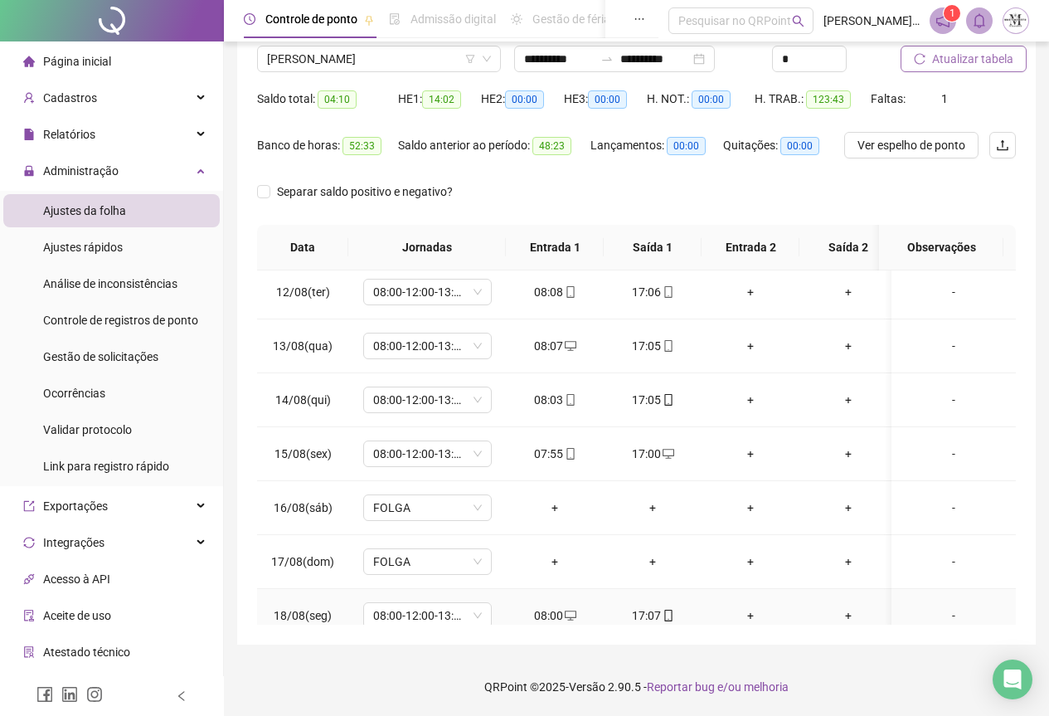
scroll to position [541, 0]
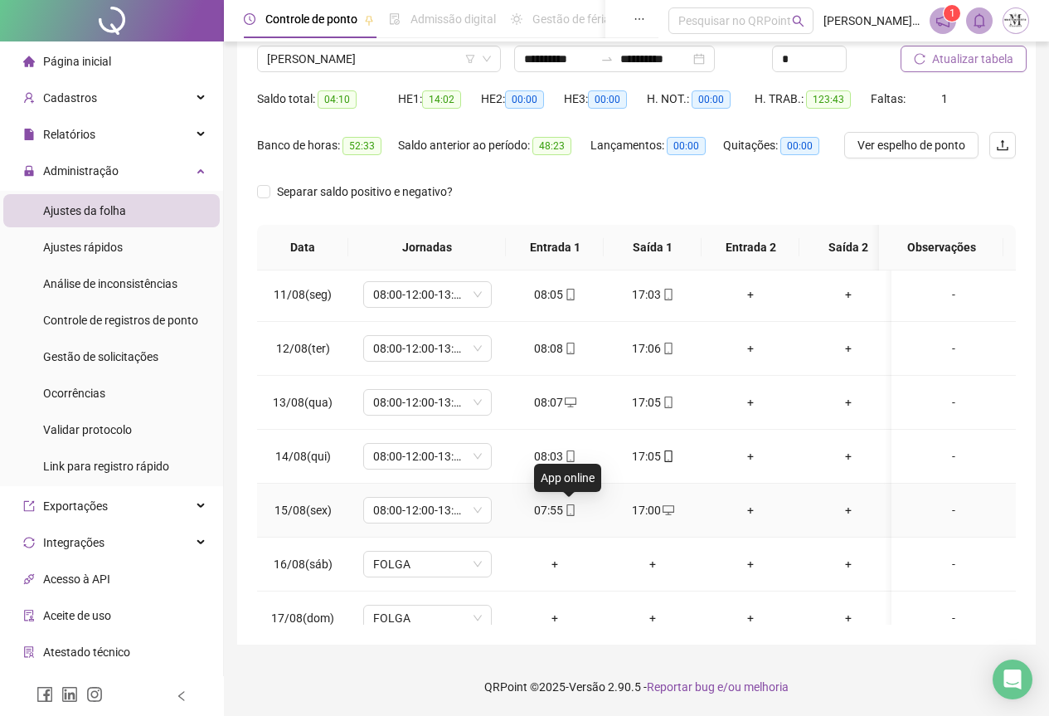
click at [567, 511] on icon "mobile" at bounding box center [571, 510] width 12 height 12
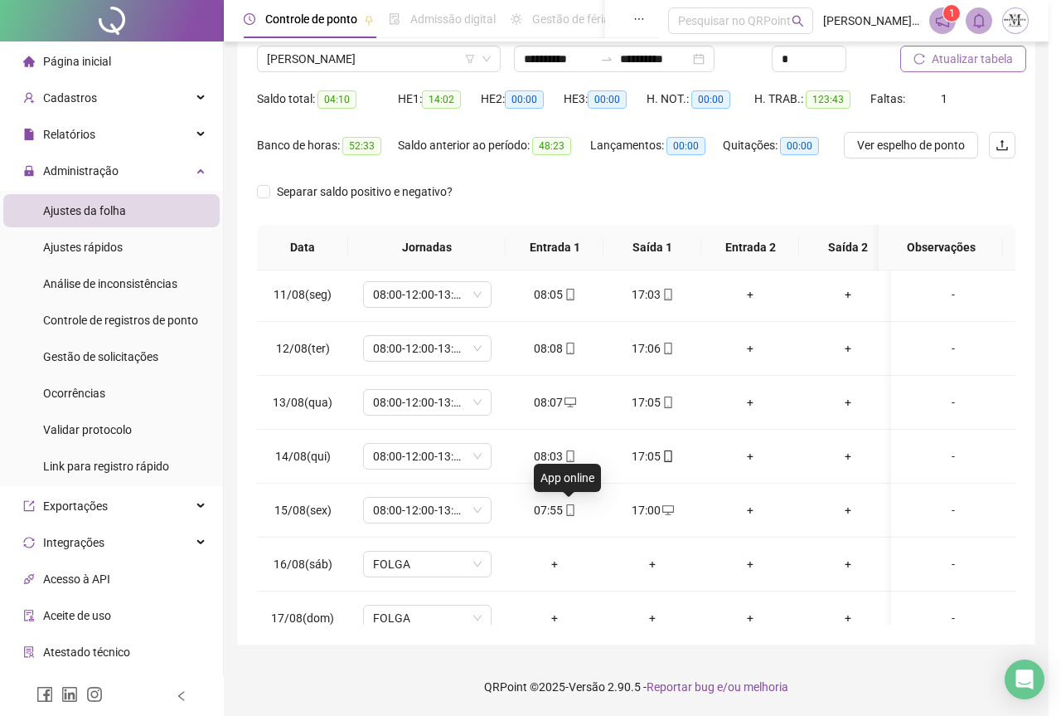
type input "**********"
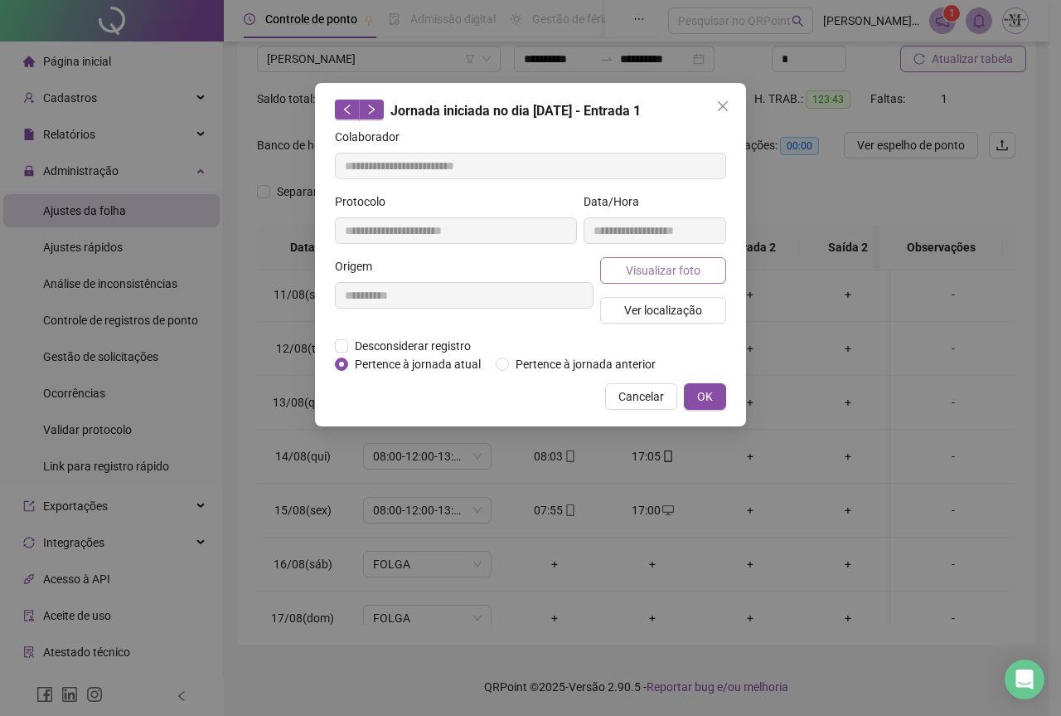
click at [656, 277] on span "Visualizar foto" at bounding box center [663, 270] width 75 height 18
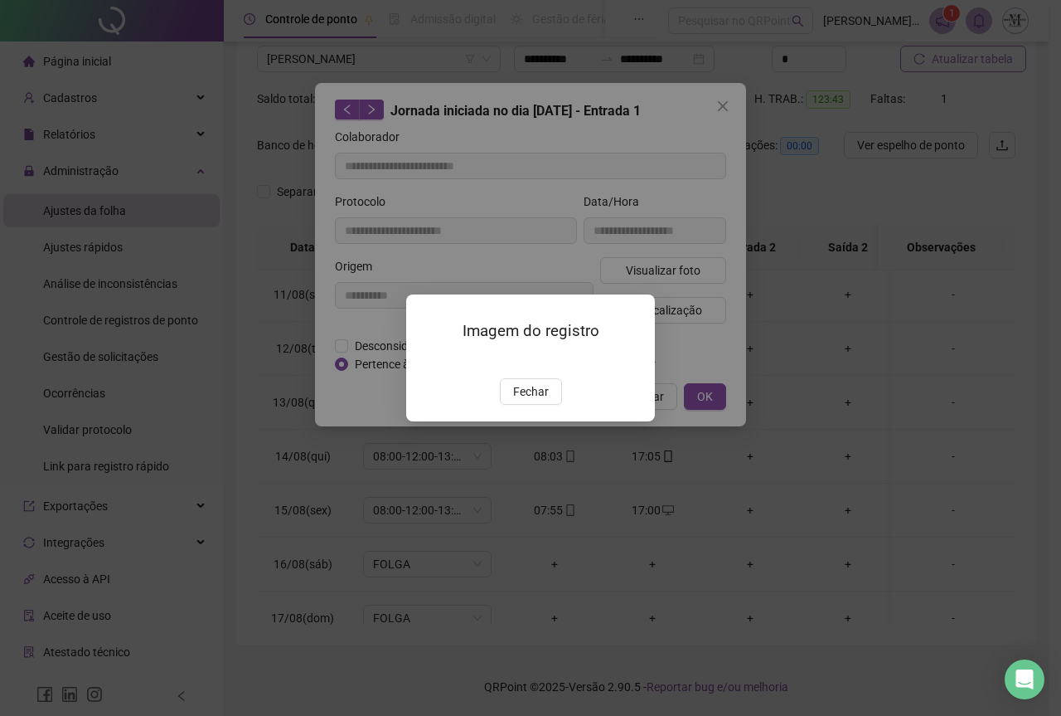
click at [426, 361] on img at bounding box center [426, 361] width 0 height 0
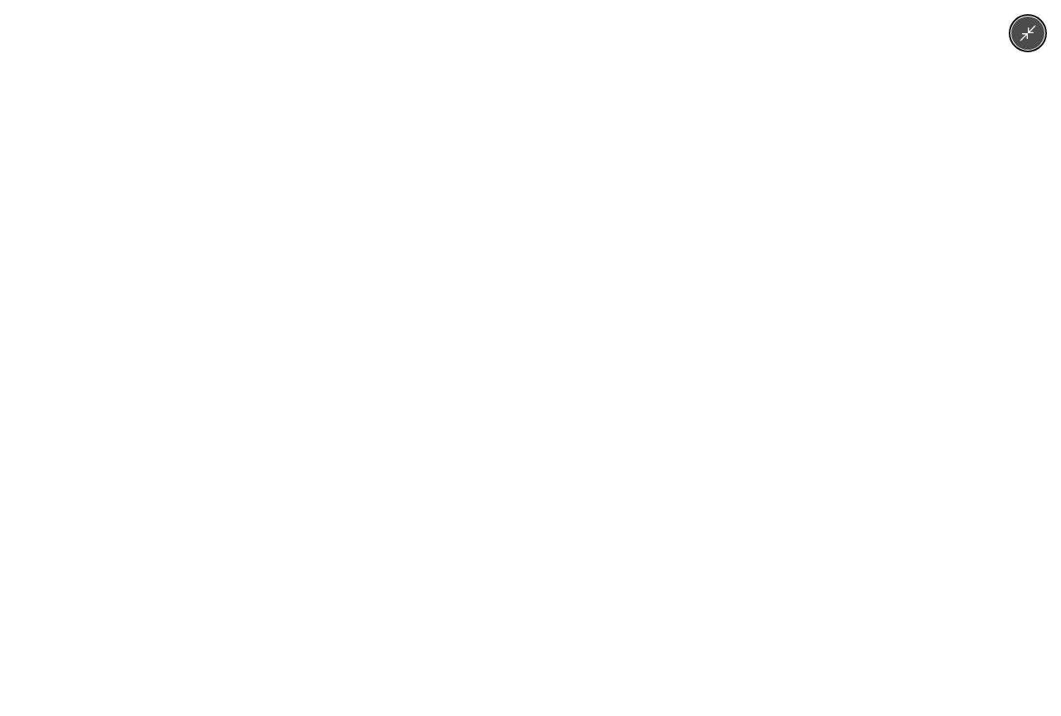
click at [624, 396] on img at bounding box center [530, 358] width 536 height 716
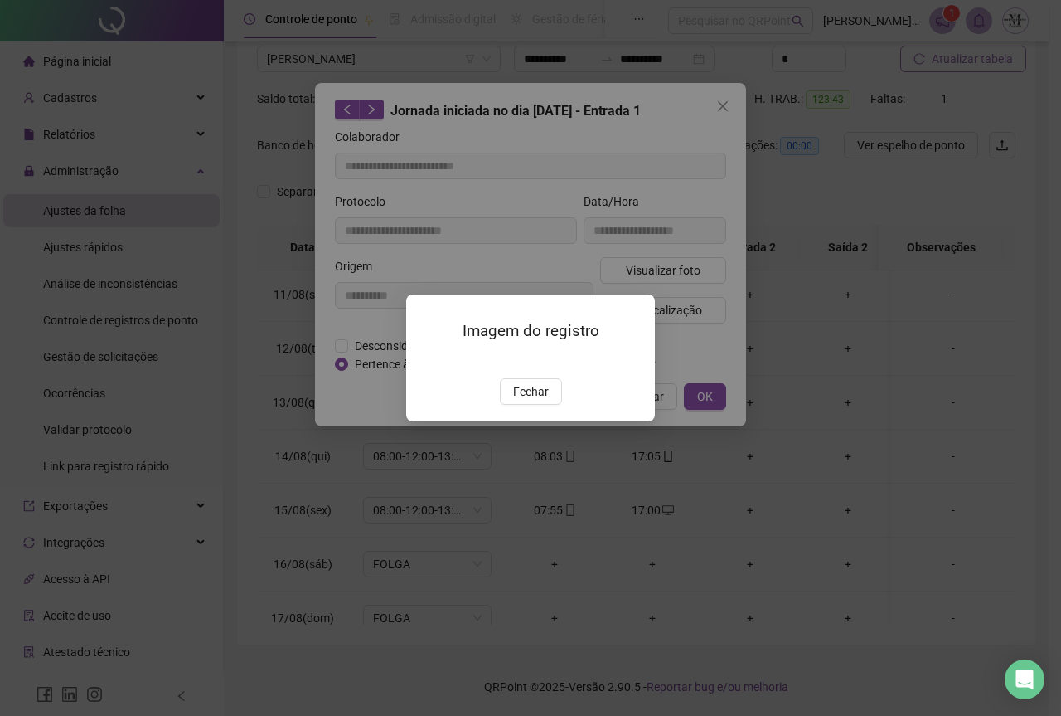
click at [558, 421] on div "Imagem do registro Fechar" at bounding box center [530, 357] width 249 height 127
click at [558, 405] on button "Fechar" at bounding box center [531, 391] width 62 height 27
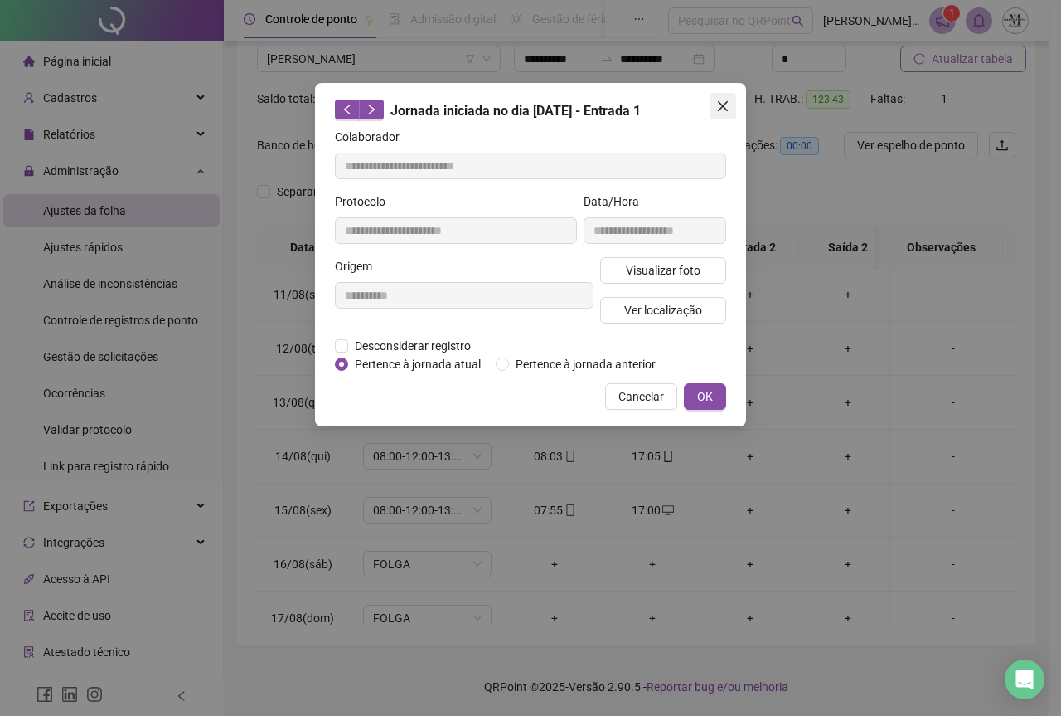
click at [723, 114] on button "Close" at bounding box center [723, 106] width 27 height 27
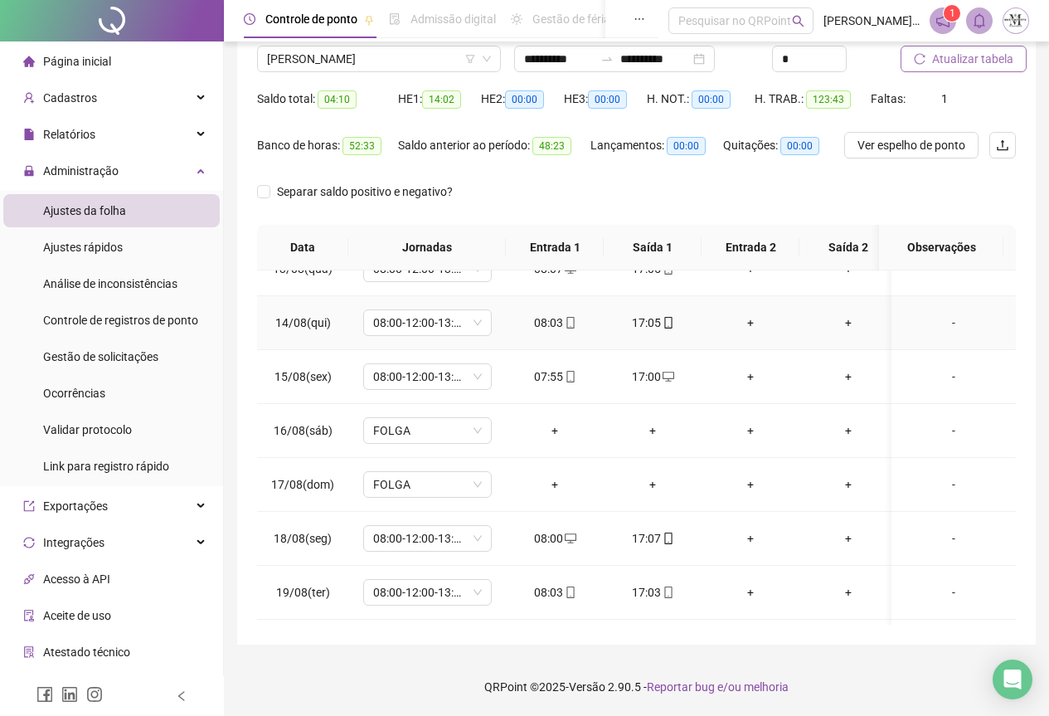
scroll to position [790, 0]
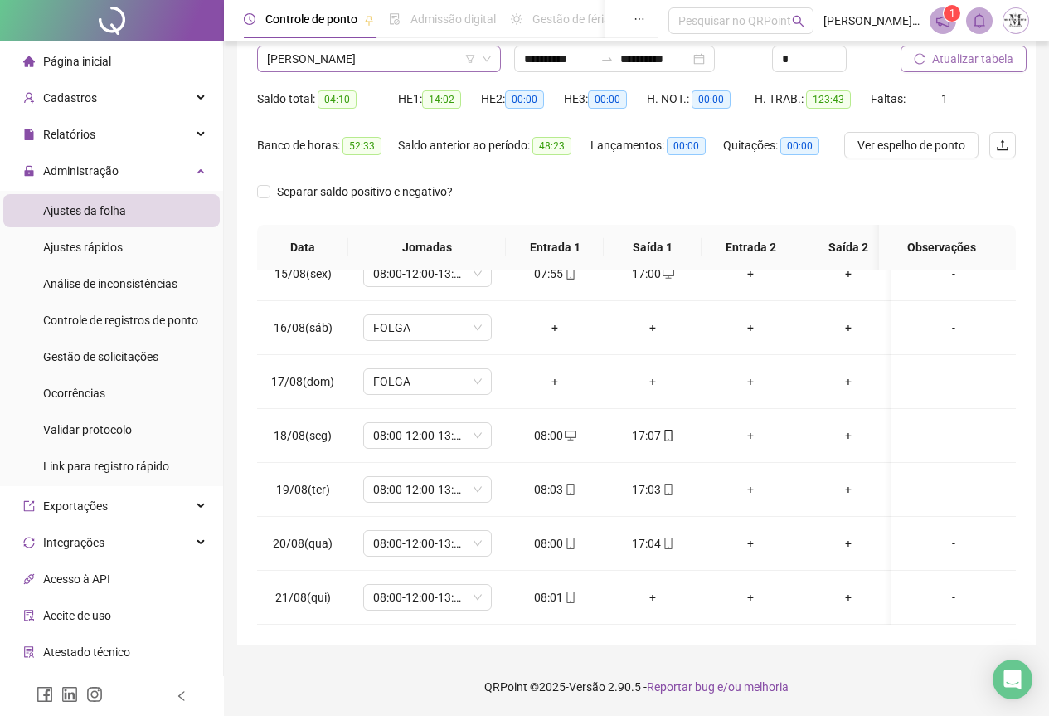
click at [440, 59] on span "[PERSON_NAME]" at bounding box center [379, 58] width 224 height 25
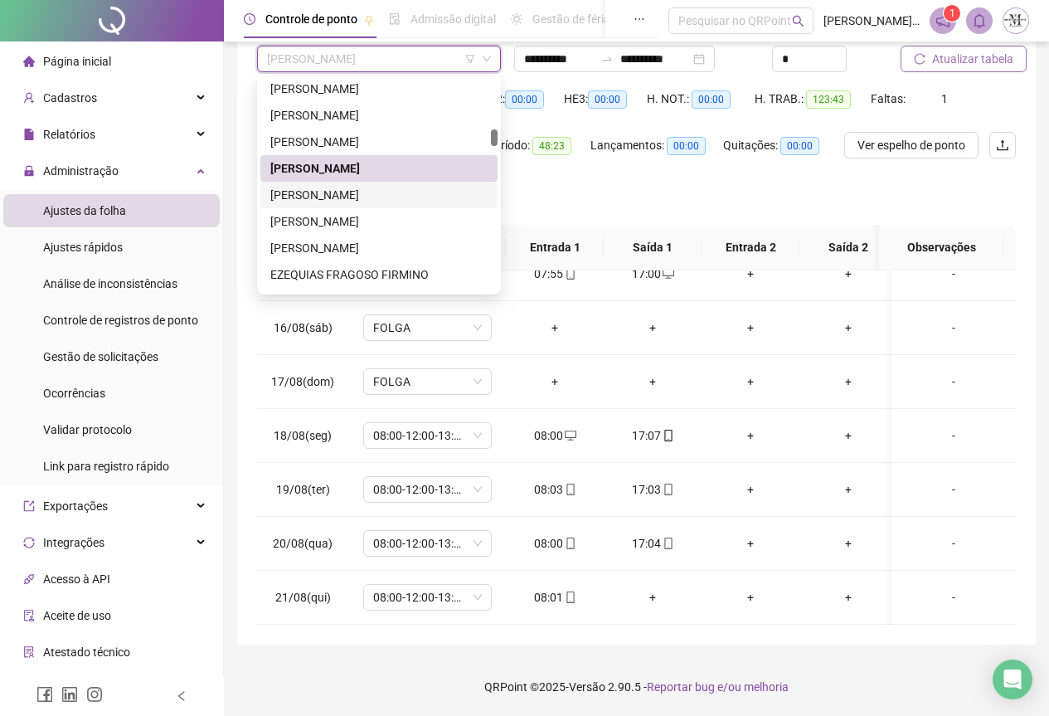
click at [403, 200] on div "[PERSON_NAME]" at bounding box center [378, 195] width 217 height 18
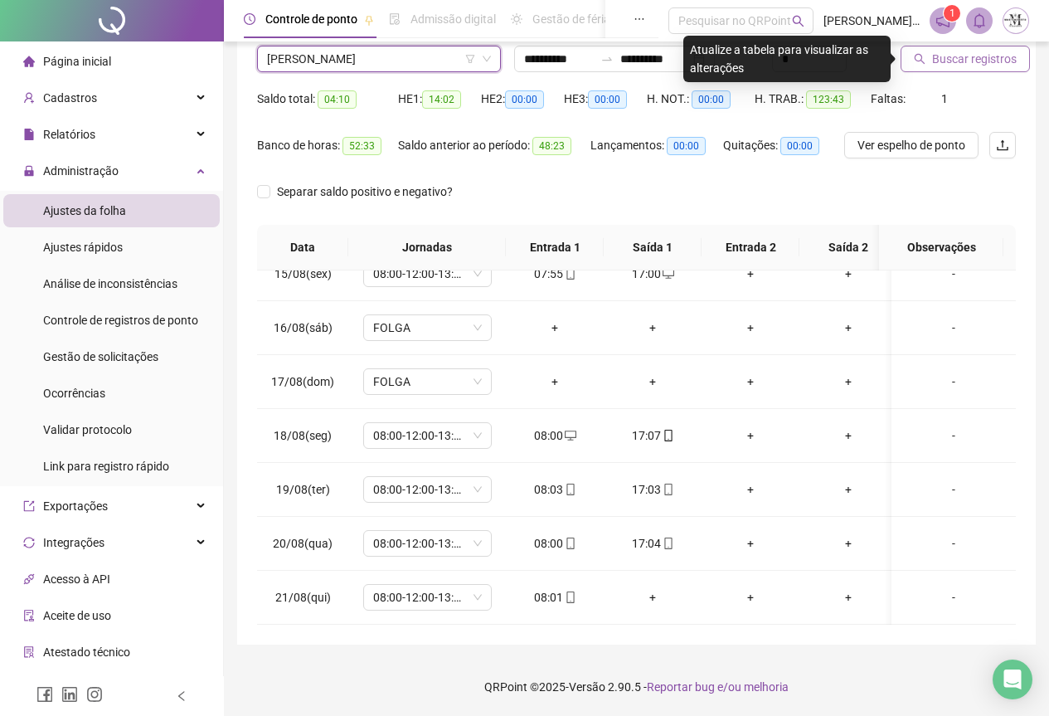
click at [951, 55] on span "Buscar registros" at bounding box center [974, 59] width 85 height 18
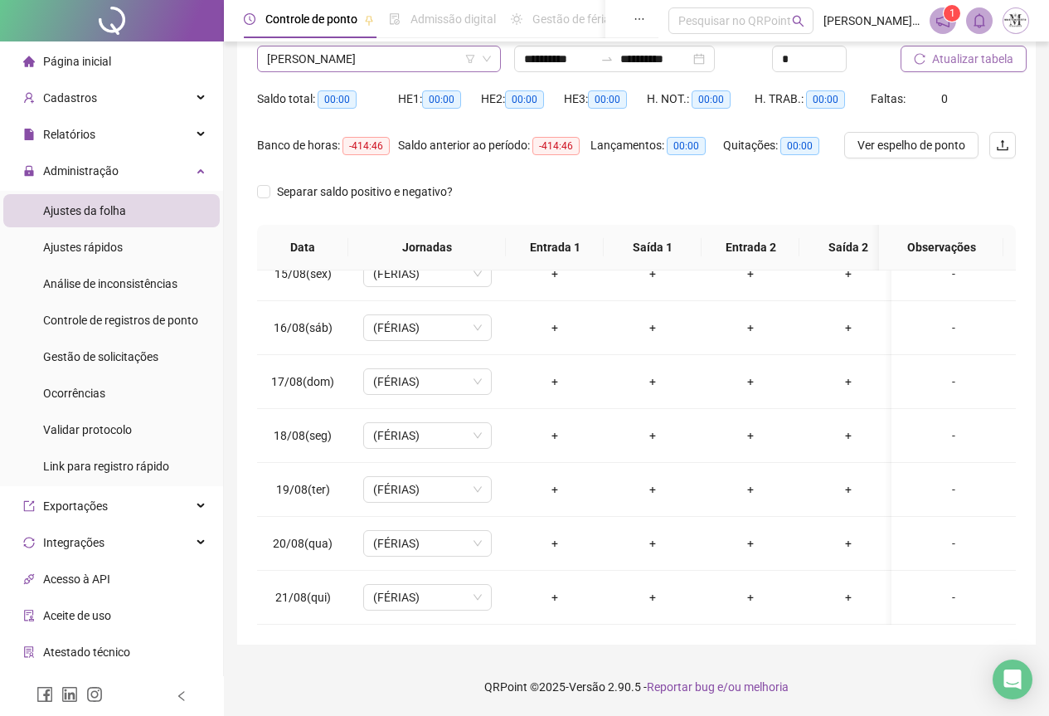
click at [407, 68] on span "[PERSON_NAME]" at bounding box center [379, 58] width 224 height 25
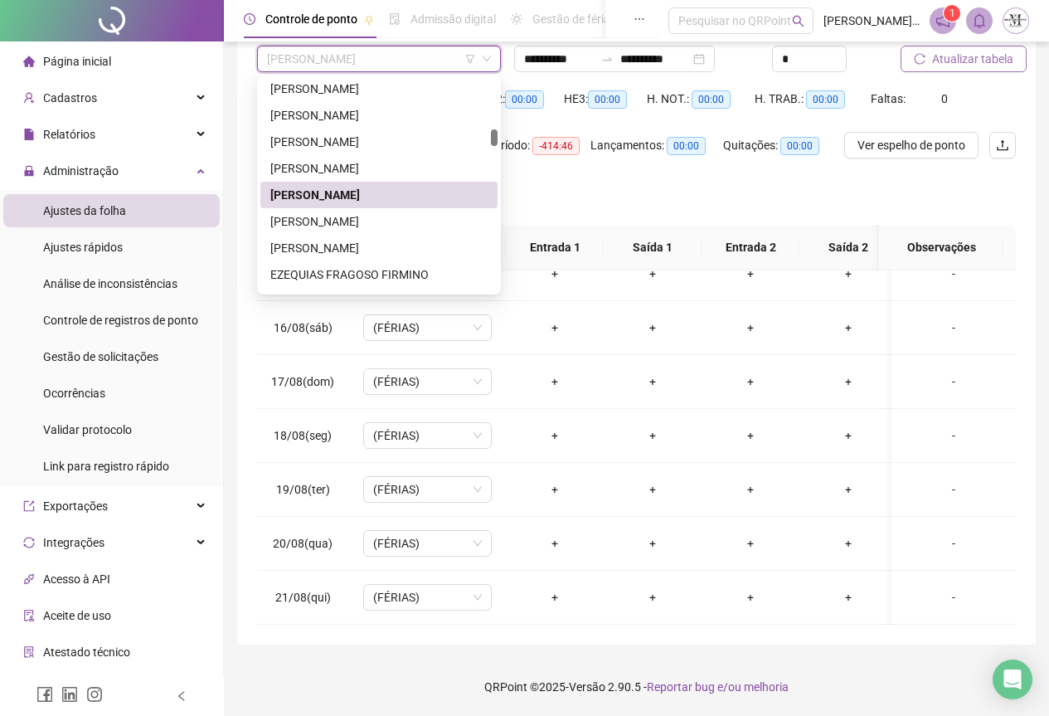
type input "*"
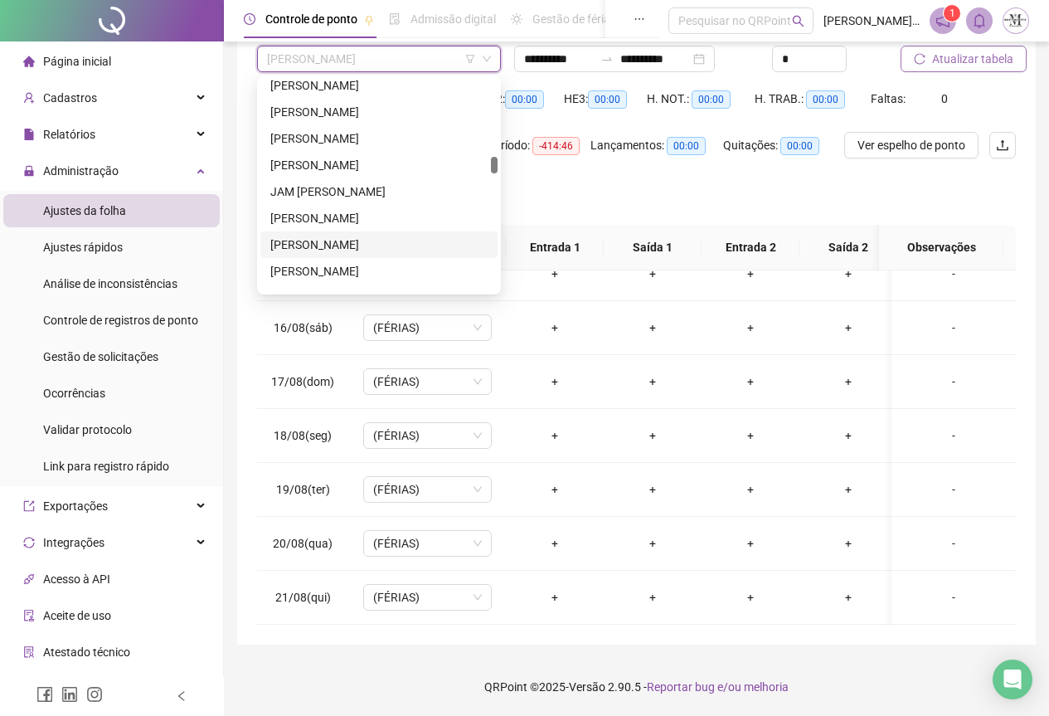
scroll to position [2265, 0]
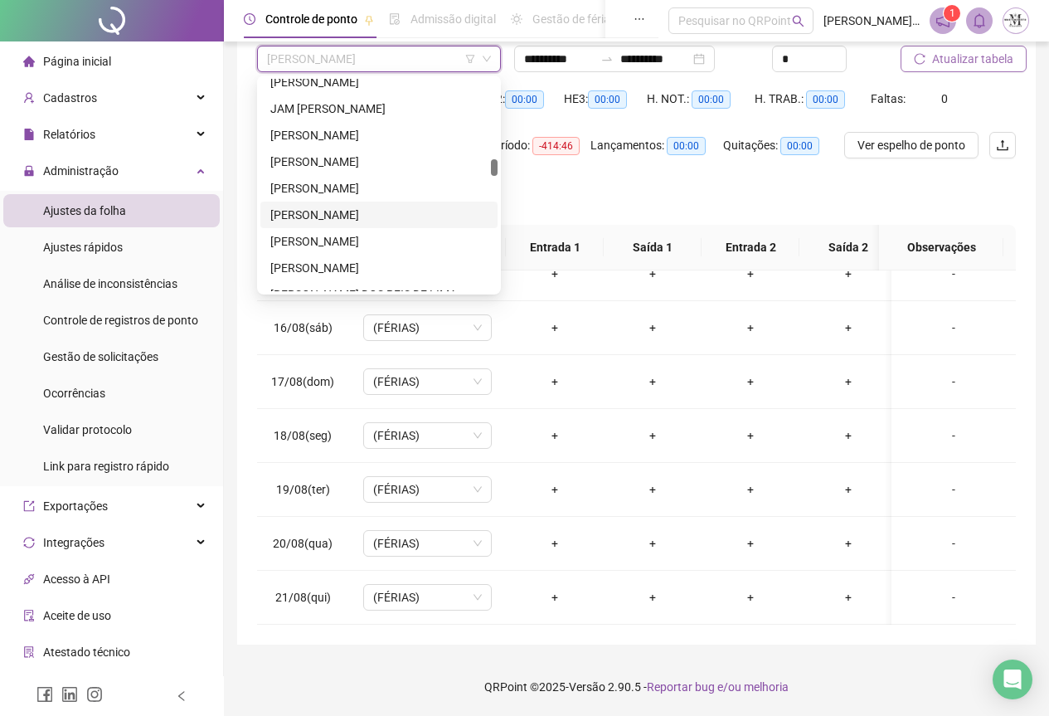
click at [328, 210] on div "[PERSON_NAME]" at bounding box center [378, 215] width 217 height 18
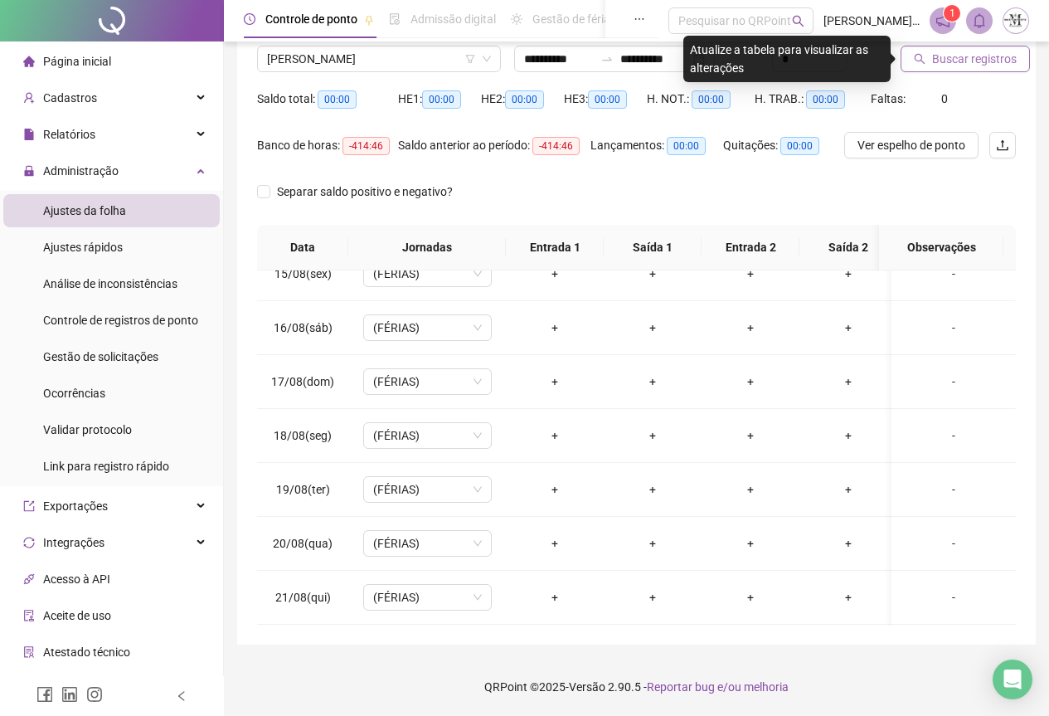
click at [971, 57] on span "Buscar registros" at bounding box center [974, 59] width 85 height 18
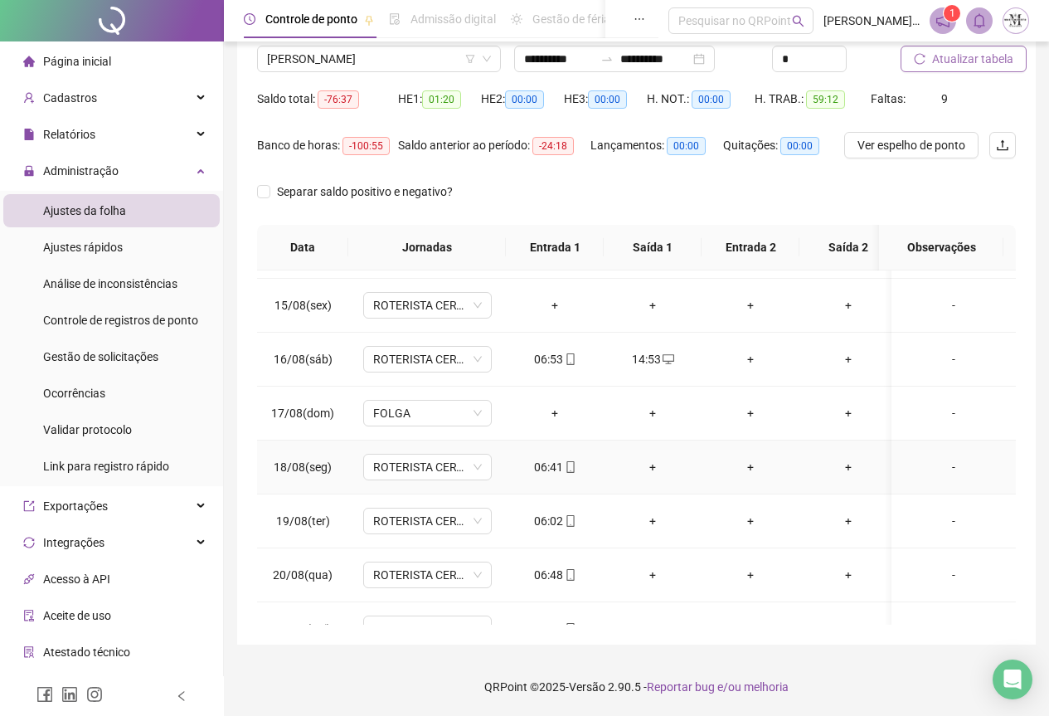
scroll to position [790, 0]
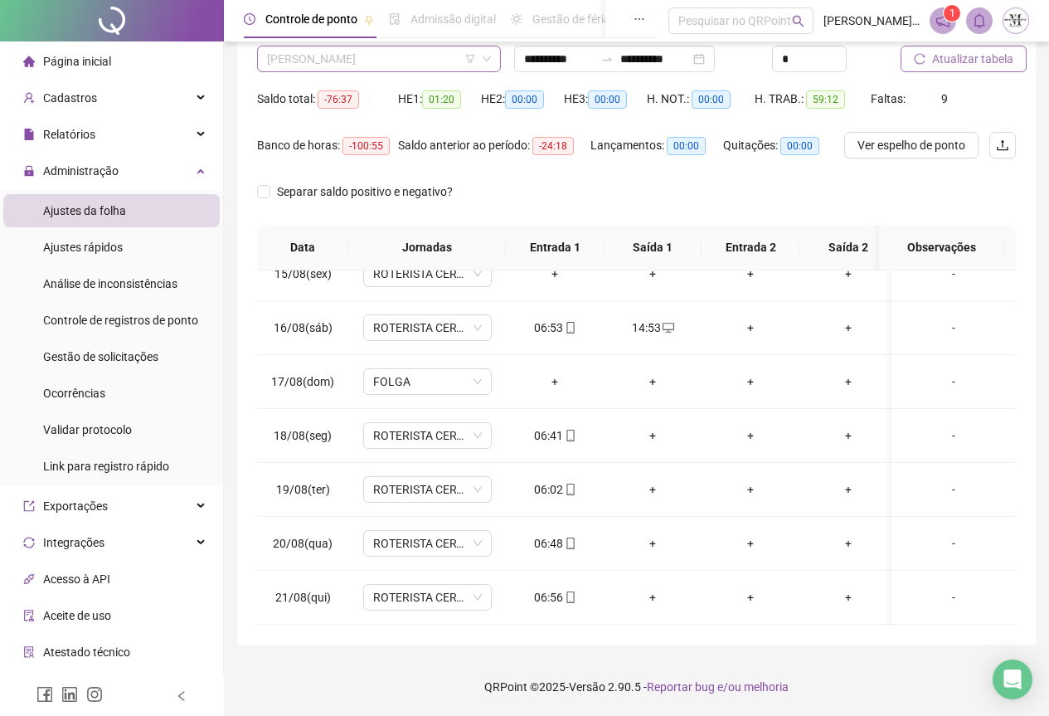
click at [344, 70] on span "[PERSON_NAME]" at bounding box center [379, 58] width 224 height 25
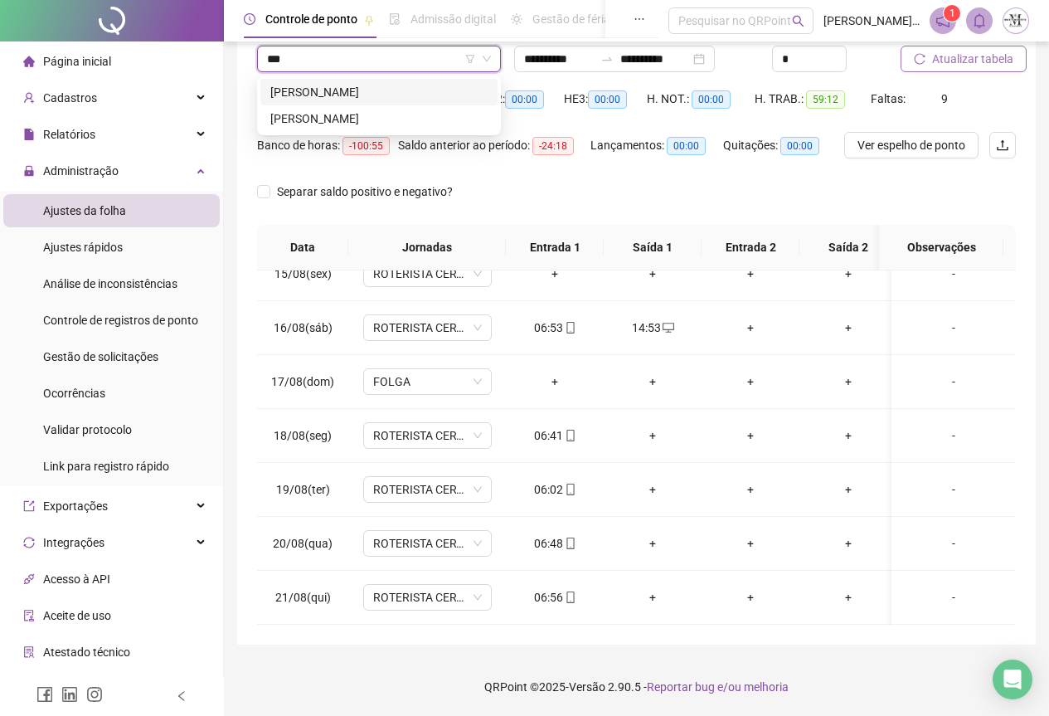
scroll to position [0, 0]
type input "*****"
click at [381, 97] on div "[PERSON_NAME]" at bounding box center [378, 92] width 217 height 18
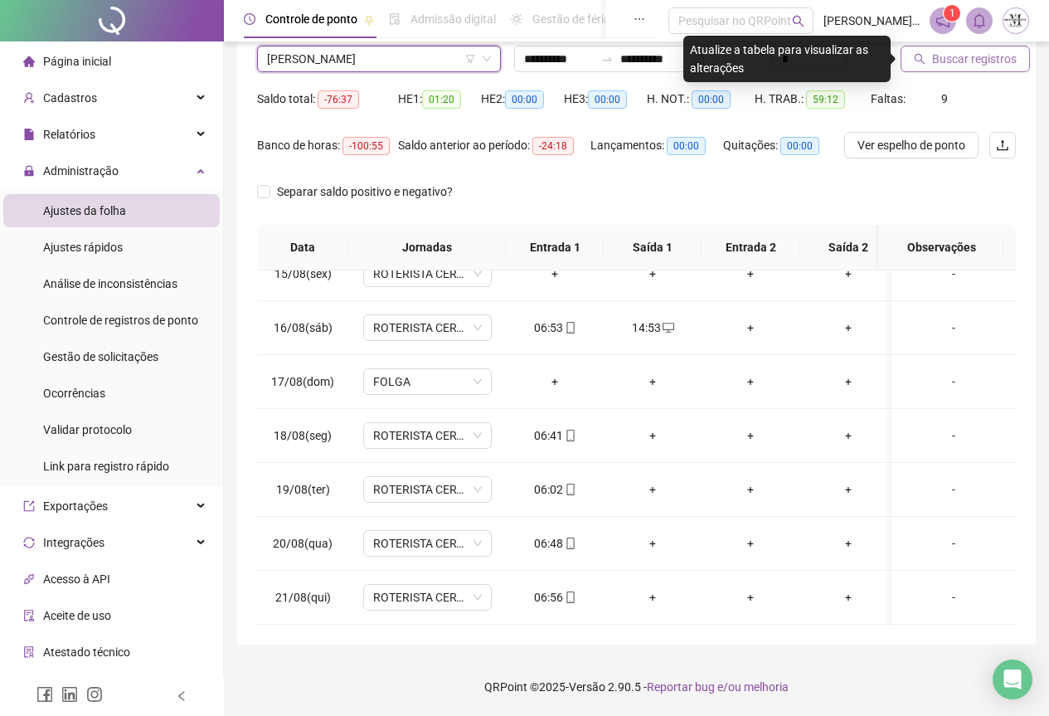
click at [937, 61] on span "Buscar registros" at bounding box center [974, 59] width 85 height 18
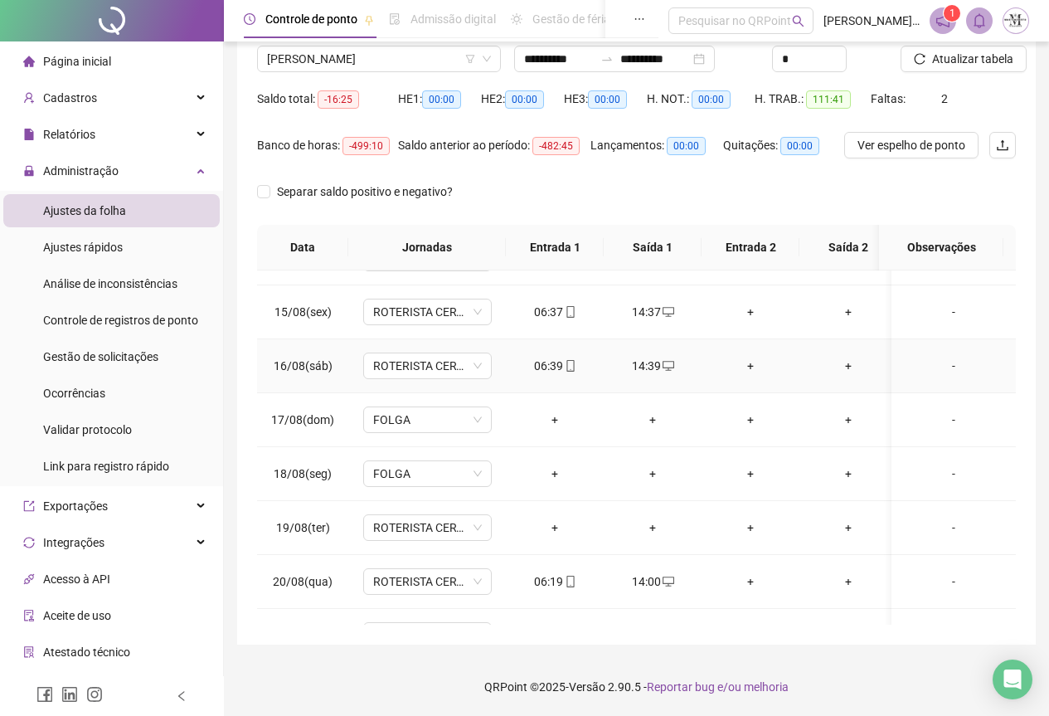
scroll to position [790, 0]
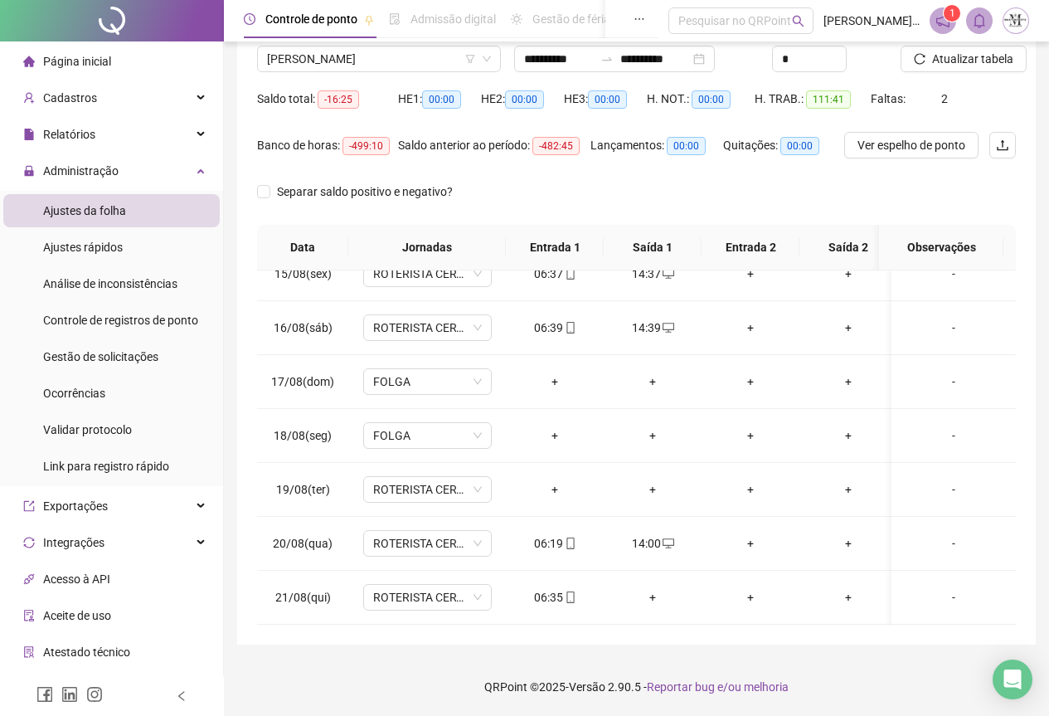
click at [331, 45] on div "Nome do colaborador" at bounding box center [379, 33] width 244 height 25
click at [326, 66] on span "[PERSON_NAME]" at bounding box center [379, 58] width 224 height 25
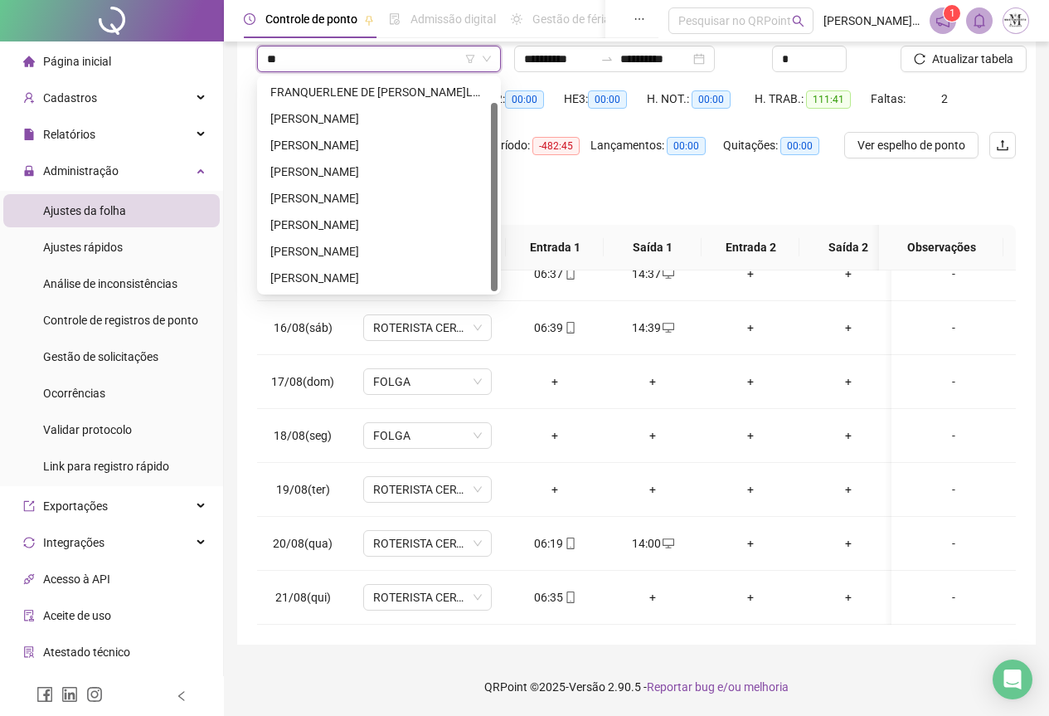
scroll to position [0, 0]
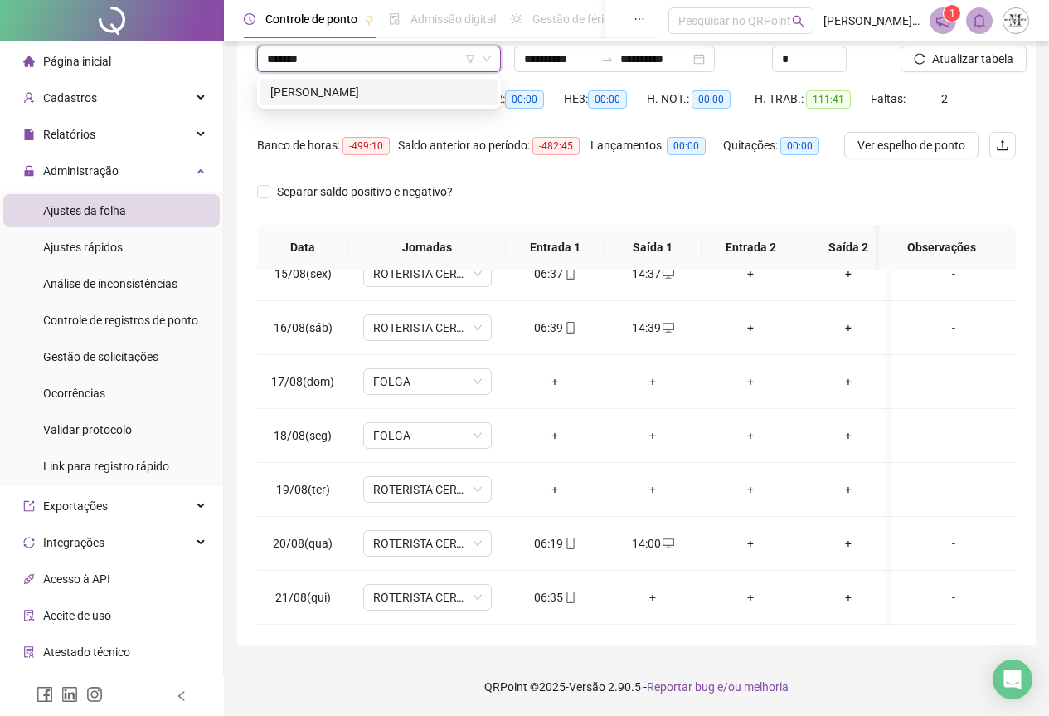
type input "********"
click at [352, 91] on div "[PERSON_NAME]" at bounding box center [378, 92] width 217 height 18
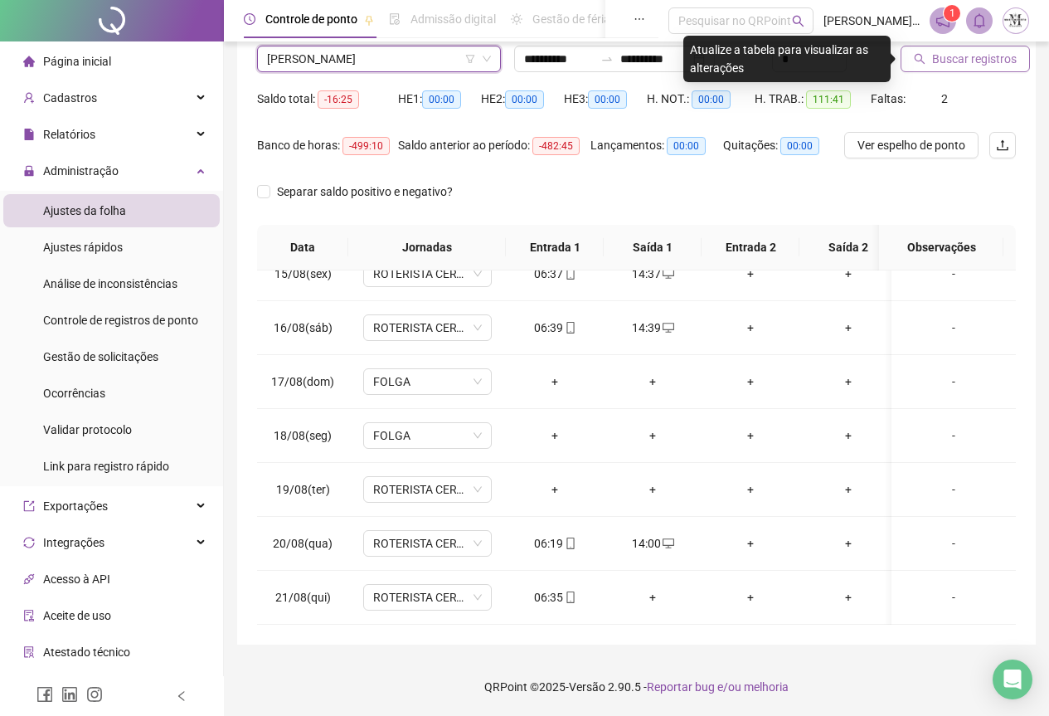
click at [922, 50] on button "Buscar registros" at bounding box center [965, 59] width 129 height 27
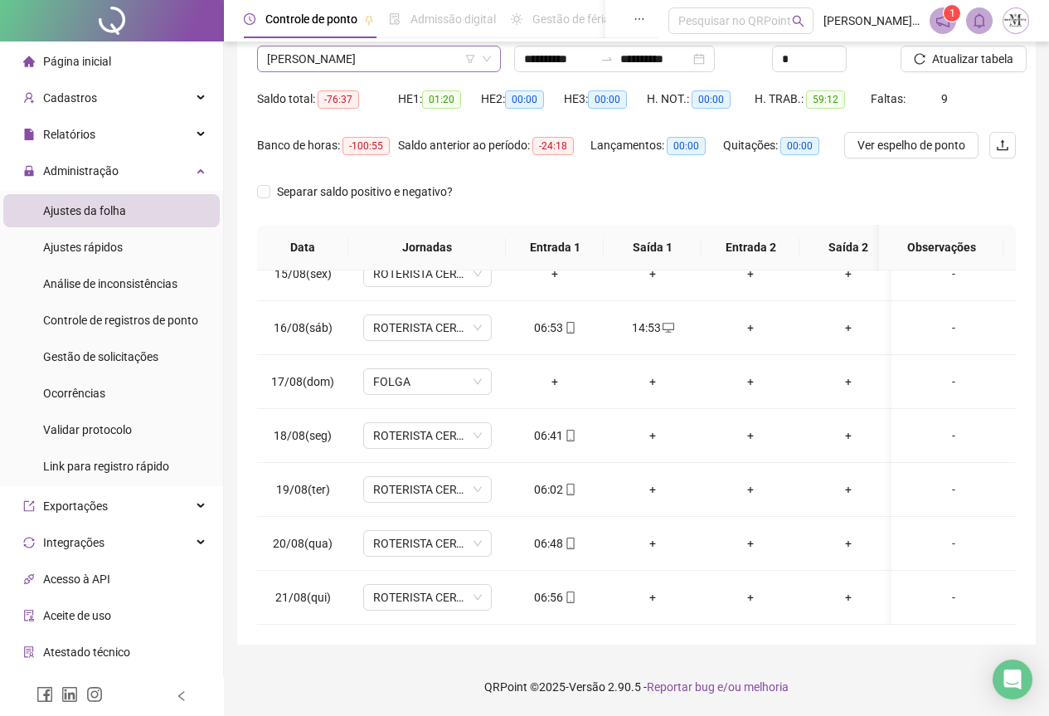
click at [355, 58] on span "[PERSON_NAME]" at bounding box center [379, 58] width 224 height 25
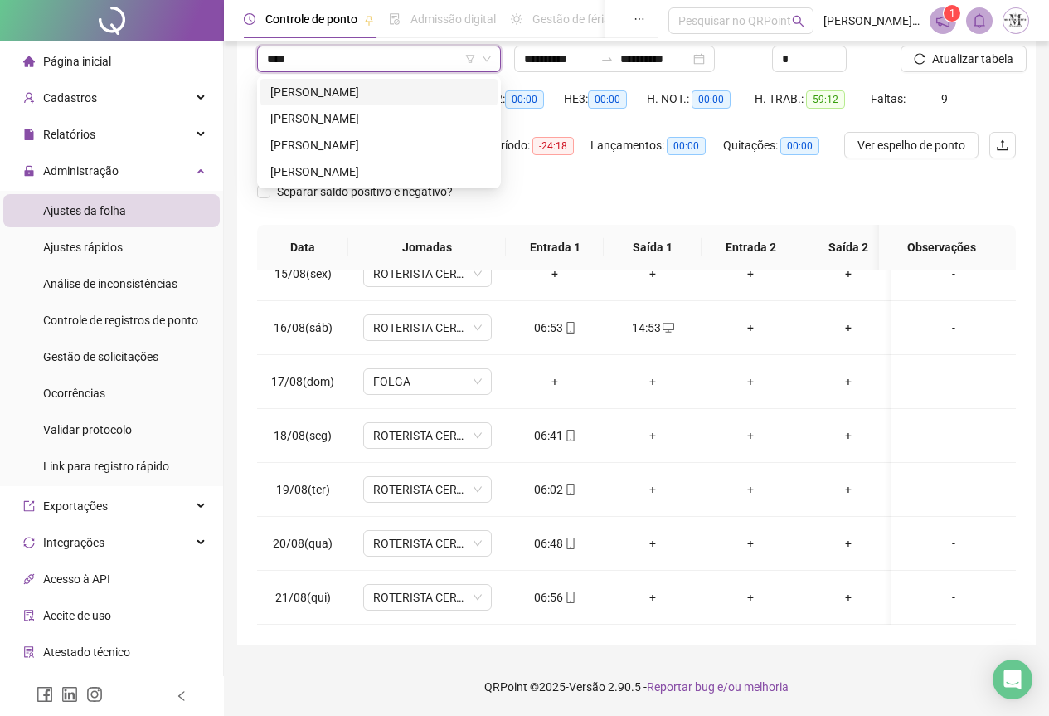
type input "*****"
click at [379, 118] on div "[PERSON_NAME]" at bounding box center [378, 118] width 217 height 18
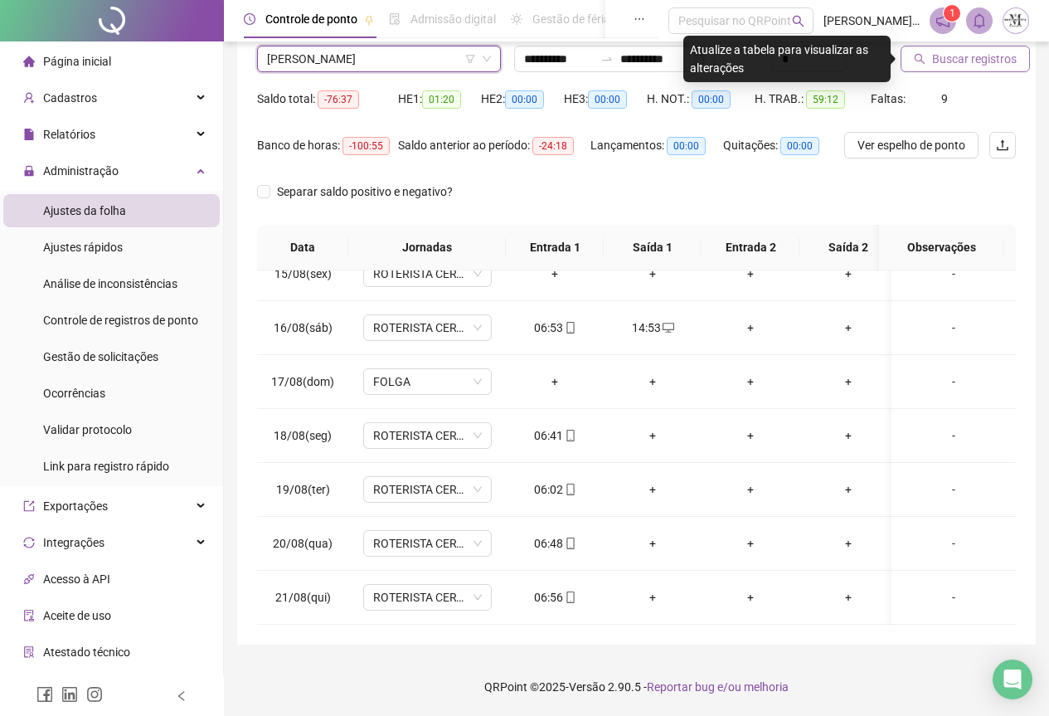
click at [955, 60] on span "Buscar registros" at bounding box center [974, 59] width 85 height 18
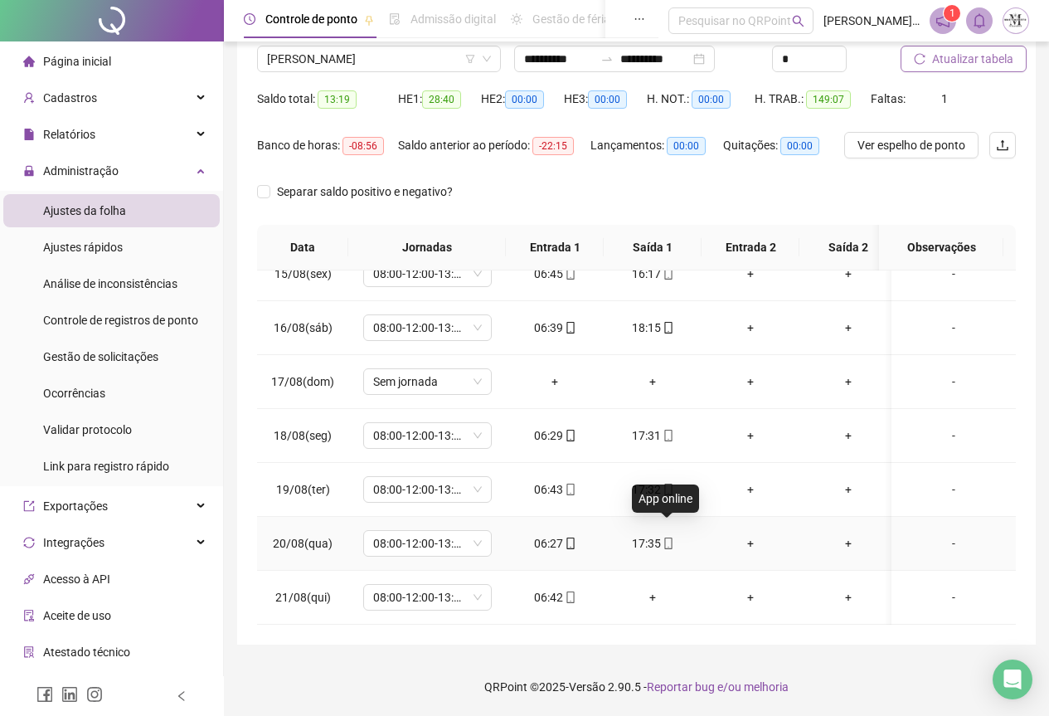
click at [668, 537] on icon "mobile" at bounding box center [669, 543] width 12 height 12
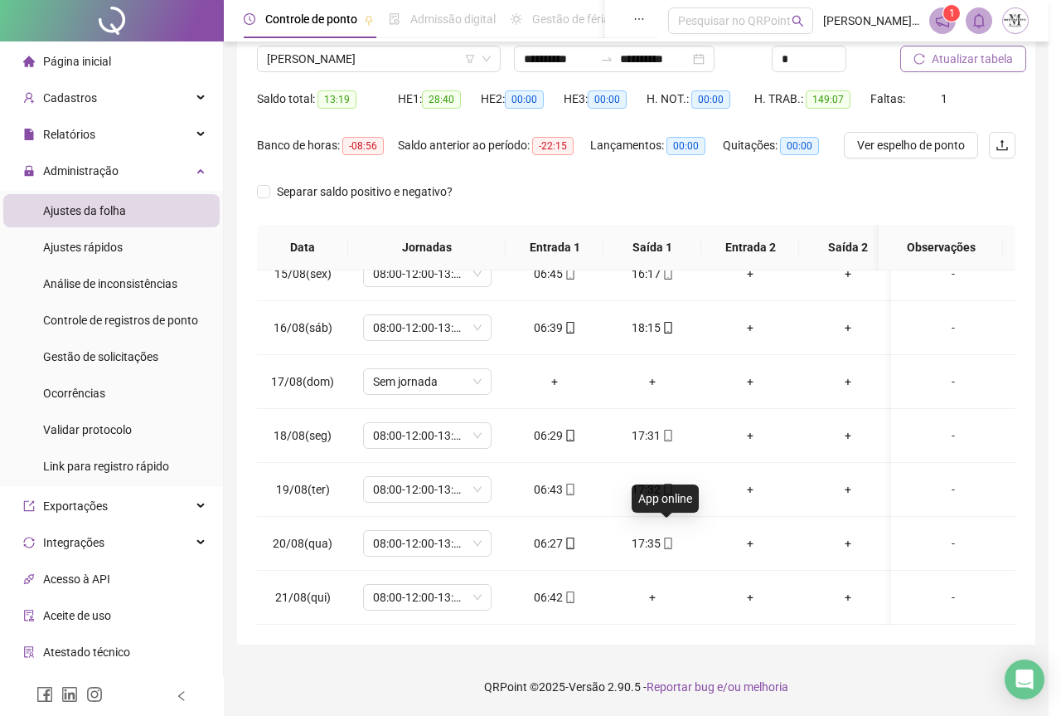
type input "**********"
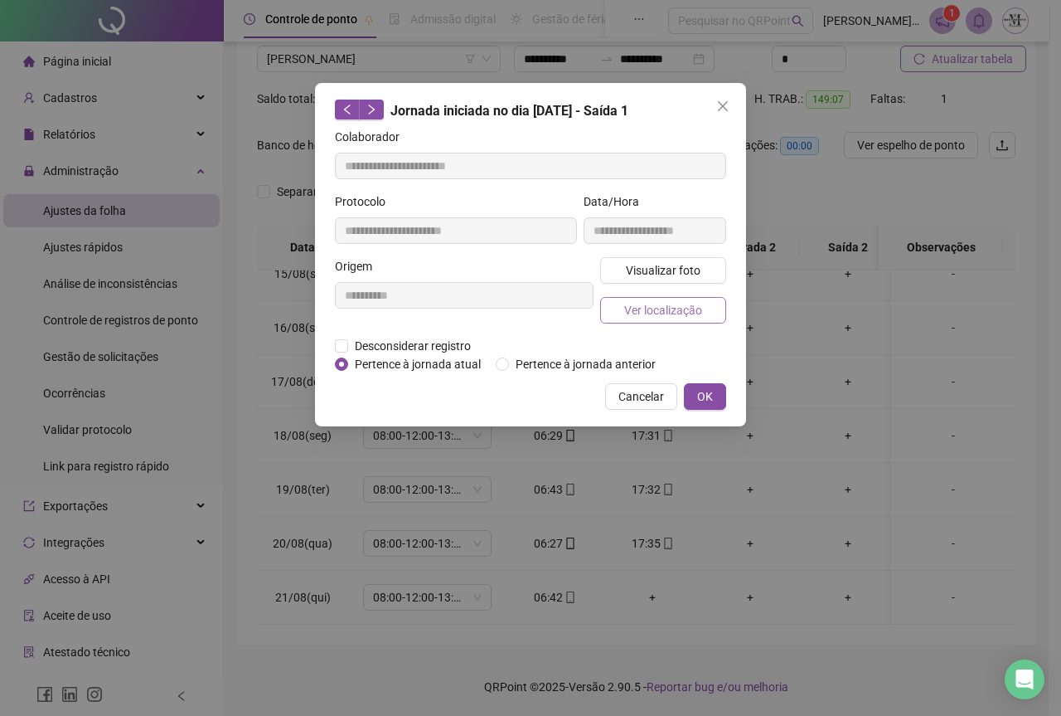
click at [626, 307] on span "Ver localização" at bounding box center [663, 310] width 78 height 18
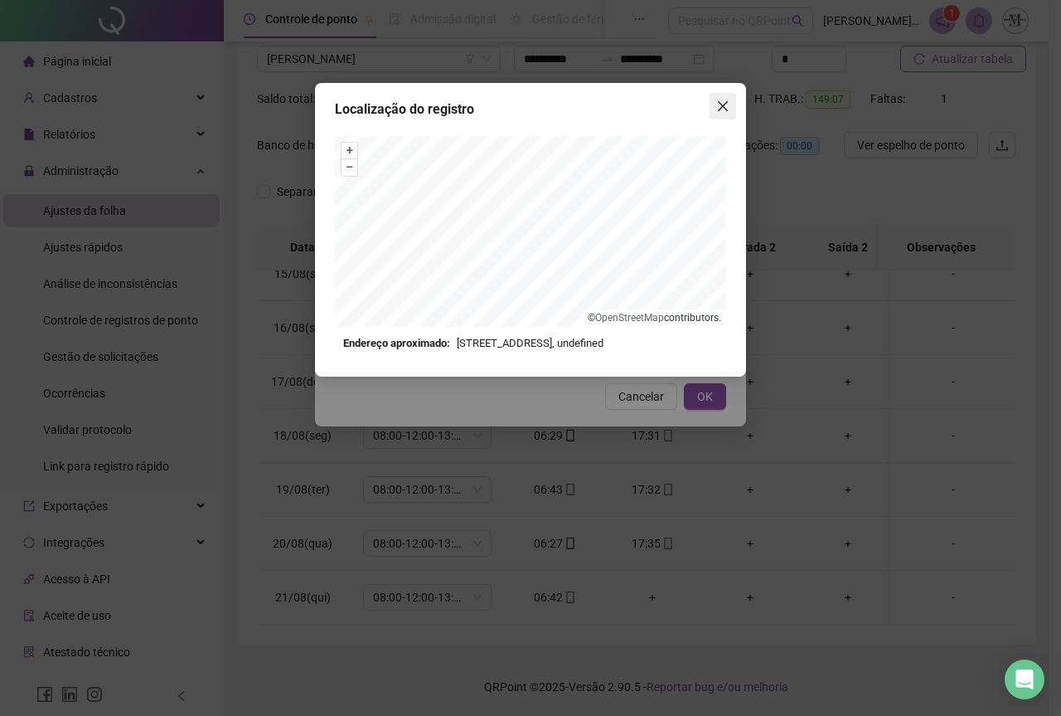
click at [721, 109] on icon "close" at bounding box center [723, 106] width 10 height 10
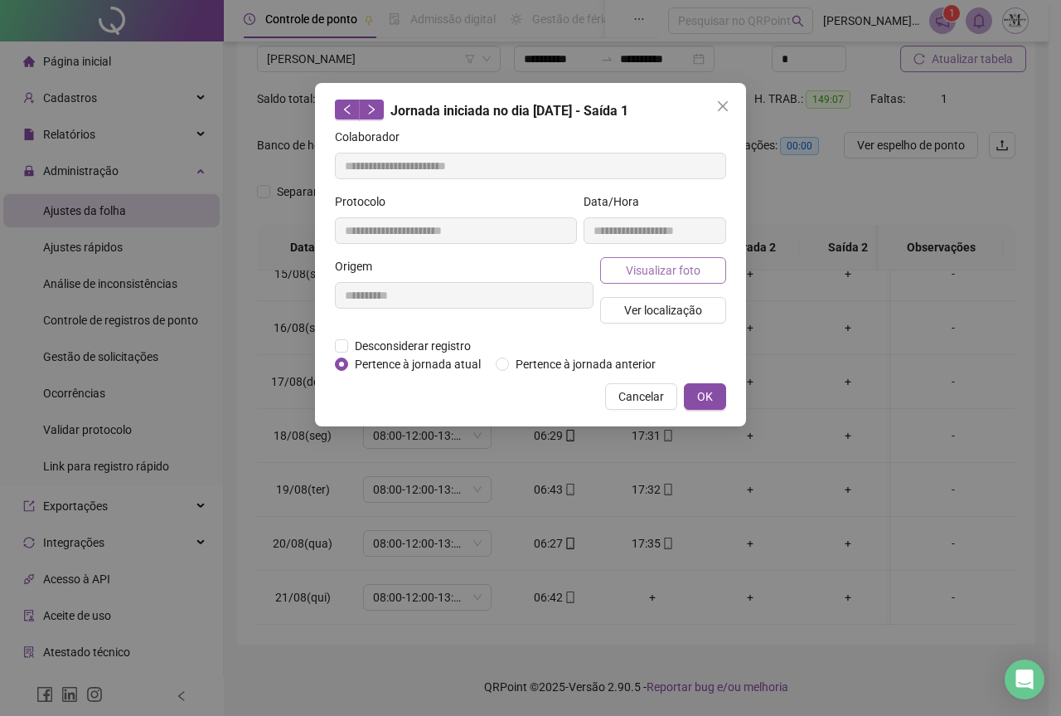
click at [659, 269] on span "Visualizar foto" at bounding box center [663, 270] width 75 height 18
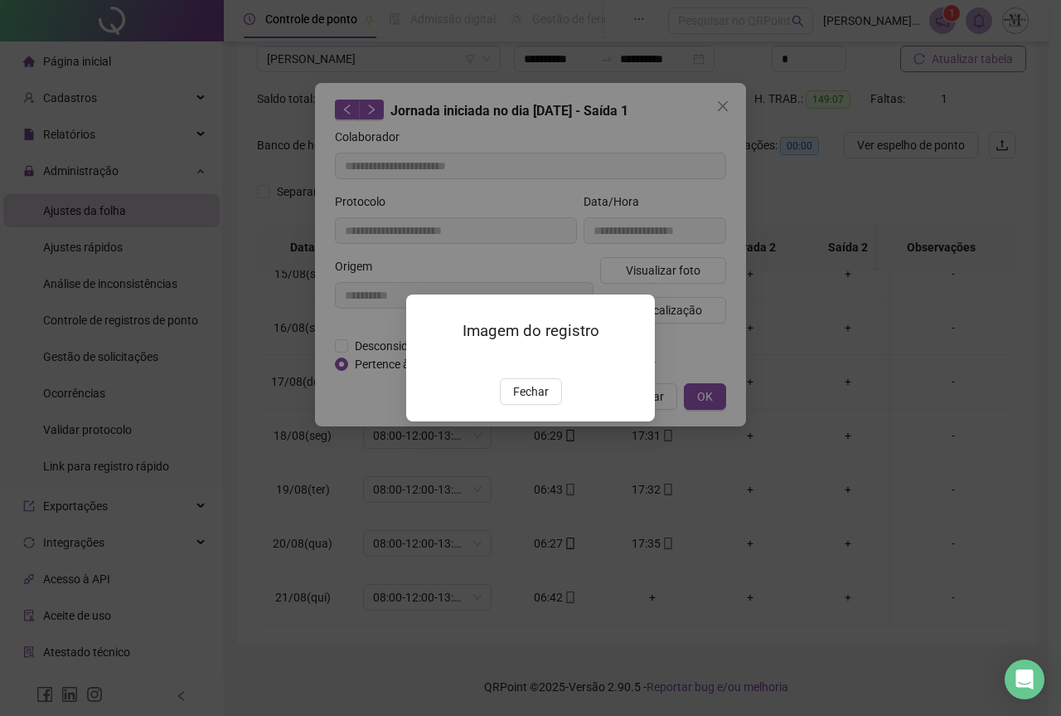
click at [426, 361] on img at bounding box center [426, 361] width 0 height 0
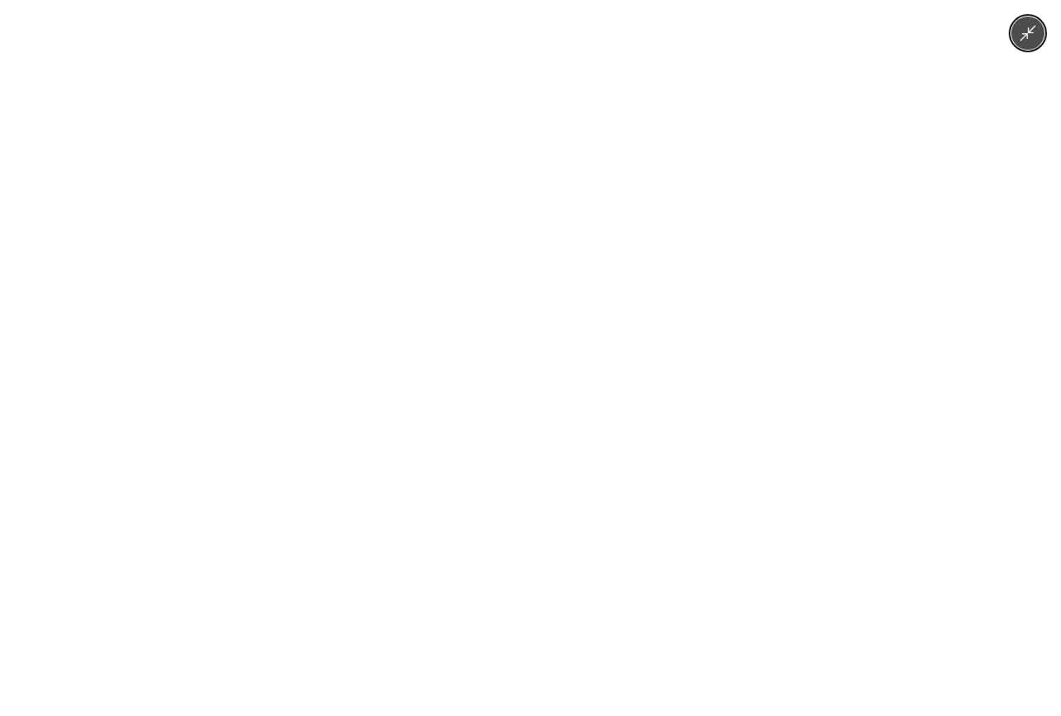
click at [580, 292] on img at bounding box center [530, 358] width 536 height 716
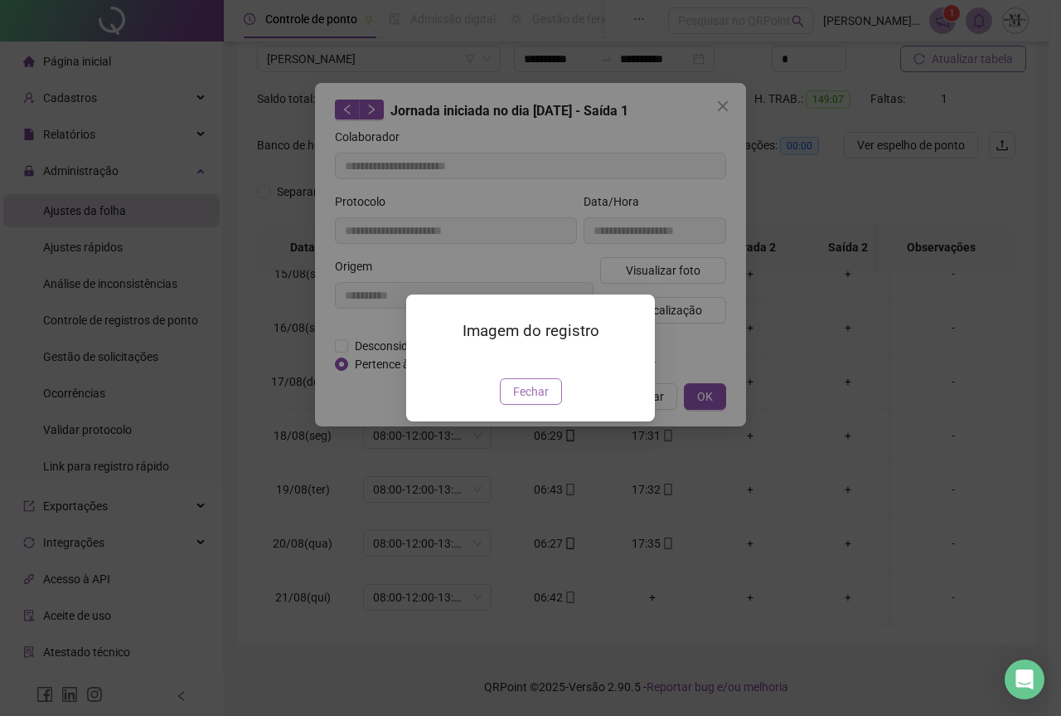
click at [543, 401] on span "Fechar" at bounding box center [531, 391] width 36 height 18
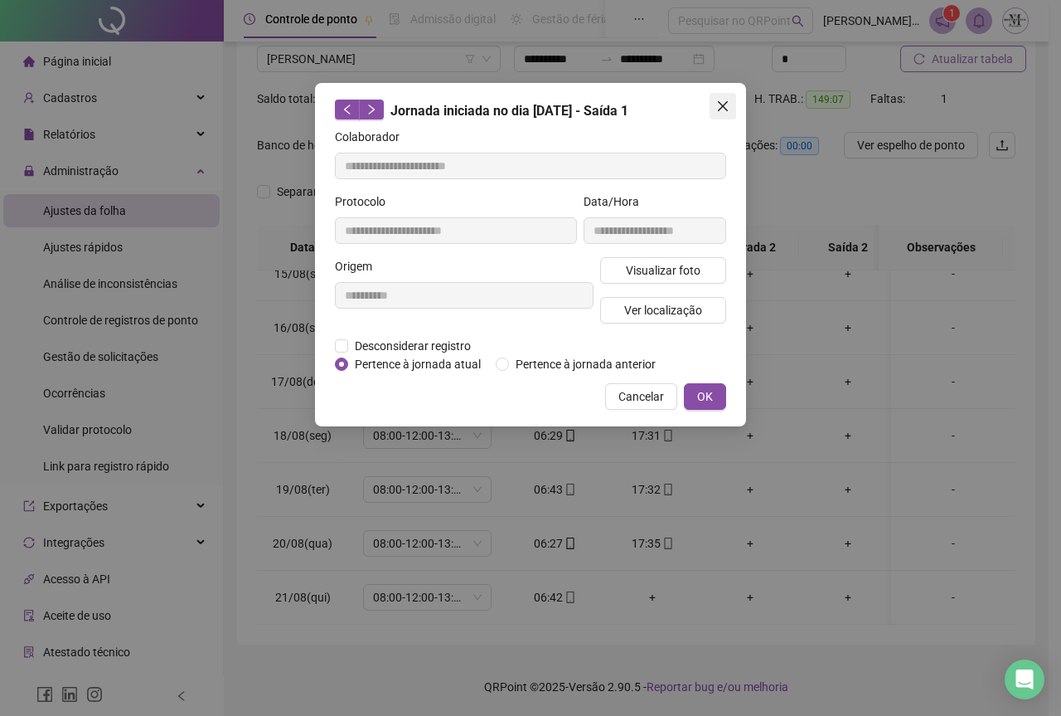
click at [724, 106] on icon "close" at bounding box center [723, 106] width 10 height 10
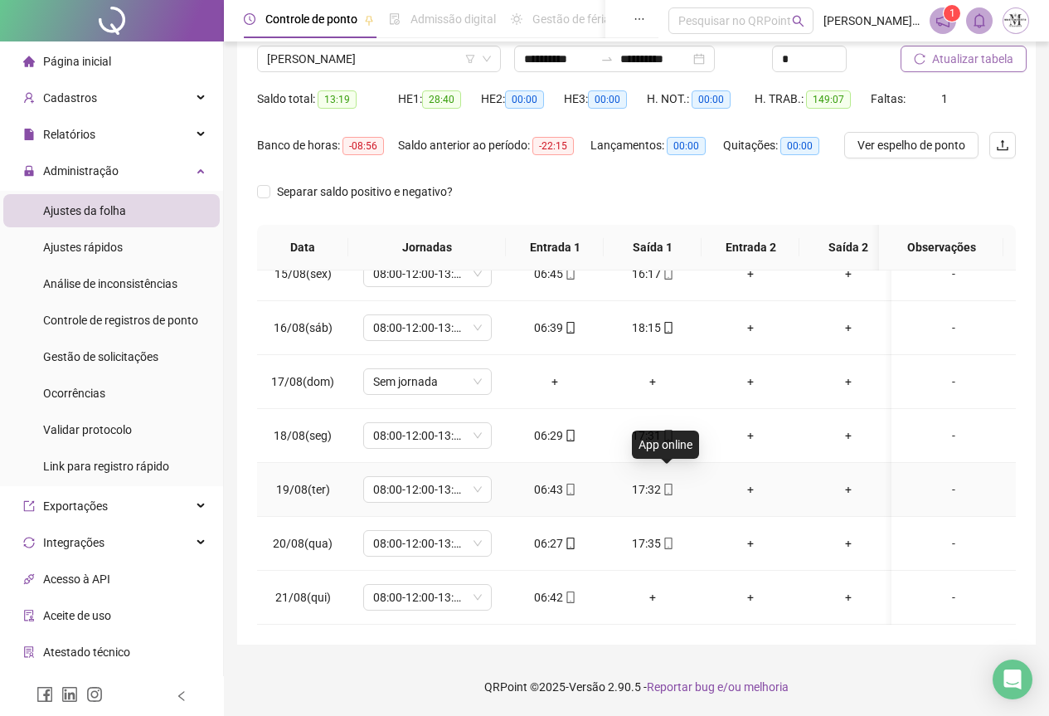
click at [670, 483] on icon "mobile" at bounding box center [669, 489] width 12 height 12
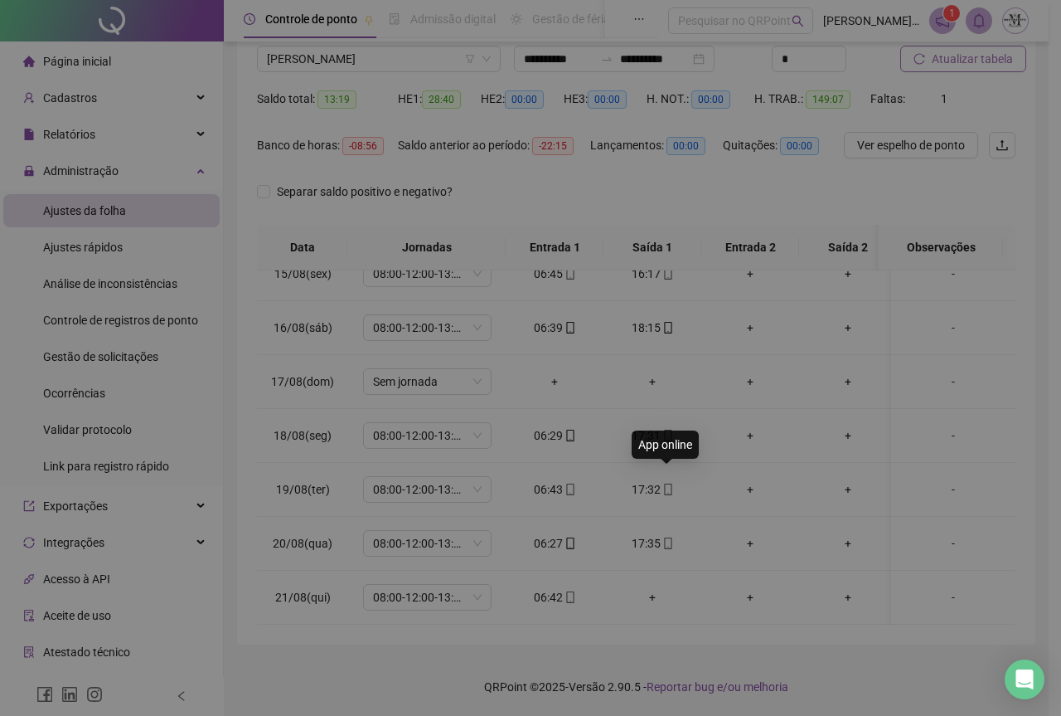
type input "**********"
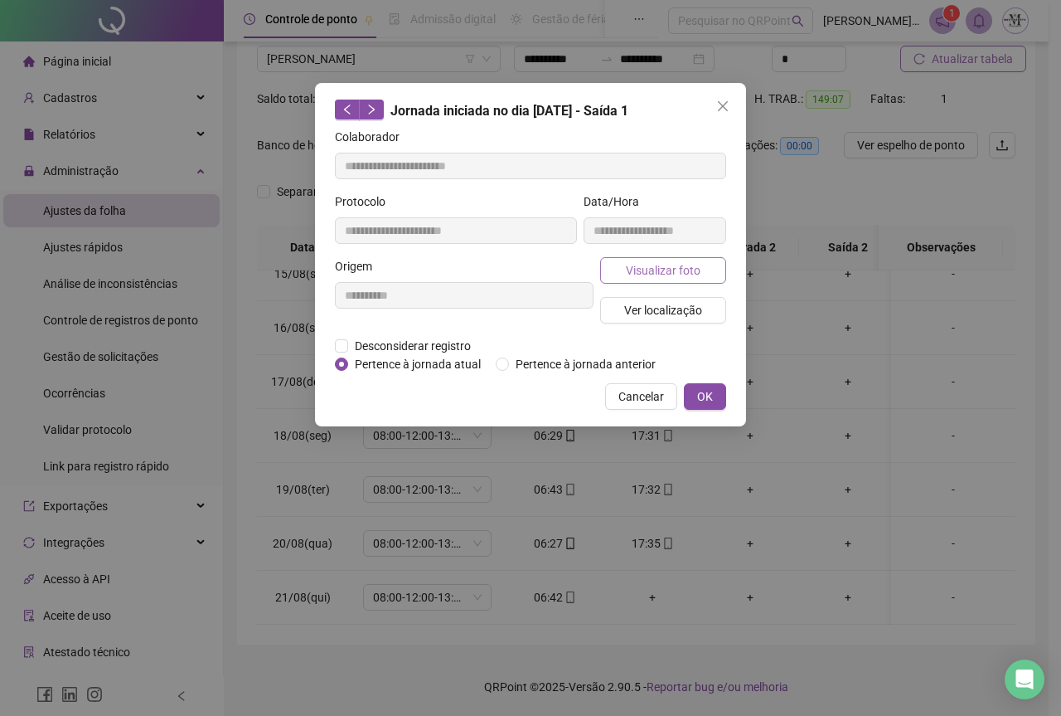
click at [654, 271] on span "Visualizar foto" at bounding box center [663, 270] width 75 height 18
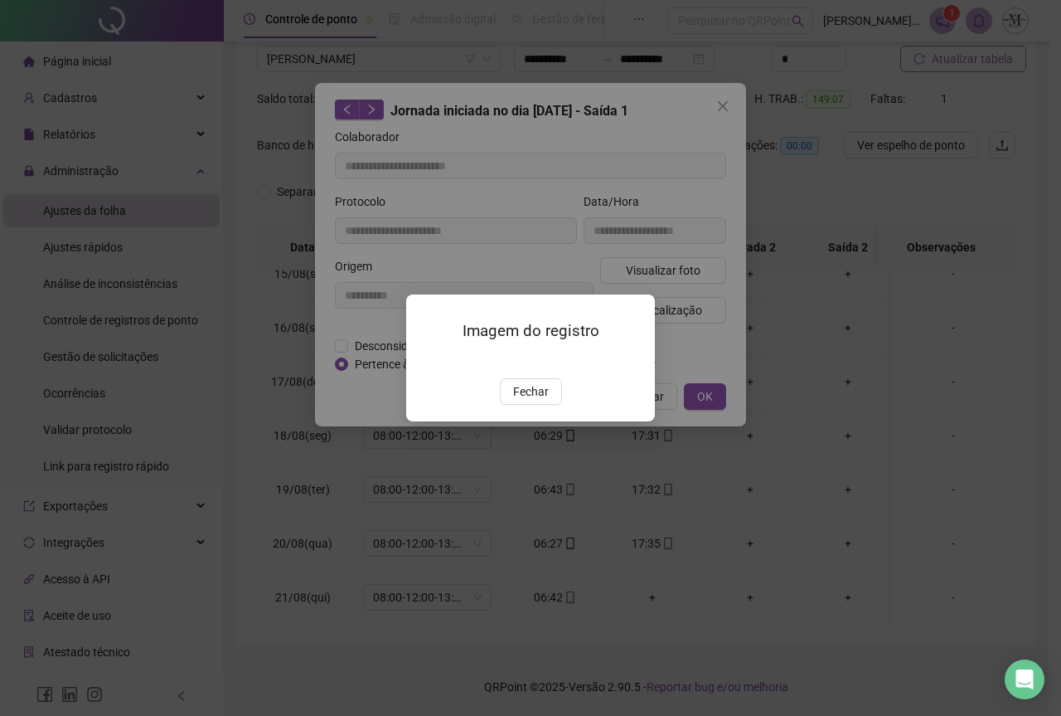
click at [426, 361] on img at bounding box center [426, 361] width 0 height 0
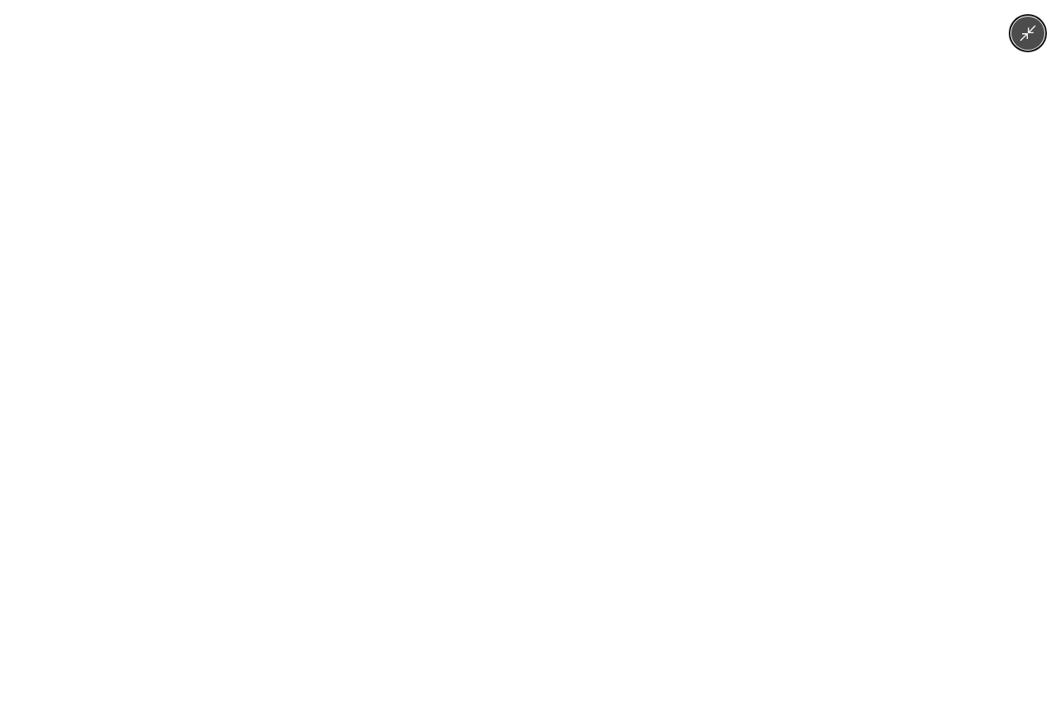
click at [566, 303] on img at bounding box center [530, 358] width 536 height 716
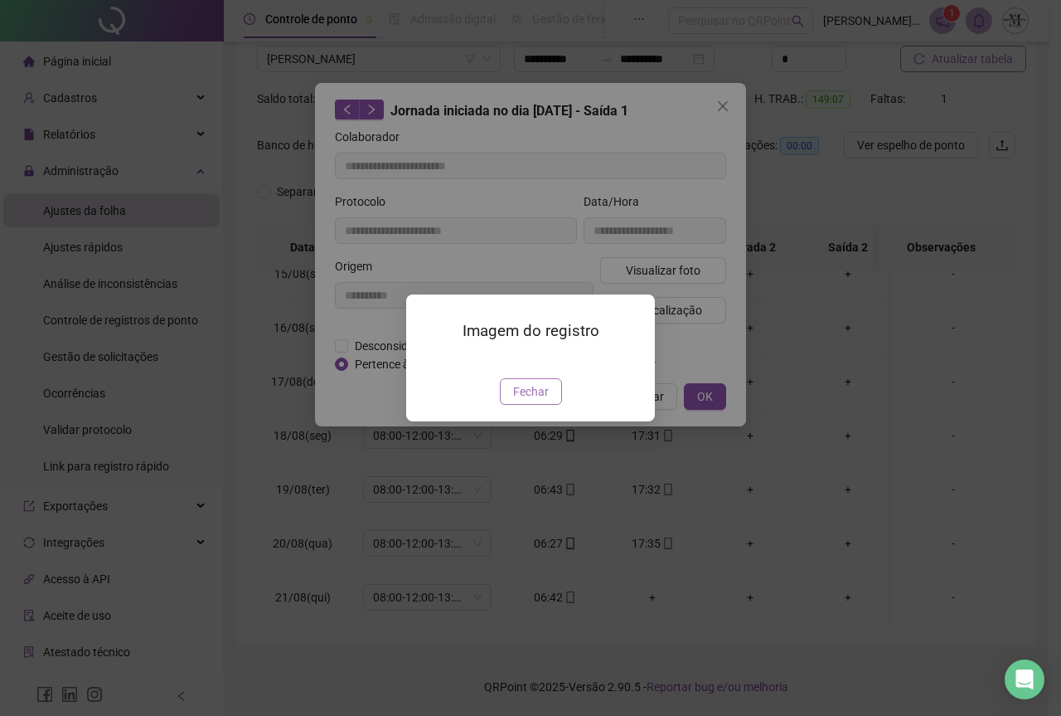
click at [544, 401] on span "Fechar" at bounding box center [531, 391] width 36 height 18
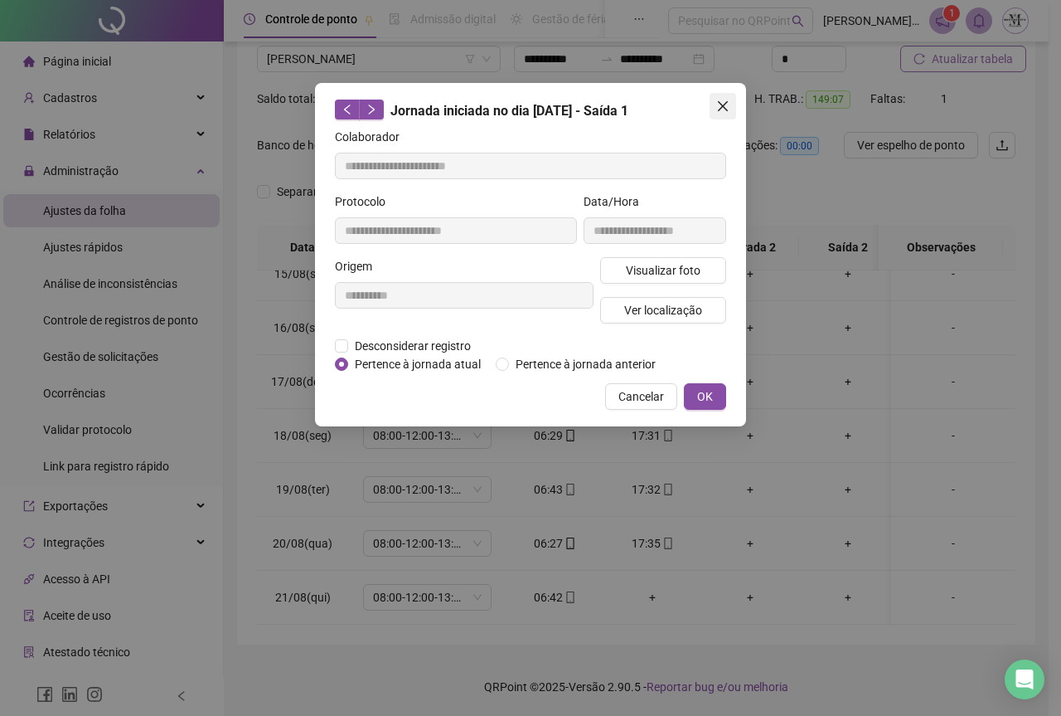
click at [720, 107] on icon "close" at bounding box center [722, 106] width 13 height 13
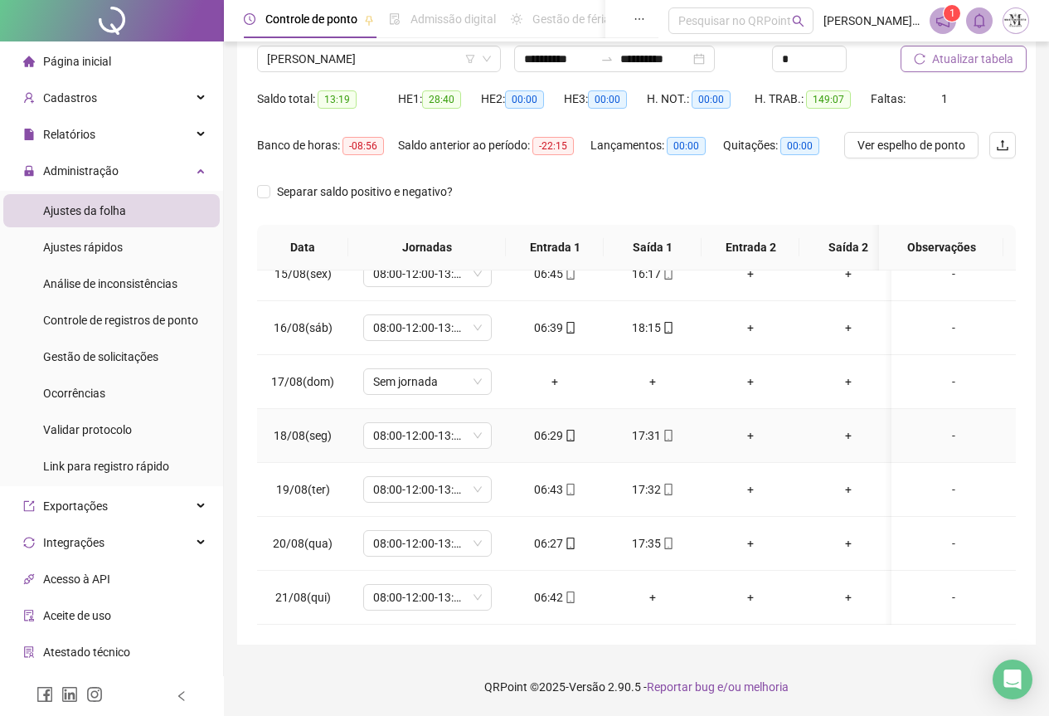
click at [668, 430] on icon "mobile" at bounding box center [669, 436] width 12 height 12
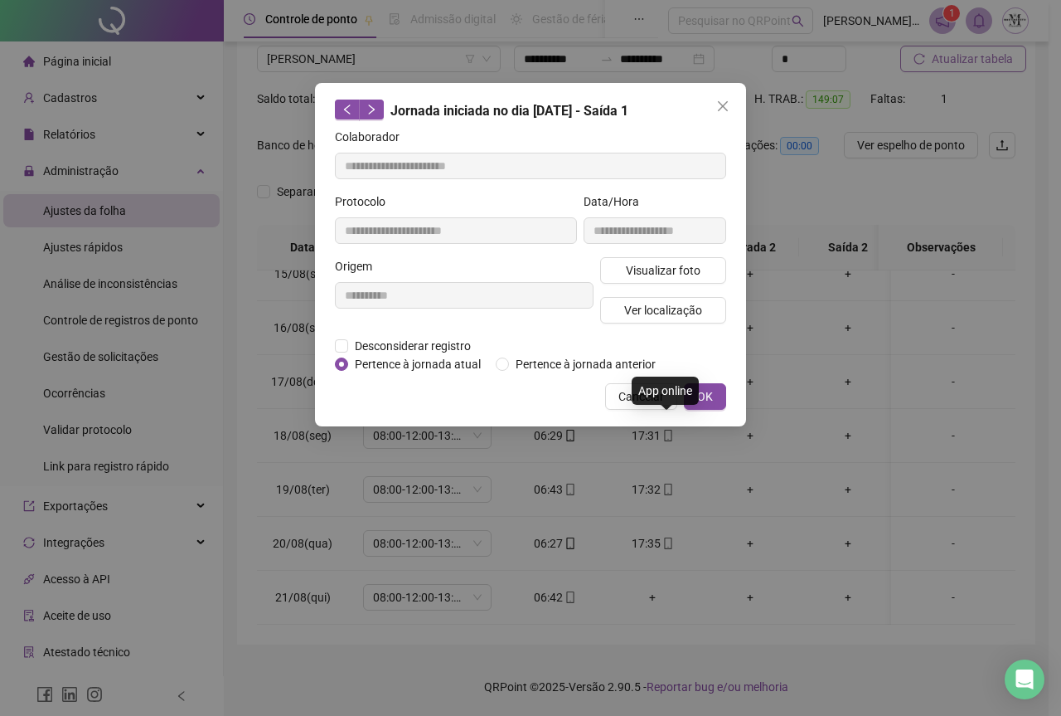
type input "**********"
click at [638, 278] on span "Visualizar foto" at bounding box center [663, 270] width 75 height 18
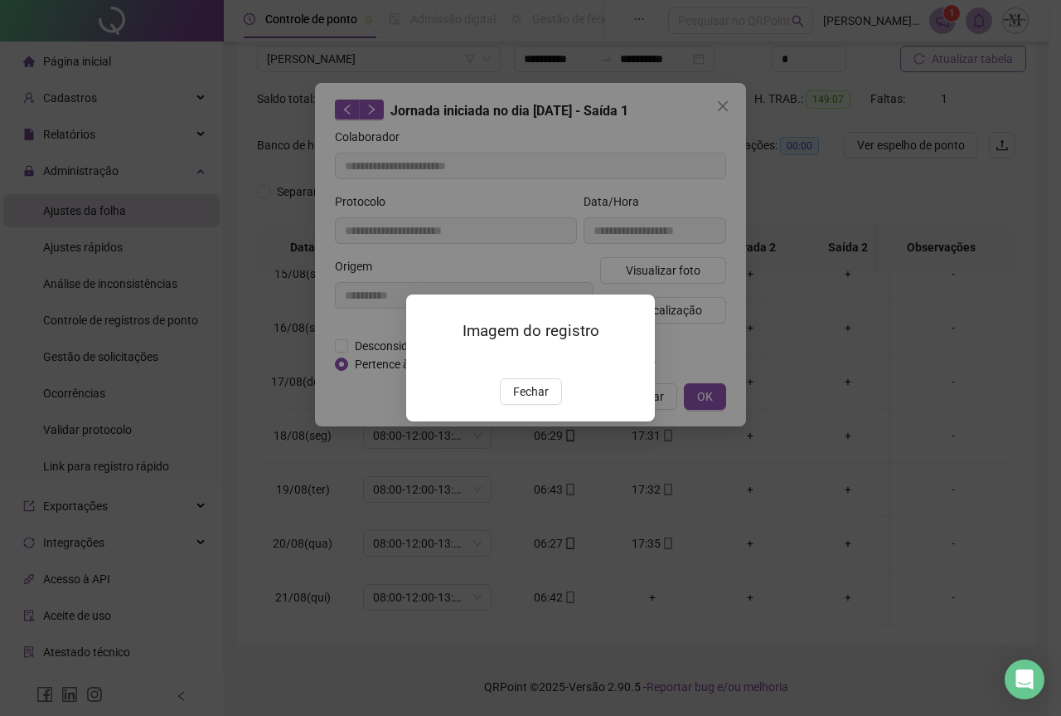
click at [426, 361] on img at bounding box center [426, 361] width 0 height 0
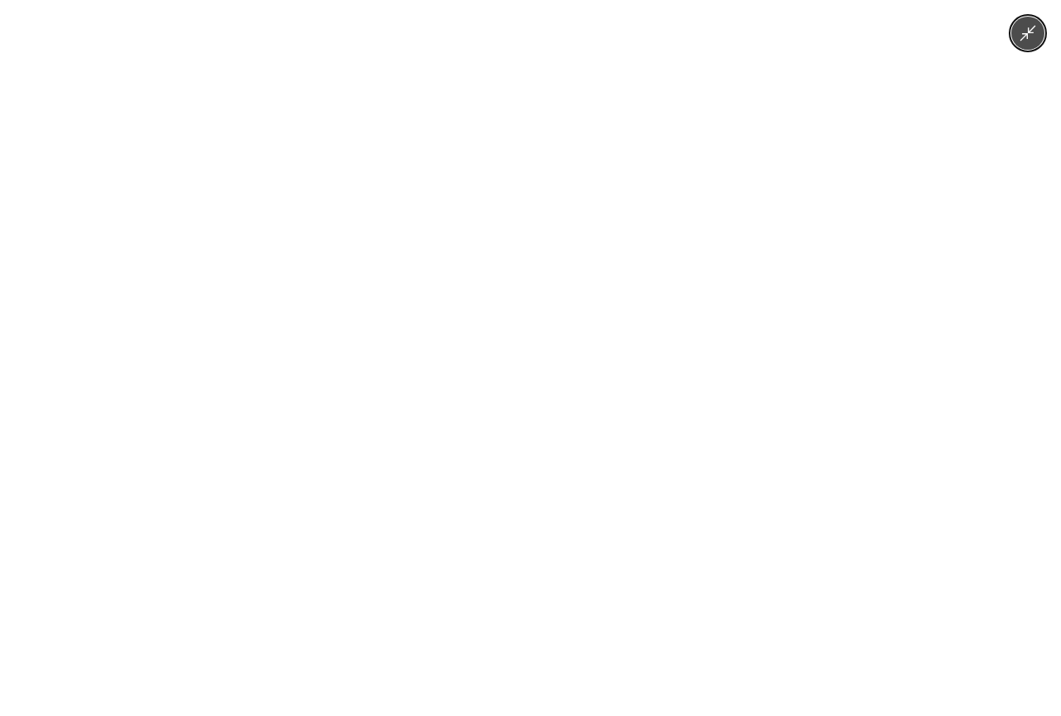
click at [566, 312] on img at bounding box center [530, 358] width 536 height 716
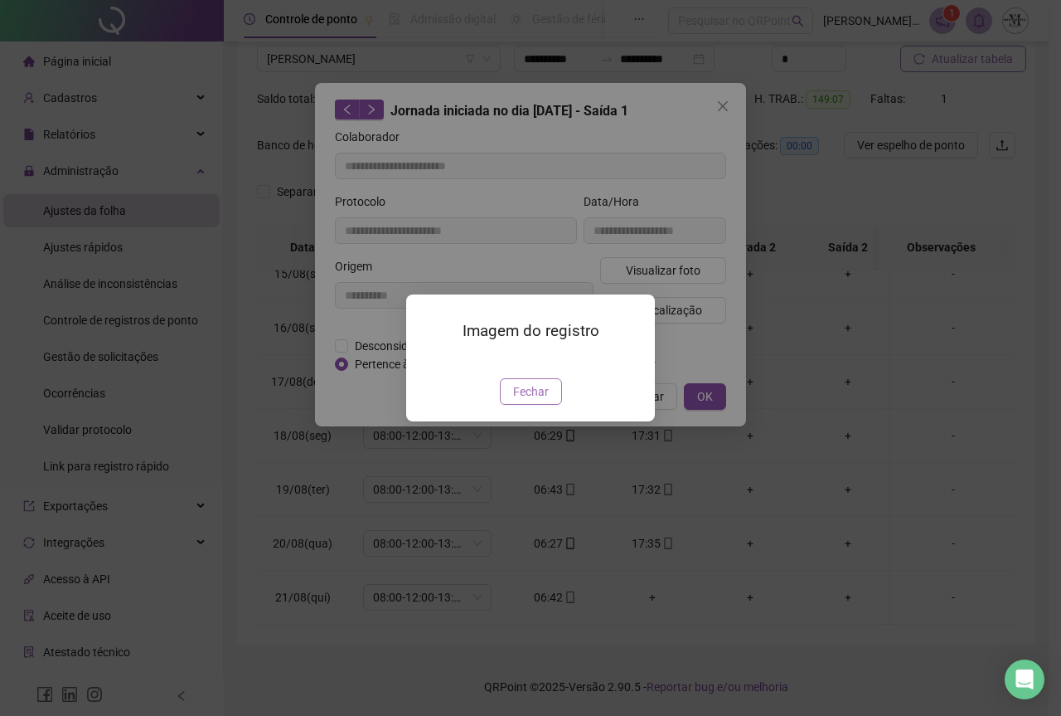
click at [548, 405] on button "Fechar" at bounding box center [531, 391] width 62 height 27
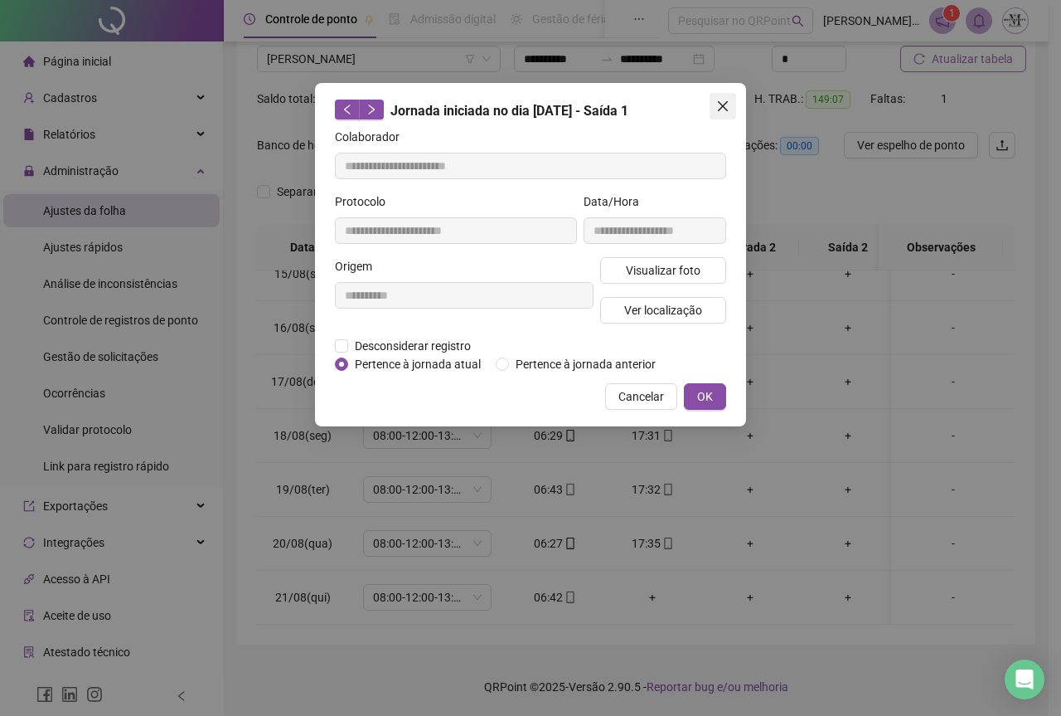
click at [723, 112] on icon "close" at bounding box center [722, 106] width 13 height 13
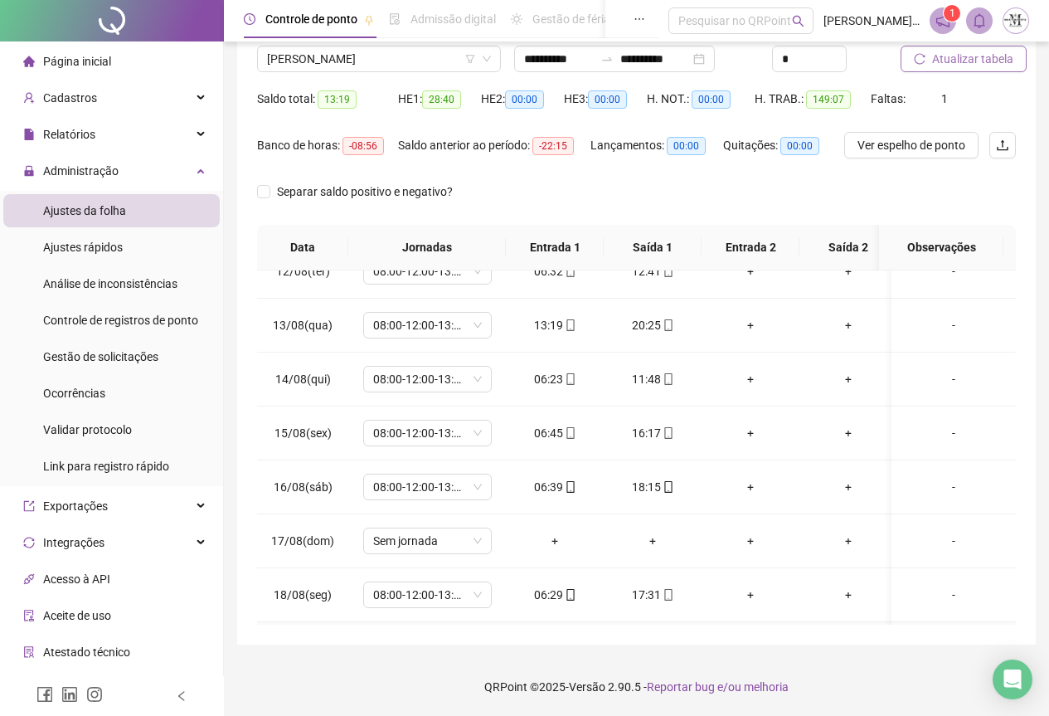
scroll to position [541, 0]
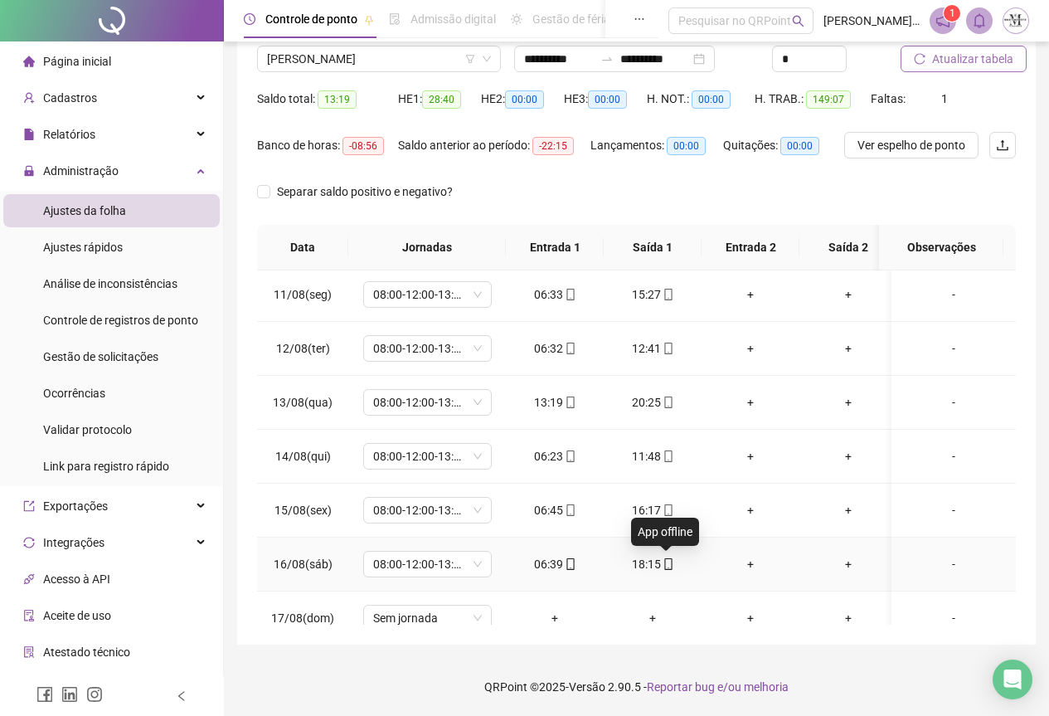
click at [666, 567] on icon "mobile" at bounding box center [669, 564] width 12 height 12
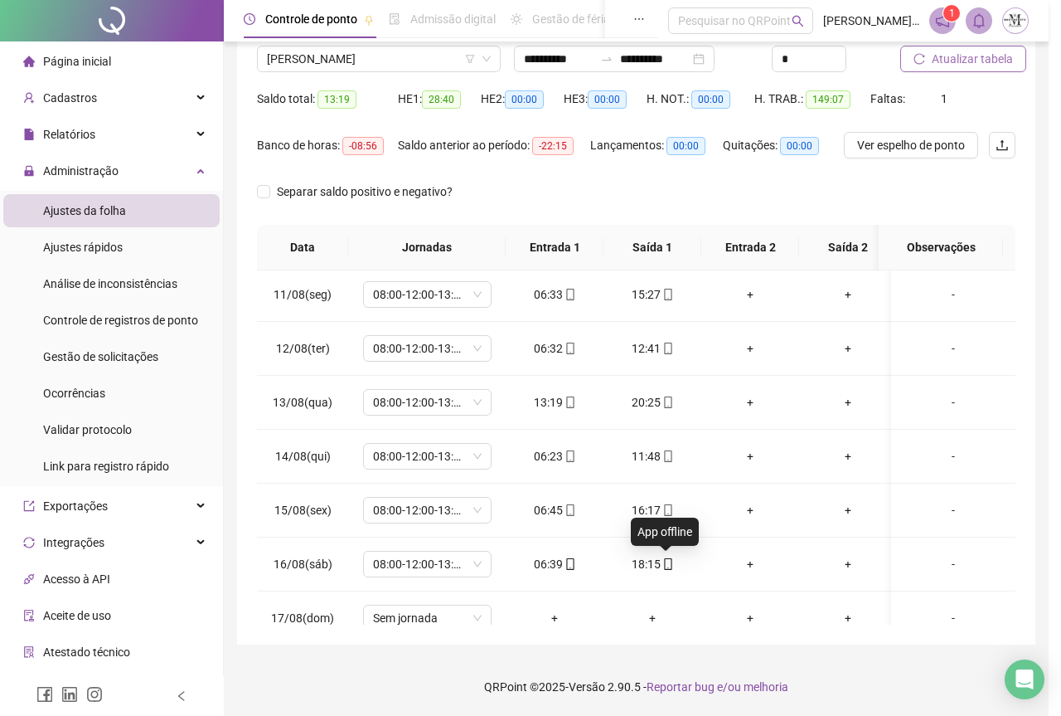
type input "**********"
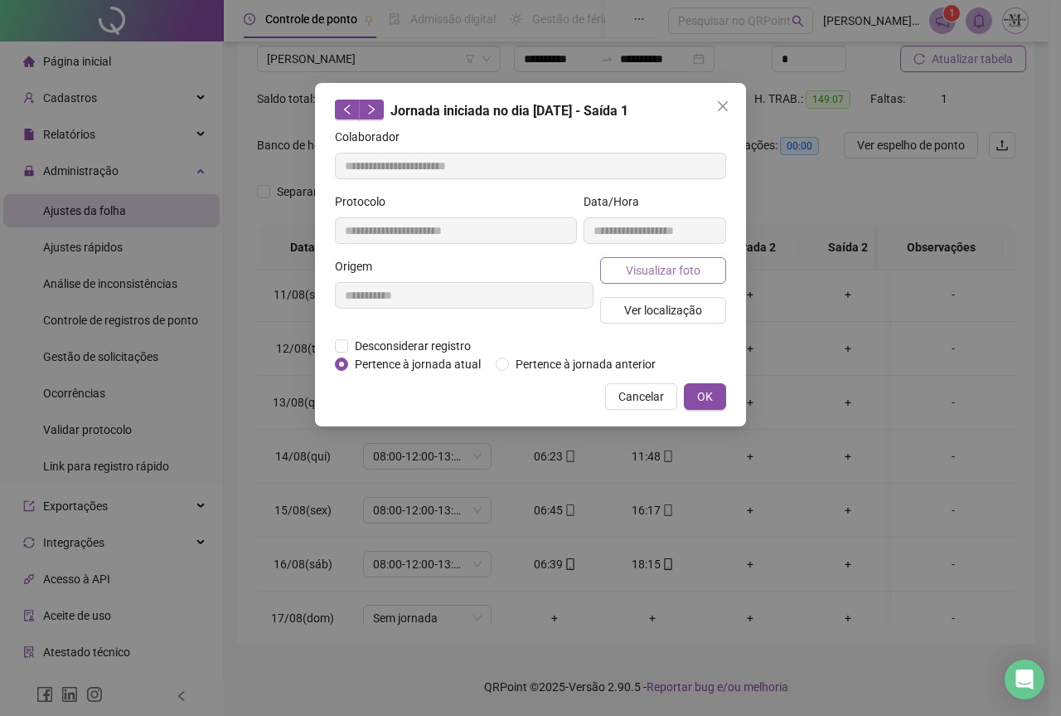
click at [652, 265] on span "Visualizar foto" at bounding box center [663, 270] width 75 height 18
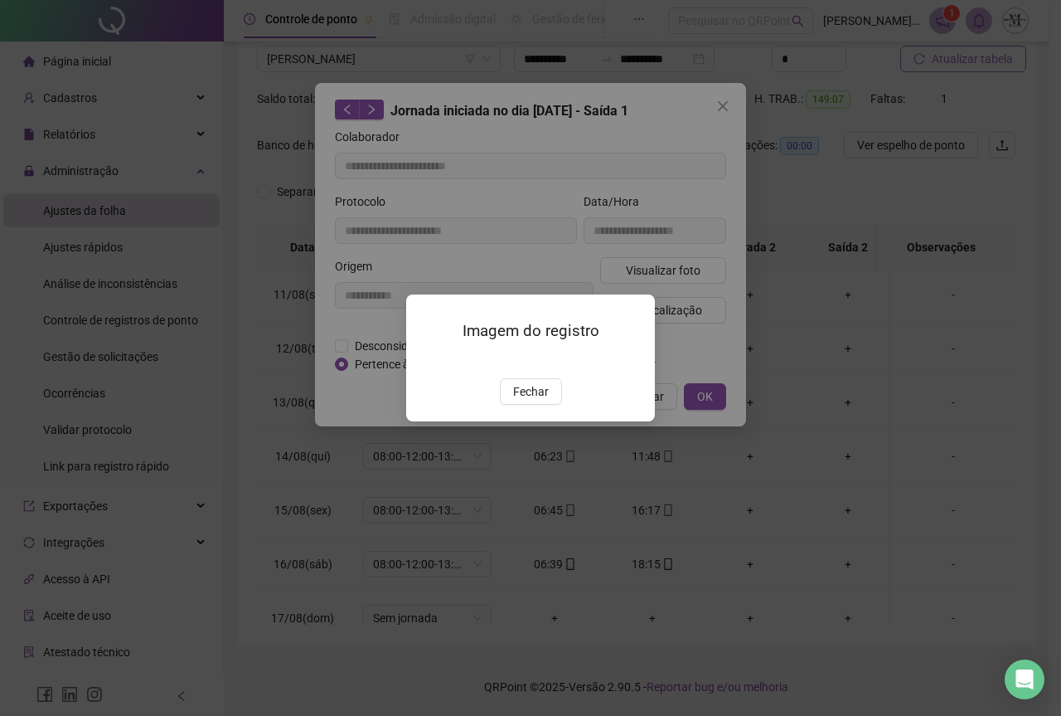
click at [426, 361] on img at bounding box center [426, 361] width 0 height 0
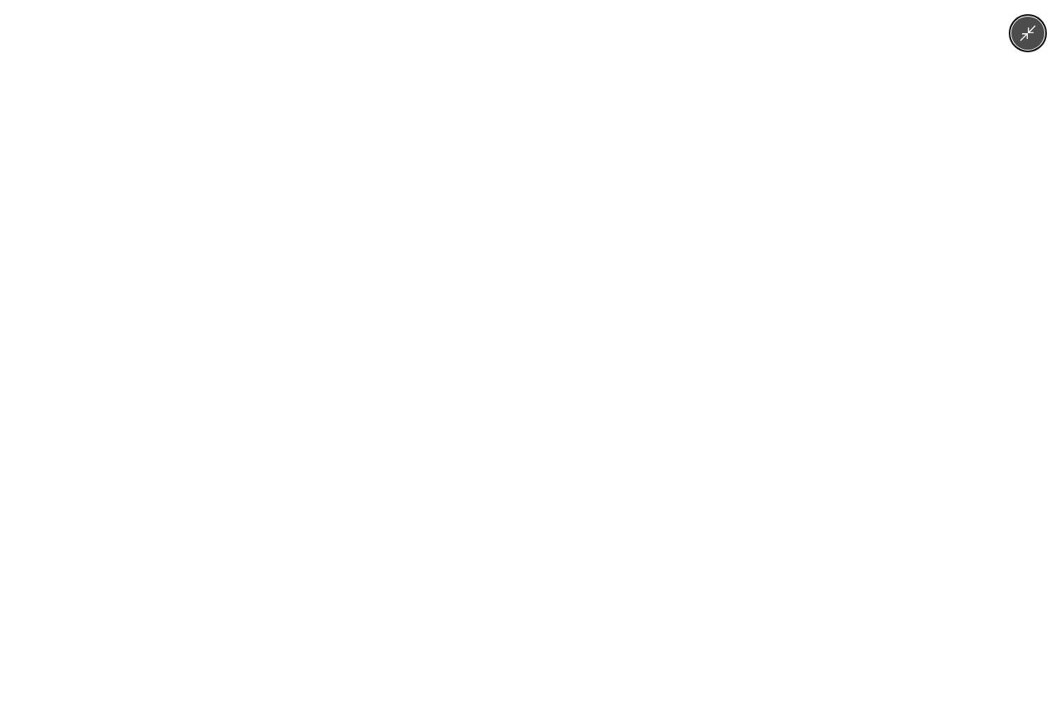
click at [558, 286] on img at bounding box center [530, 358] width 536 height 716
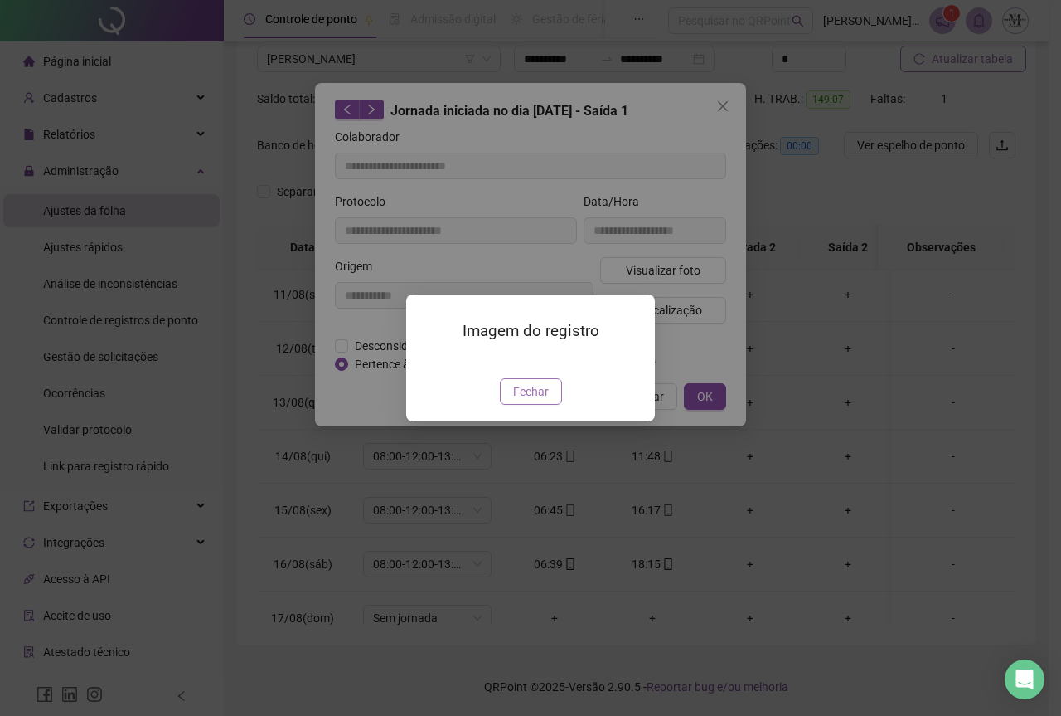
click at [535, 401] on span "Fechar" at bounding box center [531, 391] width 36 height 18
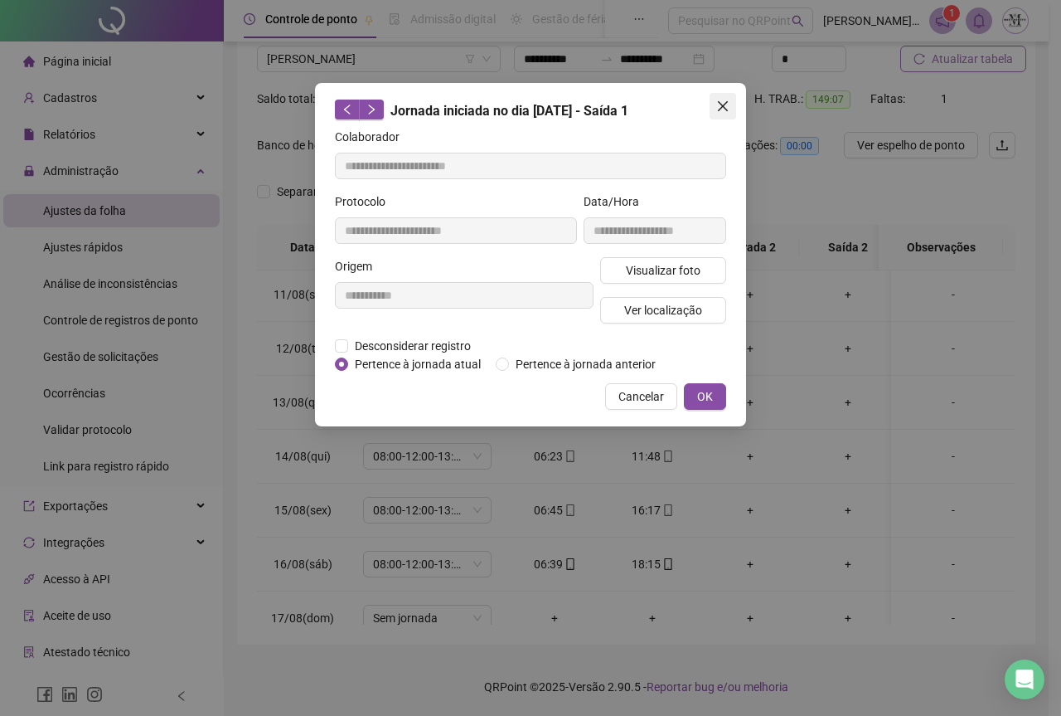
click at [722, 110] on icon "close" at bounding box center [722, 106] width 13 height 13
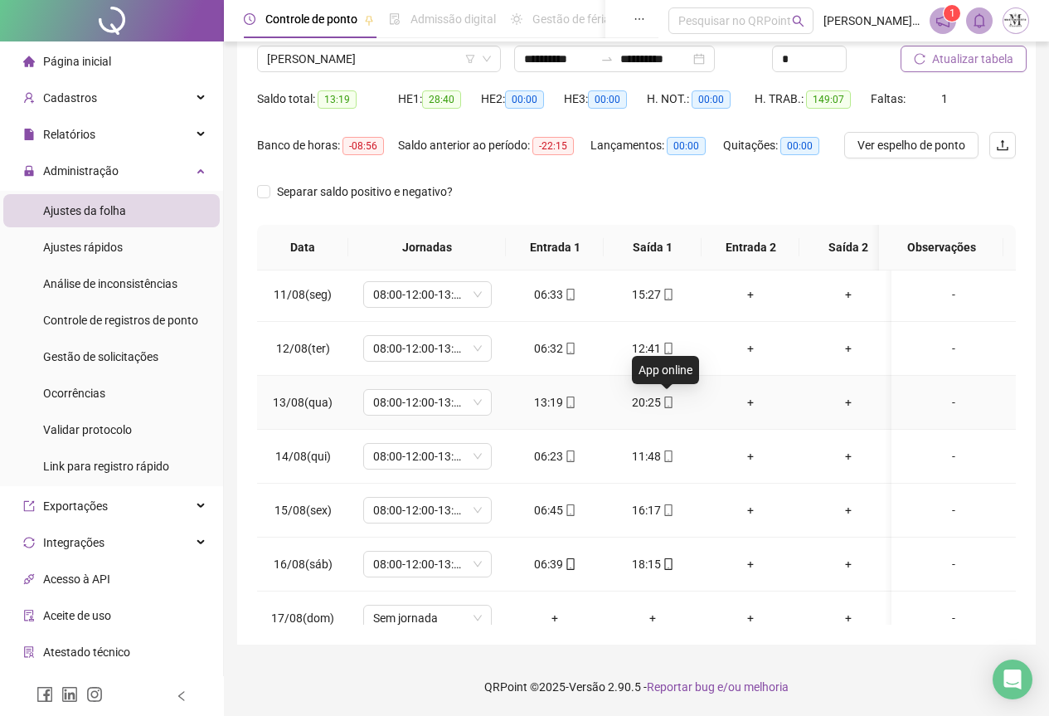
click at [666, 397] on icon "mobile" at bounding box center [669, 402] width 12 height 12
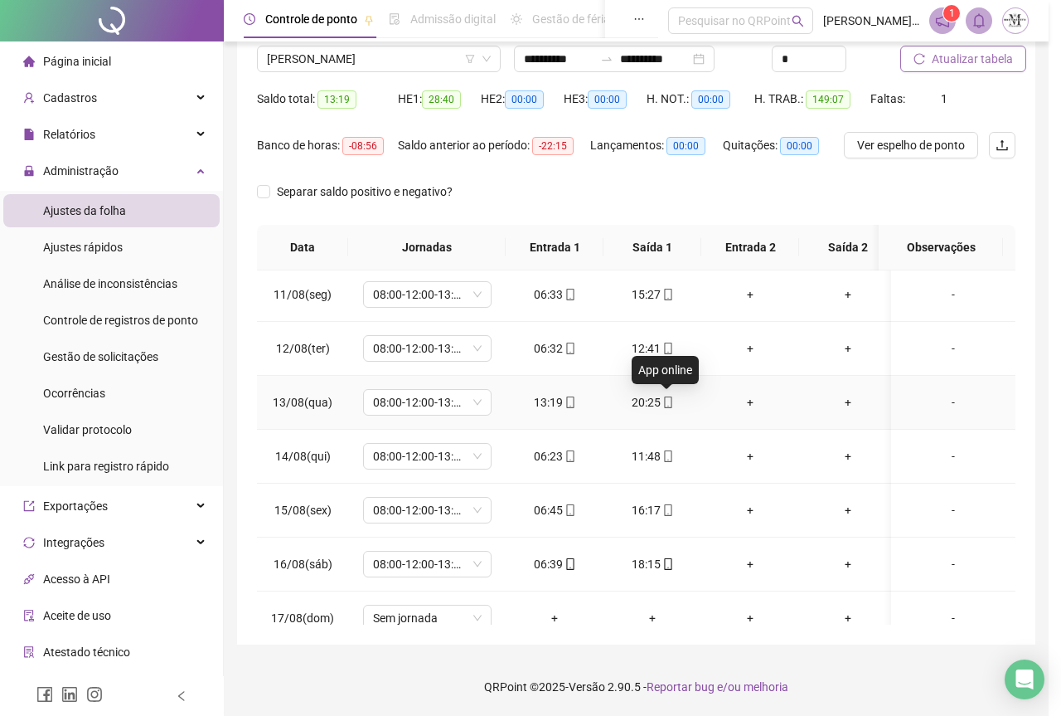
type input "**********"
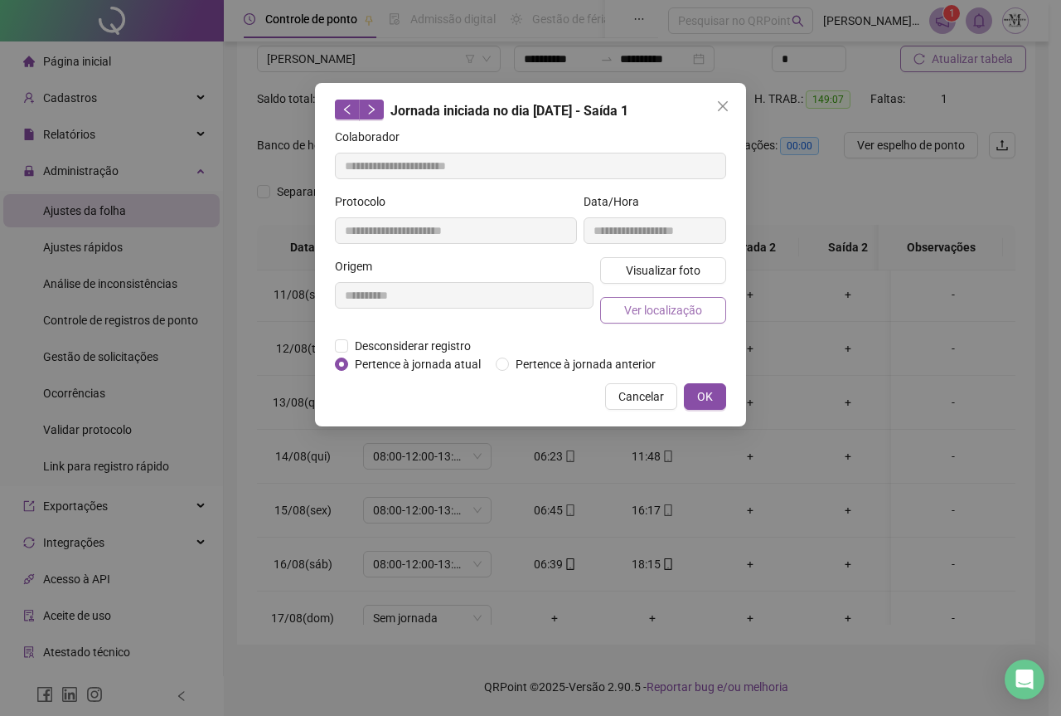
click at [653, 316] on span "Ver localização" at bounding box center [663, 310] width 78 height 18
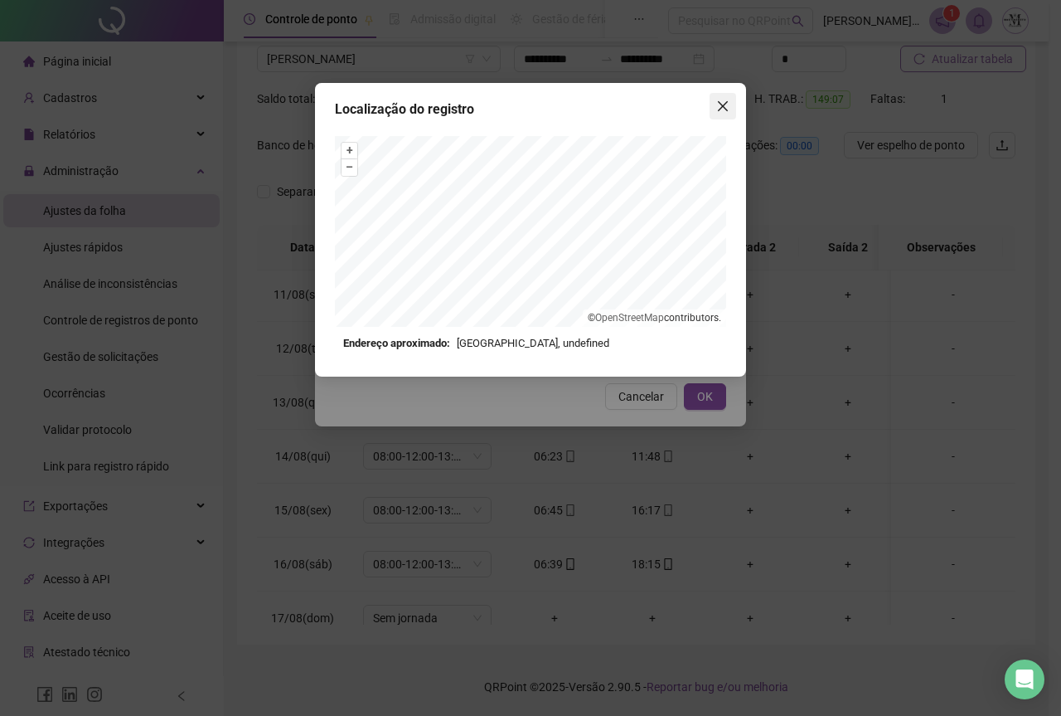
click at [718, 108] on icon "close" at bounding box center [722, 106] width 13 height 13
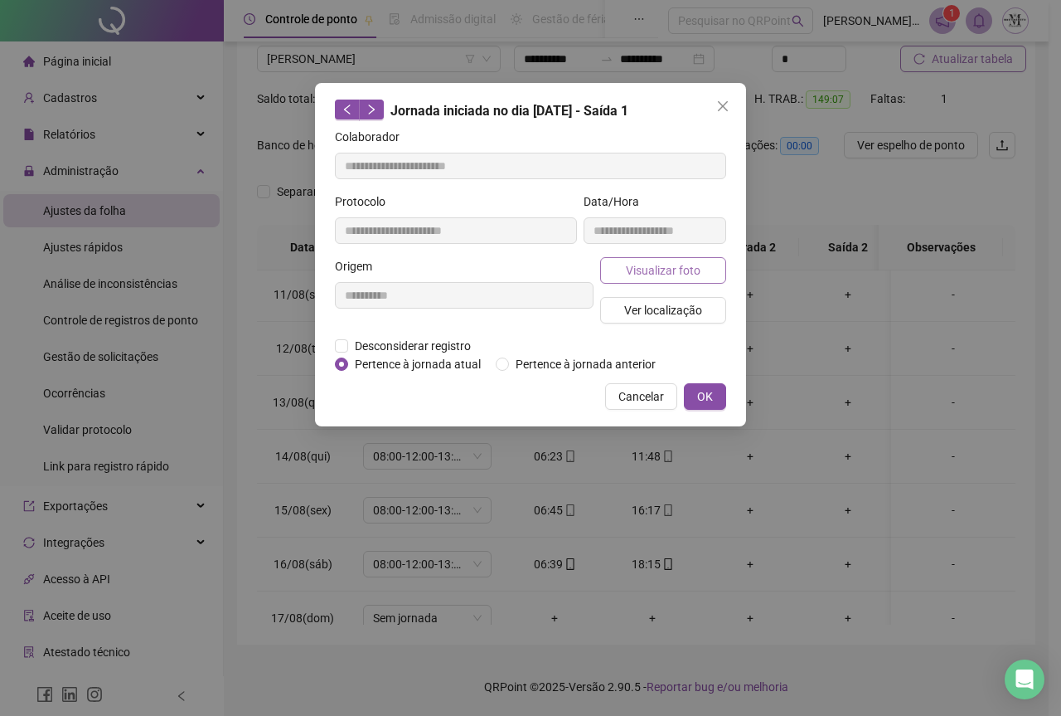
click at [673, 274] on span "Visualizar foto" at bounding box center [663, 270] width 75 height 18
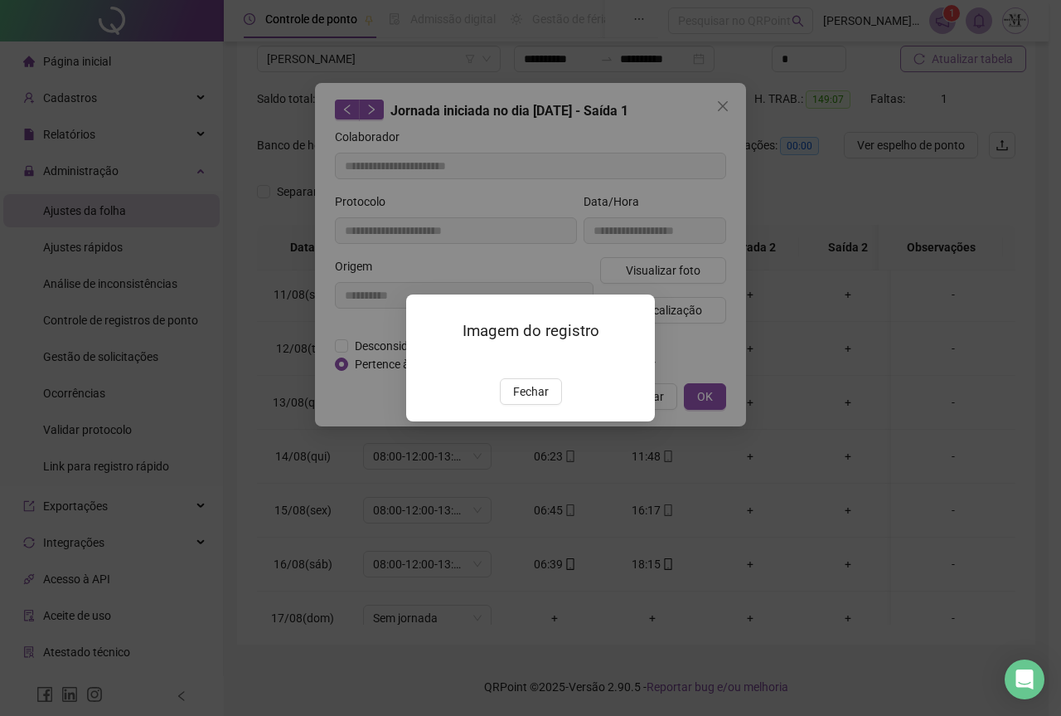
click at [426, 361] on img at bounding box center [426, 361] width 0 height 0
click at [540, 401] on span "Fechar" at bounding box center [531, 391] width 36 height 18
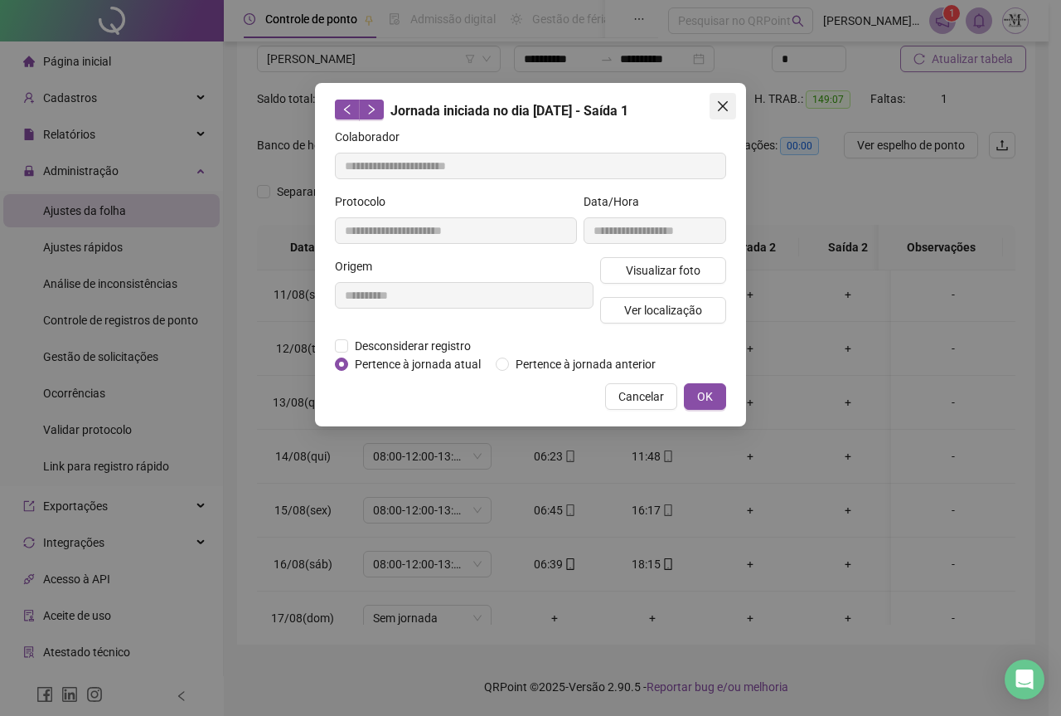
click at [717, 117] on button "Close" at bounding box center [723, 106] width 27 height 27
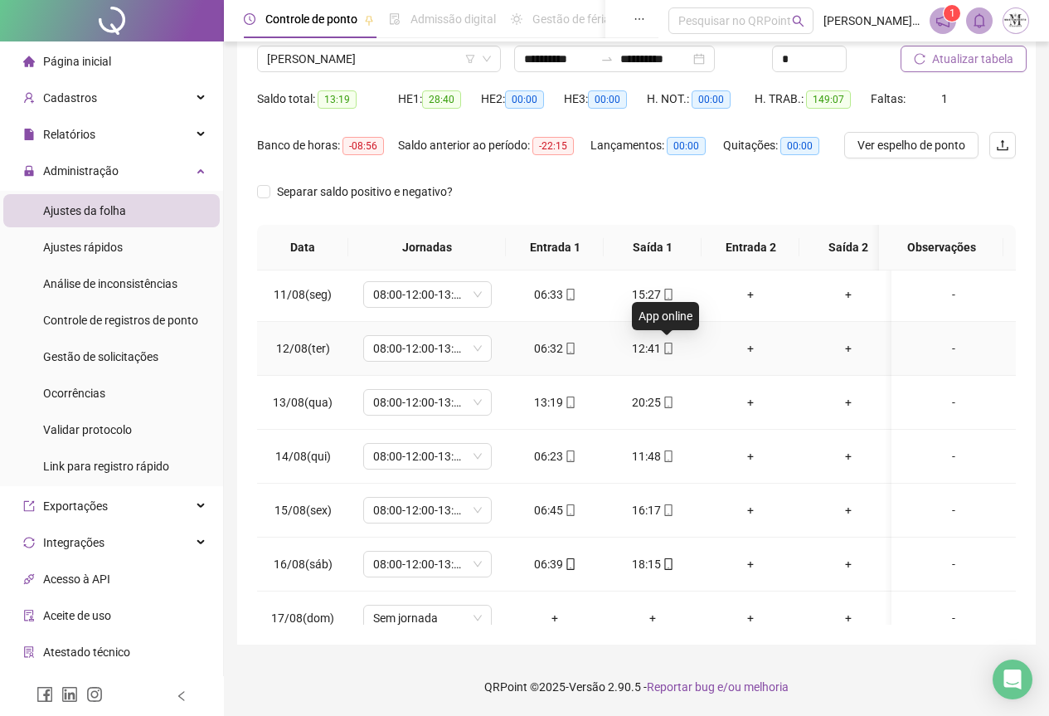
click at [664, 348] on icon "mobile" at bounding box center [667, 348] width 7 height 12
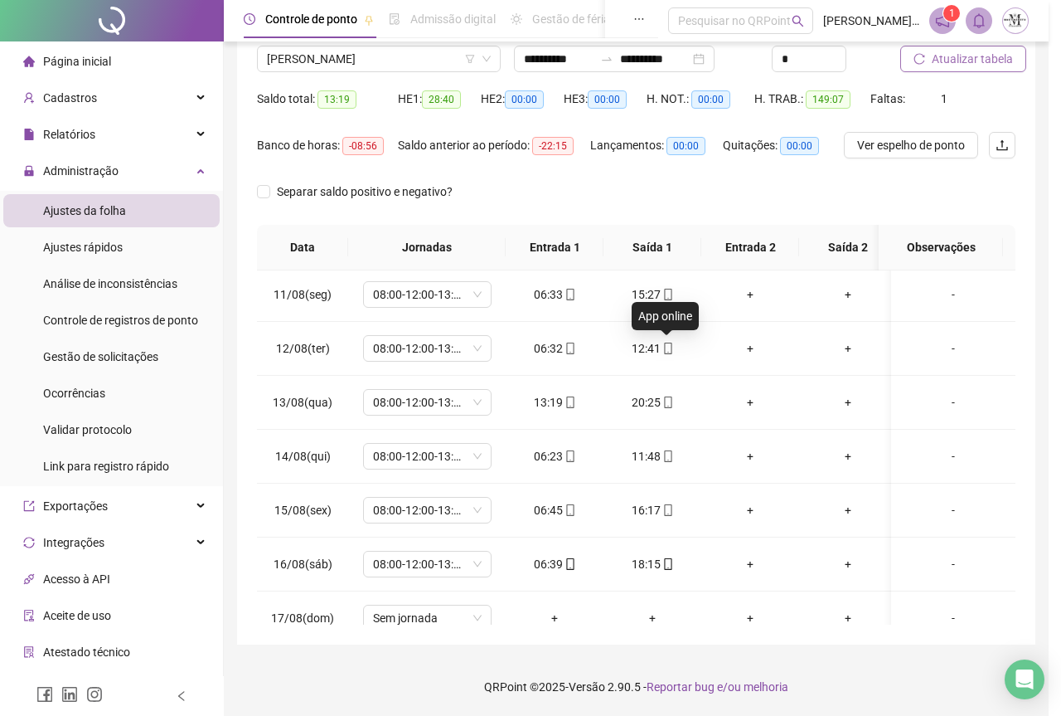
type input "**********"
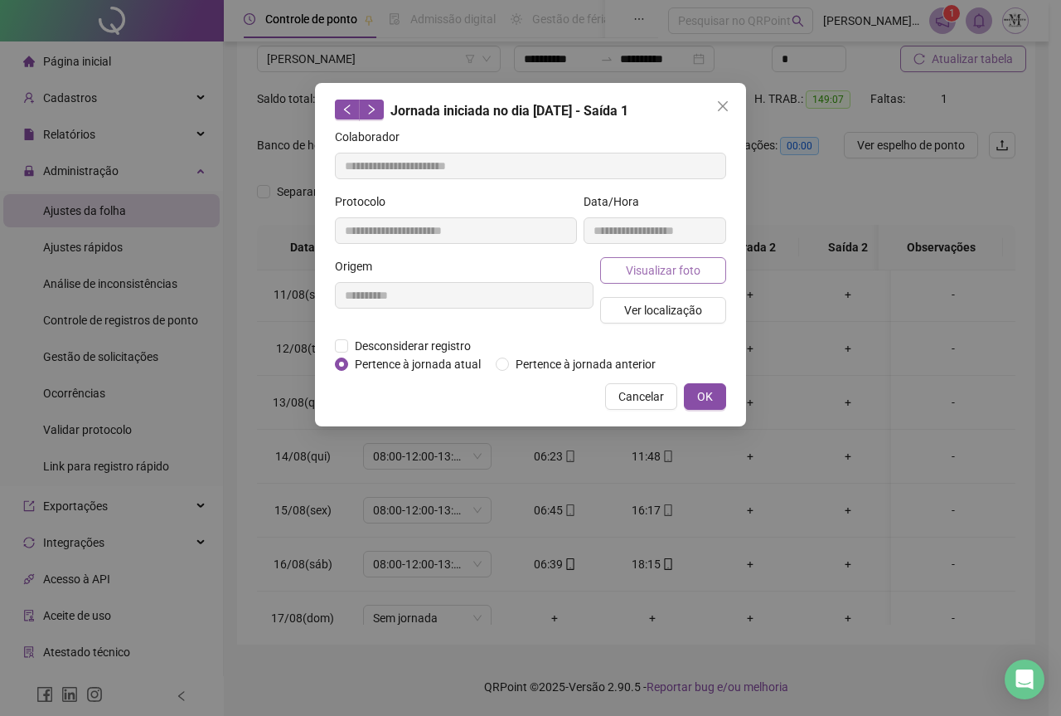
click at [632, 279] on button "Visualizar foto" at bounding box center [663, 270] width 126 height 27
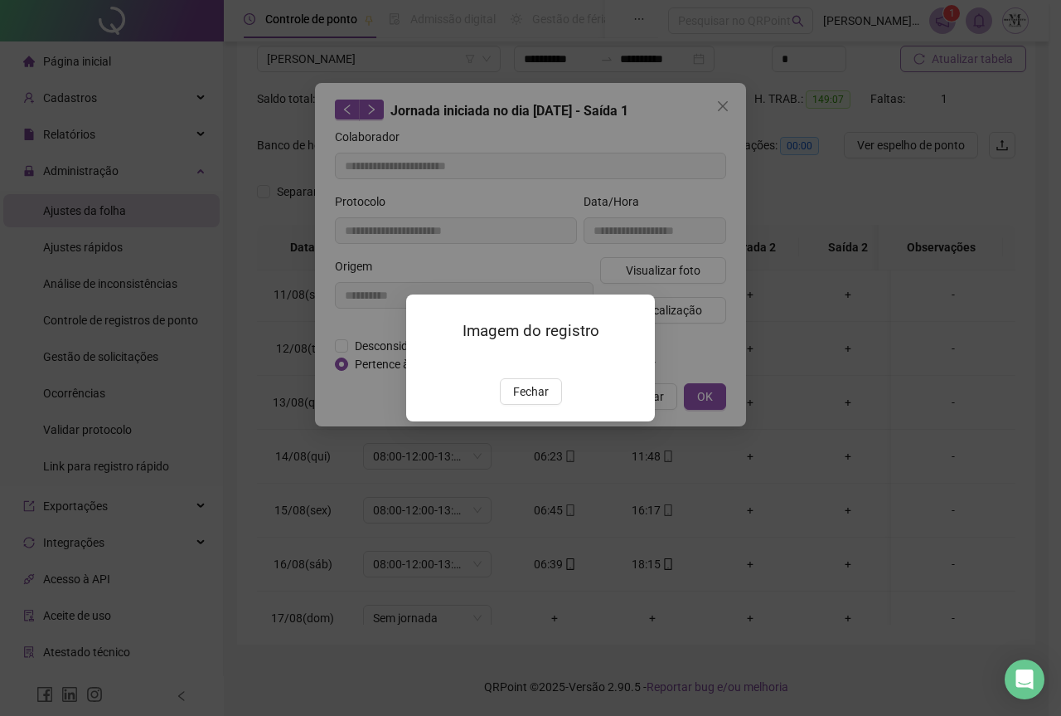
drag, startPoint x: 539, startPoint y: 338, endPoint x: 556, endPoint y: 297, distance: 45.0
click at [426, 361] on img at bounding box center [426, 361] width 0 height 0
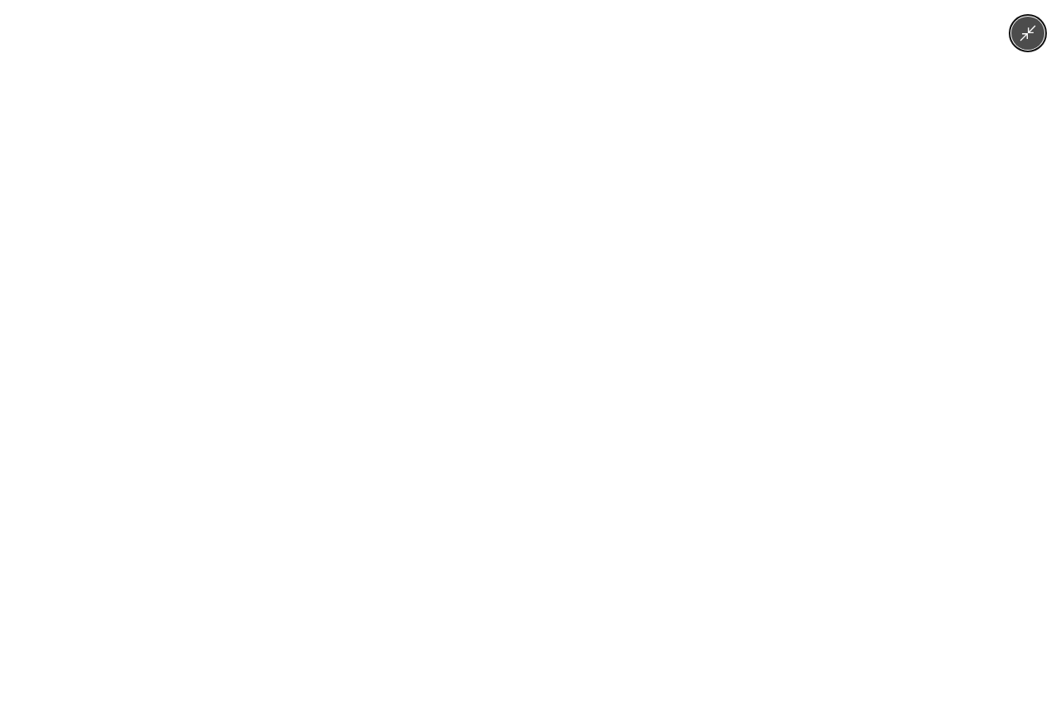
click at [556, 297] on img at bounding box center [530, 358] width 536 height 716
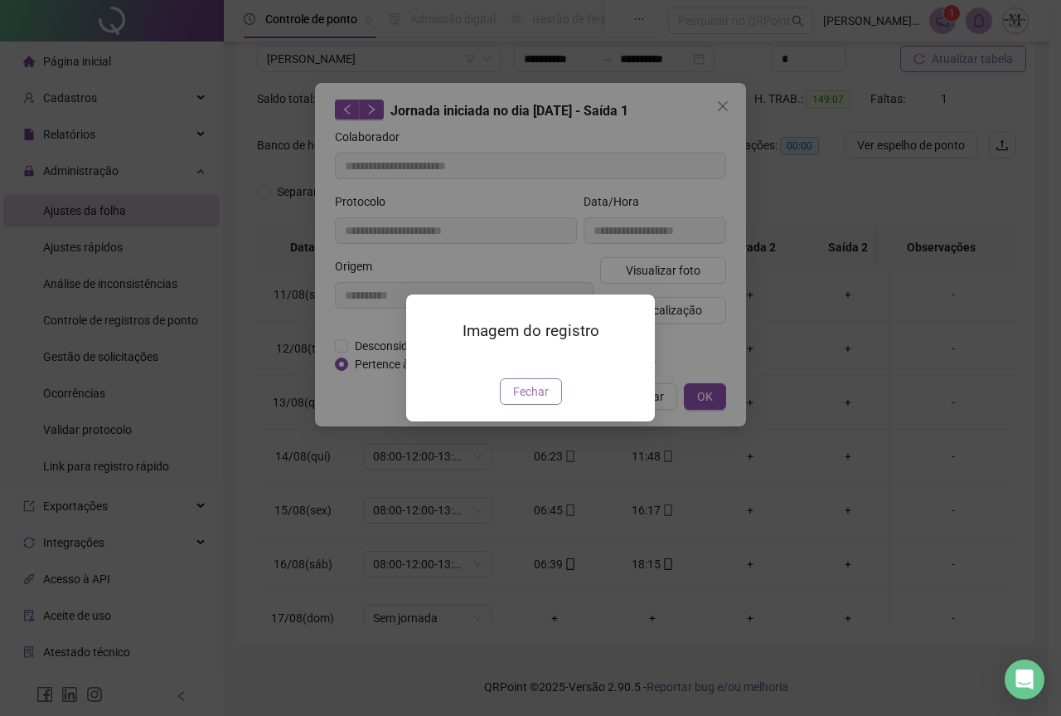
click at [524, 401] on span "Fechar" at bounding box center [531, 391] width 36 height 18
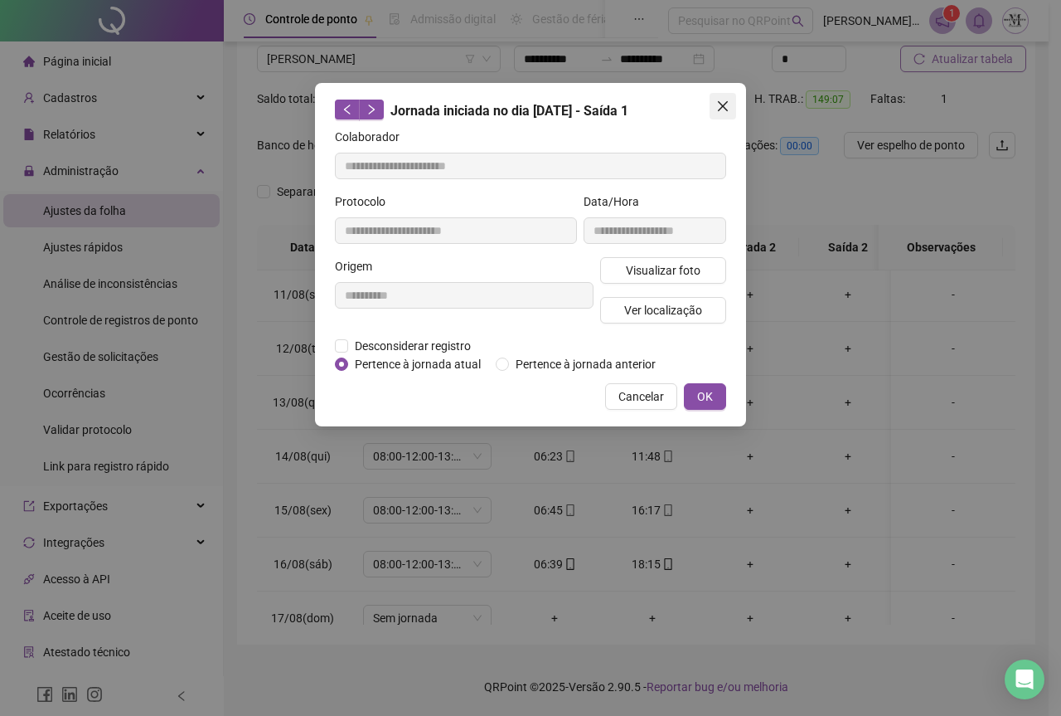
click at [717, 105] on icon "close" at bounding box center [722, 106] width 13 height 13
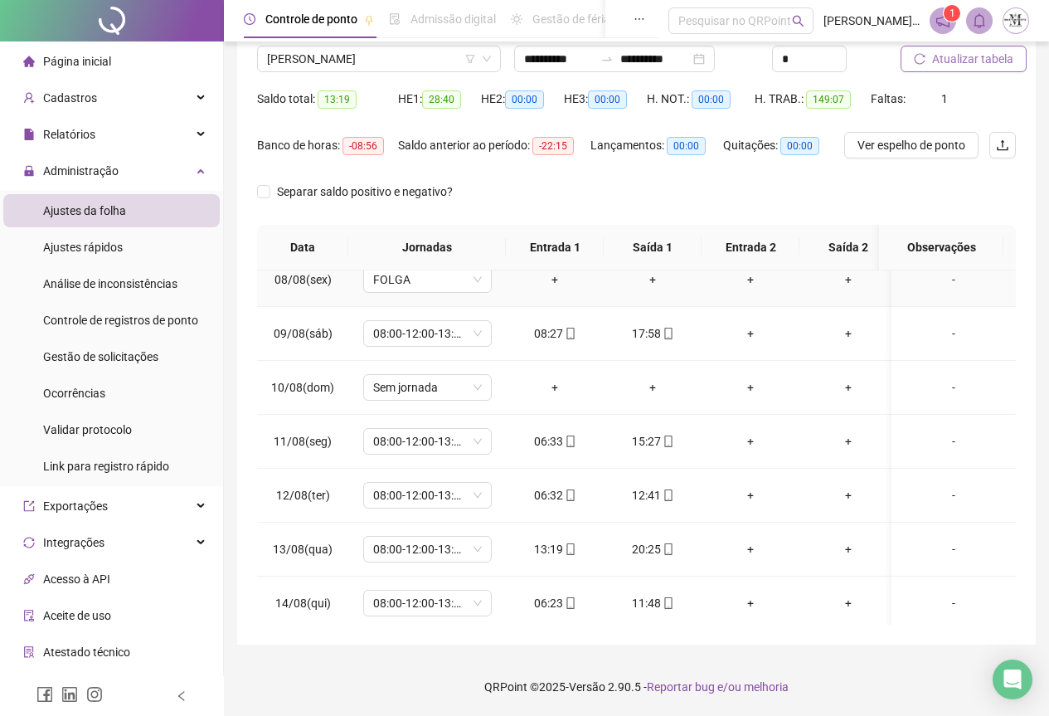
scroll to position [376, 0]
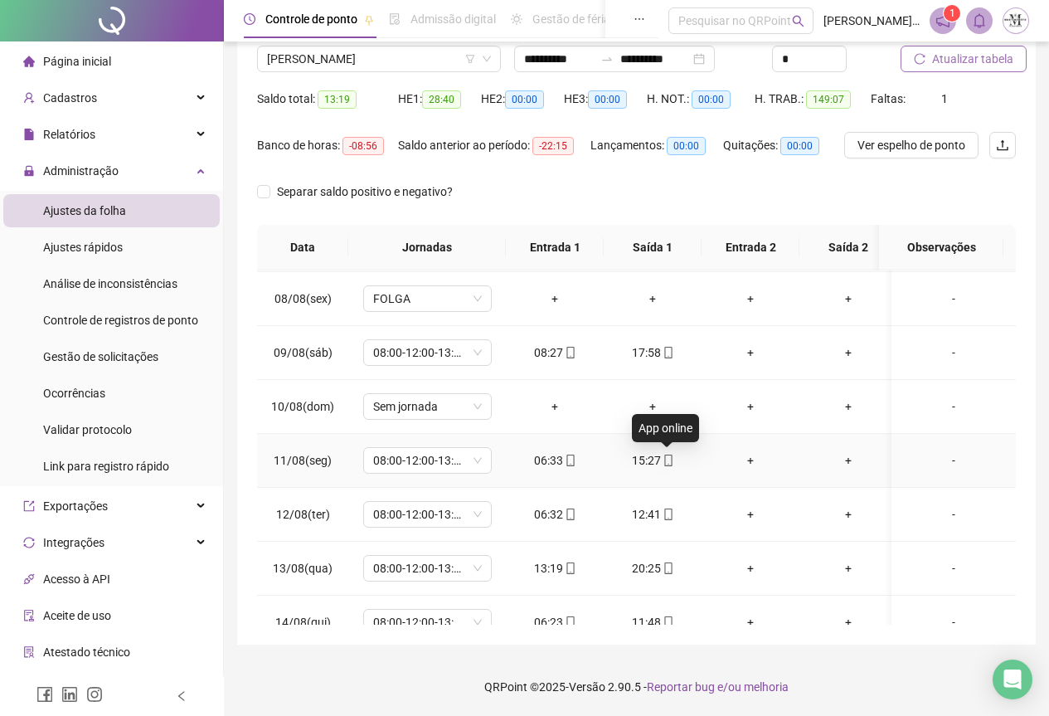
click at [664, 456] on icon "mobile" at bounding box center [667, 460] width 7 height 12
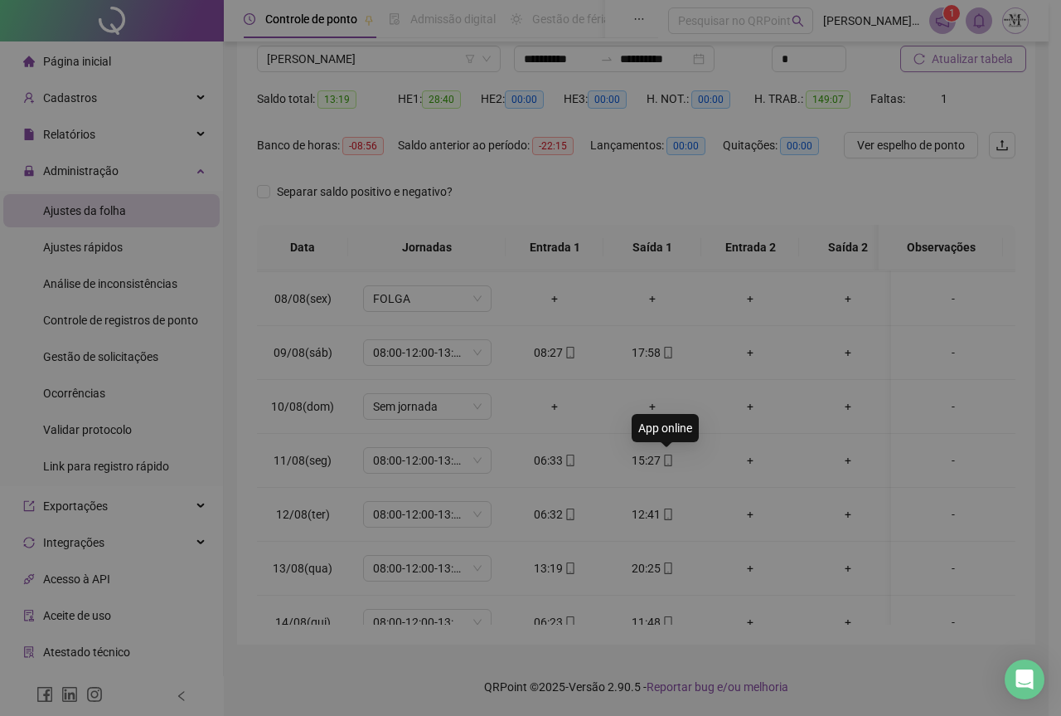
type input "**********"
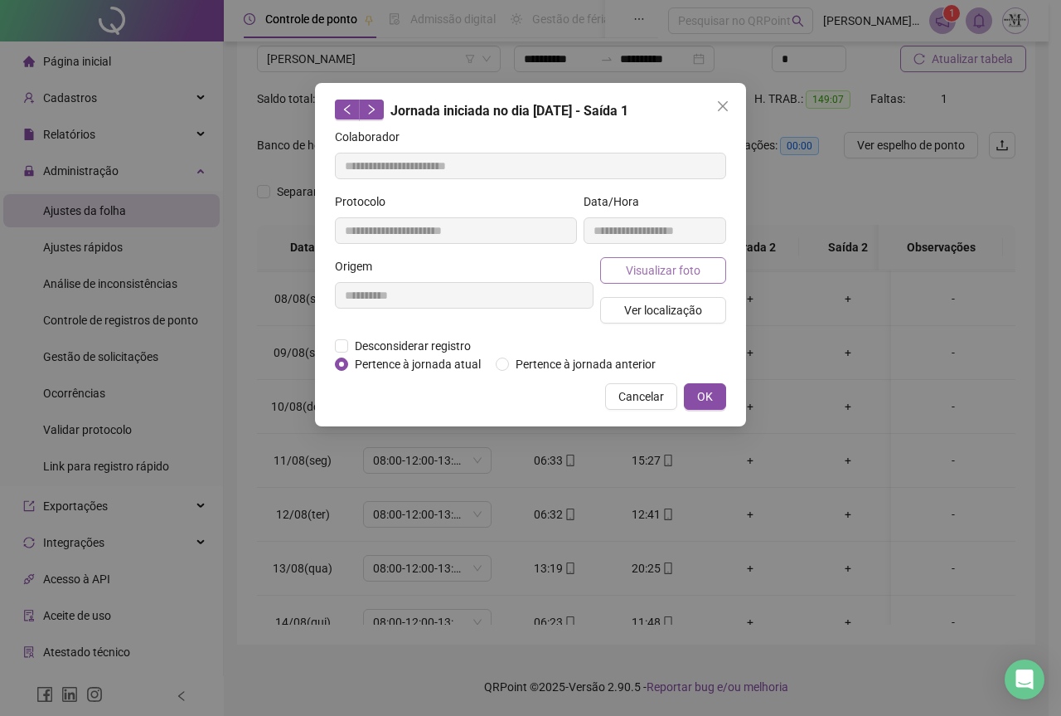
click at [636, 274] on span "Visualizar foto" at bounding box center [663, 270] width 75 height 18
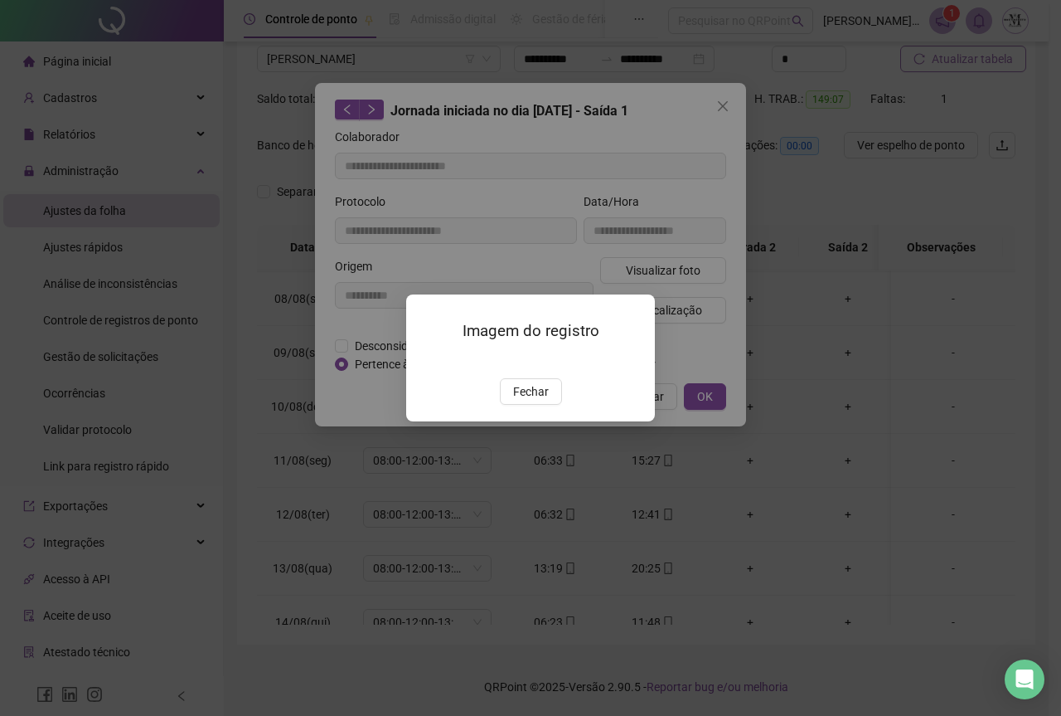
click at [426, 361] on img at bounding box center [426, 361] width 0 height 0
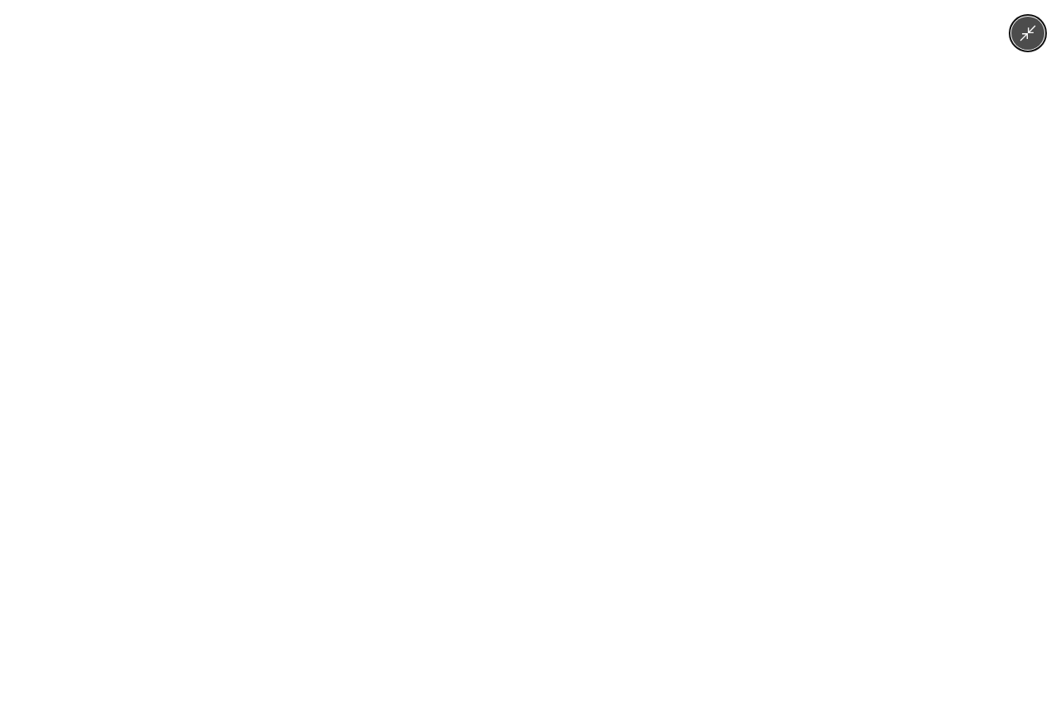
click at [576, 289] on img at bounding box center [530, 358] width 536 height 716
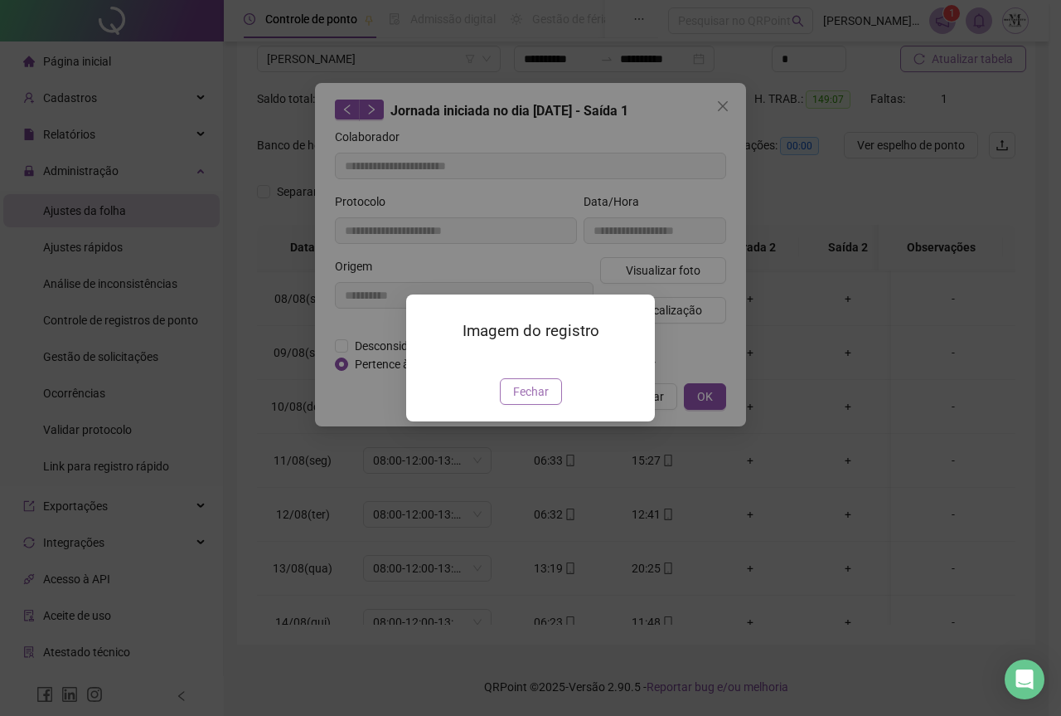
click at [530, 401] on span "Fechar" at bounding box center [531, 391] width 36 height 18
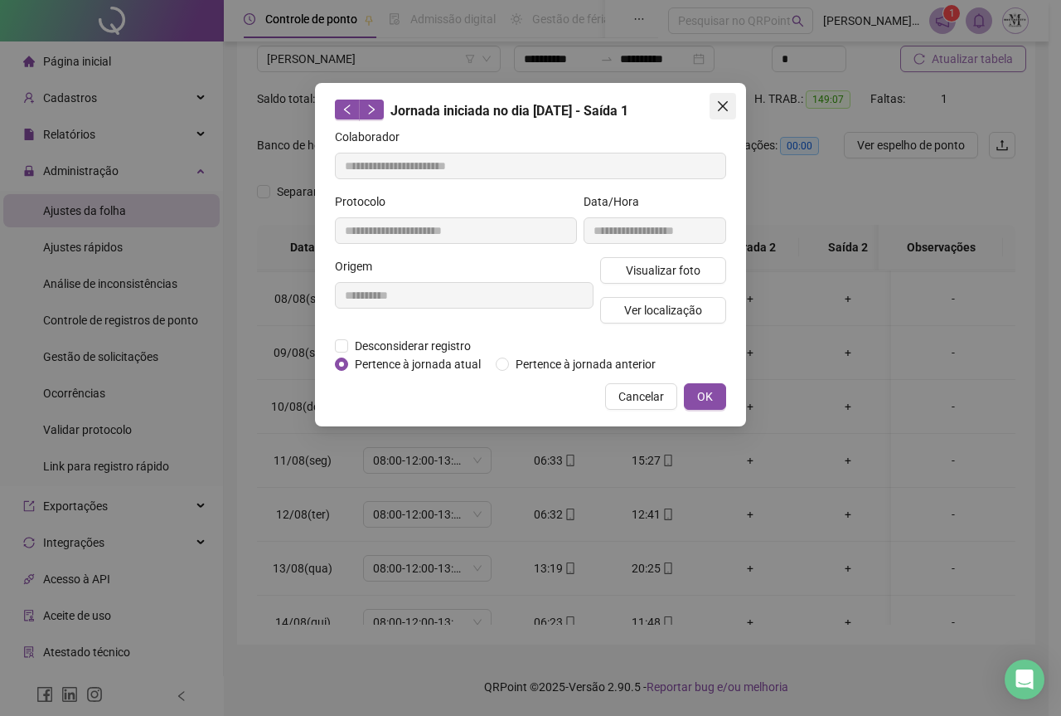
click at [720, 109] on icon "close" at bounding box center [723, 106] width 10 height 10
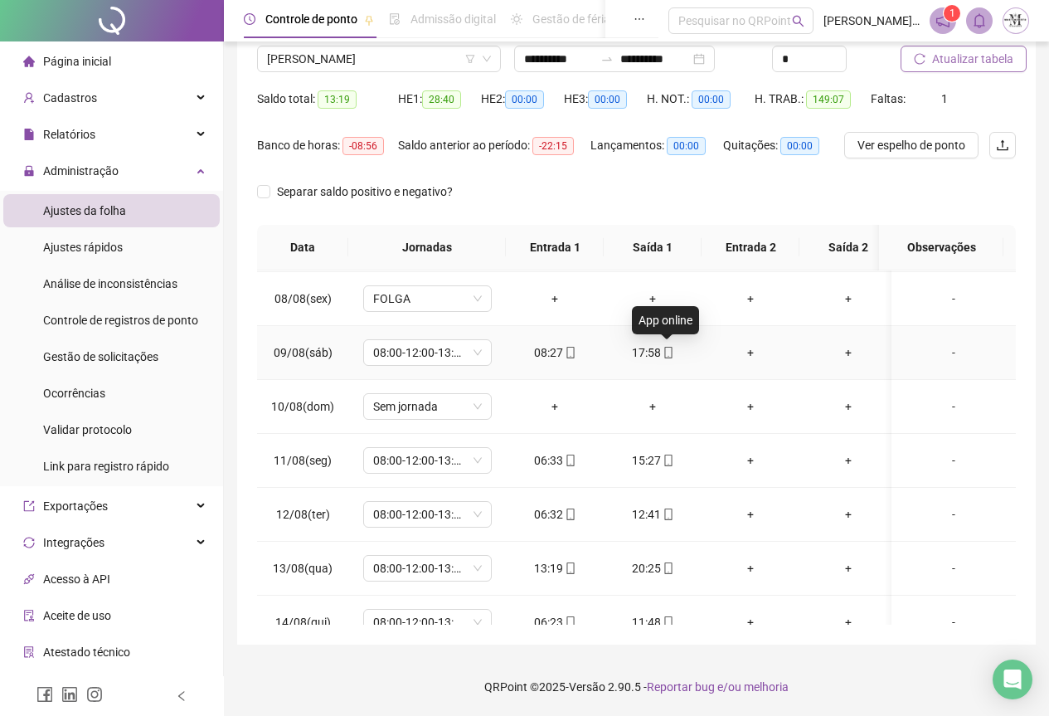
click at [668, 354] on icon "mobile" at bounding box center [669, 353] width 12 height 12
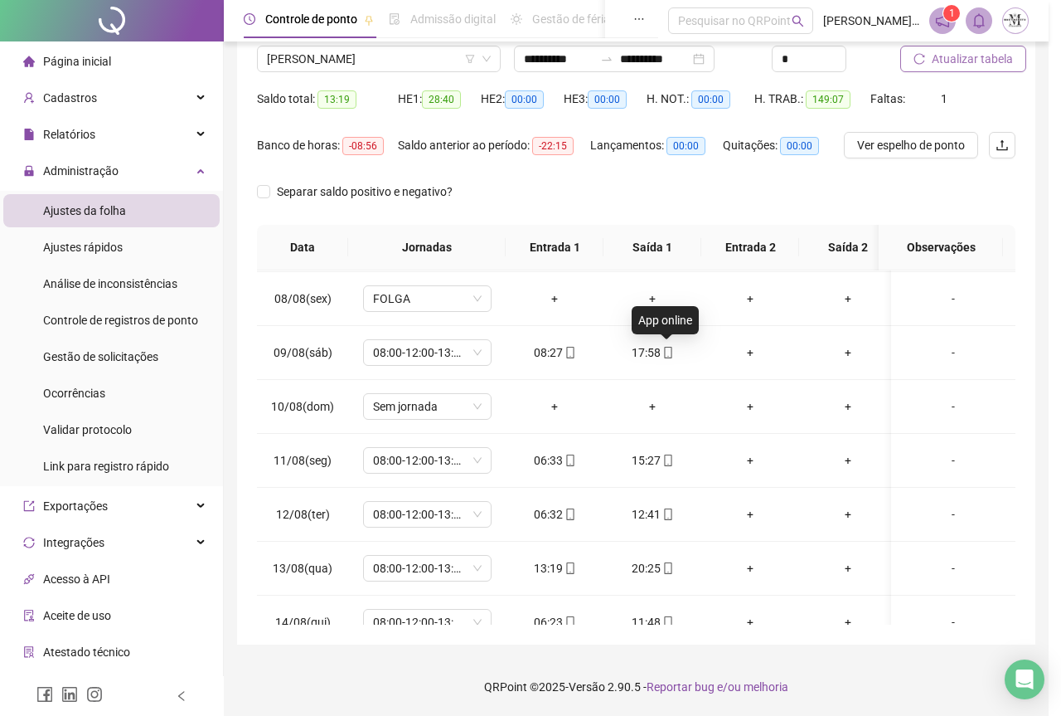
type input "**********"
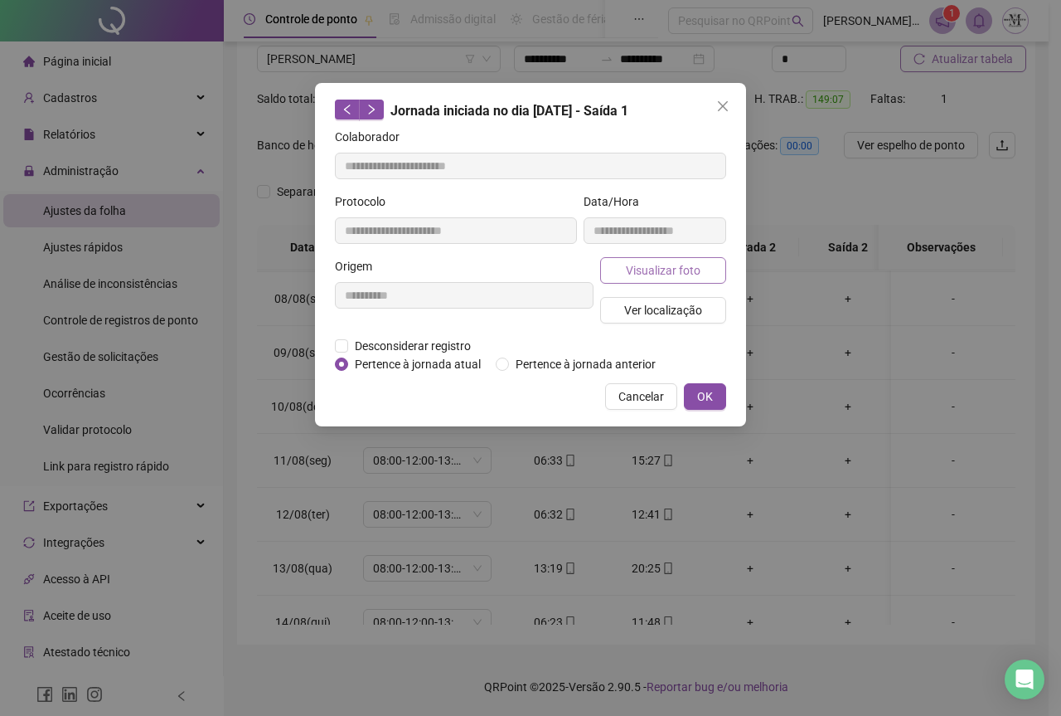
click at [640, 276] on span "Visualizar foto" at bounding box center [663, 270] width 75 height 18
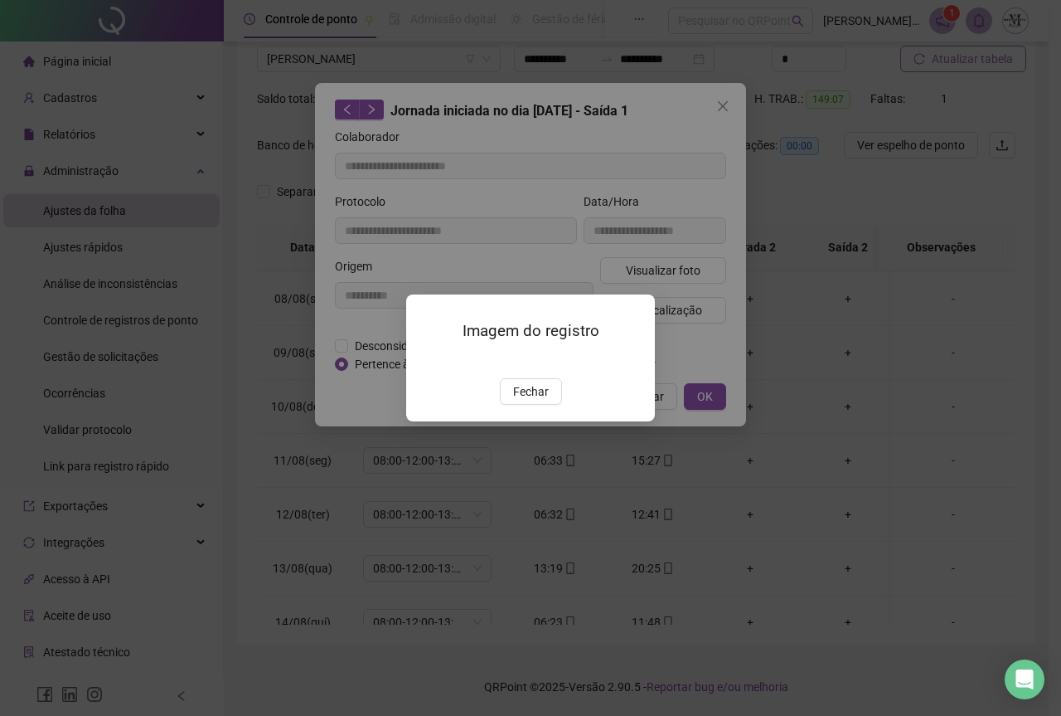
click at [426, 361] on img at bounding box center [426, 361] width 0 height 0
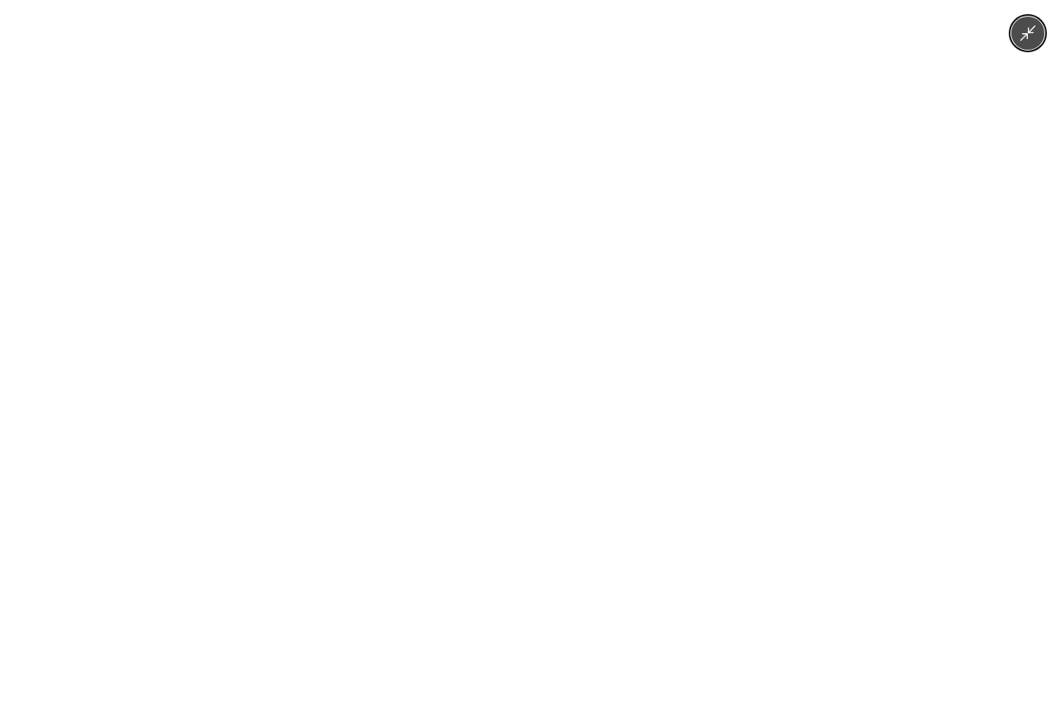
click at [527, 394] on img at bounding box center [530, 358] width 536 height 716
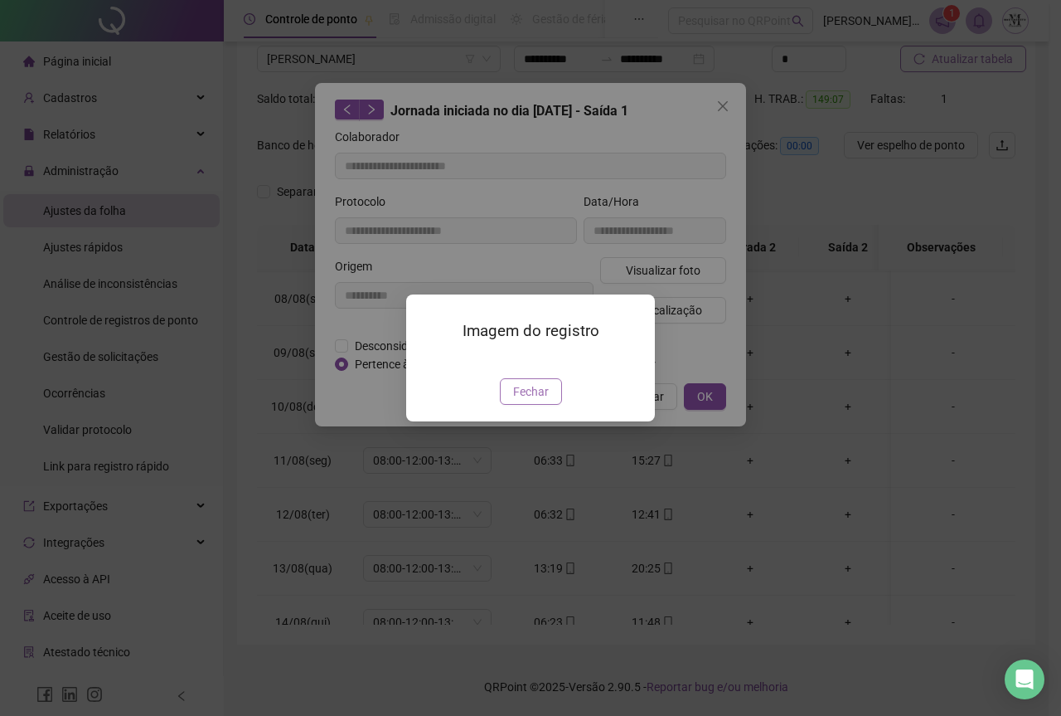
click at [527, 401] on span "Fechar" at bounding box center [531, 391] width 36 height 18
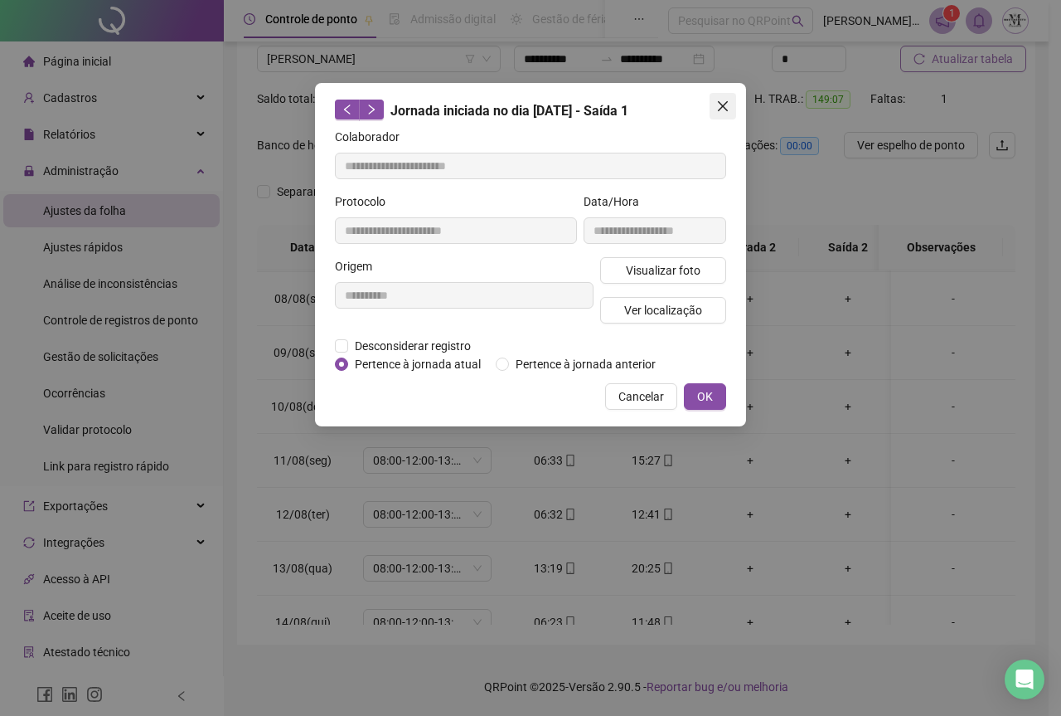
click at [721, 108] on icon "close" at bounding box center [723, 106] width 10 height 10
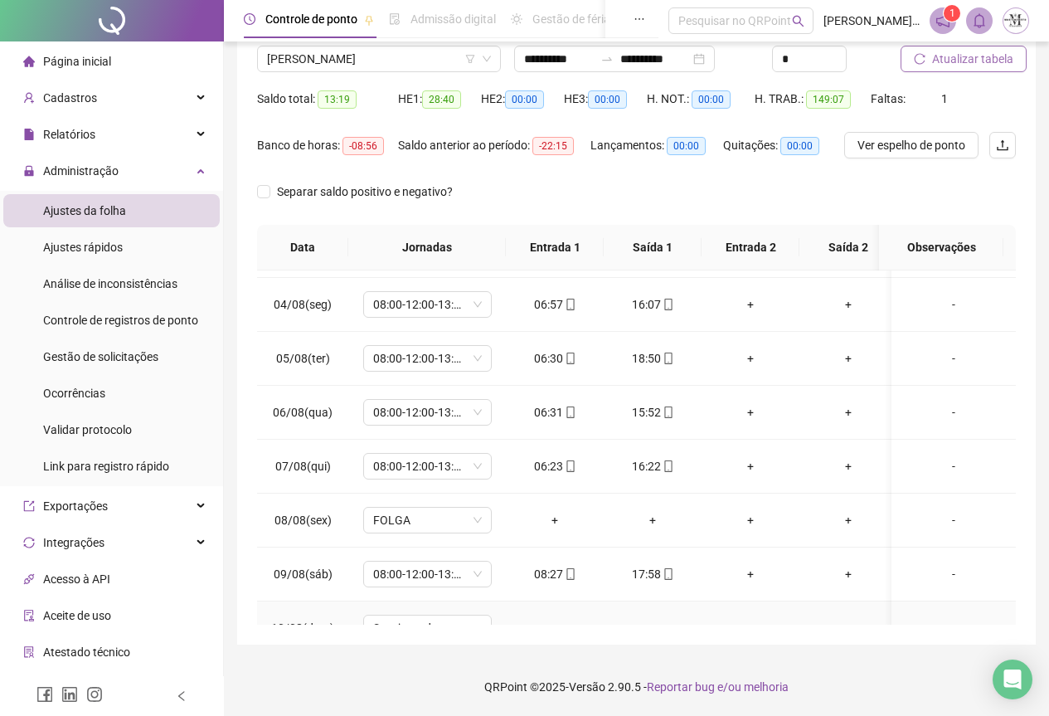
scroll to position [127, 0]
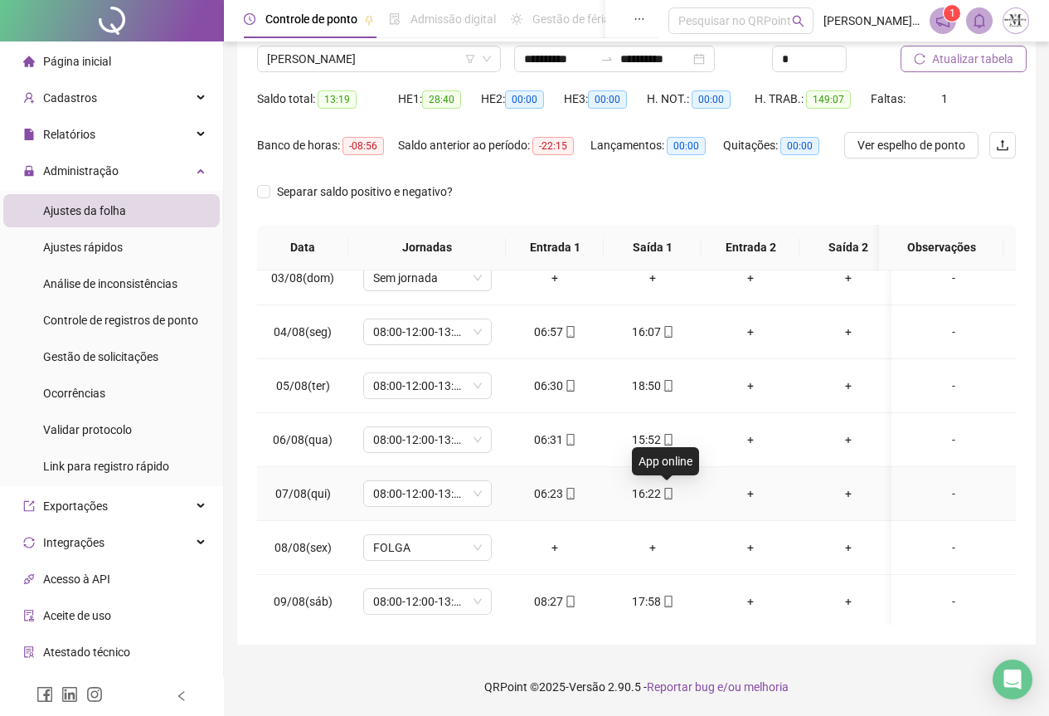
click at [668, 492] on icon "mobile" at bounding box center [669, 494] width 12 height 12
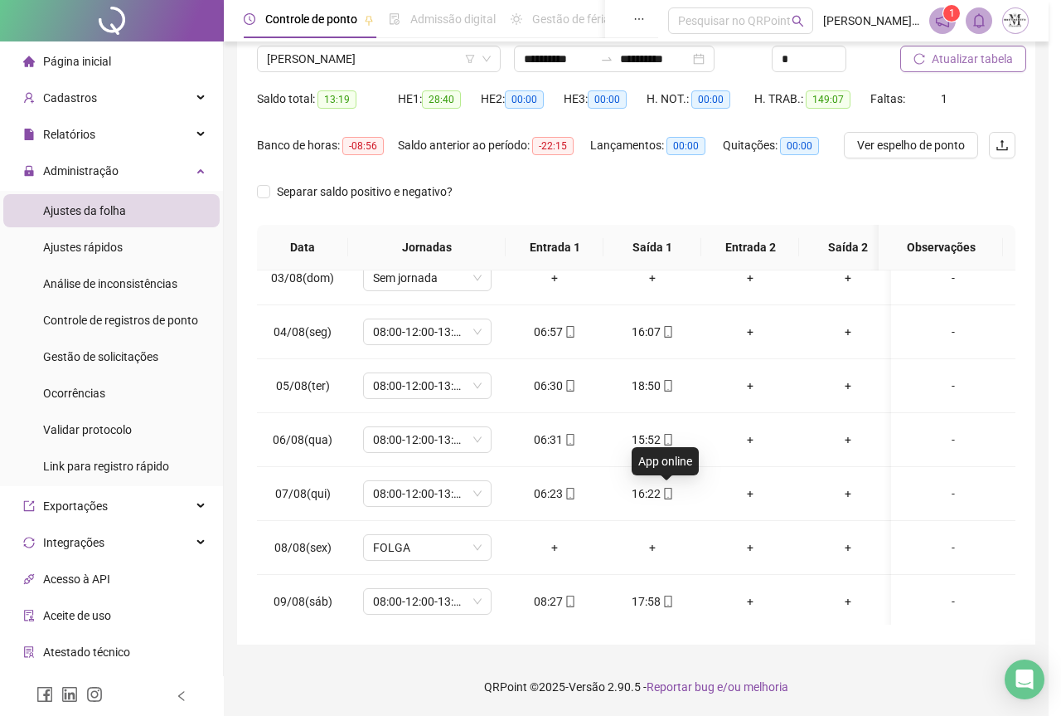
type input "**********"
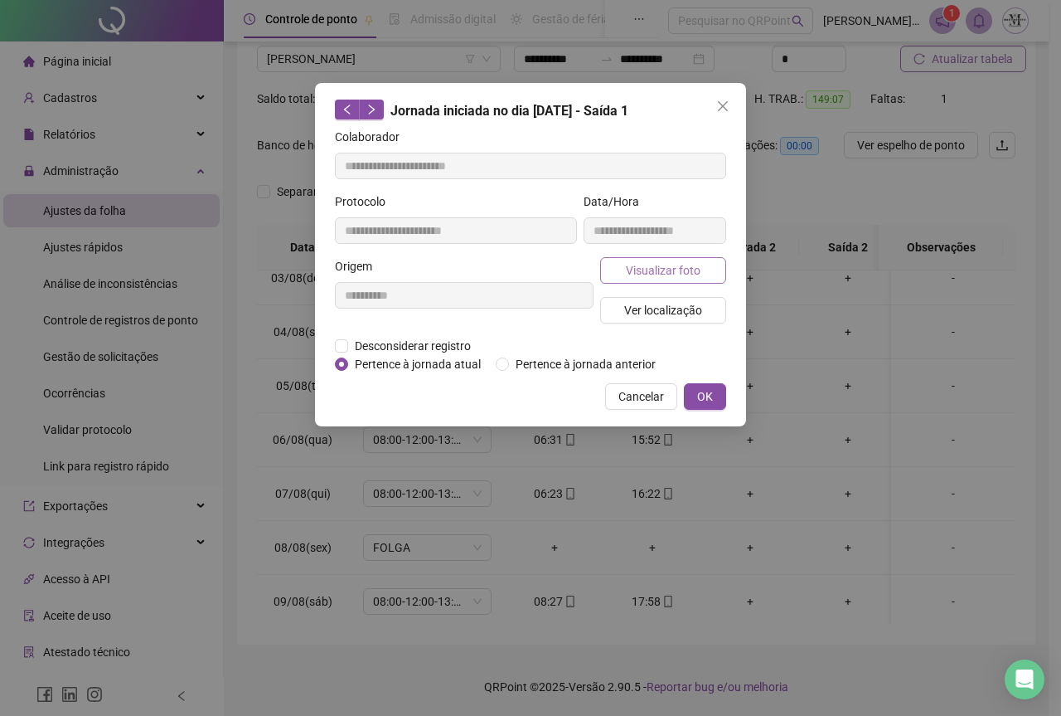
click at [650, 265] on span "Visualizar foto" at bounding box center [663, 270] width 75 height 18
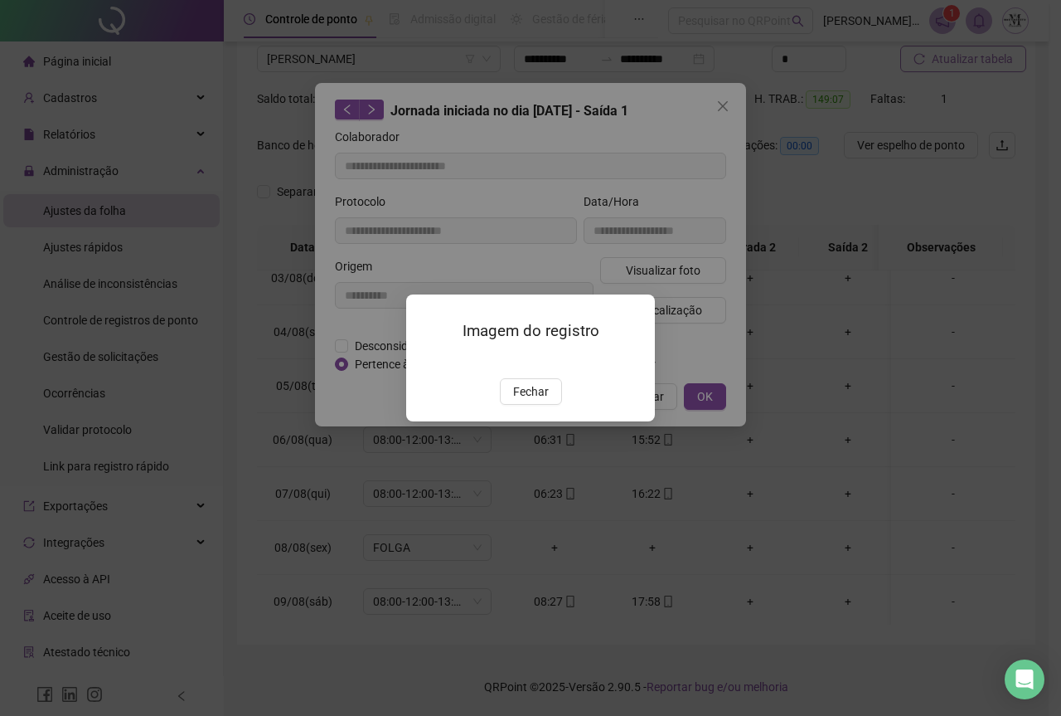
click at [426, 361] on img at bounding box center [426, 361] width 0 height 0
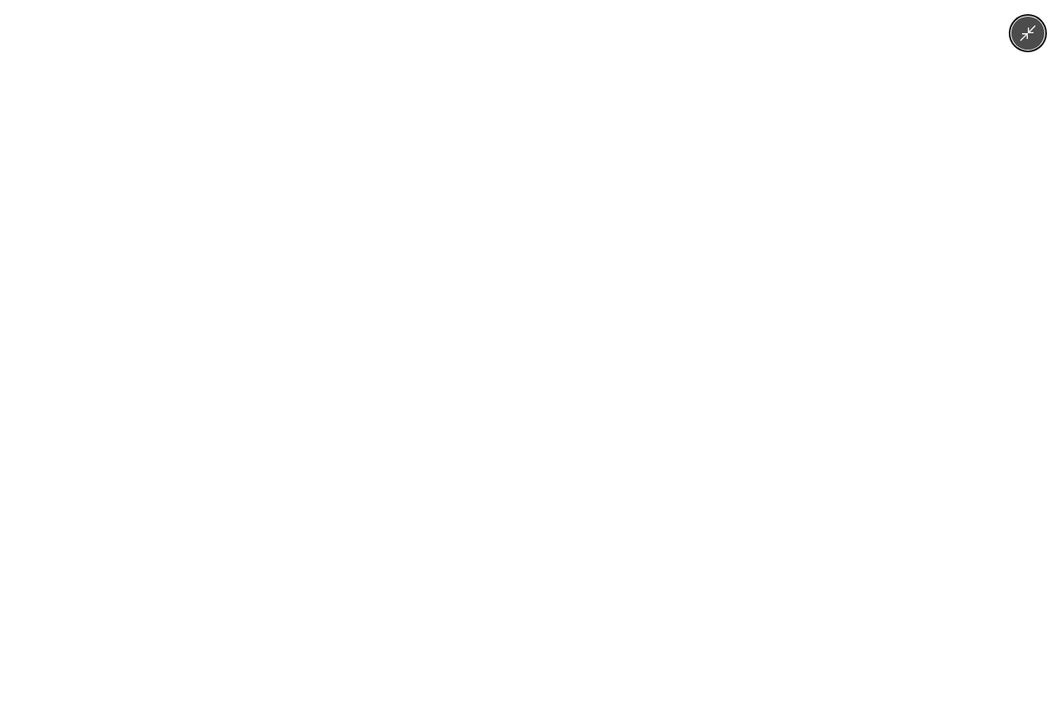
click at [550, 285] on img at bounding box center [530, 358] width 536 height 716
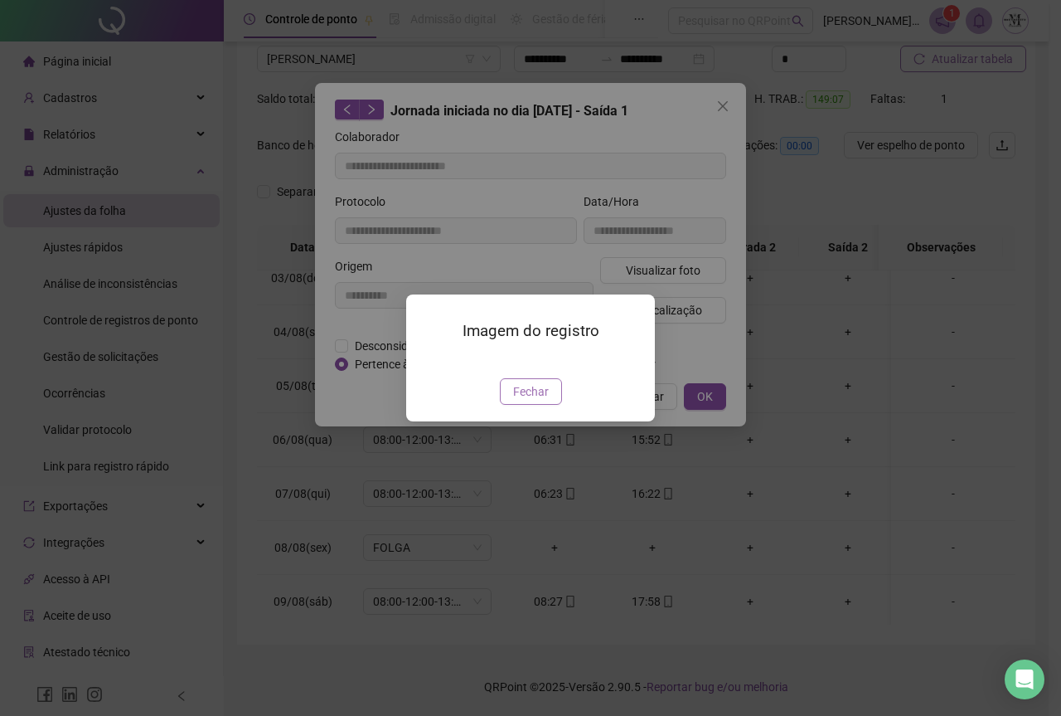
click at [529, 401] on span "Fechar" at bounding box center [531, 391] width 36 height 18
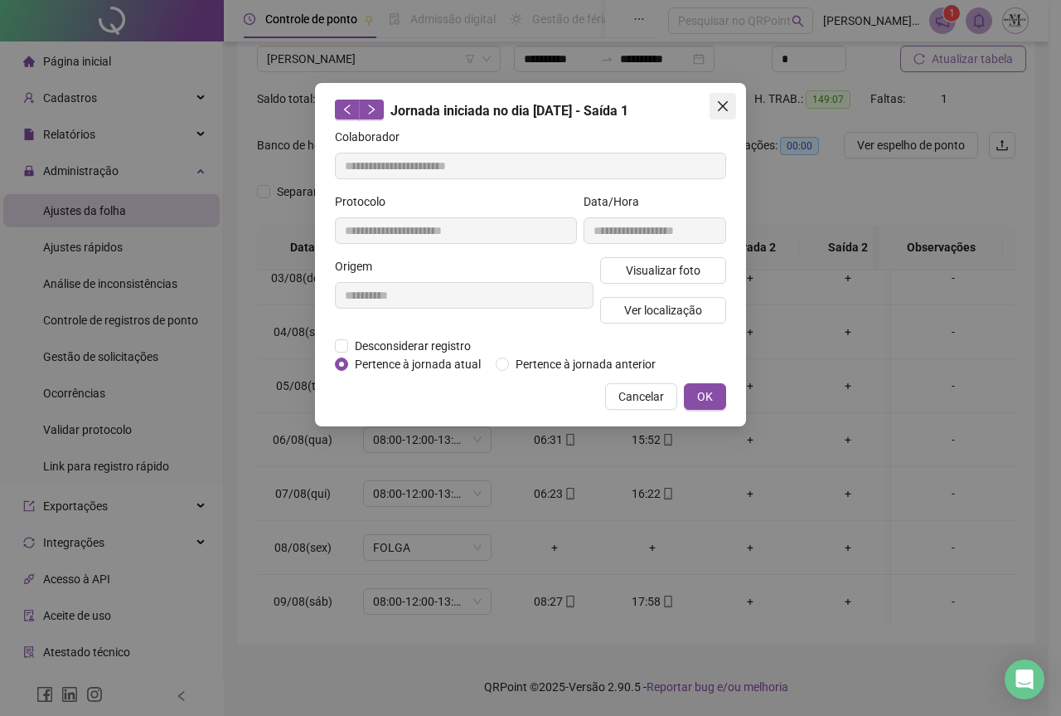
click at [718, 113] on button "Close" at bounding box center [723, 106] width 27 height 27
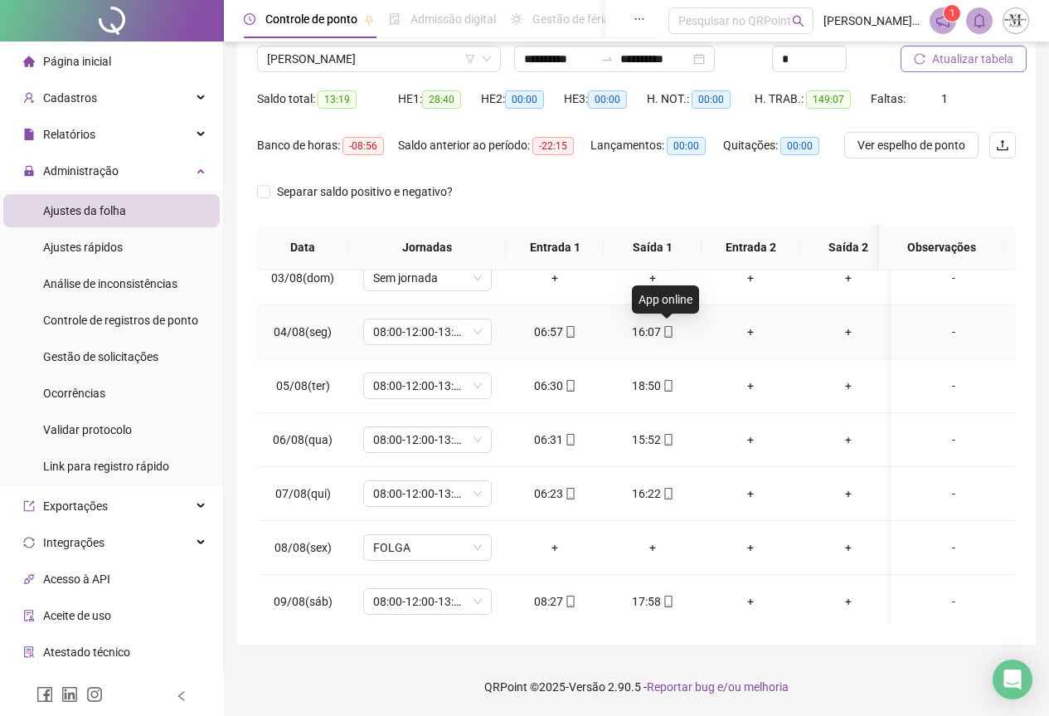
click at [668, 337] on span at bounding box center [667, 331] width 13 height 13
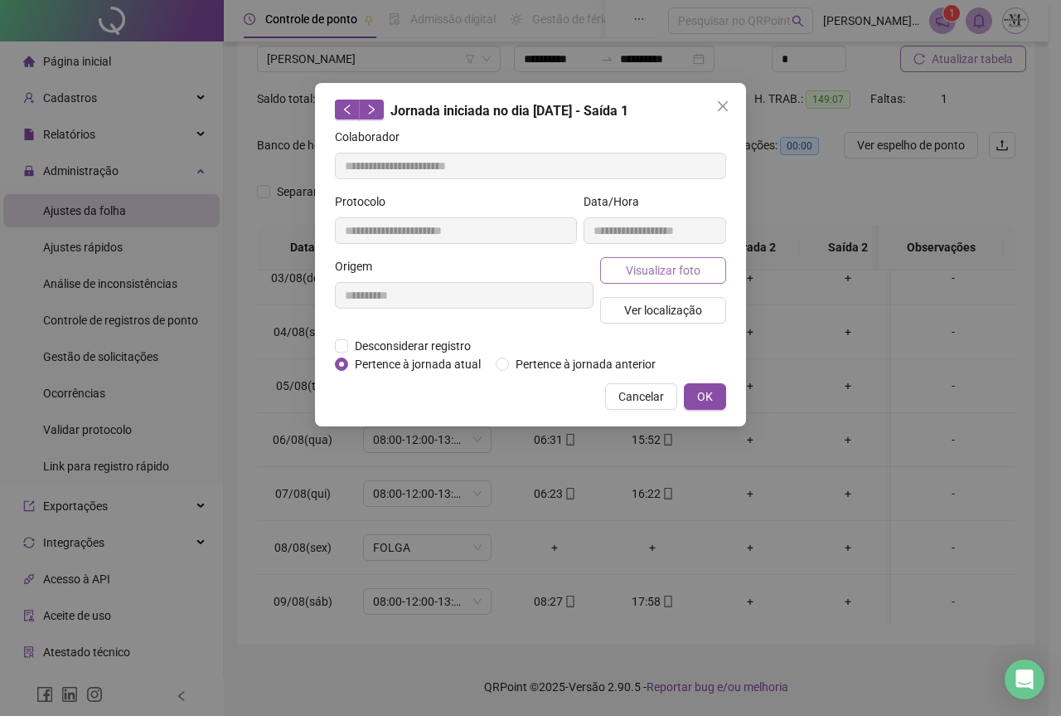
type input "**********"
click at [642, 278] on span "Visualizar foto" at bounding box center [663, 270] width 75 height 18
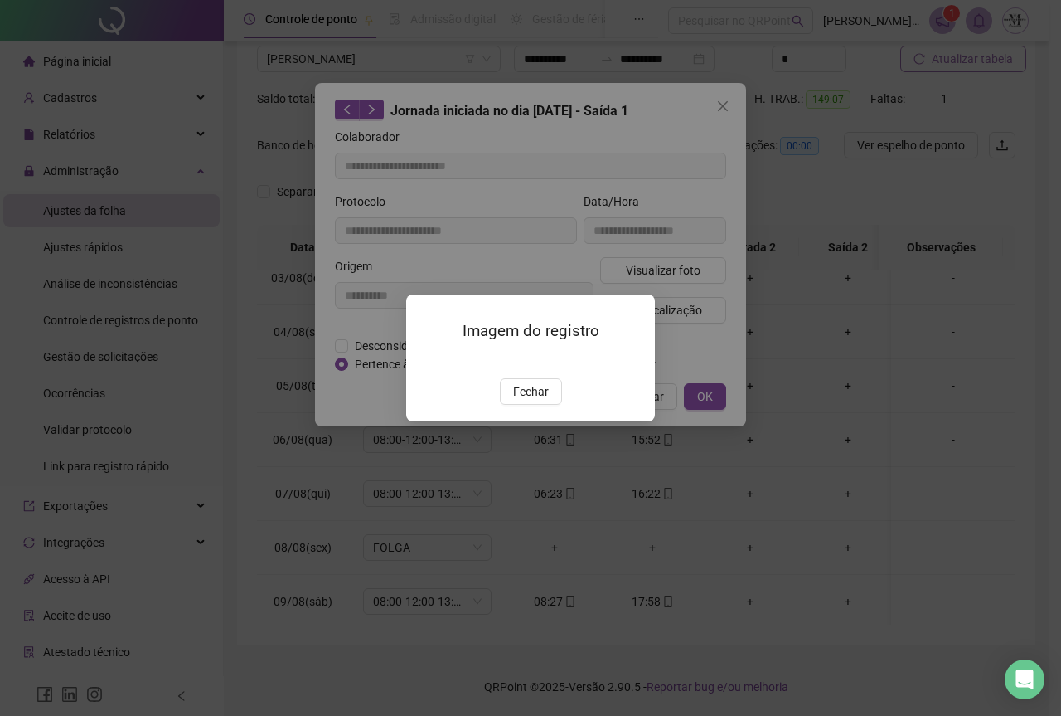
click at [426, 361] on img at bounding box center [426, 361] width 0 height 0
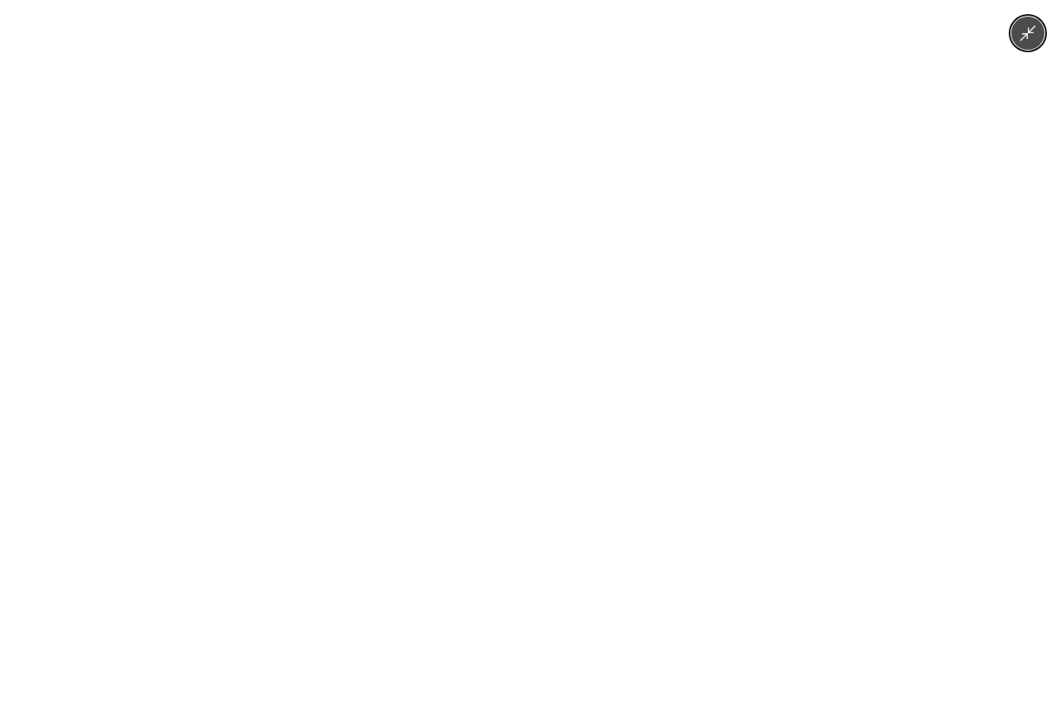
click at [534, 304] on img at bounding box center [530, 358] width 536 height 716
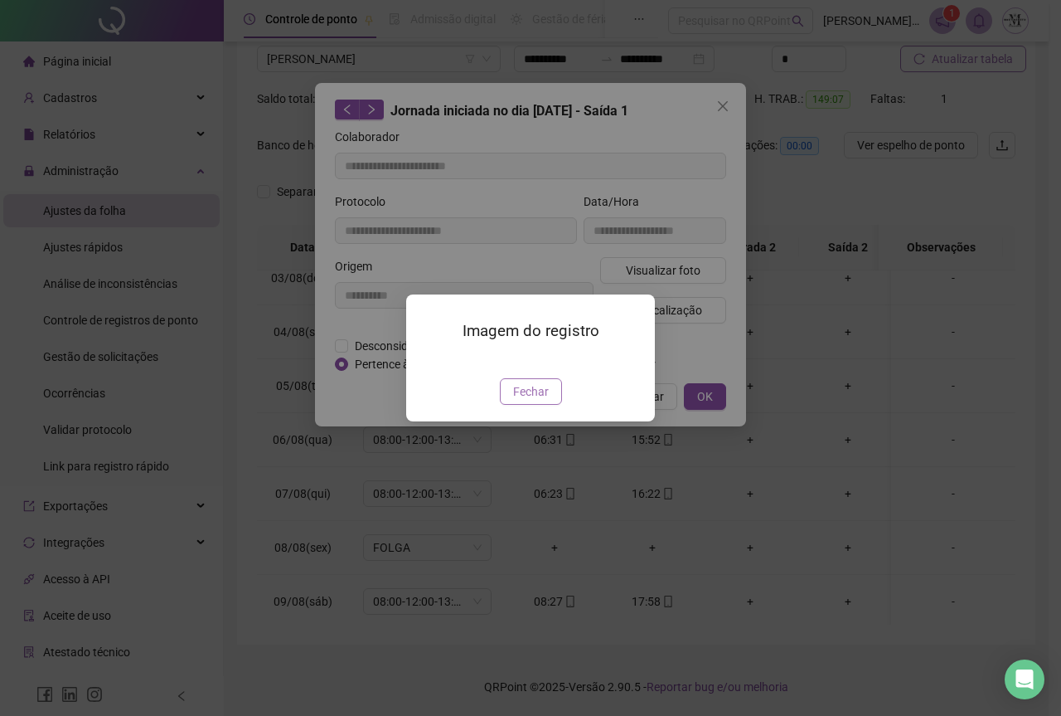
click at [531, 401] on span "Fechar" at bounding box center [531, 391] width 36 height 18
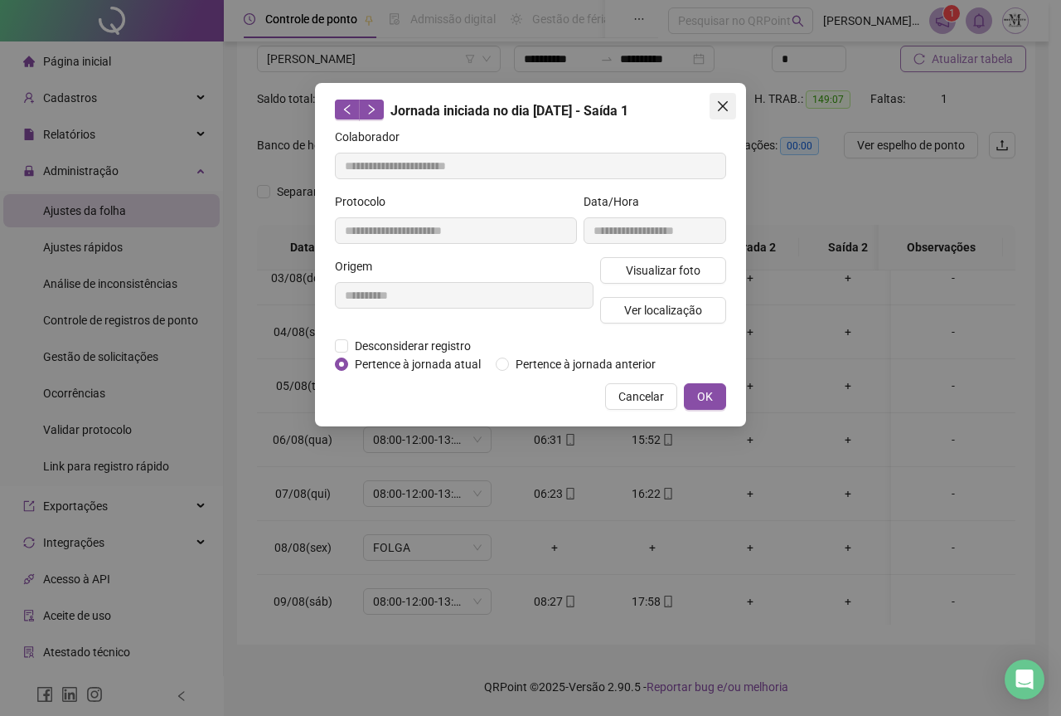
click at [726, 115] on button "Close" at bounding box center [723, 106] width 27 height 27
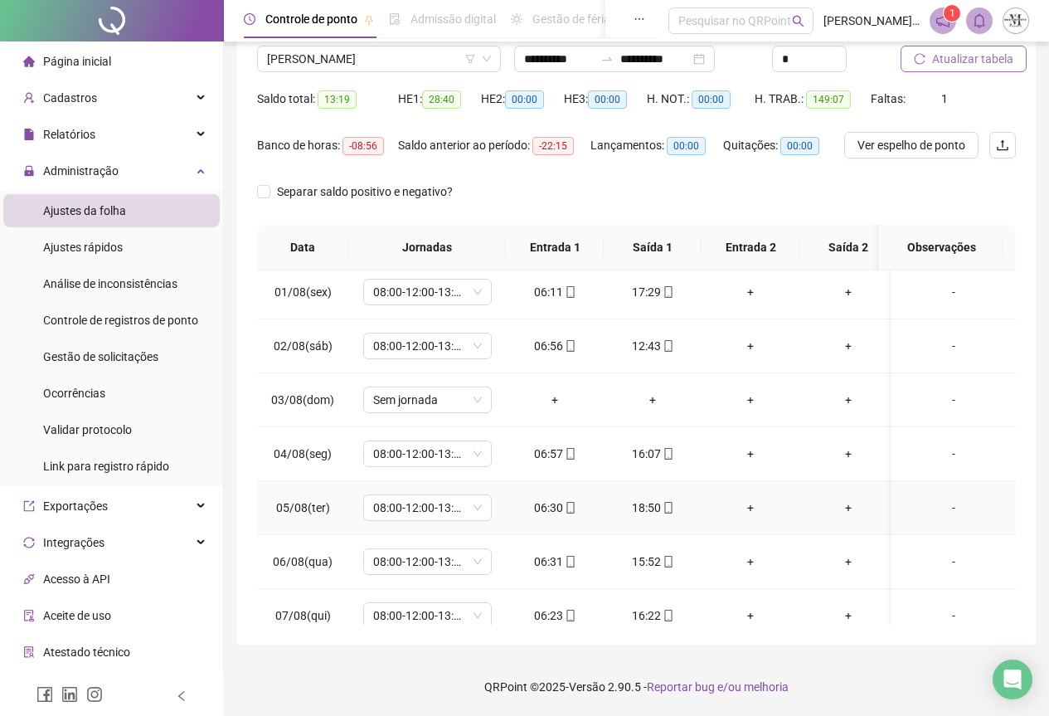
scroll to position [0, 0]
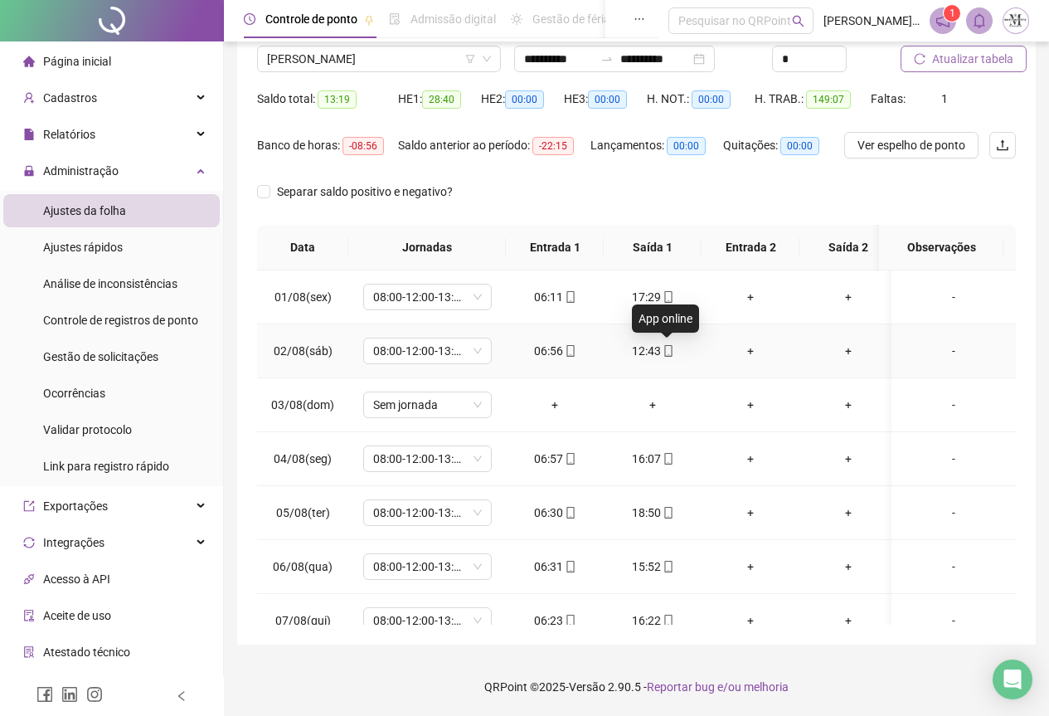
click at [669, 350] on icon "mobile" at bounding box center [669, 351] width 12 height 12
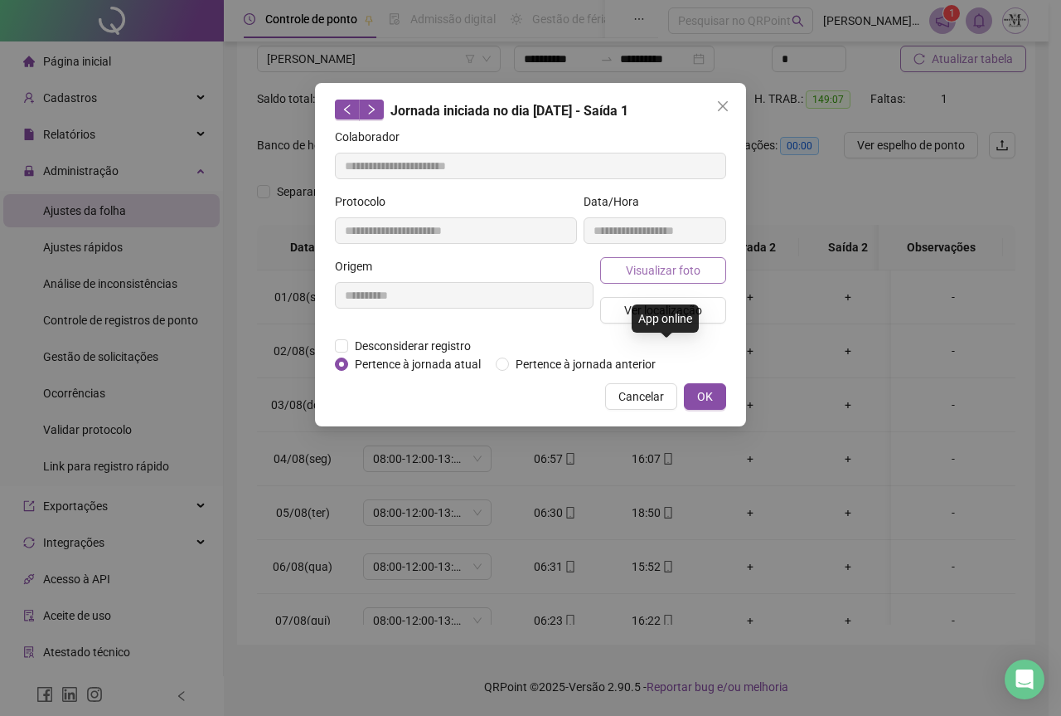
type input "**********"
click at [664, 266] on span "Visualizar foto" at bounding box center [663, 270] width 75 height 18
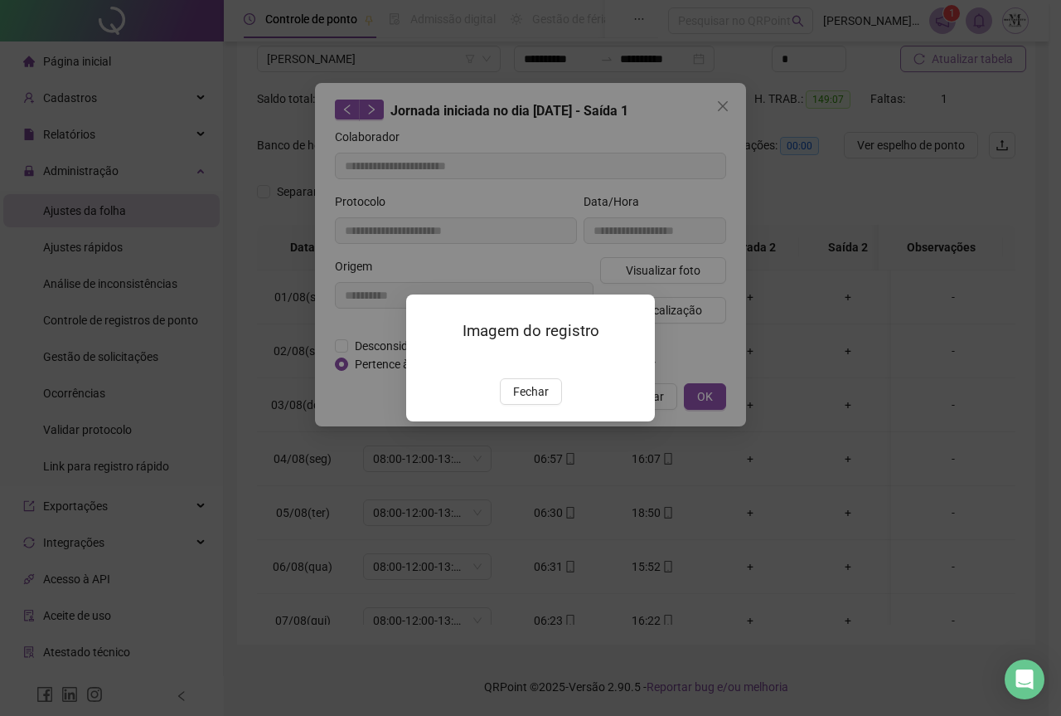
drag, startPoint x: 522, startPoint y: 316, endPoint x: 535, endPoint y: 297, distance: 23.2
click at [426, 361] on img at bounding box center [426, 361] width 0 height 0
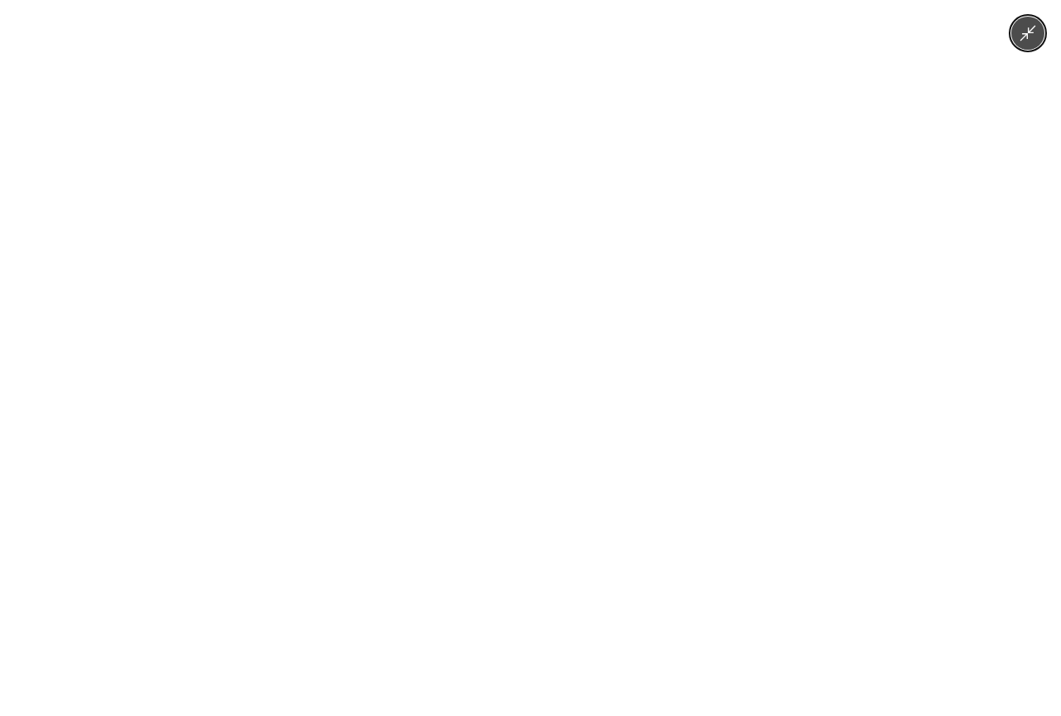
click at [631, 298] on img at bounding box center [530, 358] width 536 height 716
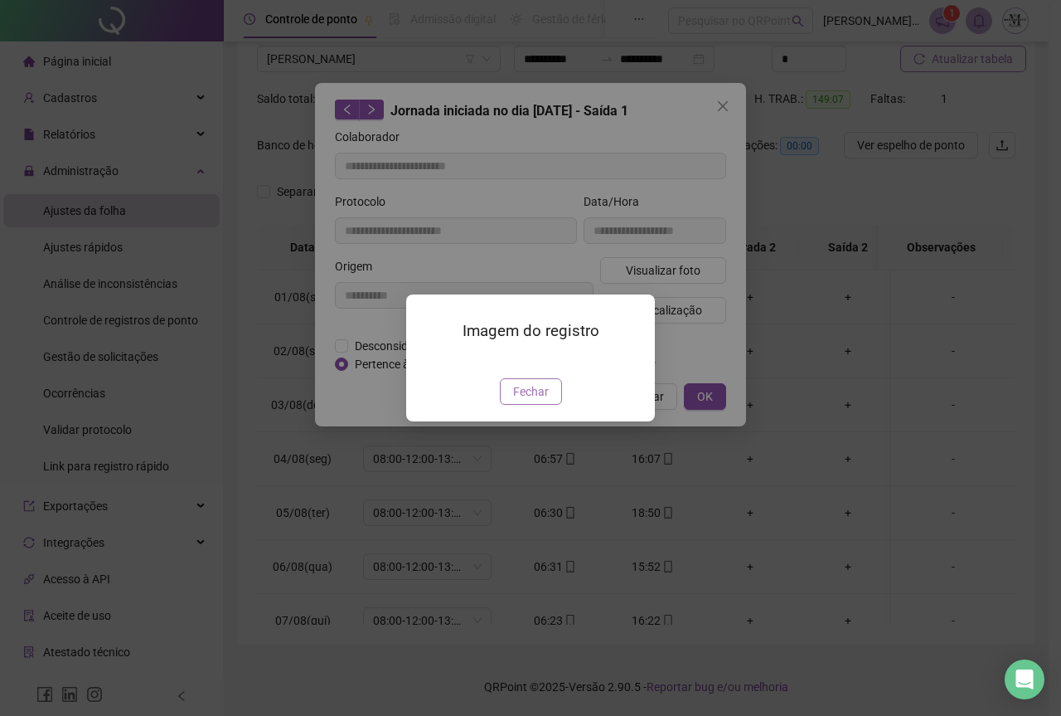
click at [546, 401] on span "Fechar" at bounding box center [531, 391] width 36 height 18
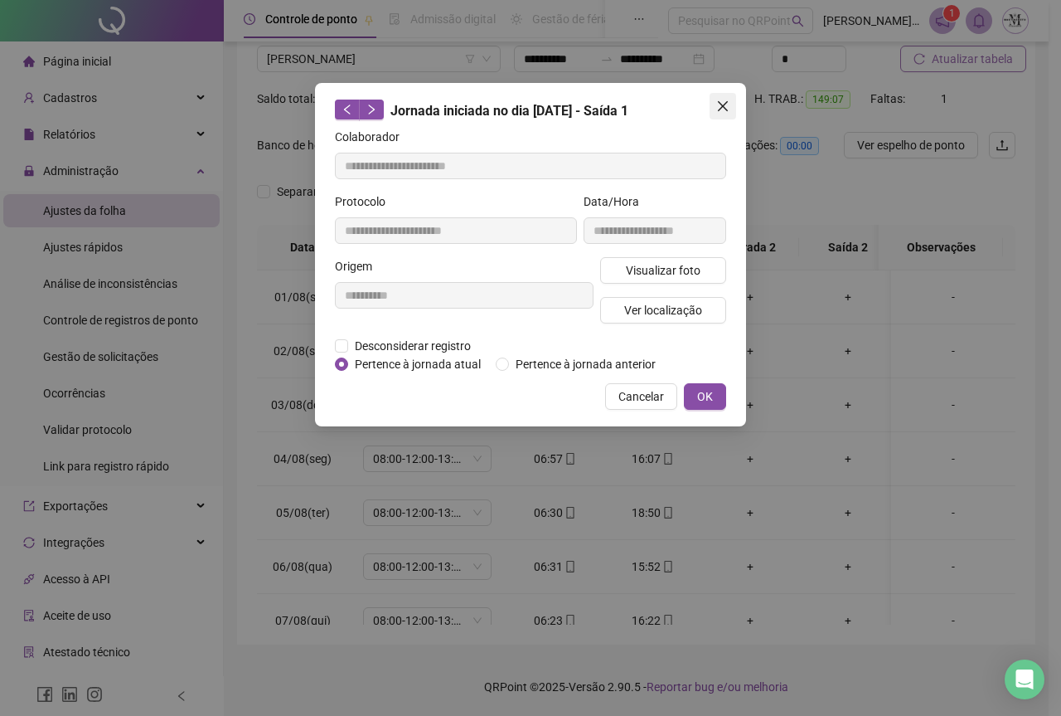
click at [716, 108] on span "Close" at bounding box center [723, 106] width 27 height 13
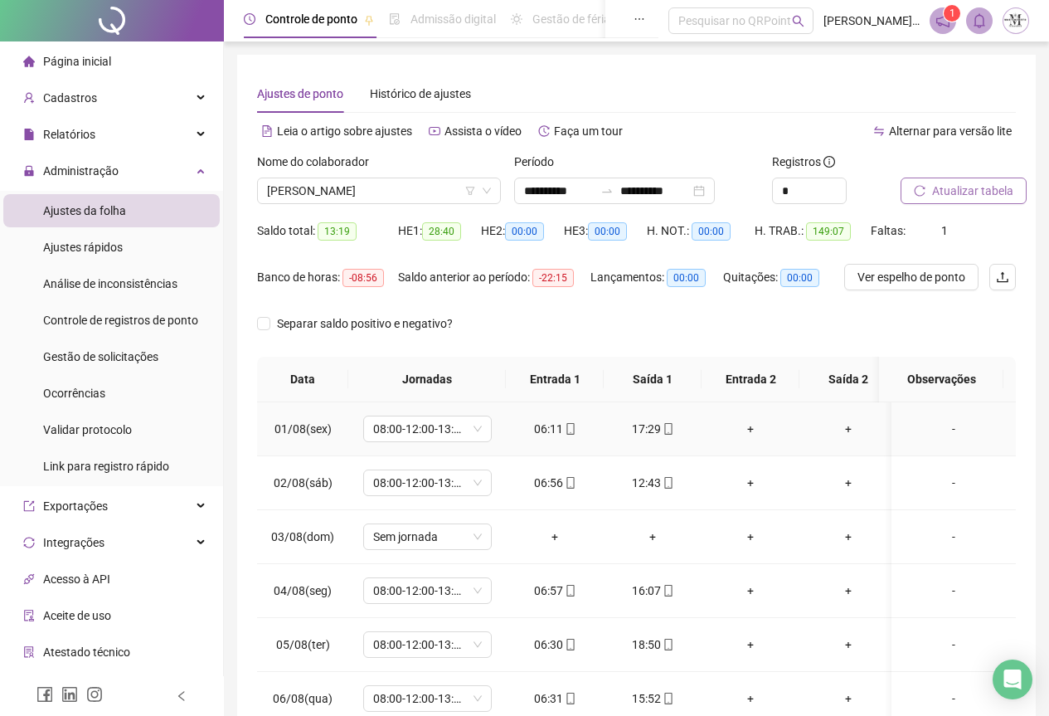
click at [668, 428] on icon "mobile" at bounding box center [669, 429] width 12 height 12
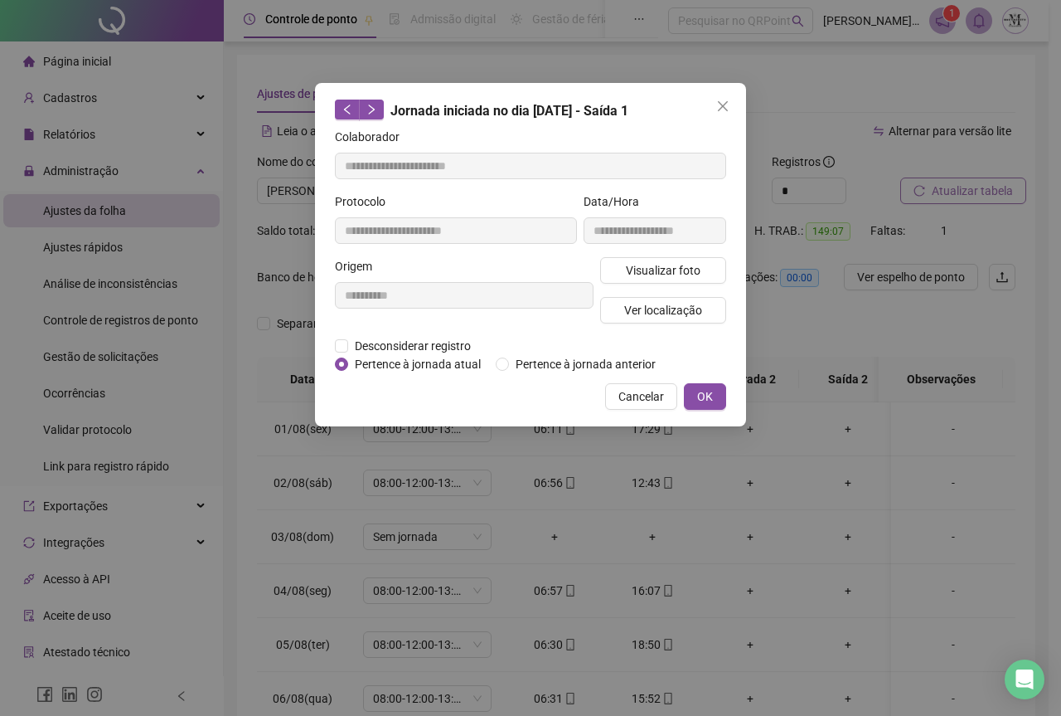
type input "**********"
click at [676, 268] on span "Visualizar foto" at bounding box center [663, 270] width 75 height 18
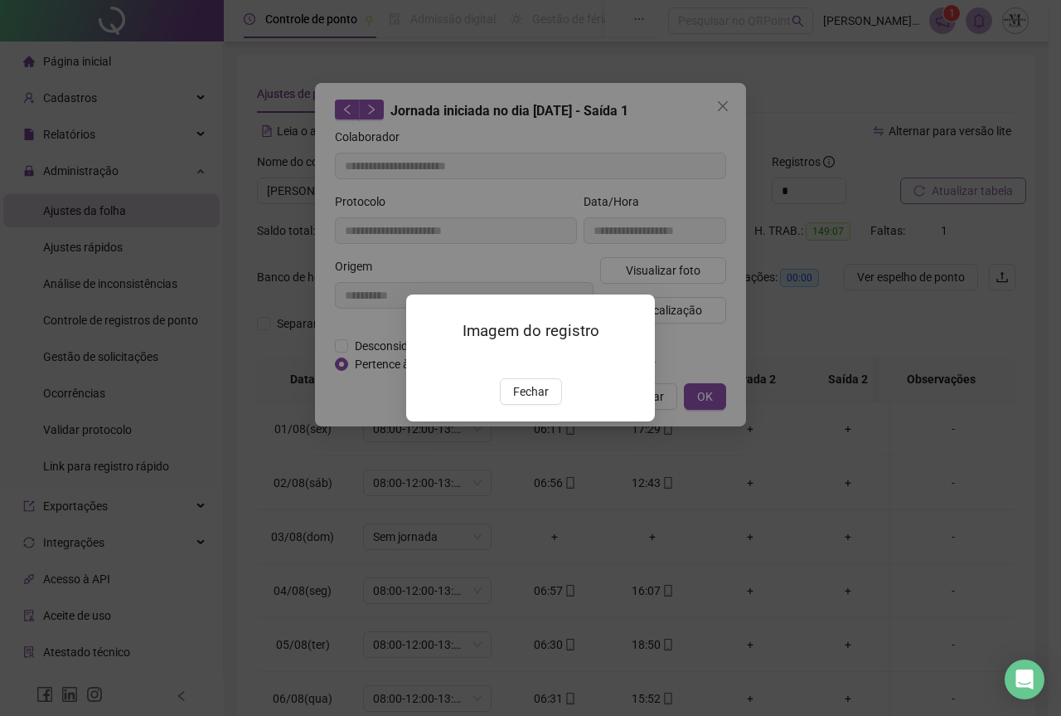
click at [426, 361] on img at bounding box center [426, 361] width 0 height 0
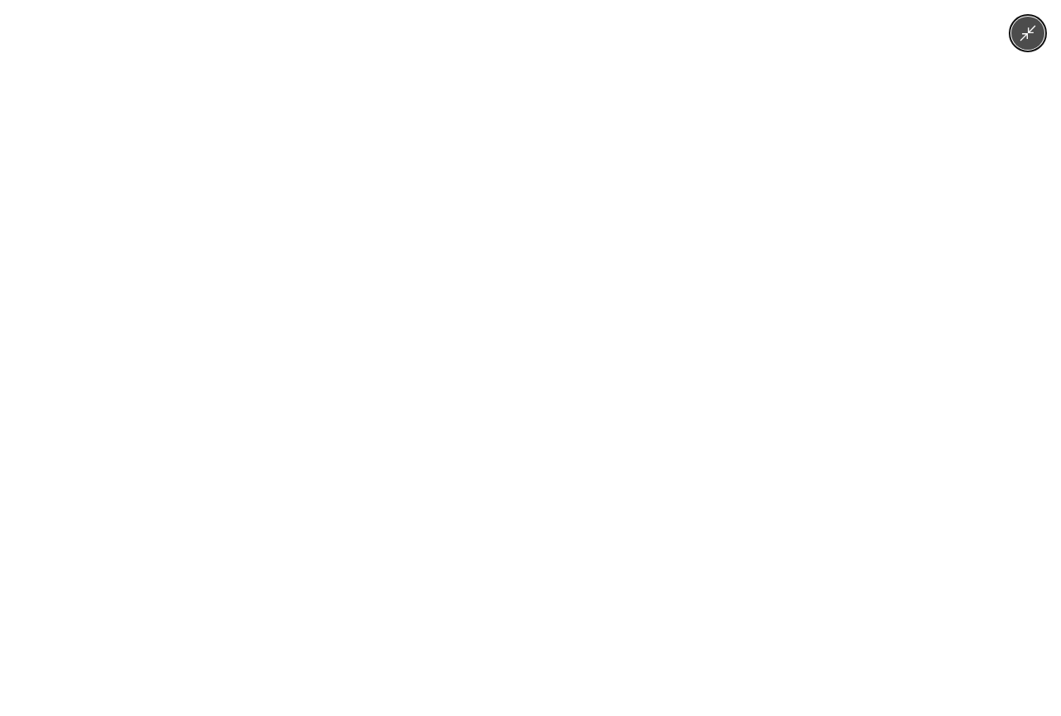
click at [566, 275] on img at bounding box center [530, 358] width 536 height 716
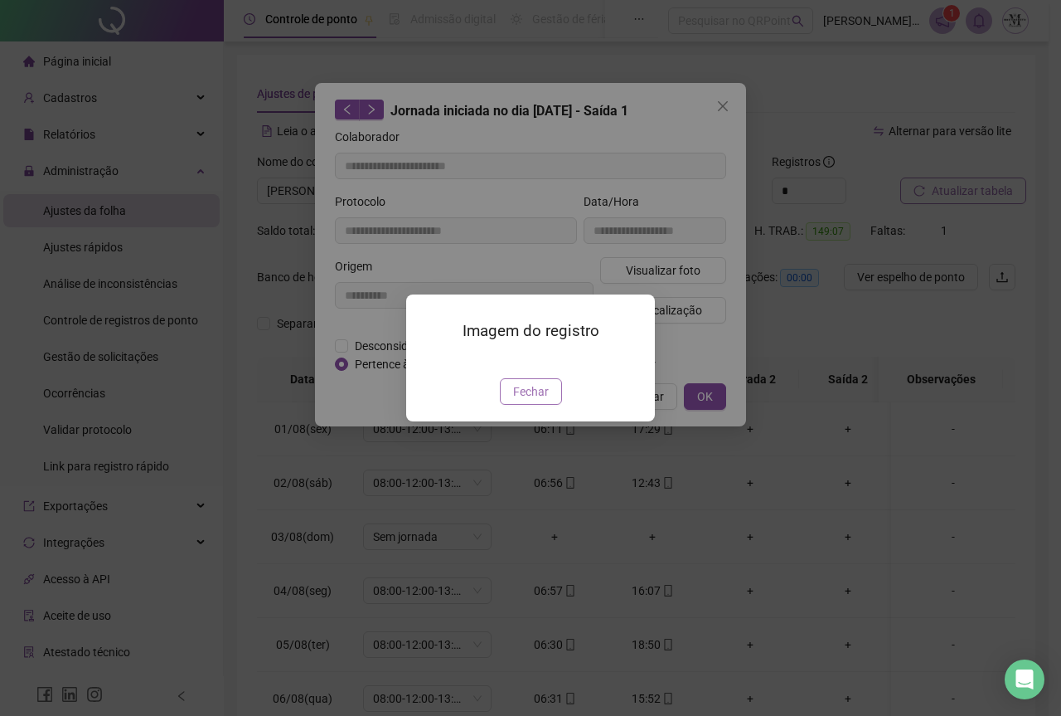
click at [540, 401] on span "Fechar" at bounding box center [531, 391] width 36 height 18
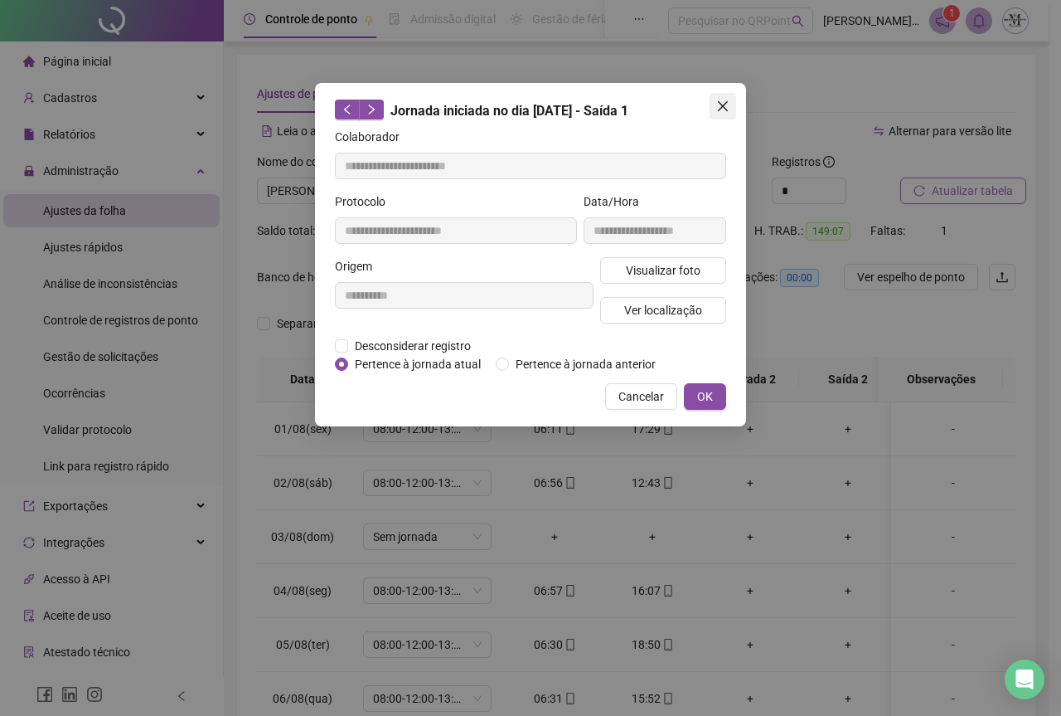
click at [722, 114] on button "Close" at bounding box center [723, 106] width 27 height 27
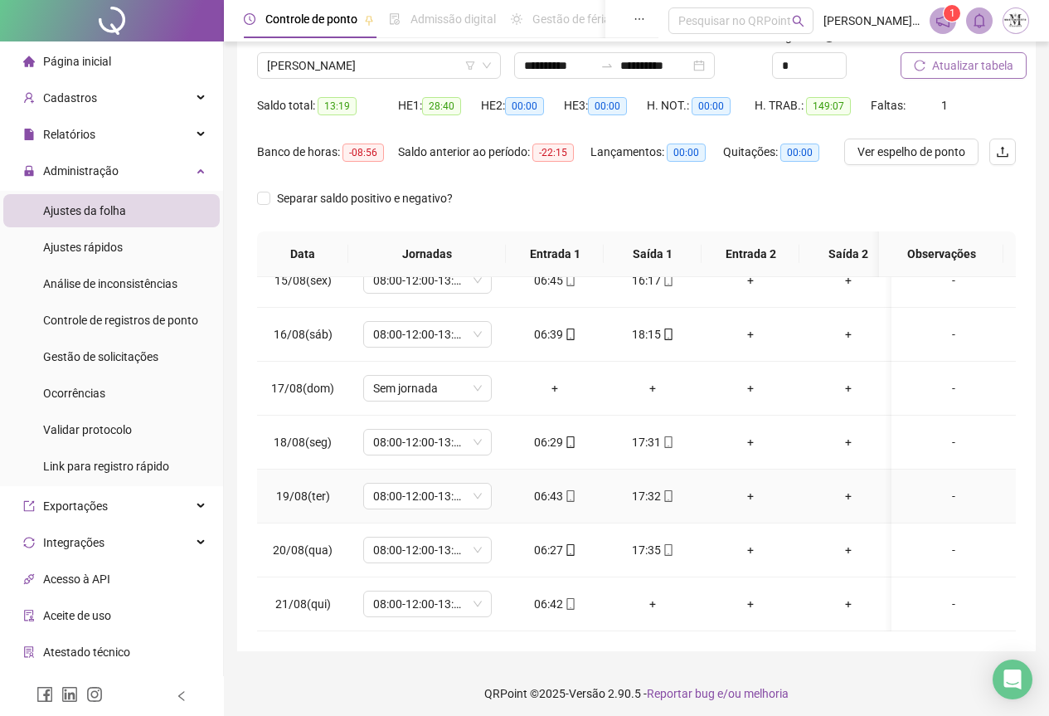
scroll to position [132, 0]
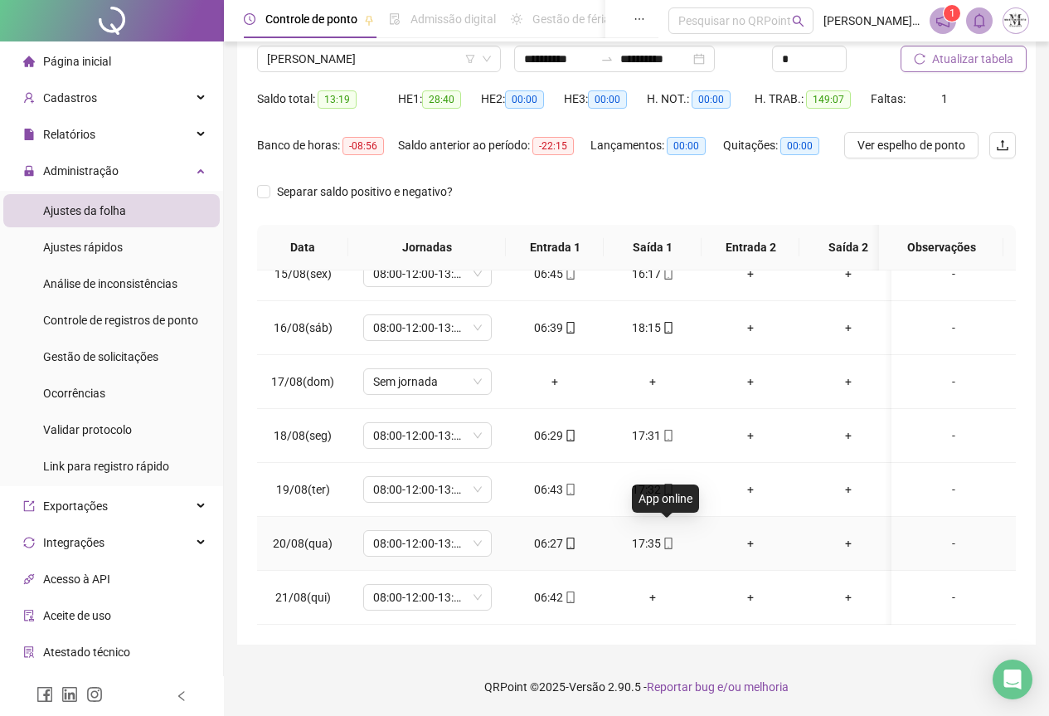
click at [667, 537] on span at bounding box center [667, 542] width 13 height 13
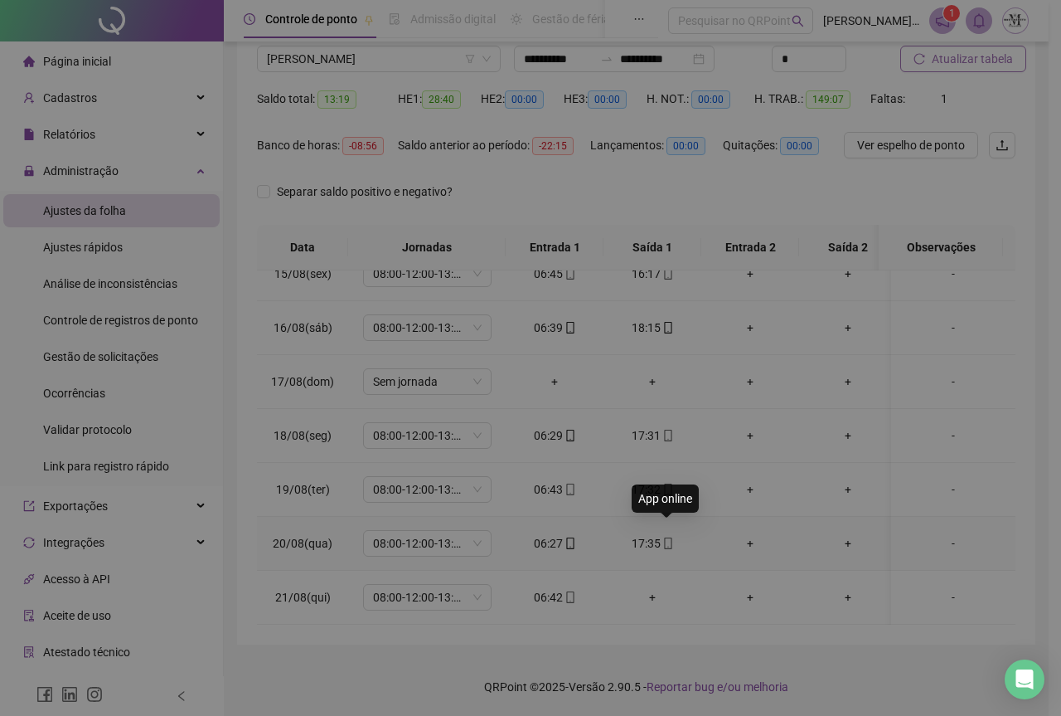
type input "**********"
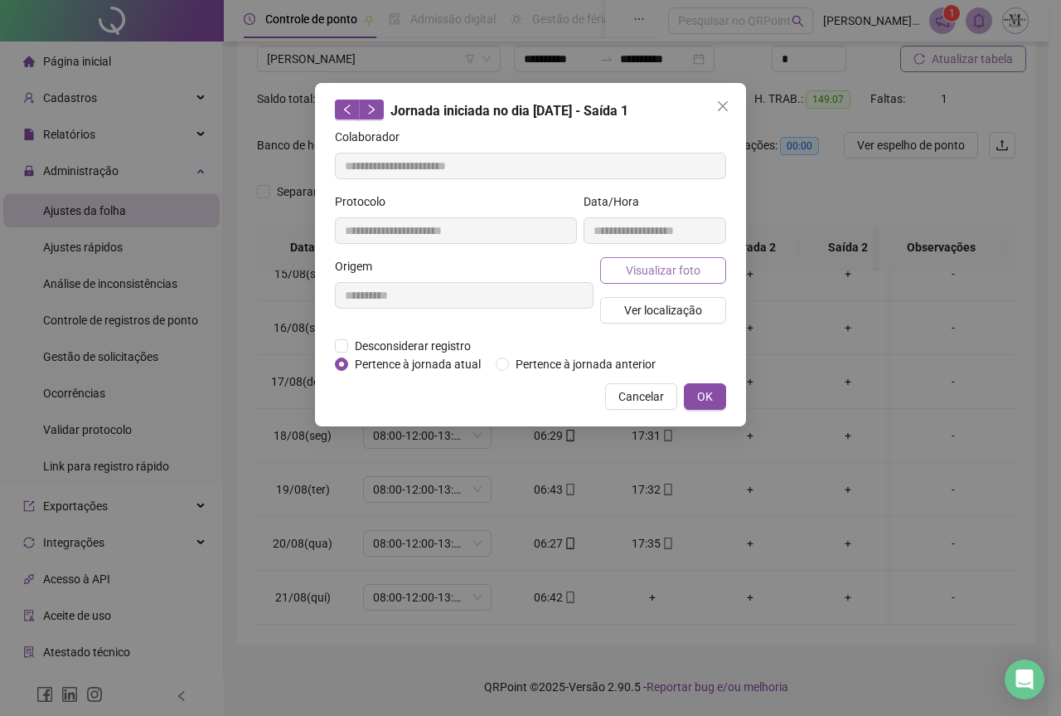
click at [664, 273] on span "Visualizar foto" at bounding box center [663, 270] width 75 height 18
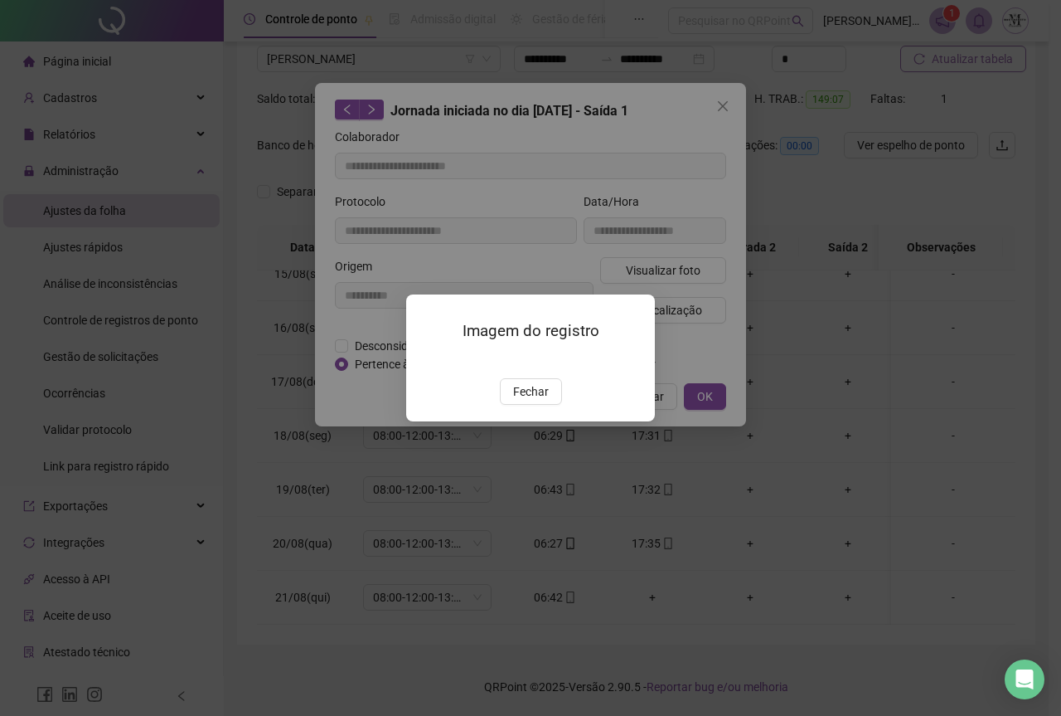
click at [426, 361] on img at bounding box center [426, 361] width 0 height 0
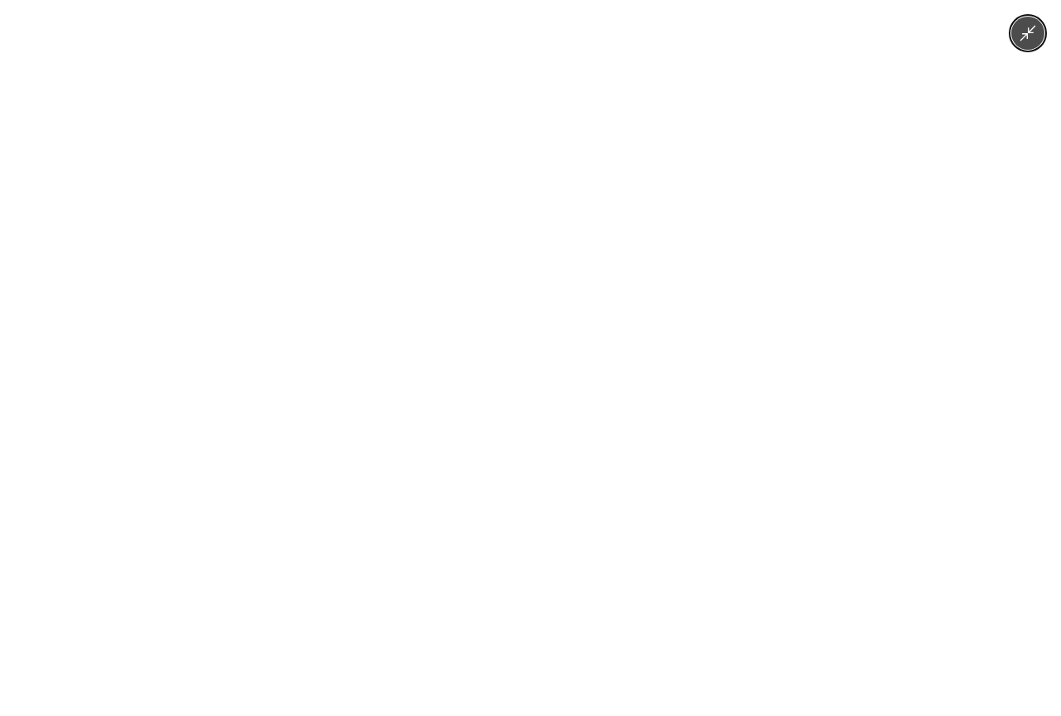
click at [614, 477] on img at bounding box center [530, 358] width 536 height 716
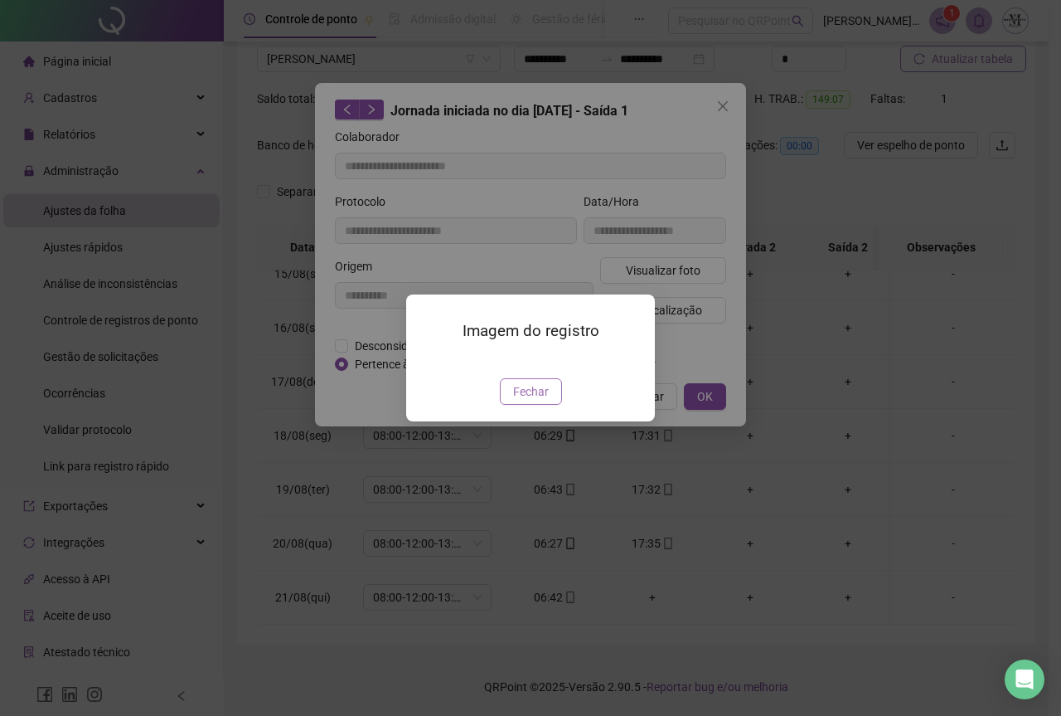
click at [517, 405] on button "Fechar" at bounding box center [531, 391] width 62 height 27
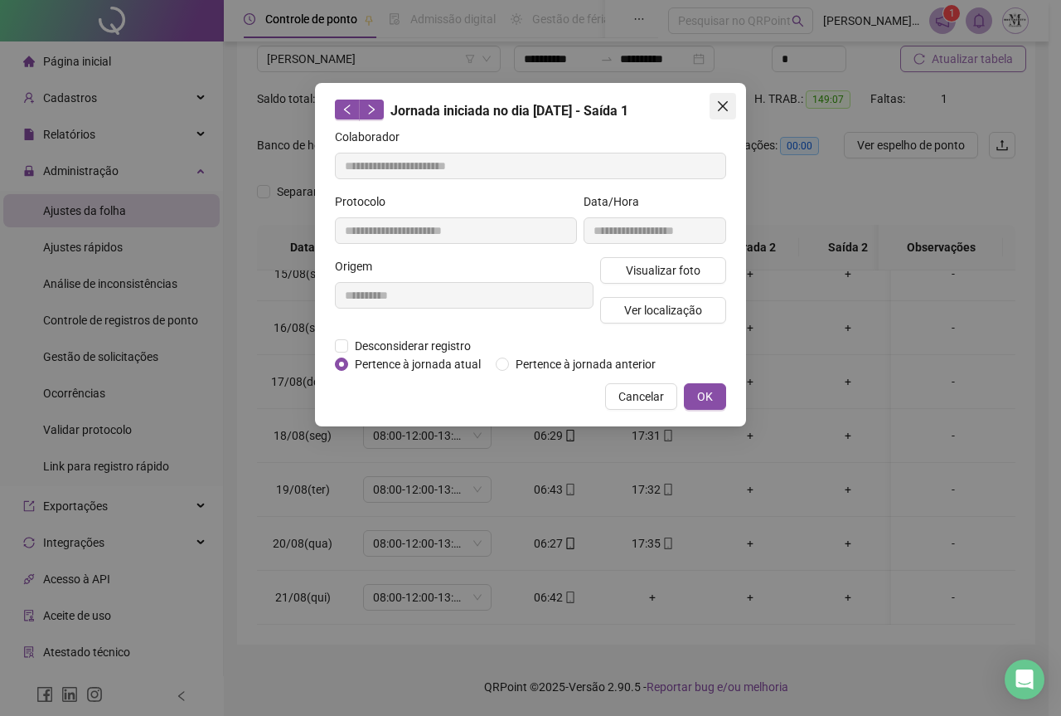
click at [724, 109] on icon "close" at bounding box center [722, 106] width 13 height 13
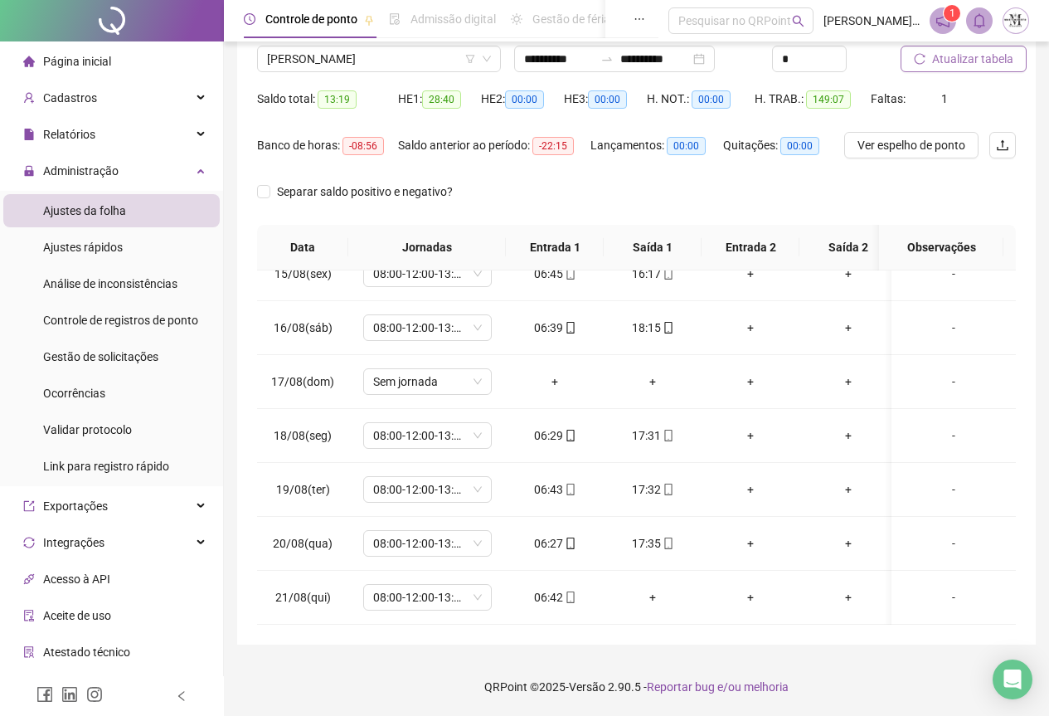
click at [969, 64] on span "Atualizar tabela" at bounding box center [972, 59] width 81 height 18
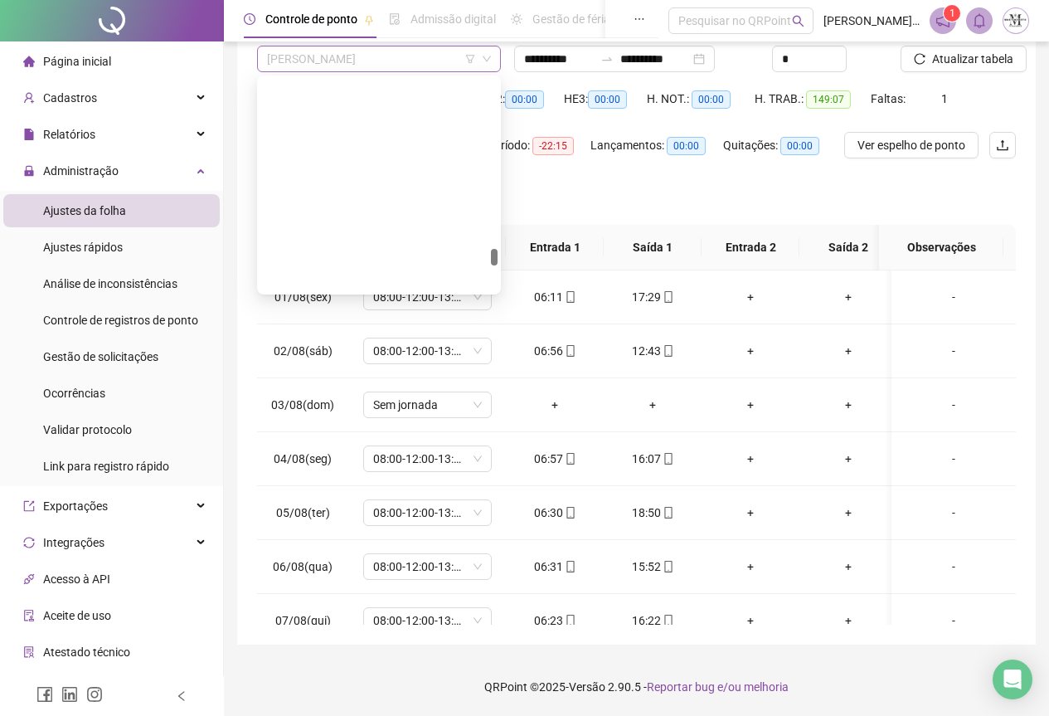
click at [385, 56] on span "[PERSON_NAME]" at bounding box center [379, 58] width 224 height 25
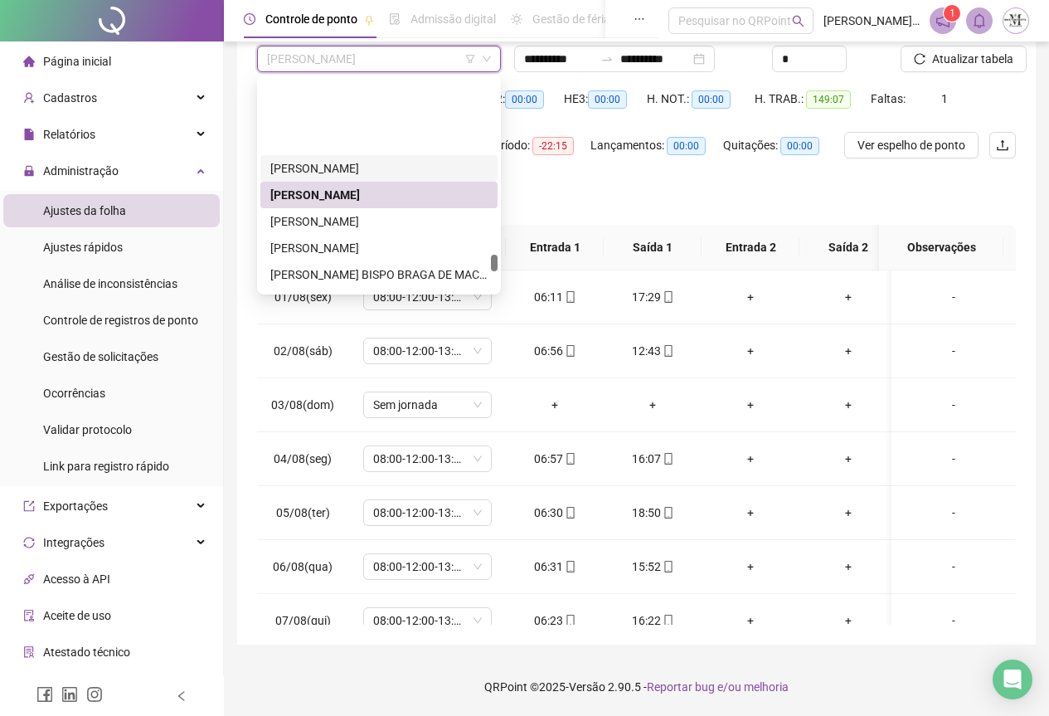
scroll to position [4942, 0]
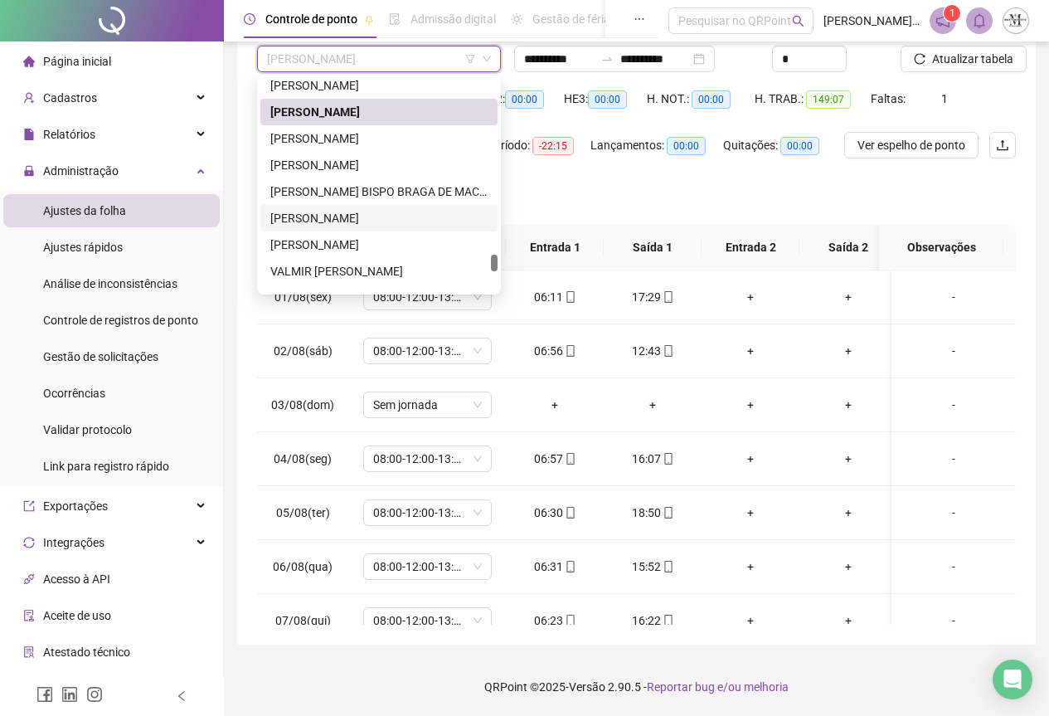
click at [301, 223] on div "[PERSON_NAME]" at bounding box center [378, 218] width 217 height 18
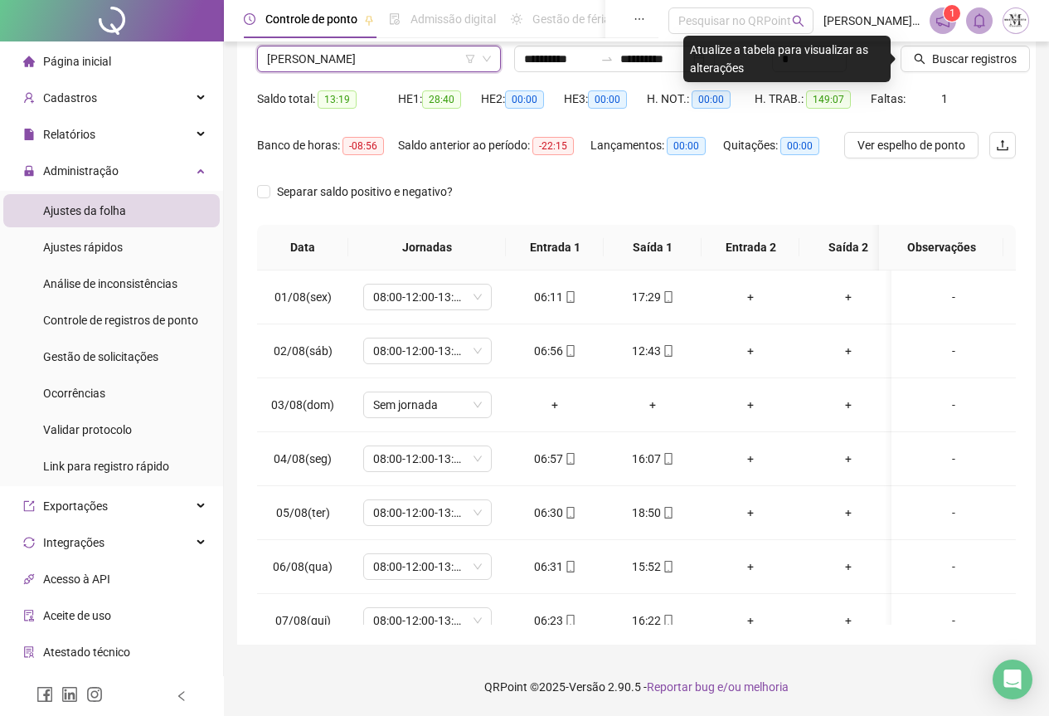
click at [392, 55] on span "[PERSON_NAME]" at bounding box center [379, 58] width 224 height 25
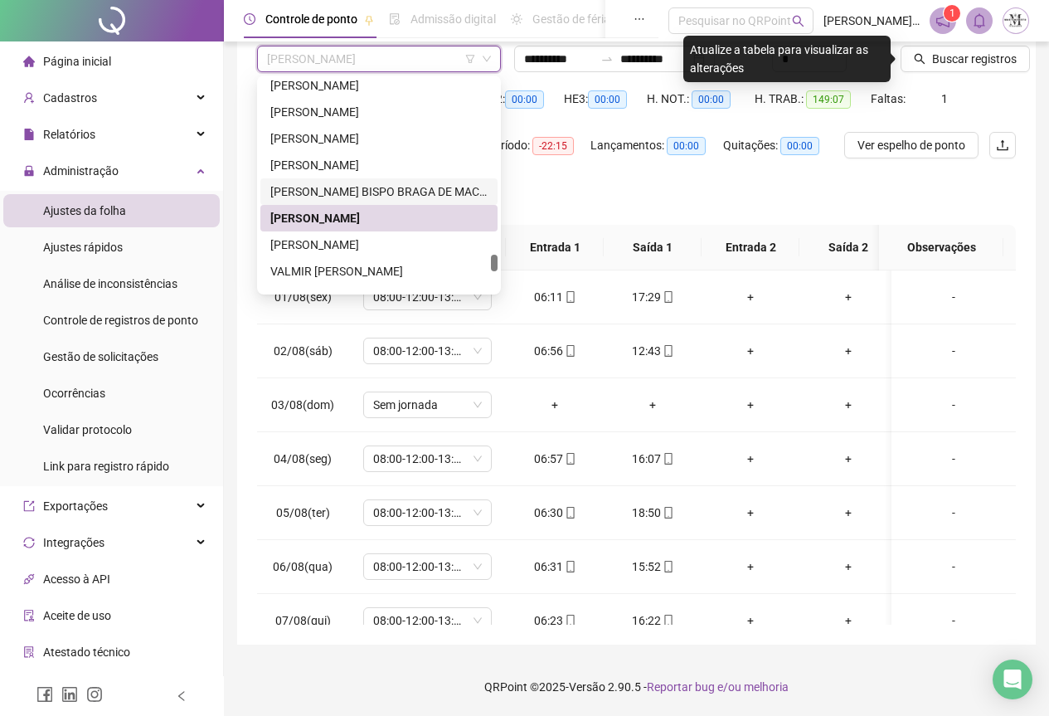
click at [316, 190] on div "[PERSON_NAME] BISPO BRAGA DE MACENA" at bounding box center [378, 191] width 217 height 18
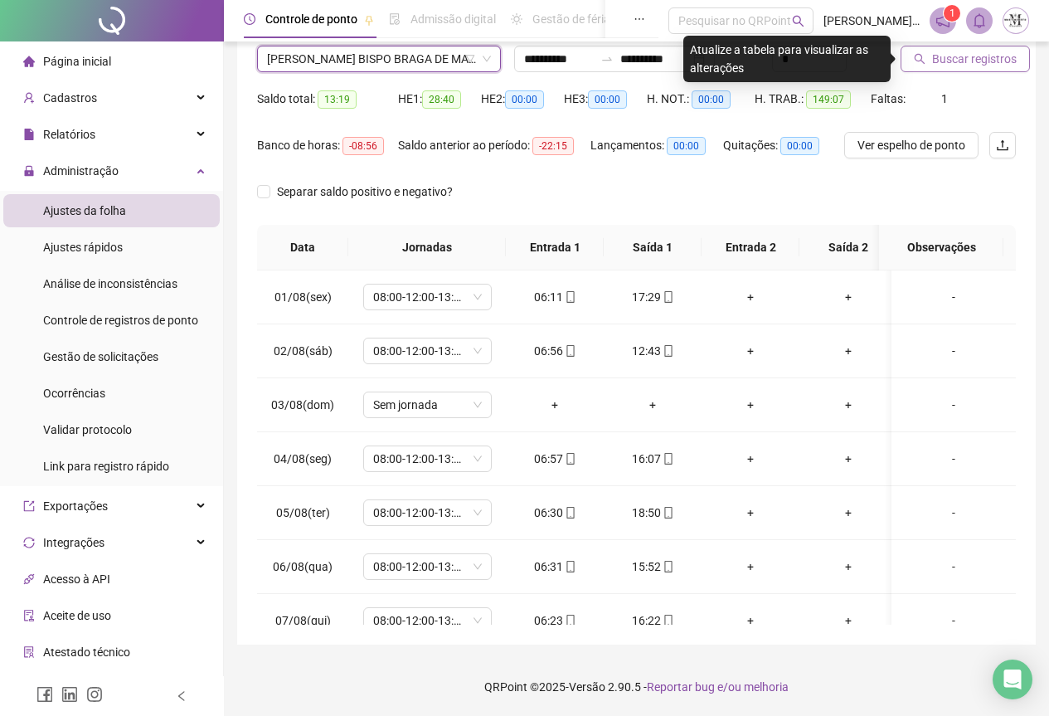
click at [943, 62] on span "Buscar registros" at bounding box center [974, 59] width 85 height 18
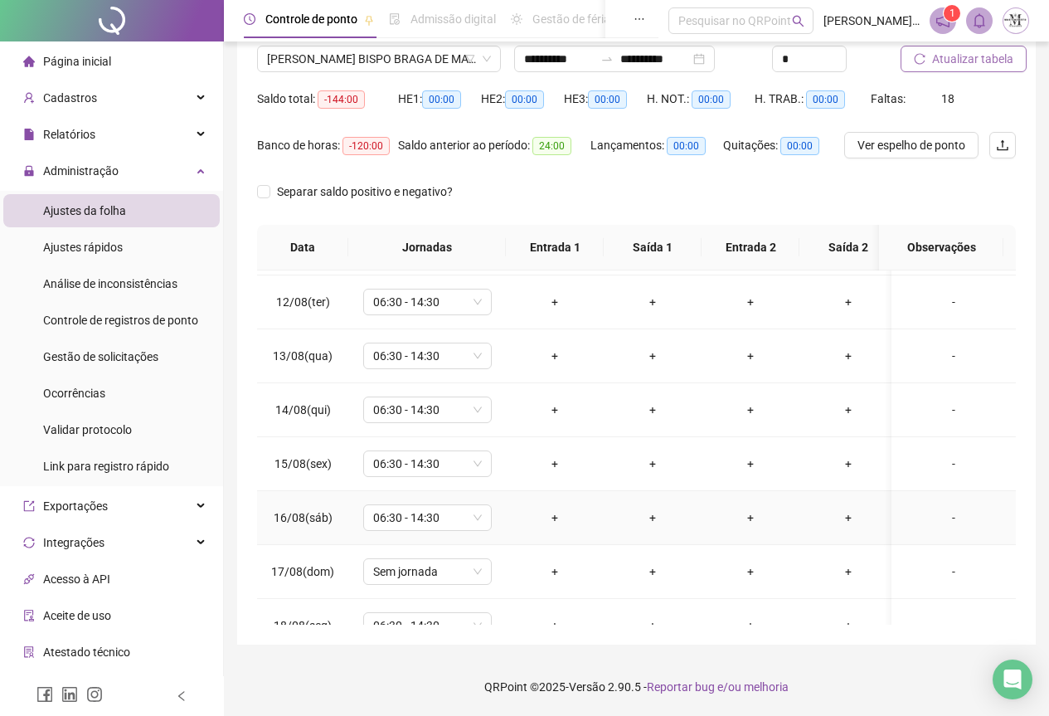
scroll to position [790, 0]
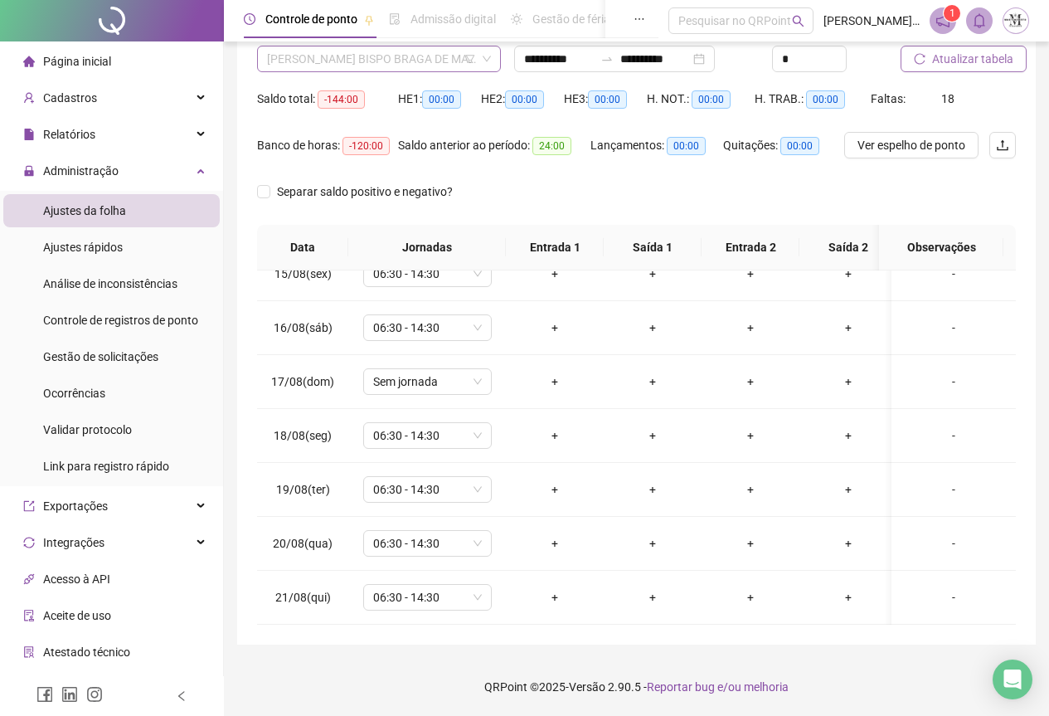
click at [373, 61] on span "[PERSON_NAME] BISPO BRAGA DE MACENA" at bounding box center [379, 58] width 224 height 25
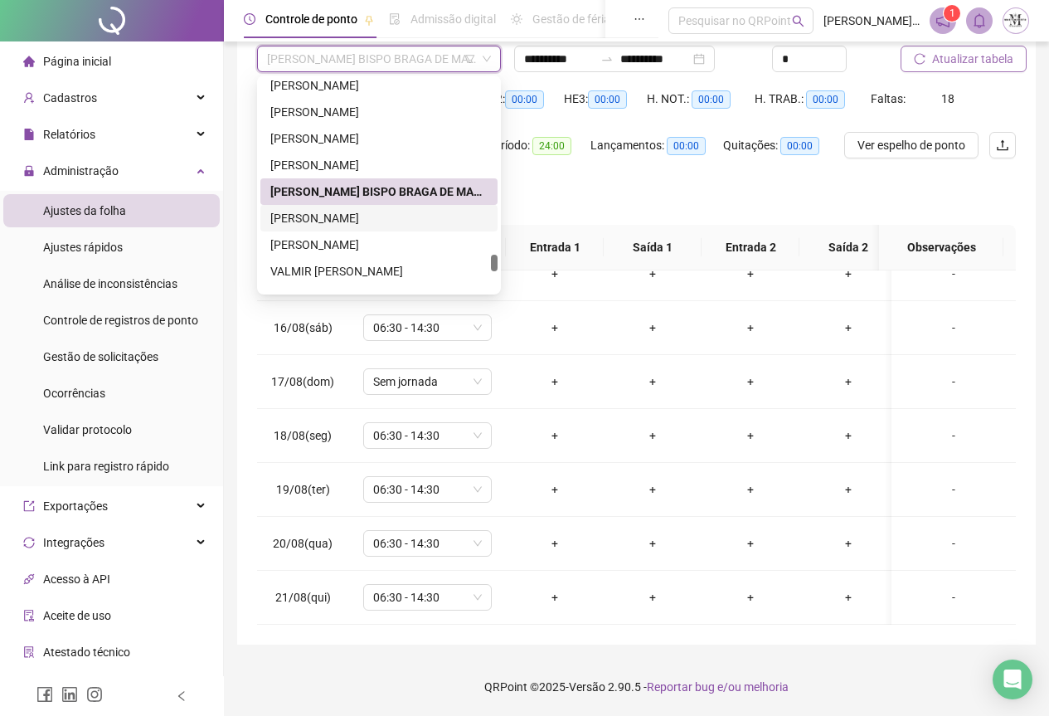
click at [346, 227] on div "[PERSON_NAME]" at bounding box center [378, 218] width 237 height 27
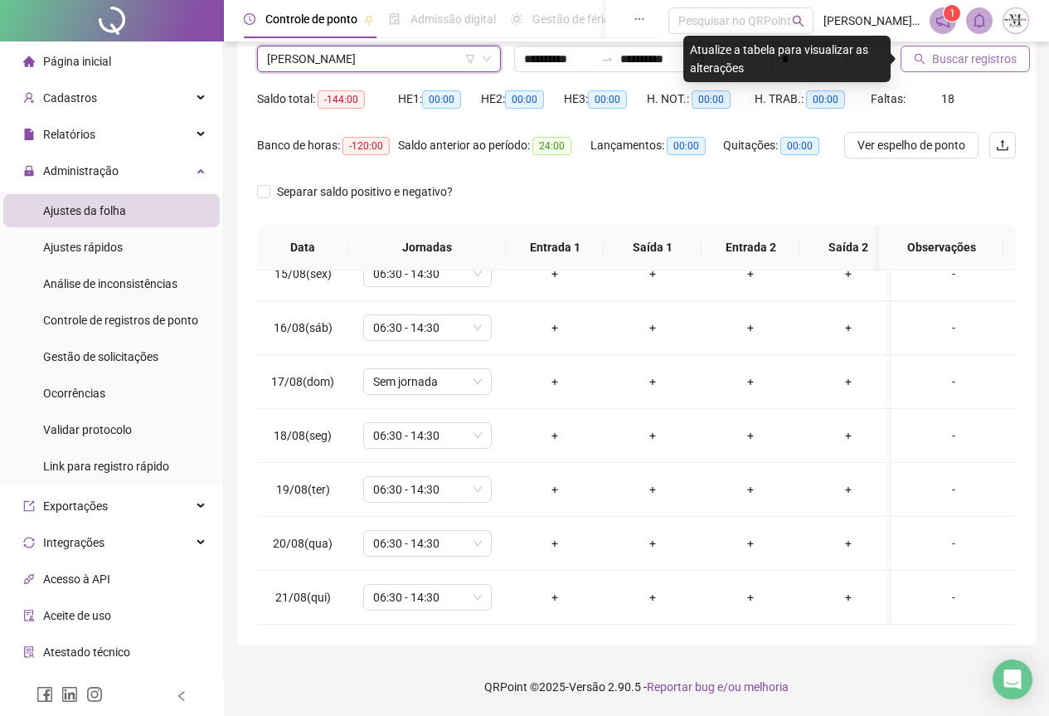
click at [960, 57] on span "Buscar registros" at bounding box center [974, 59] width 85 height 18
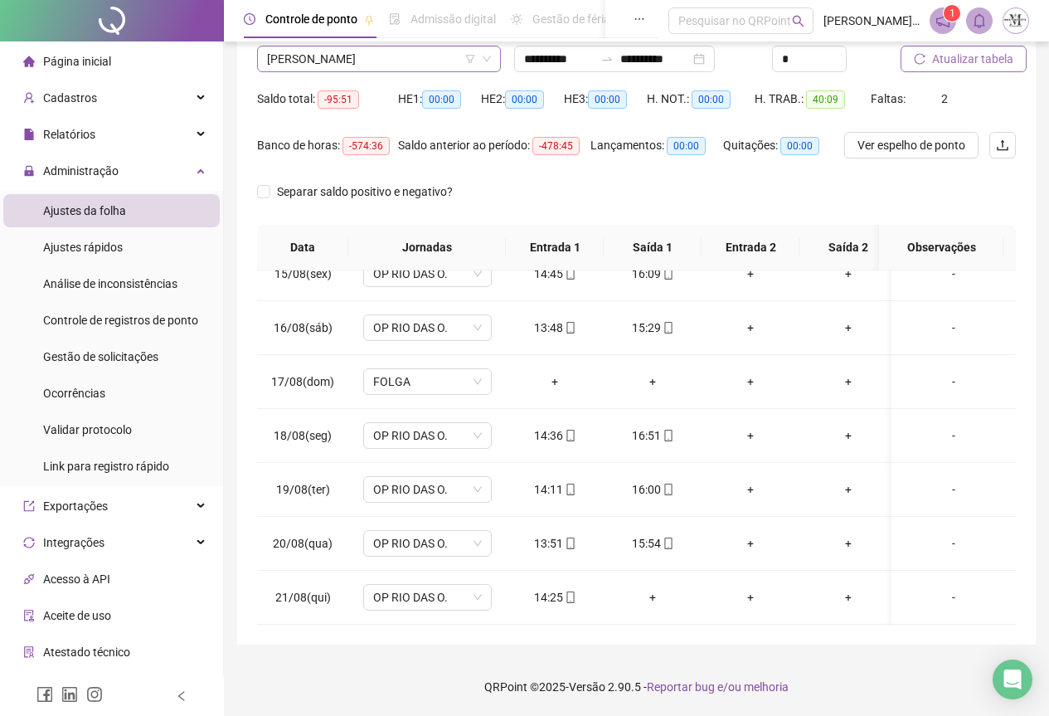
click at [371, 61] on span "[PERSON_NAME]" at bounding box center [379, 58] width 224 height 25
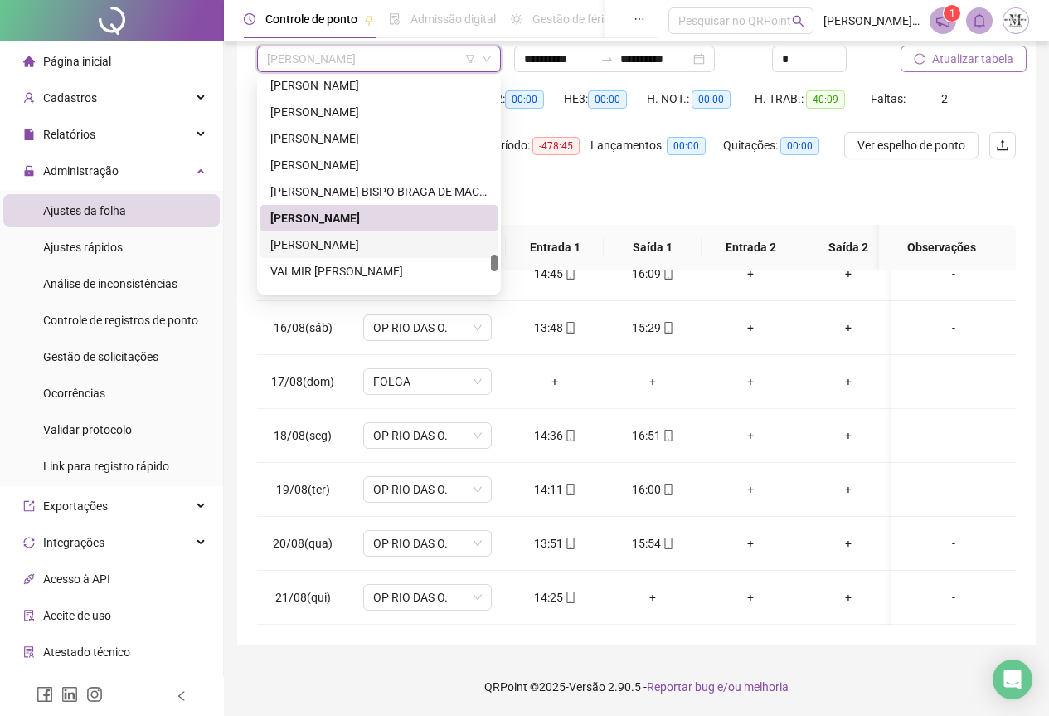
click at [347, 249] on div "[PERSON_NAME]" at bounding box center [378, 244] width 217 height 18
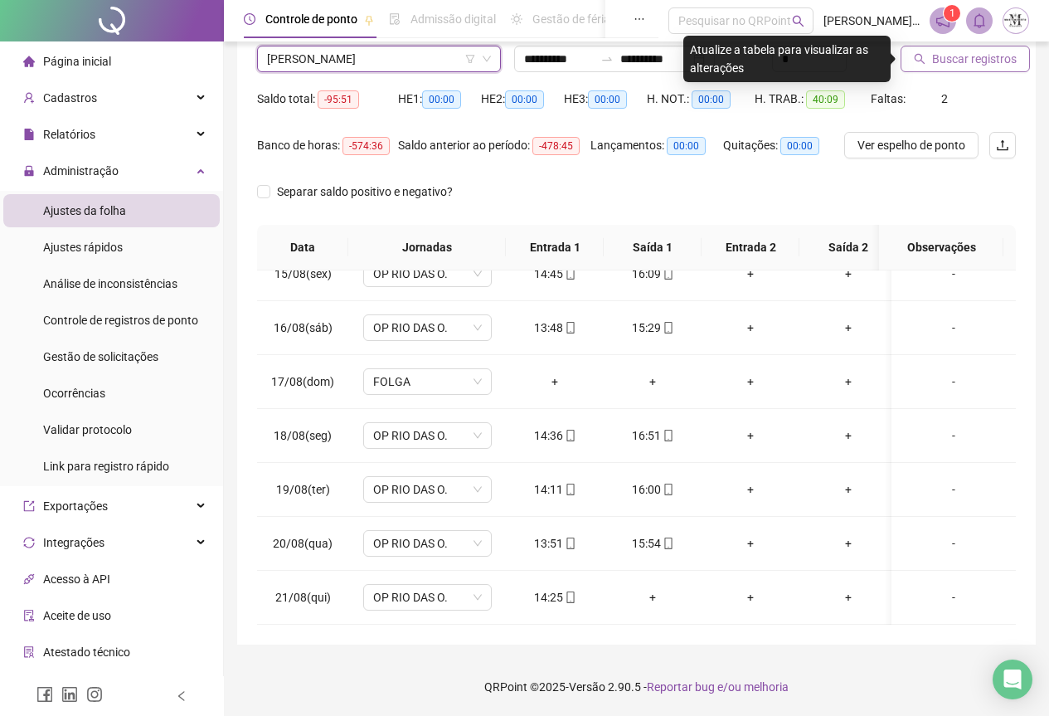
click at [954, 58] on span "Buscar registros" at bounding box center [974, 59] width 85 height 18
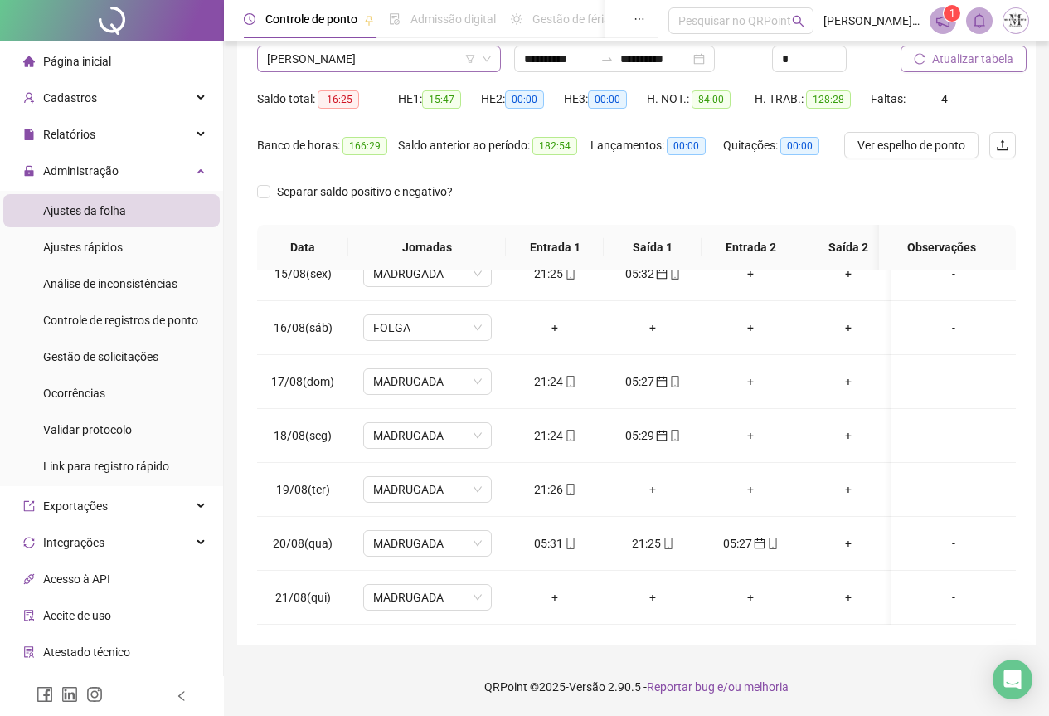
click at [339, 61] on span "[PERSON_NAME]" at bounding box center [379, 58] width 224 height 25
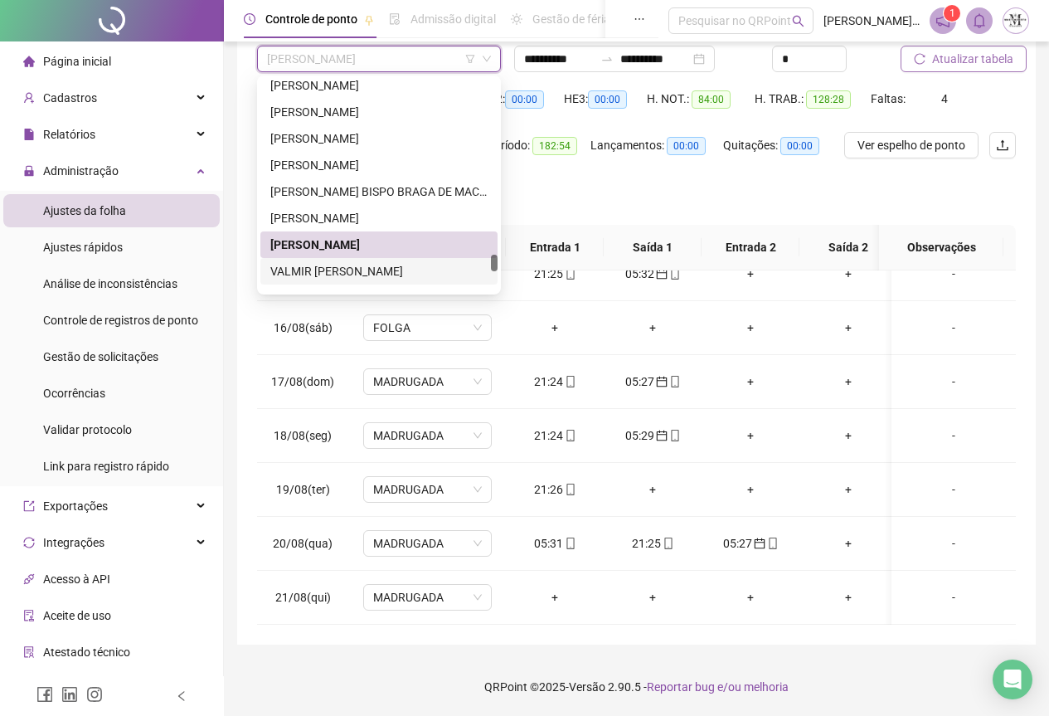
click at [345, 275] on div "VALMIR [PERSON_NAME]" at bounding box center [378, 271] width 217 height 18
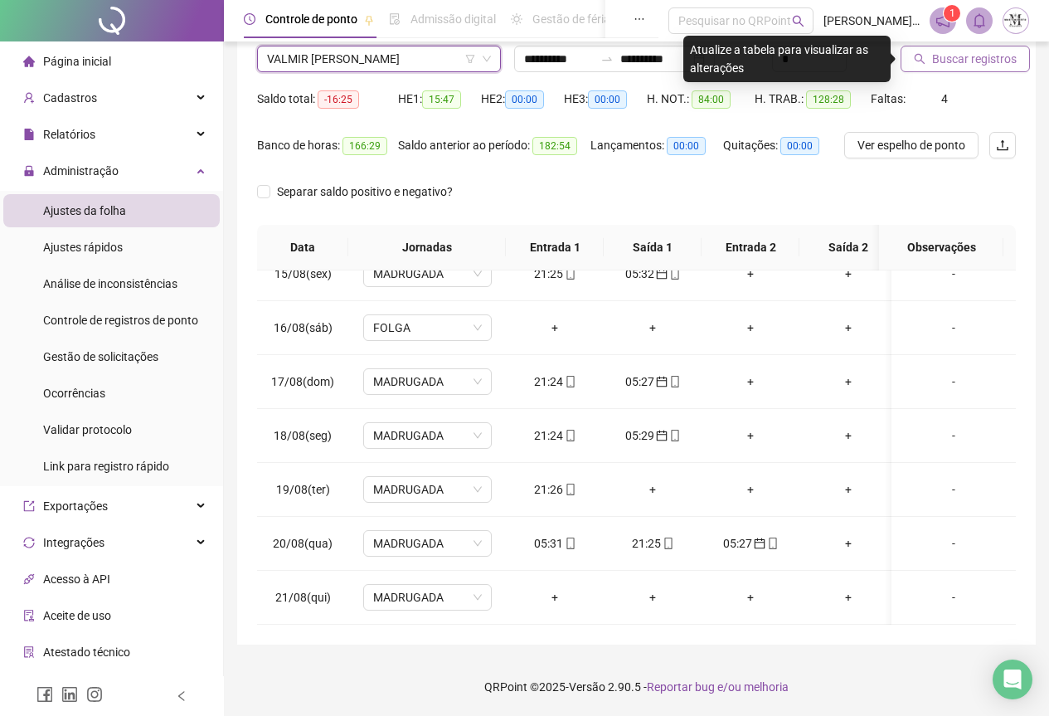
click at [957, 60] on span "Buscar registros" at bounding box center [974, 59] width 85 height 18
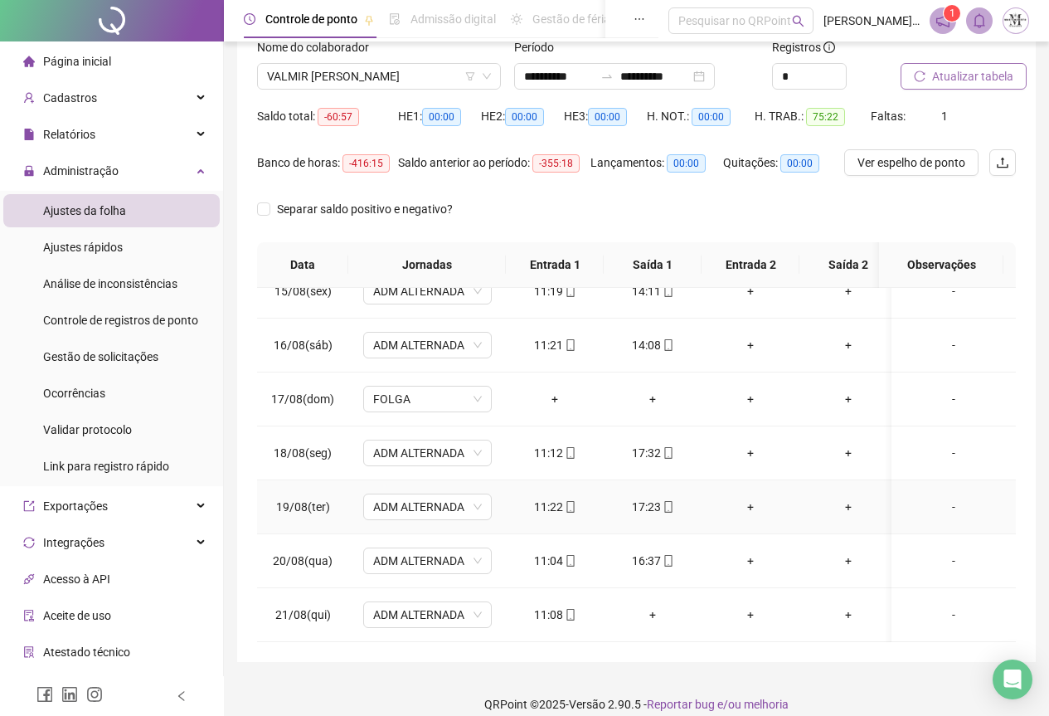
scroll to position [132, 0]
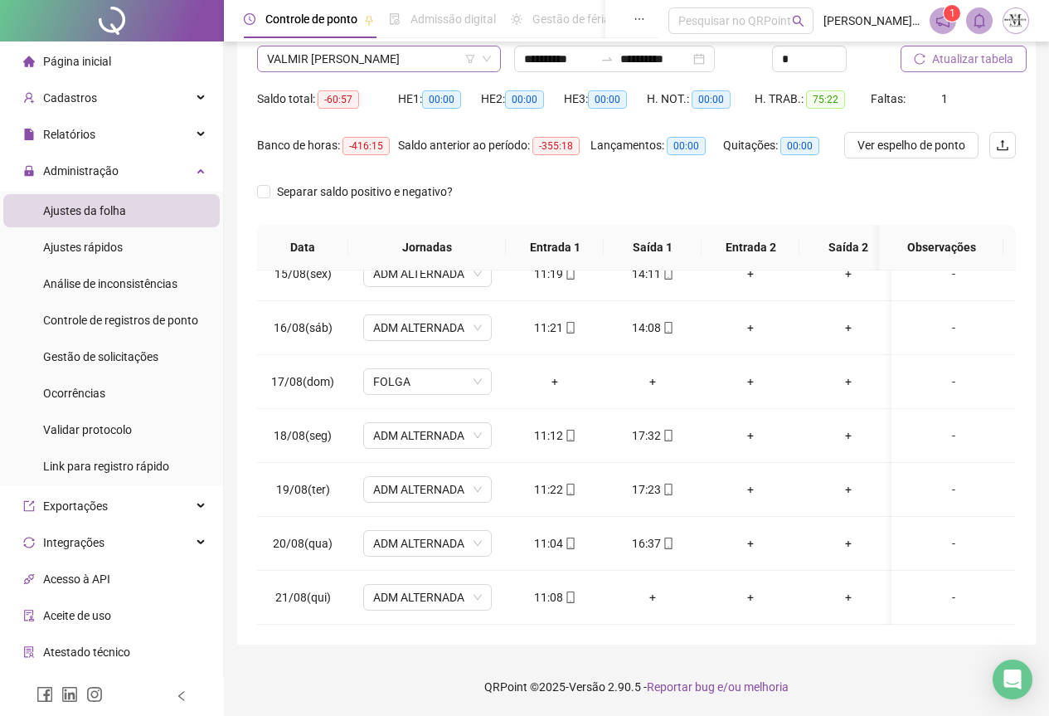
click at [382, 62] on span "VALMIR [PERSON_NAME]" at bounding box center [379, 58] width 224 height 25
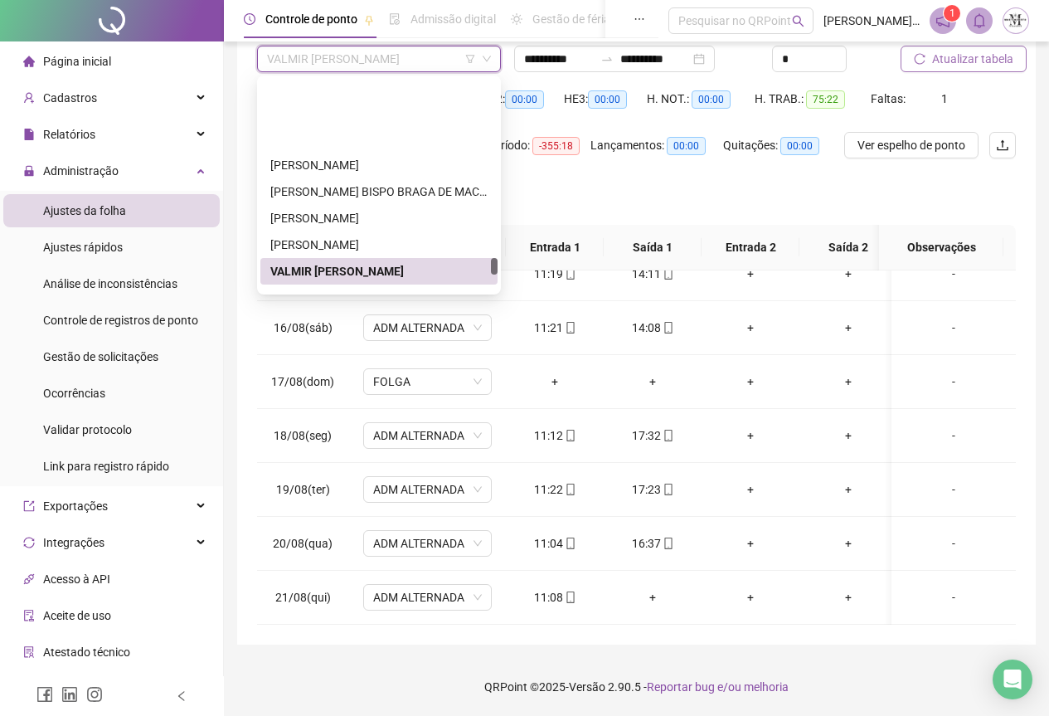
scroll to position [5108, 0]
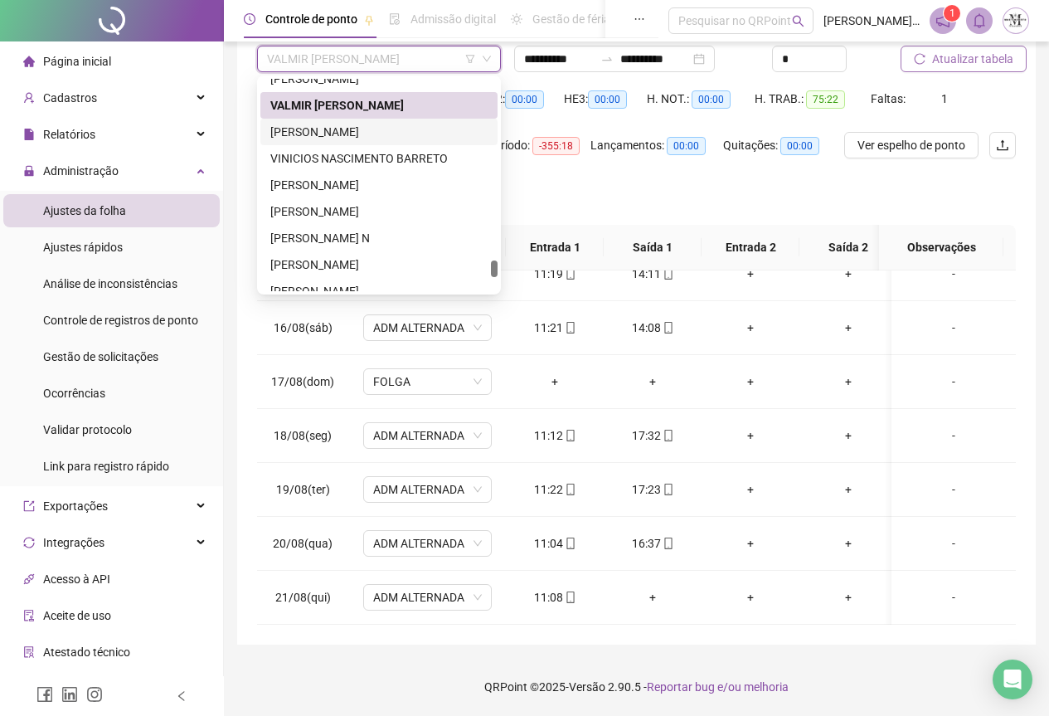
click at [337, 134] on div "[PERSON_NAME]" at bounding box center [378, 132] width 217 height 18
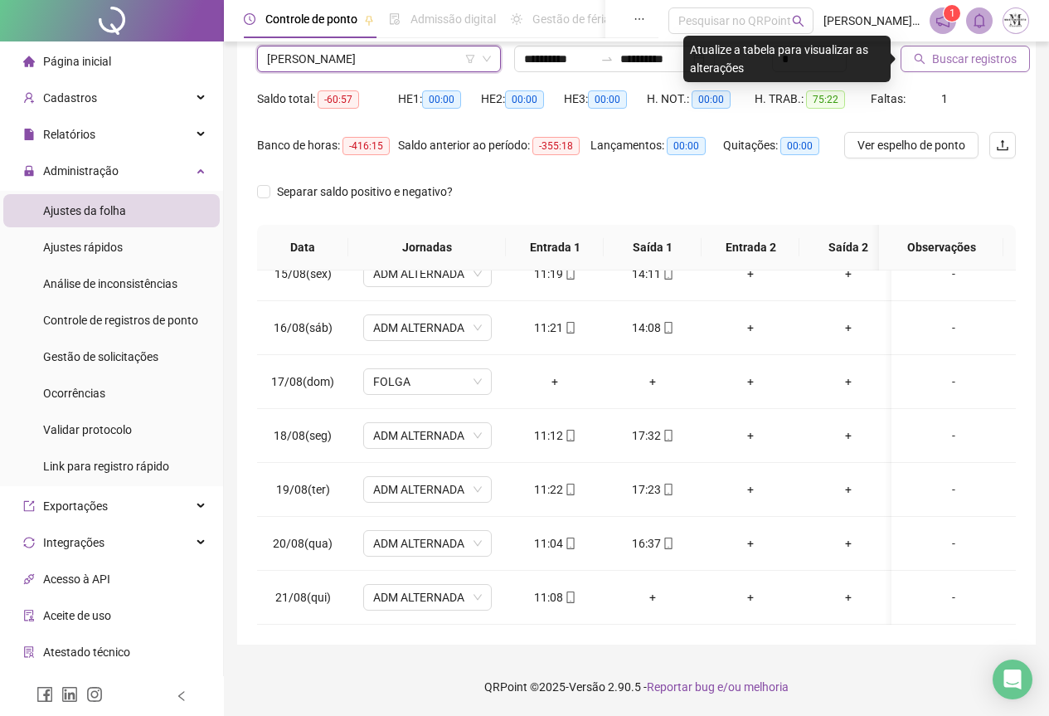
click at [952, 65] on span "Buscar registros" at bounding box center [974, 59] width 85 height 18
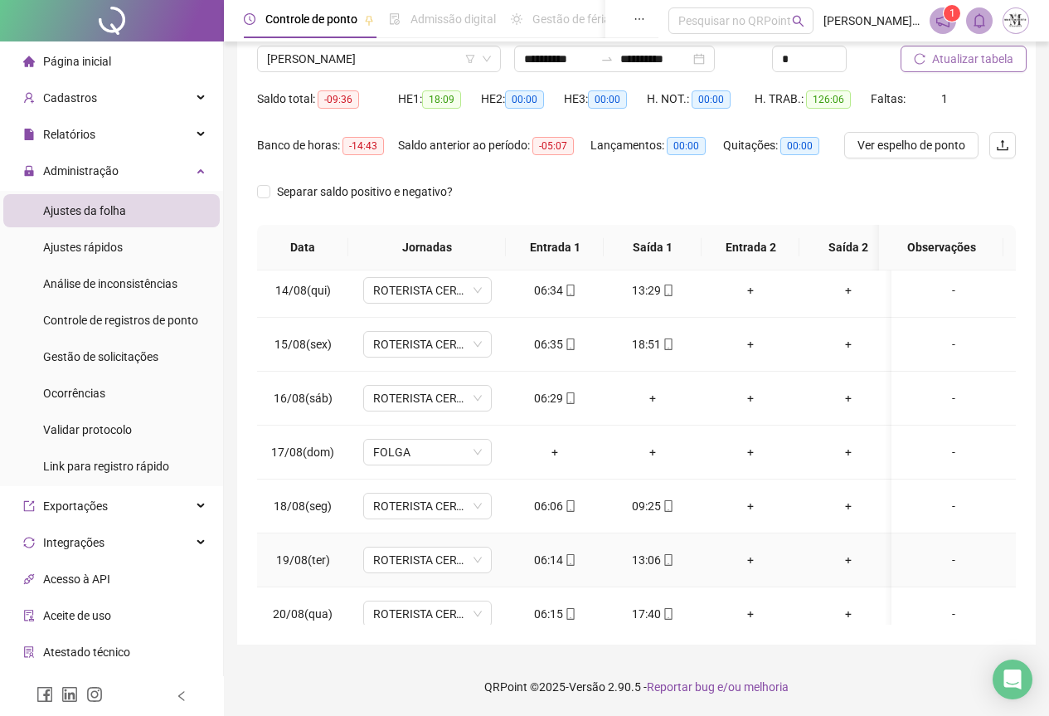
scroll to position [624, 0]
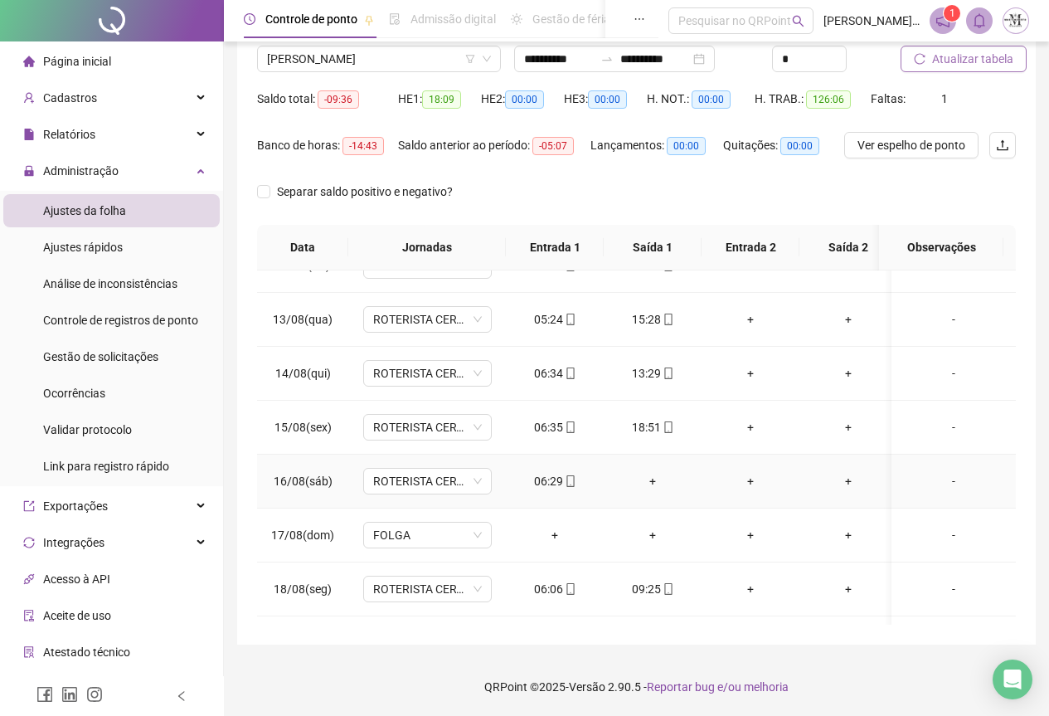
click at [652, 482] on div "+" at bounding box center [652, 481] width 71 height 18
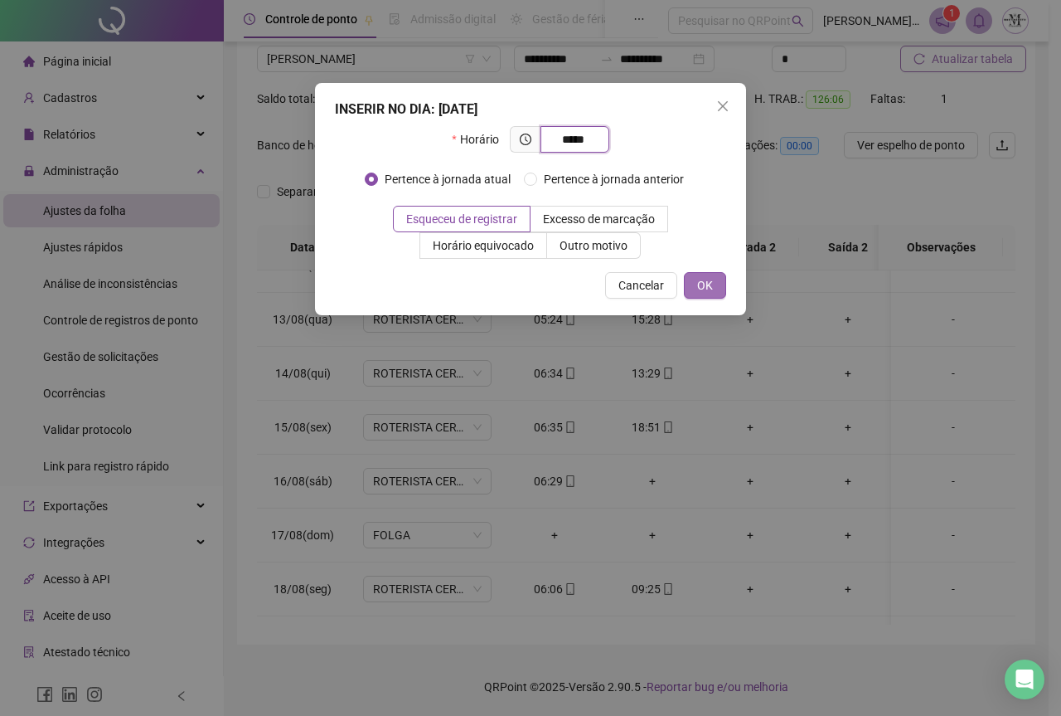
type input "*****"
click at [695, 286] on button "OK" at bounding box center [705, 285] width 42 height 27
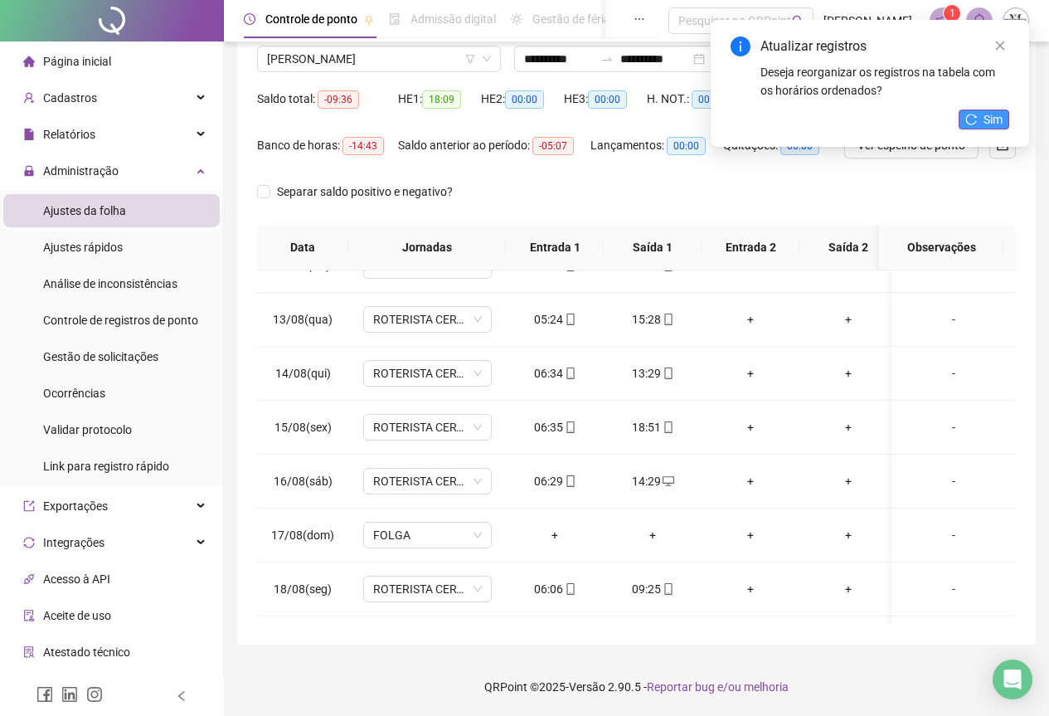
click at [987, 118] on span "Sim" at bounding box center [992, 119] width 19 height 18
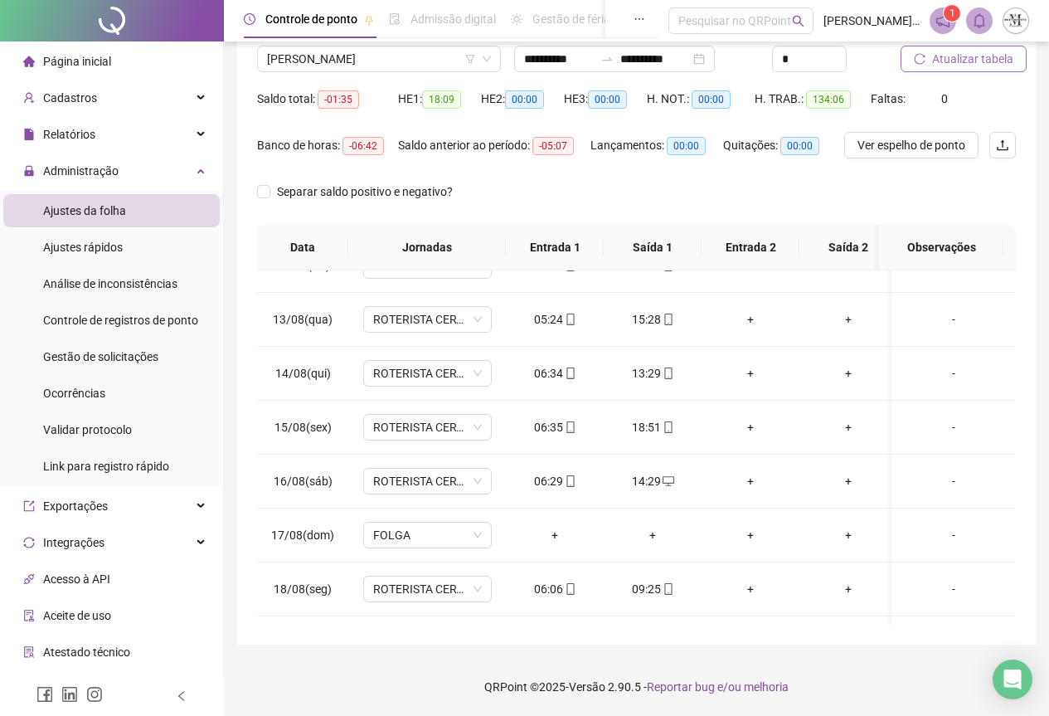
click at [954, 55] on span "Atualizar tabela" at bounding box center [972, 59] width 81 height 18
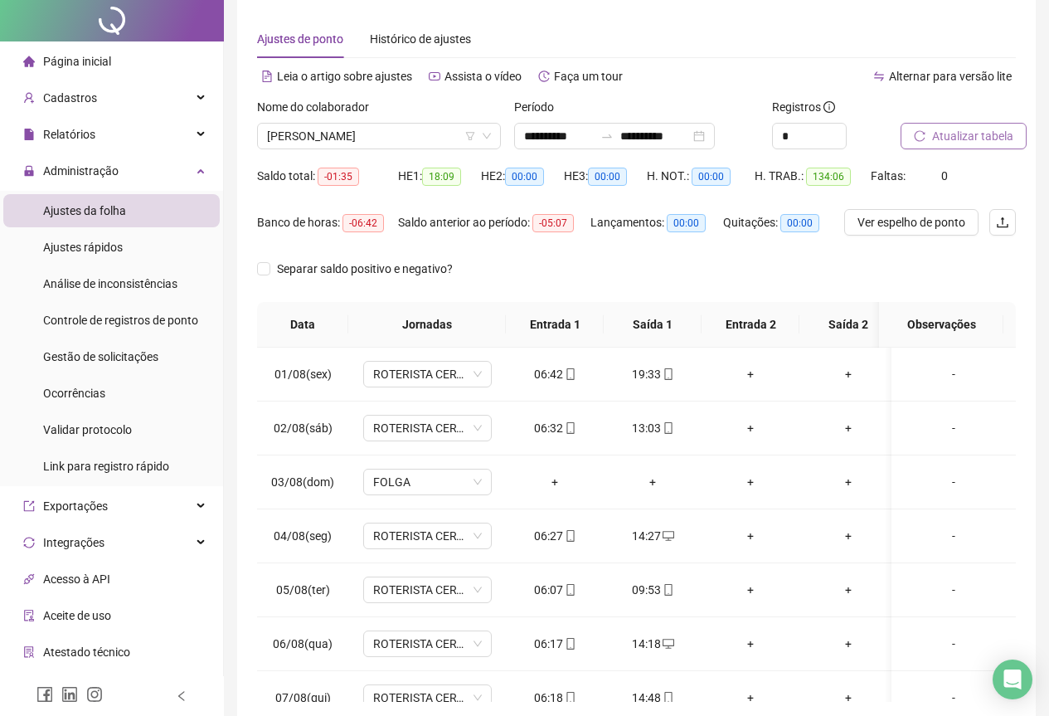
scroll to position [0, 0]
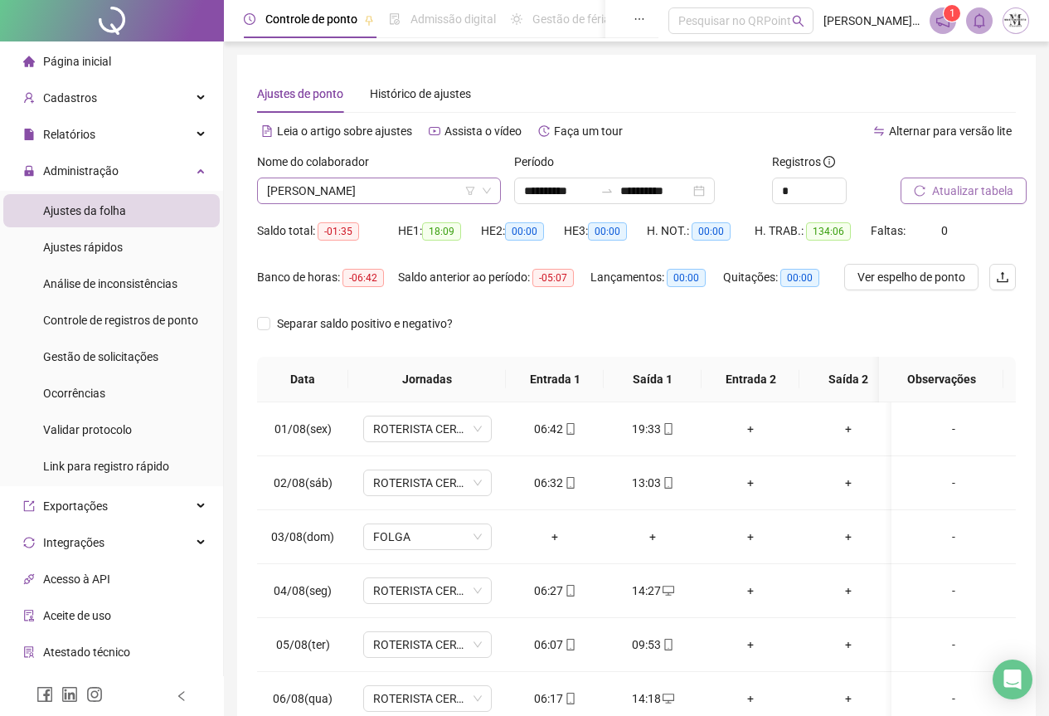
click at [352, 195] on span "[PERSON_NAME]" at bounding box center [379, 190] width 224 height 25
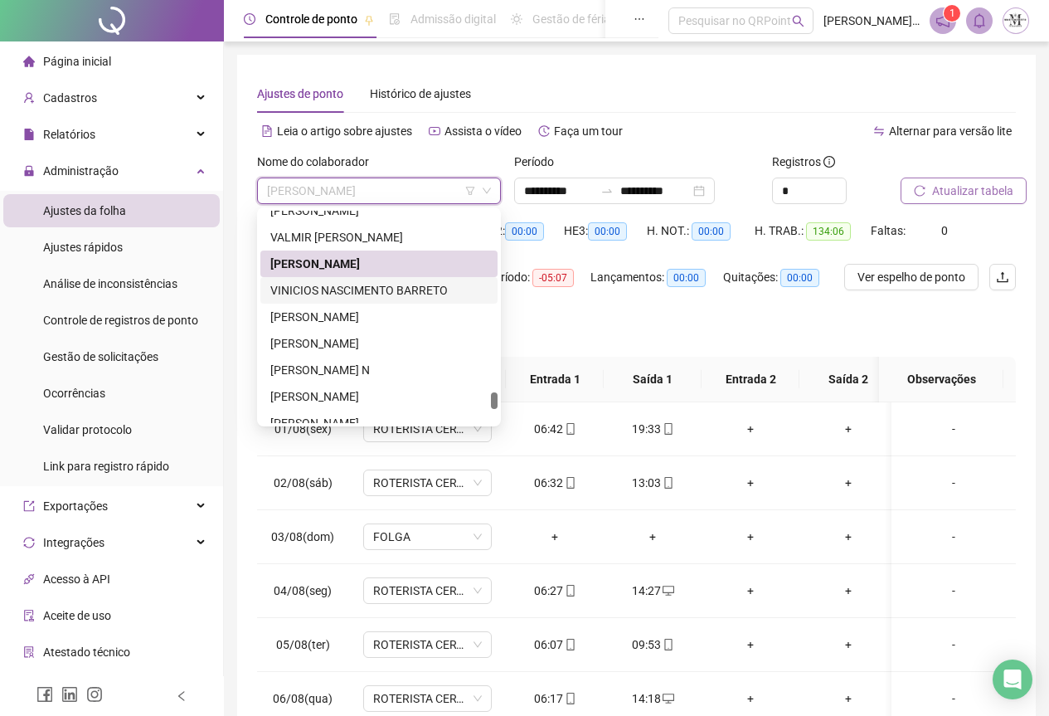
click at [343, 291] on div "VINICIOS NASCIMENTO BARRETO" at bounding box center [378, 290] width 217 height 18
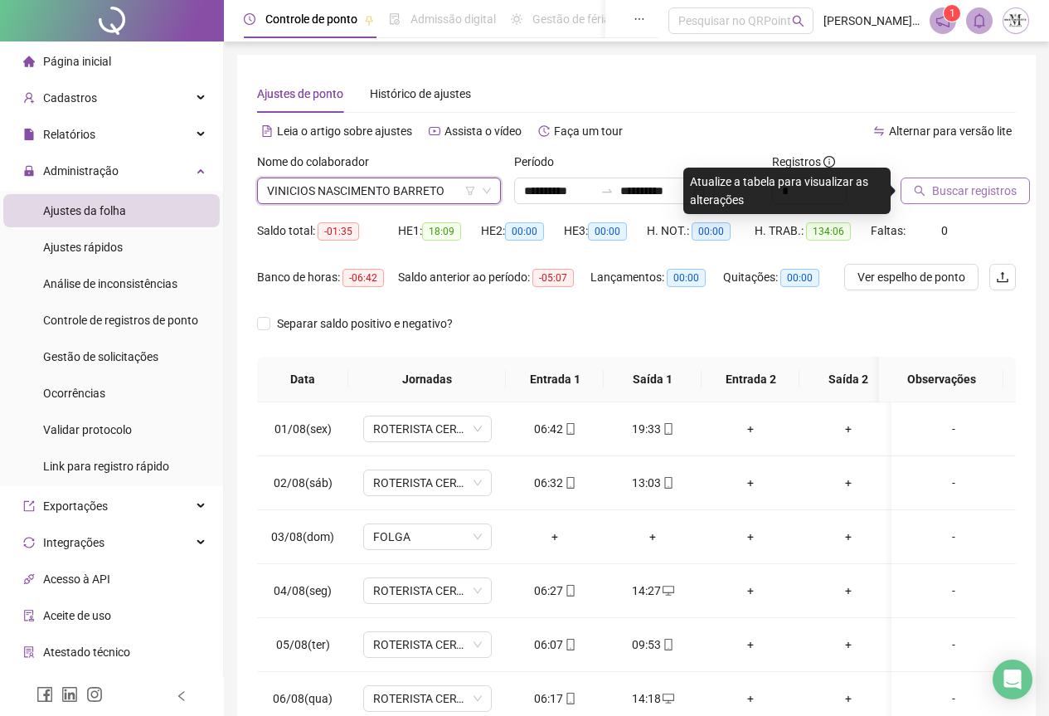
click at [961, 200] on button "Buscar registros" at bounding box center [965, 190] width 129 height 27
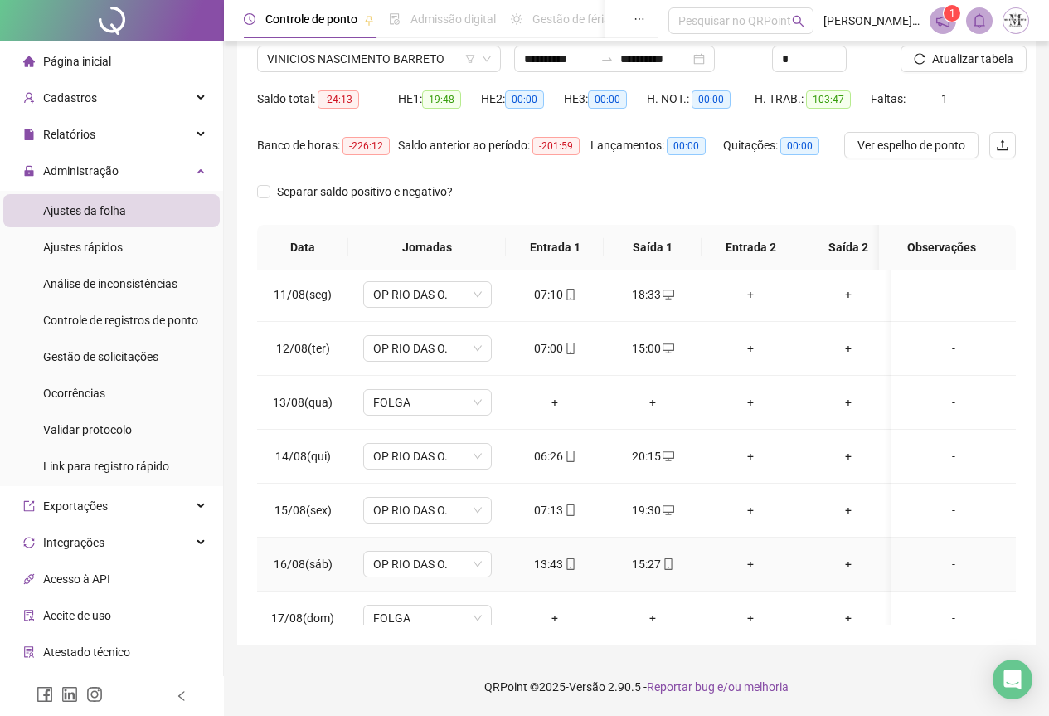
scroll to position [376, 0]
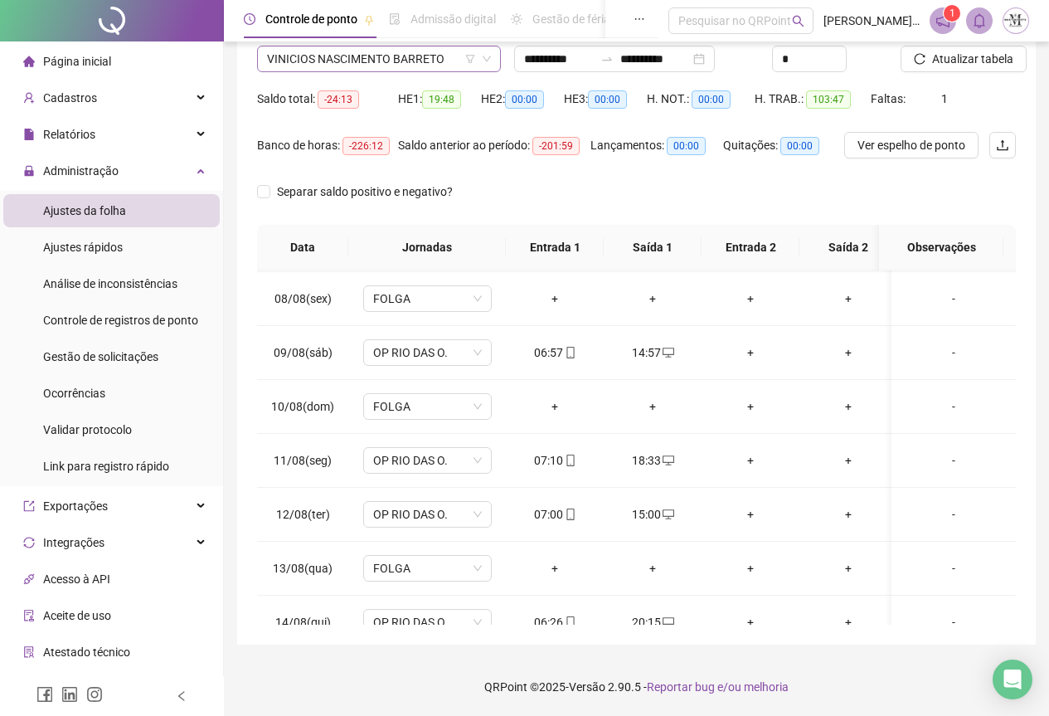
click at [406, 63] on span "VINICIOS NASCIMENTO BARRETO" at bounding box center [379, 58] width 224 height 25
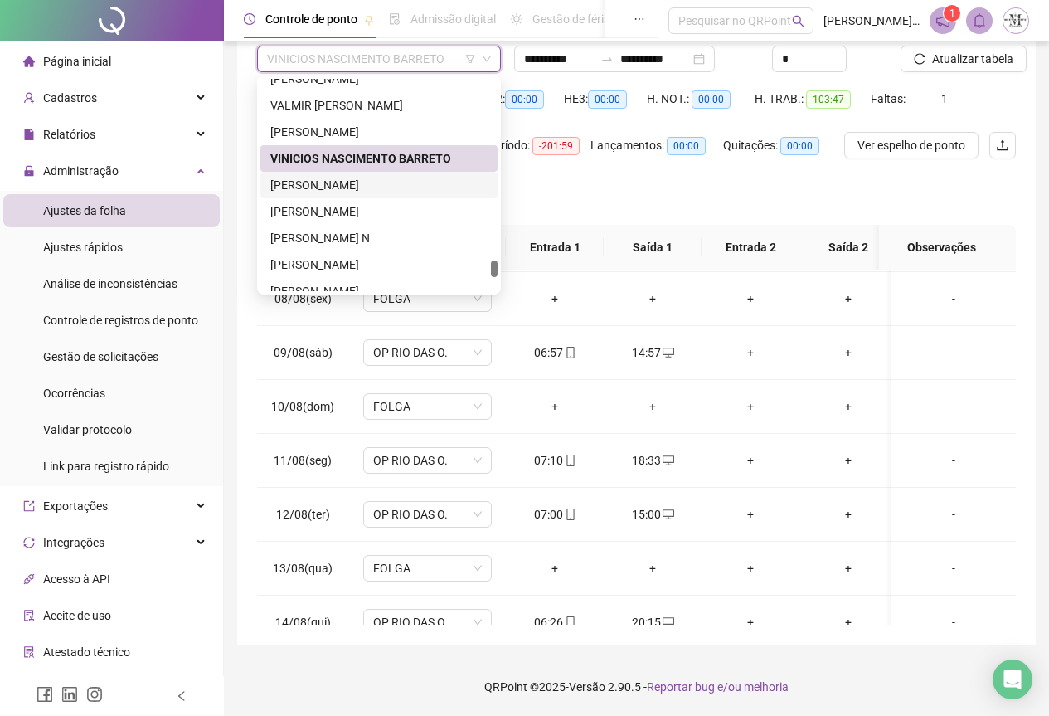
click at [337, 197] on div "[PERSON_NAME]" at bounding box center [378, 185] width 237 height 27
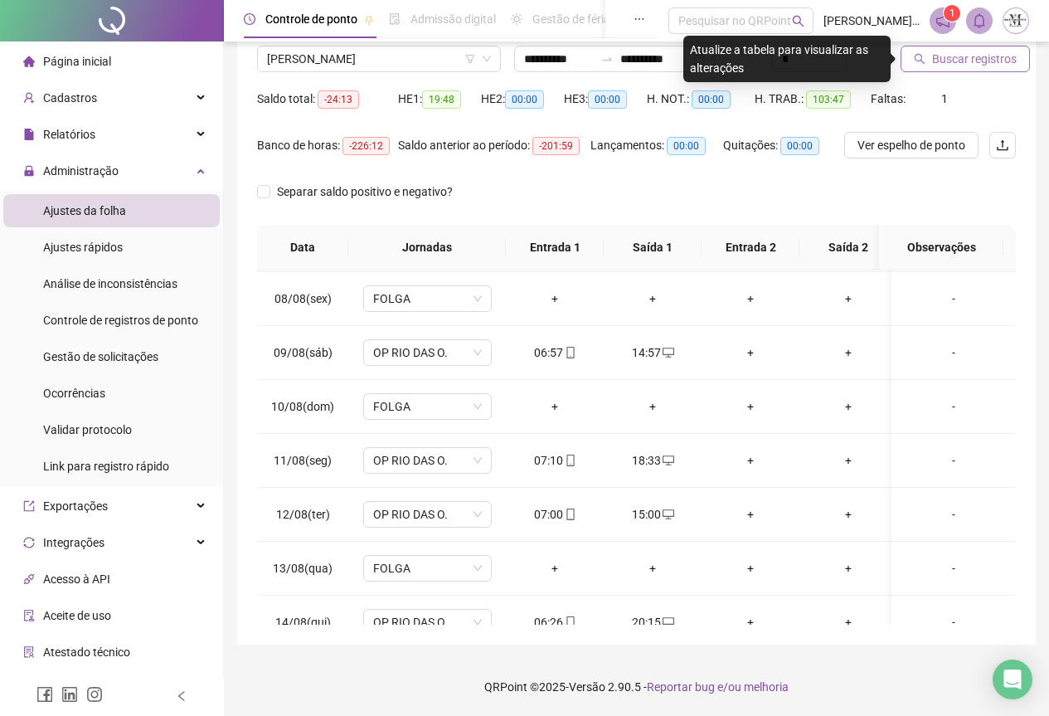
click at [982, 66] on span "Buscar registros" at bounding box center [974, 59] width 85 height 18
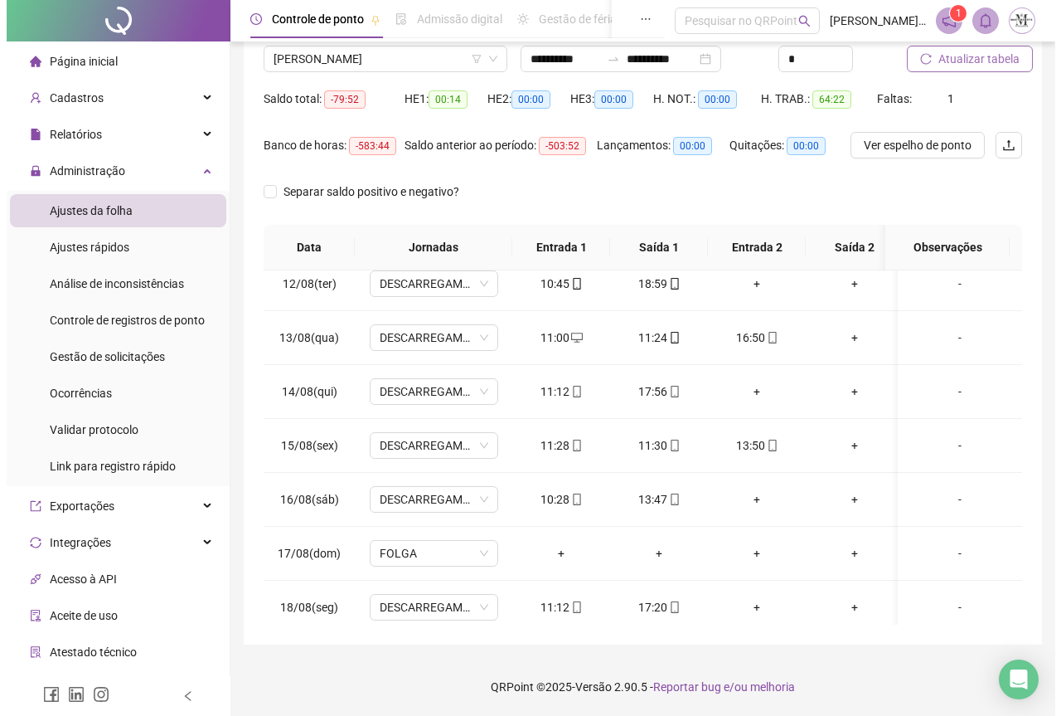
scroll to position [541, 0]
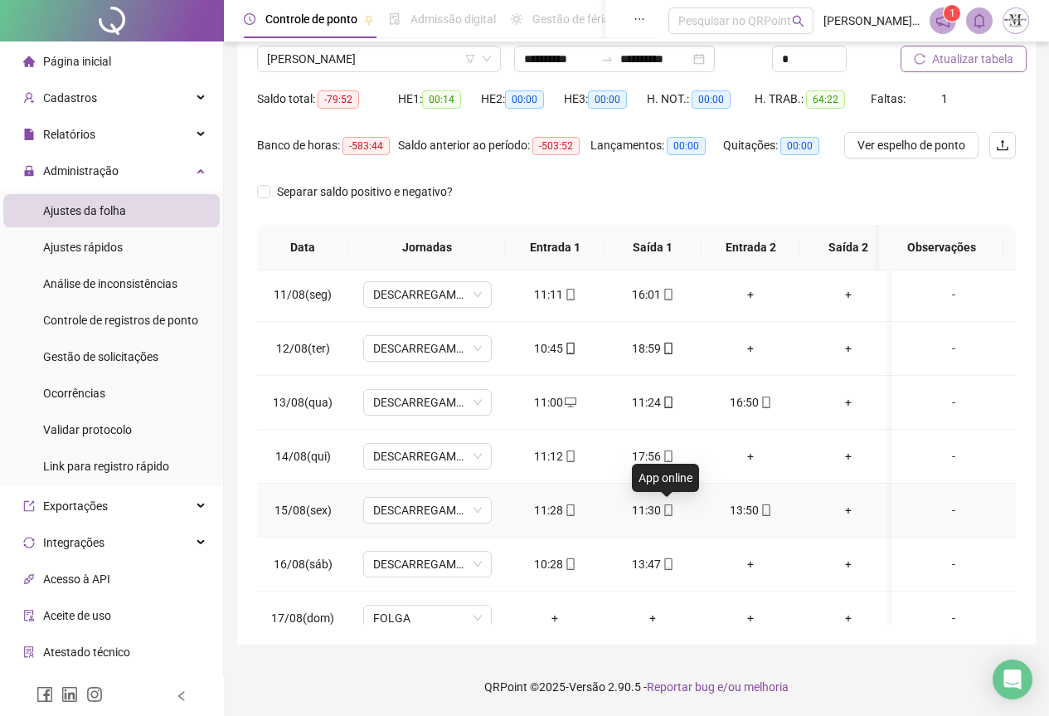
click at [666, 513] on icon "mobile" at bounding box center [669, 510] width 12 height 12
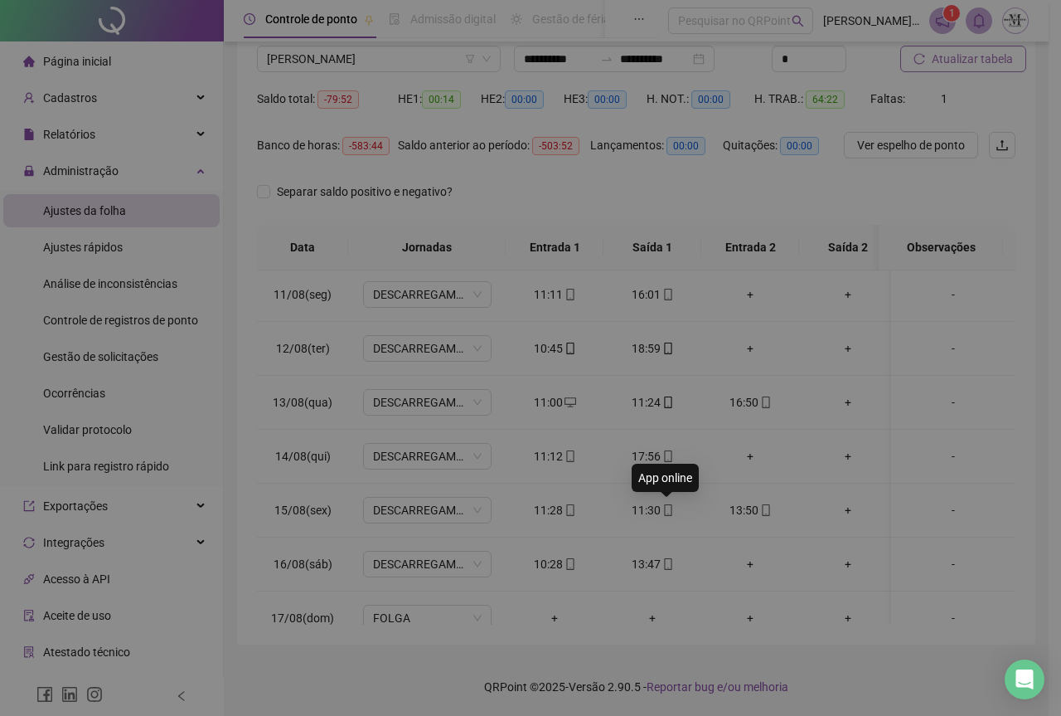
type input "**********"
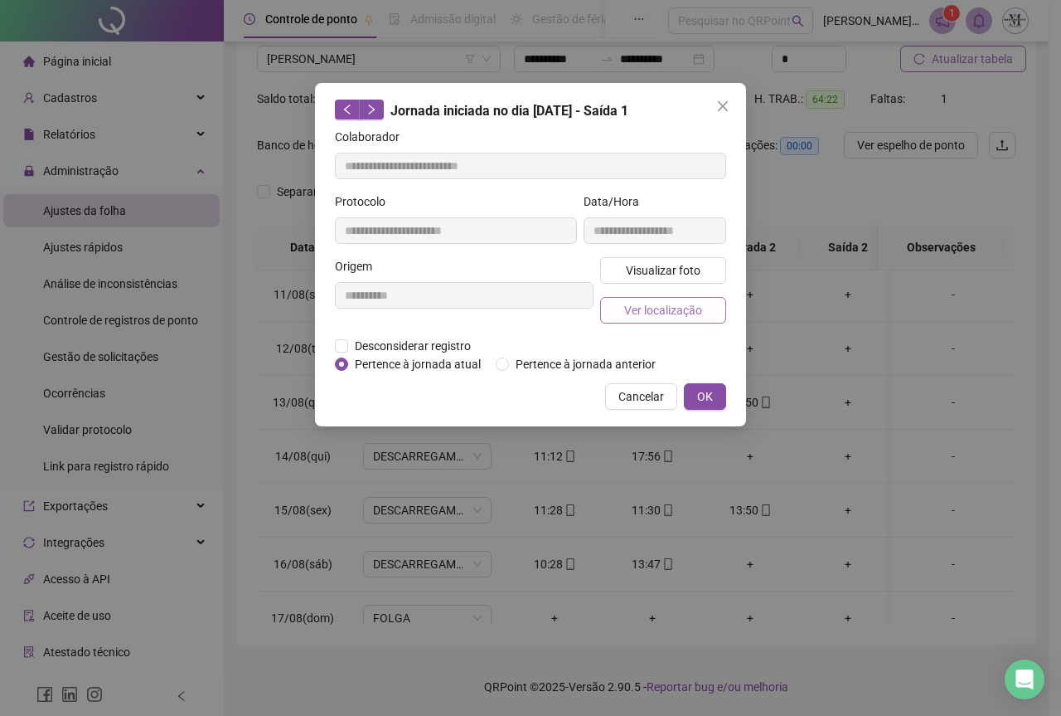
click at [663, 306] on span "Ver localização" at bounding box center [663, 310] width 78 height 18
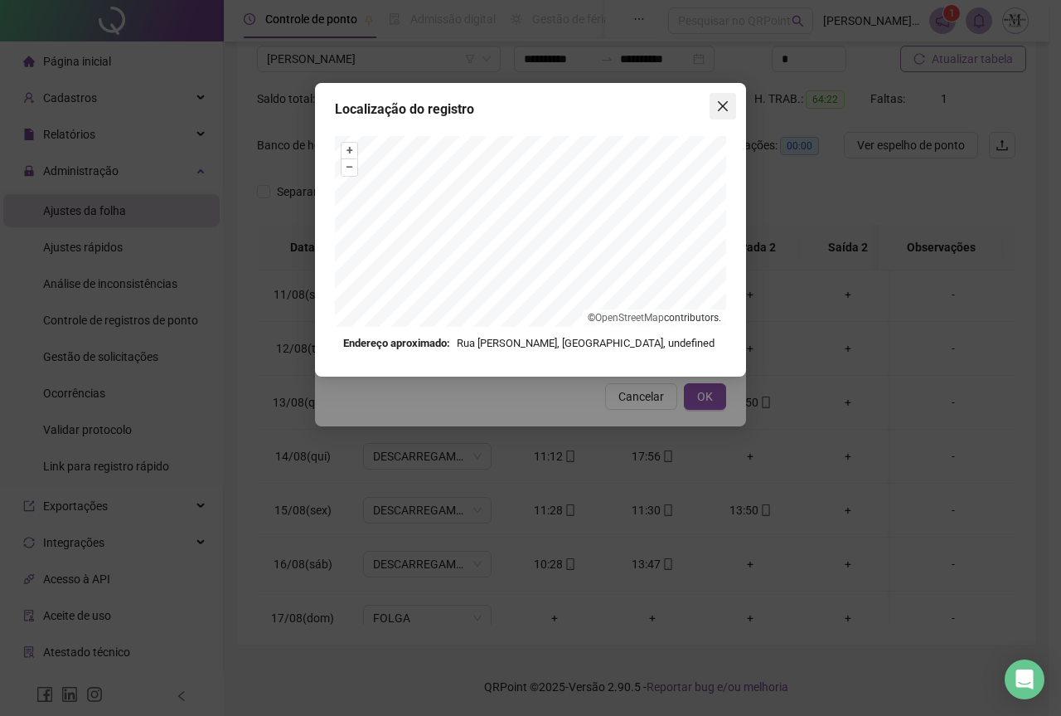
click at [718, 111] on icon "close" at bounding box center [722, 106] width 13 height 13
